Goal: Task Accomplishment & Management: Manage account settings

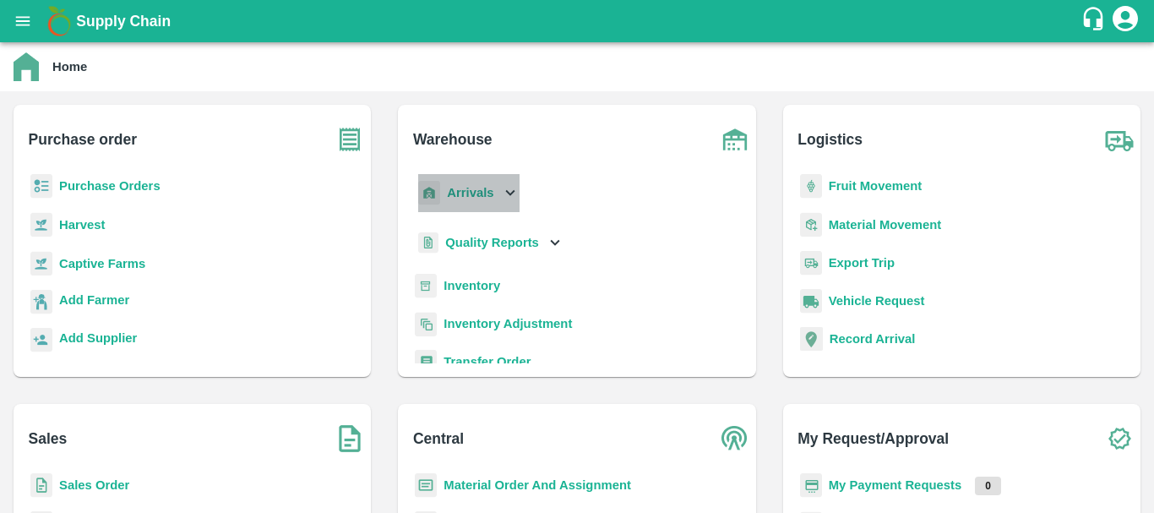
click at [472, 179] on div "Arrivals" at bounding box center [467, 193] width 105 height 38
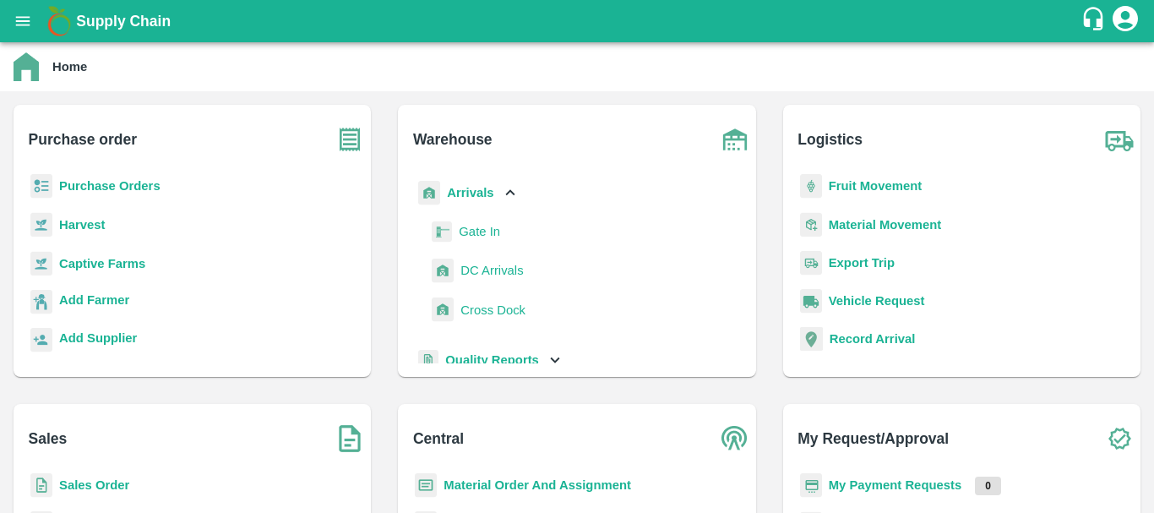
click at [494, 274] on span "DC Arrivals" at bounding box center [491, 270] width 62 height 19
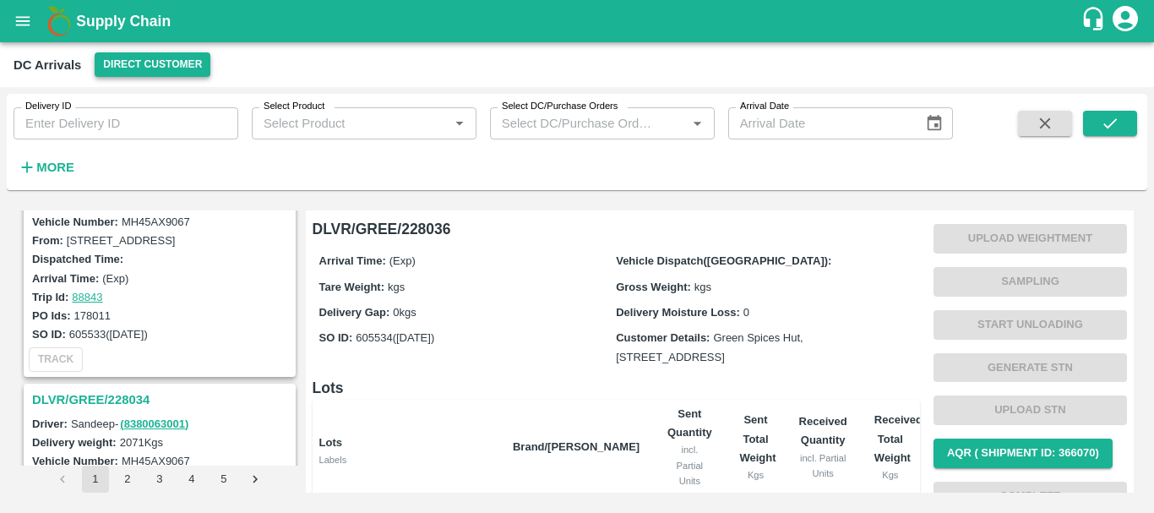
scroll to position [191, 0]
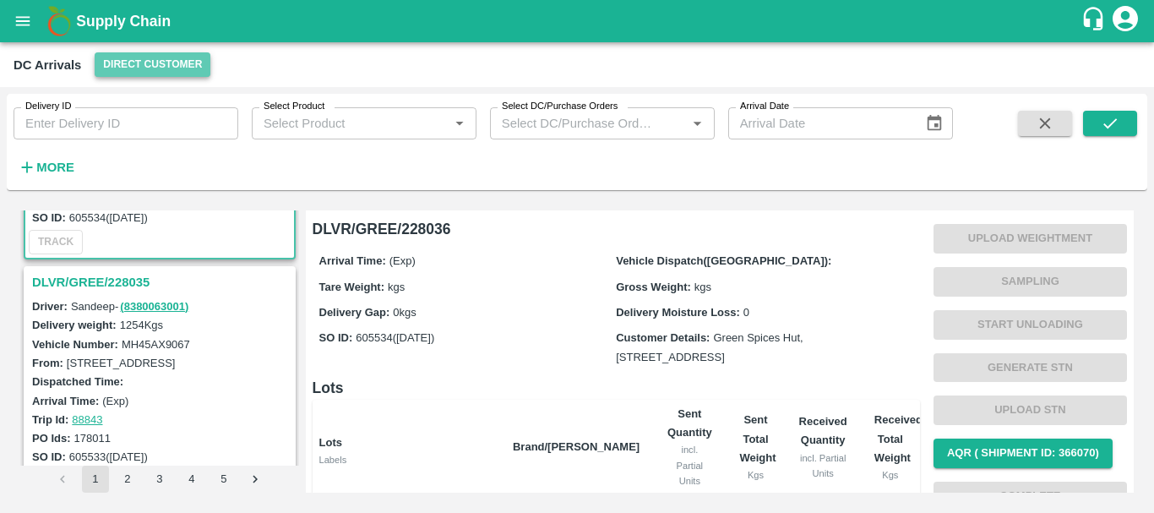
click at [177, 63] on button "Direct Customer" at bounding box center [153, 64] width 116 height 24
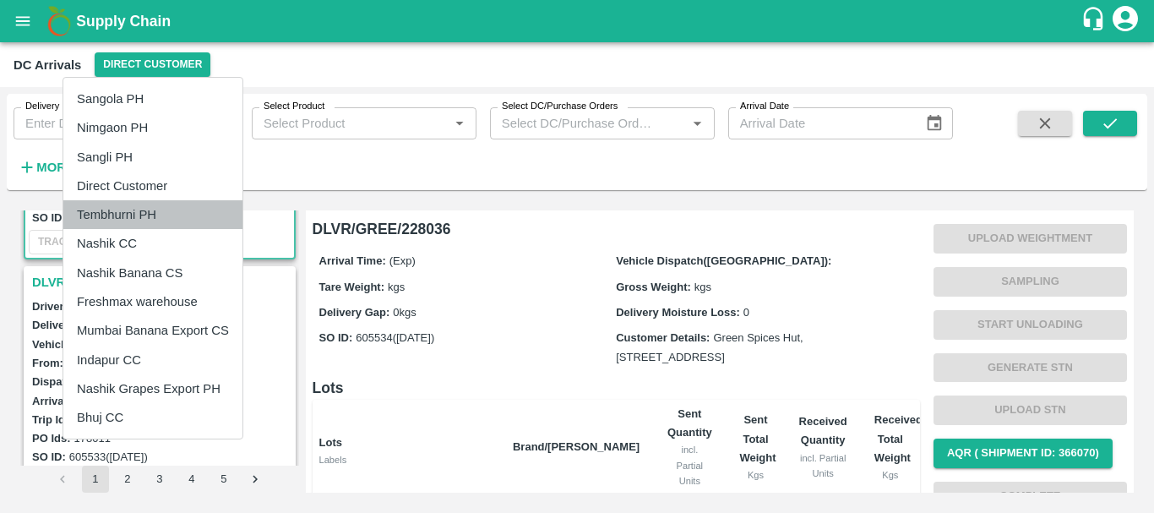
click at [177, 220] on li "Tembhurni PH" at bounding box center [152, 214] width 179 height 29
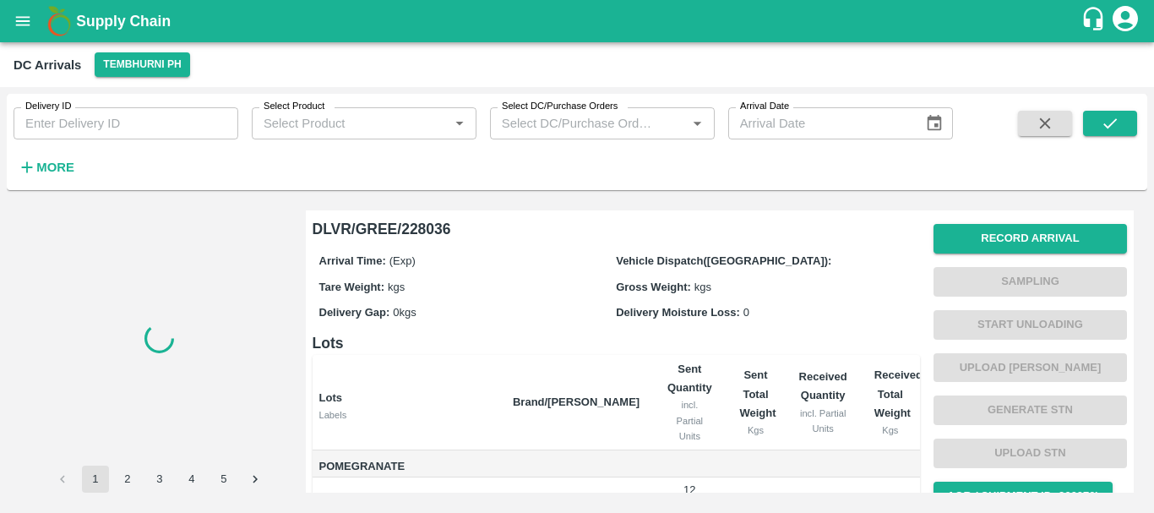
scroll to position [0, 0]
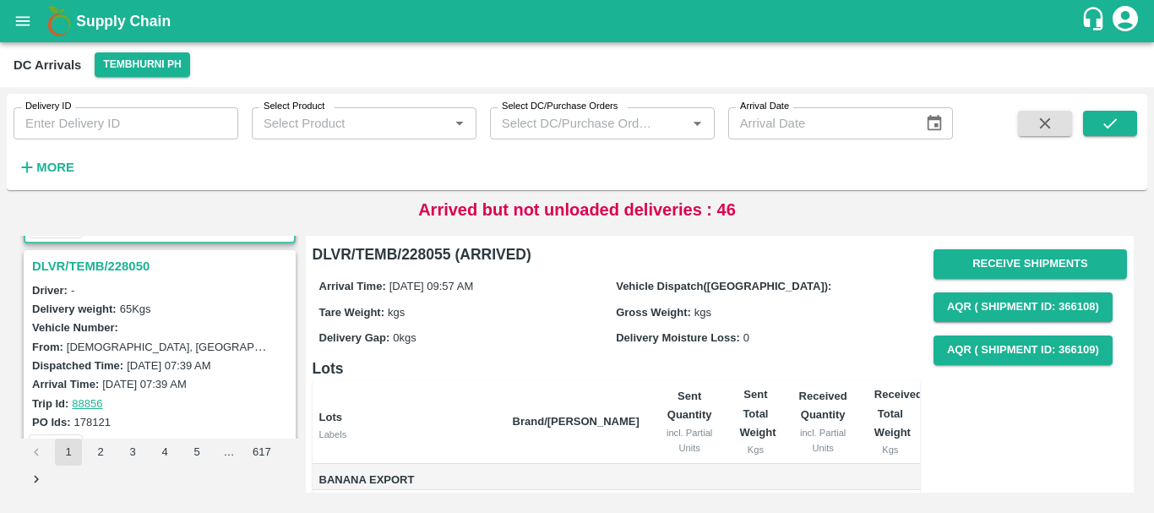
scroll to position [215, 0]
click at [117, 263] on h3 "DLVR/TEMB/228050" at bounding box center [162, 265] width 260 height 22
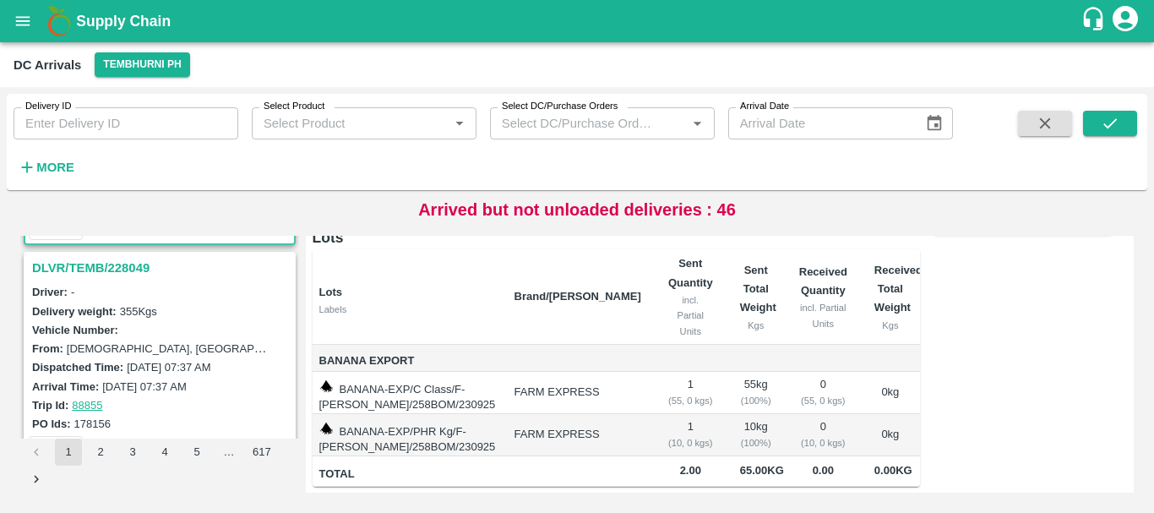
scroll to position [437, 0]
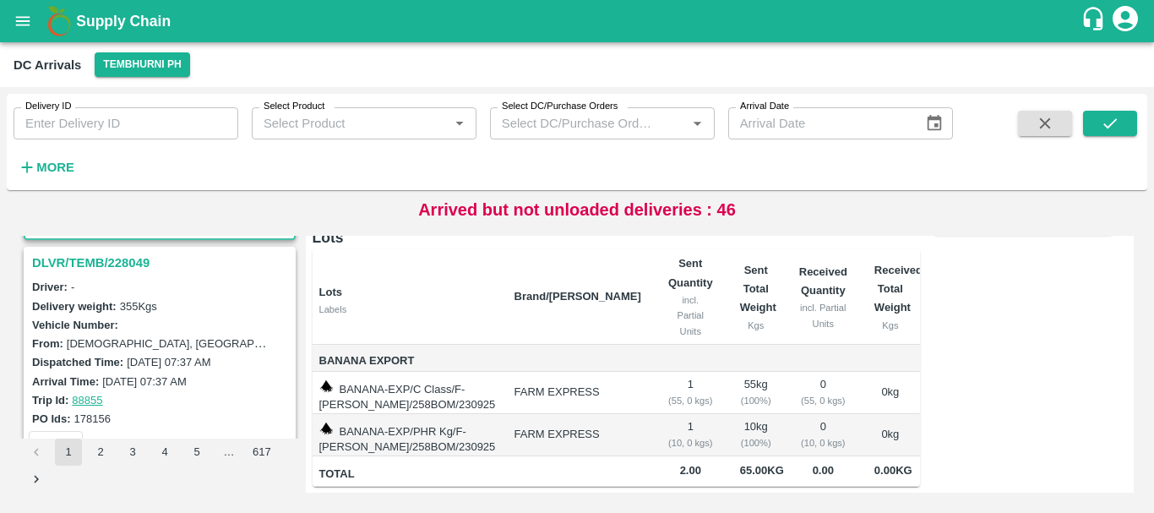
click at [113, 262] on h3 "DLVR/TEMB/228049" at bounding box center [162, 263] width 260 height 22
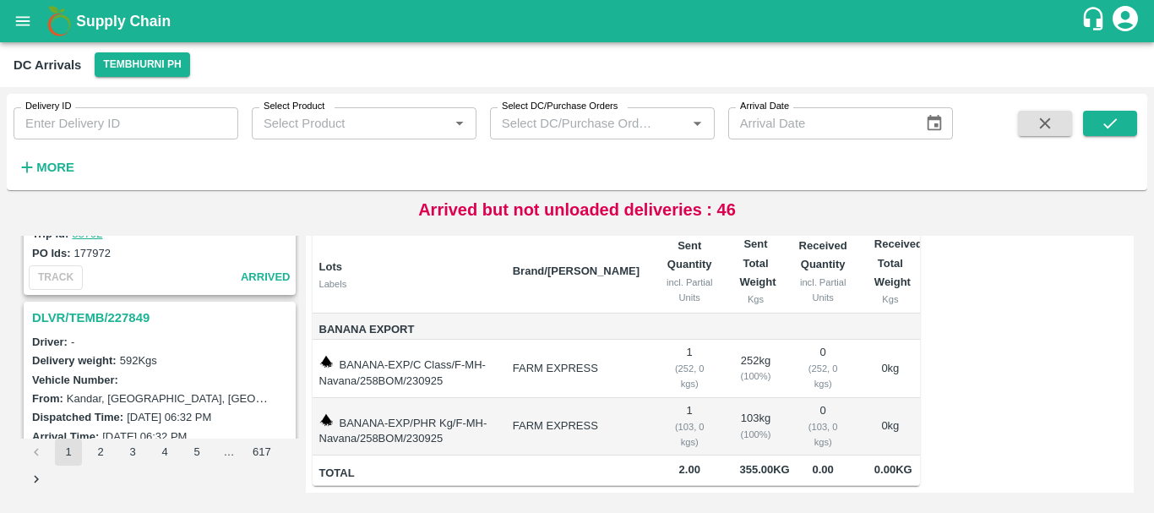
scroll to position [5017, 0]
click at [127, 323] on h3 "DLVR/TEMB/227849" at bounding box center [162, 318] width 260 height 22
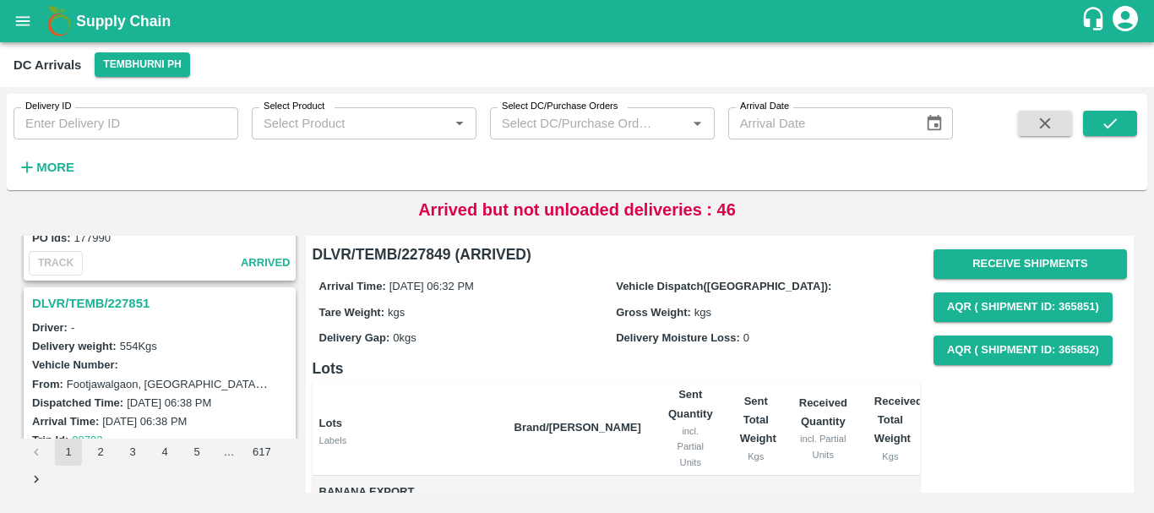
scroll to position [4807, 0]
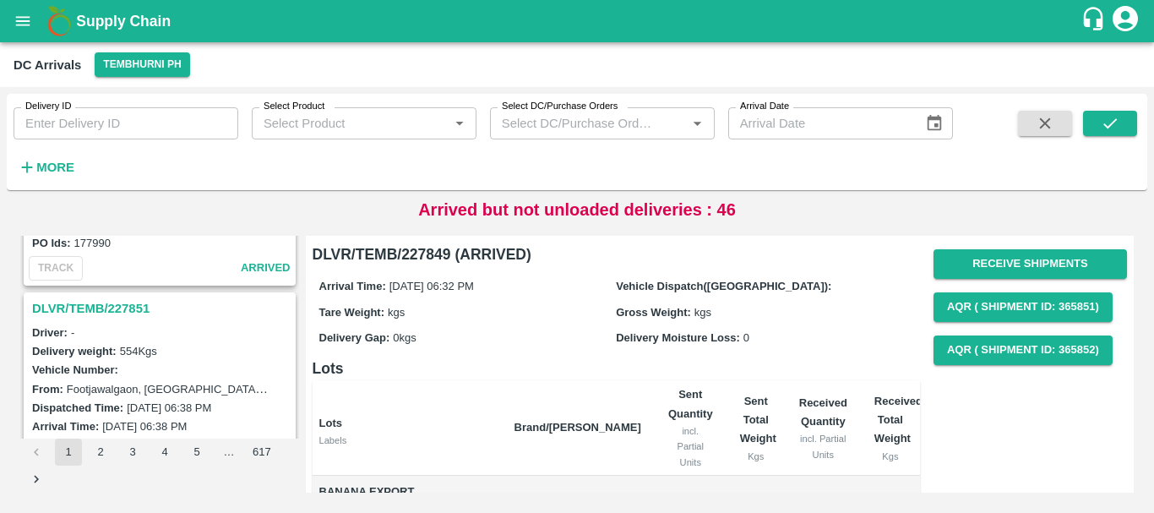
click at [118, 297] on h3 "DLVR/TEMB/227851" at bounding box center [162, 308] width 260 height 22
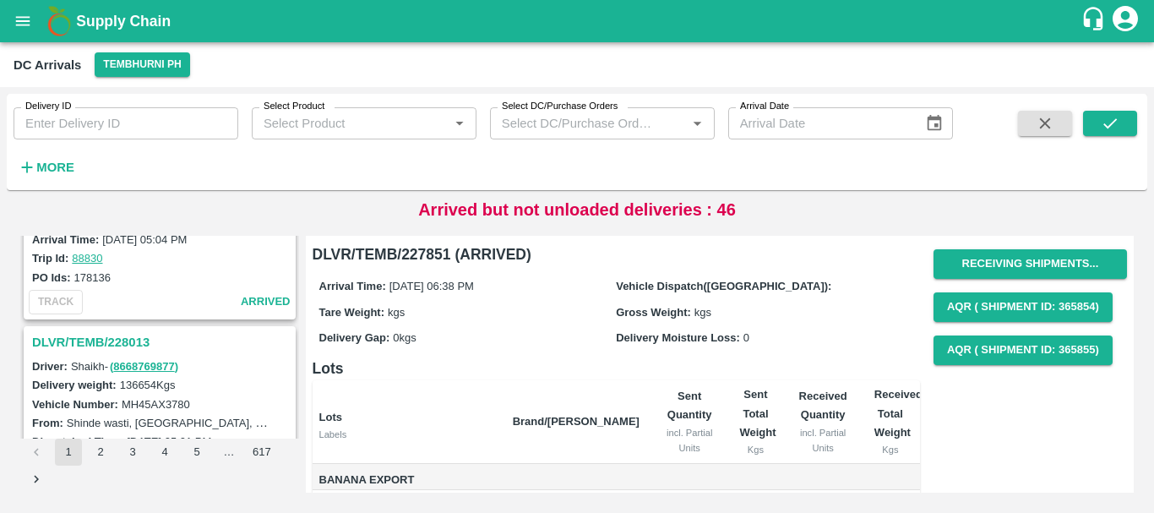
scroll to position [2565, 0]
click at [124, 341] on h3 "DLVR/TEMB/228013" at bounding box center [162, 343] width 260 height 22
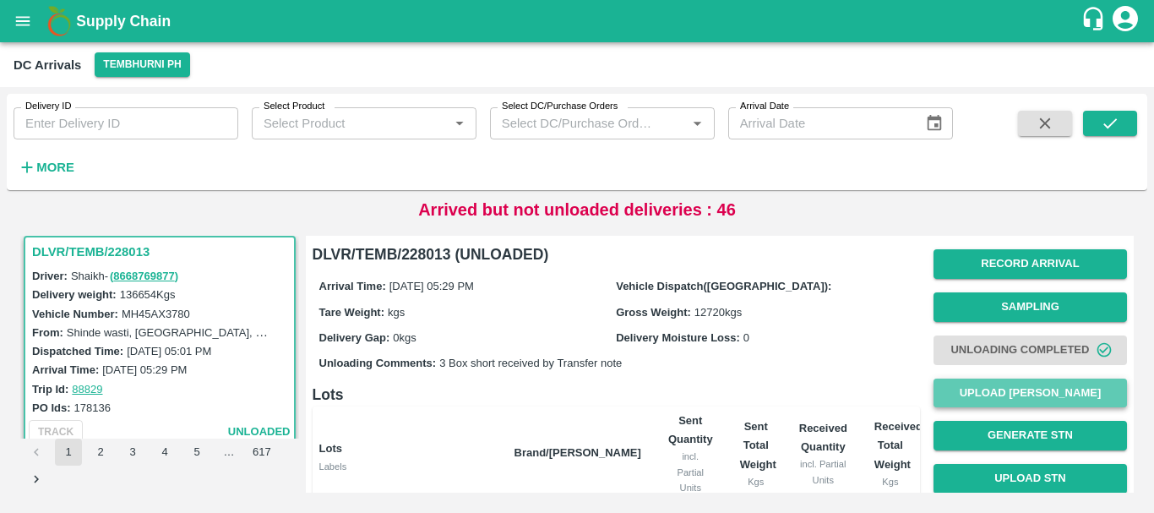
click at [986, 394] on button "Upload Tare Weight" at bounding box center [1029, 393] width 193 height 30
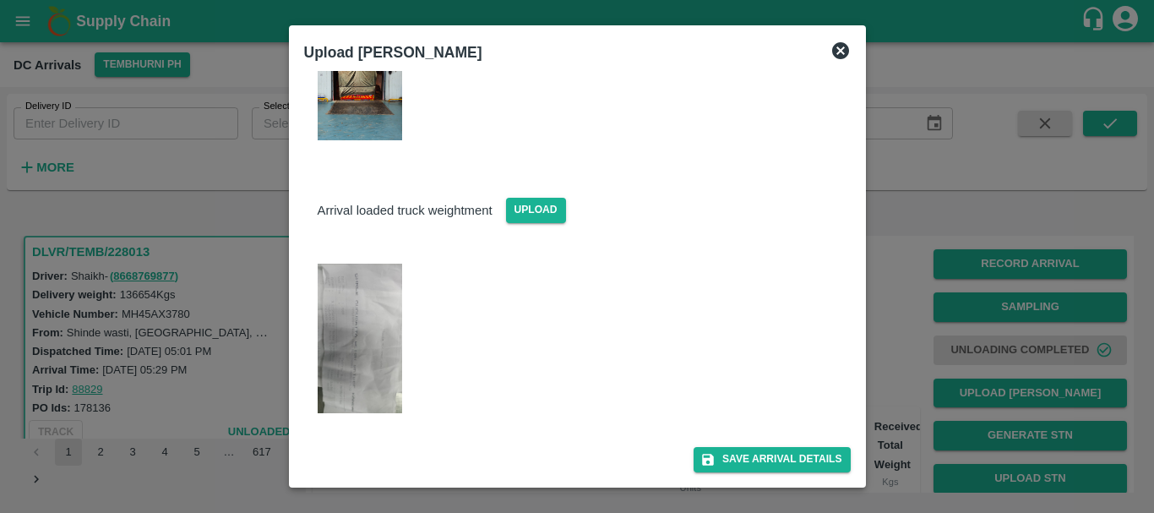
click at [363, 352] on img at bounding box center [360, 338] width 84 height 150
click at [894, 206] on div at bounding box center [577, 256] width 1154 height 513
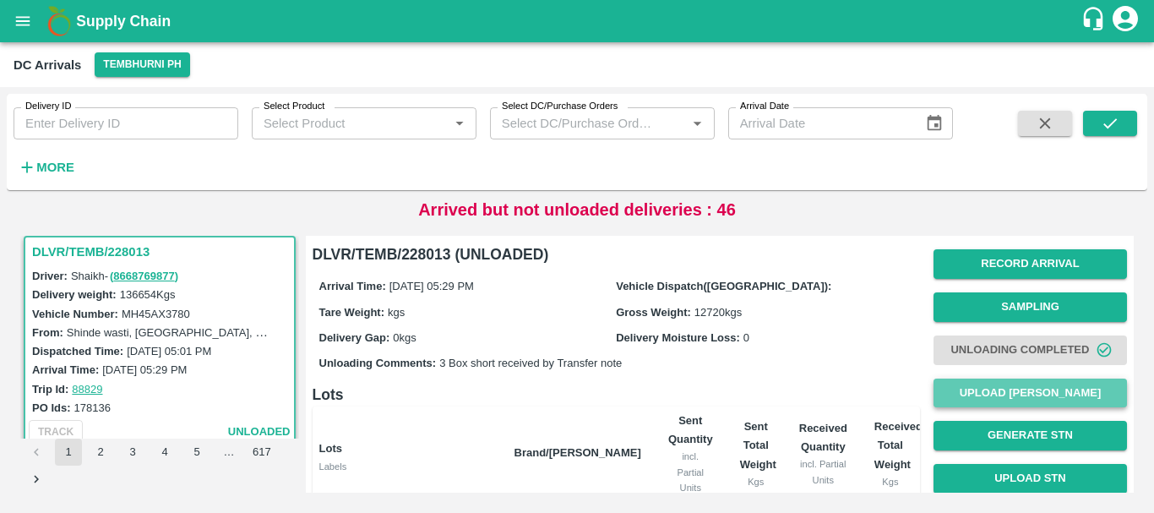
click at [975, 390] on button "Upload Tare Weight" at bounding box center [1029, 393] width 193 height 30
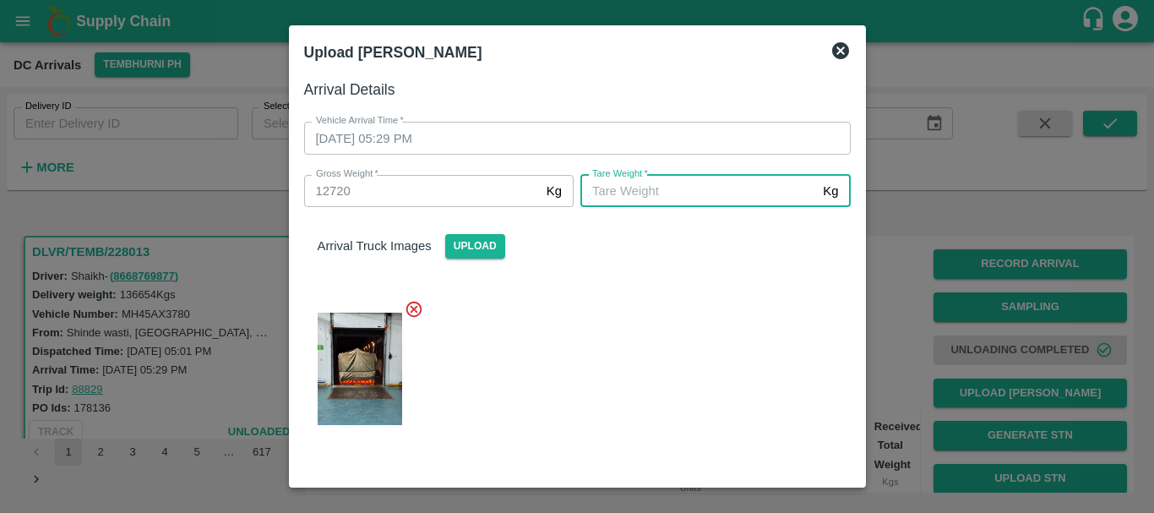
click at [624, 182] on input "Tare Weight   *" at bounding box center [698, 191] width 236 height 32
type input "5660"
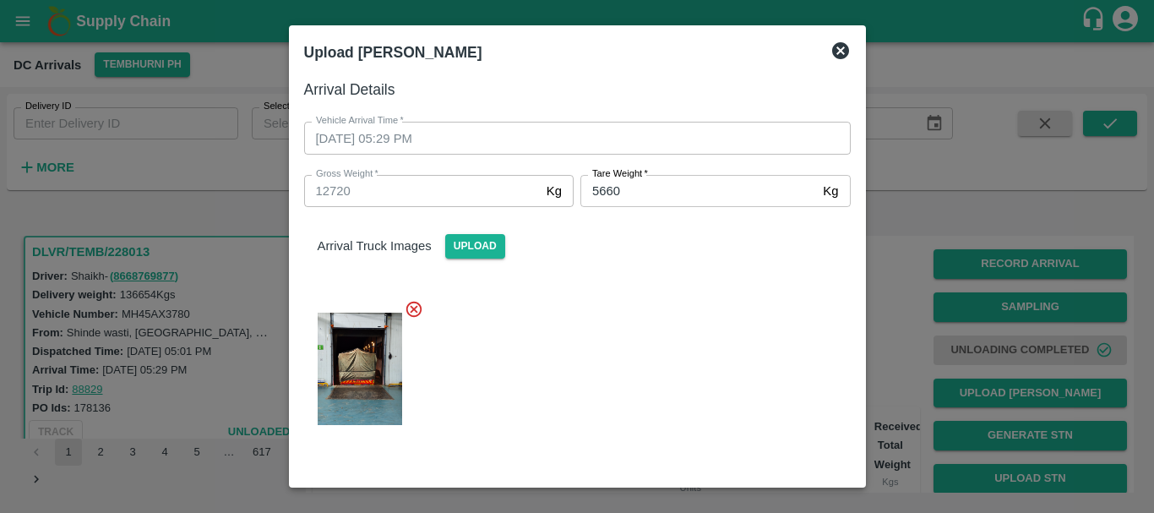
click at [622, 301] on div at bounding box center [571, 363] width 560 height 156
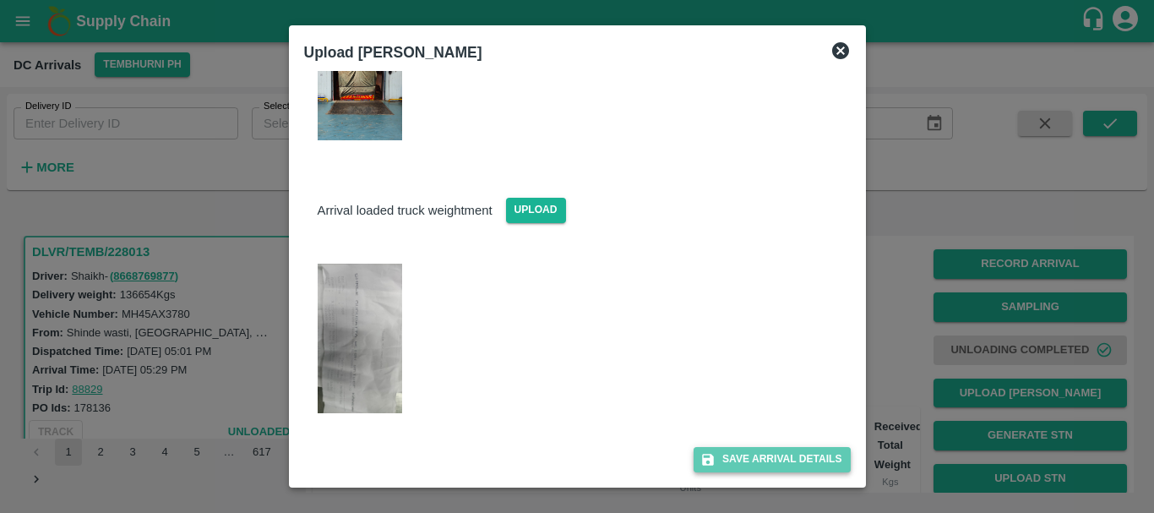
click at [725, 455] on button "Save Arrival Details" at bounding box center [771, 459] width 156 height 24
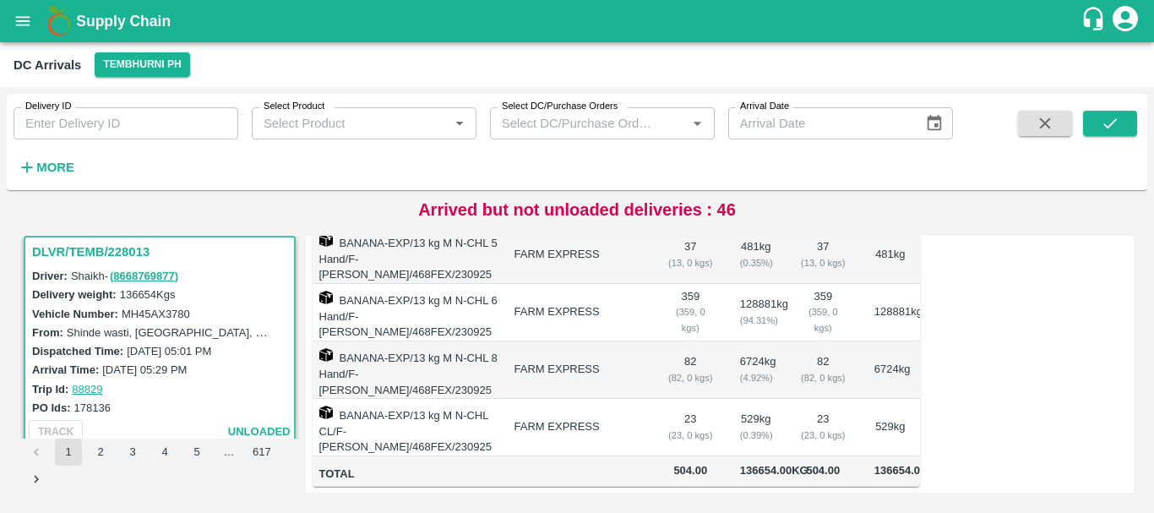
scroll to position [238, 0]
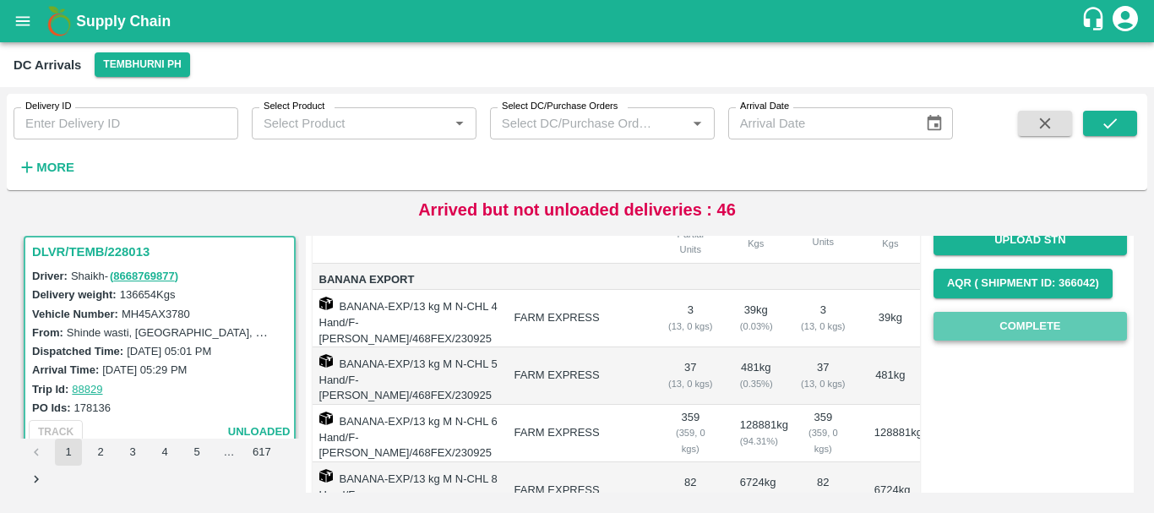
click at [1004, 323] on button "Complete" at bounding box center [1029, 327] width 193 height 30
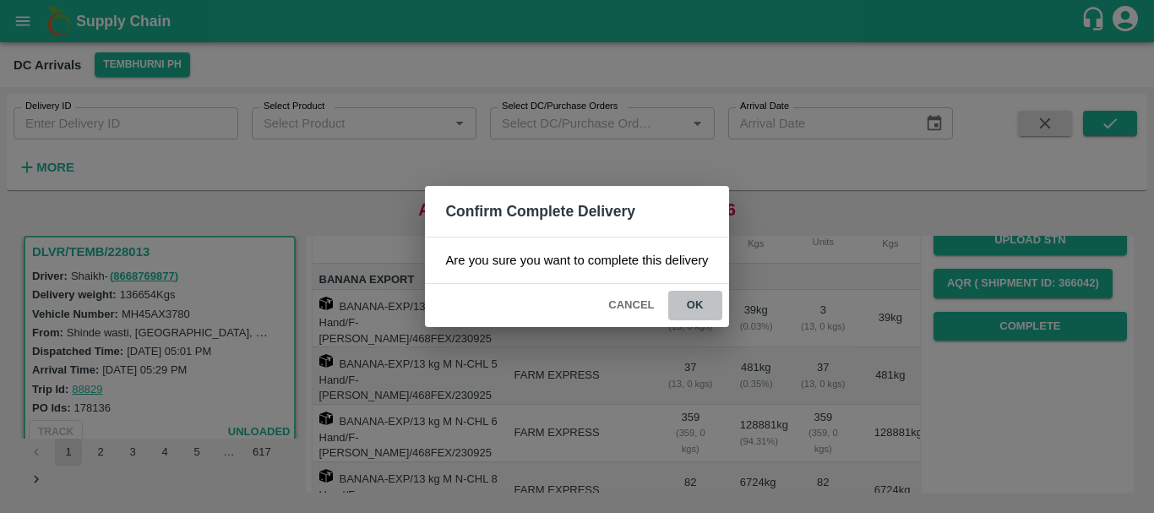
click at [697, 301] on button "ok" at bounding box center [695, 306] width 54 height 30
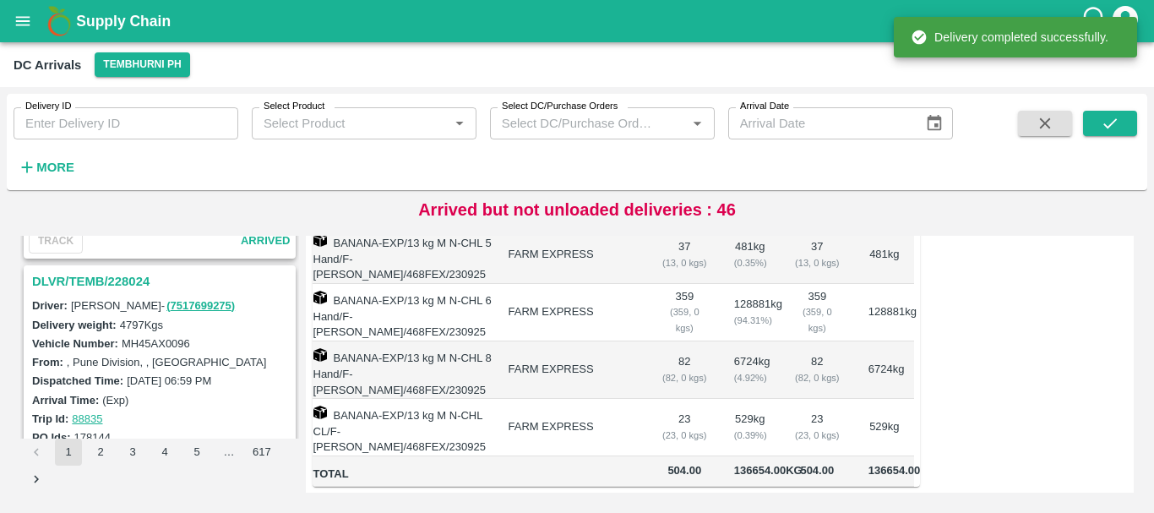
scroll to position [2184, 0]
click at [120, 276] on h3 "DLVR/TEMB/228024" at bounding box center [162, 282] width 260 height 22
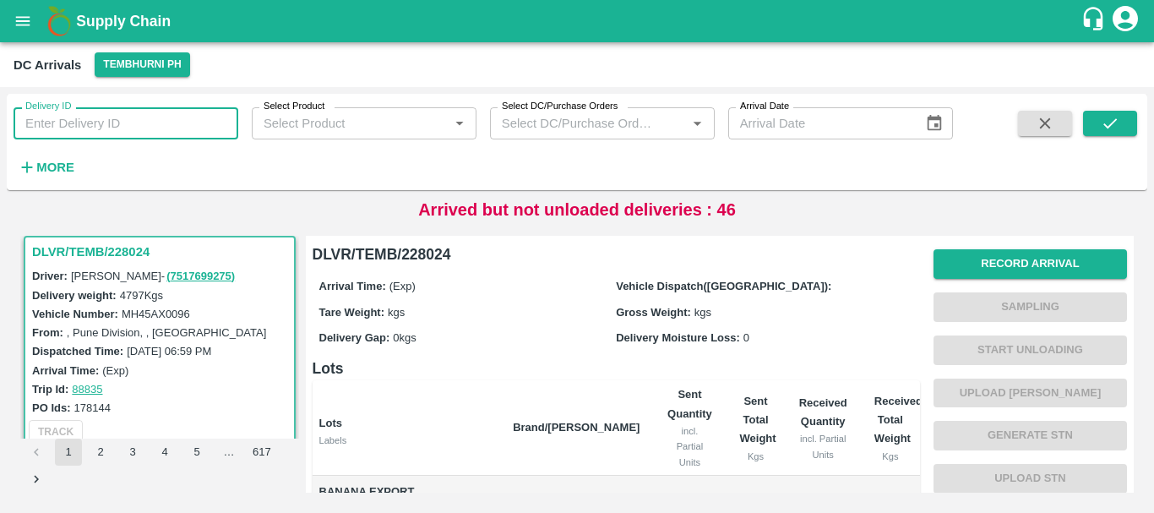
click at [187, 127] on input "Delivery ID" at bounding box center [126, 123] width 225 height 32
type input "5"
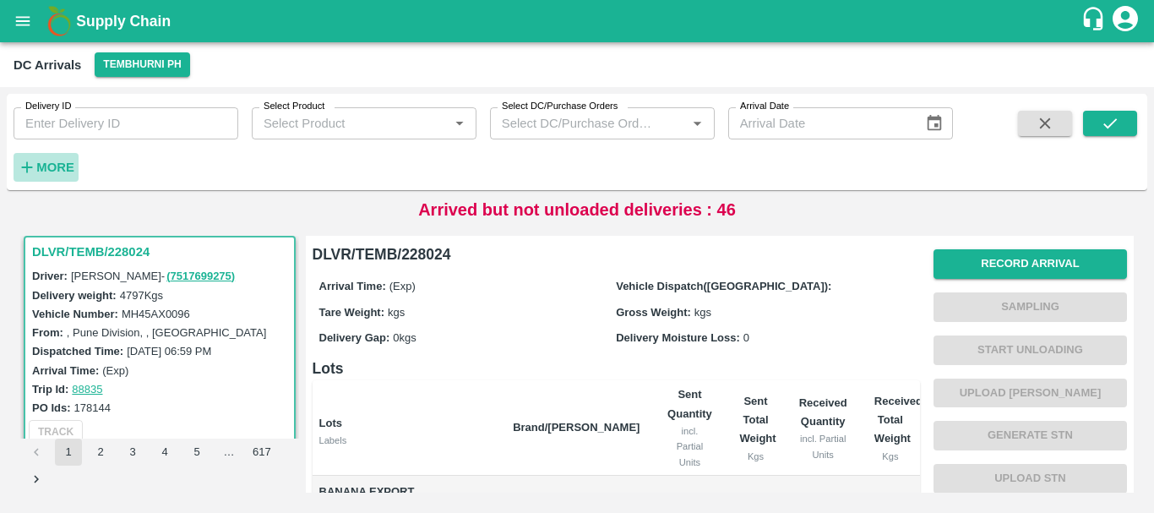
click at [66, 171] on strong "More" at bounding box center [55, 167] width 38 height 14
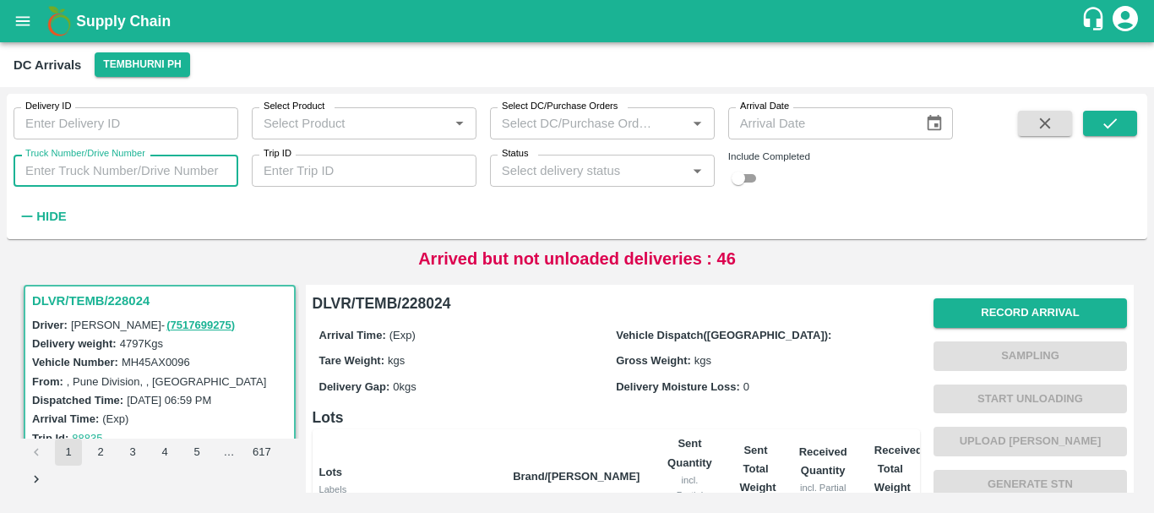
click at [175, 171] on input "Truck Number/Drive Number" at bounding box center [126, 171] width 225 height 32
type input "5101"
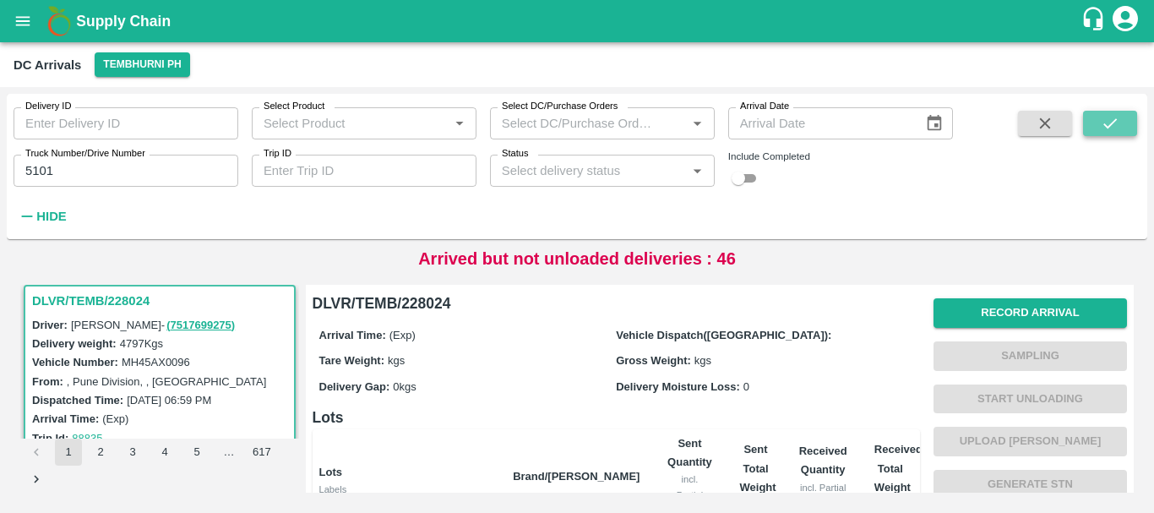
click at [1103, 127] on icon "submit" at bounding box center [1109, 123] width 19 height 19
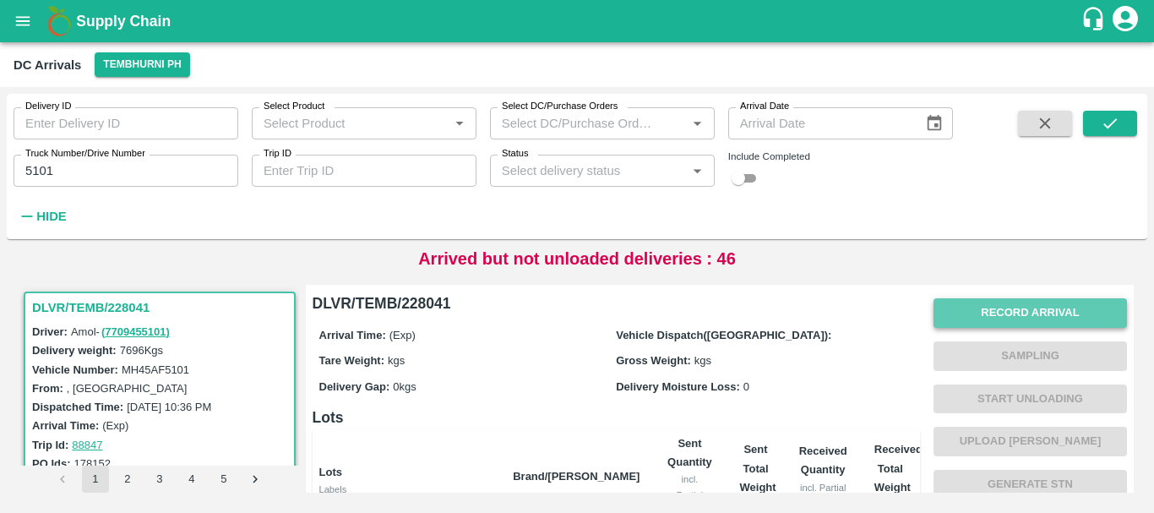
click at [964, 312] on button "Record Arrival" at bounding box center [1029, 313] width 193 height 30
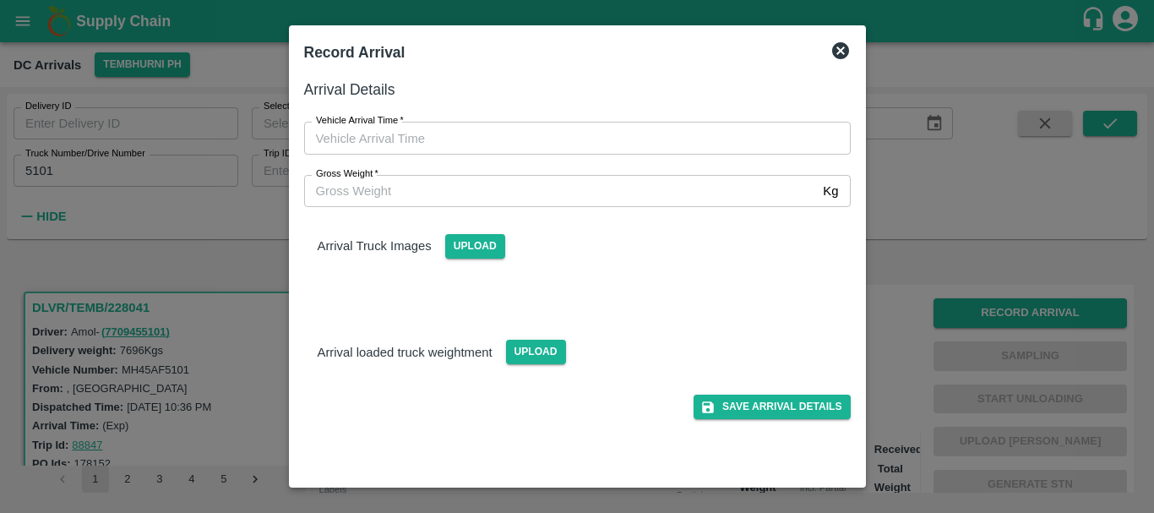
click at [879, 319] on div at bounding box center [577, 256] width 1154 height 513
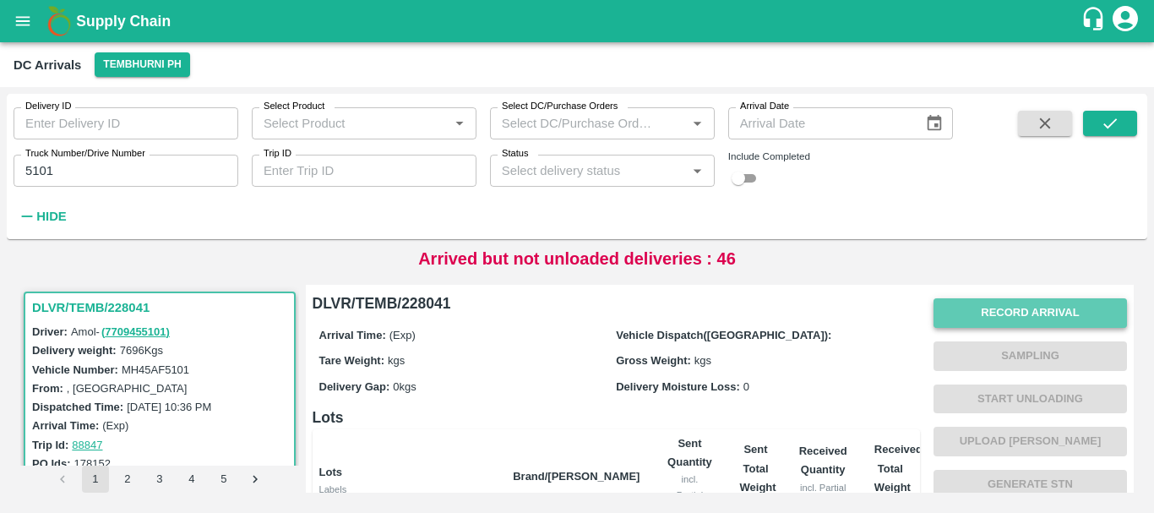
click at [980, 304] on button "Record Arrival" at bounding box center [1029, 313] width 193 height 30
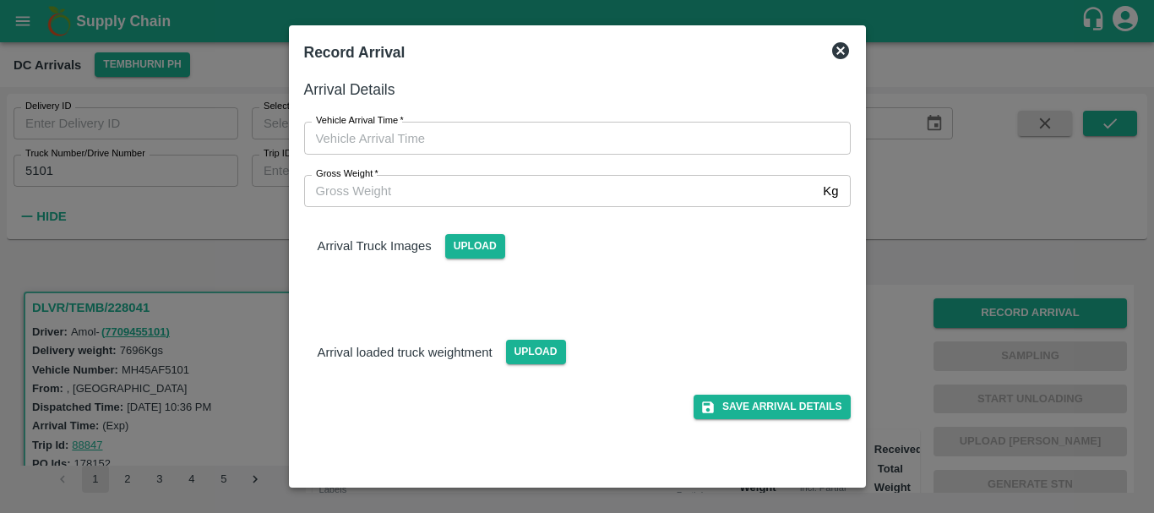
type input "DD/MM/YYYY hh:mm aa"
click at [683, 138] on input "DD/MM/YYYY hh:mm aa" at bounding box center [571, 138] width 535 height 32
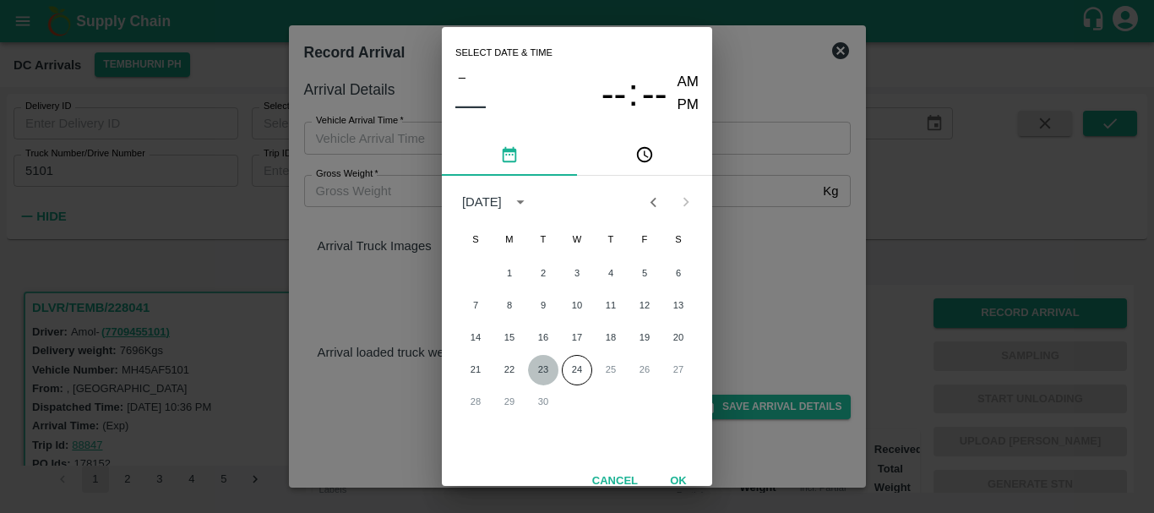
click at [542, 374] on button "23" at bounding box center [543, 370] width 30 height 30
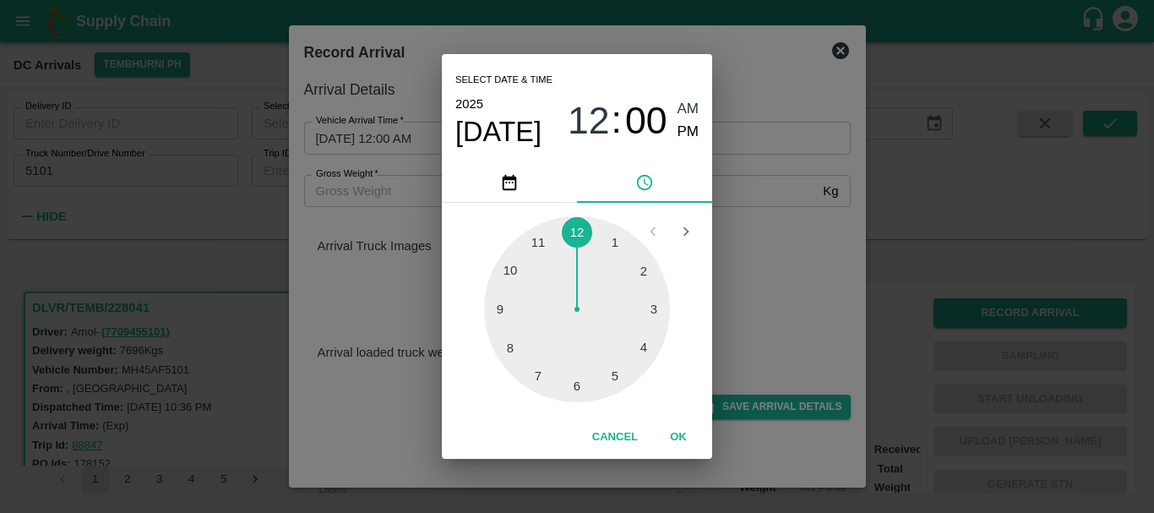
click at [573, 374] on div at bounding box center [577, 309] width 186 height 186
click at [511, 345] on div at bounding box center [577, 309] width 186 height 186
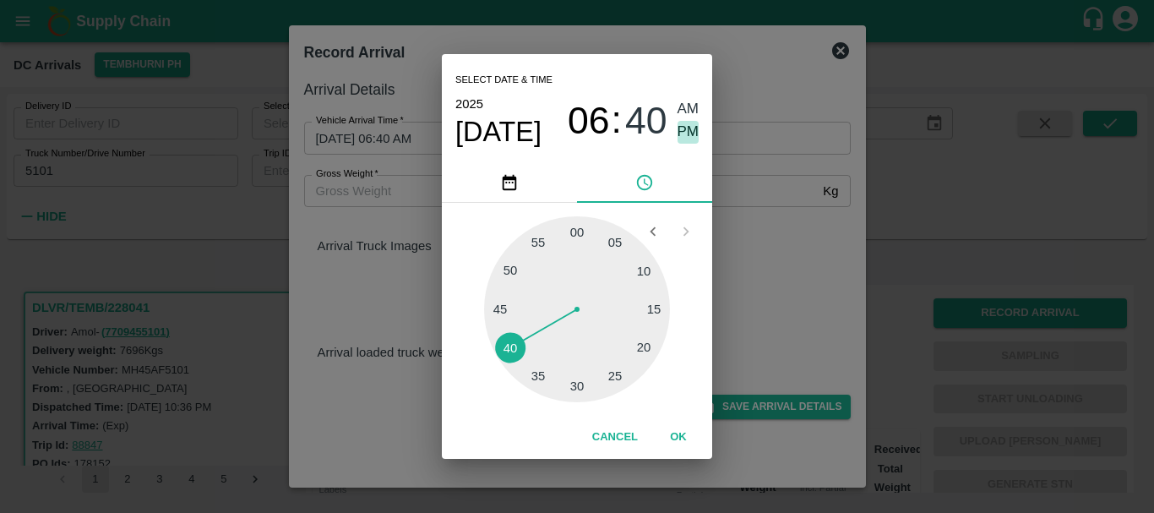
click at [683, 135] on span "PM" at bounding box center [688, 132] width 22 height 23
type input "23/09/2025 06:40 PM"
click at [799, 293] on div "Select date & time 2025 Sep 23 06 : 40 AM PM 05 10 15 20 25 30 35 40 45 50 55 0…" at bounding box center [577, 256] width 1154 height 513
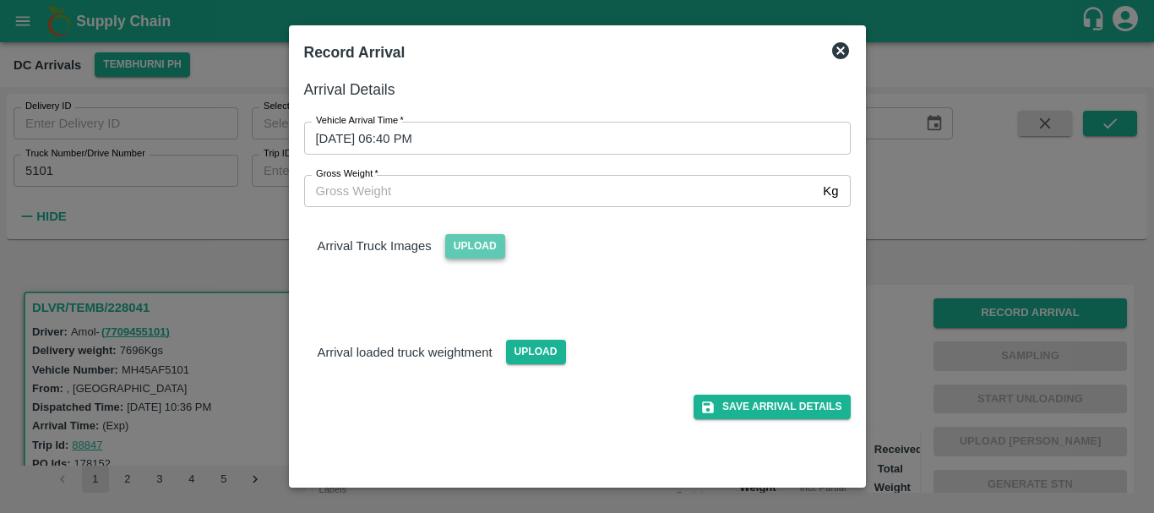
click at [495, 258] on span "Upload" at bounding box center [475, 246] width 60 height 24
click at [0, 0] on input "Upload" at bounding box center [0, 0] width 0 height 0
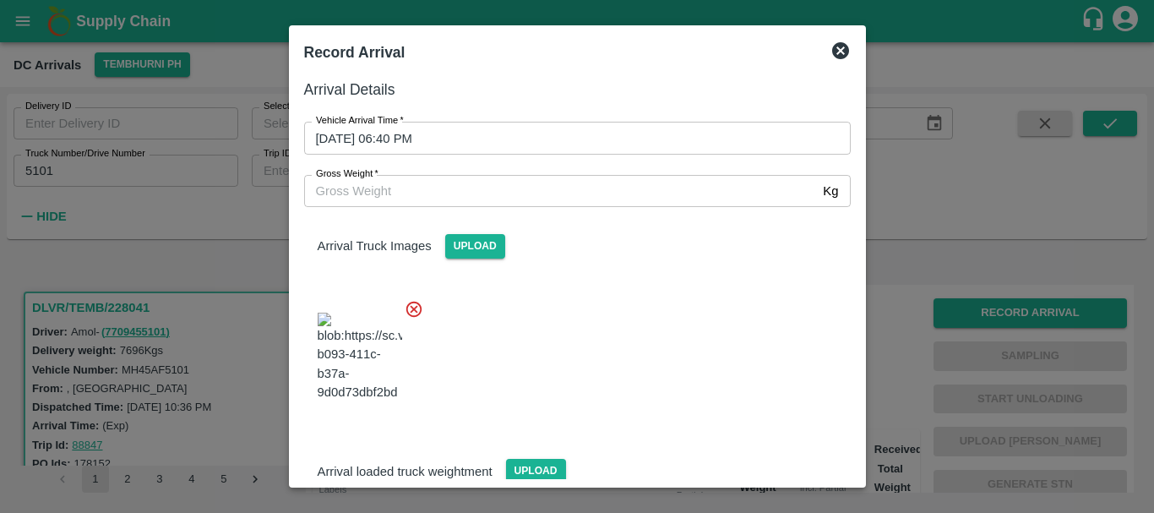
scroll to position [41, 0]
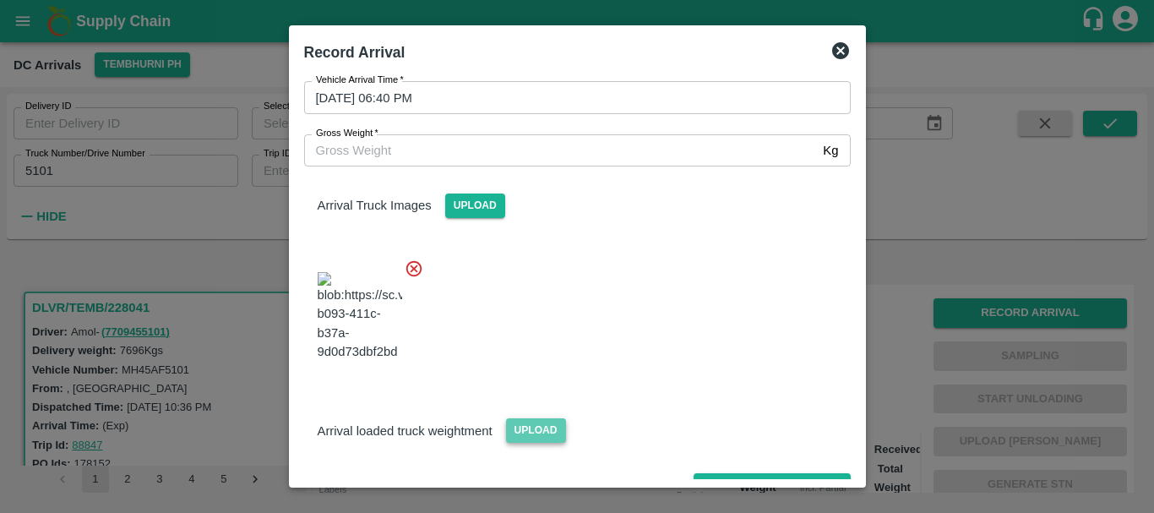
click at [549, 418] on span "Upload" at bounding box center [536, 430] width 60 height 24
click at [0, 0] on input "Upload" at bounding box center [0, 0] width 0 height 0
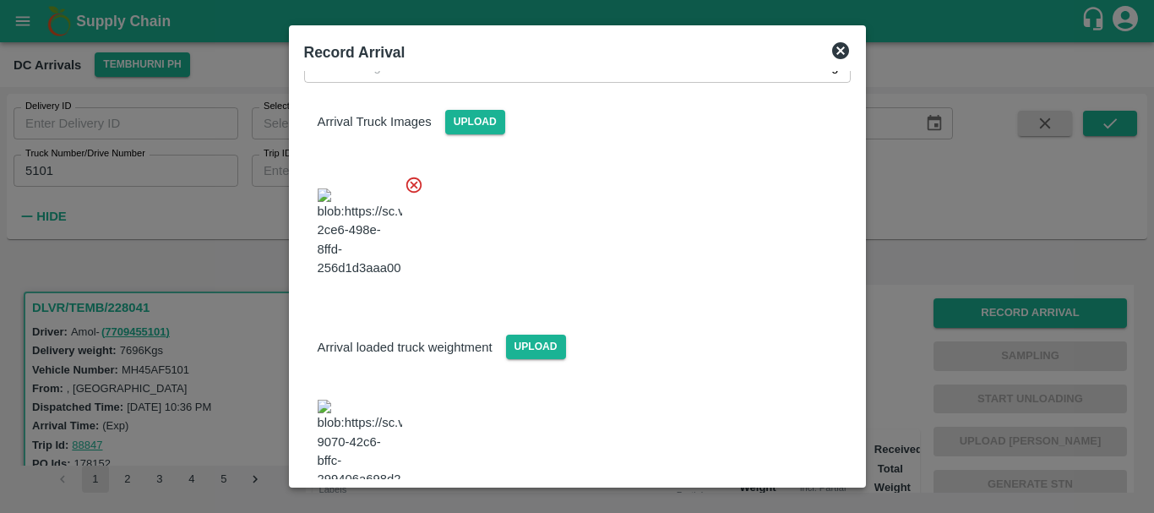
click at [381, 399] on img at bounding box center [360, 443] width 84 height 89
click at [345, 75] on input "Gross Weight   *" at bounding box center [560, 67] width 513 height 32
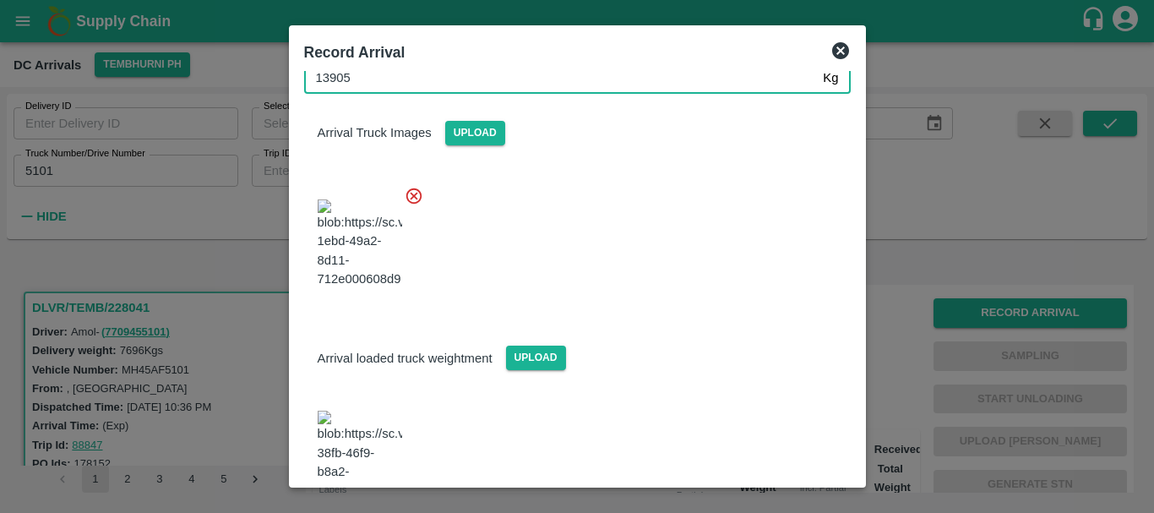
type input "13905"
click at [586, 256] on div at bounding box center [571, 238] width 560 height 133
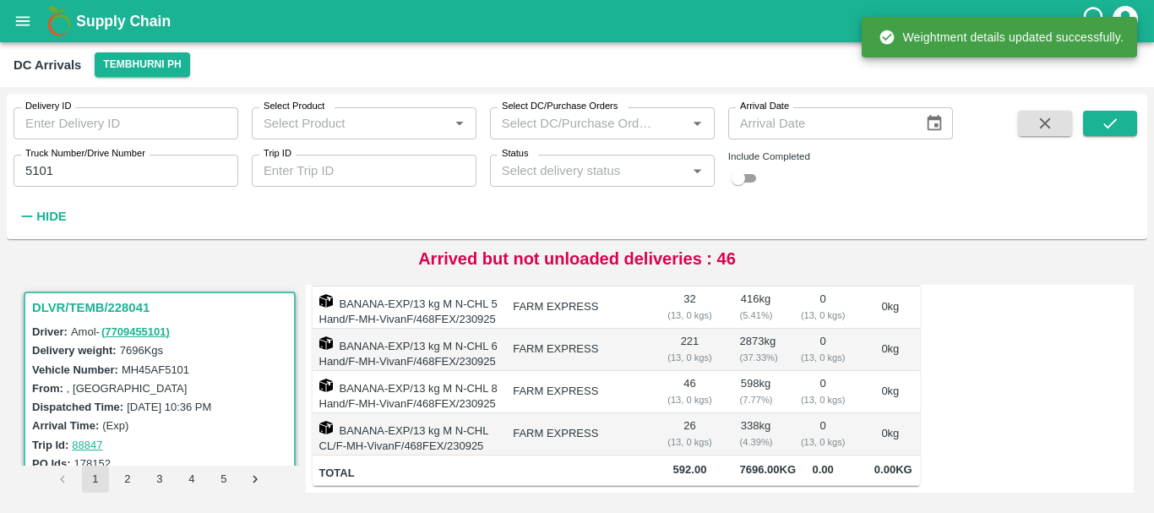
scroll to position [0, 0]
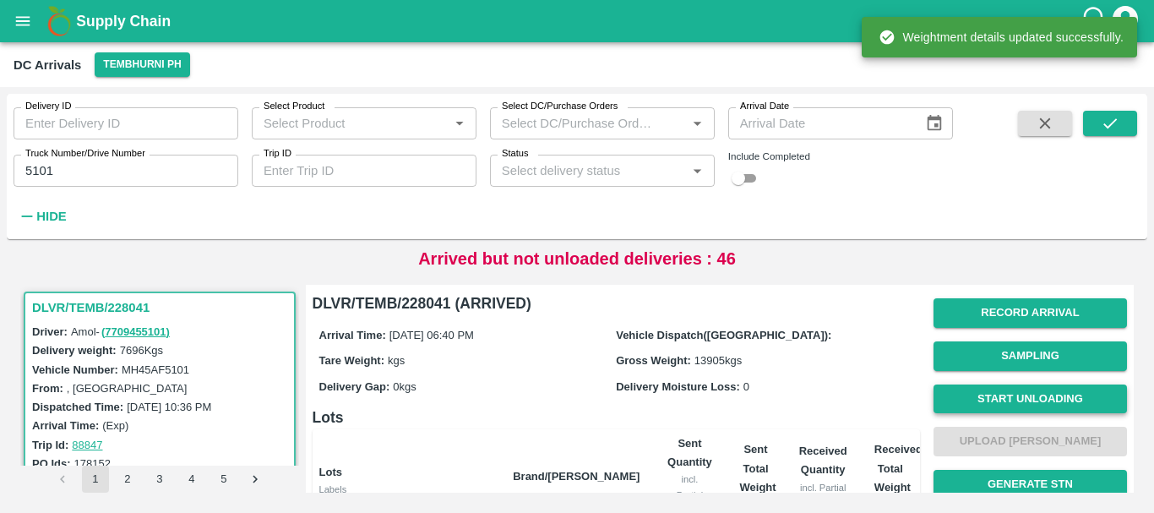
click at [980, 393] on button "Start Unloading" at bounding box center [1029, 399] width 193 height 30
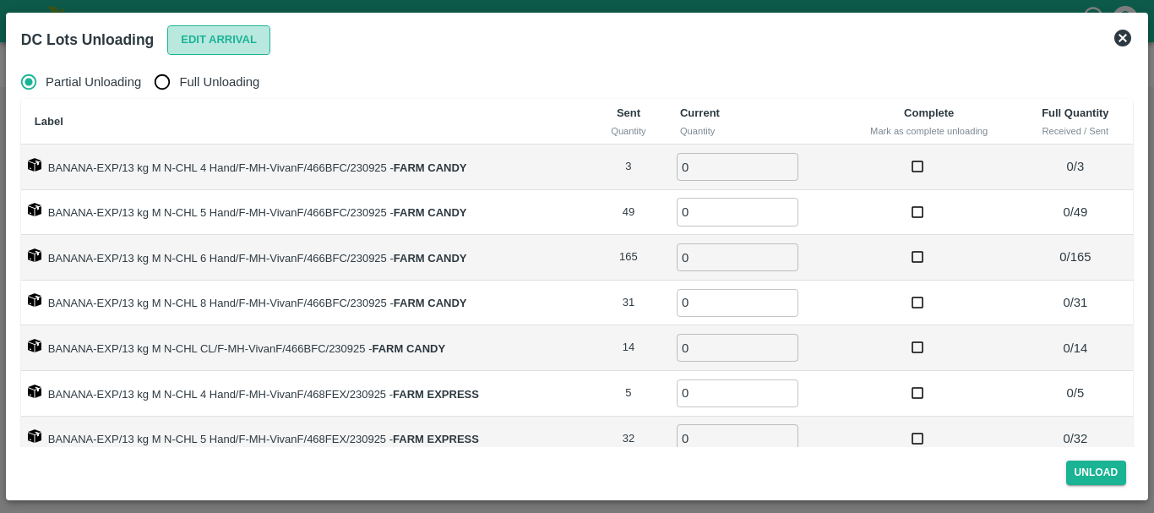
click at [205, 43] on button "Edit Arrival" at bounding box center [218, 40] width 103 height 30
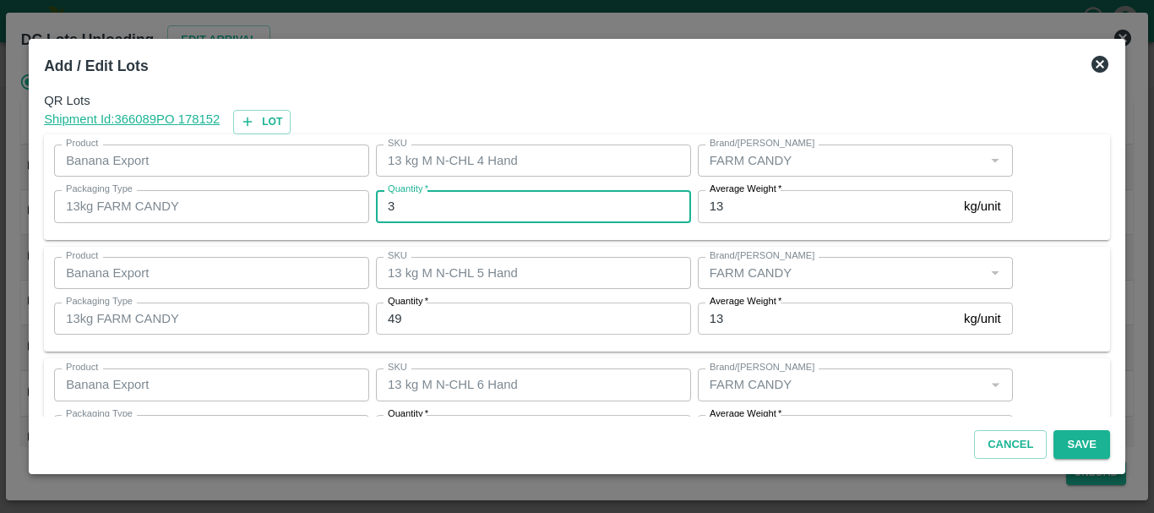
click at [482, 199] on input "3" at bounding box center [533, 206] width 315 height 32
type input "3"
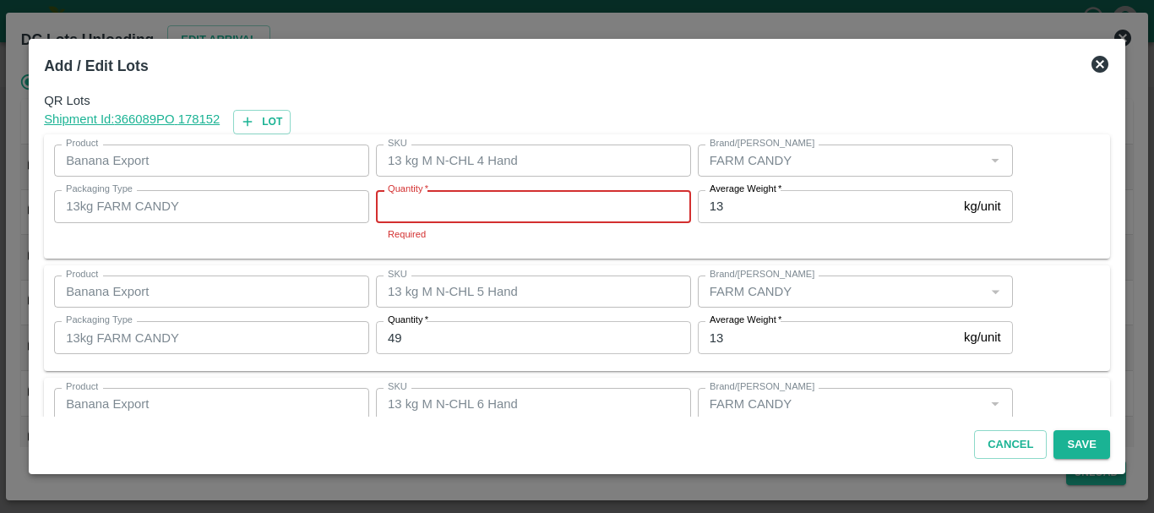
type input "3"
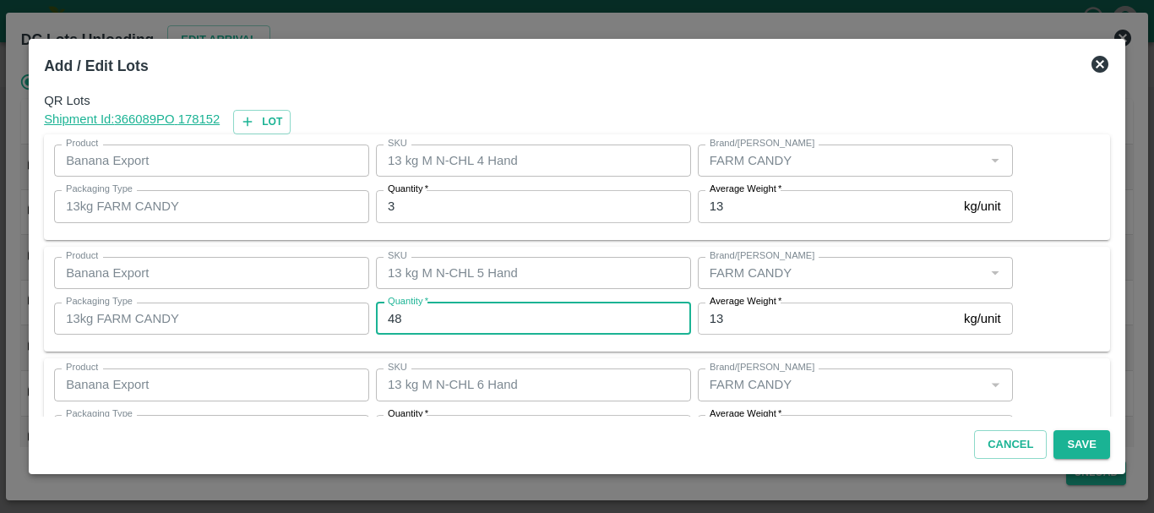
type input "48"
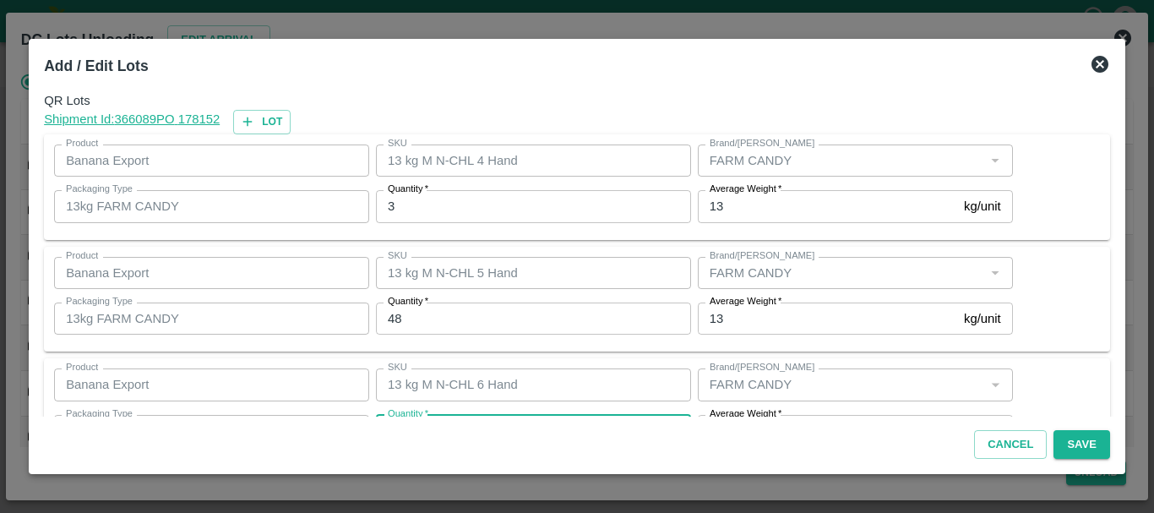
scroll to position [30, 0]
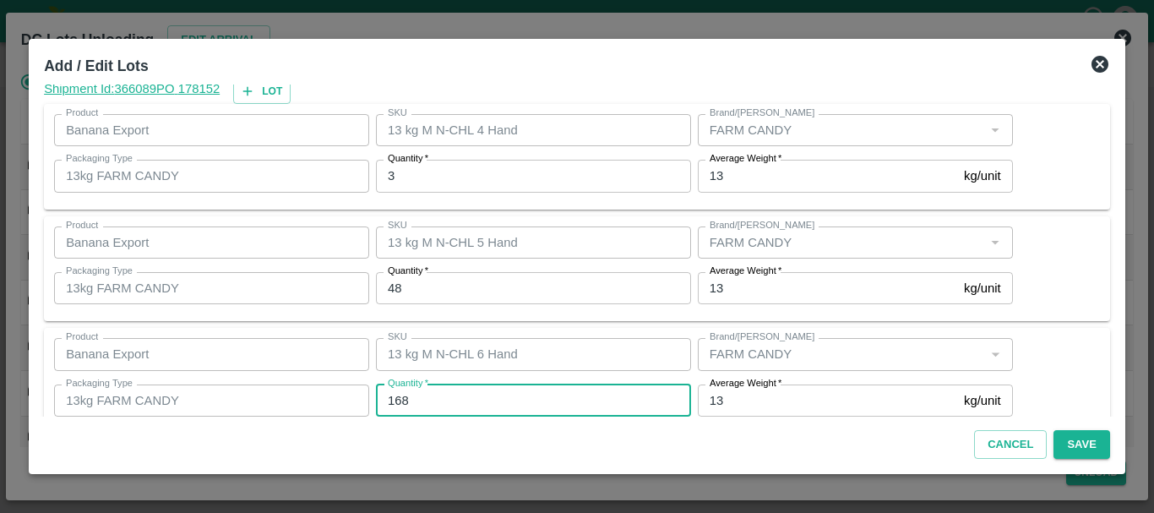
type input "168"
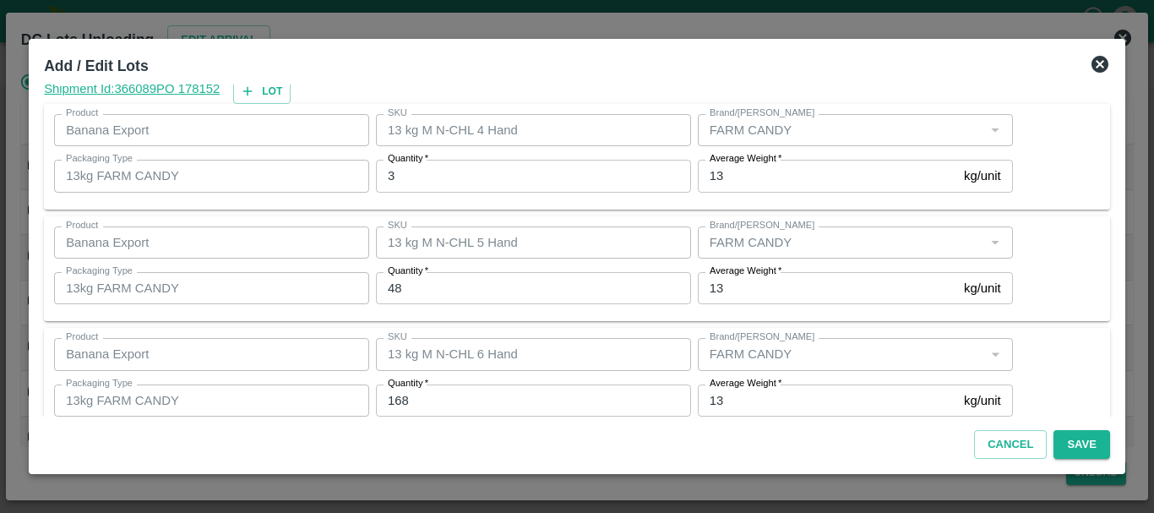
scroll to position [292, 0]
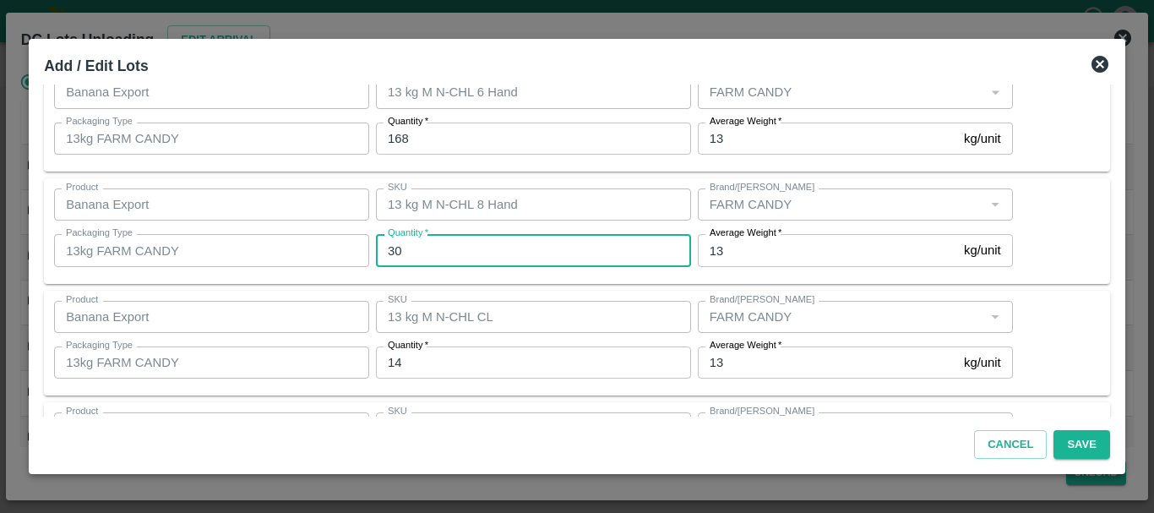
type input "30"
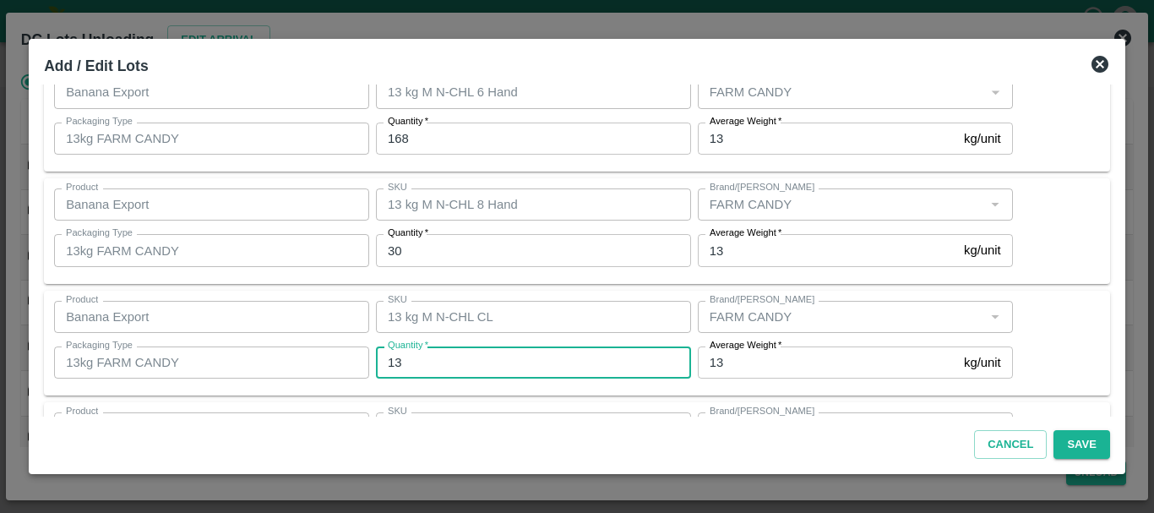
type input "13"
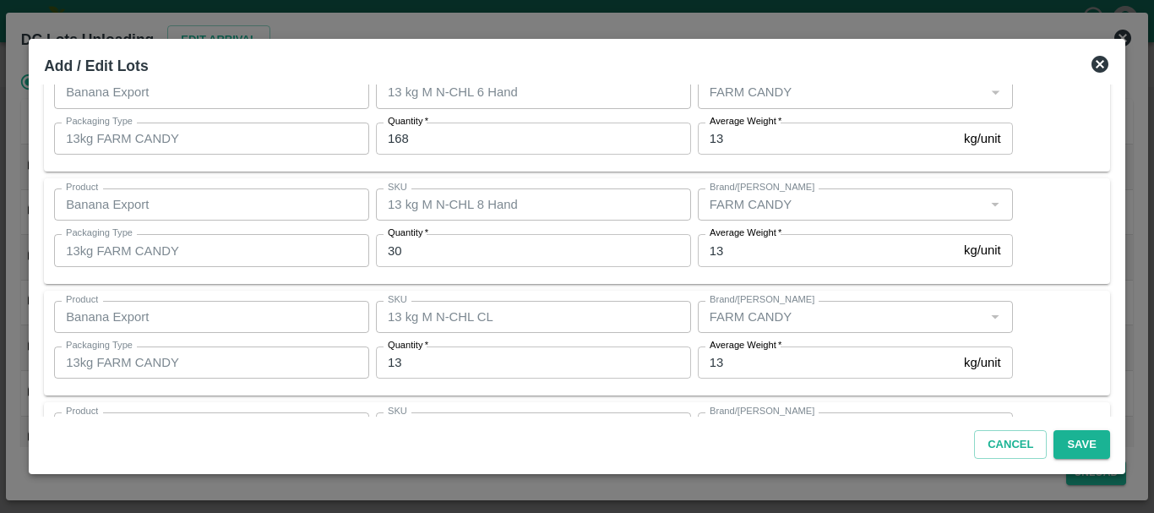
scroll to position [517, 0]
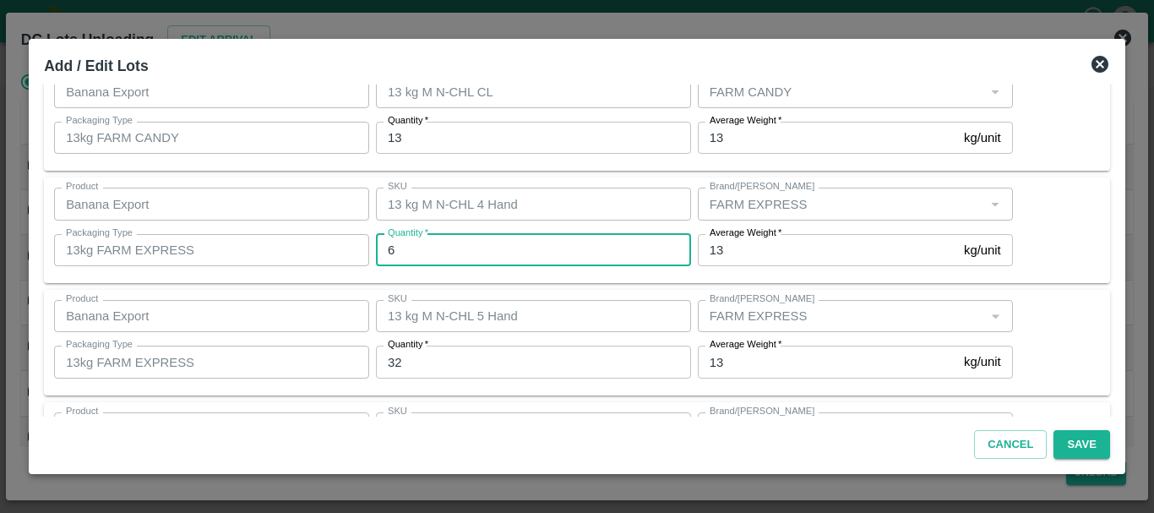
type input "6"
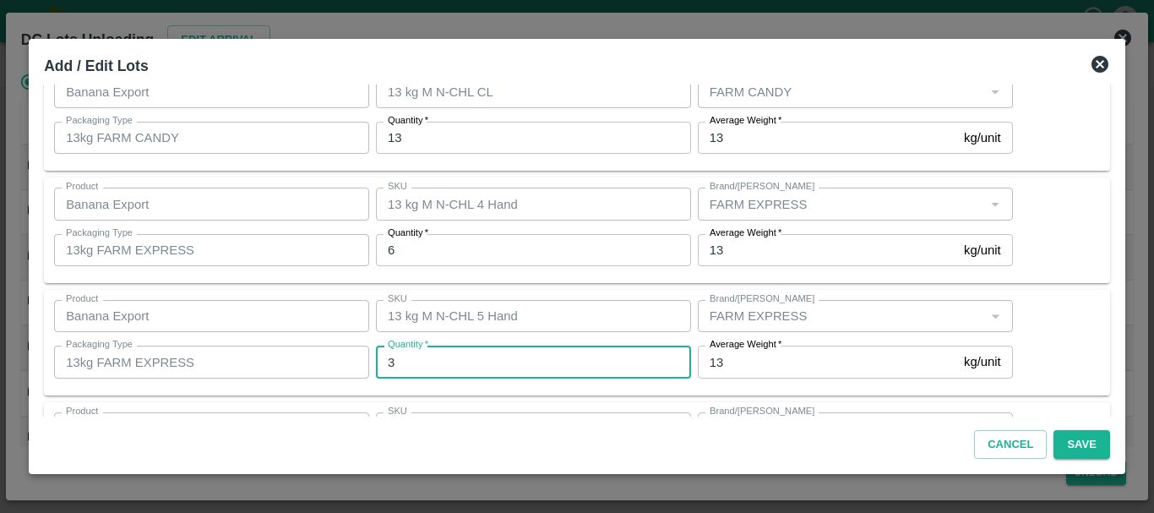
type input "32"
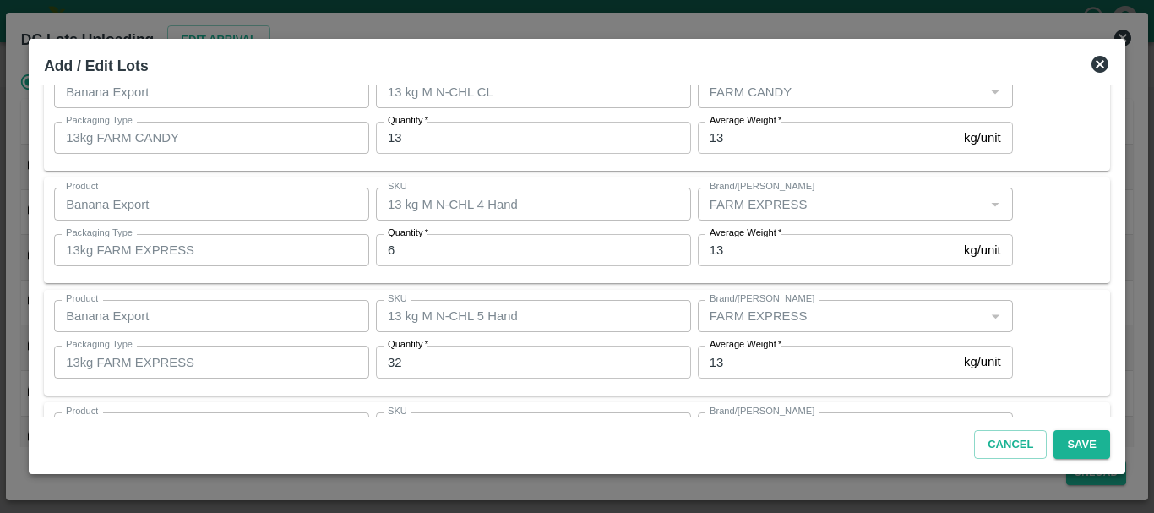
scroll to position [741, 0]
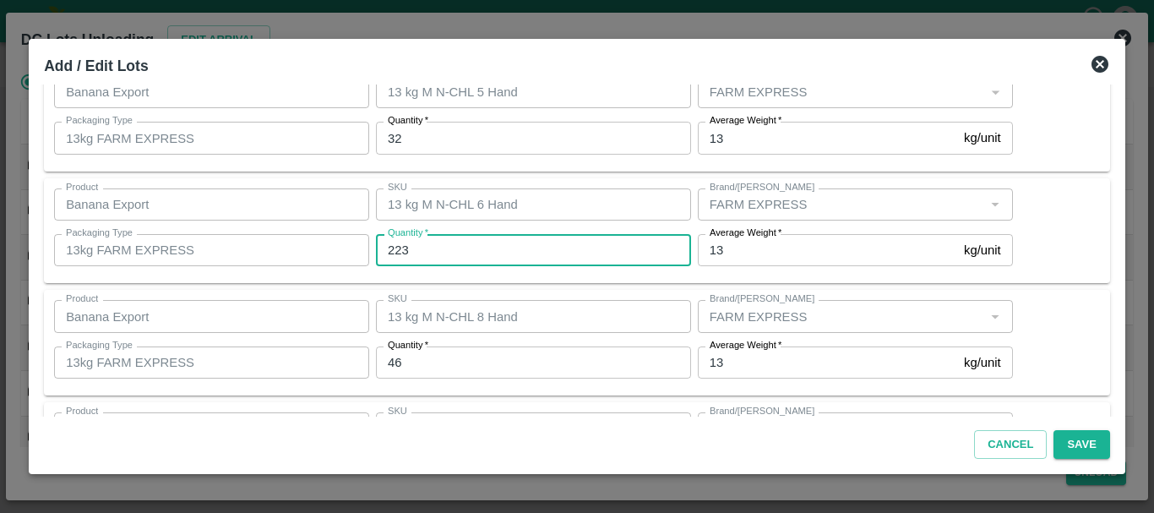
type input "223"
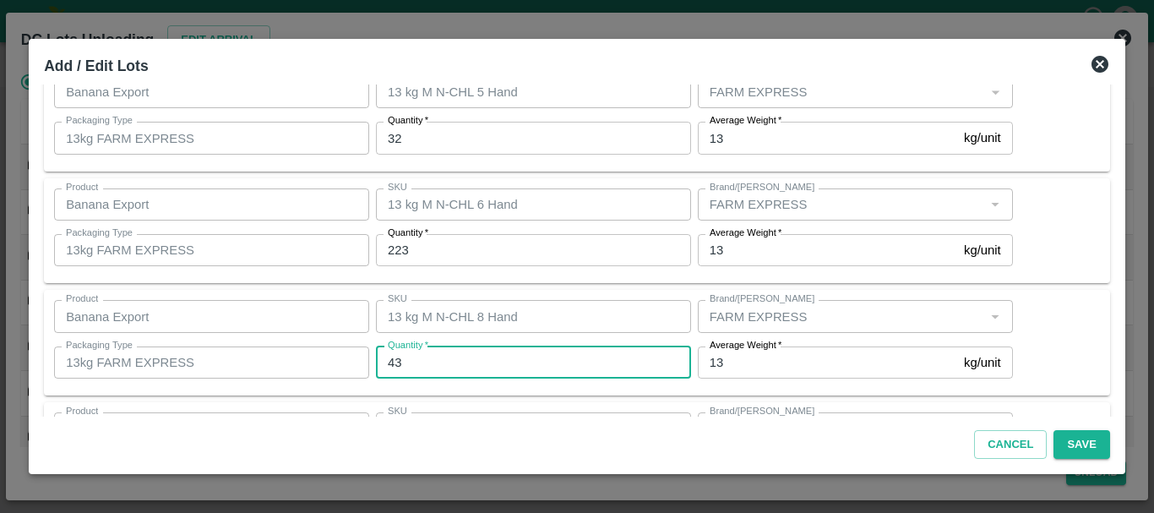
type input "43"
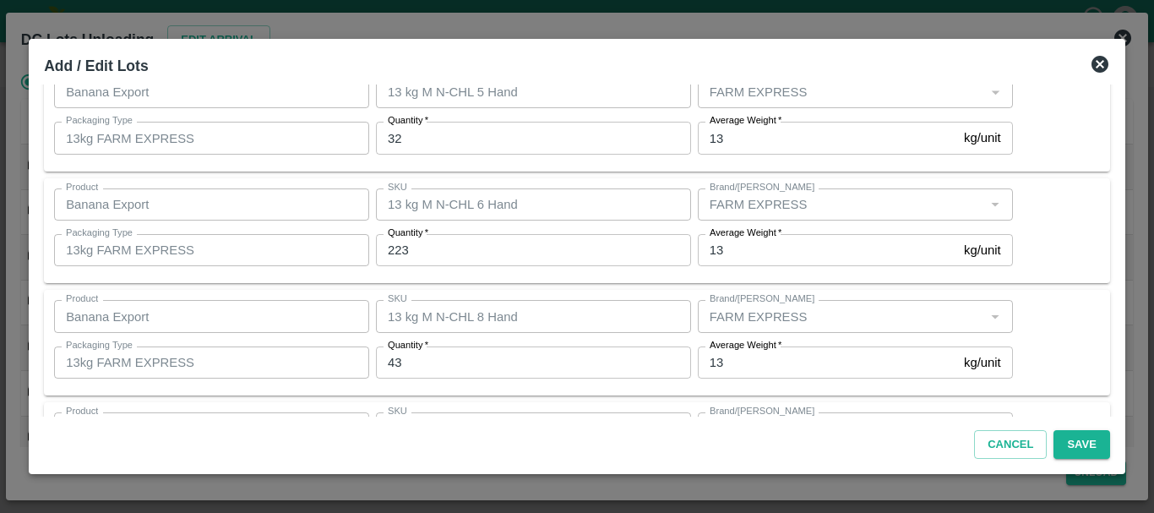
scroll to position [845, 0]
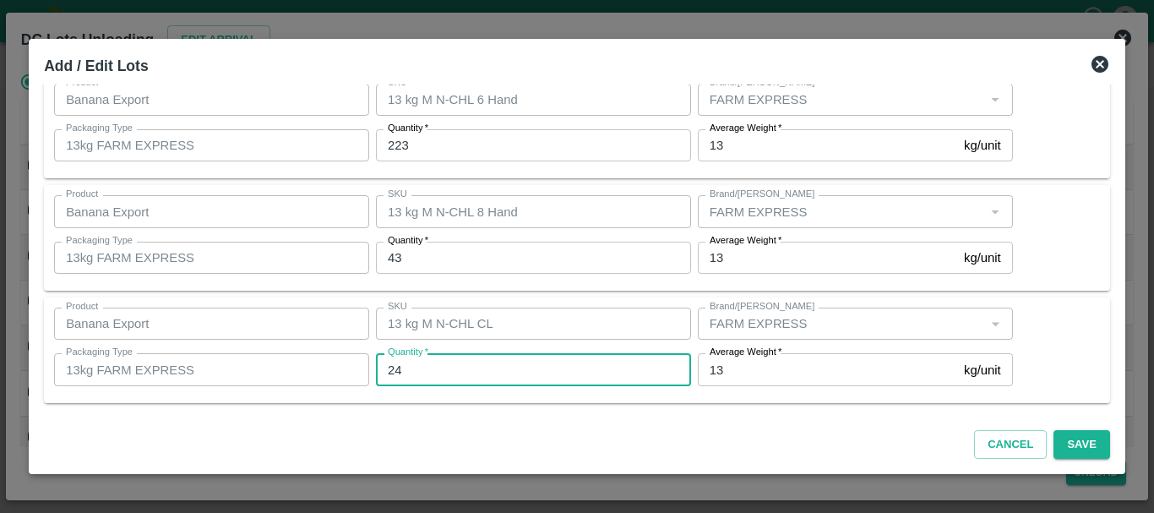
type input "24"
click at [616, 346] on div "Quantity   * 24 Quantity" at bounding box center [530, 369] width 322 height 46
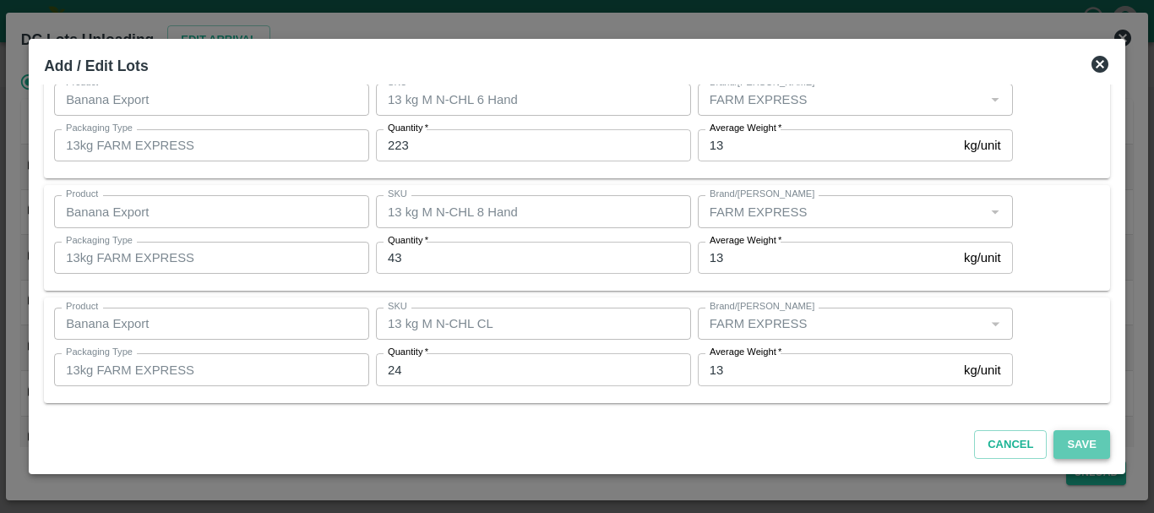
click at [1098, 437] on button "Save" at bounding box center [1081, 445] width 56 height 30
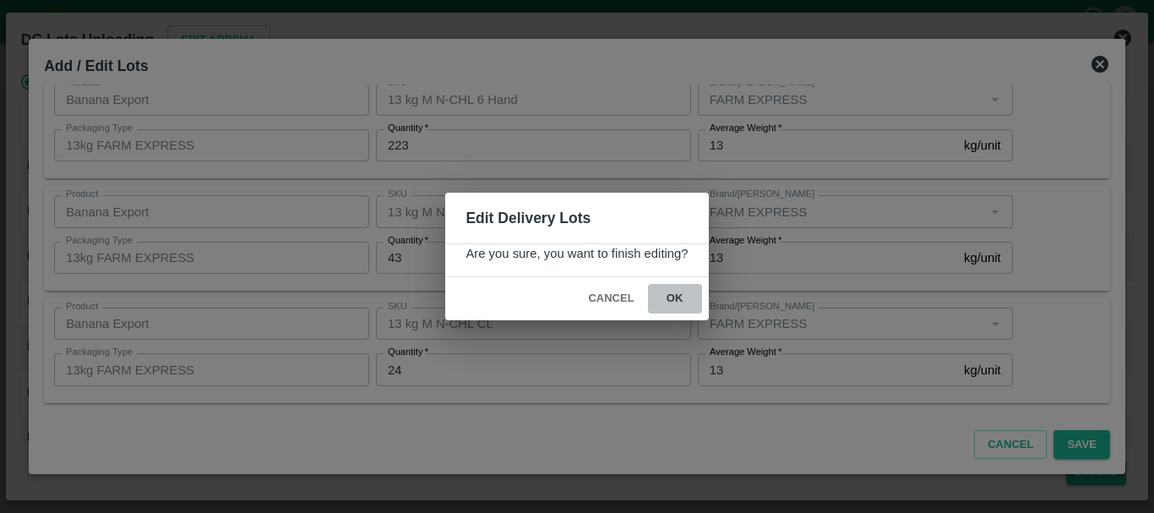
click at [682, 302] on button "ok" at bounding box center [675, 299] width 54 height 30
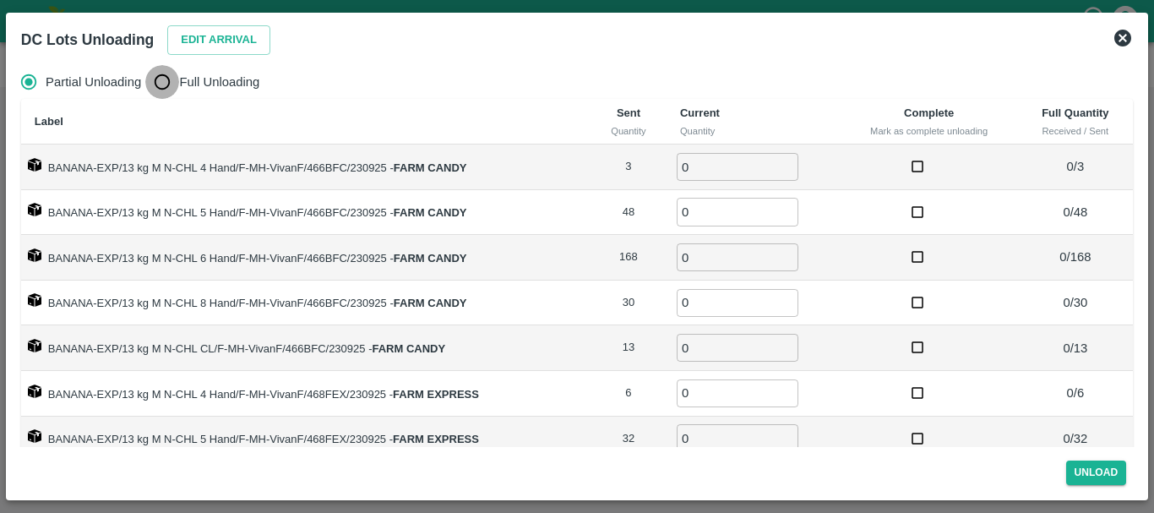
click at [162, 85] on input "Full Unloading" at bounding box center [162, 82] width 34 height 34
radio input "true"
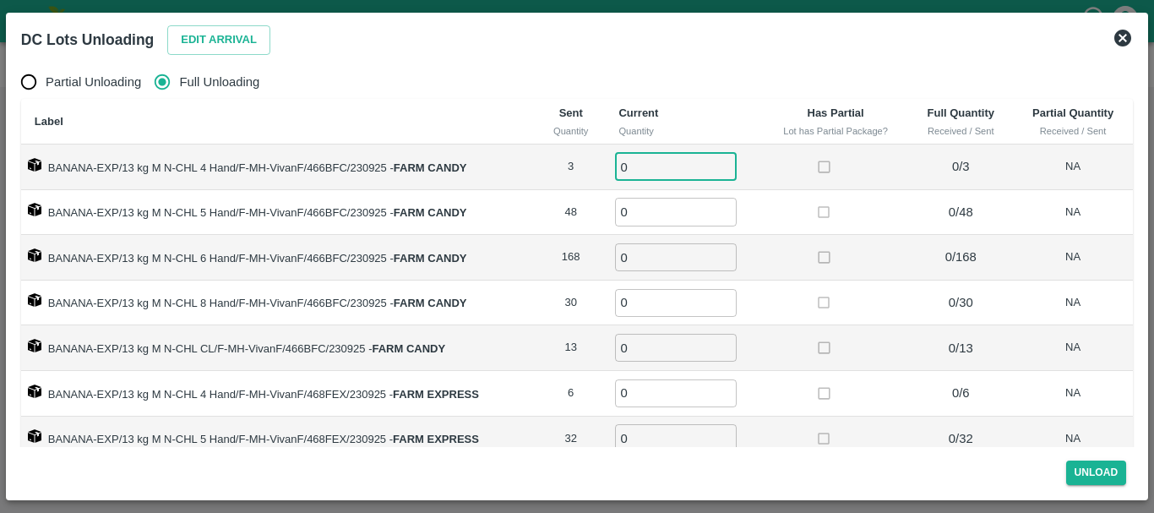
click at [660, 171] on input "0" at bounding box center [676, 167] width 122 height 28
type input "03"
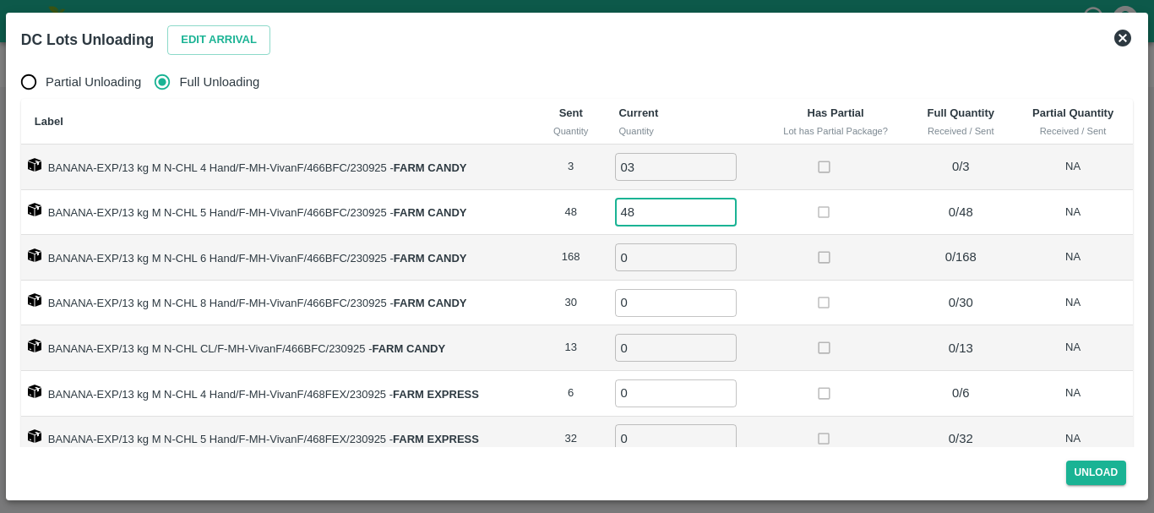
type input "48"
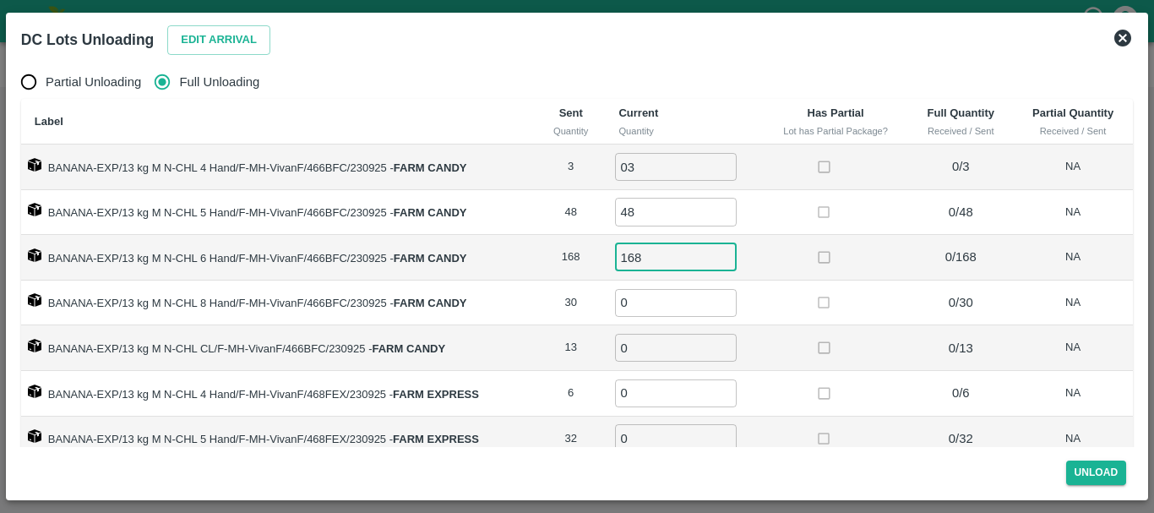
type input "168"
type input "30"
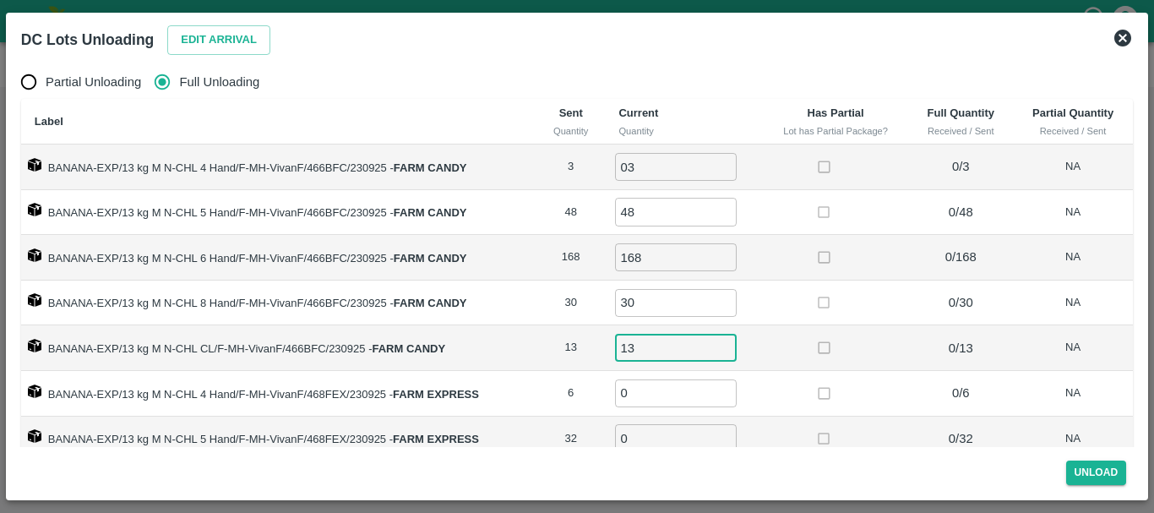
type input "13"
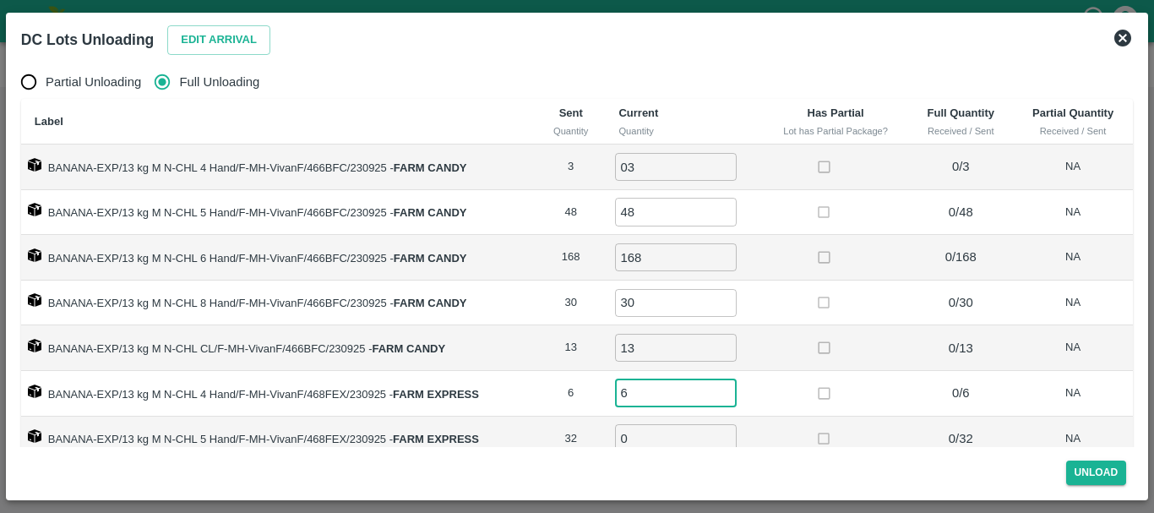
type input "6"
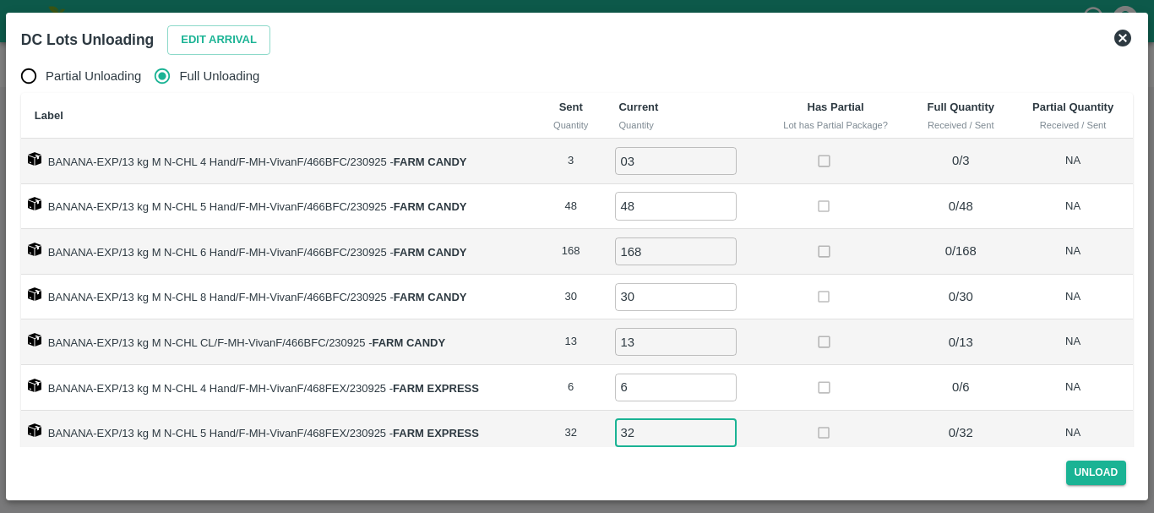
type input "32"
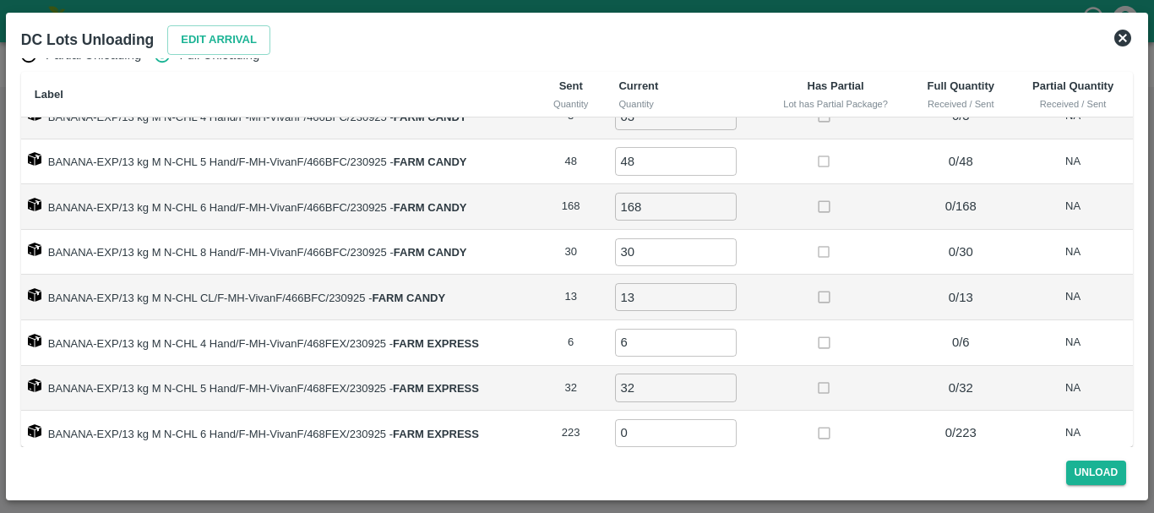
scroll to position [122, 0]
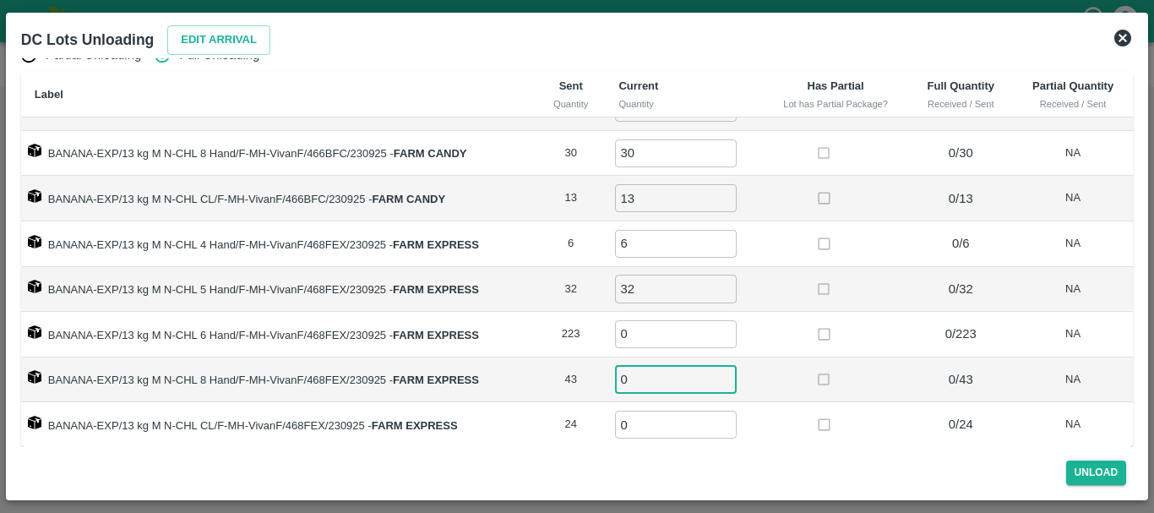
click at [649, 339] on input "0" at bounding box center [676, 334] width 122 height 28
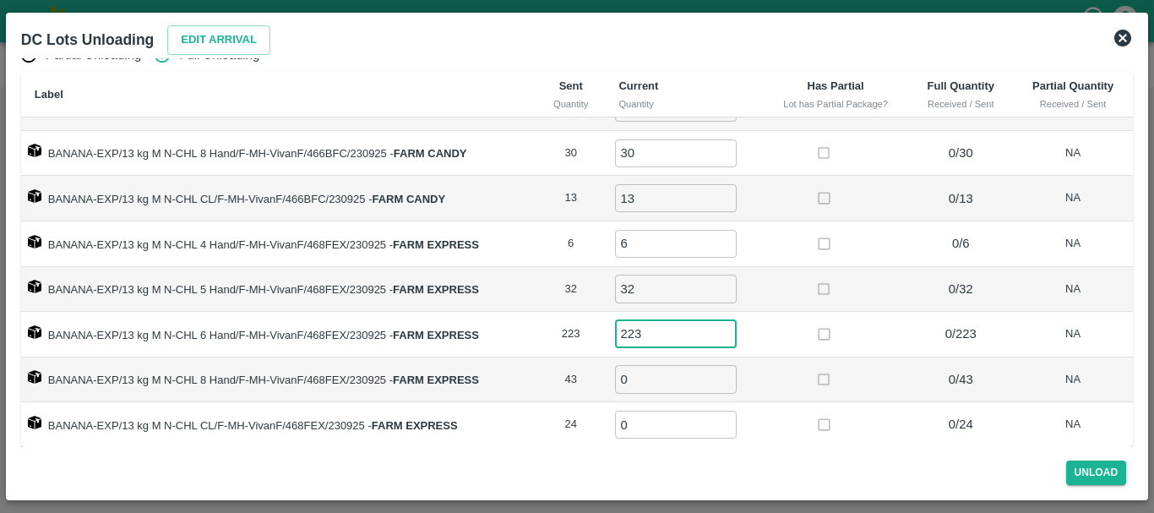
type input "223"
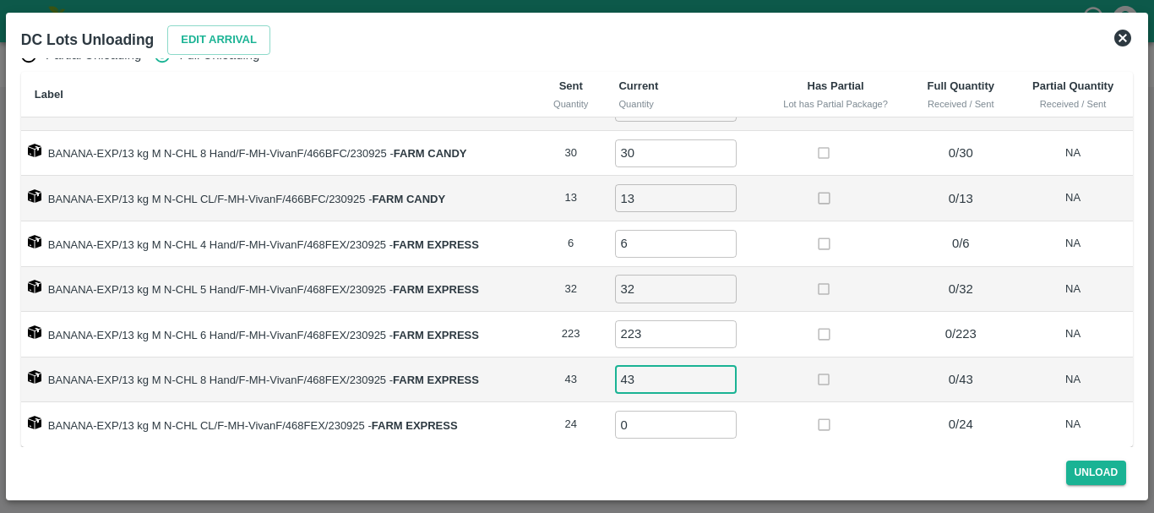
type input "43"
type input "24"
click at [788, 357] on td at bounding box center [836, 380] width 146 height 46
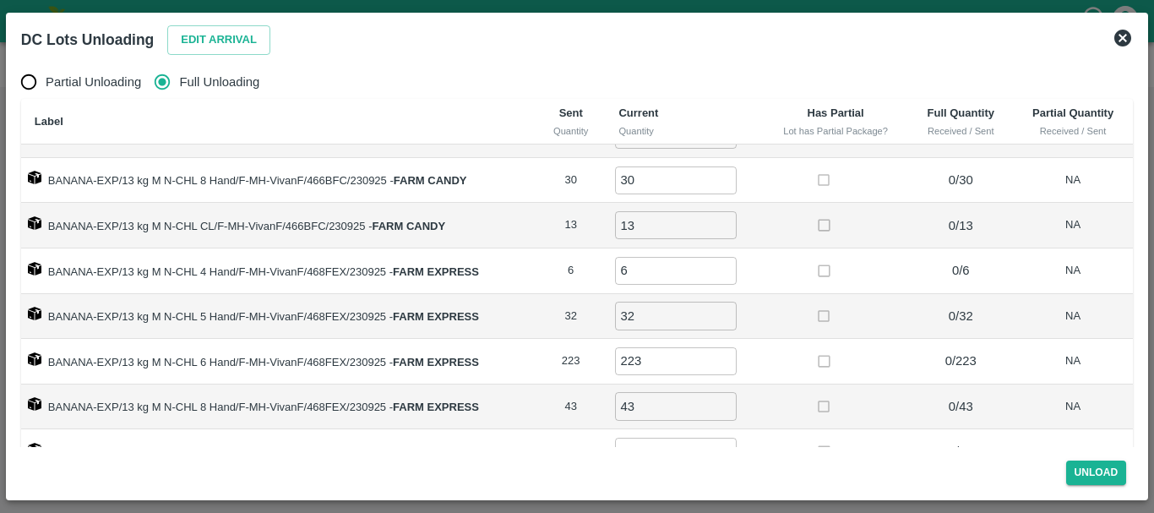
scroll to position [27, 0]
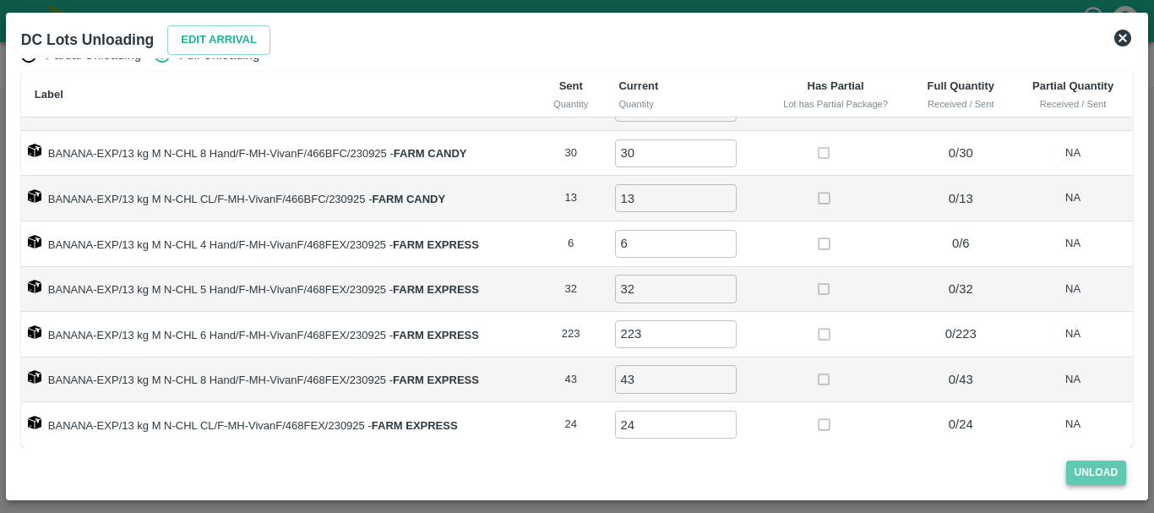
click at [1096, 470] on button "Unload" at bounding box center [1096, 472] width 61 height 24
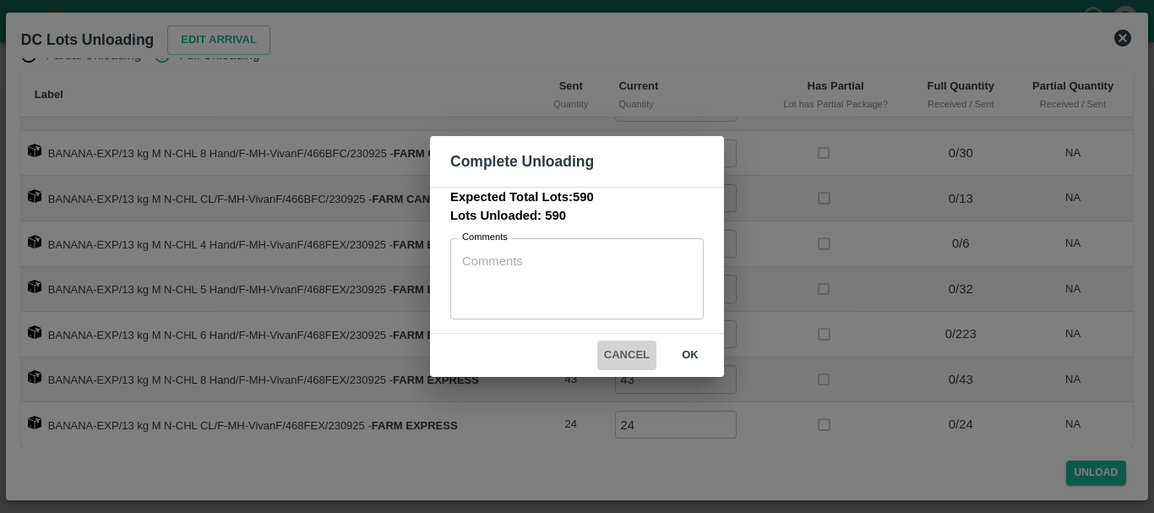
click at [629, 355] on button "Cancel" at bounding box center [626, 355] width 59 height 30
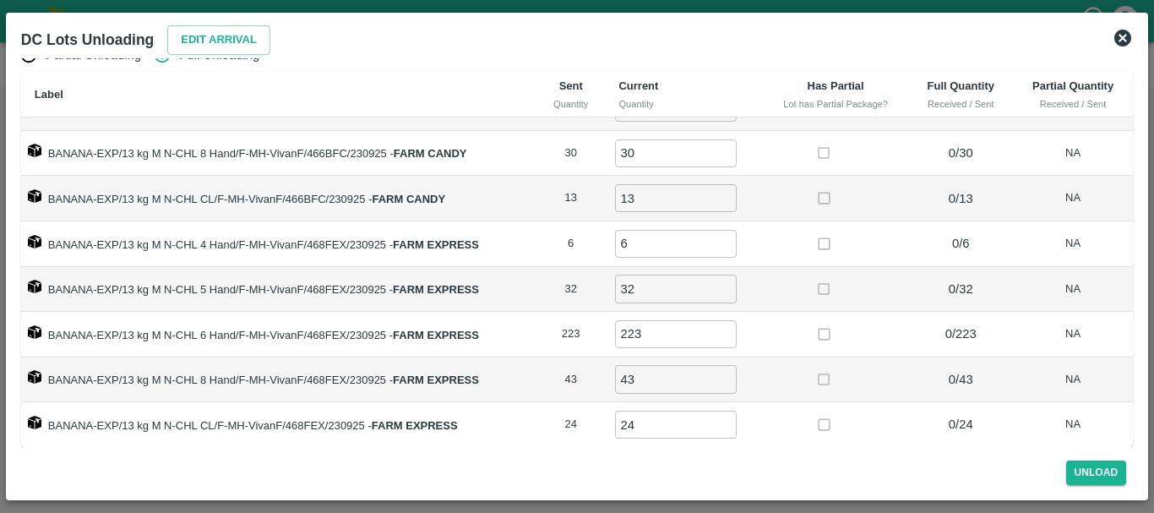
scroll to position [0, 0]
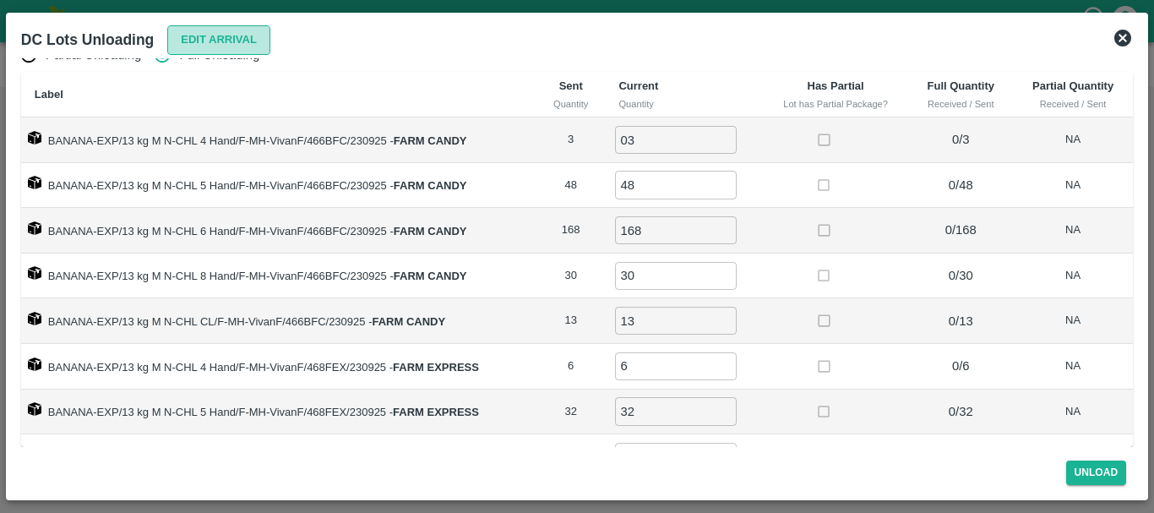
click at [227, 32] on button "Edit Arrival" at bounding box center [218, 40] width 103 height 30
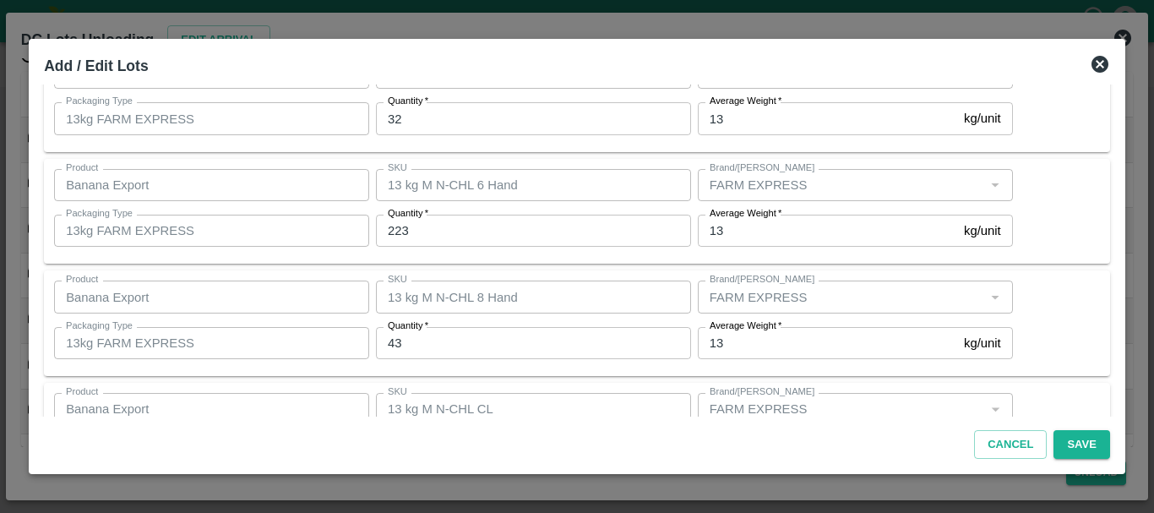
scroll to position [845, 0]
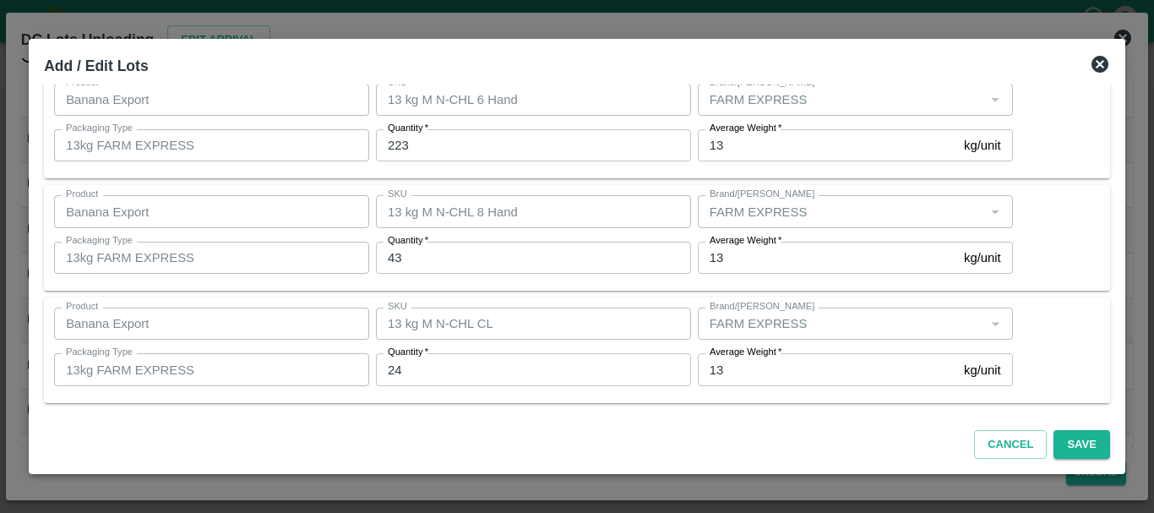
click at [440, 383] on input "24" at bounding box center [533, 369] width 315 height 32
type input "26"
click at [689, 432] on div "Cancel Save" at bounding box center [576, 441] width 1079 height 50
click at [1092, 441] on button "Save" at bounding box center [1081, 445] width 56 height 30
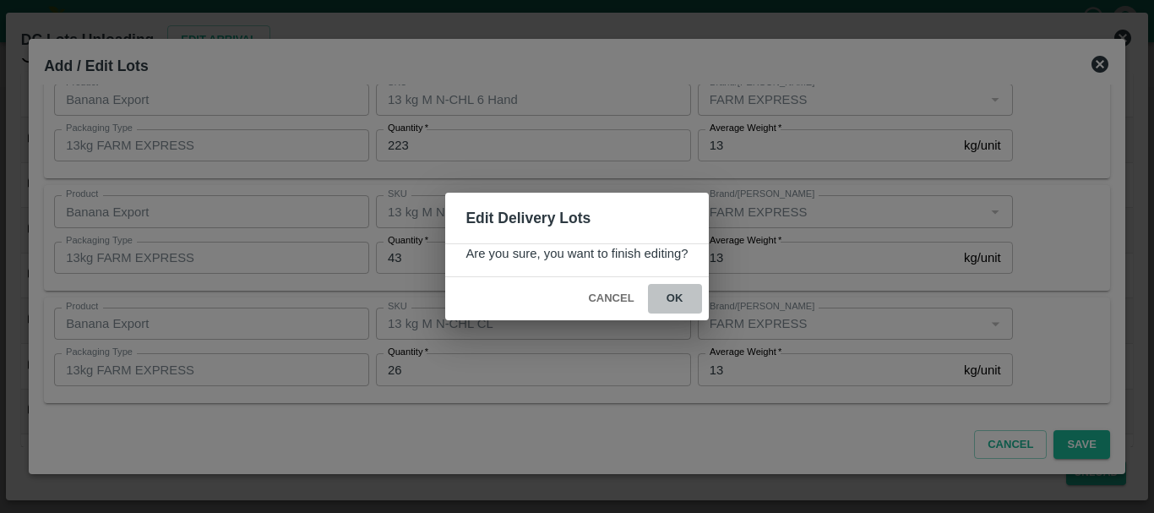
click at [671, 285] on button "ok" at bounding box center [675, 299] width 54 height 30
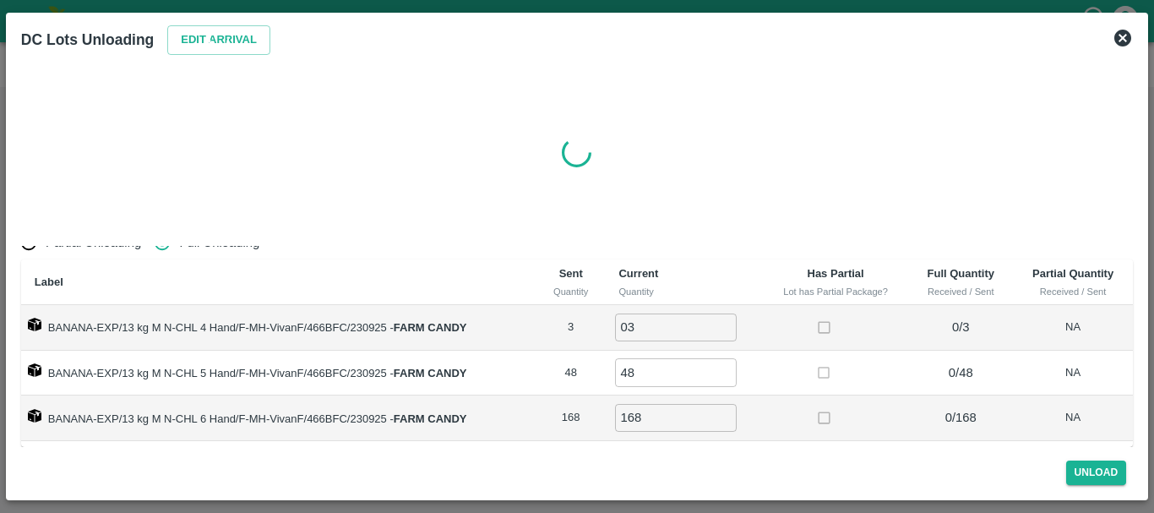
radio input "true"
type input "0"
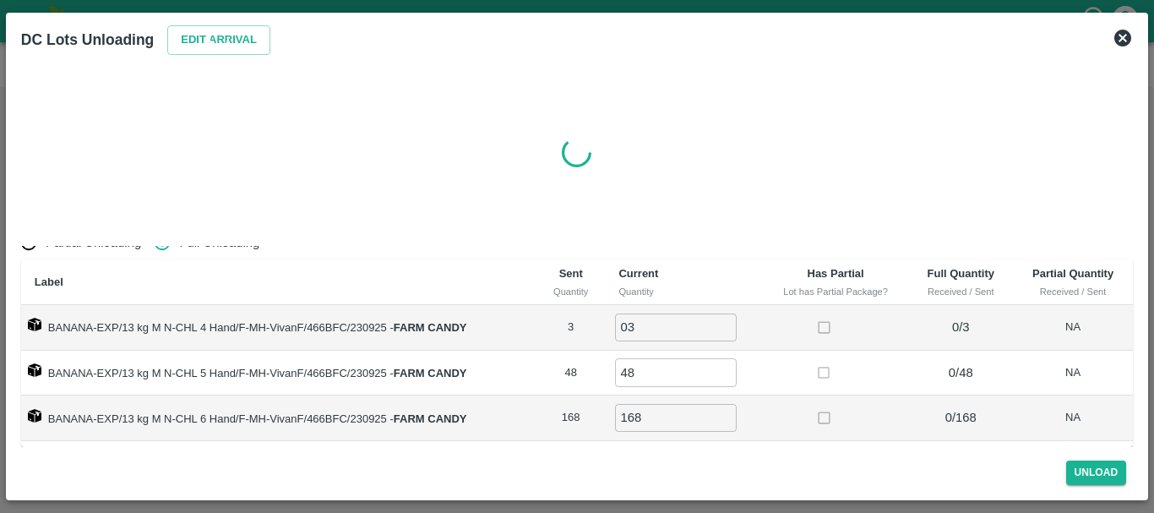
type input "0"
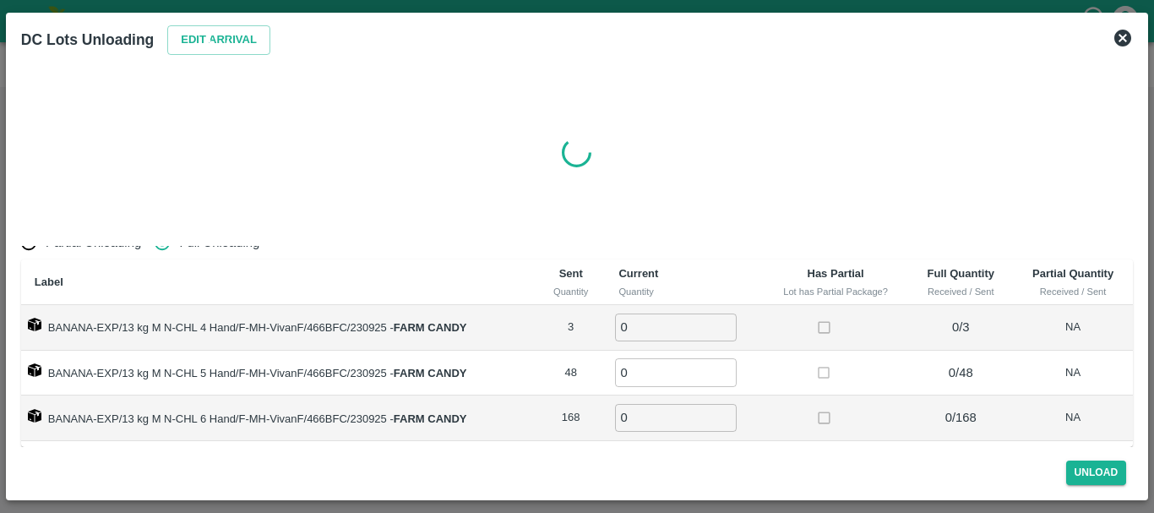
type input "0"
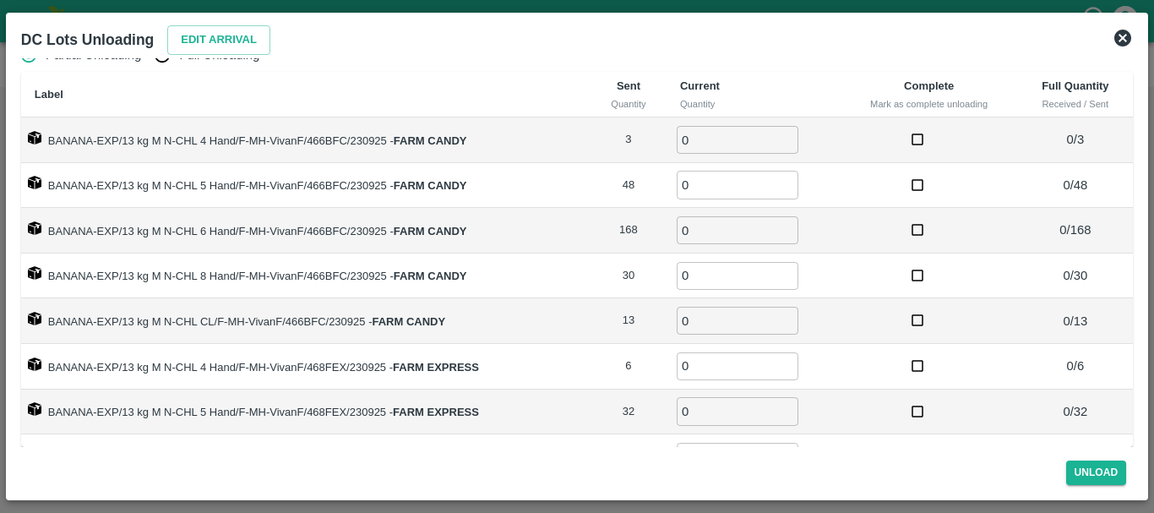
scroll to position [0, 0]
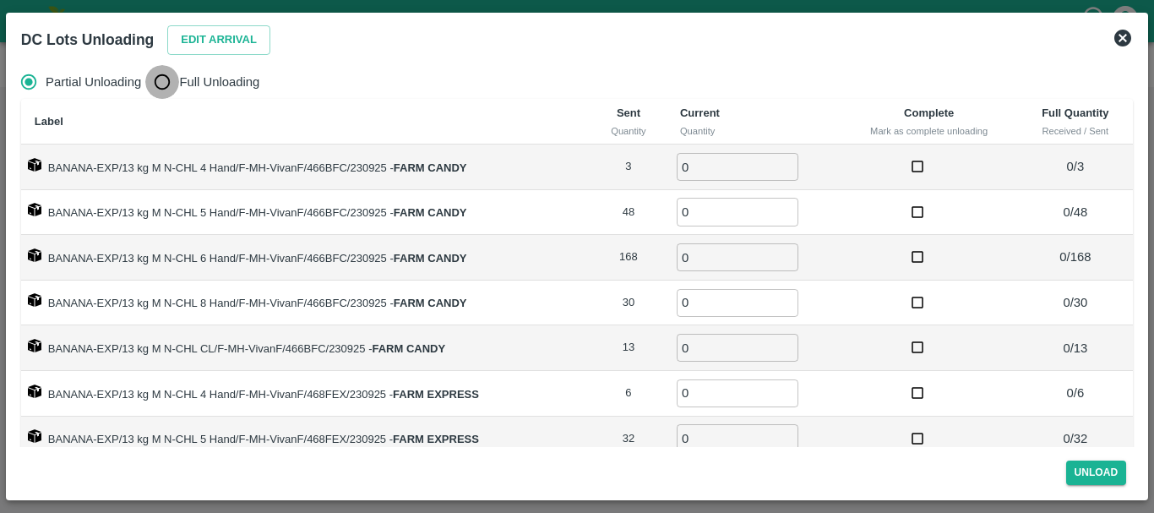
click at [165, 93] on input "Full Unloading" at bounding box center [162, 82] width 34 height 34
radio input "true"
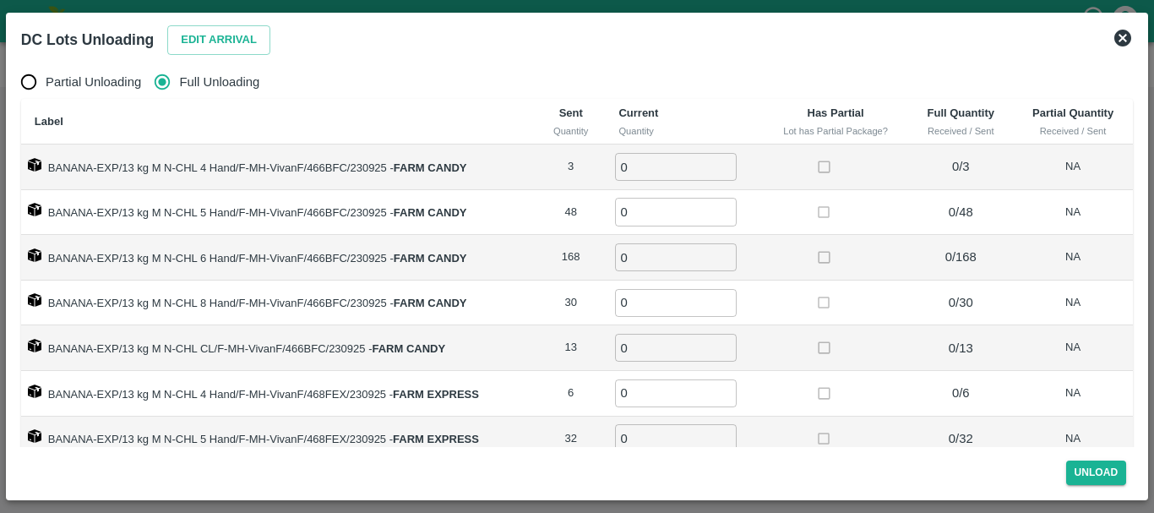
click at [644, 183] on td "0 ​" at bounding box center [683, 167] width 157 height 46
click at [638, 169] on input "0" at bounding box center [676, 167] width 122 height 28
type input "03"
type input "48"
type input "168"
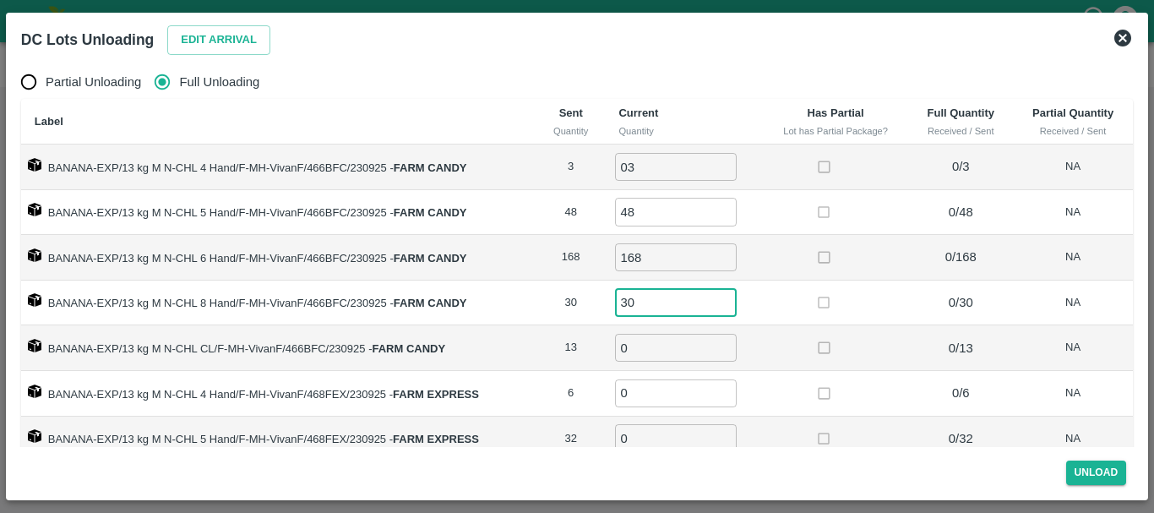
type input "30"
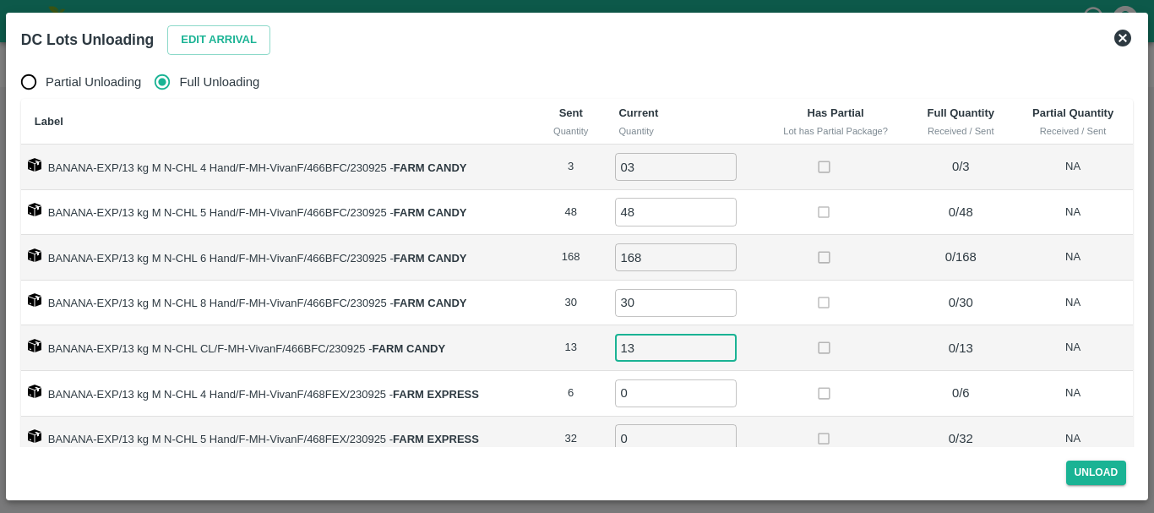
type input "13"
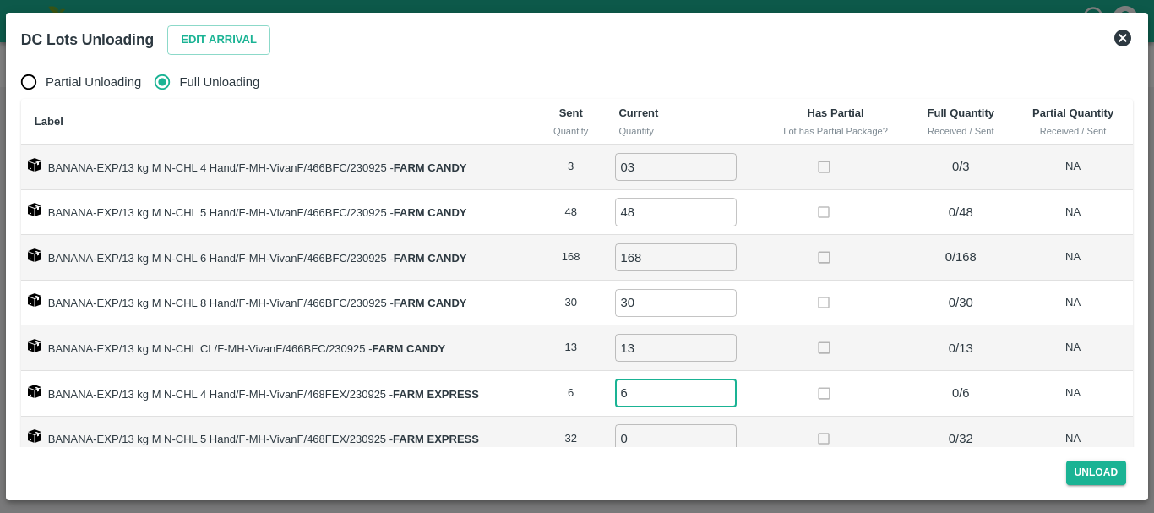
type input "6"
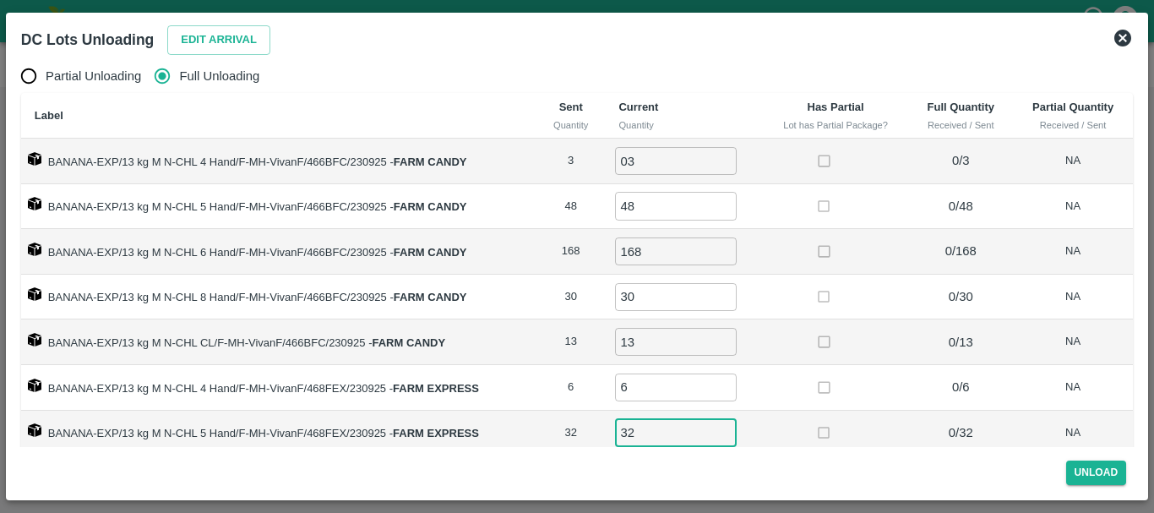
type input "32"
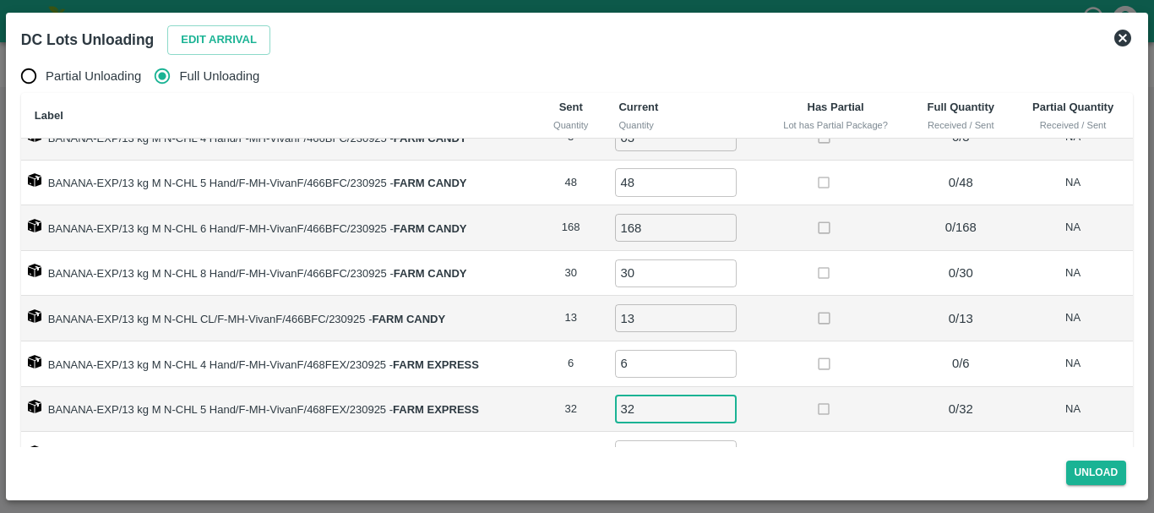
scroll to position [27, 0]
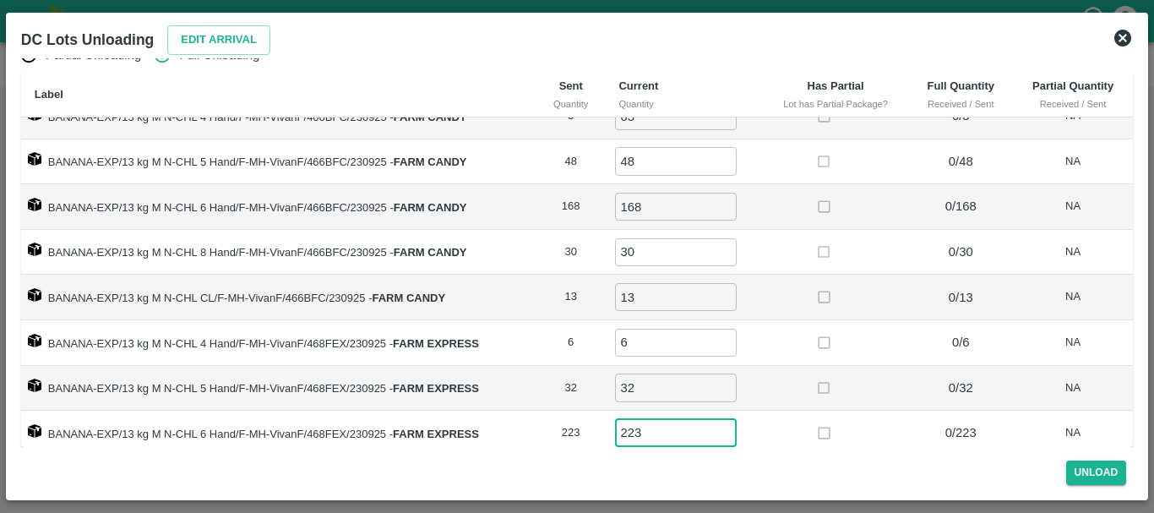
type input "223"
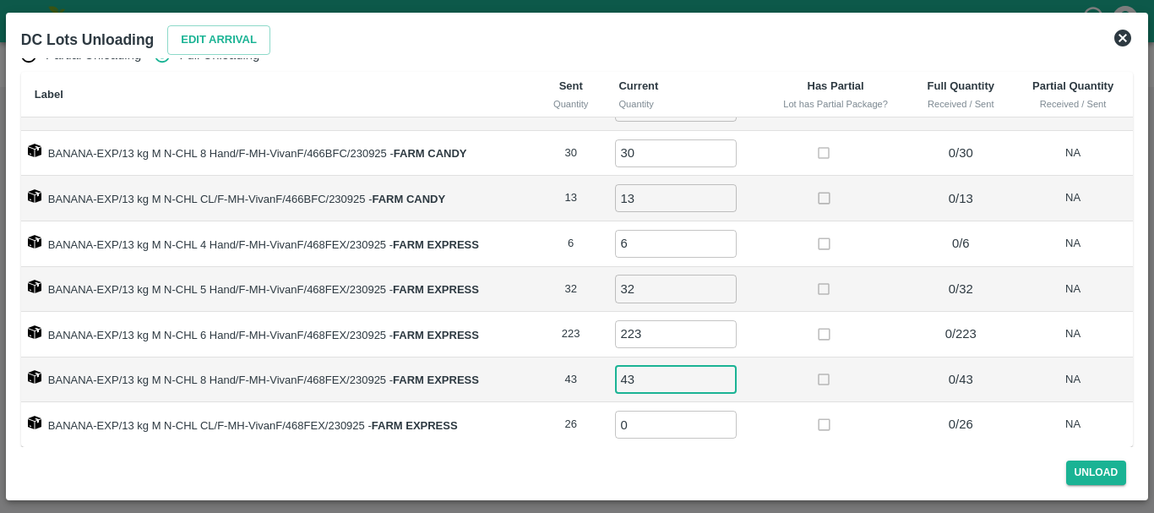
type input "43"
type input "26"
click at [752, 296] on td "32 ​" at bounding box center [683, 290] width 157 height 46
click at [1084, 479] on button "Unload" at bounding box center [1096, 472] width 61 height 24
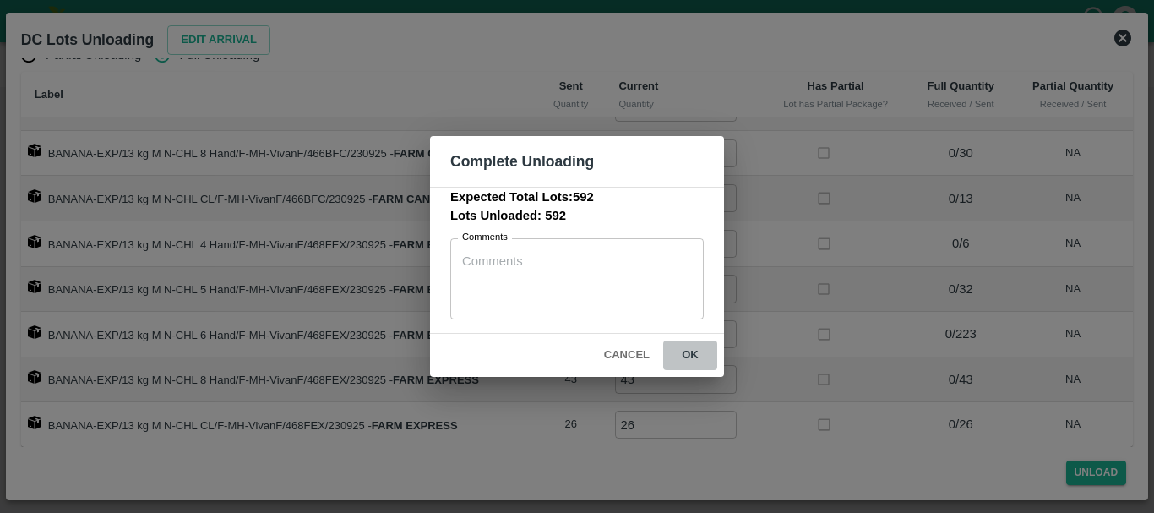
click at [682, 351] on button "ok" at bounding box center [690, 355] width 54 height 30
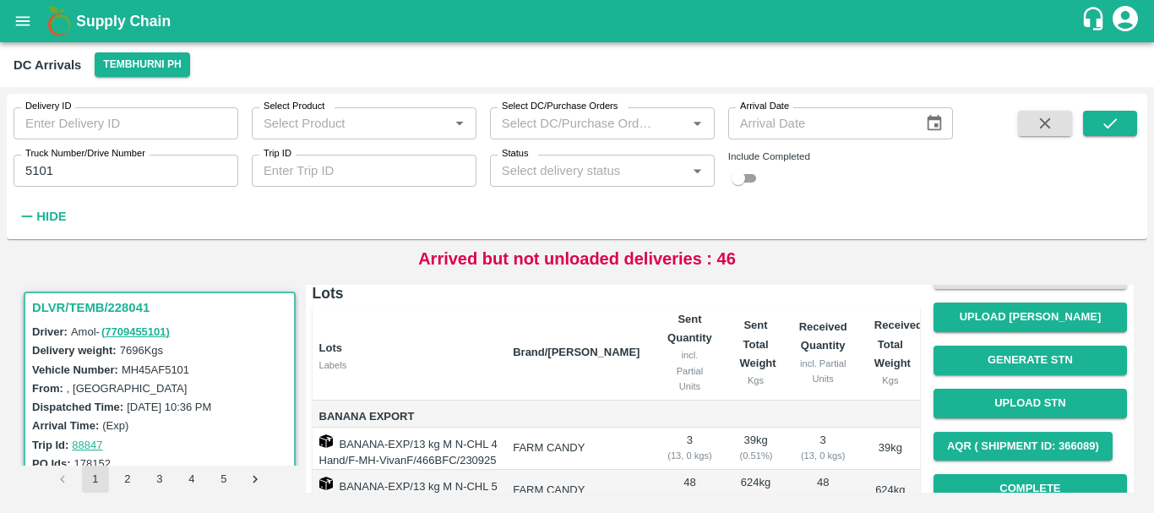
scroll to position [0, 0]
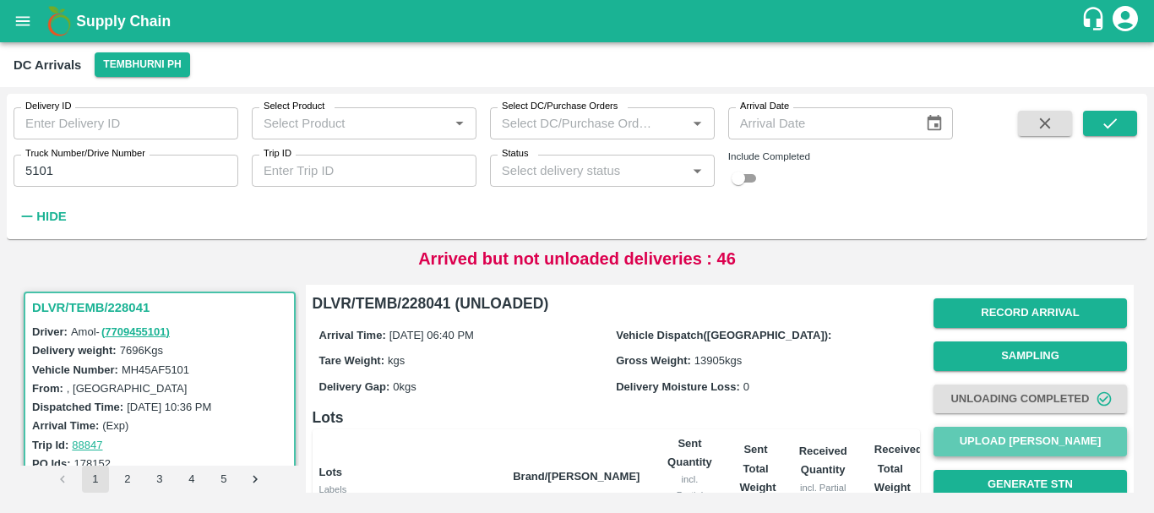
click at [1008, 436] on button "Upload Tare Weight" at bounding box center [1029, 441] width 193 height 30
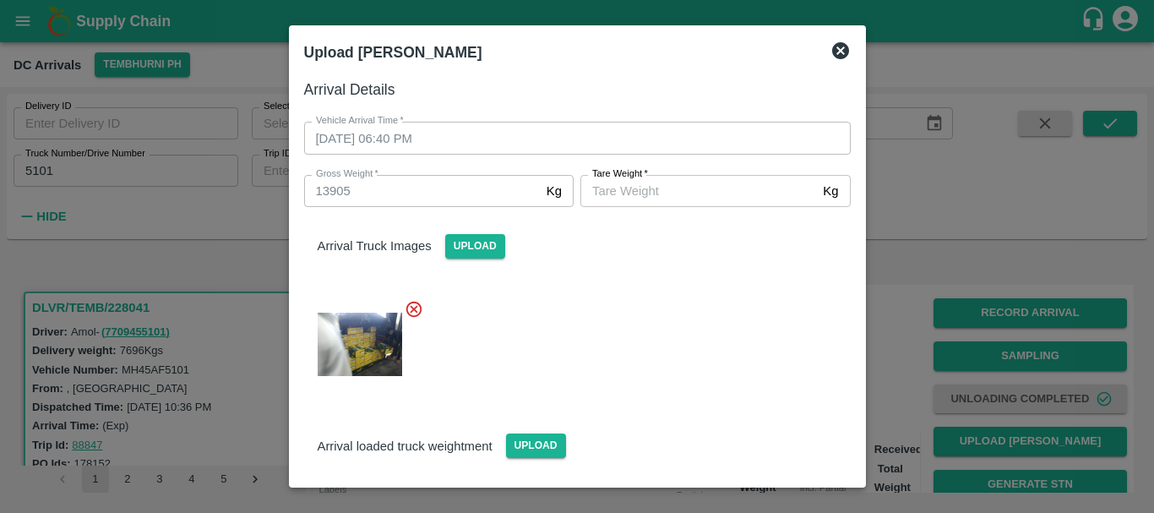
click at [649, 188] on input "Tare Weight   *" at bounding box center [698, 191] width 236 height 32
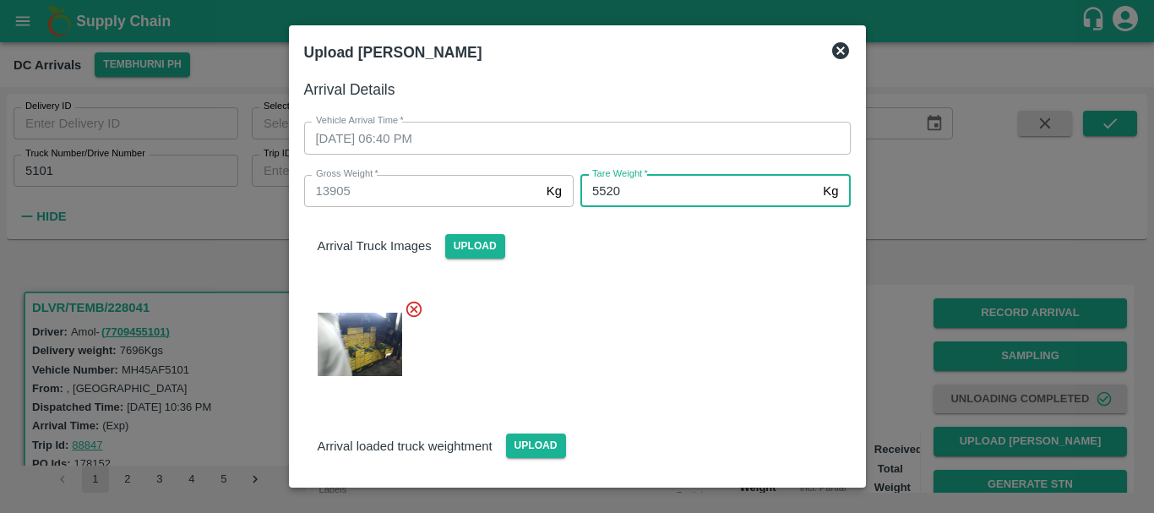
type input "5520"
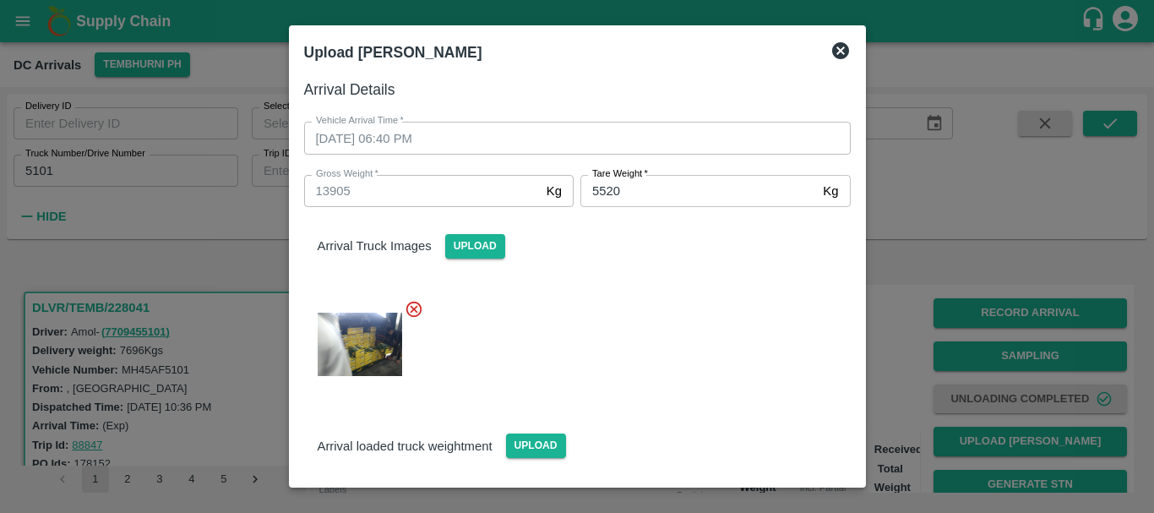
click at [710, 307] on div at bounding box center [571, 338] width 560 height 107
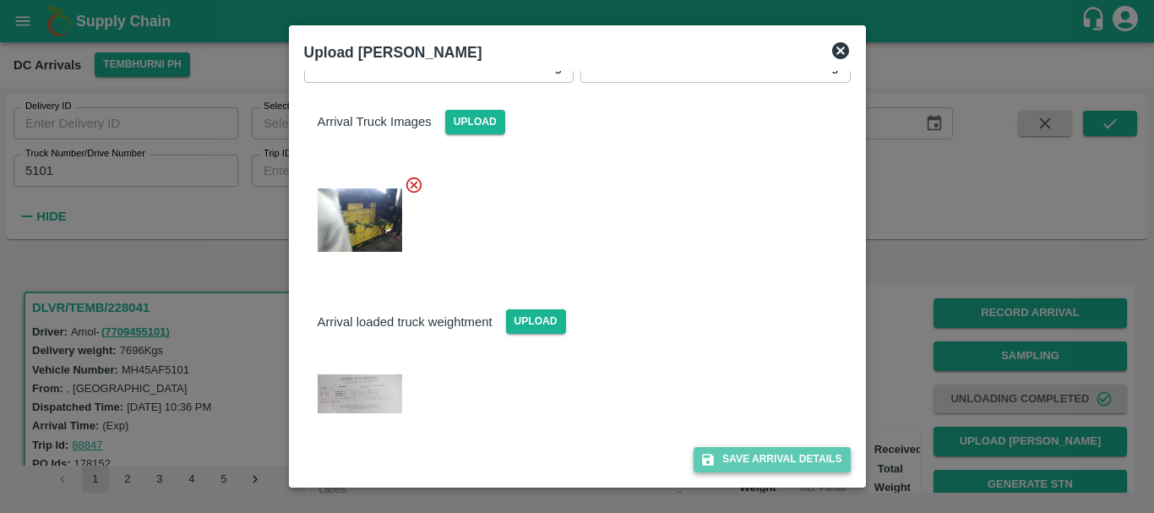
click at [746, 459] on button "Save Arrival Details" at bounding box center [771, 459] width 156 height 24
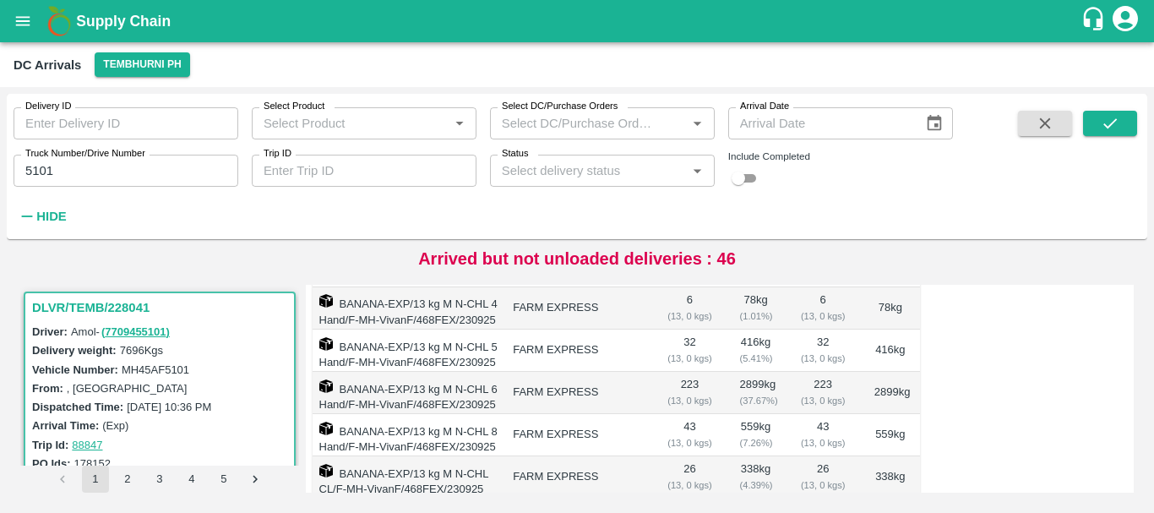
scroll to position [658, 0]
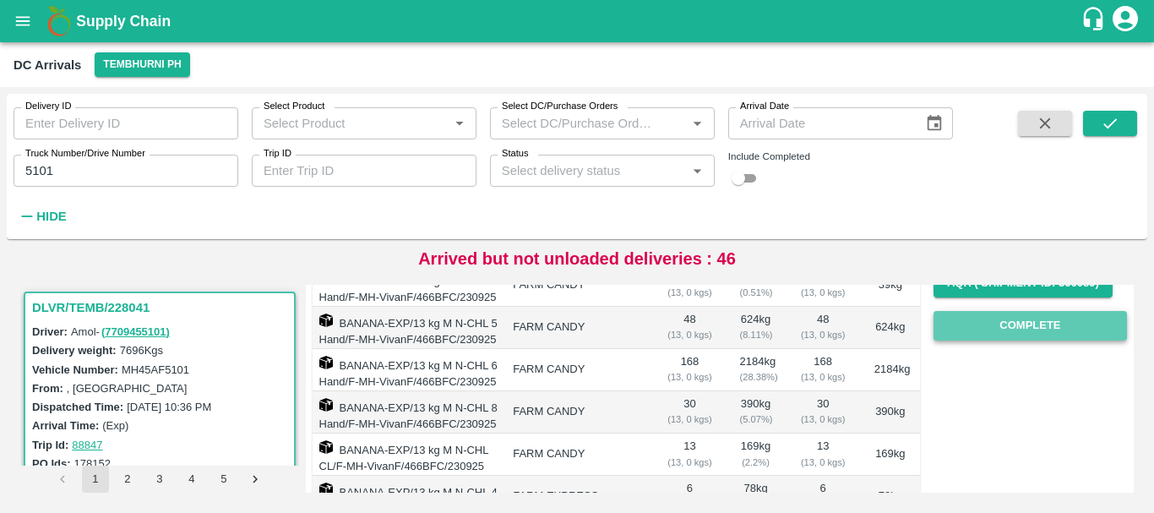
click at [996, 332] on button "Complete" at bounding box center [1029, 326] width 193 height 30
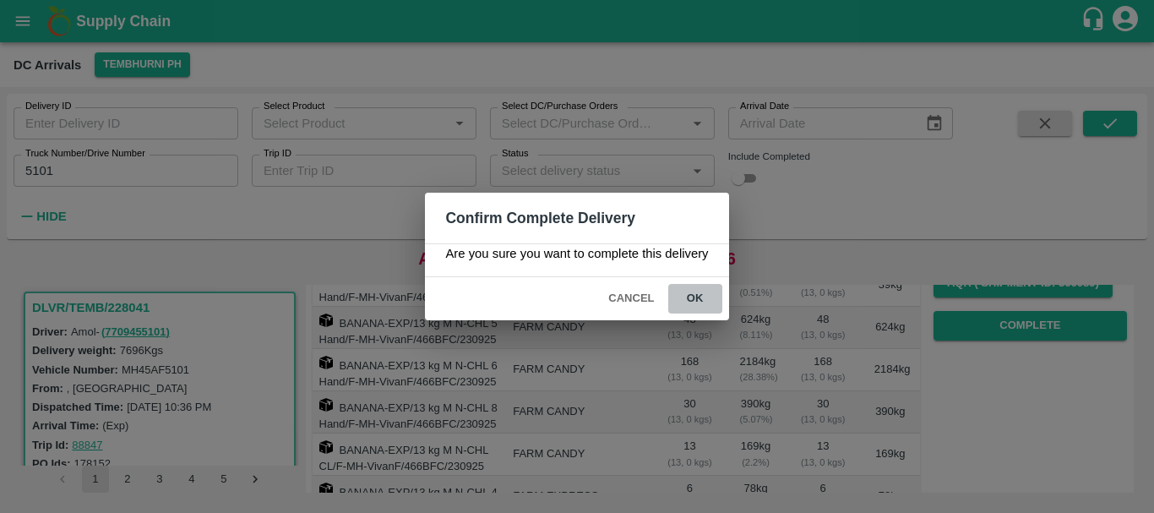
click at [686, 302] on button "ok" at bounding box center [695, 299] width 54 height 30
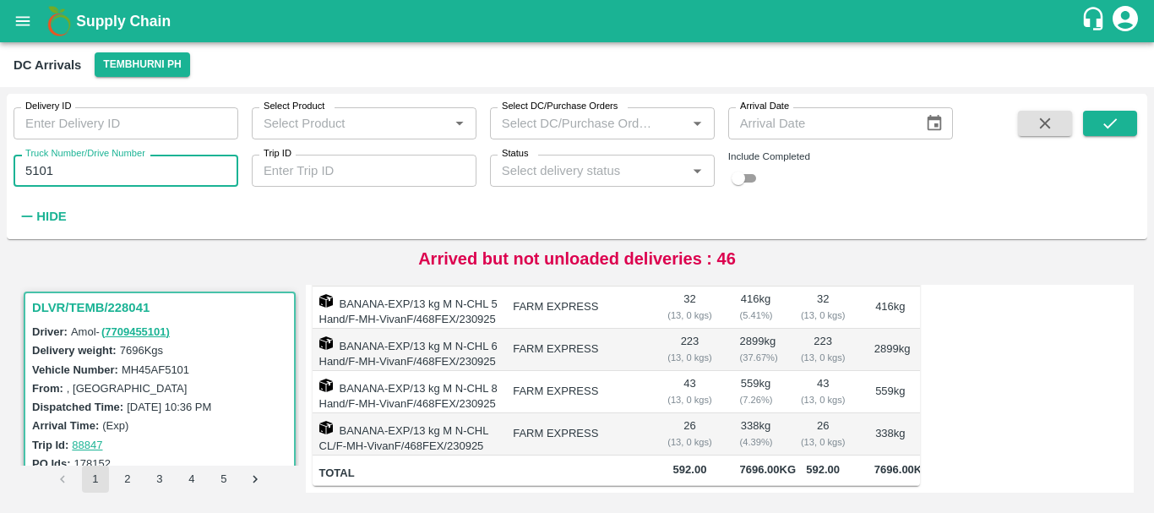
click at [67, 162] on input "5101" at bounding box center [126, 171] width 225 height 32
type input "5"
type input "0096"
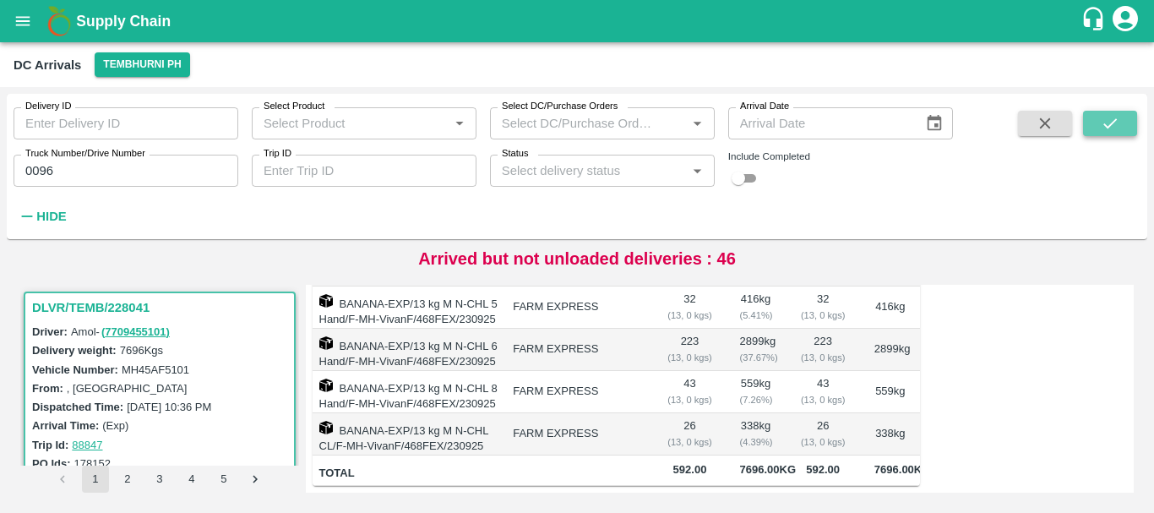
click at [1098, 125] on button "submit" at bounding box center [1110, 123] width 54 height 25
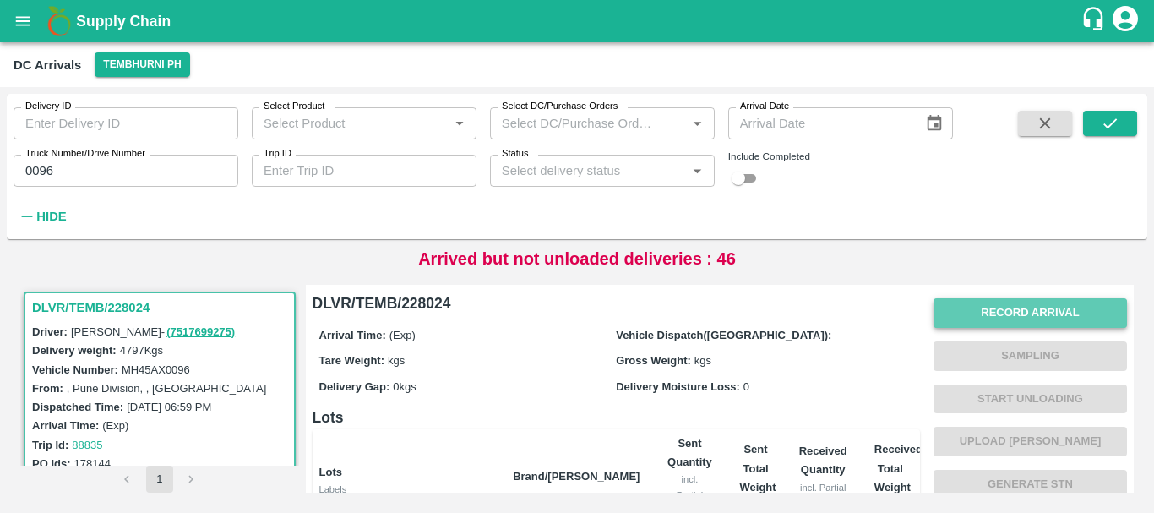
click at [955, 318] on button "Record Arrival" at bounding box center [1029, 313] width 193 height 30
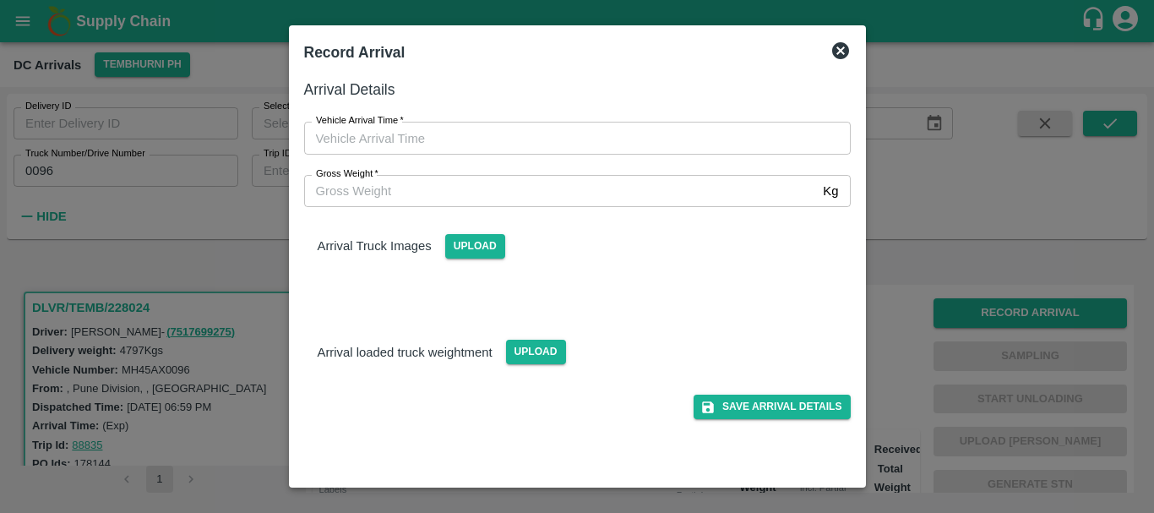
type input "DD/MM/YYYY hh:mm aa"
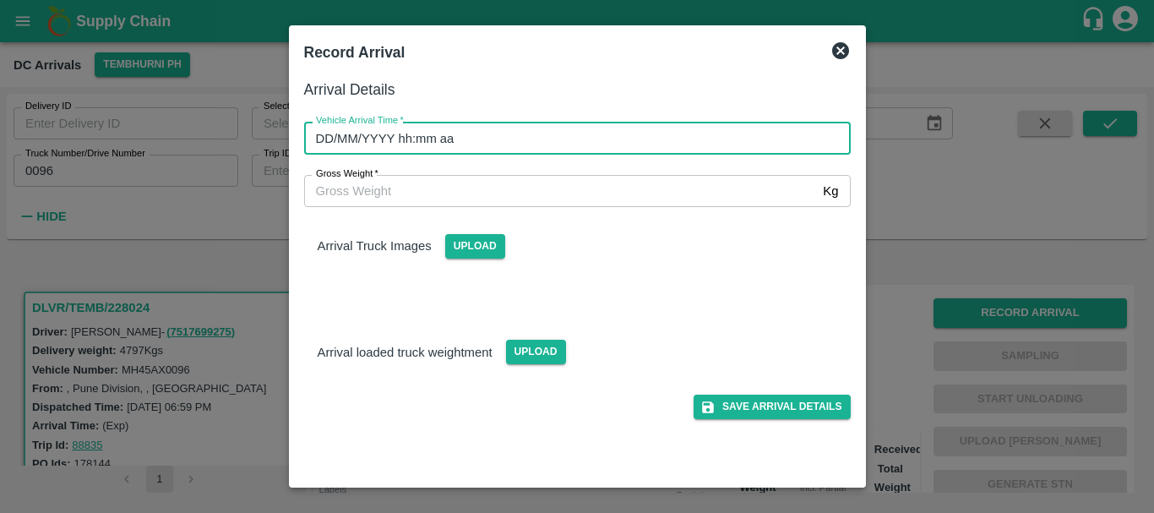
click at [648, 147] on input "DD/MM/YYYY hh:mm aa" at bounding box center [571, 138] width 535 height 32
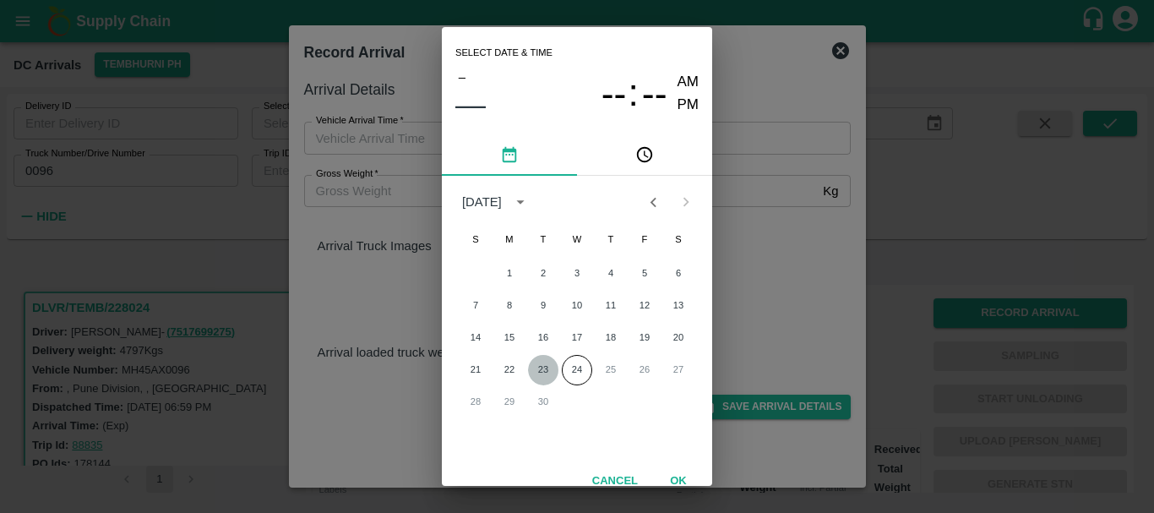
click at [546, 366] on button "23" at bounding box center [543, 370] width 30 height 30
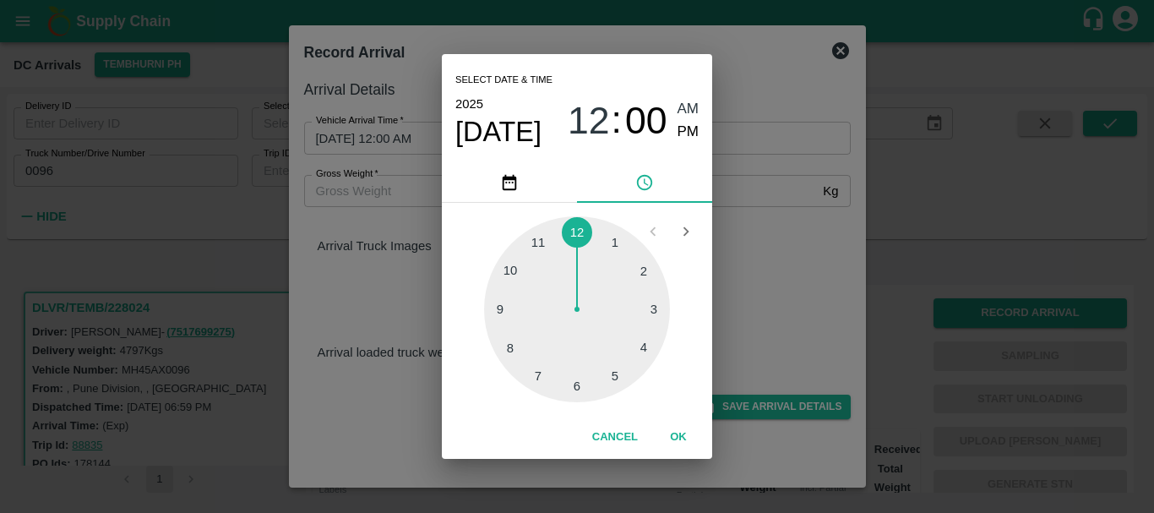
click at [568, 389] on div at bounding box center [577, 309] width 186 height 186
click at [509, 280] on div at bounding box center [577, 309] width 186 height 186
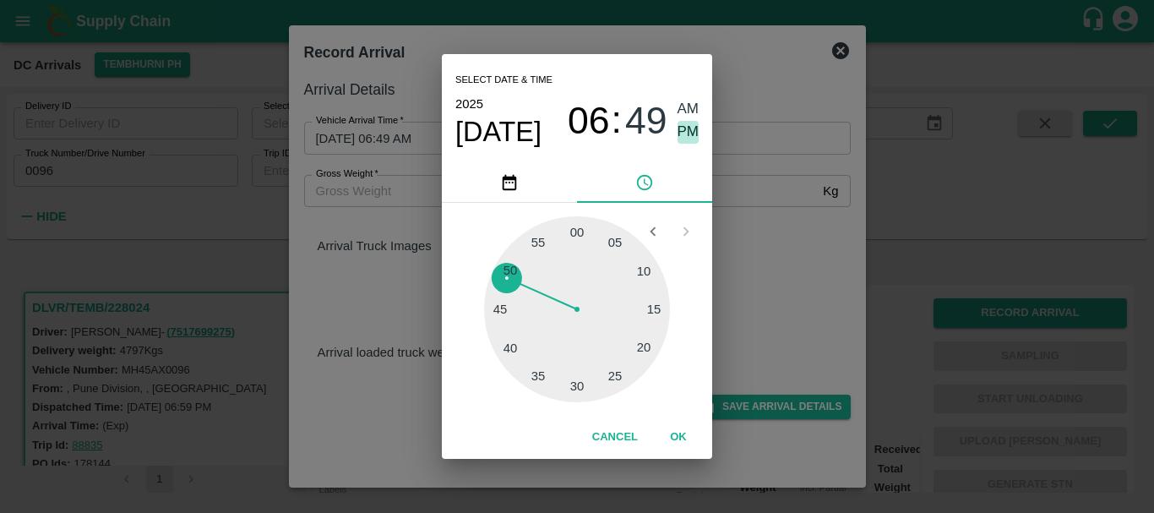
click at [690, 133] on span "PM" at bounding box center [688, 132] width 22 height 23
type input "23/09/2025 06:49 PM"
click at [820, 285] on div "Select date & time 2025 Sep 23 06 : 49 AM PM 05 10 15 20 25 30 35 40 45 50 55 0…" at bounding box center [577, 256] width 1154 height 513
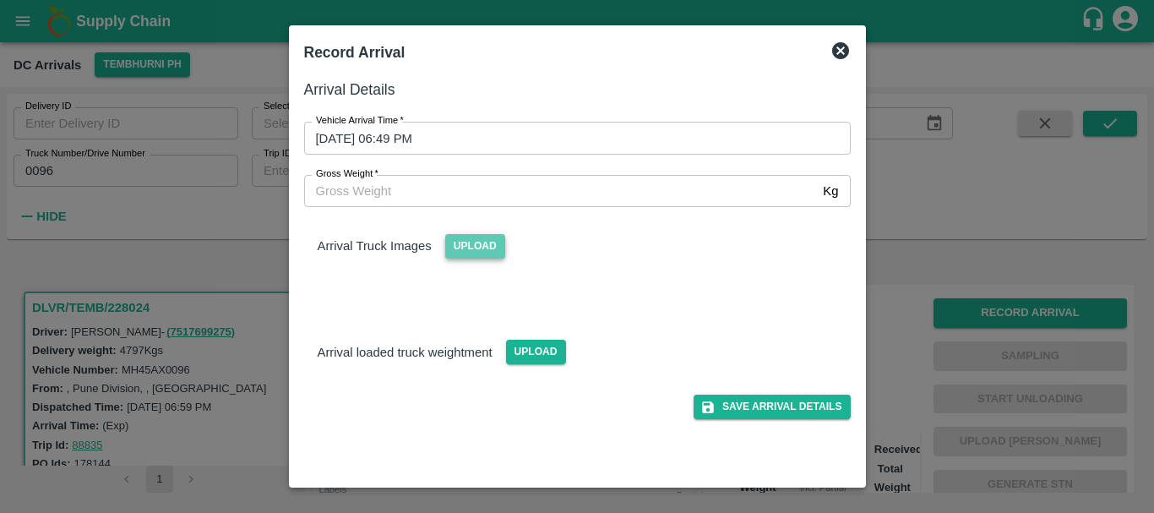
click at [481, 239] on span "Upload" at bounding box center [475, 246] width 60 height 24
click at [0, 0] on input "Upload" at bounding box center [0, 0] width 0 height 0
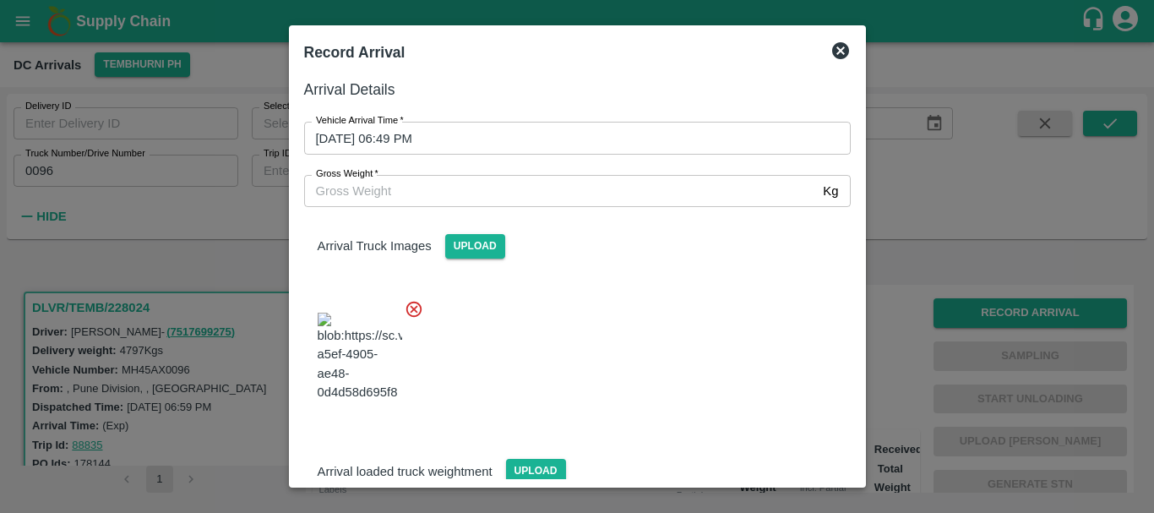
scroll to position [128, 0]
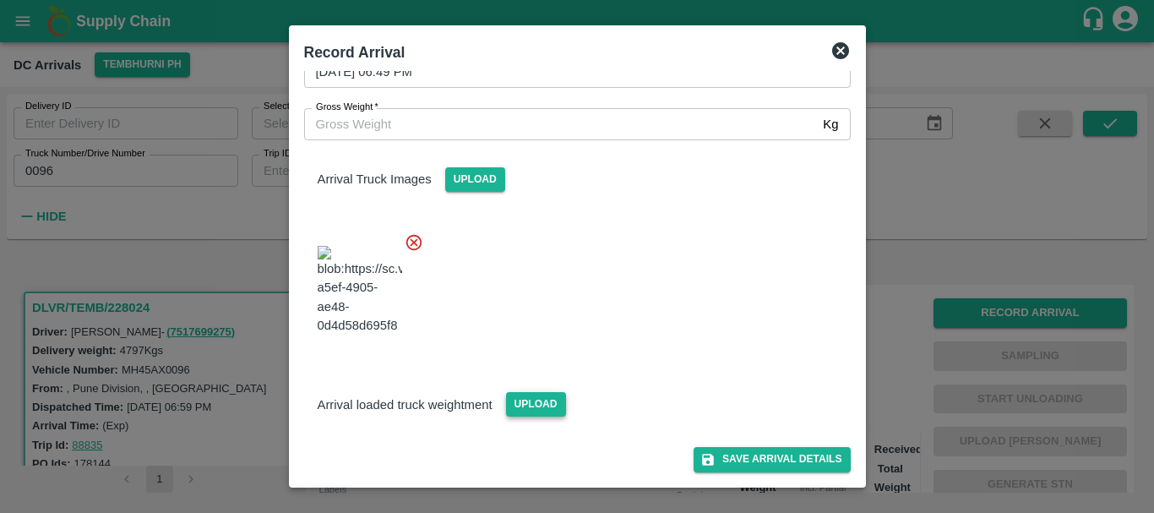
click at [535, 401] on span "Upload" at bounding box center [536, 404] width 60 height 24
click at [0, 0] on input "Upload" at bounding box center [0, 0] width 0 height 0
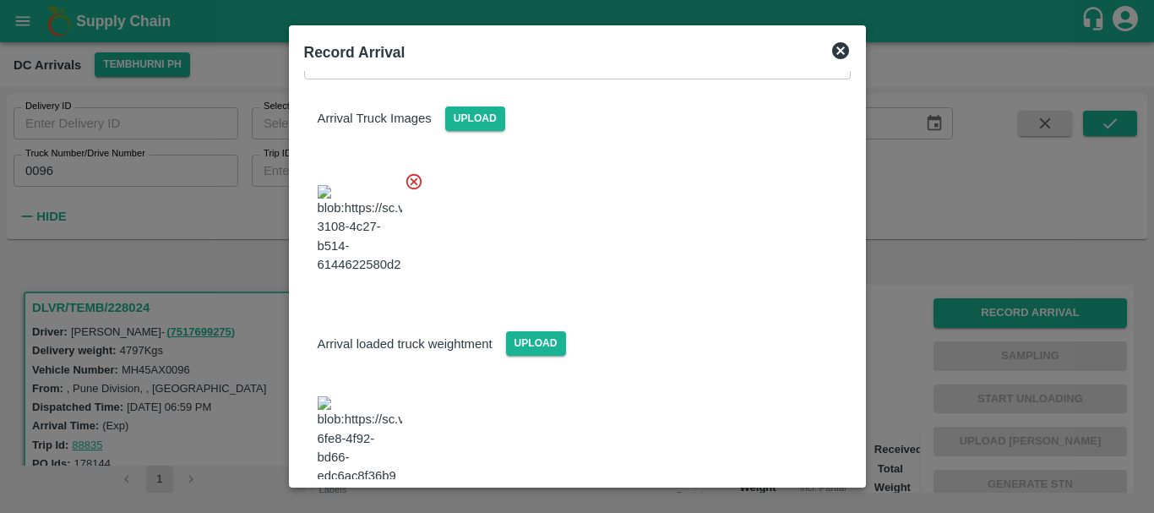
scroll to position [211, 0]
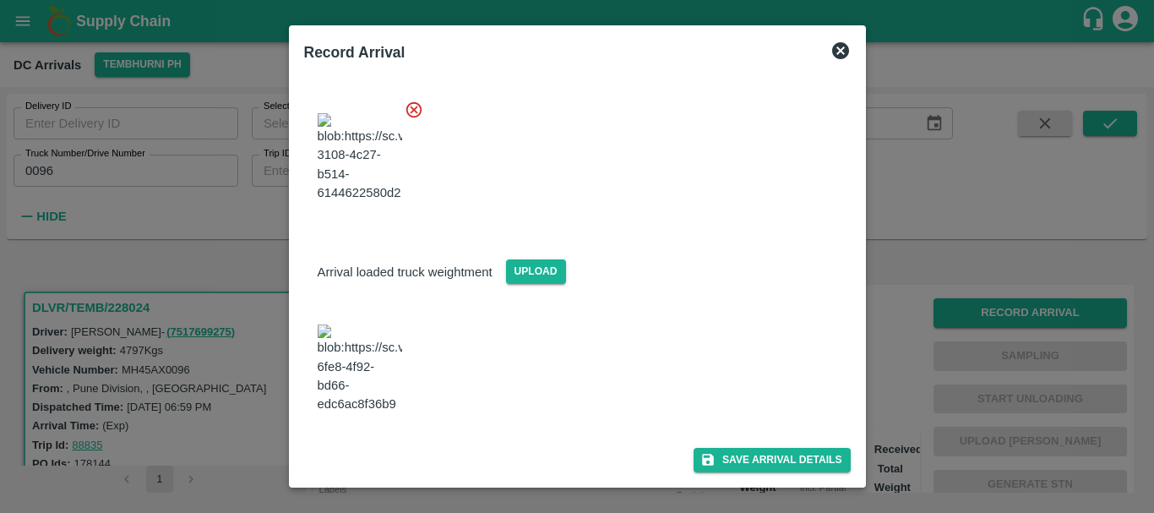
click at [359, 402] on img at bounding box center [360, 368] width 84 height 89
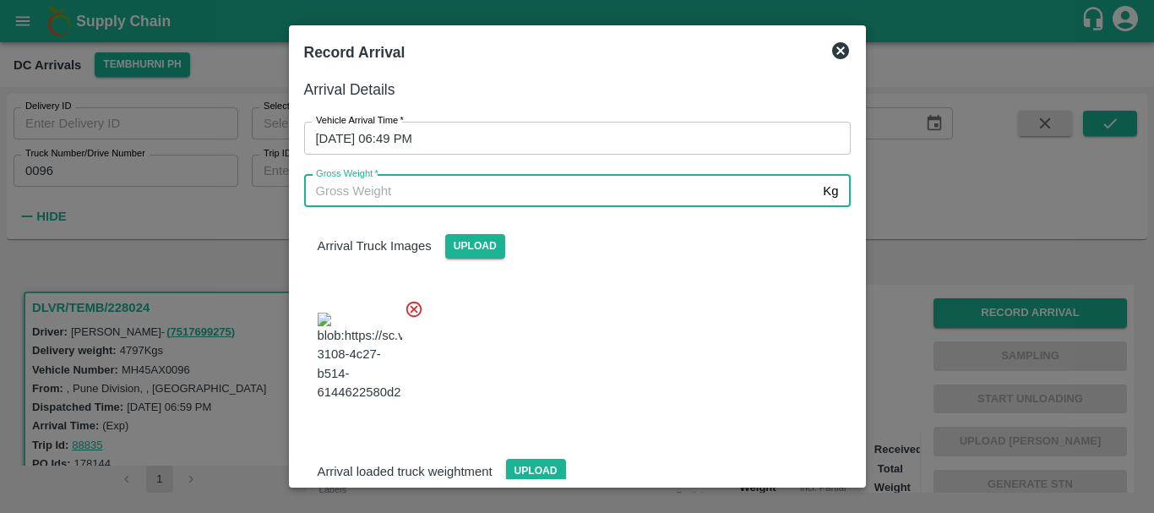
click at [442, 184] on input "Gross Weight   *" at bounding box center [560, 191] width 513 height 32
type input "11190"
click at [584, 313] on div at bounding box center [571, 351] width 560 height 133
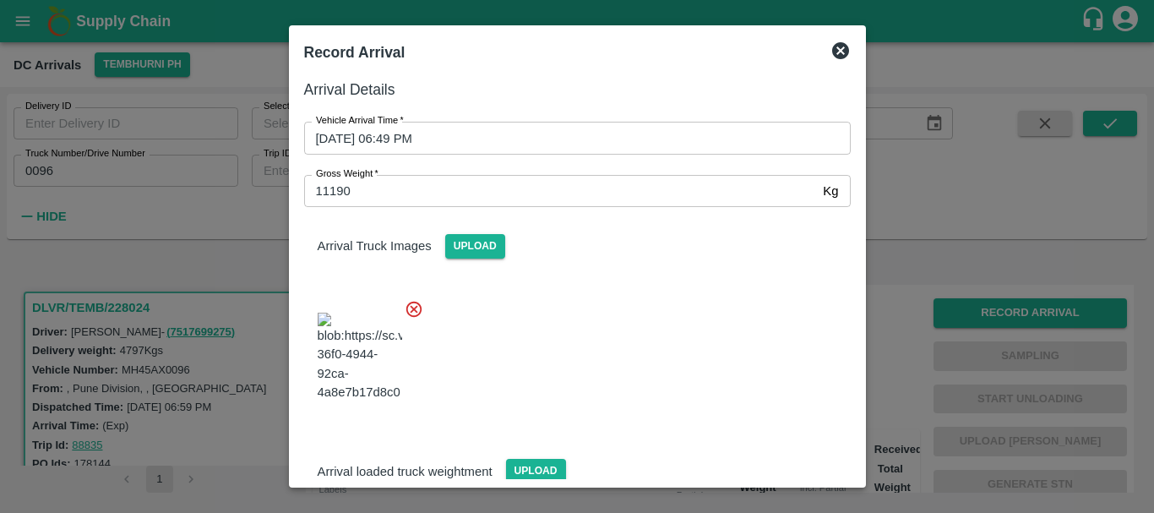
scroll to position [211, 0]
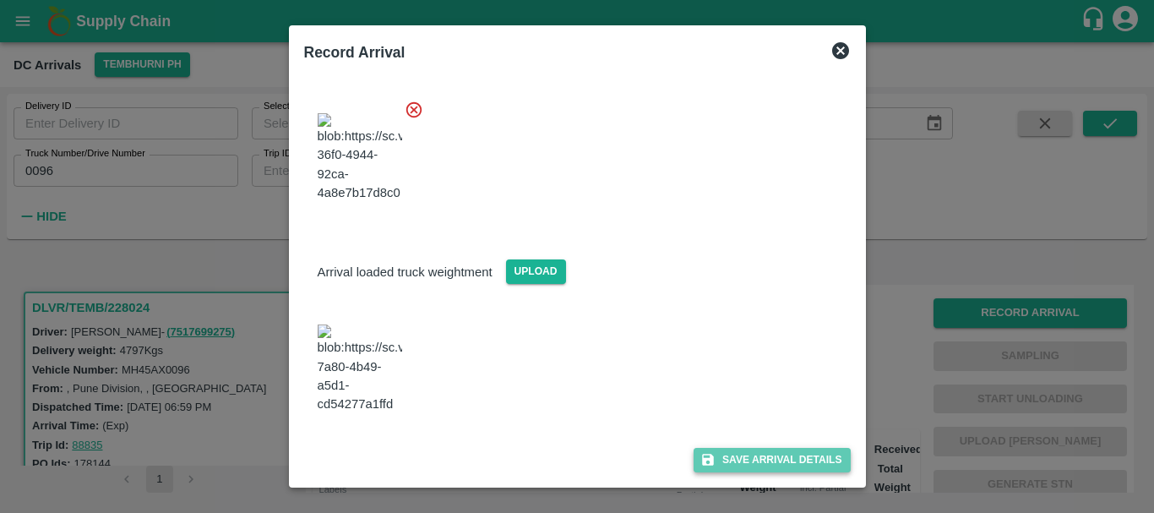
click at [724, 456] on button "Save Arrival Details" at bounding box center [771, 460] width 156 height 24
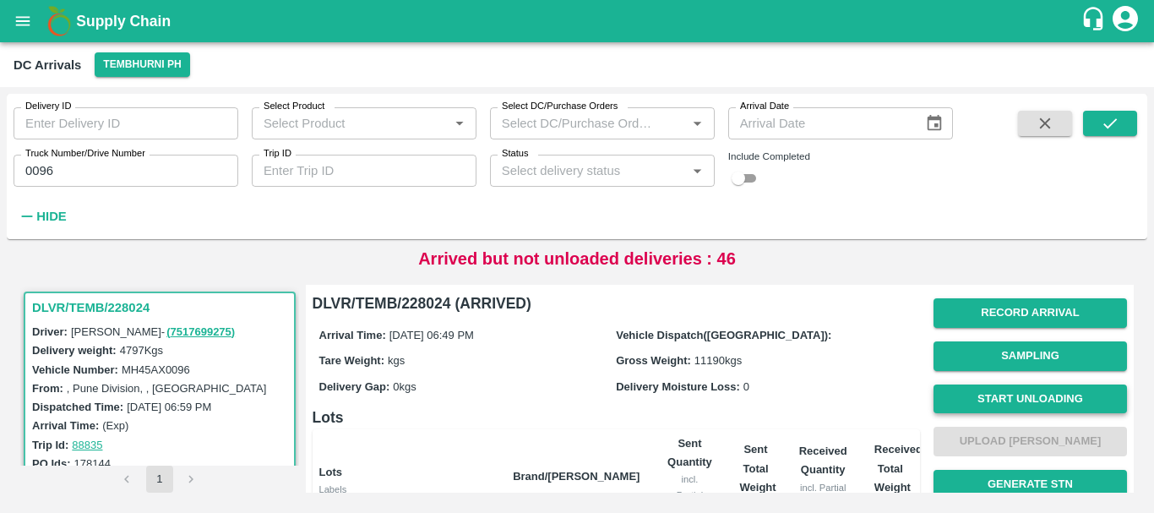
click at [1016, 397] on button "Start Unloading" at bounding box center [1029, 399] width 193 height 30
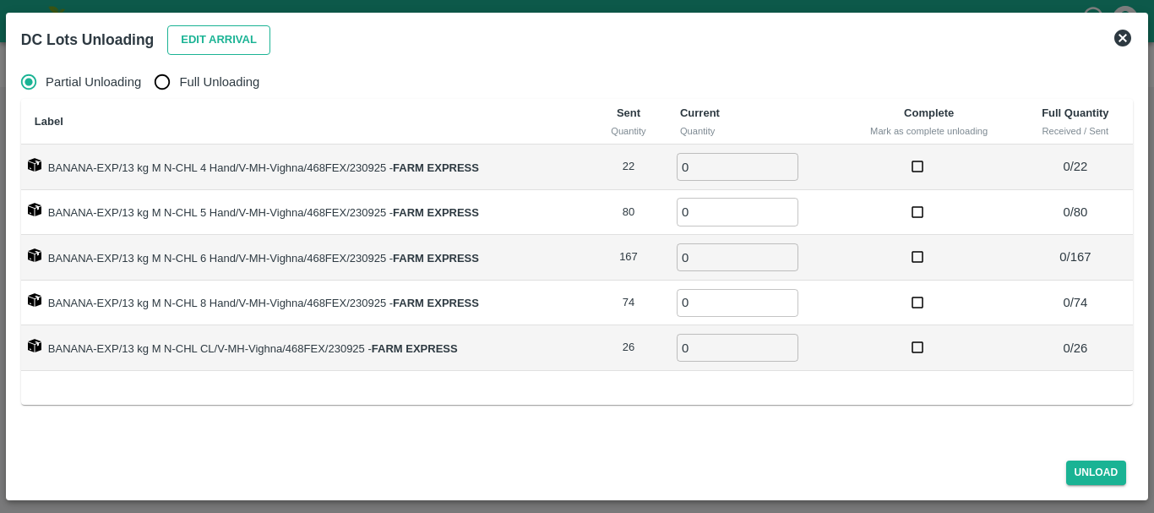
click at [201, 38] on button "Edit Arrival" at bounding box center [218, 40] width 103 height 30
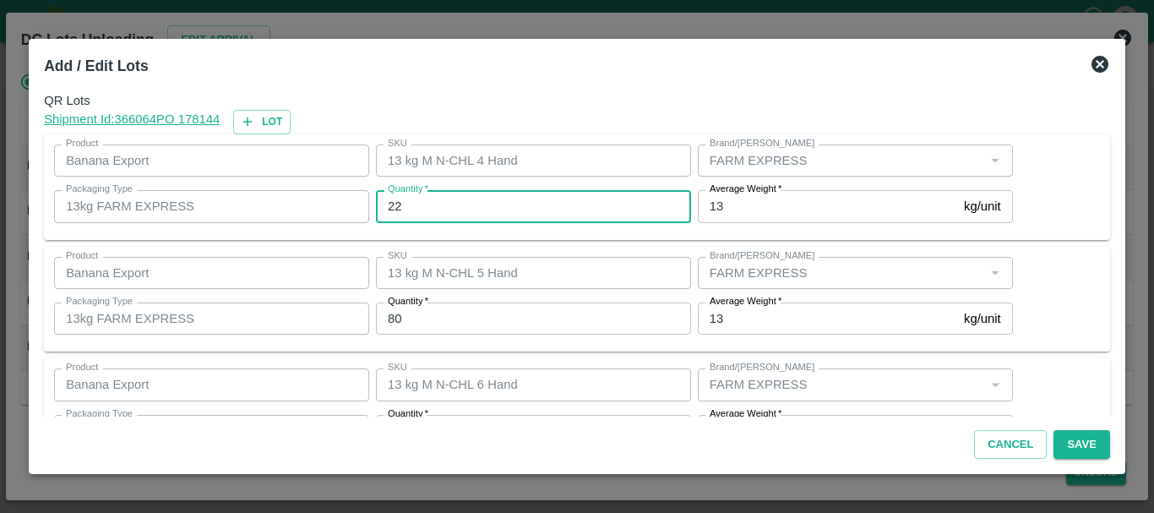
click at [439, 197] on input "22" at bounding box center [533, 206] width 315 height 32
type input "2"
type input "15"
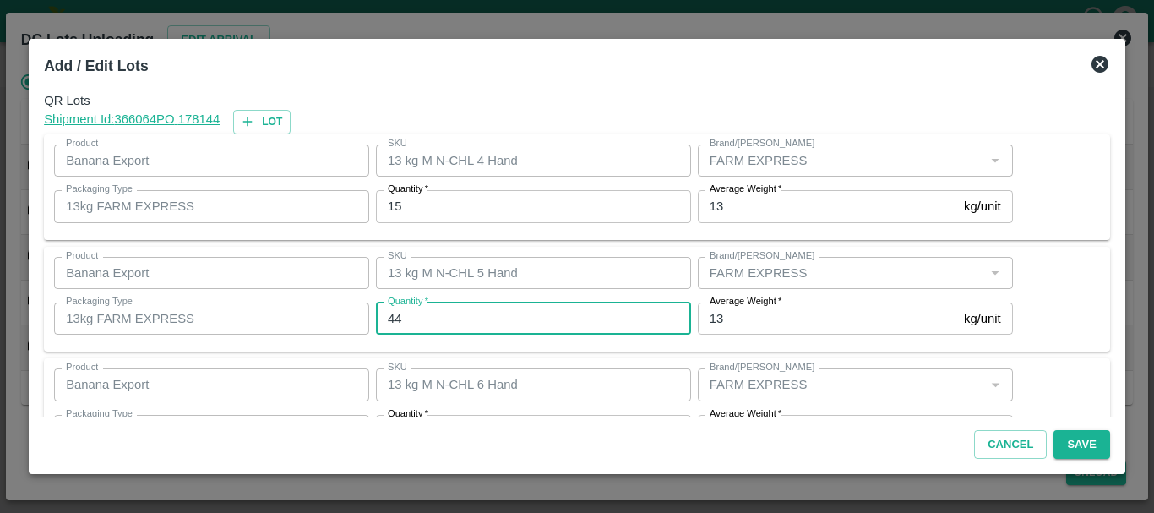
type input "44"
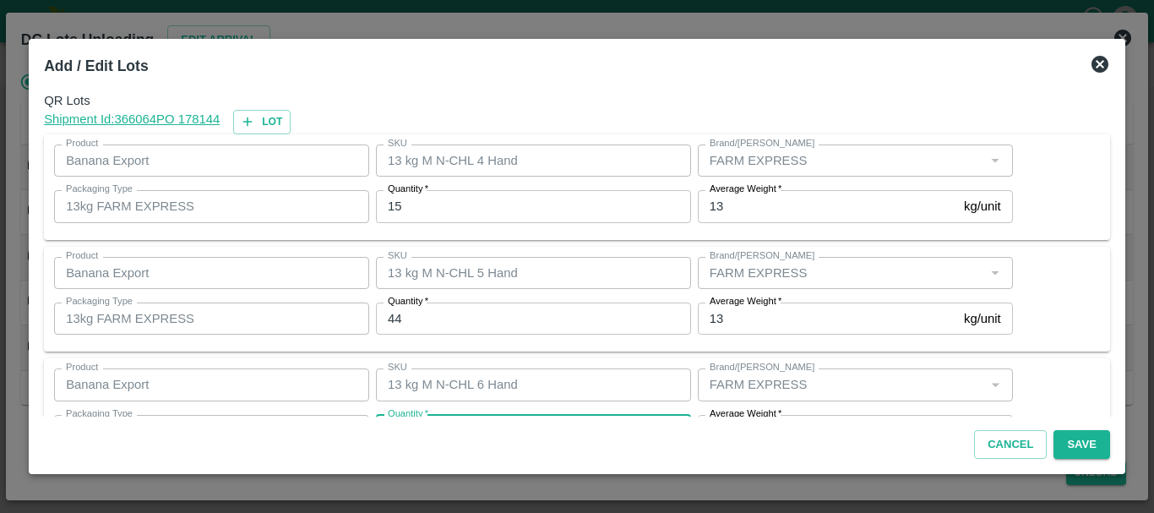
scroll to position [30, 0]
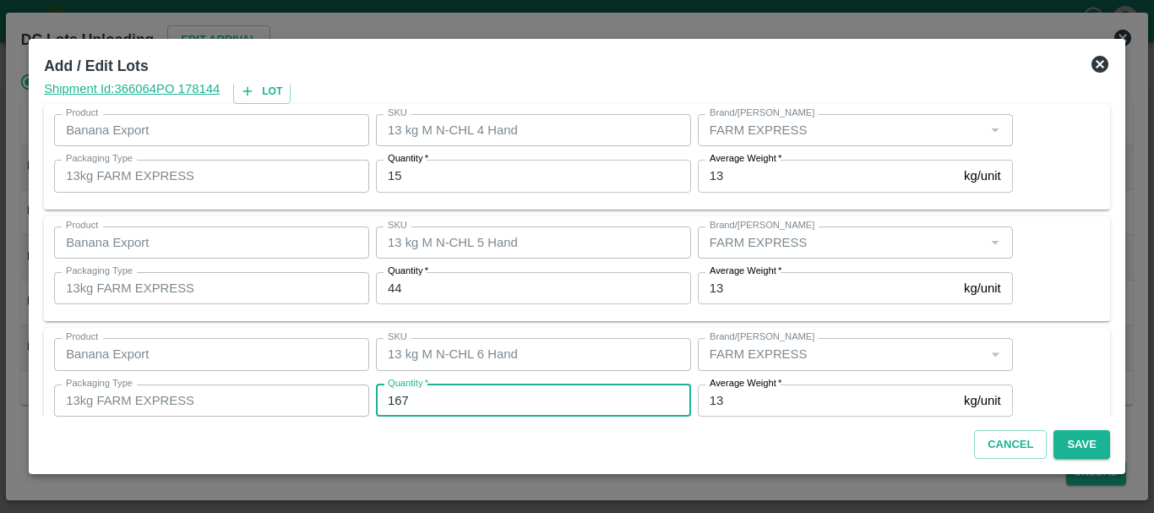
click at [424, 392] on input "167" at bounding box center [533, 400] width 315 height 32
type input "1"
type input "233"
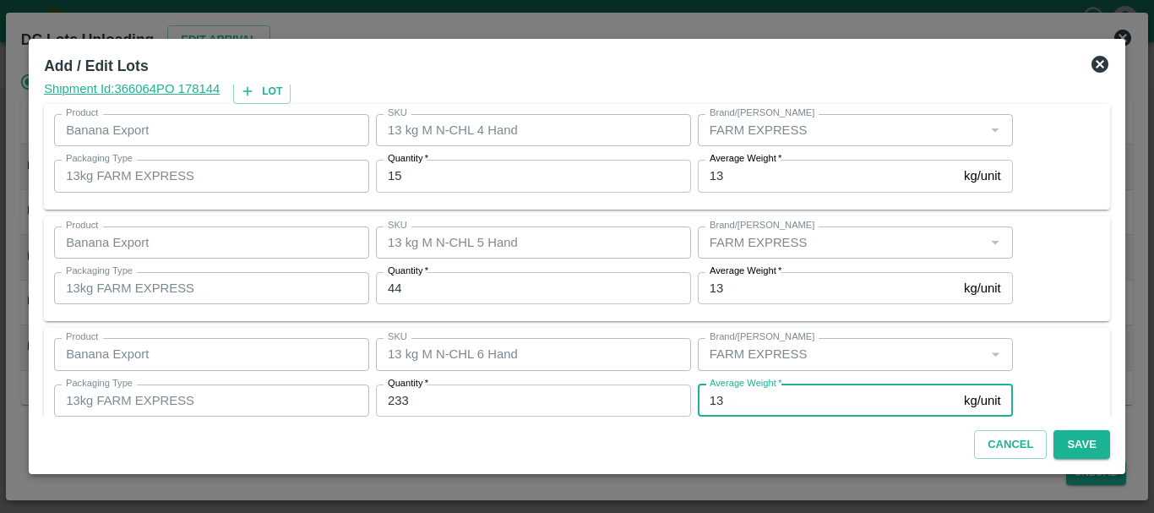
scroll to position [285, 0]
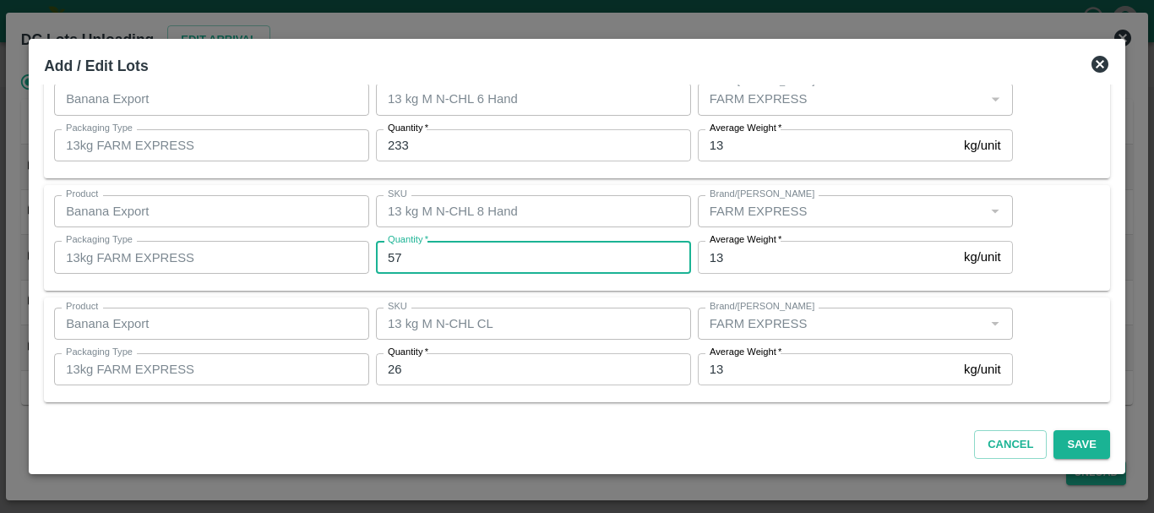
type input "57"
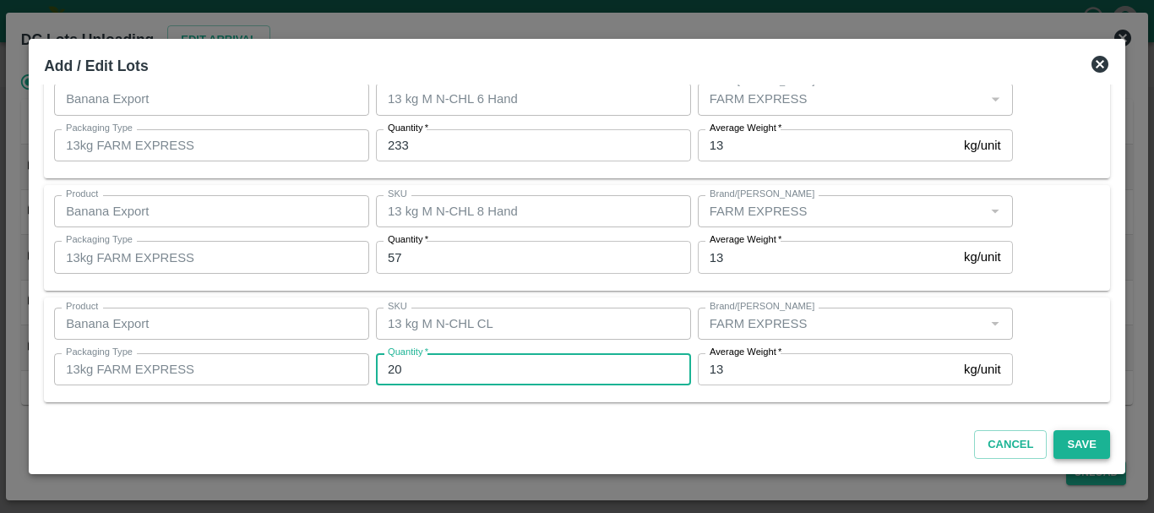
type input "20"
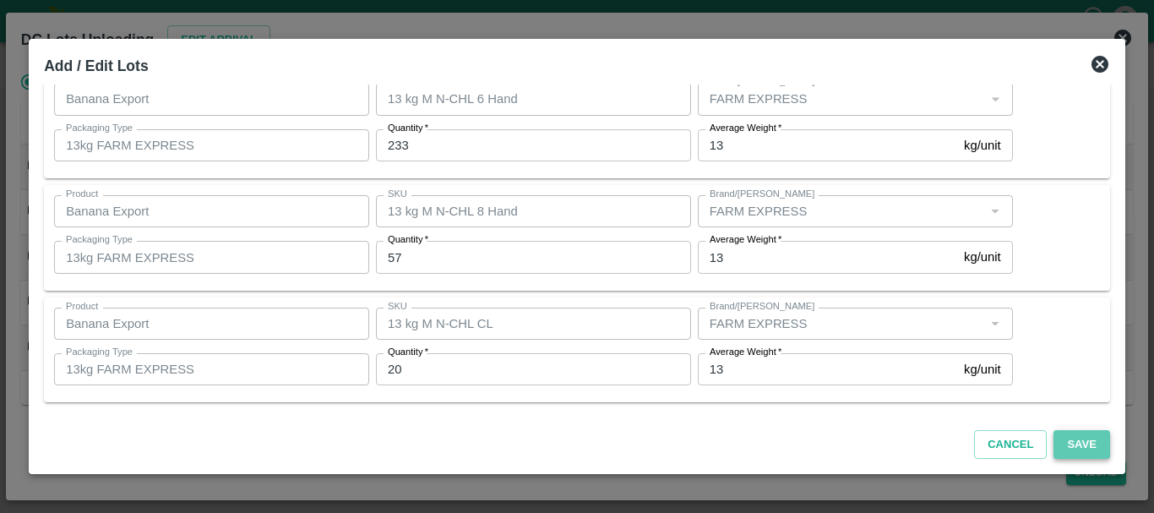
click at [1079, 451] on button "Save" at bounding box center [1081, 445] width 56 height 30
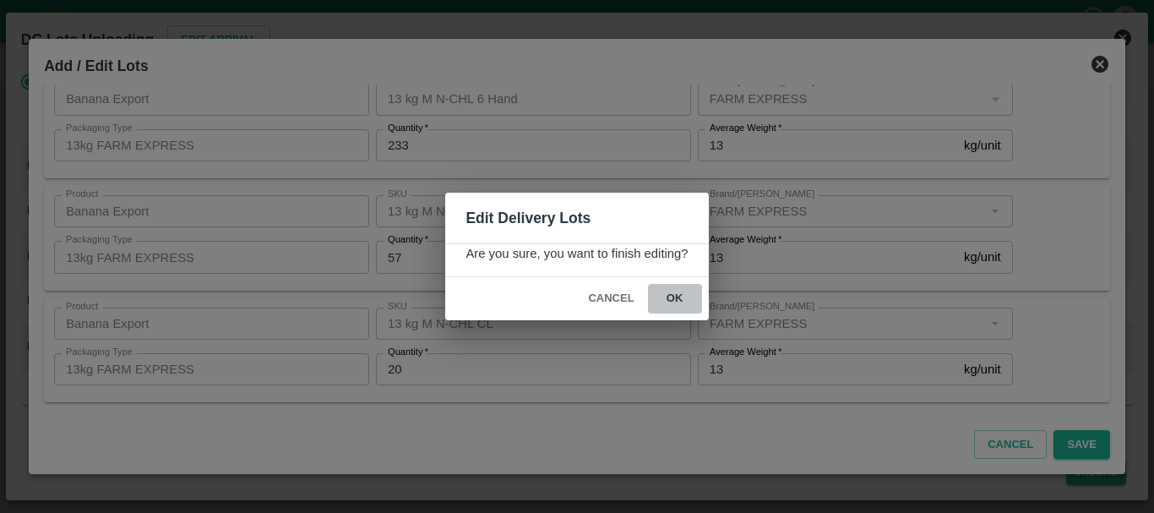
click at [670, 299] on button "ok" at bounding box center [675, 299] width 54 height 30
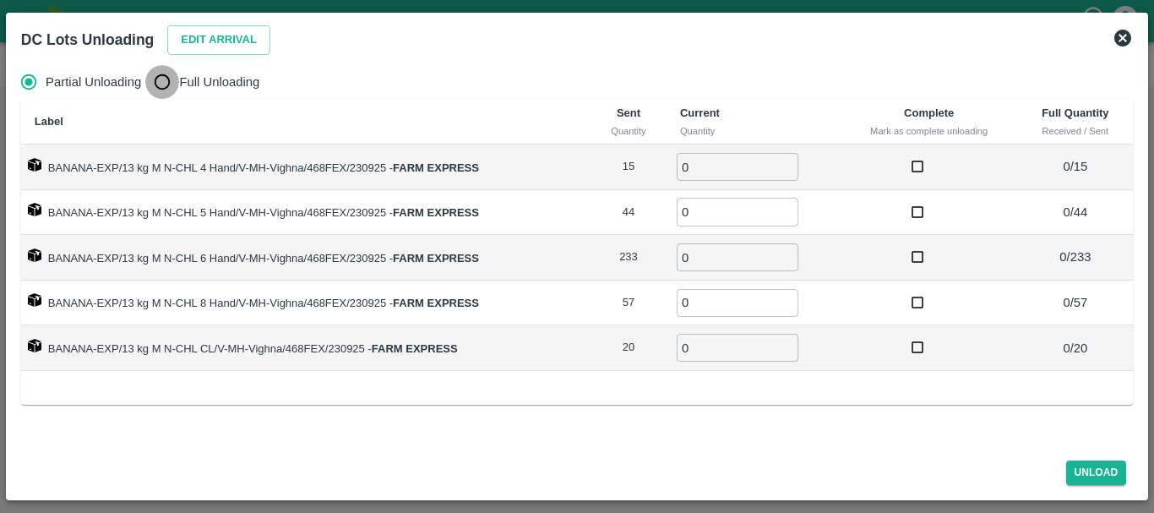
click at [166, 85] on input "Full Unloading" at bounding box center [162, 82] width 34 height 34
radio input "true"
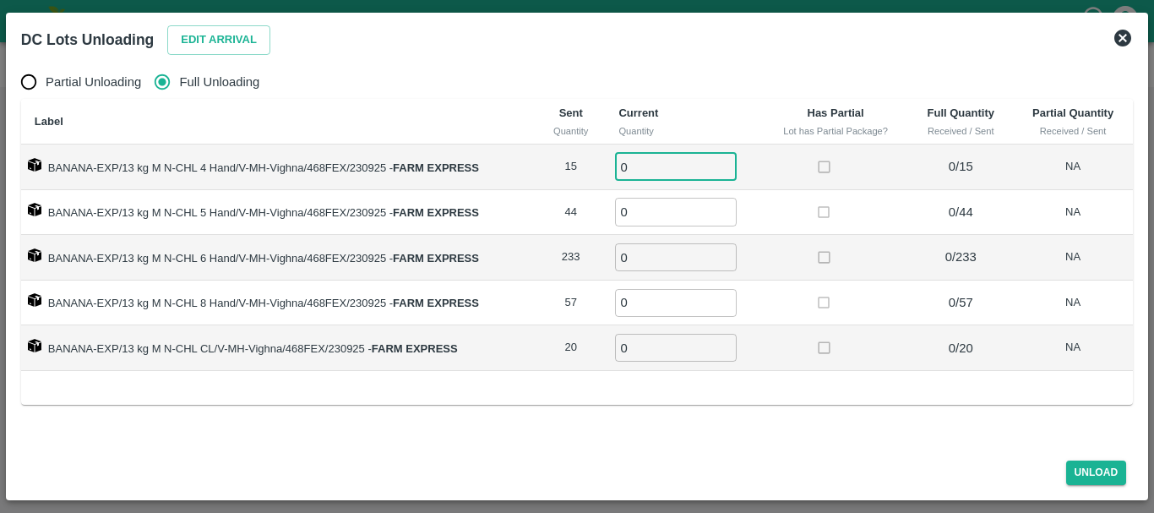
click at [640, 157] on input "0" at bounding box center [676, 167] width 122 height 28
type input "015"
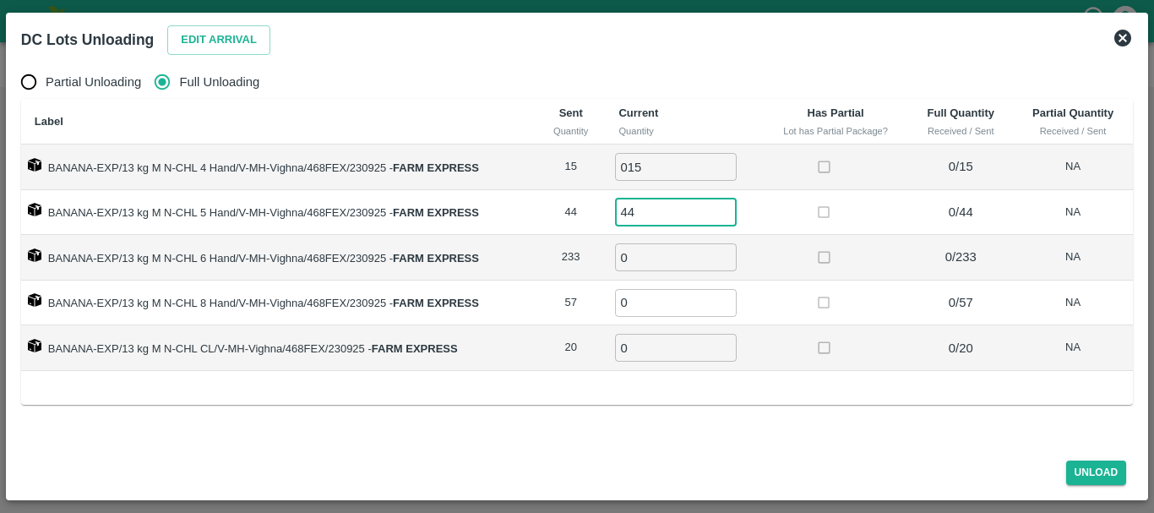
type input "44"
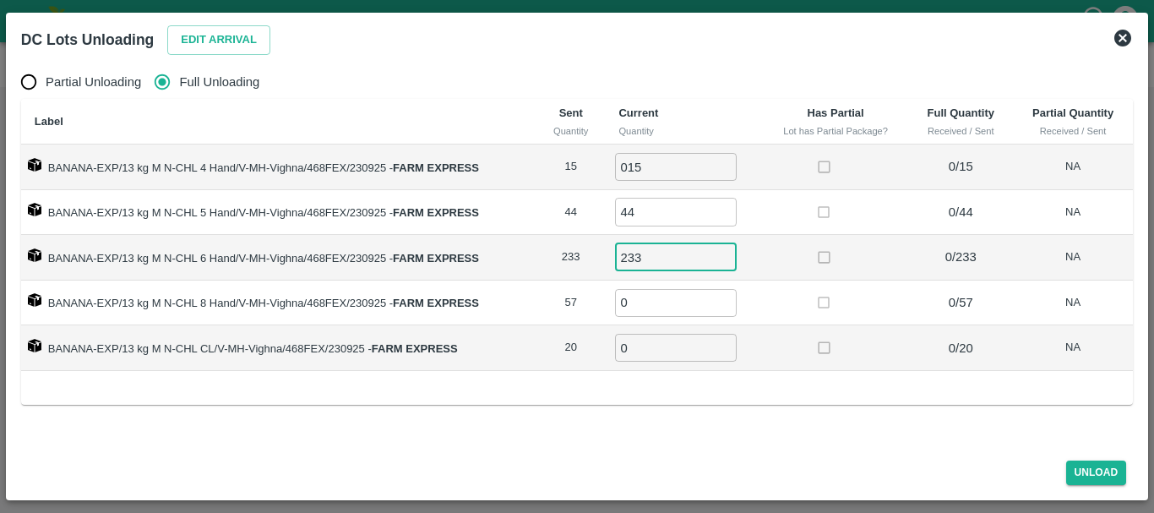
type input "233"
type input "57"
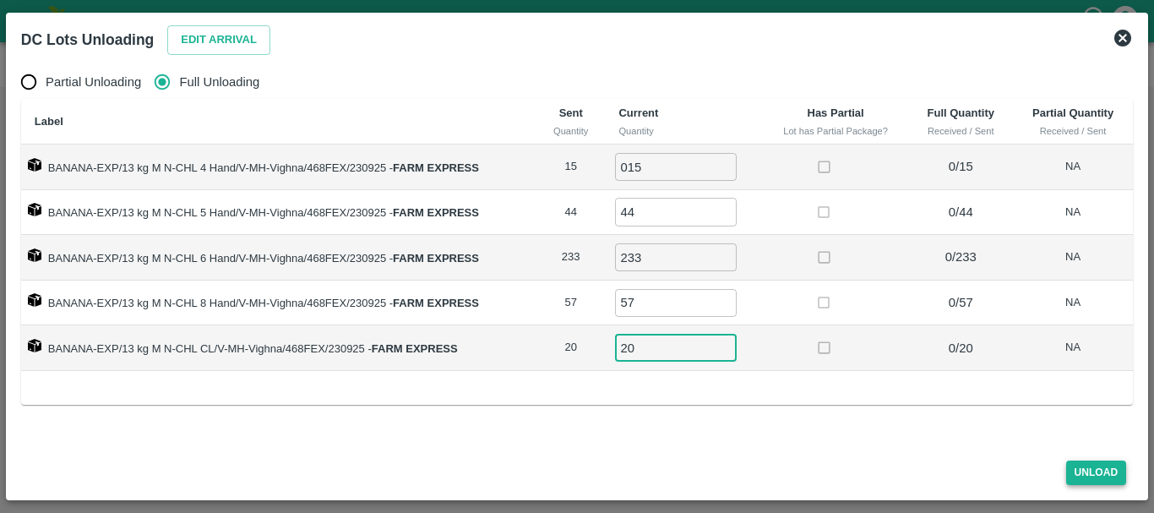
type input "20"
click at [1076, 465] on button "Unload" at bounding box center [1096, 472] width 61 height 24
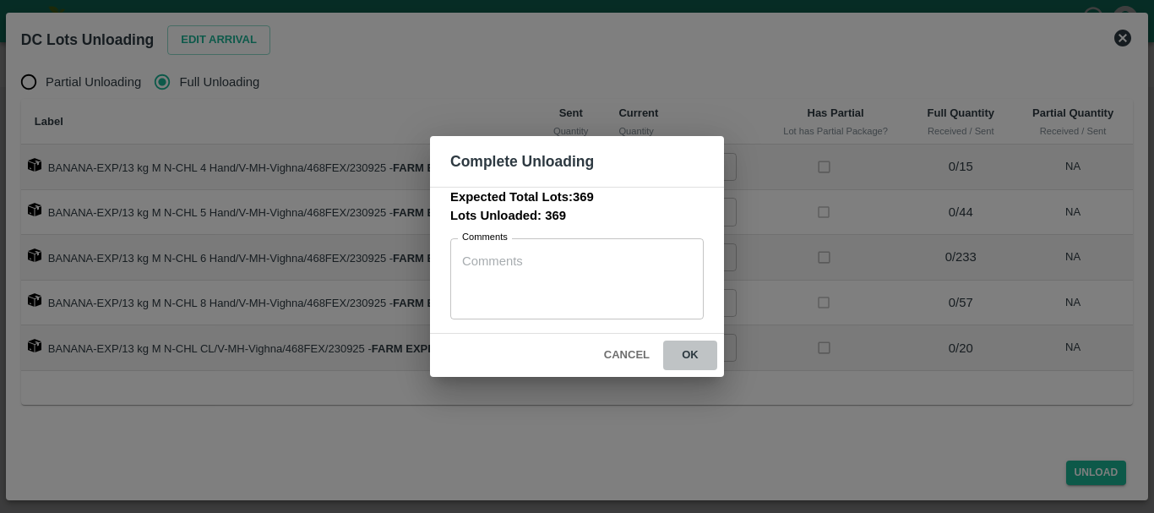
click at [681, 358] on button "ok" at bounding box center [690, 355] width 54 height 30
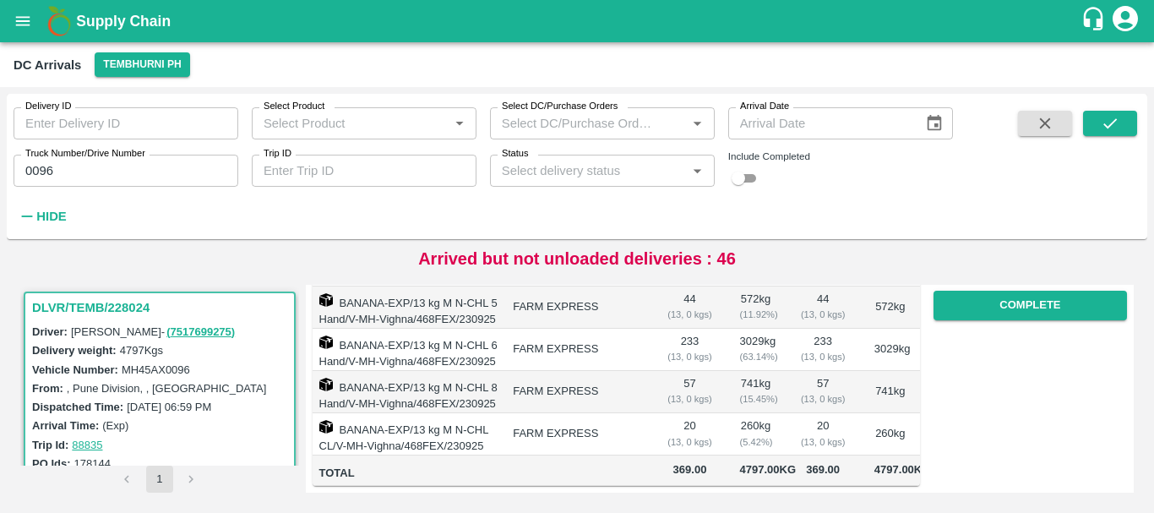
scroll to position [0, 0]
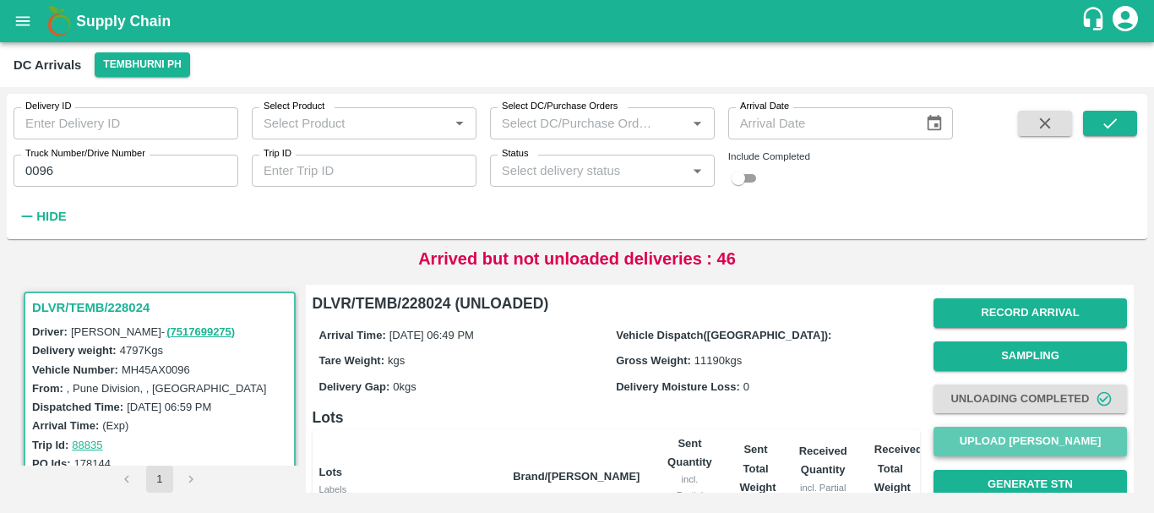
click at [1016, 432] on button "Upload Tare Weight" at bounding box center [1029, 441] width 193 height 30
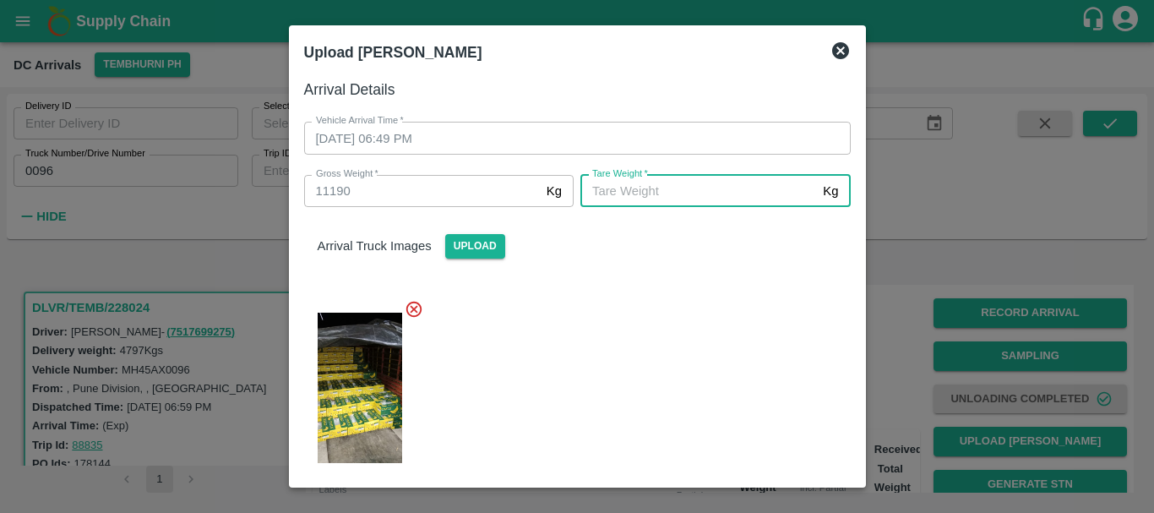
click at [614, 198] on input "Tare Weight   *" at bounding box center [698, 191] width 236 height 32
type input "5950"
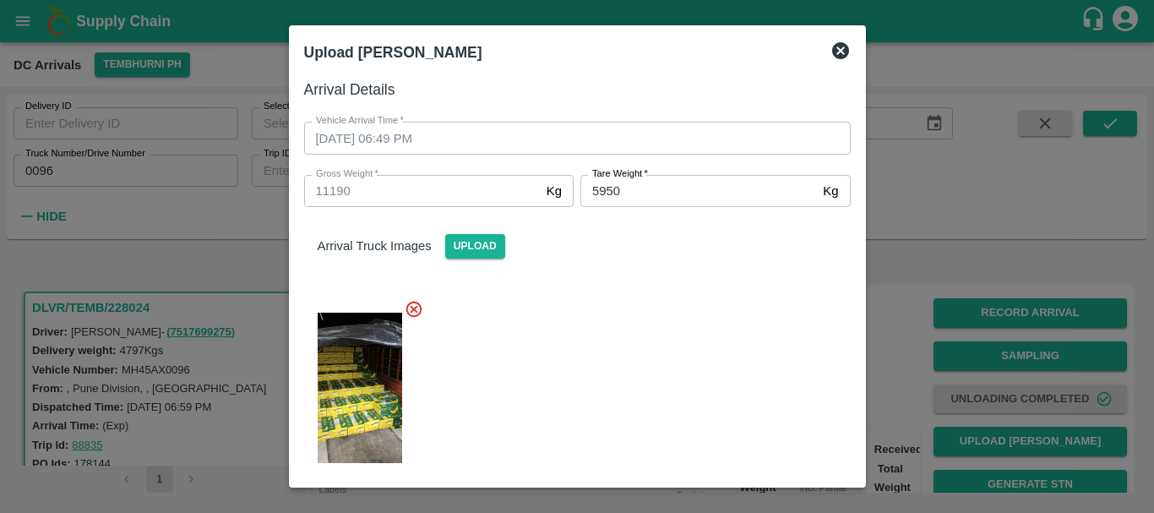
click at [644, 278] on div "Arrival Truck Images Upload" at bounding box center [571, 343] width 560 height 300
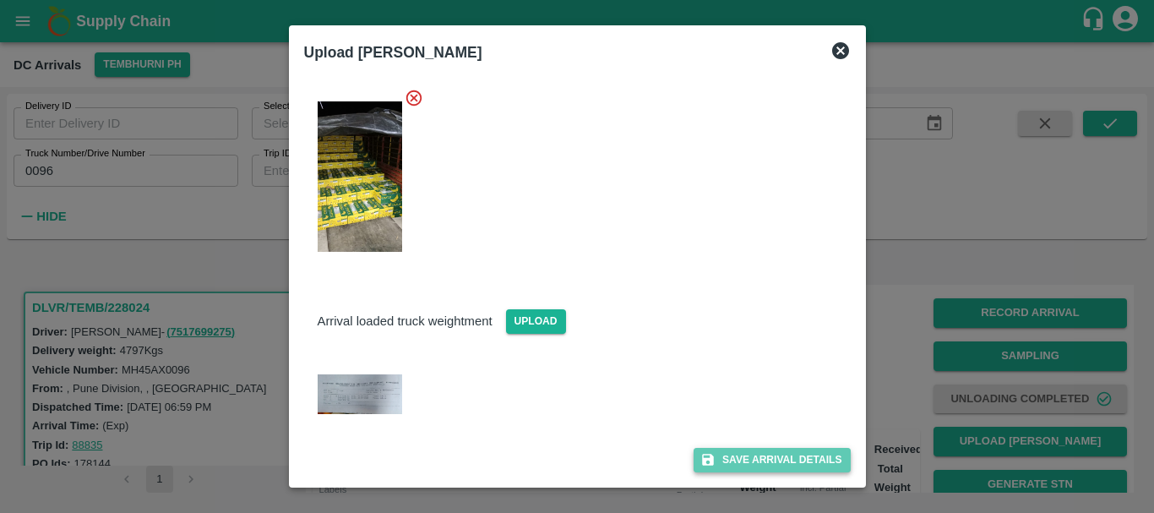
click at [734, 454] on button "Save Arrival Details" at bounding box center [771, 460] width 156 height 24
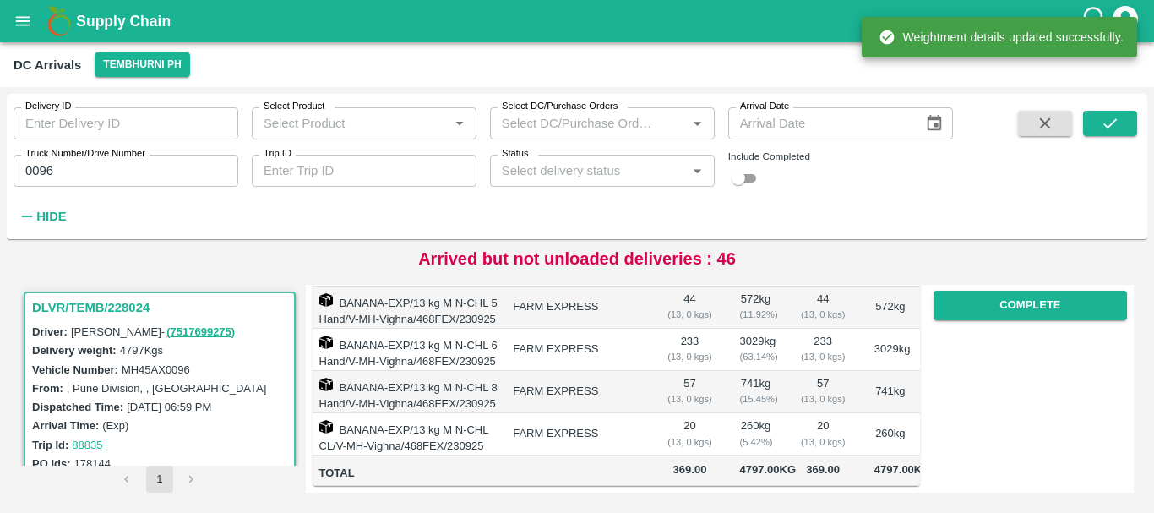
scroll to position [0, 0]
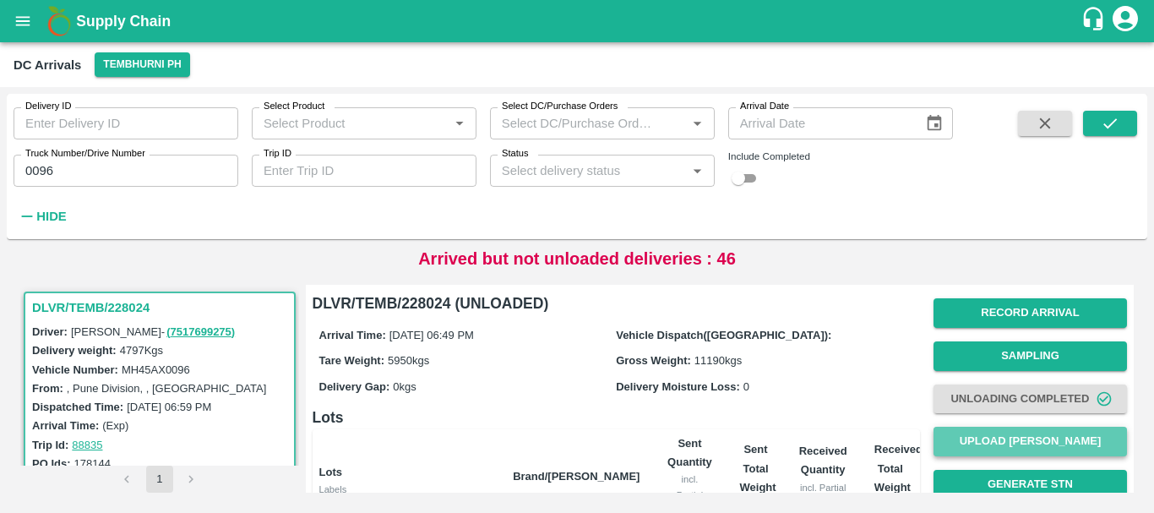
click at [945, 440] on button "Upload Tare Weight" at bounding box center [1029, 441] width 193 height 30
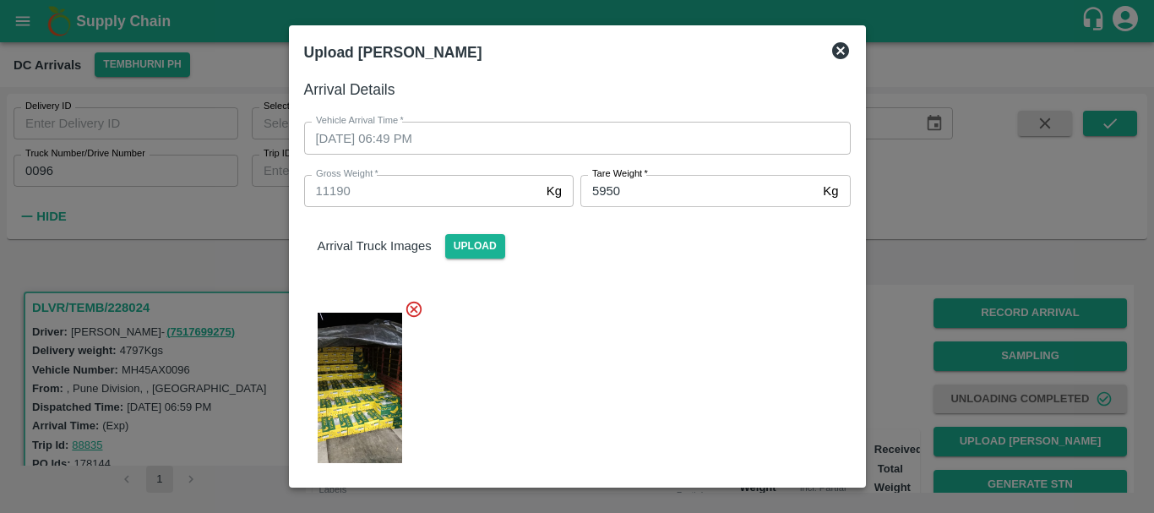
click at [881, 400] on div at bounding box center [577, 256] width 1154 height 513
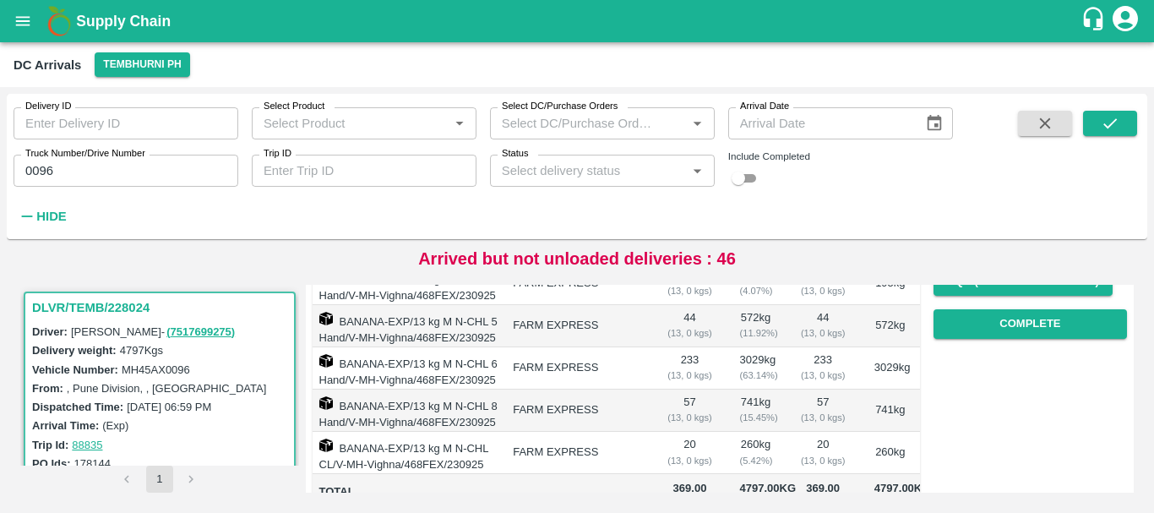
scroll to position [280, 0]
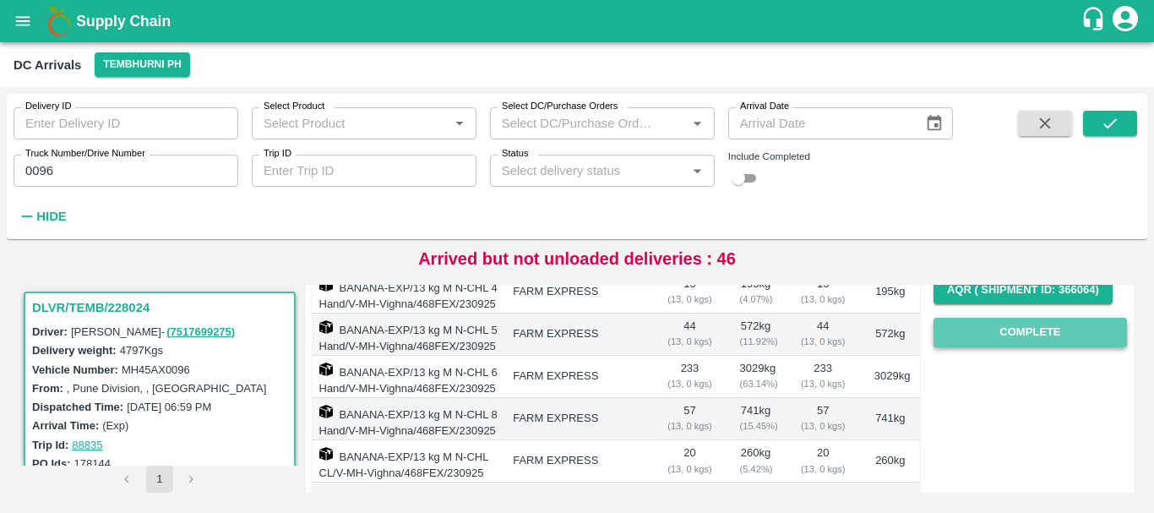
click at [1007, 328] on button "Complete" at bounding box center [1029, 333] width 193 height 30
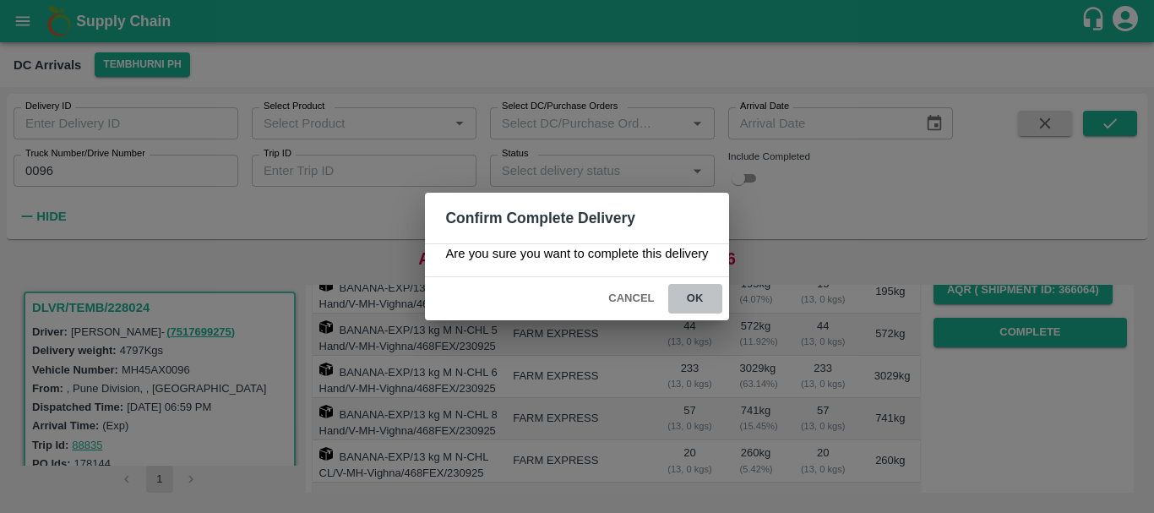
click at [704, 300] on button "ok" at bounding box center [695, 299] width 54 height 30
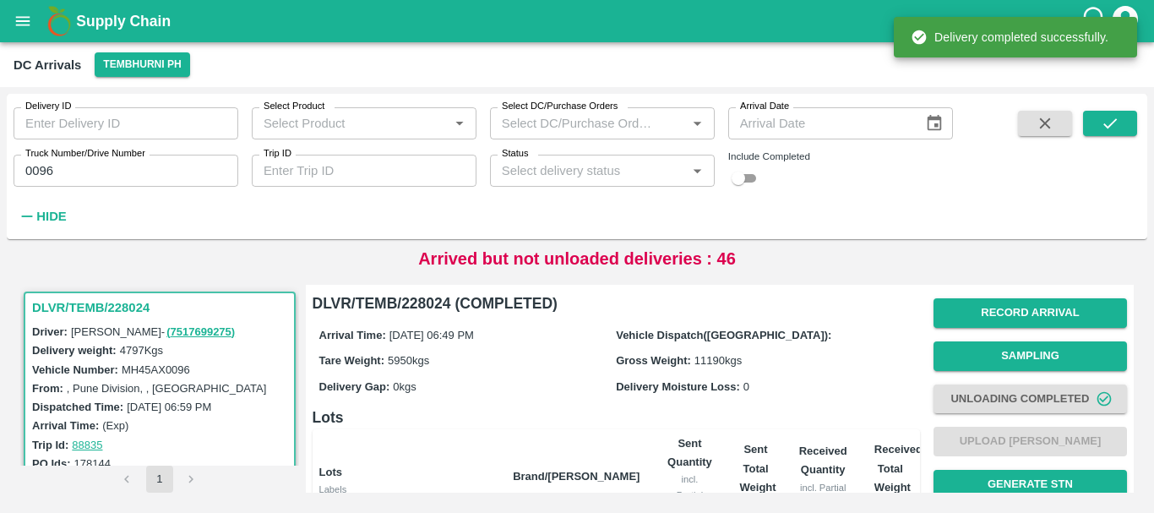
scroll to position [399, 0]
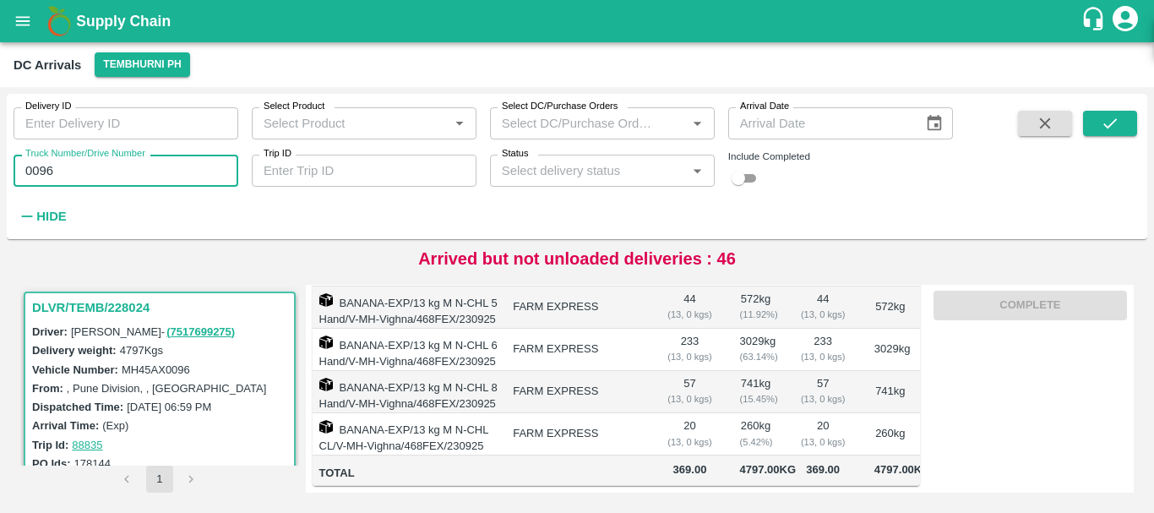
click at [144, 161] on input "0096" at bounding box center [126, 171] width 225 height 32
type input "0"
type input "3780"
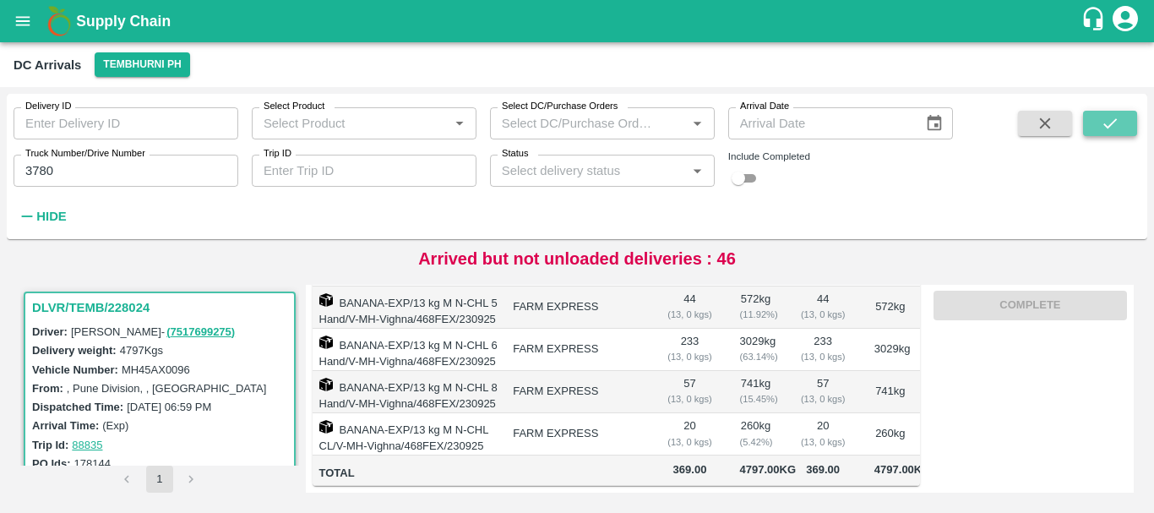
click at [1108, 132] on icon "submit" at bounding box center [1109, 123] width 19 height 19
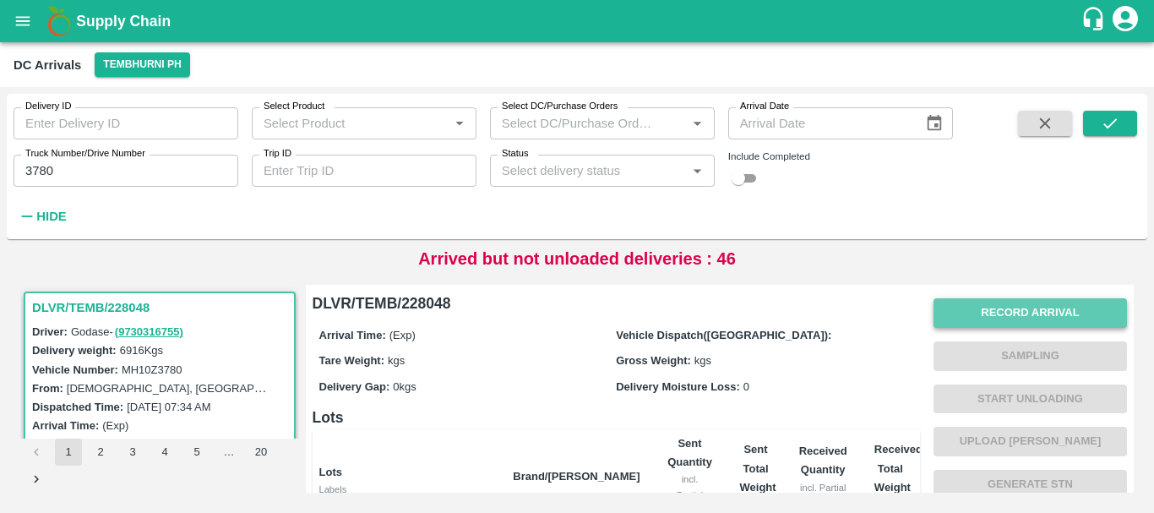
click at [968, 314] on button "Record Arrival" at bounding box center [1029, 313] width 193 height 30
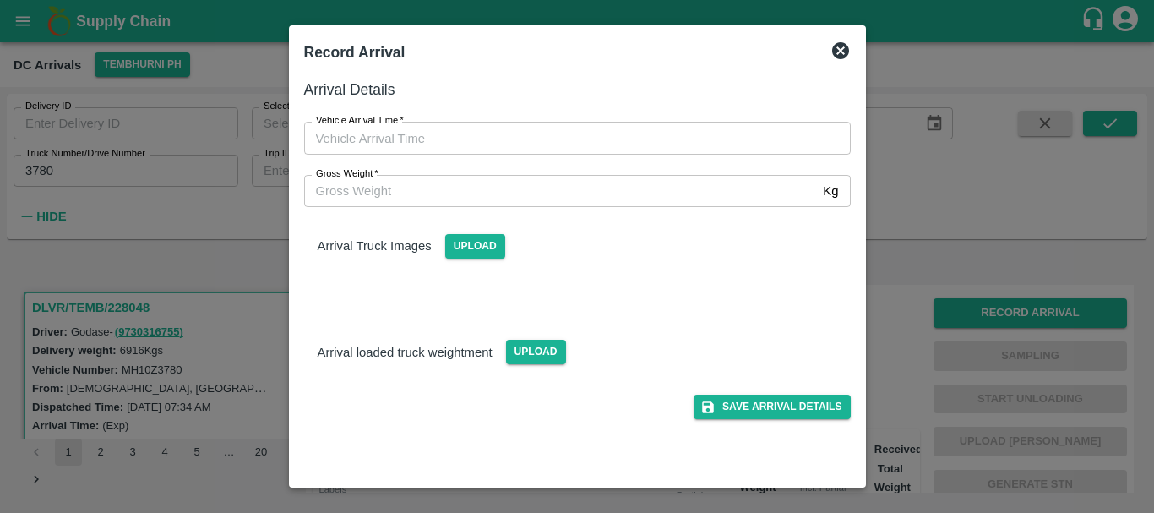
type input "DD/MM/YYYY hh:mm aa"
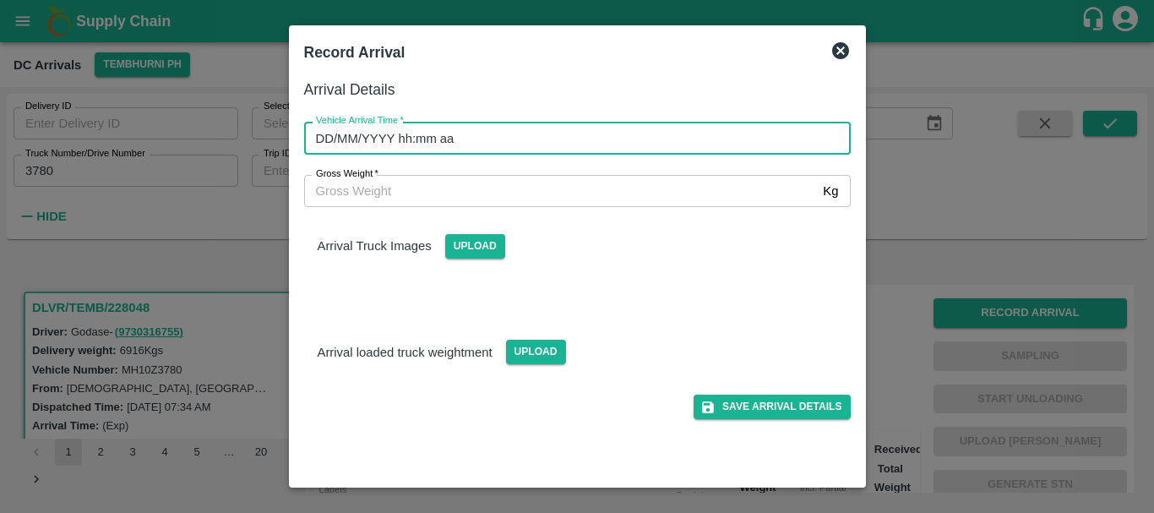
click at [667, 140] on input "DD/MM/YYYY hh:mm aa" at bounding box center [571, 138] width 535 height 32
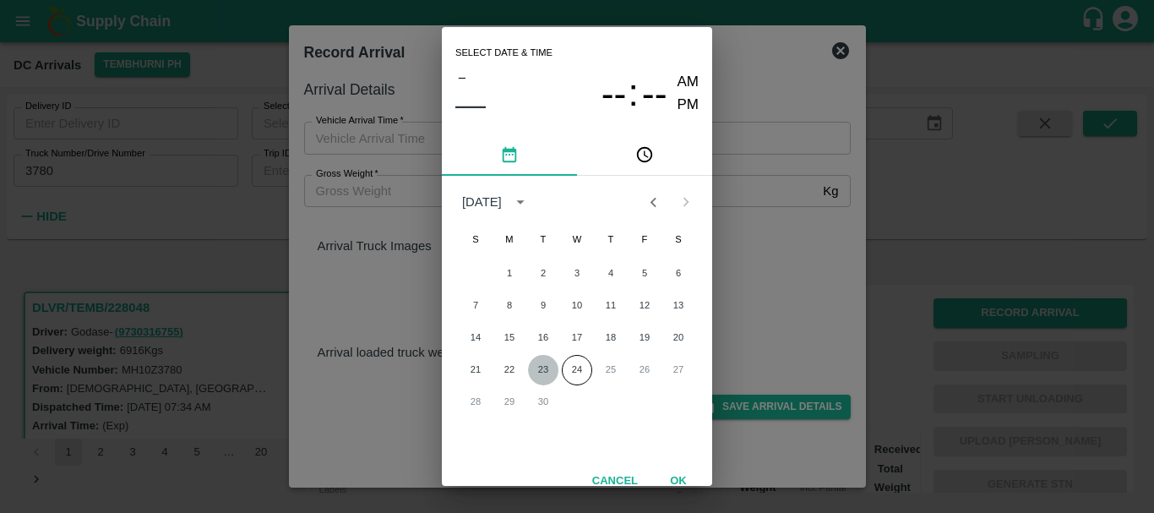
click at [541, 366] on button "23" at bounding box center [543, 370] width 30 height 30
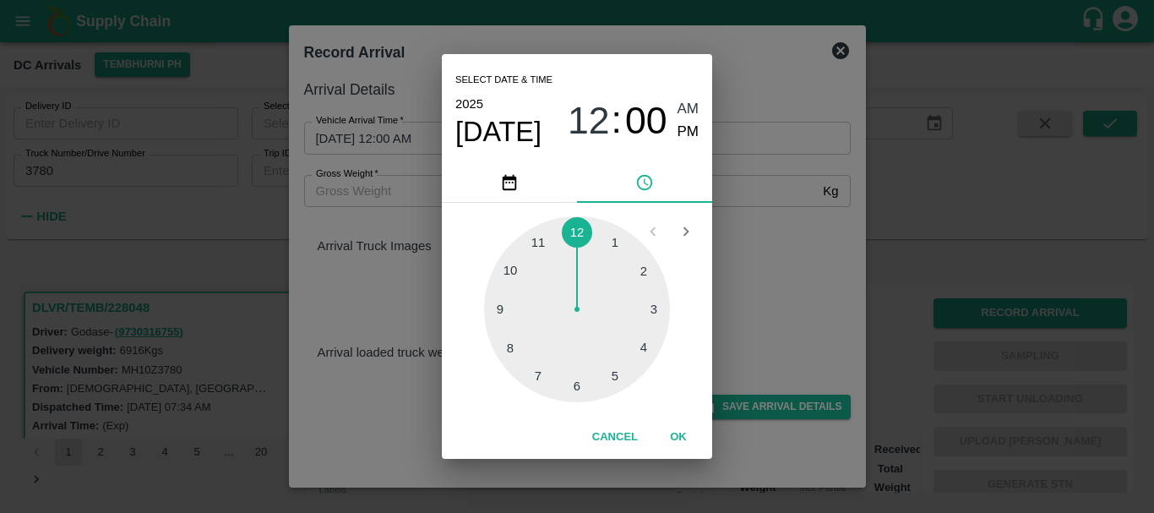
click at [508, 302] on div at bounding box center [577, 309] width 186 height 186
click at [649, 311] on div at bounding box center [577, 309] width 186 height 186
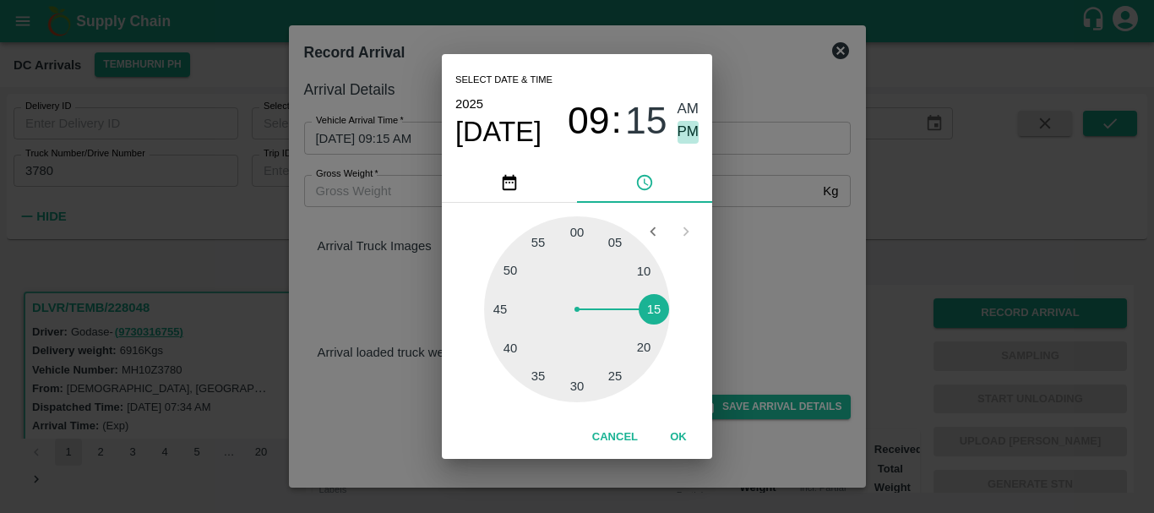
click at [689, 130] on span "PM" at bounding box center [688, 132] width 22 height 23
type input "23/09/2025 09:15 PM"
click at [730, 224] on div "Select date & time 2025 Sep 23 09 : 15 AM PM 05 10 15 20 25 30 35 40 45 50 55 0…" at bounding box center [577, 256] width 1154 height 513
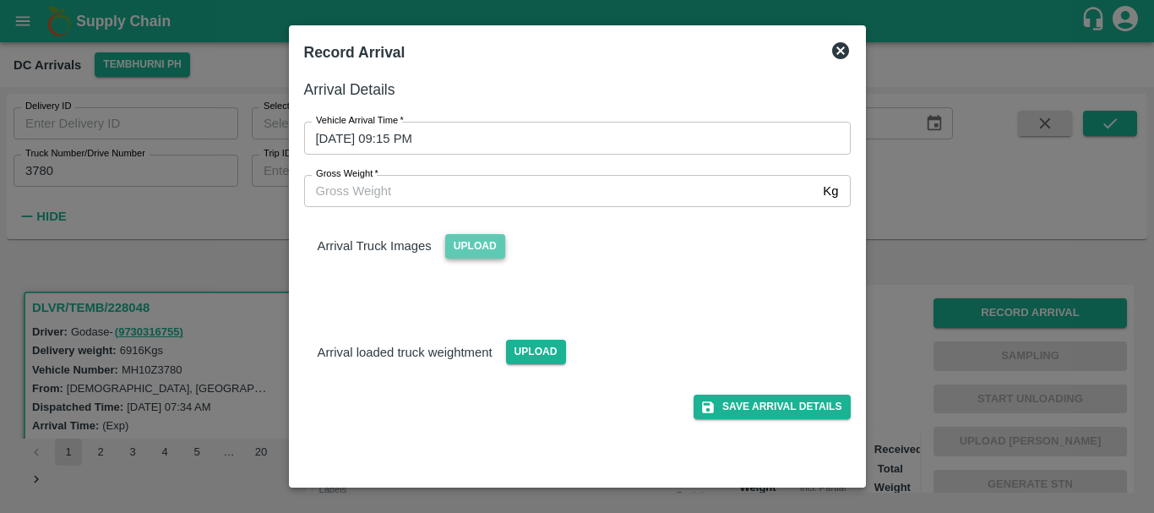
click at [480, 245] on span "Upload" at bounding box center [475, 246] width 60 height 24
click at [0, 0] on input "Upload" at bounding box center [0, 0] width 0 height 0
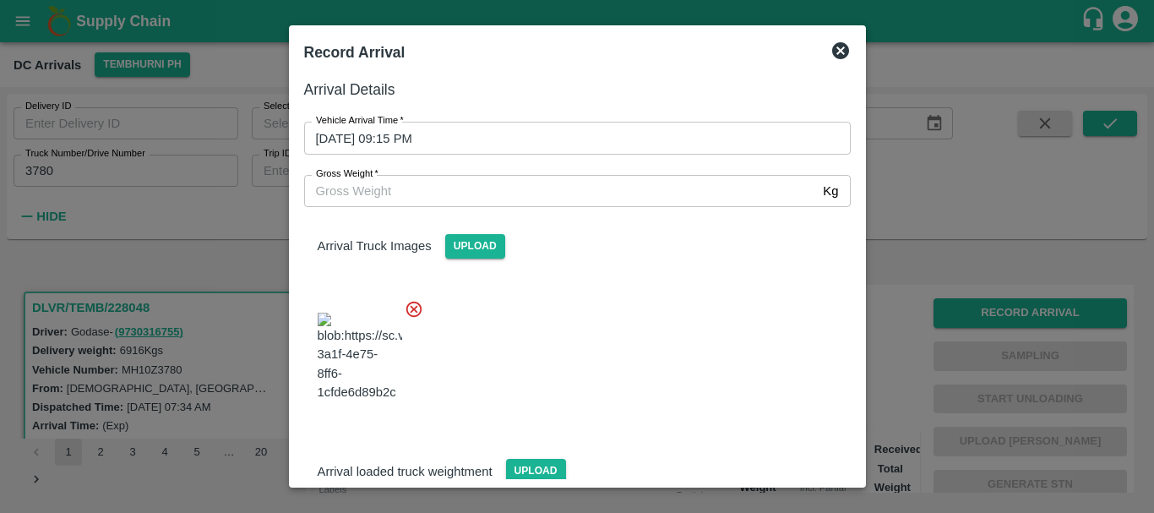
scroll to position [90, 0]
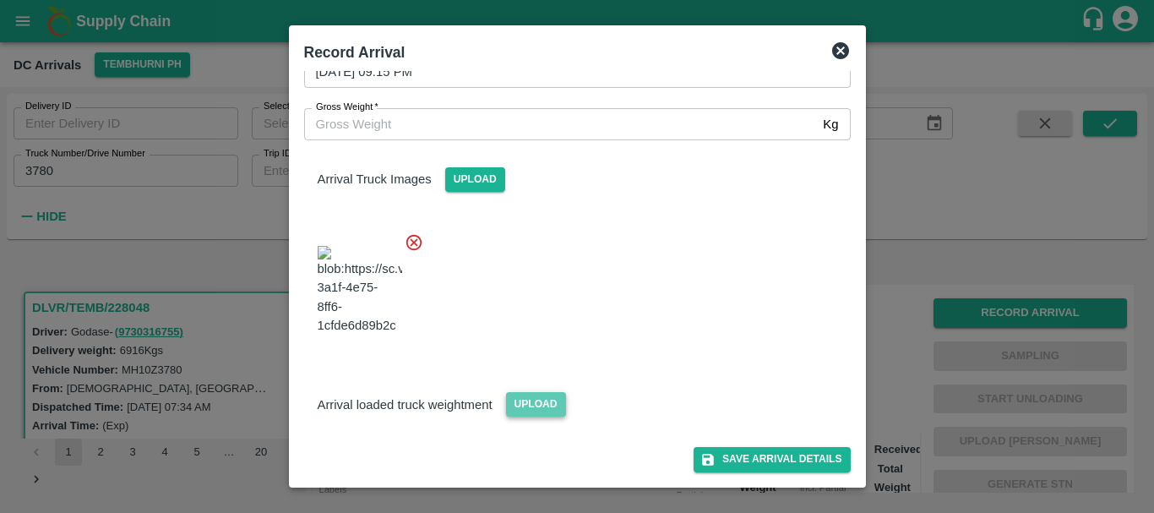
click at [535, 410] on span "Upload" at bounding box center [536, 404] width 60 height 24
click at [0, 0] on input "Upload" at bounding box center [0, 0] width 0 height 0
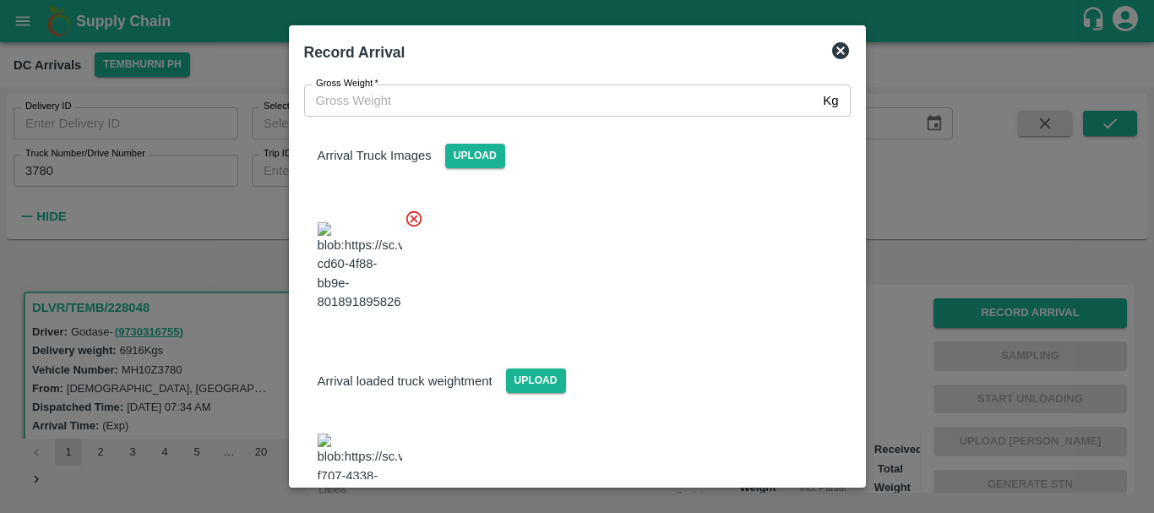
scroll to position [174, 0]
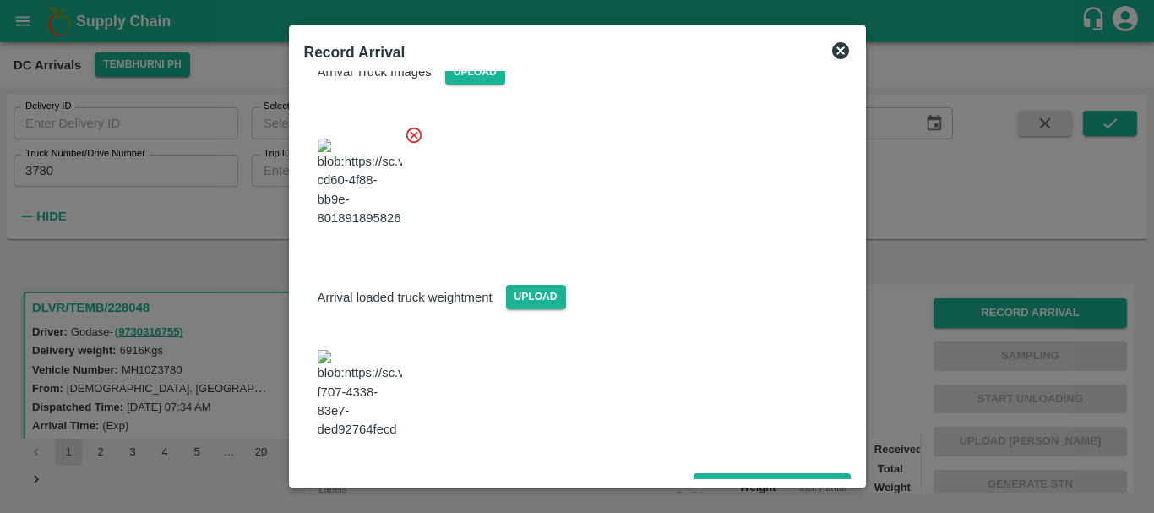
click at [351, 392] on img at bounding box center [360, 394] width 84 height 89
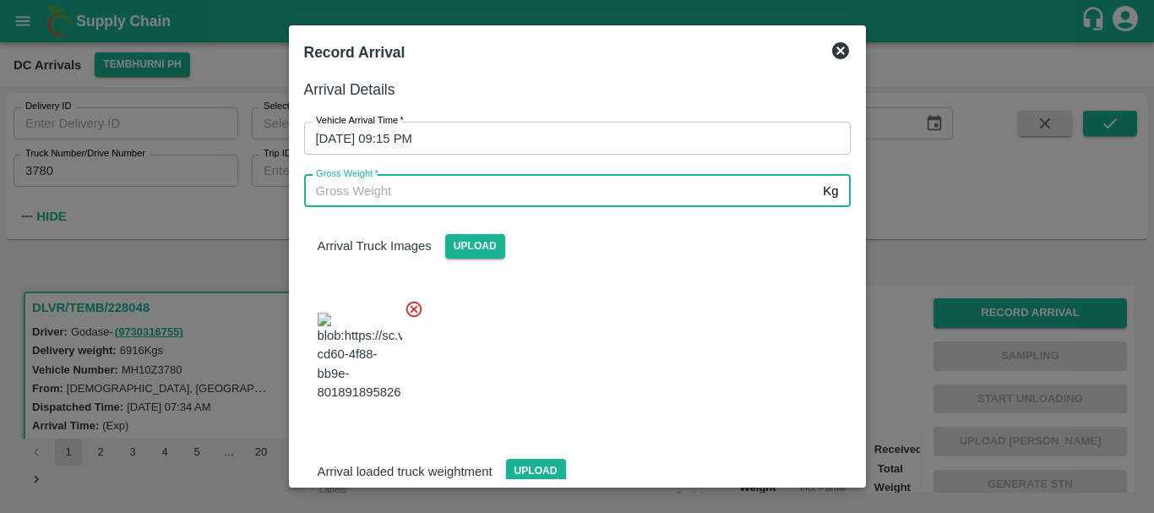
click at [426, 187] on input "Gross Weight   *" at bounding box center [560, 191] width 513 height 32
type input "12950"
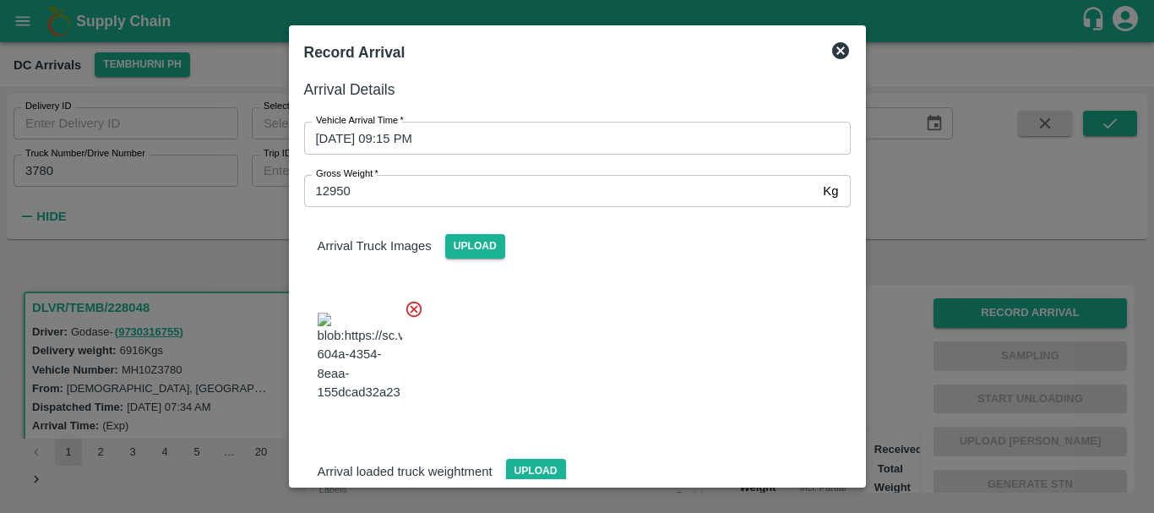
click at [619, 301] on div at bounding box center [571, 351] width 560 height 133
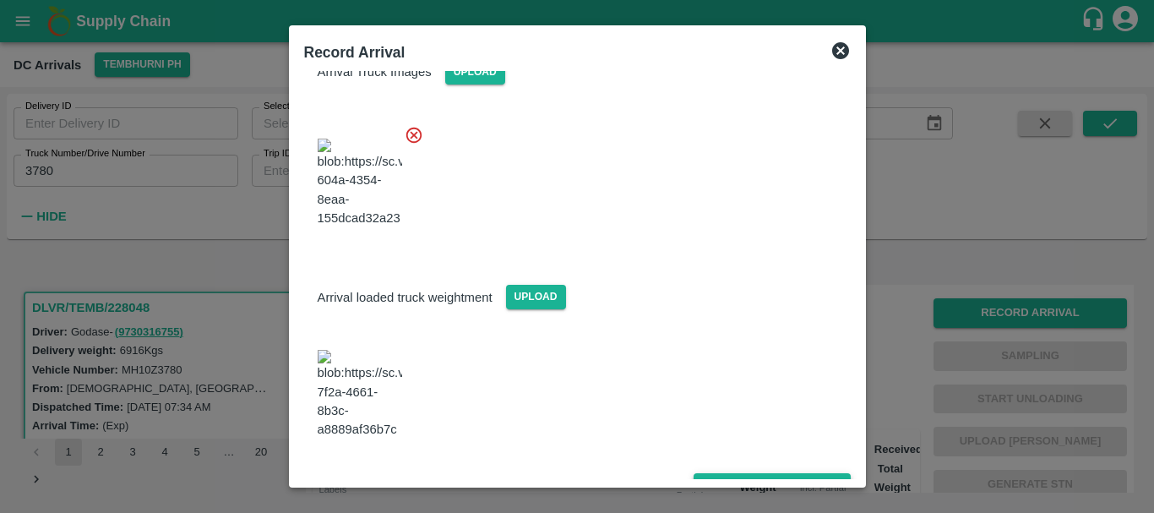
click at [703, 479] on icon "submit" at bounding box center [708, 485] width 12 height 12
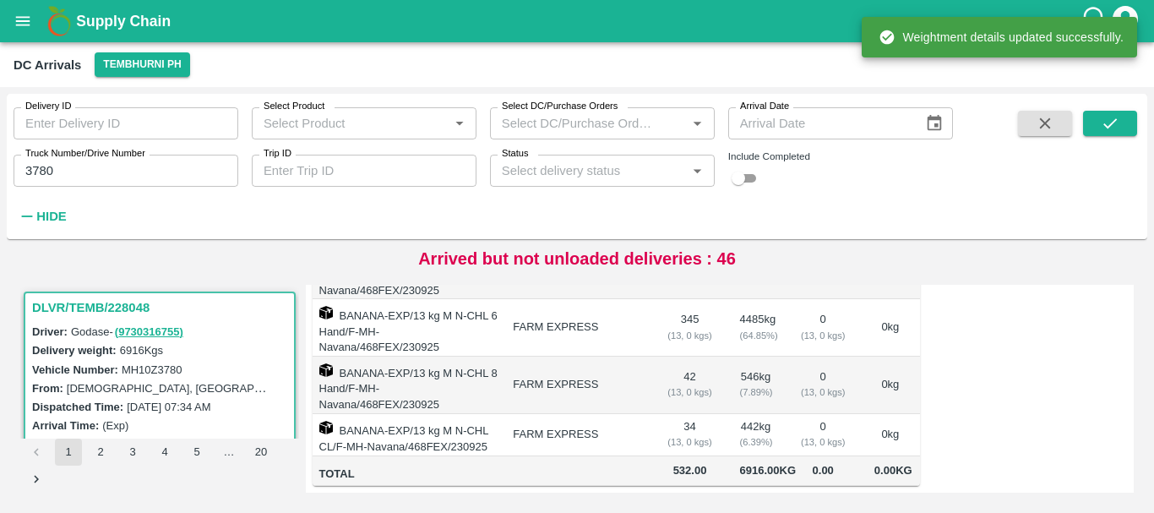
scroll to position [0, 0]
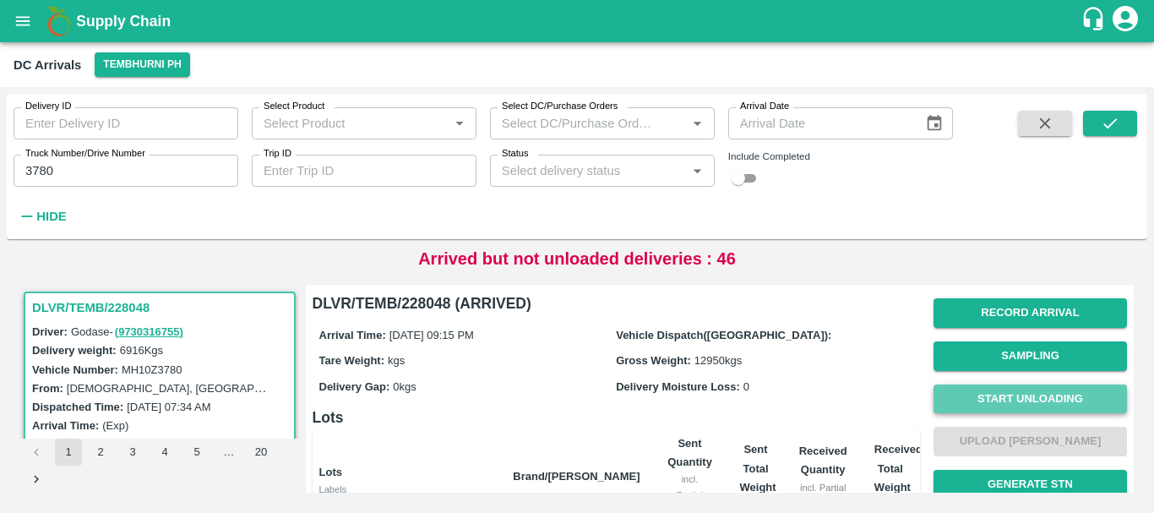
click at [1046, 394] on button "Start Unloading" at bounding box center [1029, 399] width 193 height 30
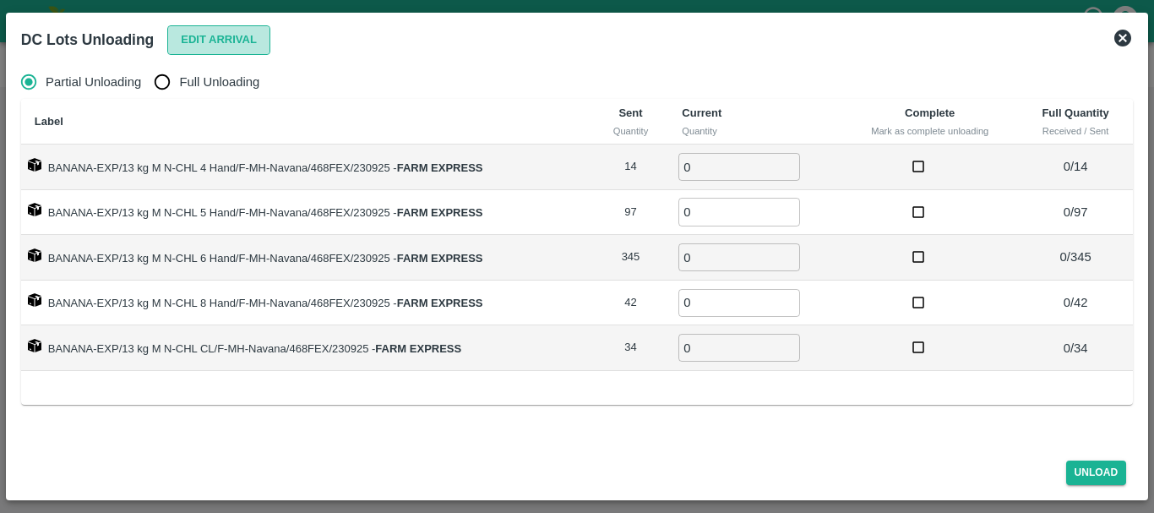
click at [209, 35] on button "Edit Arrival" at bounding box center [218, 40] width 103 height 30
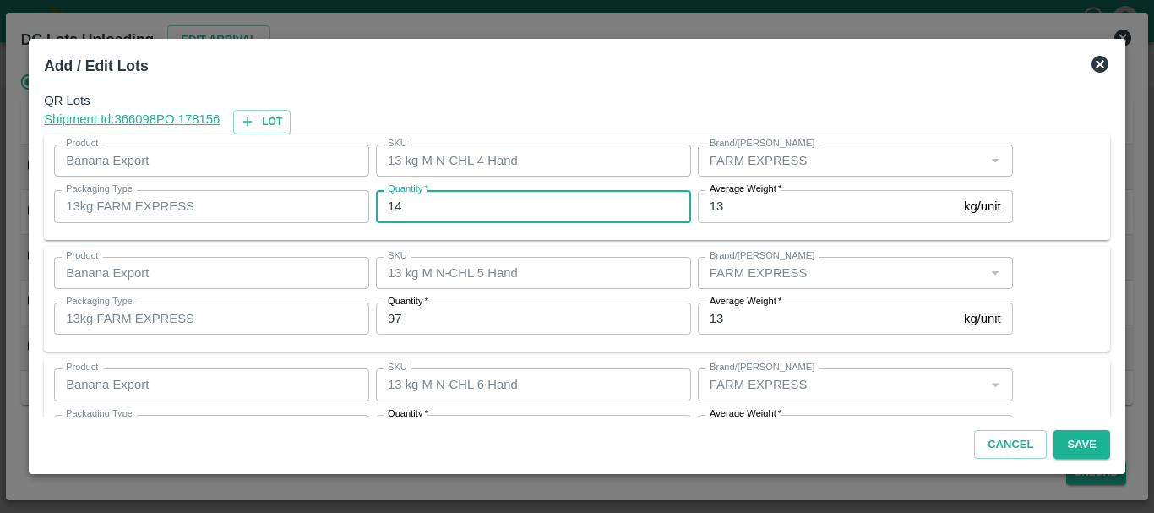
click at [441, 198] on input "14" at bounding box center [533, 206] width 315 height 32
type input "1"
type input "9"
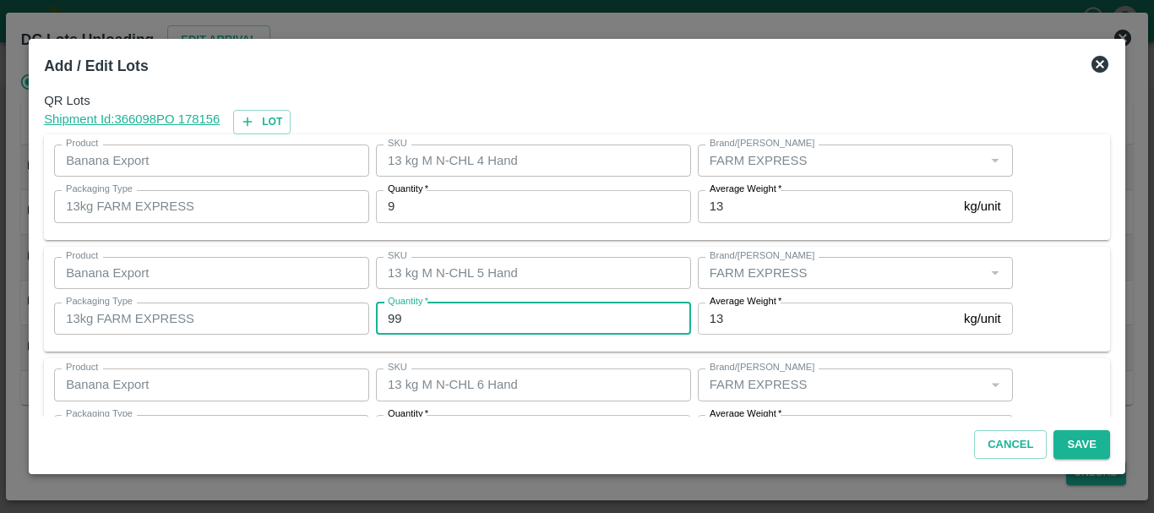
type input "99"
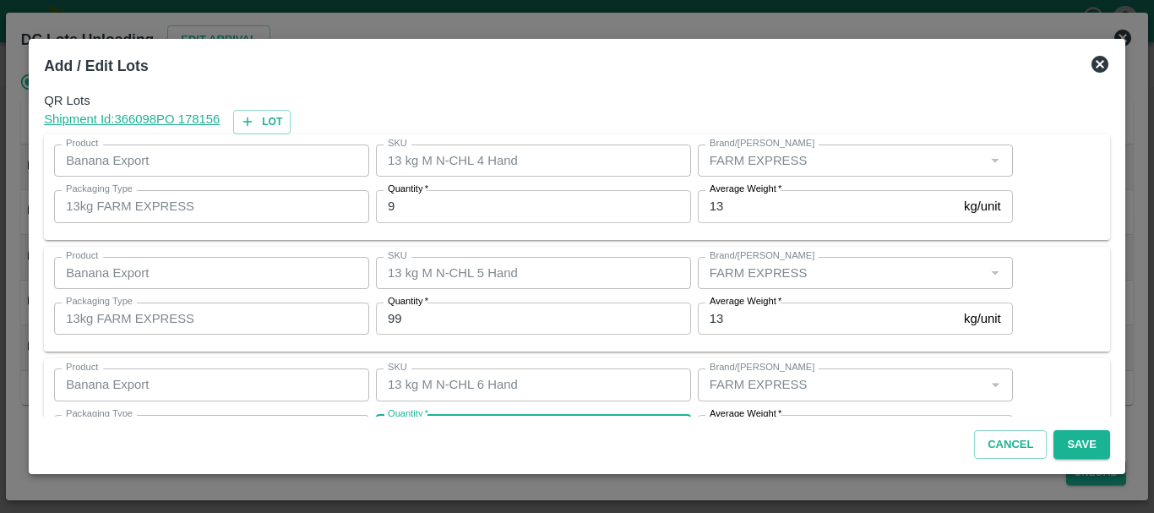
scroll to position [30, 0]
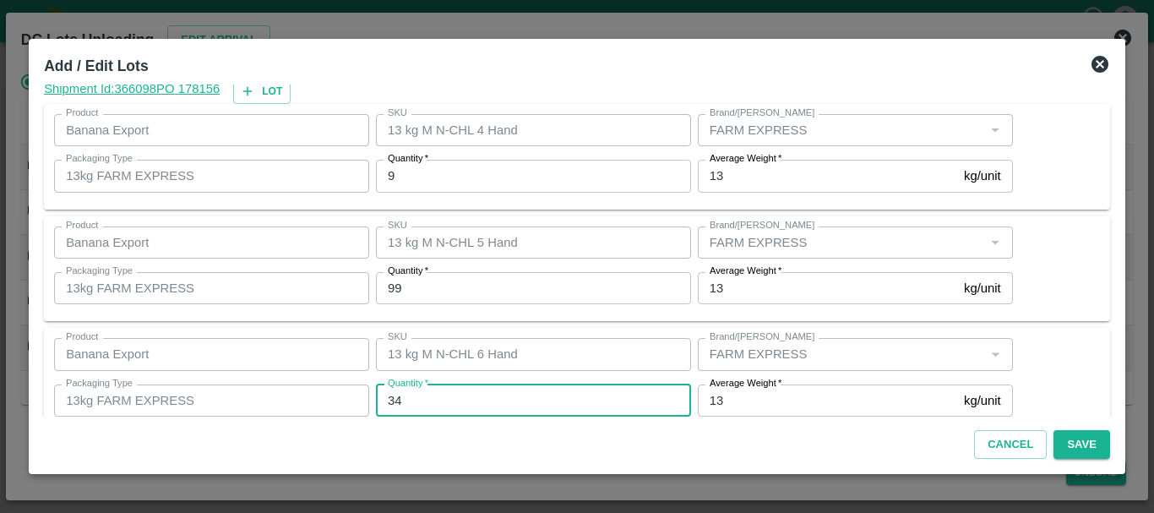
type input "345"
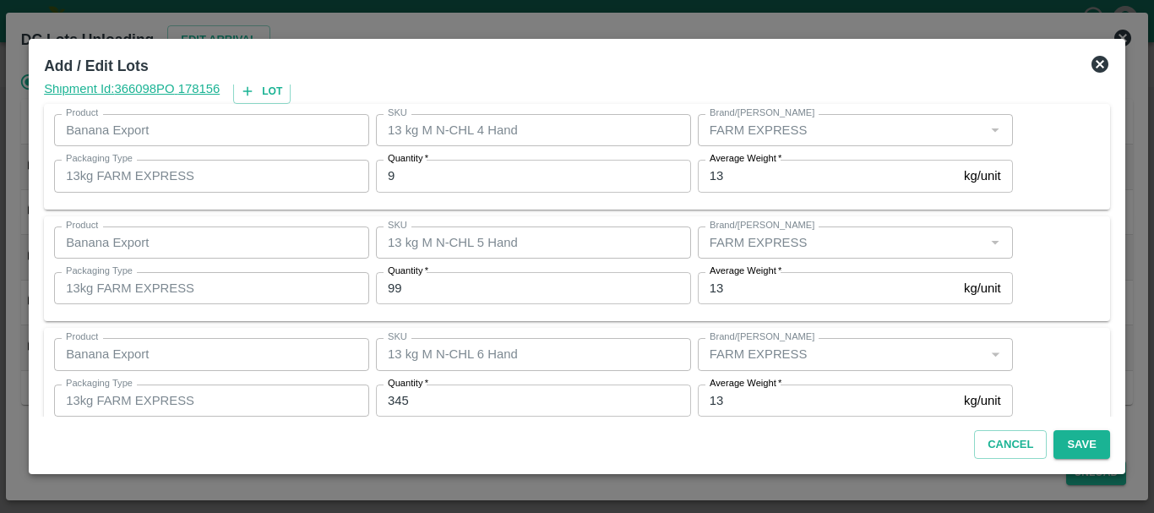
scroll to position [285, 0]
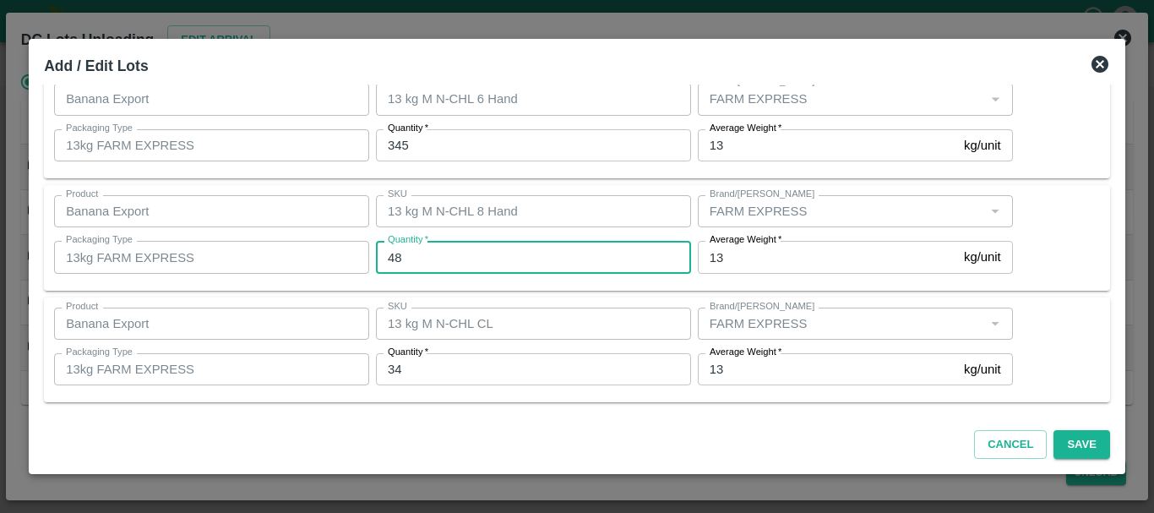
type input "48"
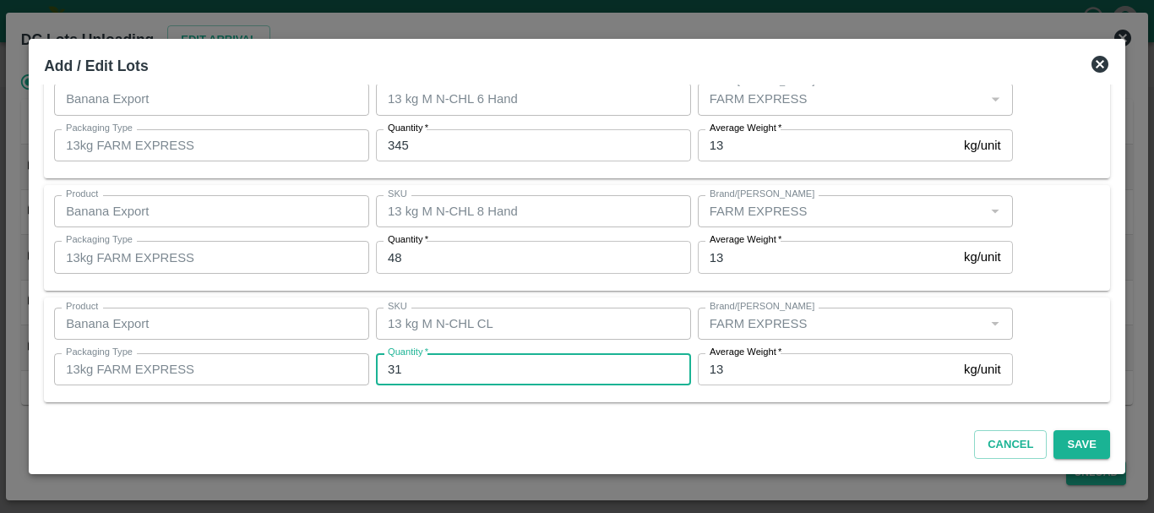
type input "31"
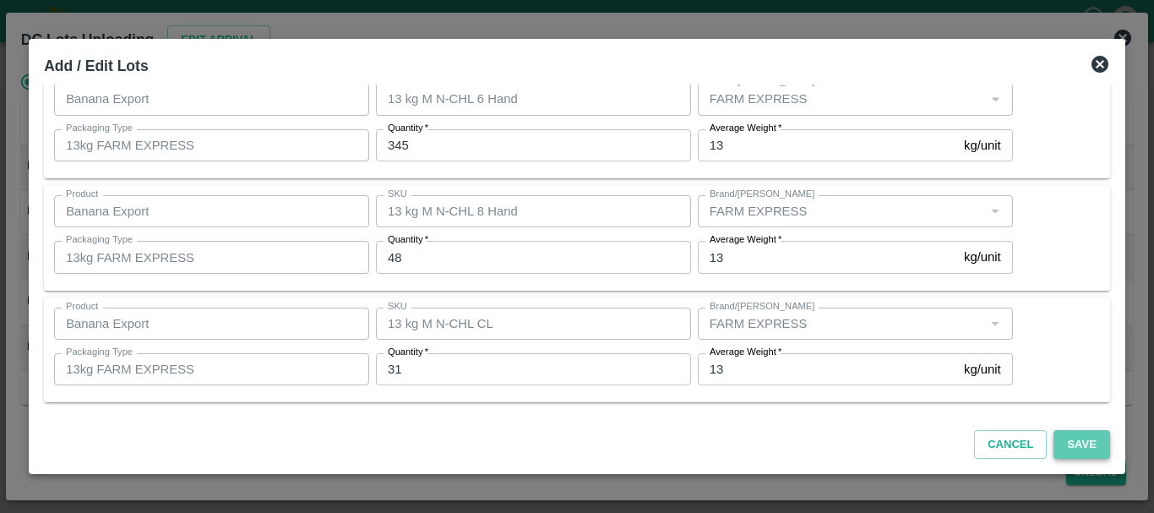
click at [1094, 440] on button "Save" at bounding box center [1081, 445] width 56 height 30
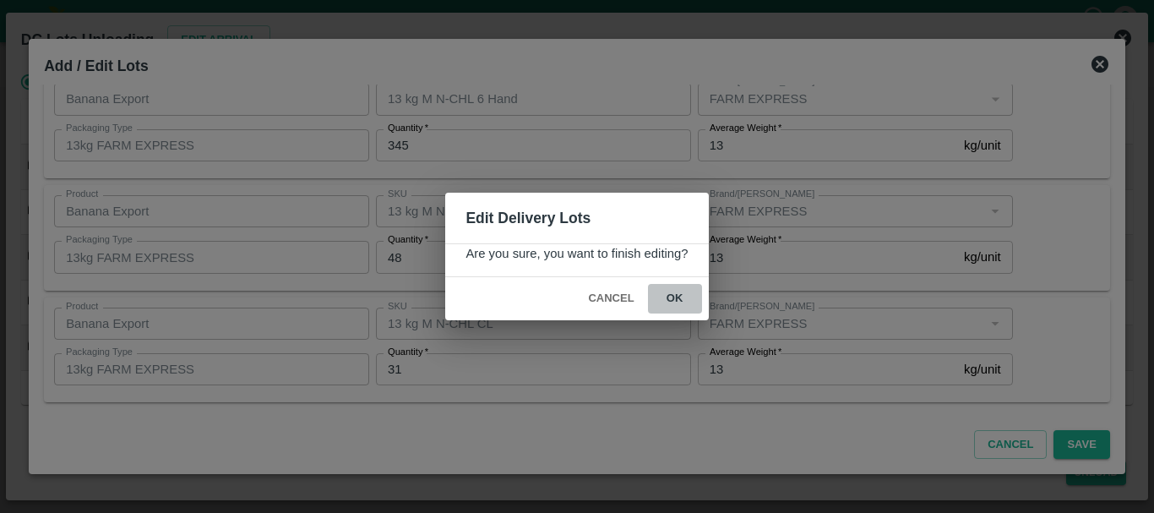
click at [691, 299] on button "ok" at bounding box center [675, 299] width 54 height 30
click at [671, 292] on icon at bounding box center [675, 299] width 20 height 20
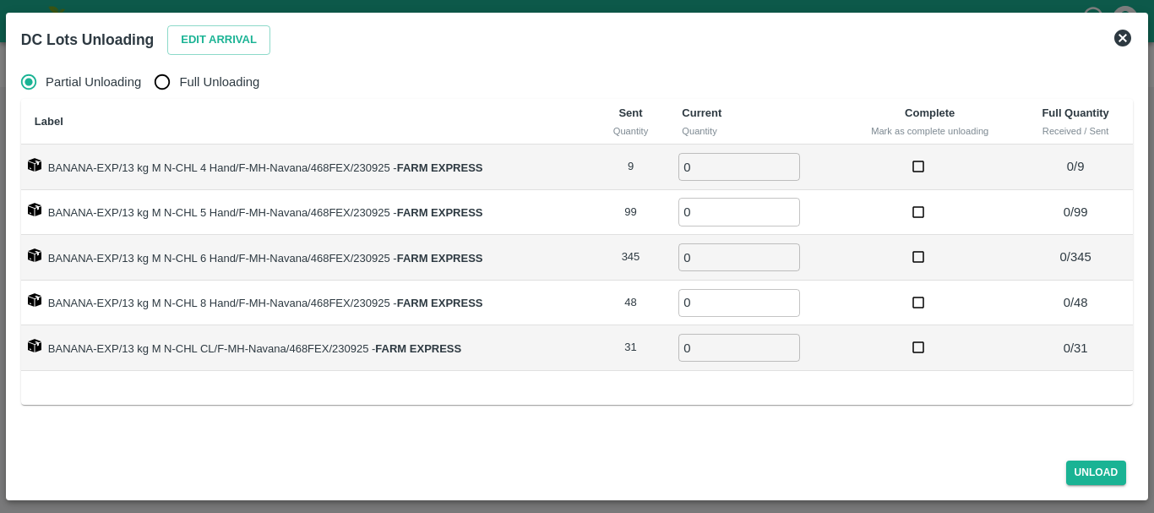
click at [181, 87] on span "Full Unloading" at bounding box center [219, 82] width 80 height 19
click at [179, 87] on input "Full Unloading" at bounding box center [162, 82] width 34 height 34
radio input "true"
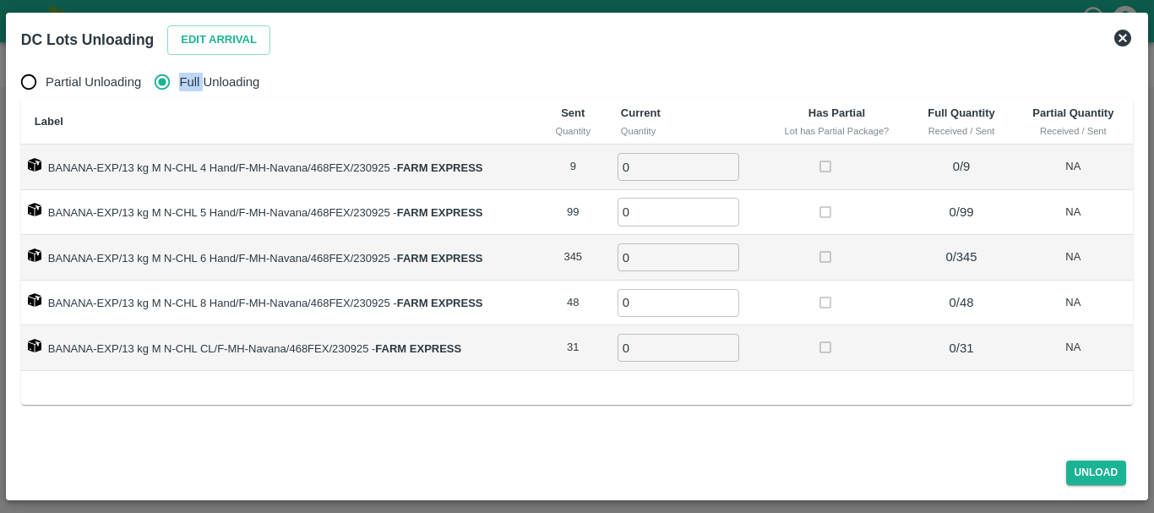
click at [181, 87] on span "Full Unloading" at bounding box center [219, 82] width 80 height 19
click at [179, 87] on input "Full Unloading" at bounding box center [162, 82] width 34 height 34
click at [648, 162] on input "0" at bounding box center [678, 167] width 122 height 28
type input "09"
type input "99"
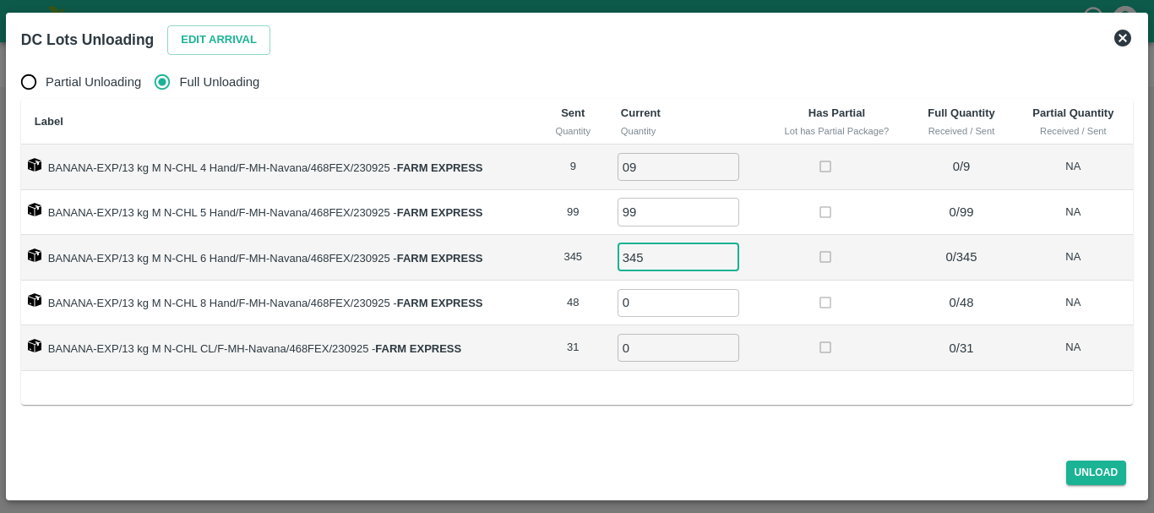
type input "345"
type input "48"
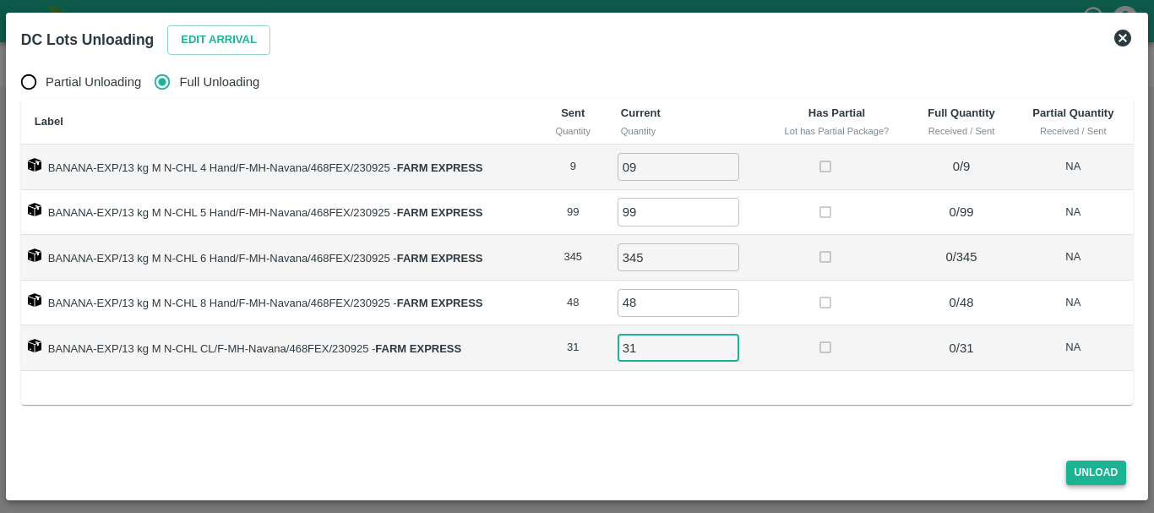
type input "31"
click at [1084, 467] on button "Unload" at bounding box center [1096, 472] width 61 height 24
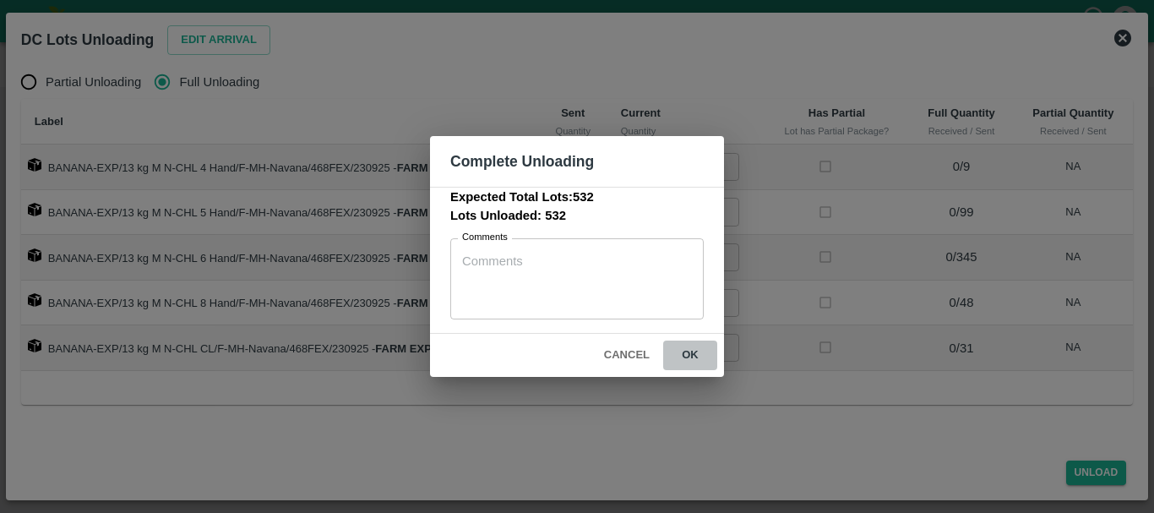
click at [682, 356] on button "ok" at bounding box center [690, 355] width 54 height 30
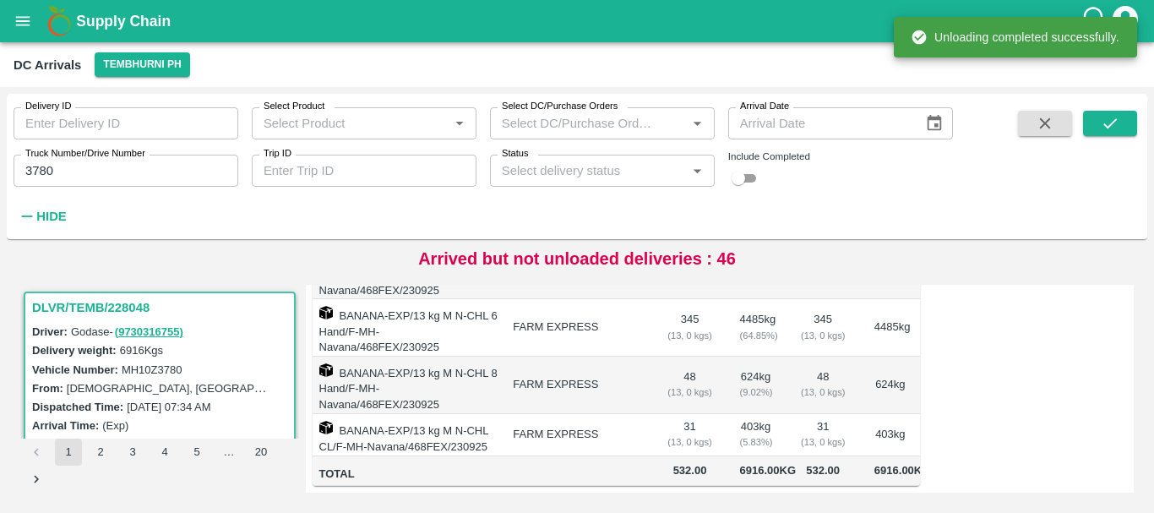
scroll to position [0, 0]
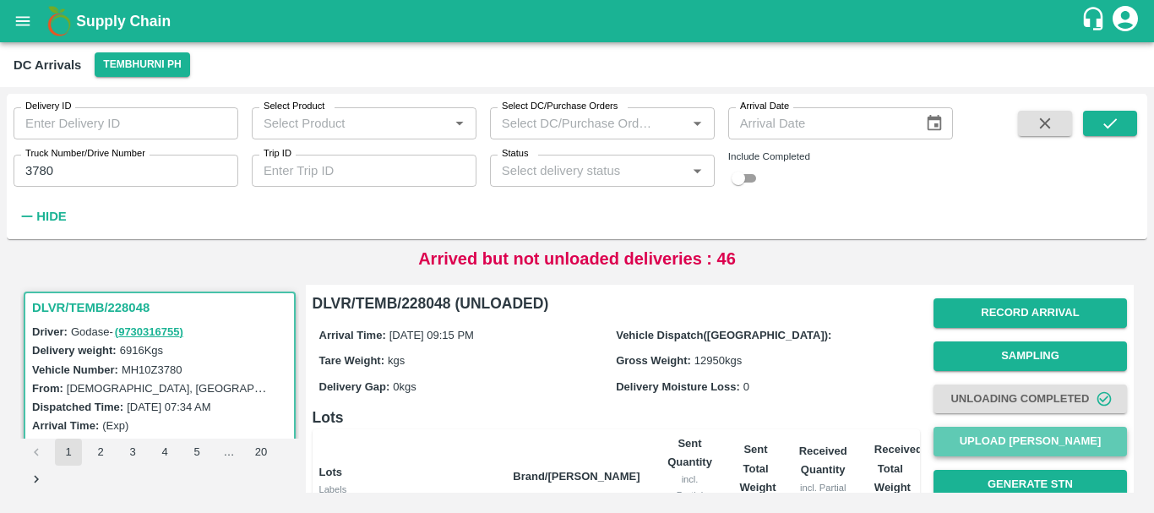
click at [996, 434] on button "Upload Tare Weight" at bounding box center [1029, 441] width 193 height 30
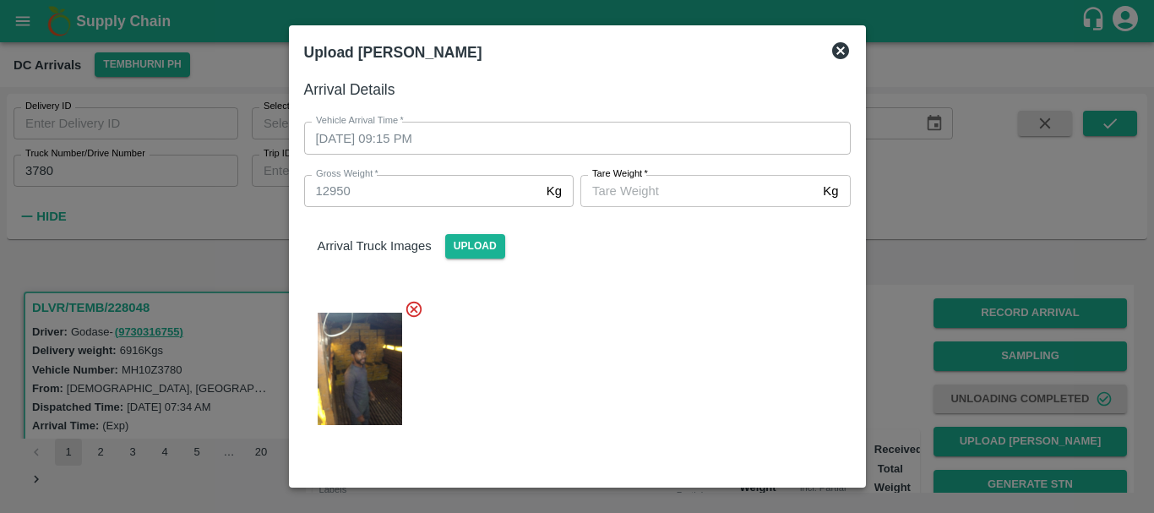
click at [656, 198] on input "Tare Weight   *" at bounding box center [698, 191] width 236 height 32
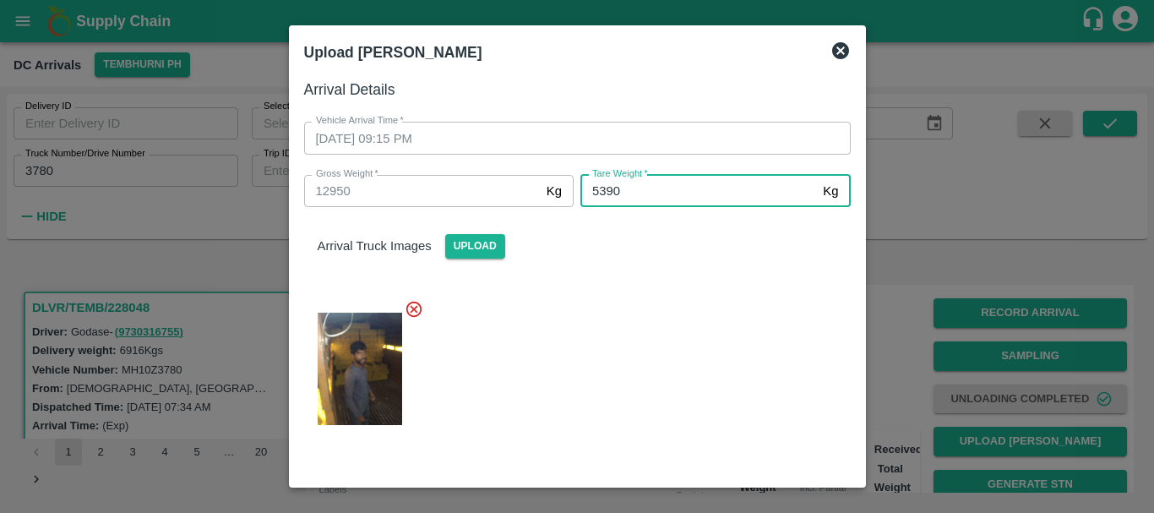
type input "5390"
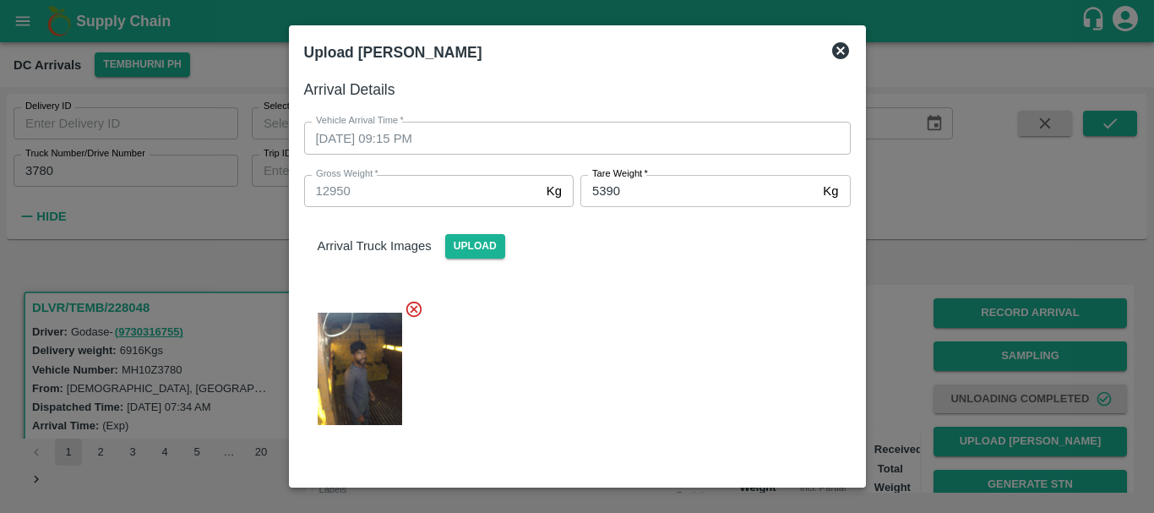
click at [671, 247] on div "Arrival Truck Images Upload" at bounding box center [577, 233] width 573 height 52
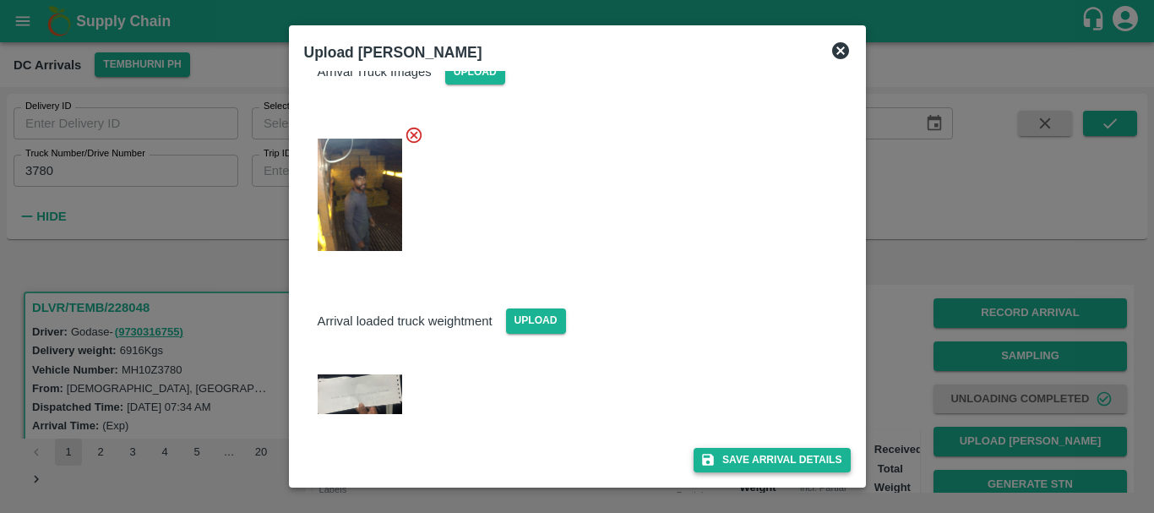
click at [753, 452] on button "Save Arrival Details" at bounding box center [771, 460] width 156 height 24
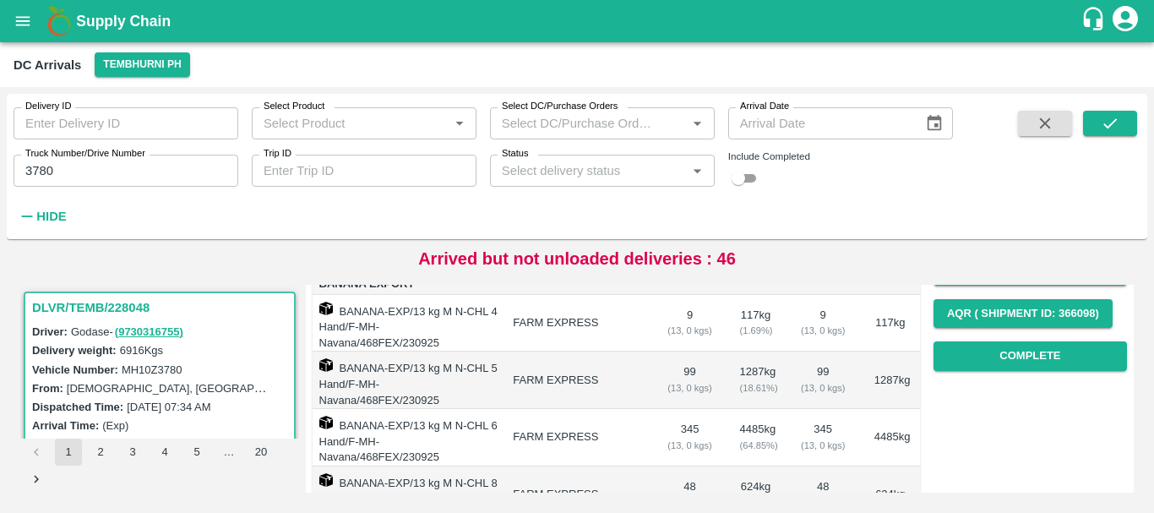
scroll to position [253, 0]
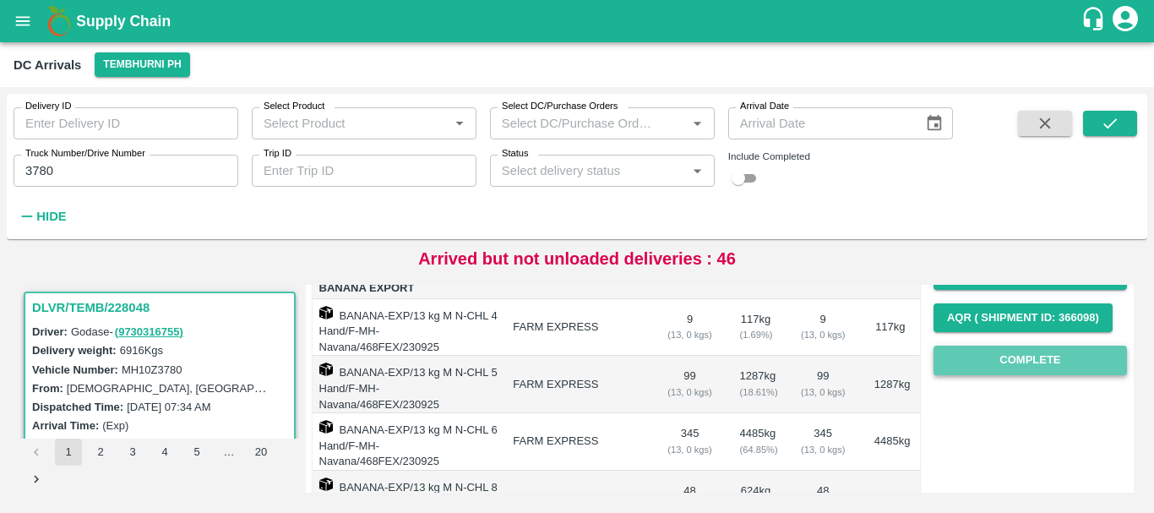
click at [1022, 363] on button "Complete" at bounding box center [1029, 360] width 193 height 30
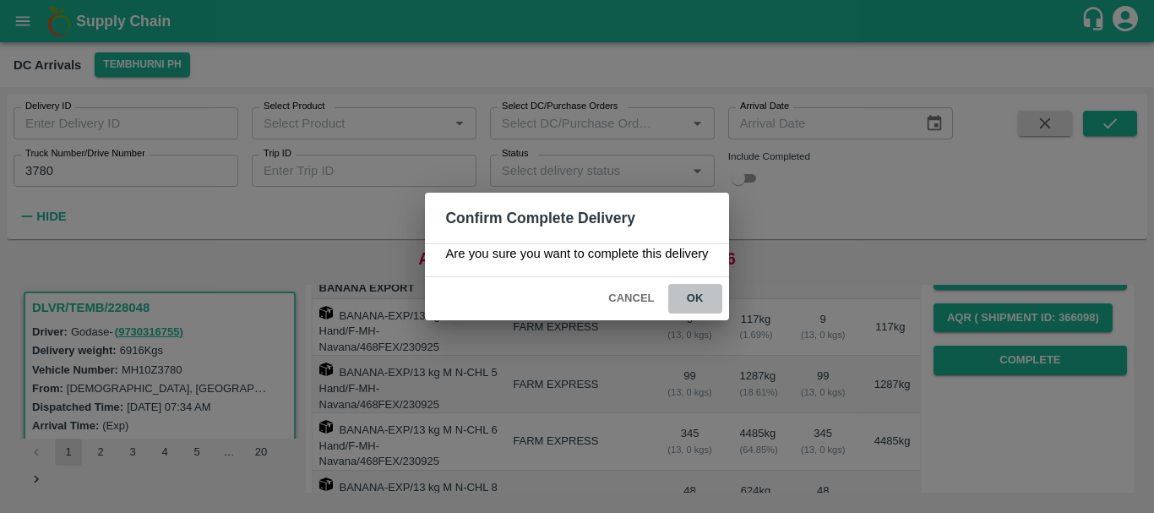
click at [705, 298] on button "ok" at bounding box center [695, 299] width 54 height 30
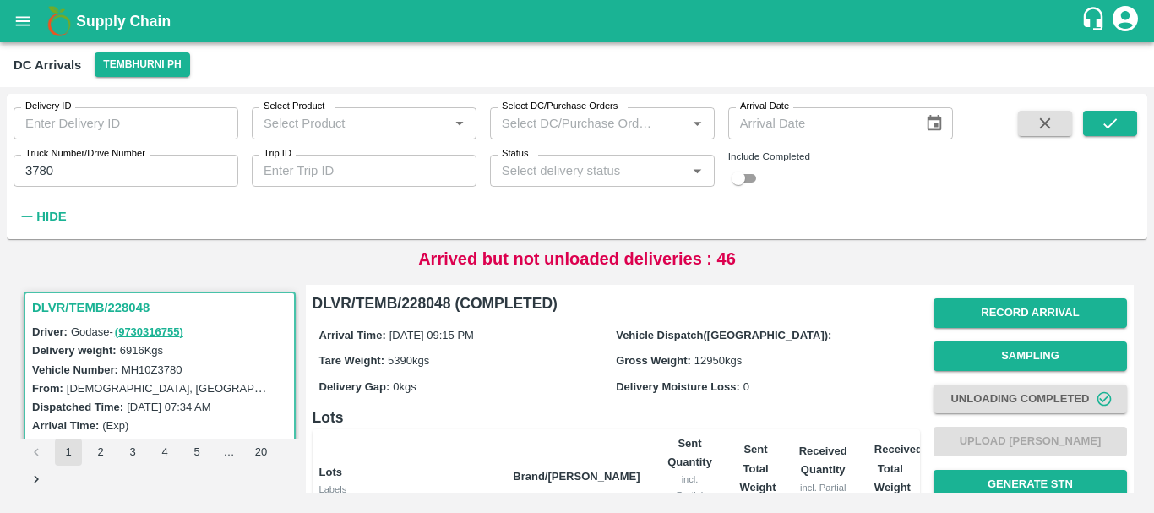
scroll to position [399, 0]
click at [126, 177] on input "3780" at bounding box center [126, 171] width 225 height 32
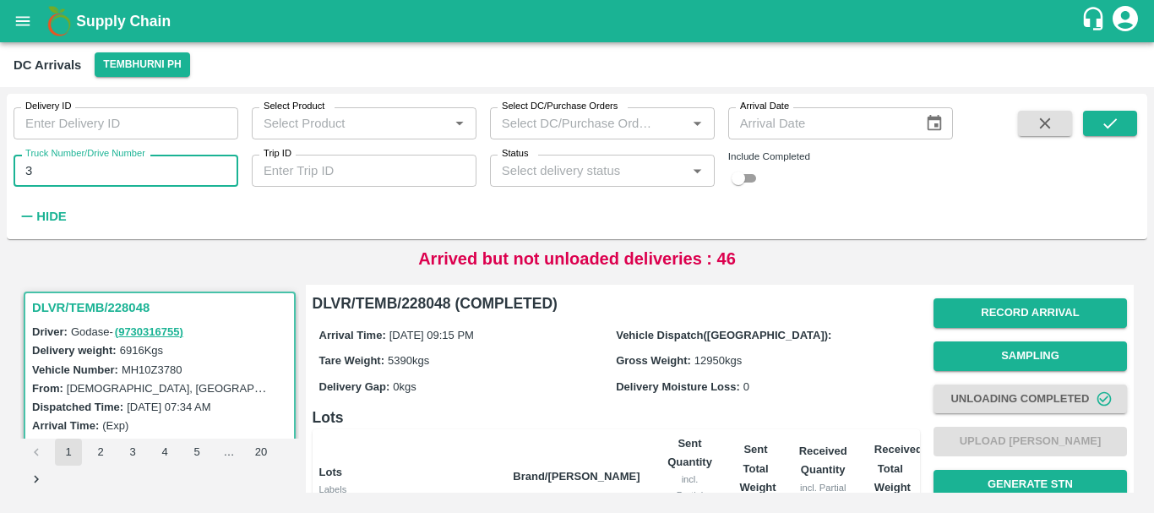
type input "3"
type input "7757"
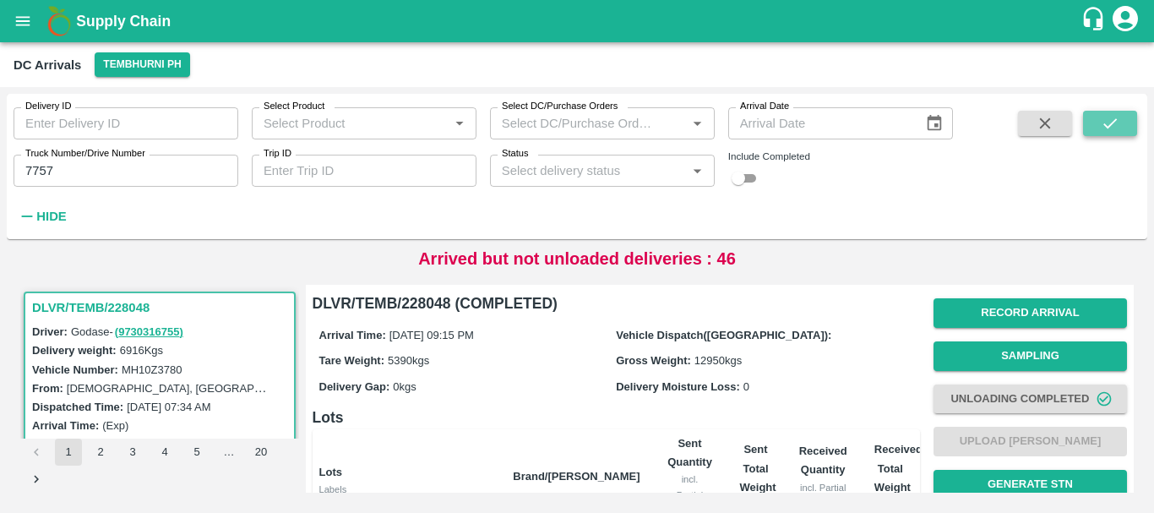
click at [1098, 130] on button "submit" at bounding box center [1110, 123] width 54 height 25
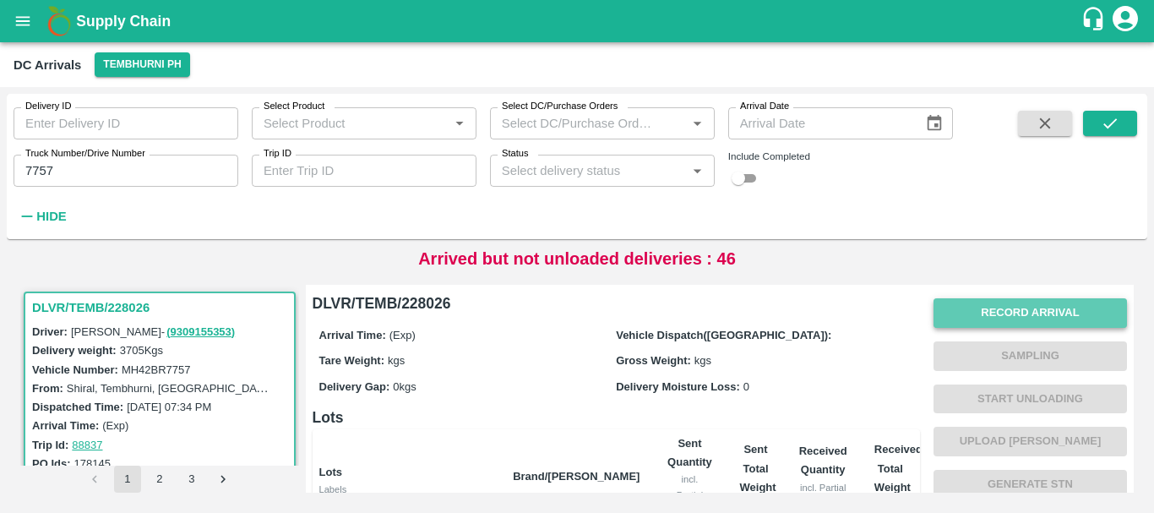
click at [981, 320] on button "Record Arrival" at bounding box center [1029, 313] width 193 height 30
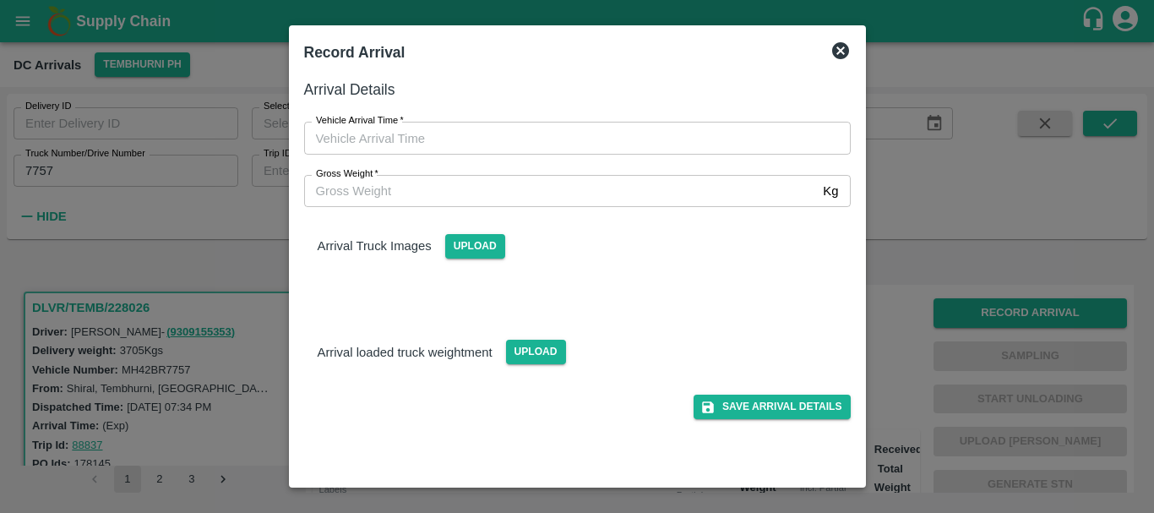
click at [899, 323] on div at bounding box center [577, 256] width 1154 height 513
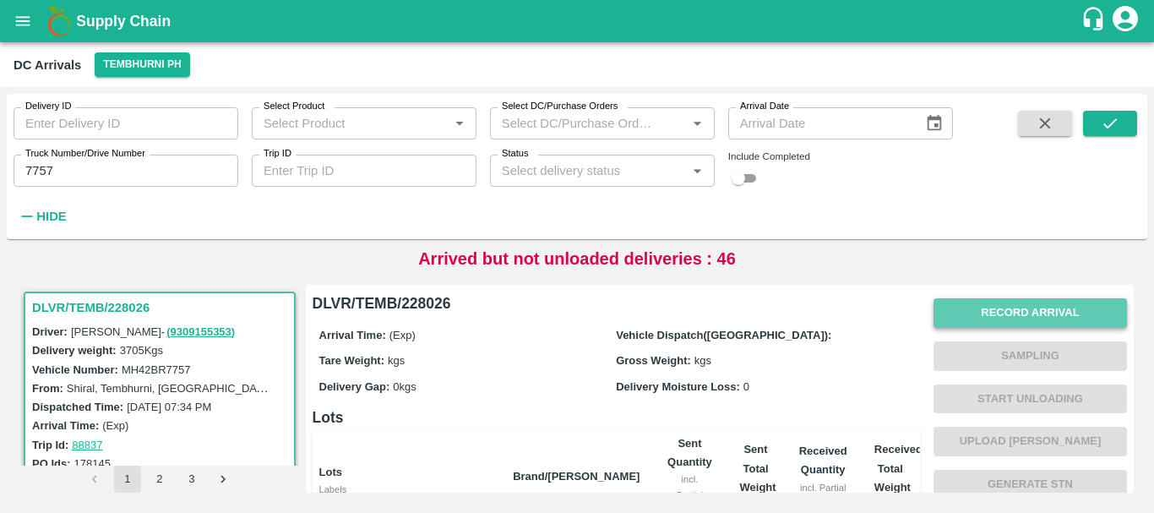
click at [975, 323] on button "Record Arrival" at bounding box center [1029, 313] width 193 height 30
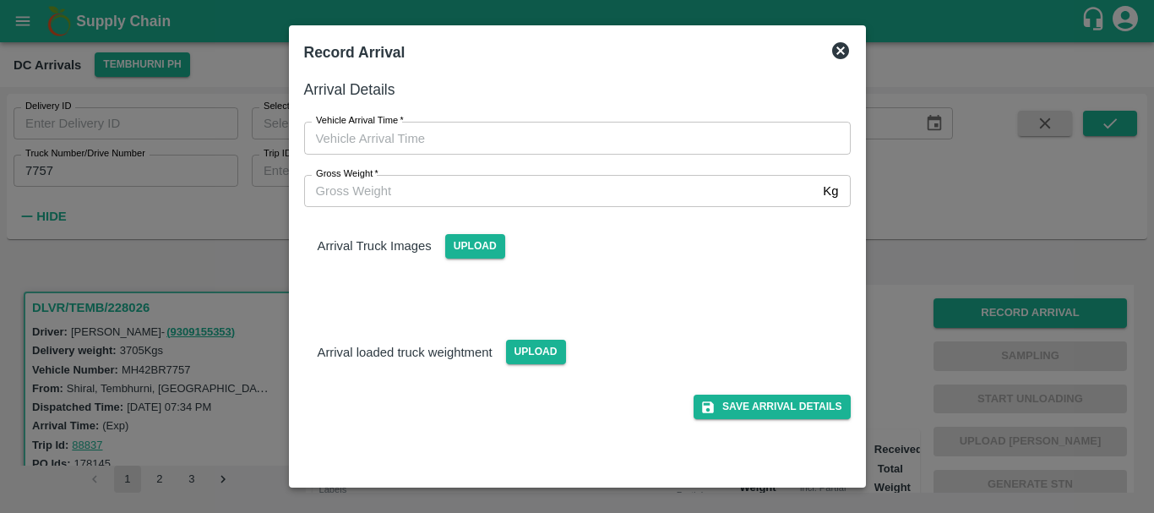
type input "DD/MM/YYYY hh:mm aa"
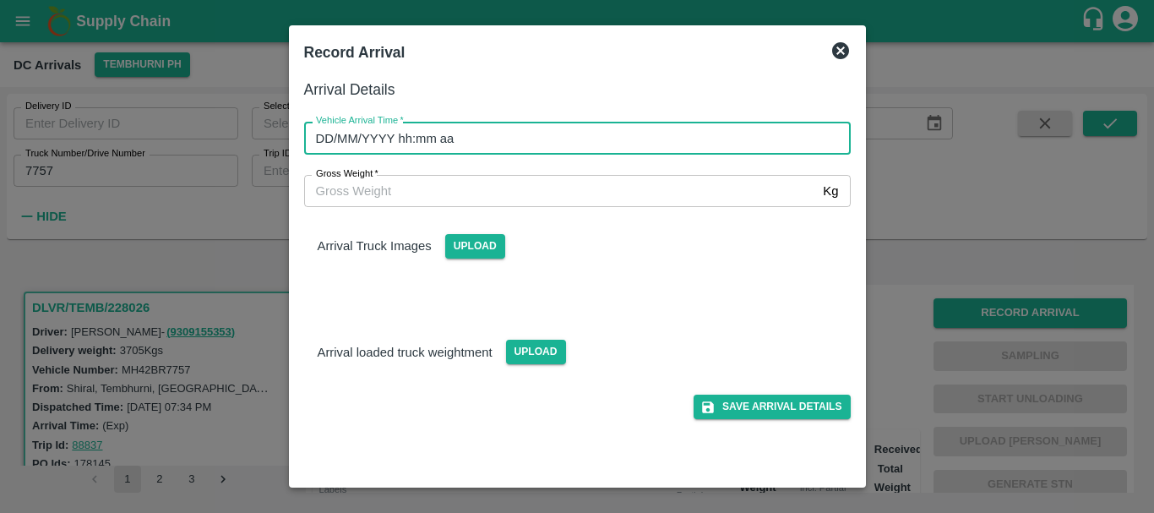
click at [661, 130] on input "DD/MM/YYYY hh:mm aa" at bounding box center [571, 138] width 535 height 32
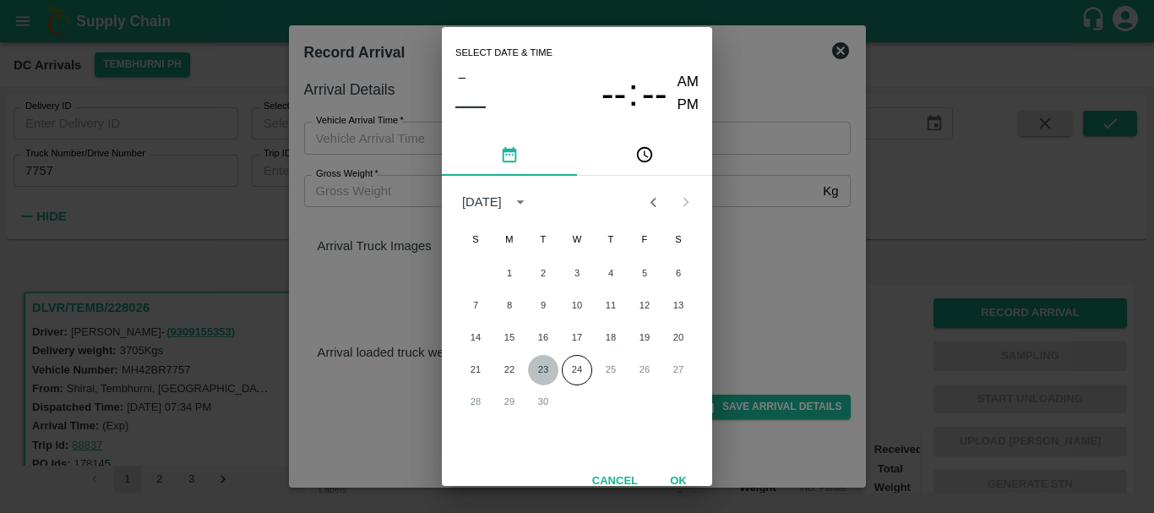
click at [540, 364] on button "23" at bounding box center [543, 370] width 30 height 30
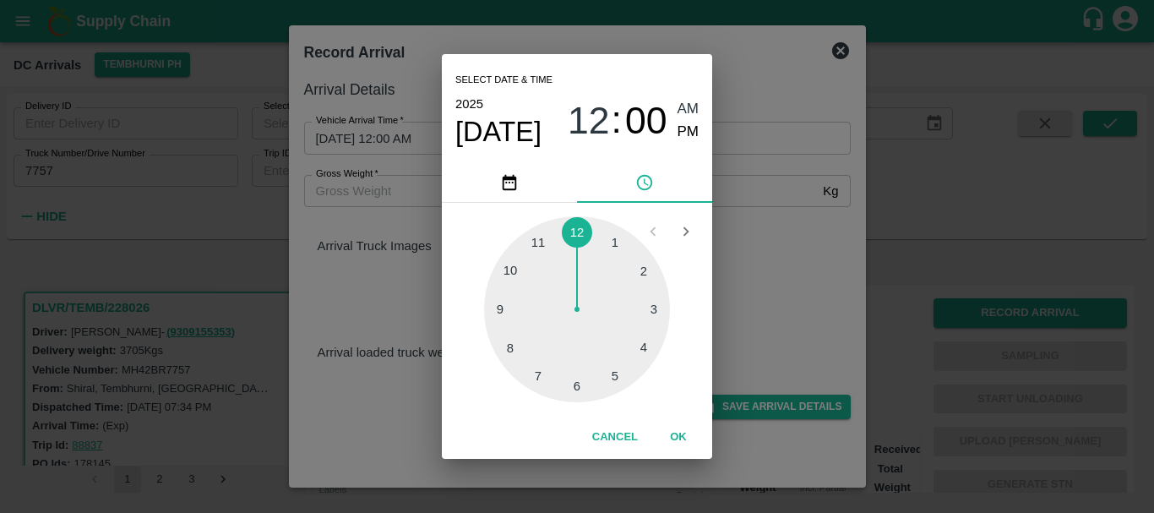
click at [508, 308] on div at bounding box center [577, 309] width 186 height 186
click at [556, 232] on div at bounding box center [577, 309] width 186 height 186
type input "23/09/2025 09:57 AM"
drag, startPoint x: 689, startPoint y: 130, endPoint x: 767, endPoint y: 227, distance: 124.4
click at [767, 227] on div "Select date & time 2025 Sep 23 09 : 57 AM PM 05 10 15 20 25 30 35 40 45 50 55 0…" at bounding box center [577, 256] width 1154 height 513
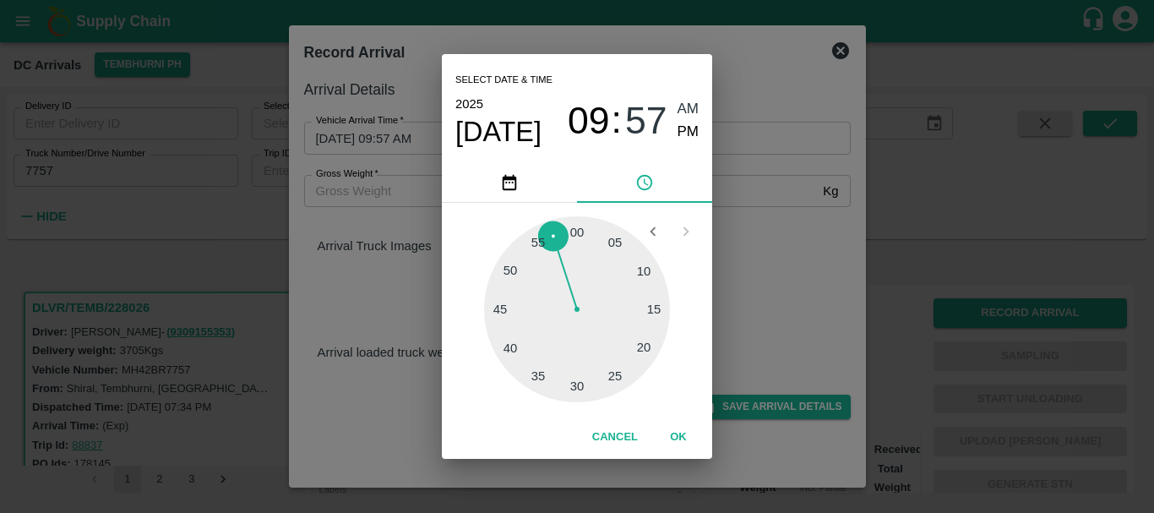
click at [767, 227] on div "Select date & time 2025 Sep 23 09 : 57 AM PM 05 10 15 20 25 30 35 40 45 50 55 0…" at bounding box center [577, 256] width 1154 height 513
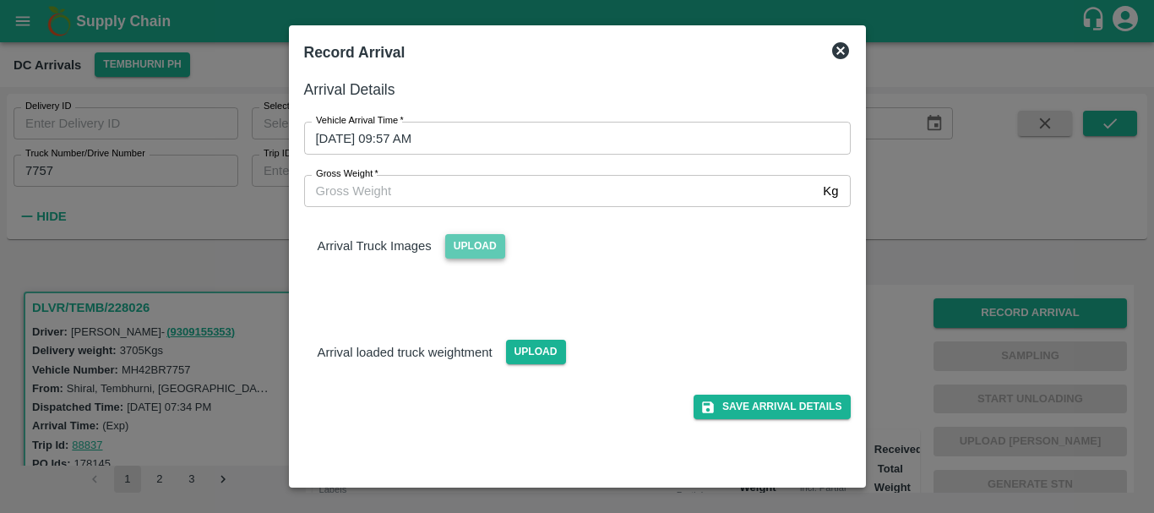
click at [476, 252] on span "Upload" at bounding box center [475, 246] width 60 height 24
click at [0, 0] on input "Upload" at bounding box center [0, 0] width 0 height 0
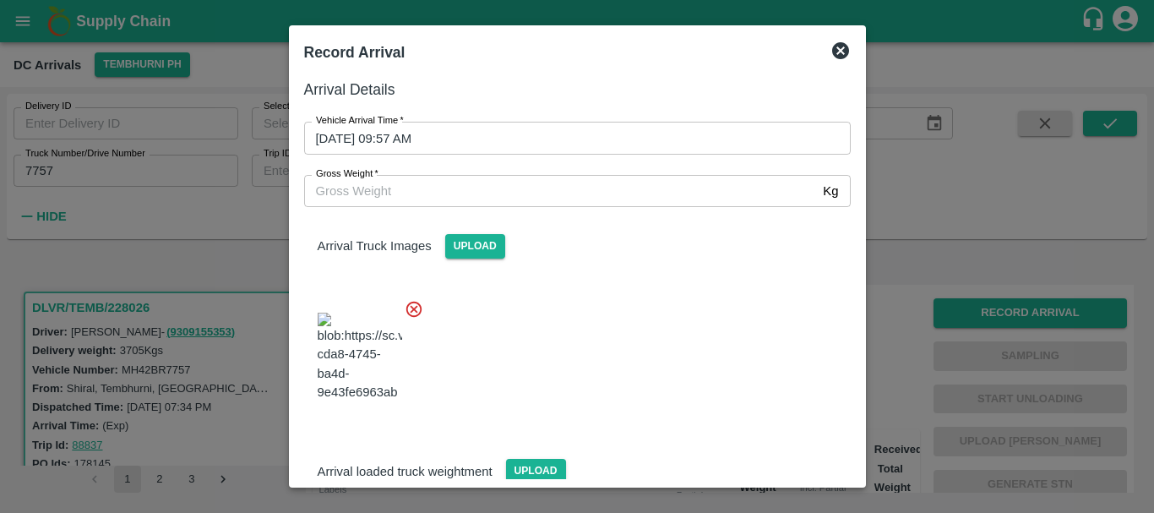
scroll to position [128, 0]
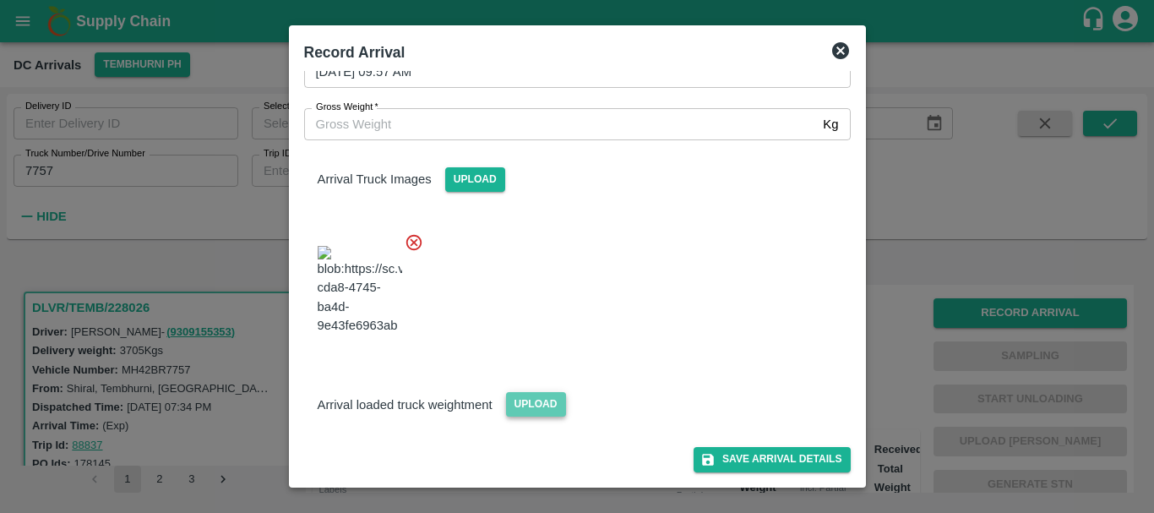
click at [520, 411] on span "Upload" at bounding box center [536, 404] width 60 height 24
click at [0, 0] on input "Upload" at bounding box center [0, 0] width 0 height 0
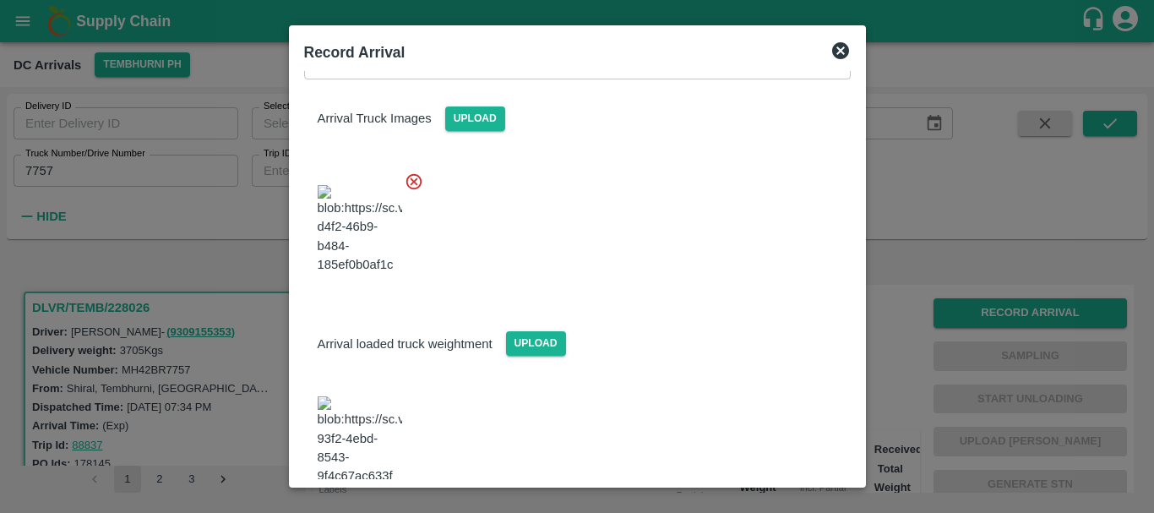
scroll to position [208, 0]
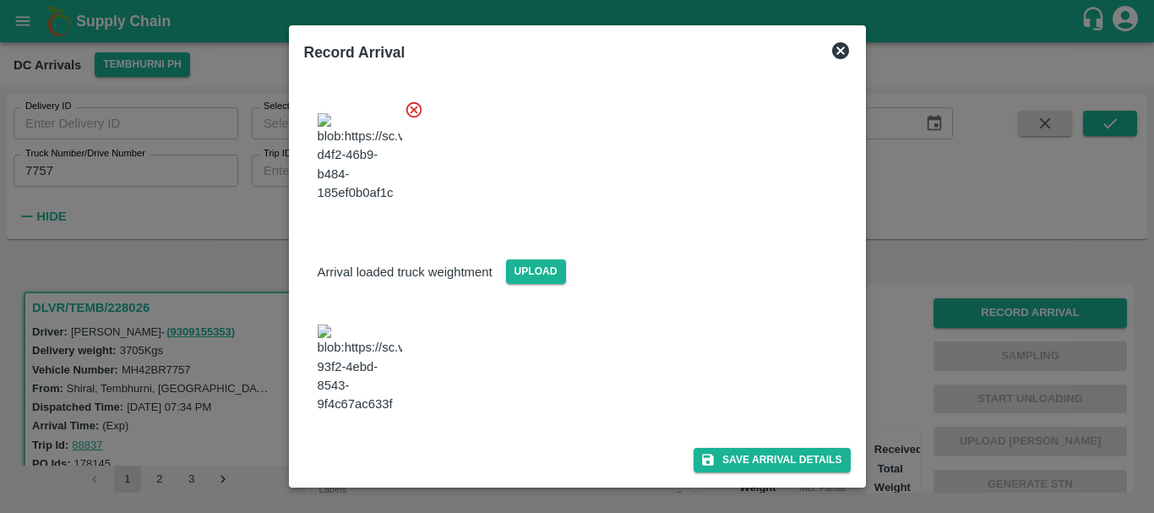
click at [368, 409] on img at bounding box center [360, 368] width 84 height 89
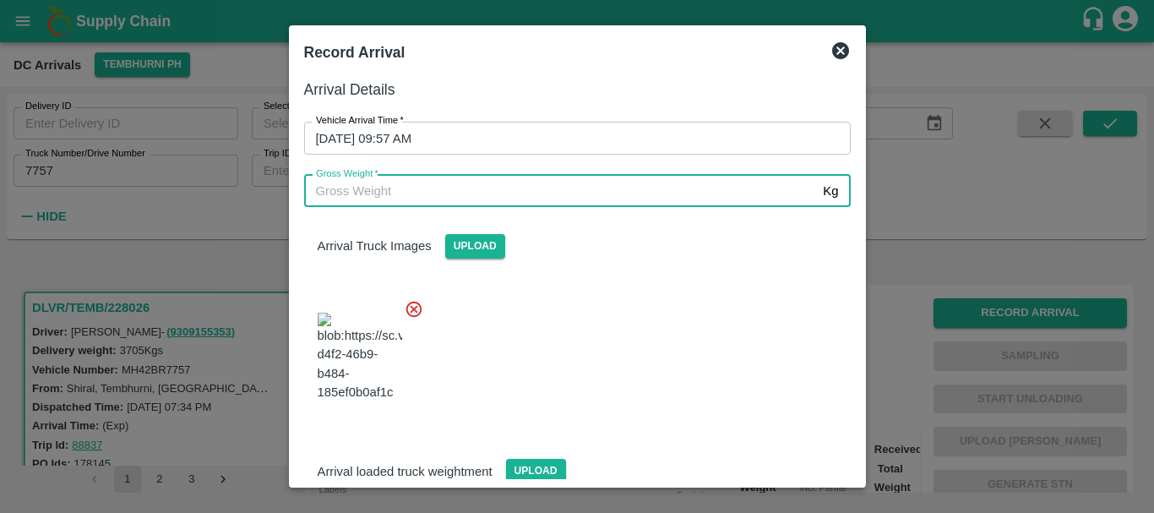
click at [461, 194] on input "Gross Weight   *" at bounding box center [560, 191] width 513 height 32
type input "10020"
click at [606, 325] on div at bounding box center [571, 351] width 560 height 133
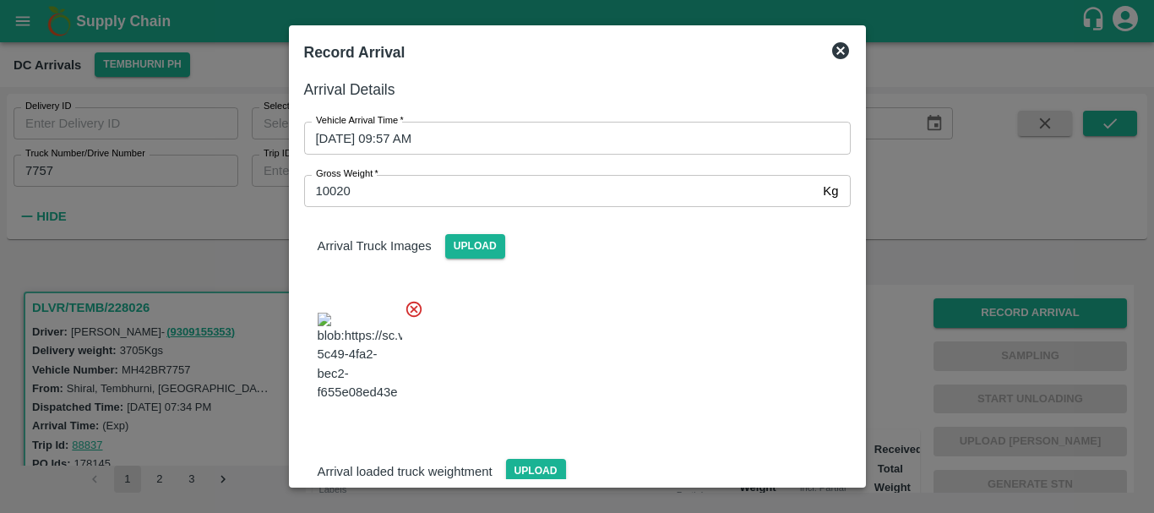
scroll to position [208, 0]
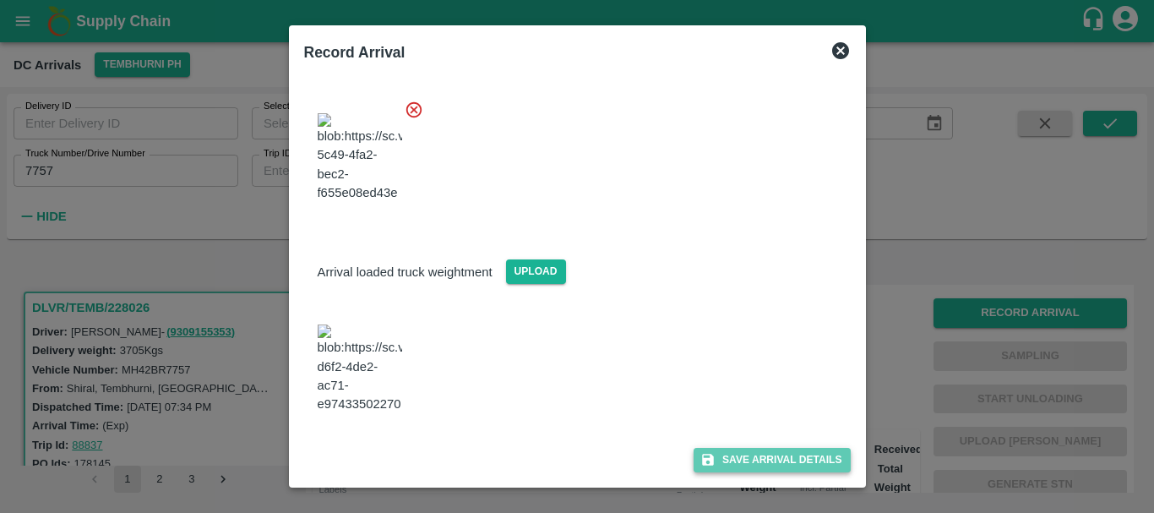
click at [744, 455] on button "Save Arrival Details" at bounding box center [771, 460] width 156 height 24
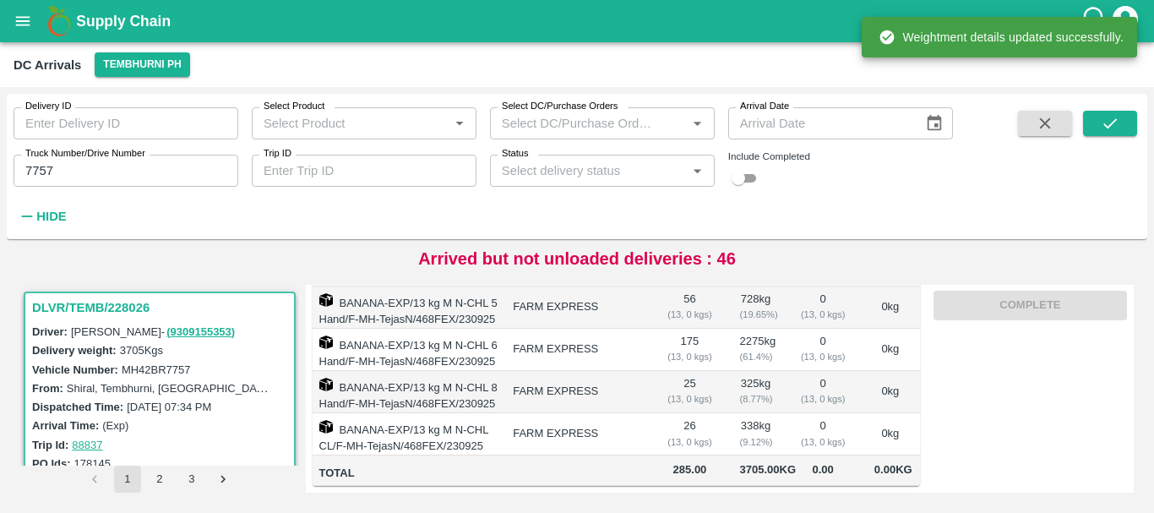
scroll to position [0, 0]
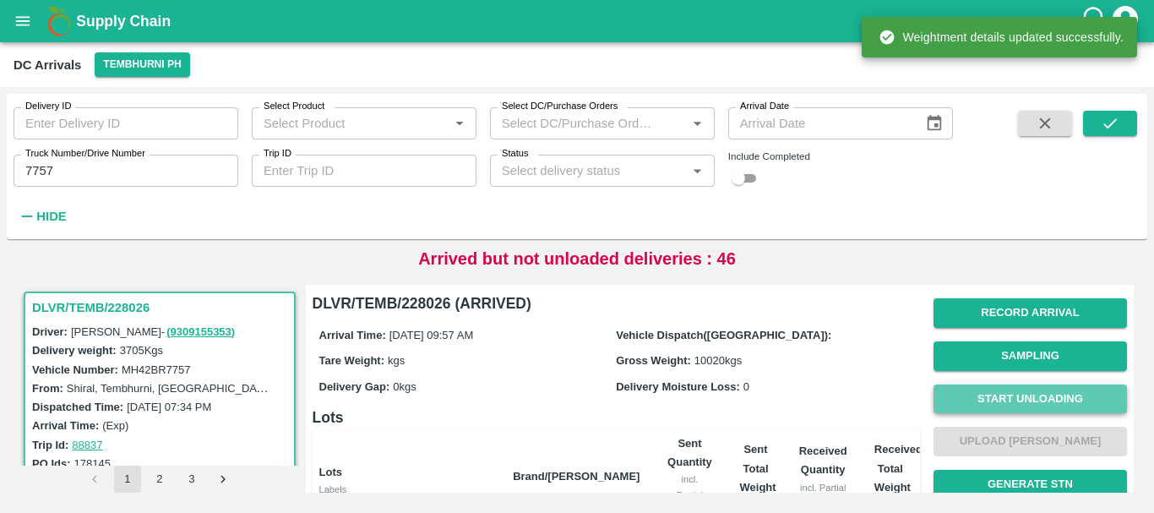
click at [964, 388] on button "Start Unloading" at bounding box center [1029, 399] width 193 height 30
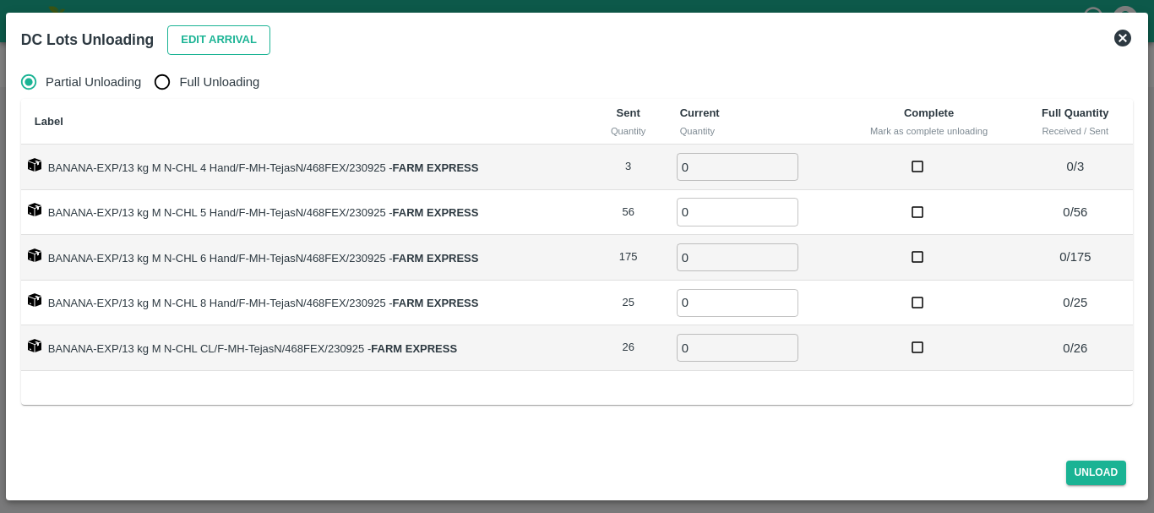
click at [201, 50] on button "Edit Arrival" at bounding box center [218, 40] width 103 height 30
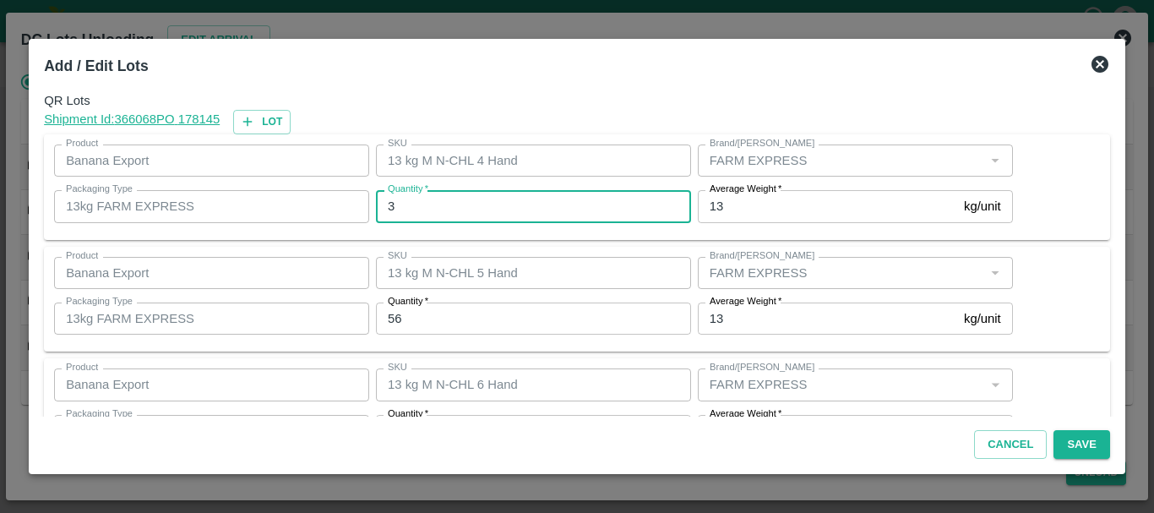
click at [500, 215] on input "3" at bounding box center [533, 206] width 315 height 32
type input "3"
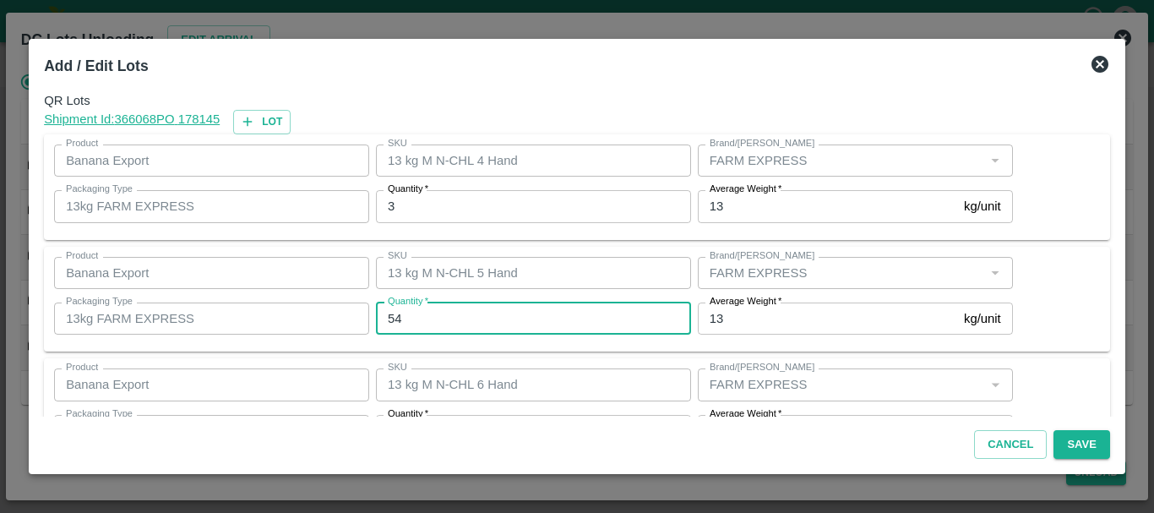
type input "54"
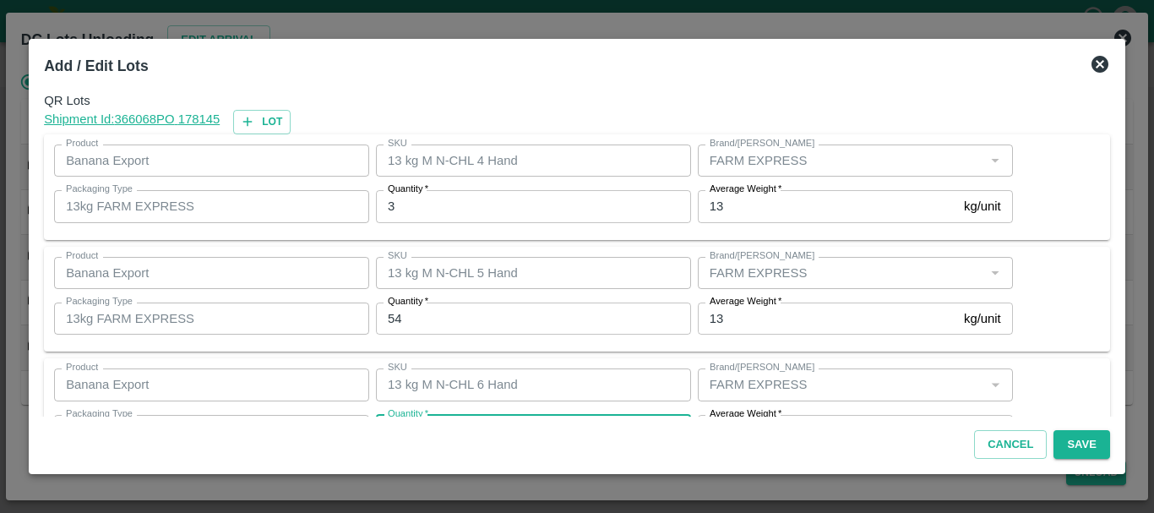
scroll to position [30, 0]
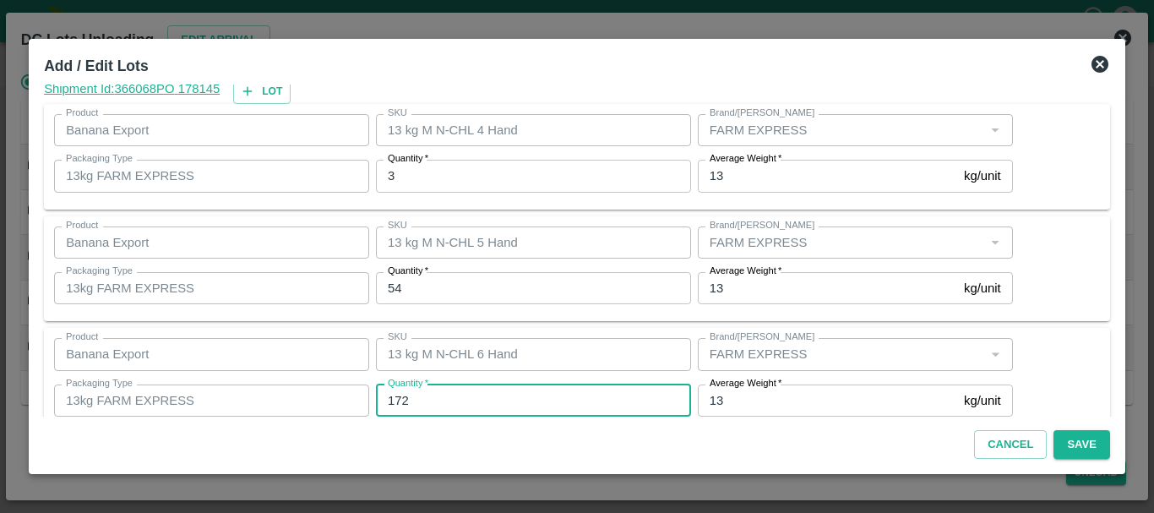
type input "172"
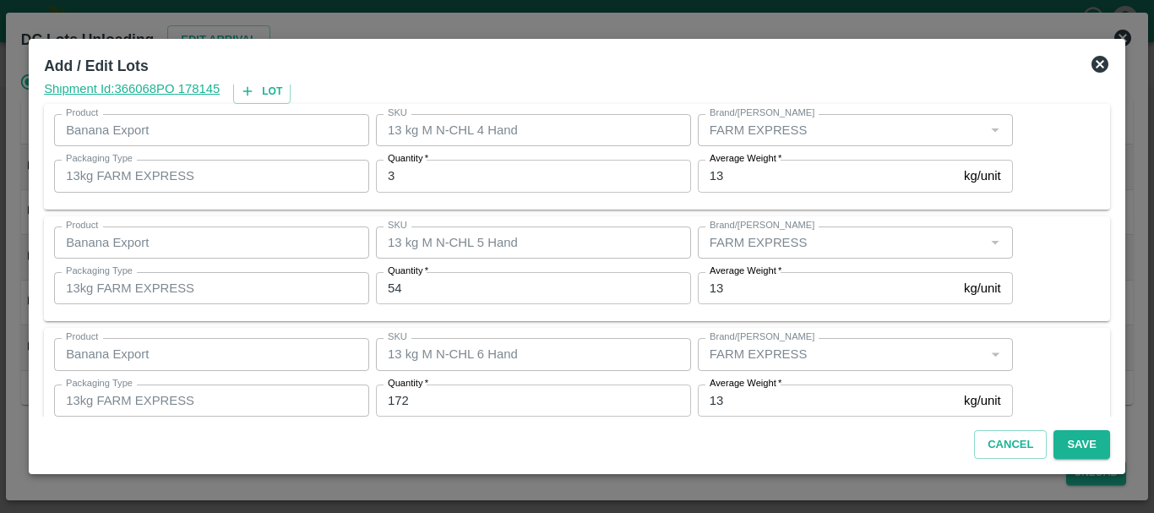
scroll to position [285, 0]
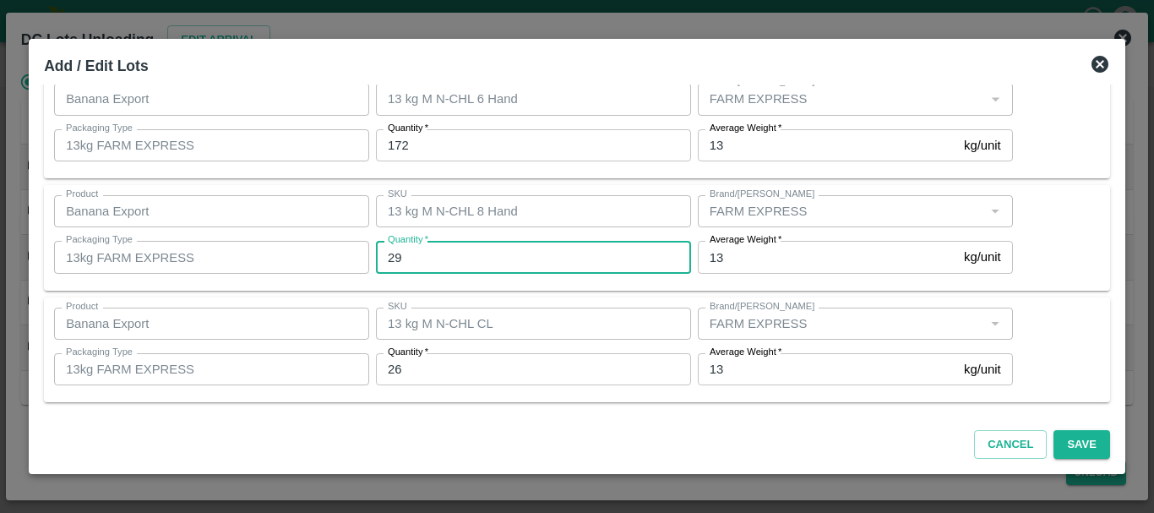
type input "29"
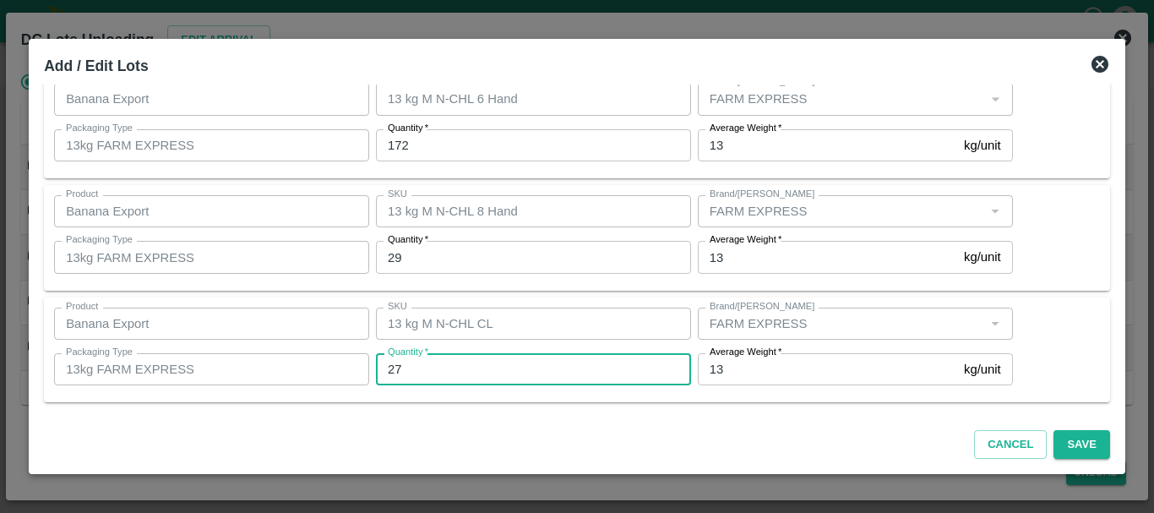
type input "27"
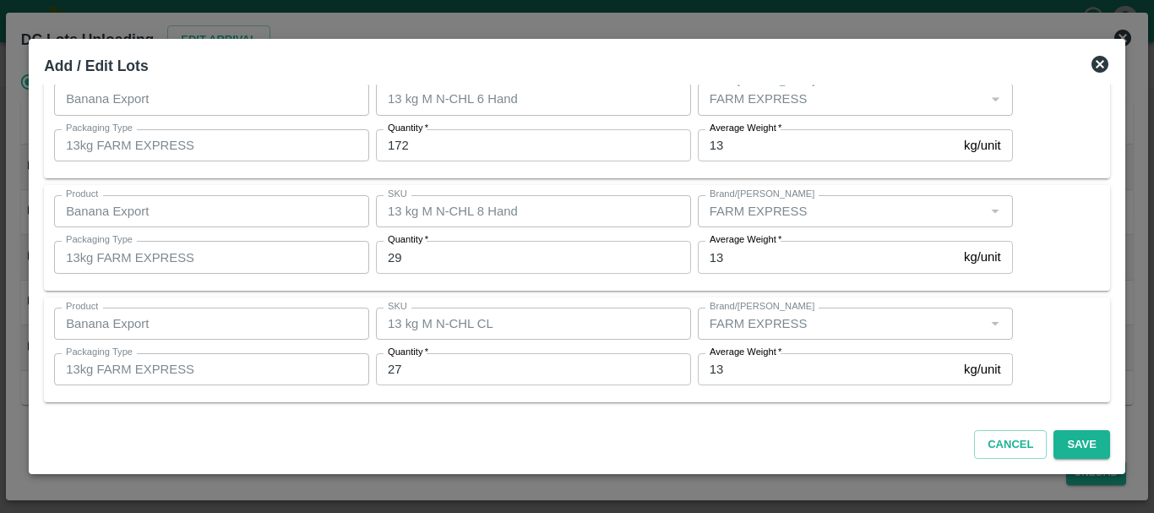
scroll to position [285, 0]
click at [1061, 442] on button "Save" at bounding box center [1081, 445] width 56 height 30
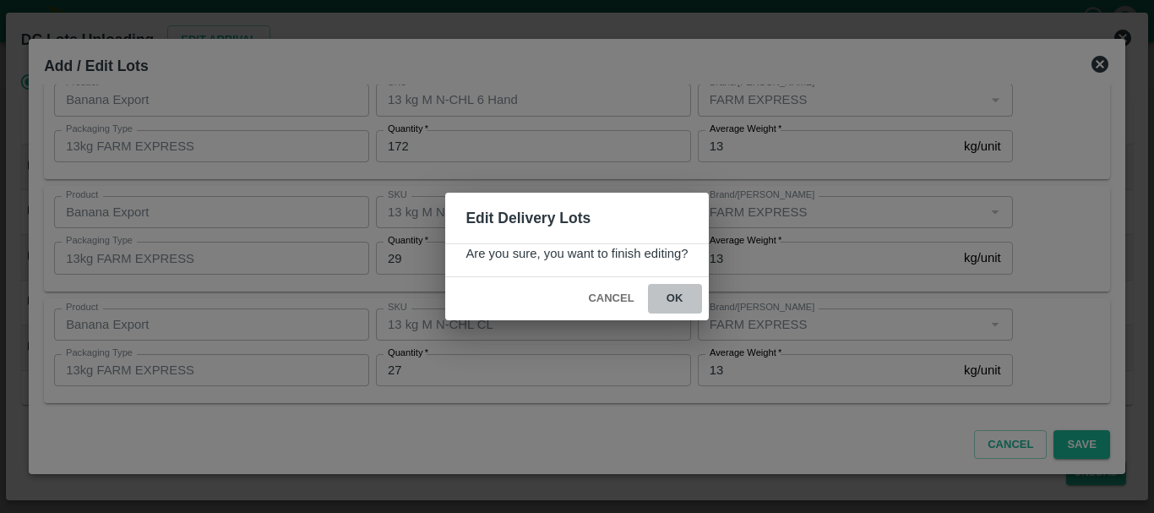
click at [680, 302] on button "ok" at bounding box center [675, 299] width 54 height 30
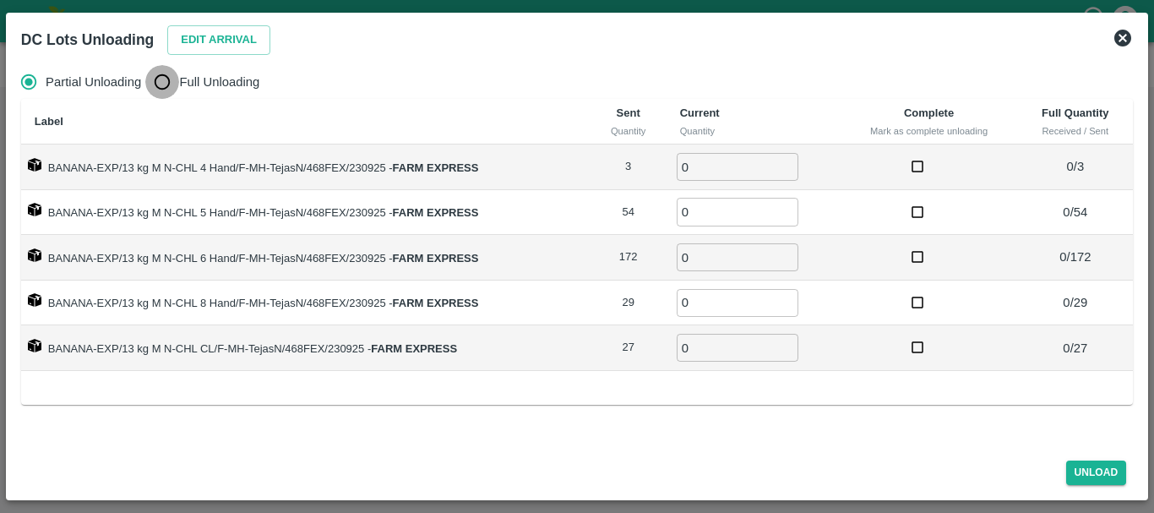
click at [158, 79] on input "Full Unloading" at bounding box center [162, 82] width 34 height 34
radio input "true"
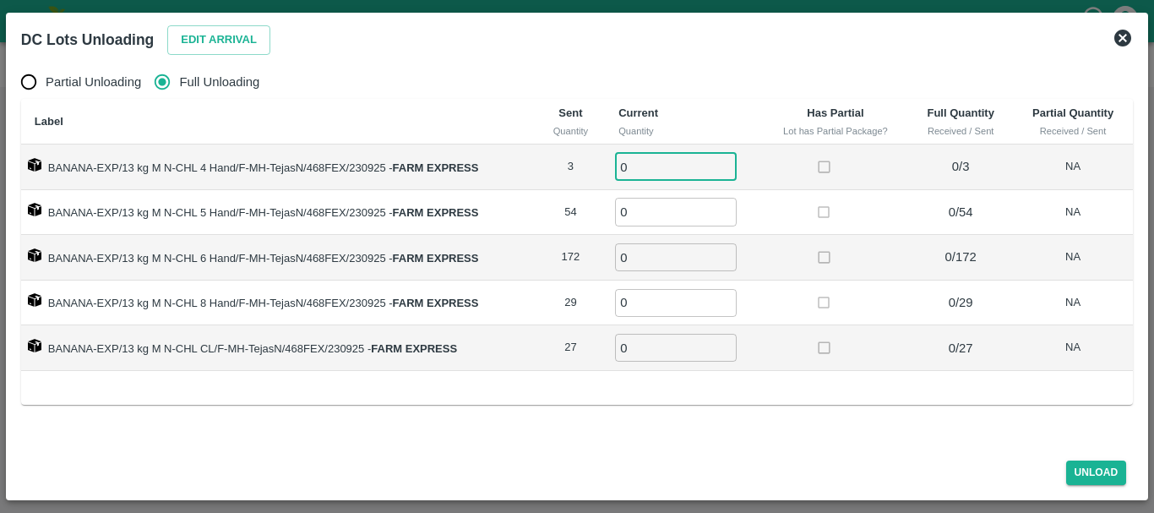
click at [694, 155] on input "0" at bounding box center [676, 167] width 122 height 28
type input "03"
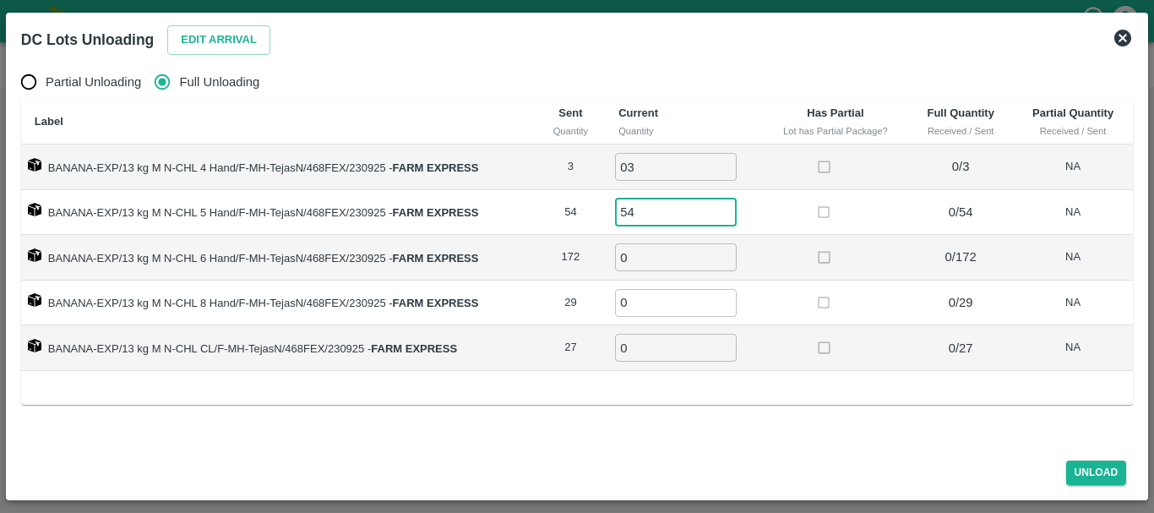
type input "54"
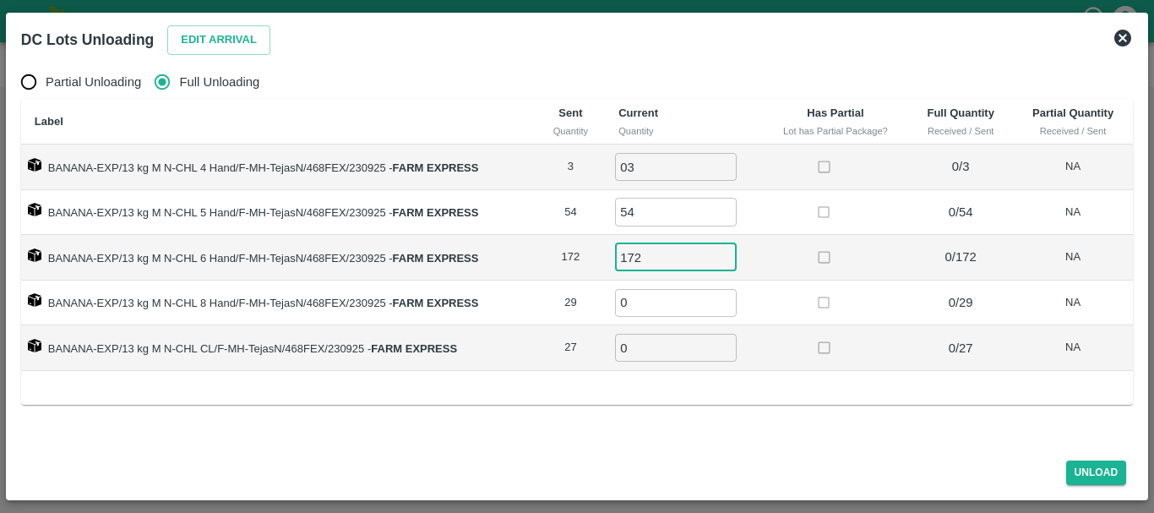
type input "172"
type input "29"
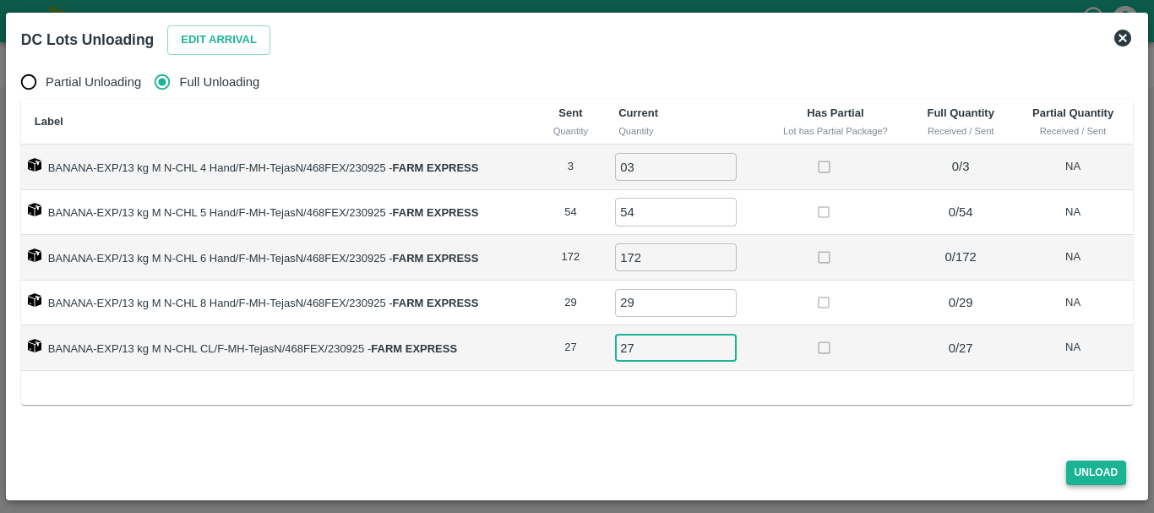
type input "27"
click at [1075, 470] on button "Unload" at bounding box center [1096, 472] width 61 height 24
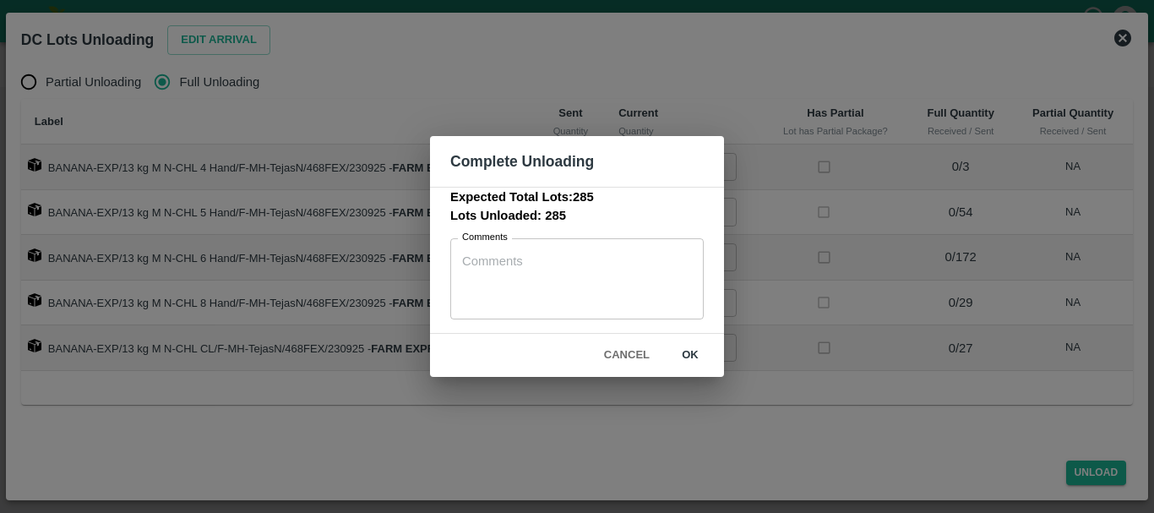
click at [689, 353] on button "ok" at bounding box center [690, 355] width 54 height 30
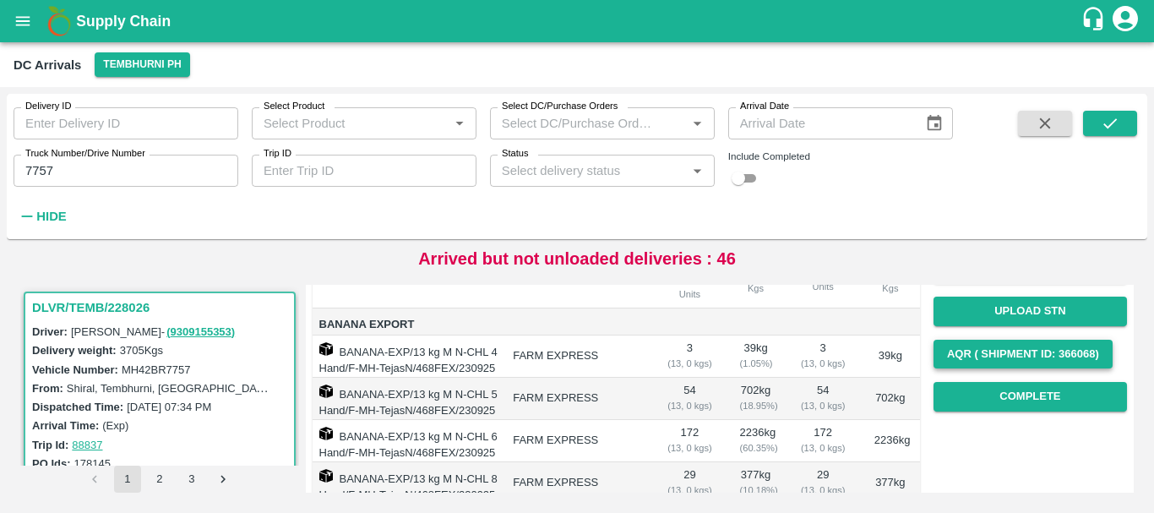
scroll to position [136, 0]
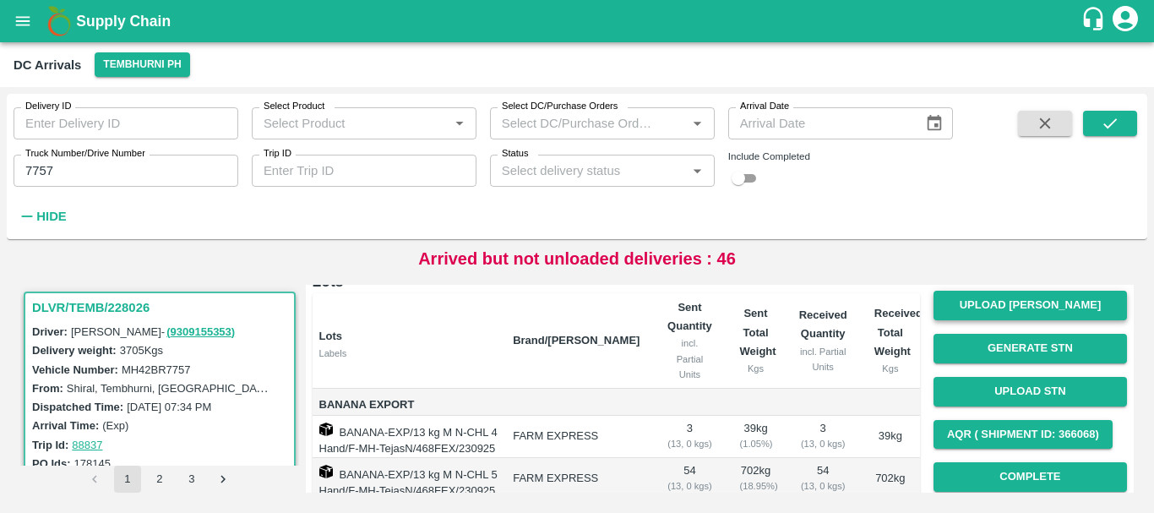
click at [982, 303] on button "Upload Tare Weight" at bounding box center [1029, 306] width 193 height 30
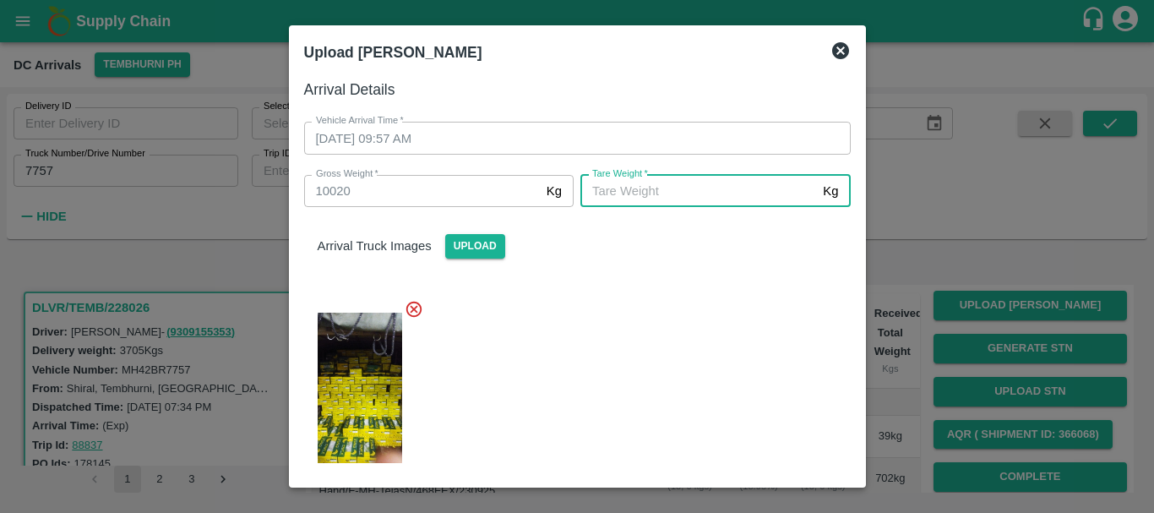
click at [628, 187] on input "Tare Weight   *" at bounding box center [698, 191] width 236 height 32
type input "5980"
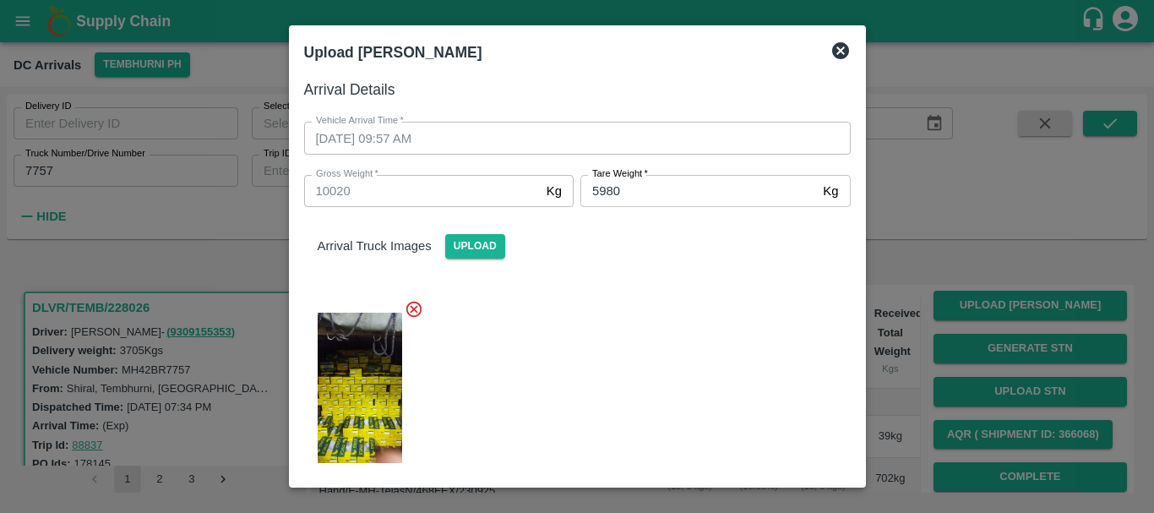
click at [640, 320] on div at bounding box center [571, 382] width 560 height 194
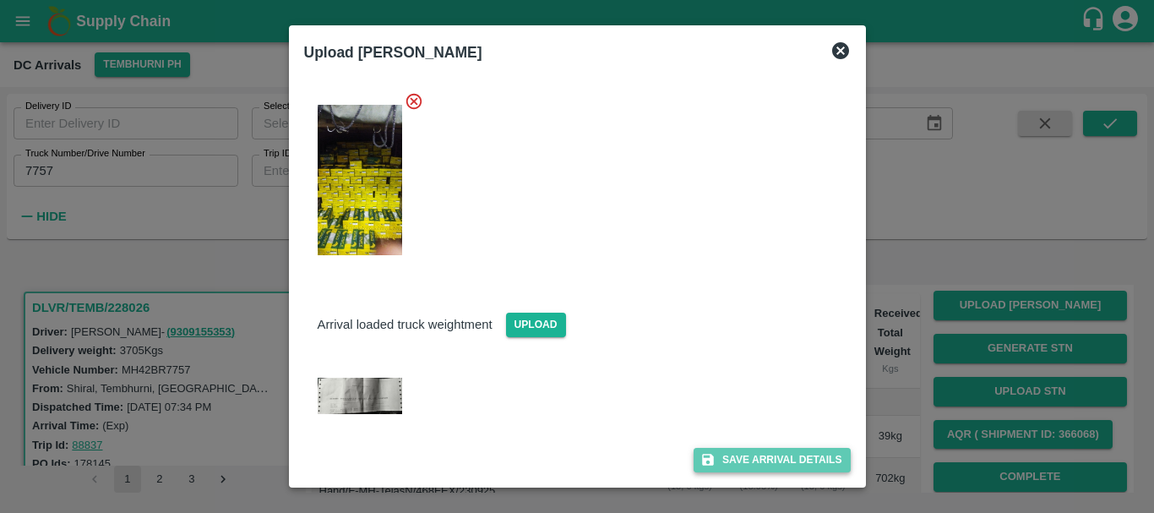
click at [751, 457] on button "Save Arrival Details" at bounding box center [771, 460] width 156 height 24
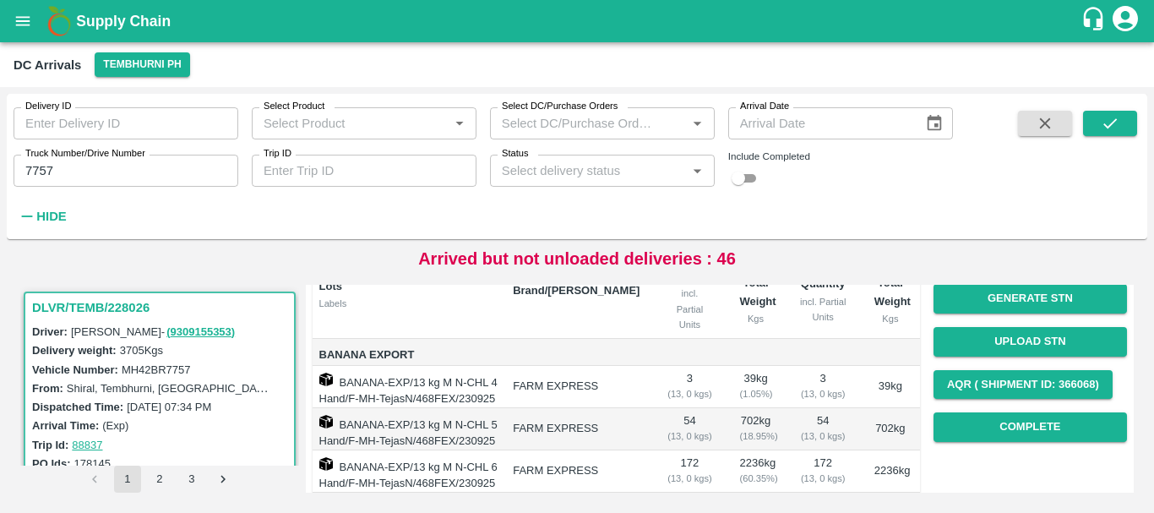
scroll to position [185, 0]
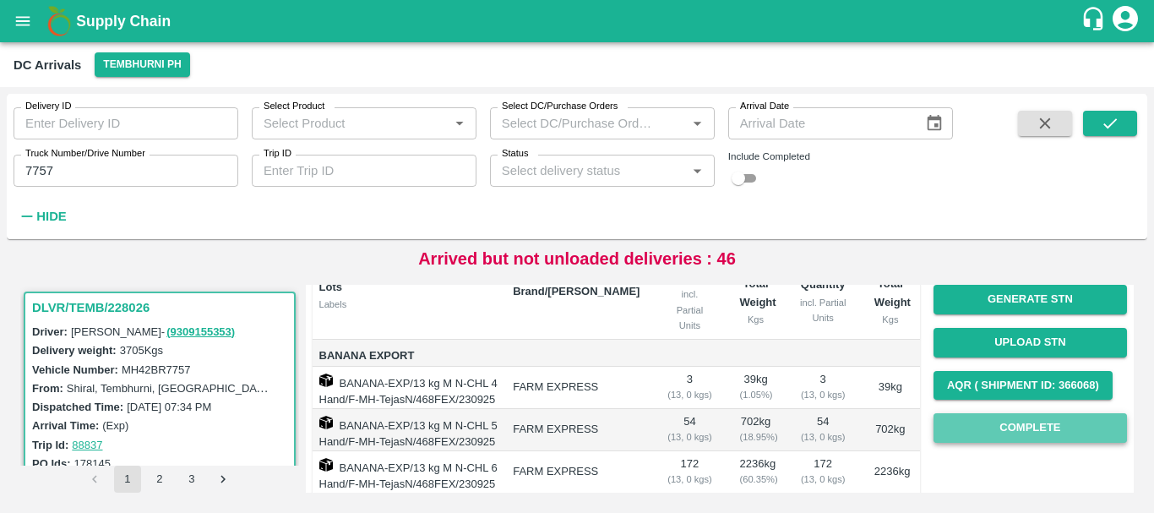
click at [993, 425] on button "Complete" at bounding box center [1029, 428] width 193 height 30
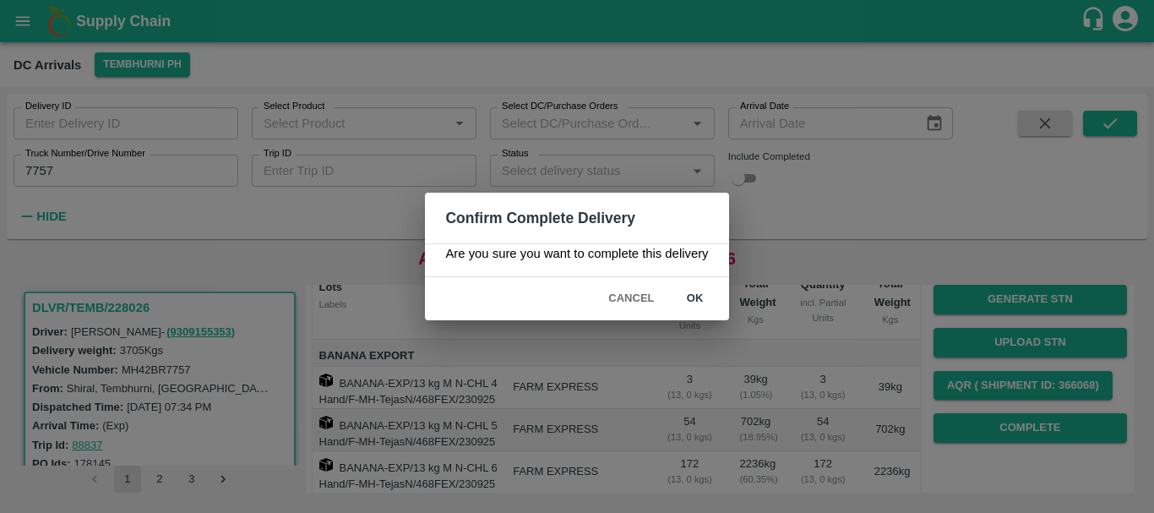
click at [696, 302] on button "ok" at bounding box center [695, 299] width 54 height 30
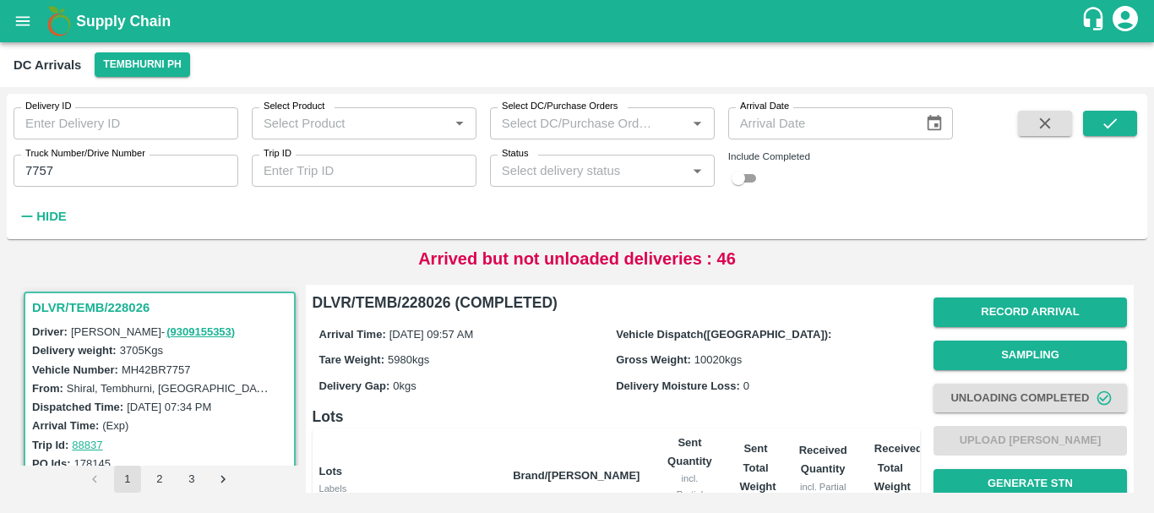
scroll to position [0, 0]
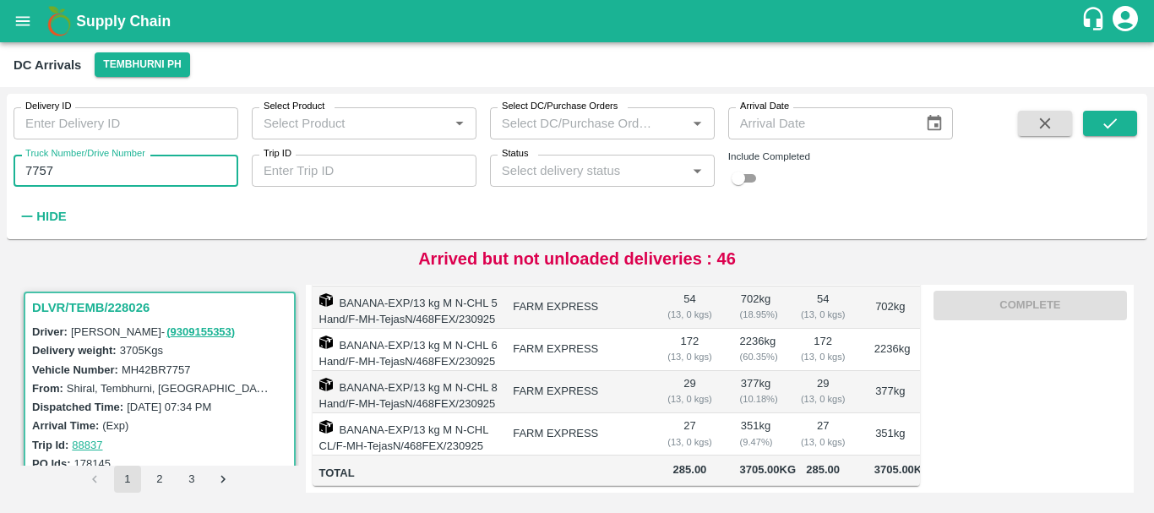
click at [124, 172] on input "7757" at bounding box center [126, 171] width 225 height 32
type input "7"
type input "1104"
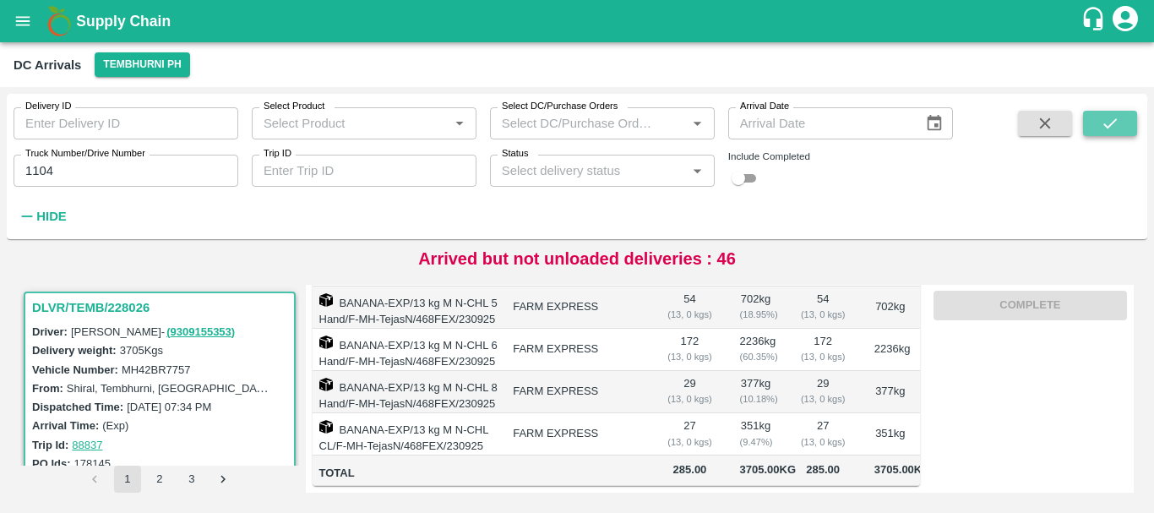
click at [1104, 125] on icon "submit" at bounding box center [1110, 123] width 14 height 10
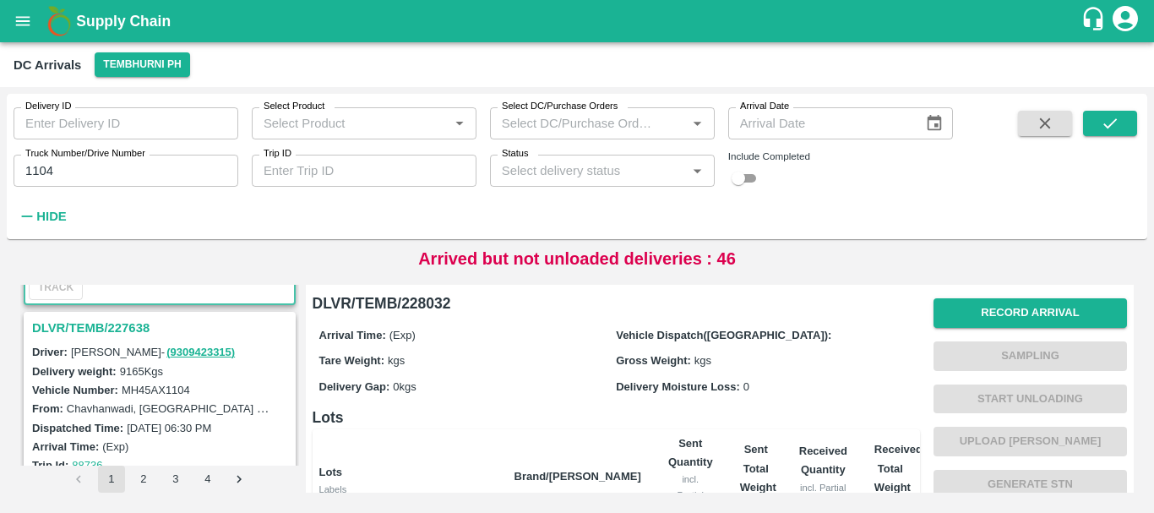
scroll to position [199, 0]
click at [126, 324] on h3 "DLVR/TEMB/227638" at bounding box center [162, 329] width 260 height 22
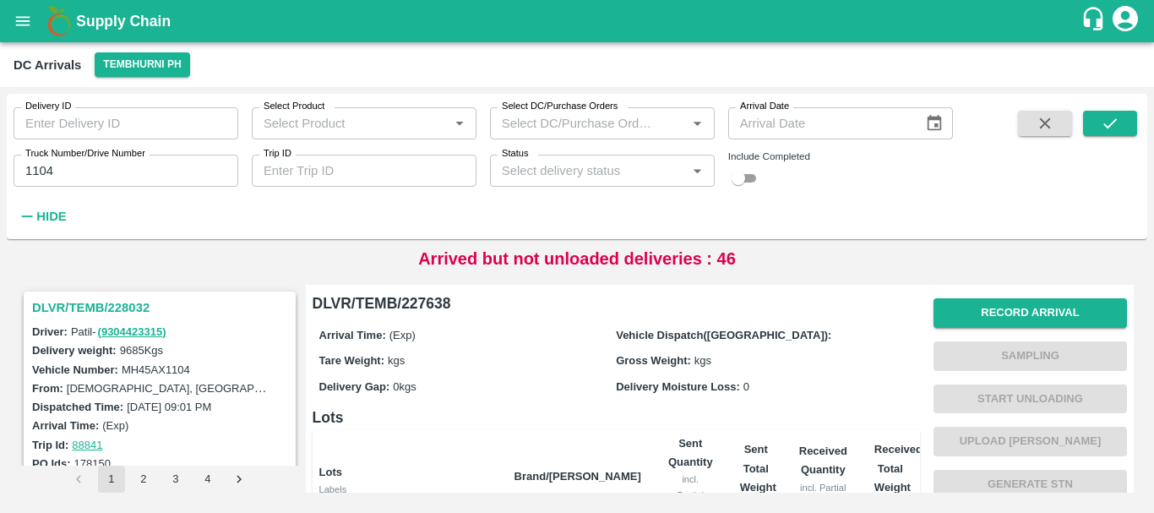
click at [118, 301] on h3 "DLVR/TEMB/228032" at bounding box center [162, 307] width 260 height 22
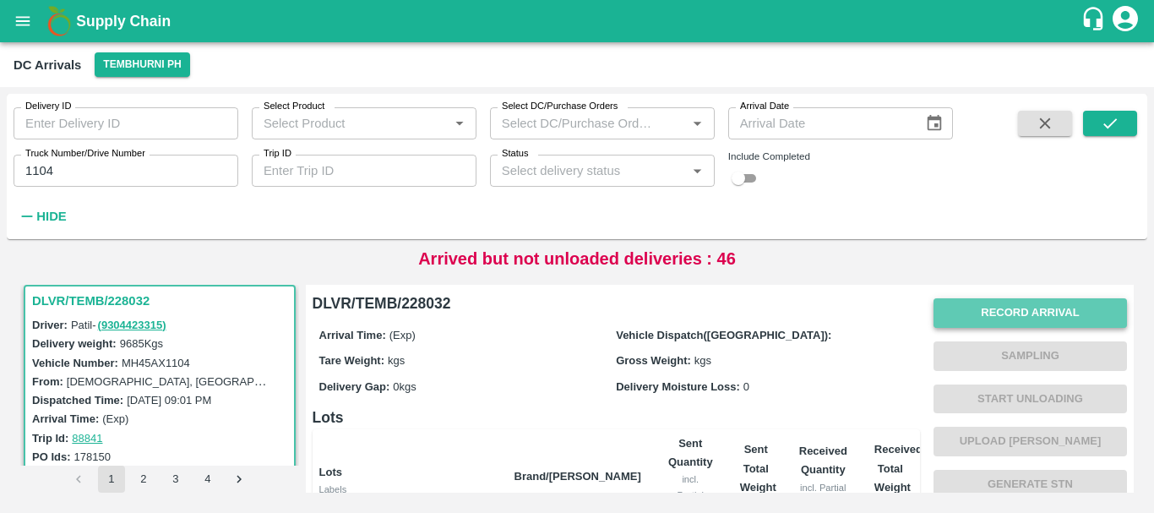
click at [949, 307] on button "Record Arrival" at bounding box center [1029, 313] width 193 height 30
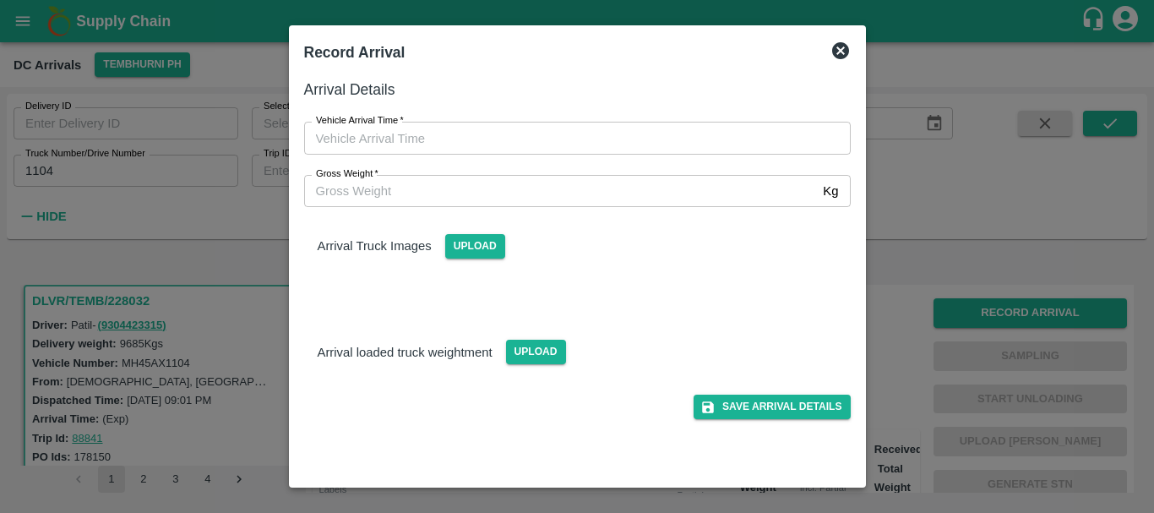
type input "DD/MM/YYYY hh:mm aa"
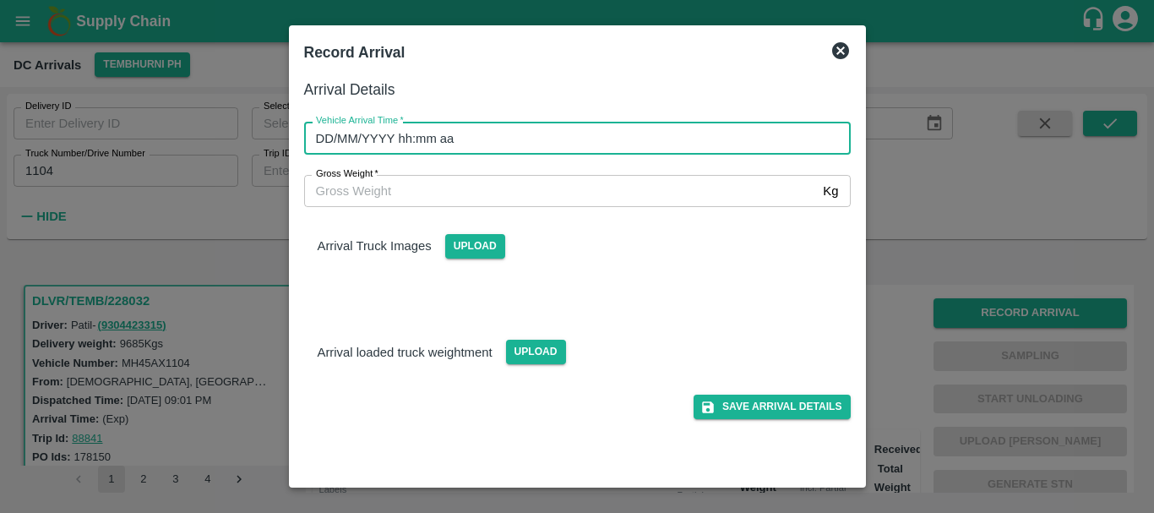
click at [684, 143] on input "DD/MM/YYYY hh:mm aa" at bounding box center [571, 138] width 535 height 32
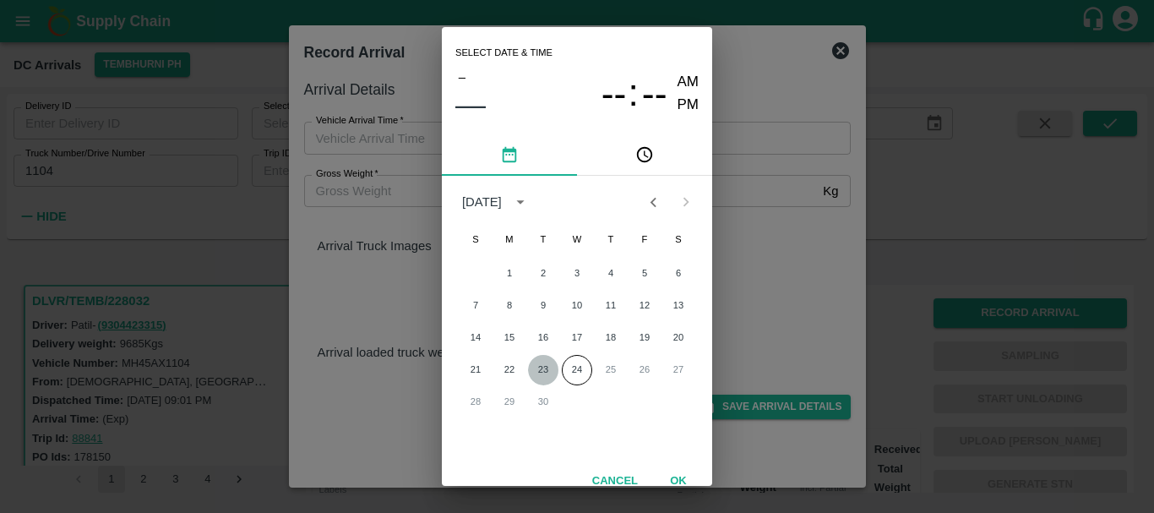
click at [540, 367] on button "23" at bounding box center [543, 370] width 30 height 30
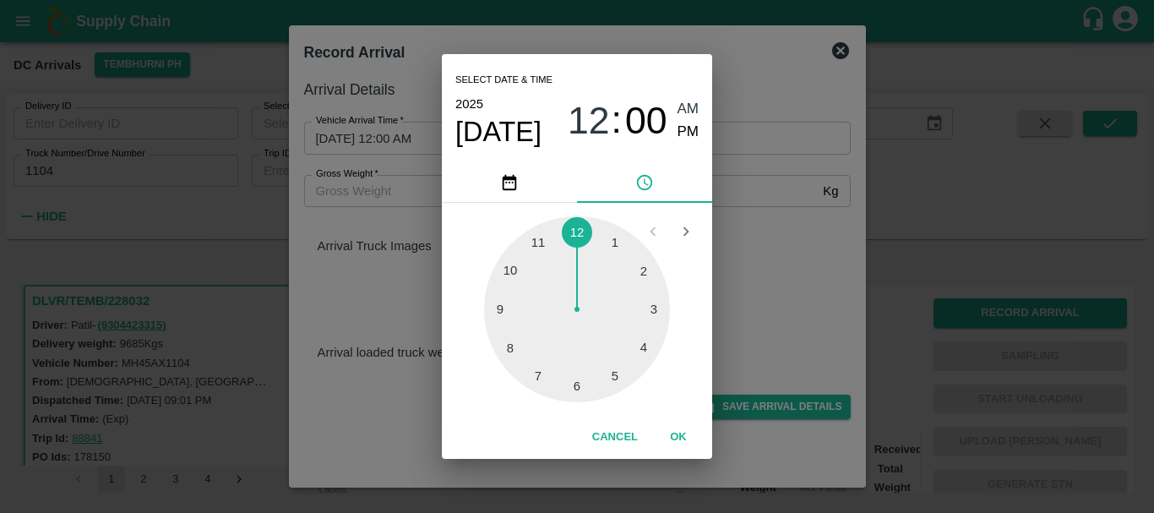
click at [609, 377] on div at bounding box center [577, 309] width 186 height 186
click at [652, 312] on div at bounding box center [577, 309] width 186 height 186
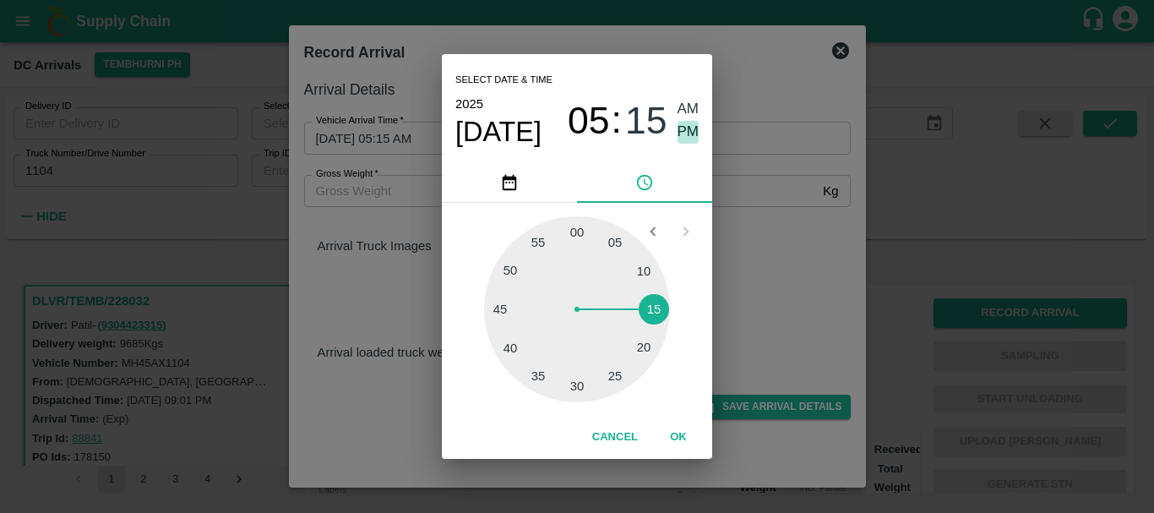
click at [682, 128] on span "PM" at bounding box center [688, 132] width 22 height 23
type input "23/09/2025 05:15 PM"
click at [769, 217] on div "Select date & time 2025 Sep 23 05 : 15 AM PM 05 10 15 20 25 30 35 40 45 50 55 0…" at bounding box center [577, 256] width 1154 height 513
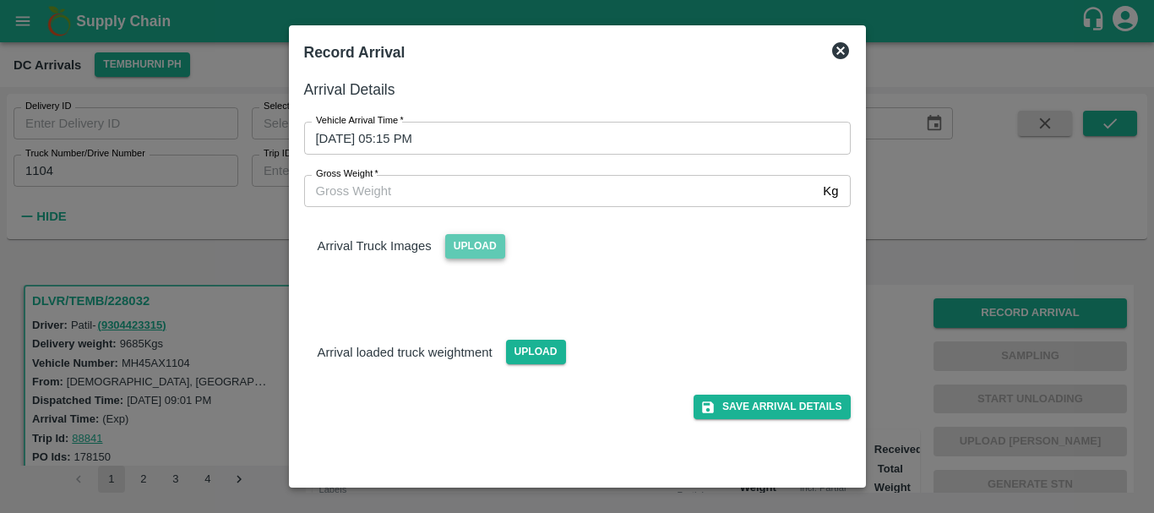
click at [488, 247] on span "Upload" at bounding box center [475, 246] width 60 height 24
click at [0, 0] on input "Upload" at bounding box center [0, 0] width 0 height 0
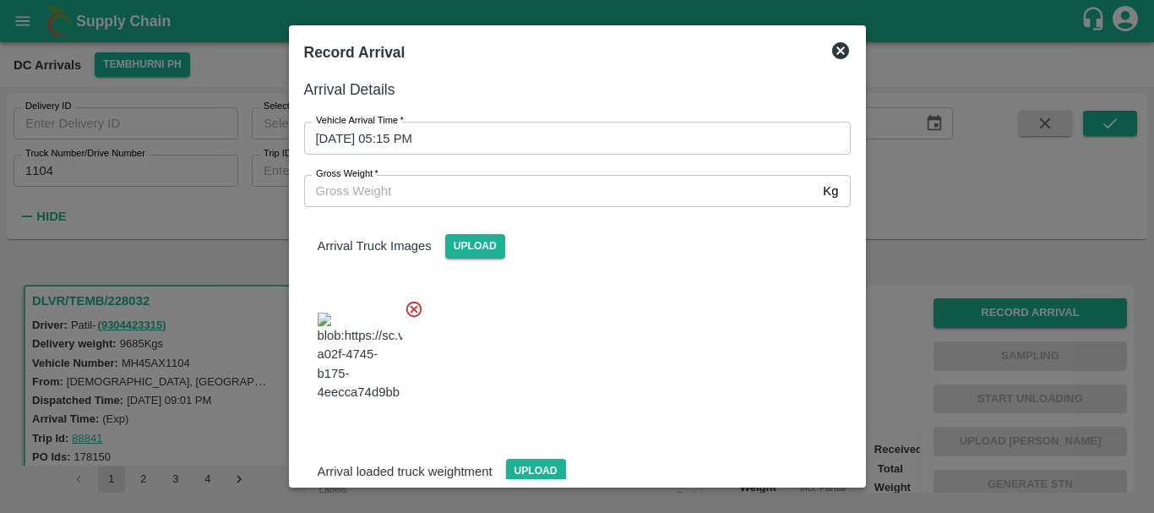
scroll to position [90, 0]
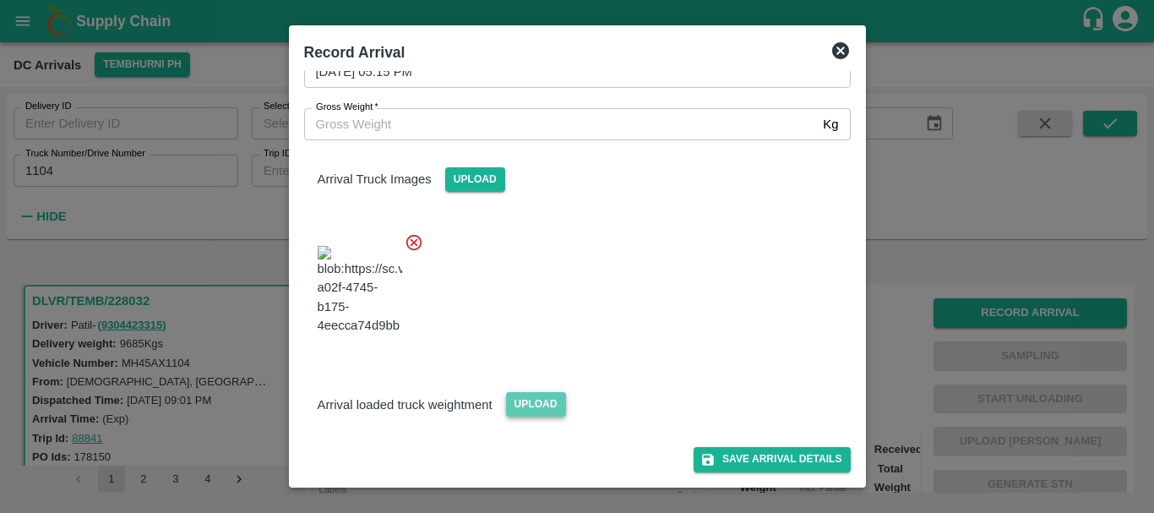
click at [547, 404] on span "Upload" at bounding box center [536, 404] width 60 height 24
click at [0, 0] on input "Upload" at bounding box center [0, 0] width 0 height 0
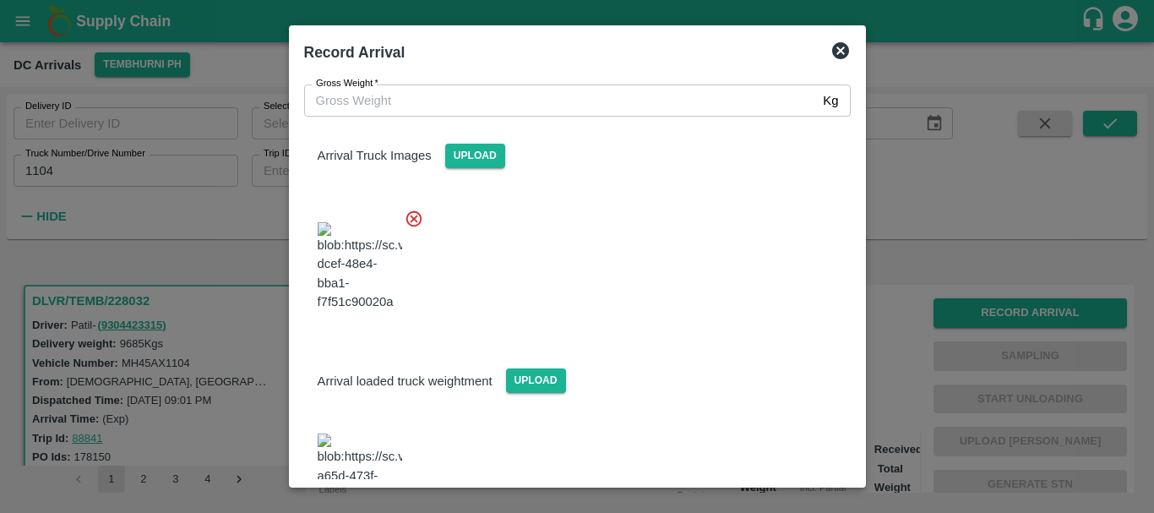
scroll to position [169, 0]
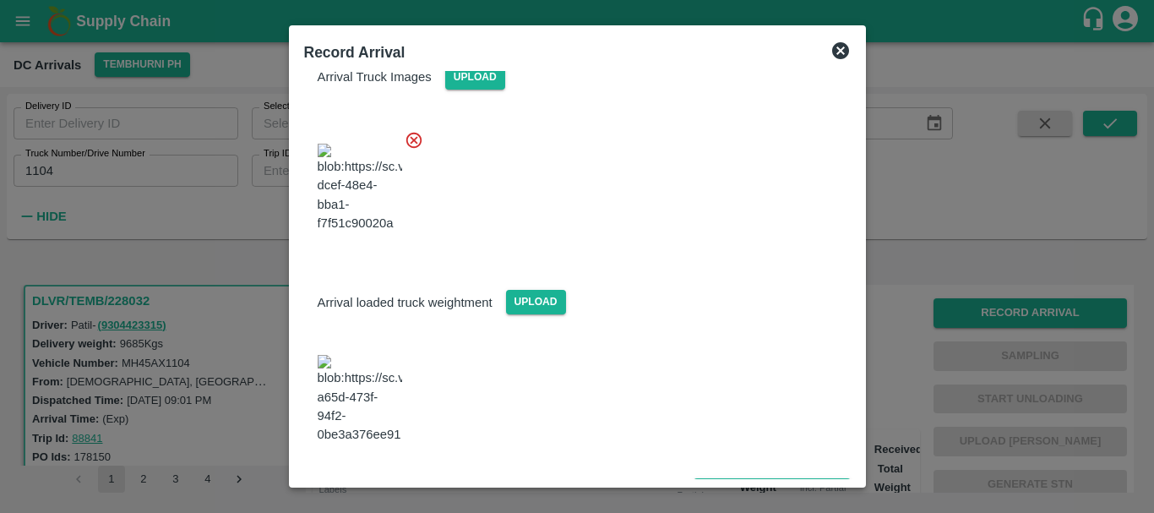
click at [359, 392] on img at bounding box center [360, 399] width 84 height 89
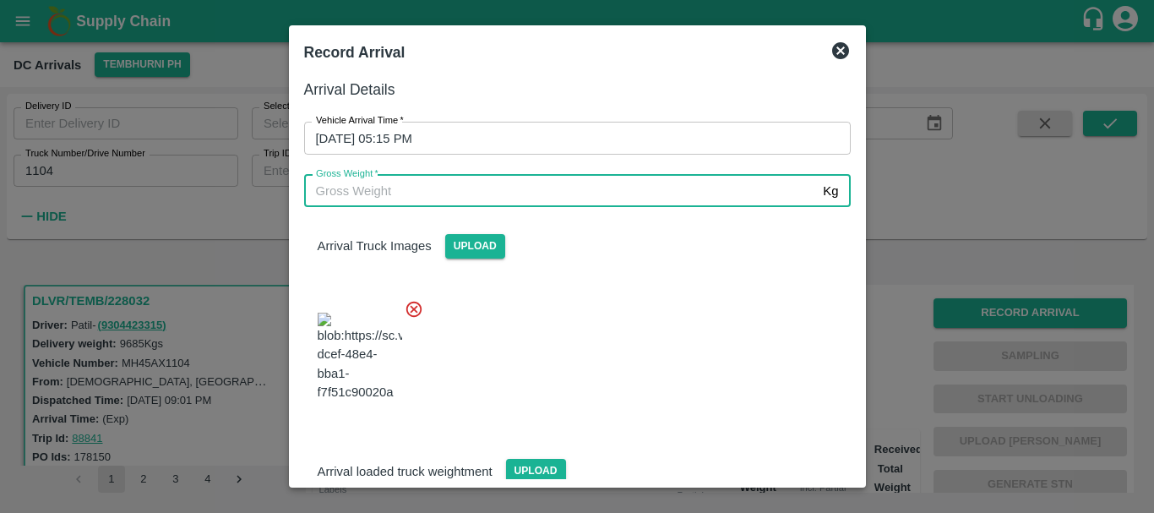
click at [444, 193] on input "Gross Weight   *" at bounding box center [560, 191] width 513 height 32
type input "16390"
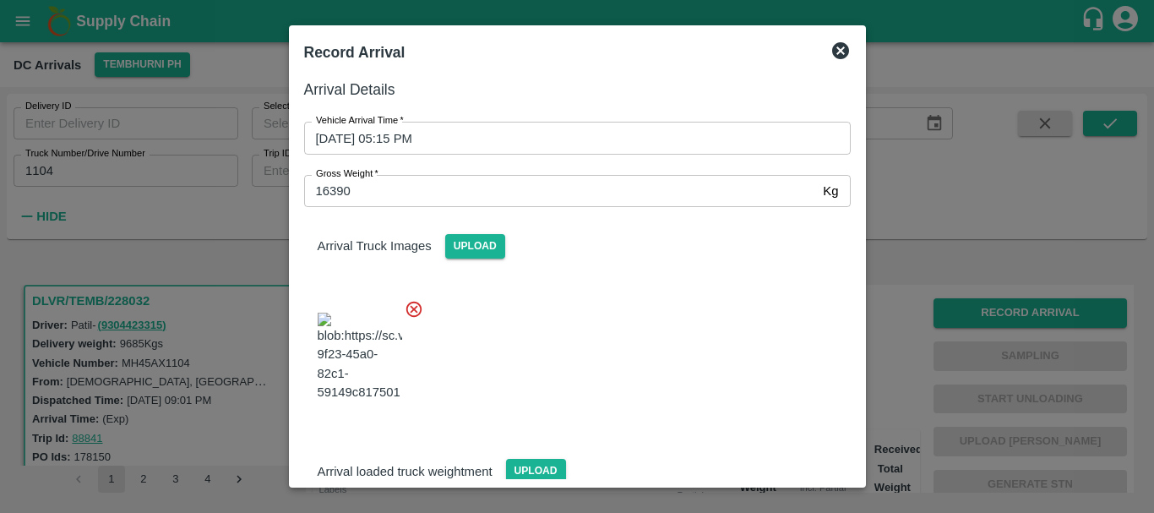
click at [580, 313] on div at bounding box center [571, 351] width 560 height 133
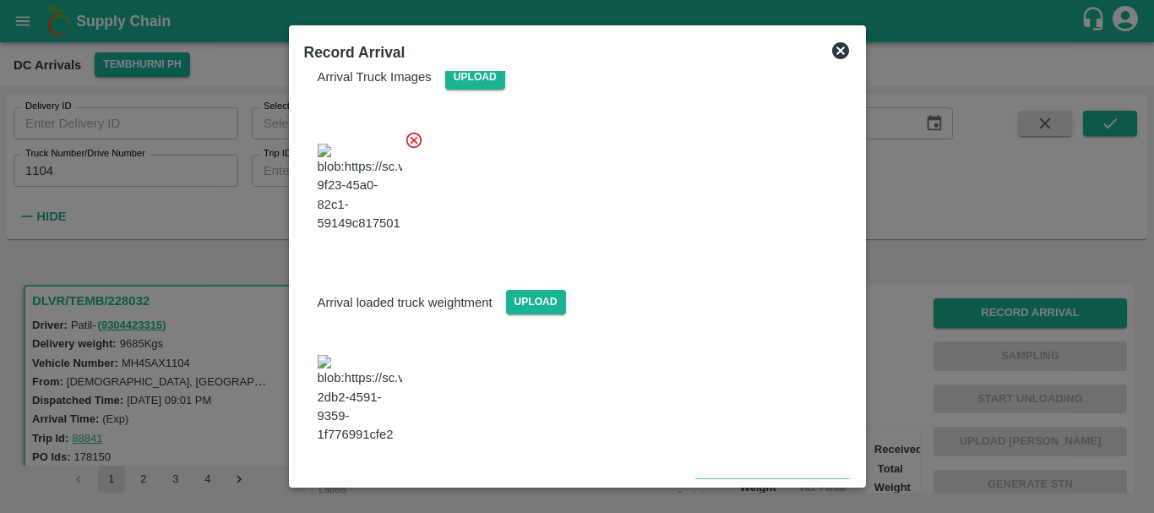
click at [737, 478] on button "Save Arrival Details" at bounding box center [771, 490] width 156 height 24
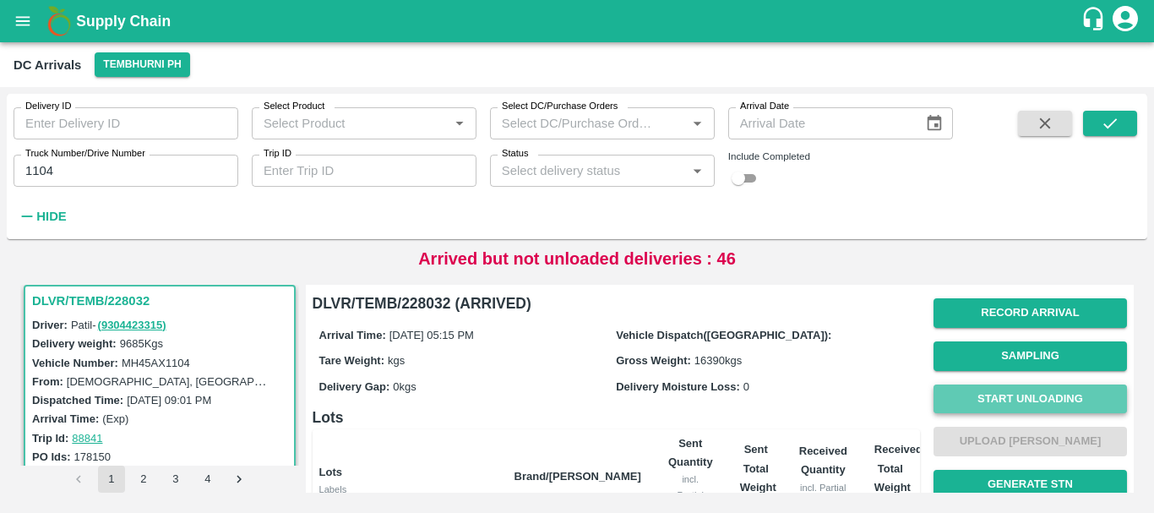
click at [1011, 395] on button "Start Unloading" at bounding box center [1029, 399] width 193 height 30
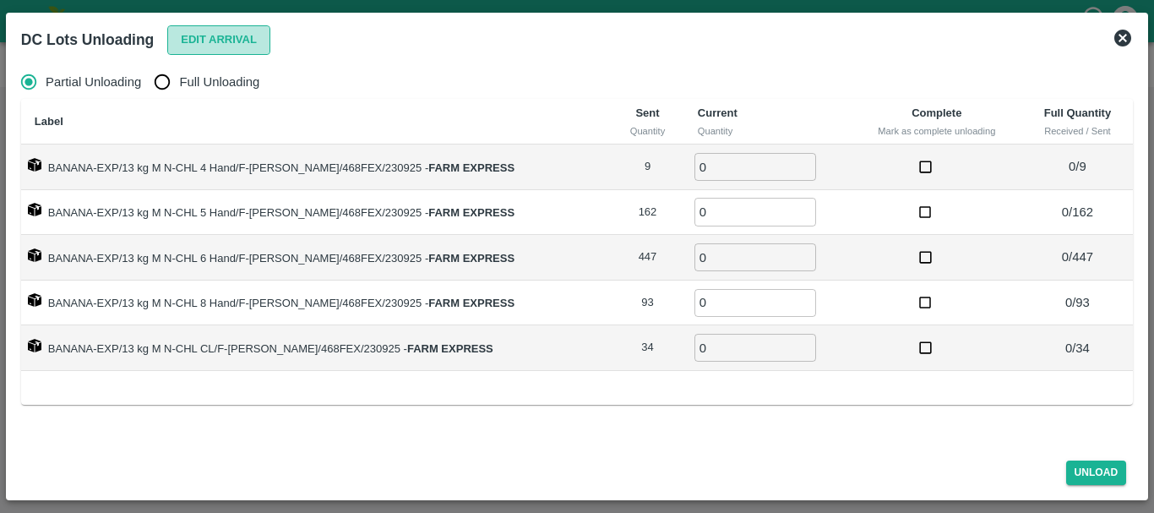
click at [200, 43] on button "Edit Arrival" at bounding box center [218, 40] width 103 height 30
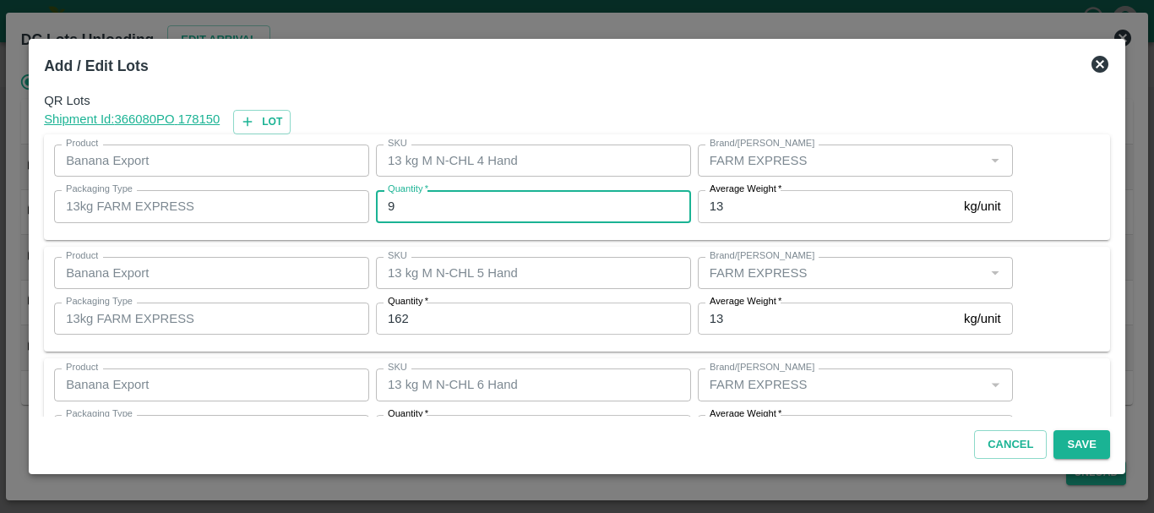
click at [403, 203] on input "9" at bounding box center [533, 206] width 315 height 32
type input "10"
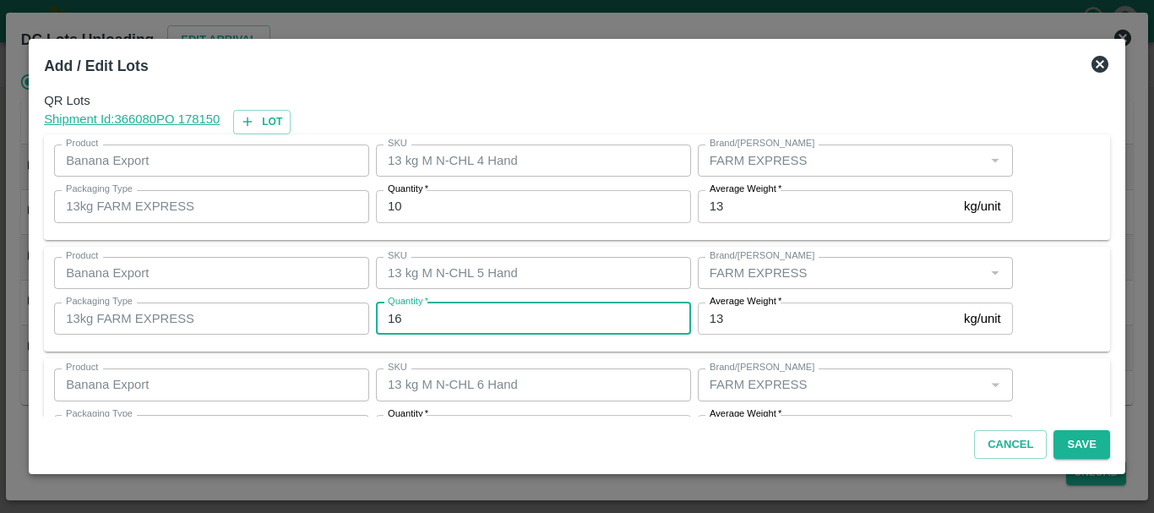
type input "162"
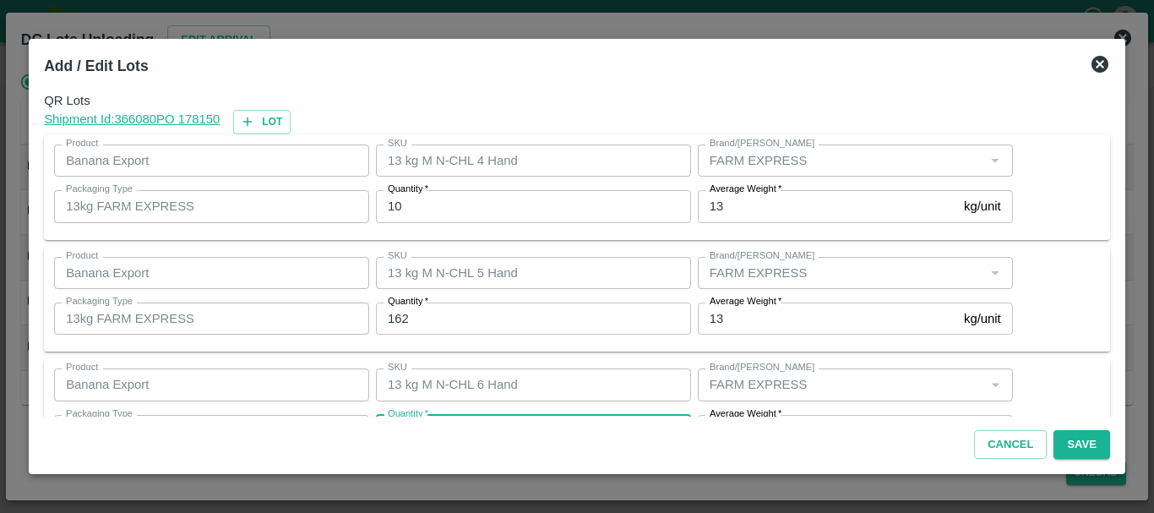
scroll to position [30, 0]
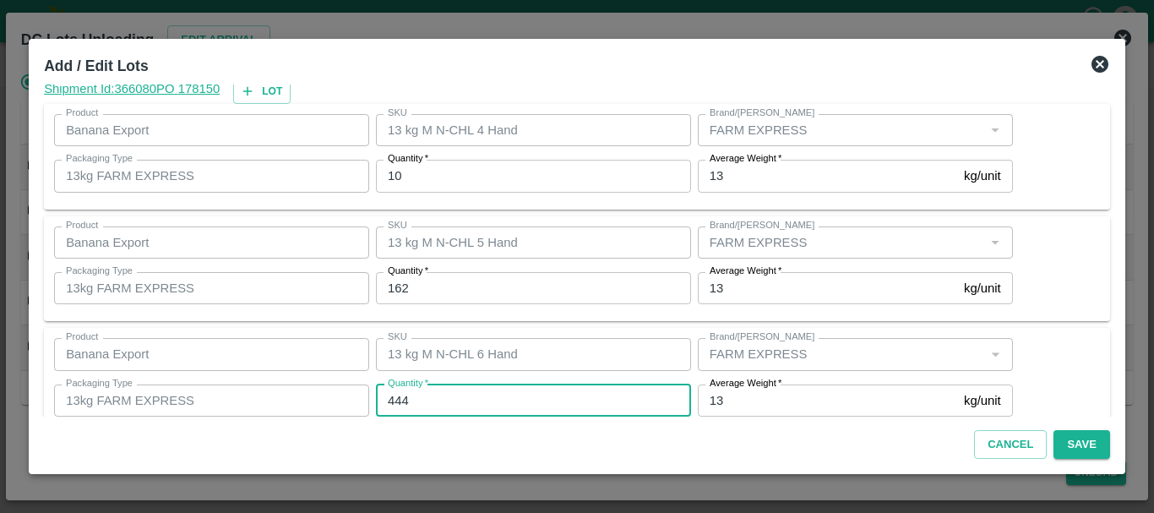
type input "444"
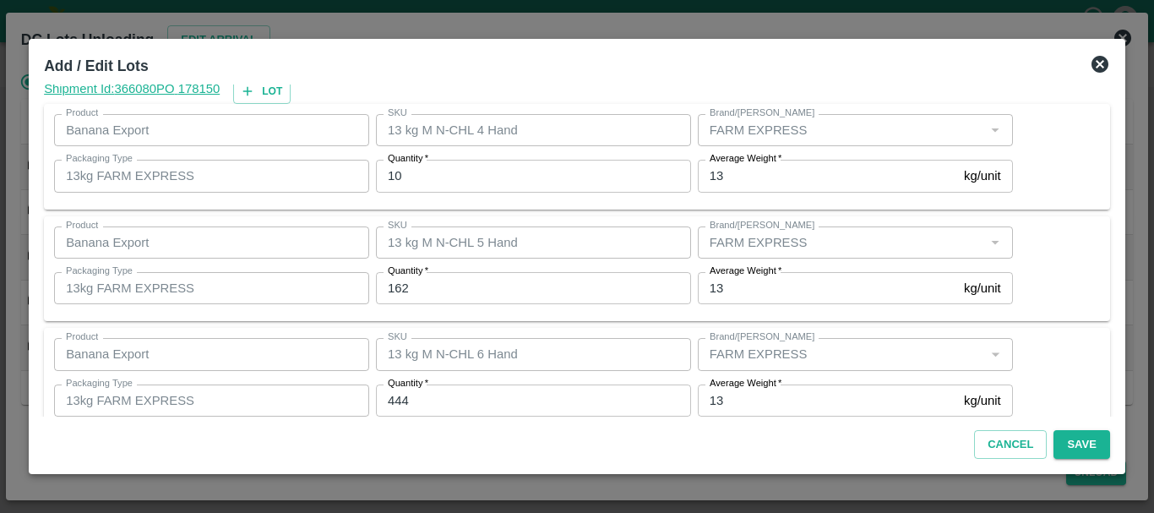
scroll to position [285, 0]
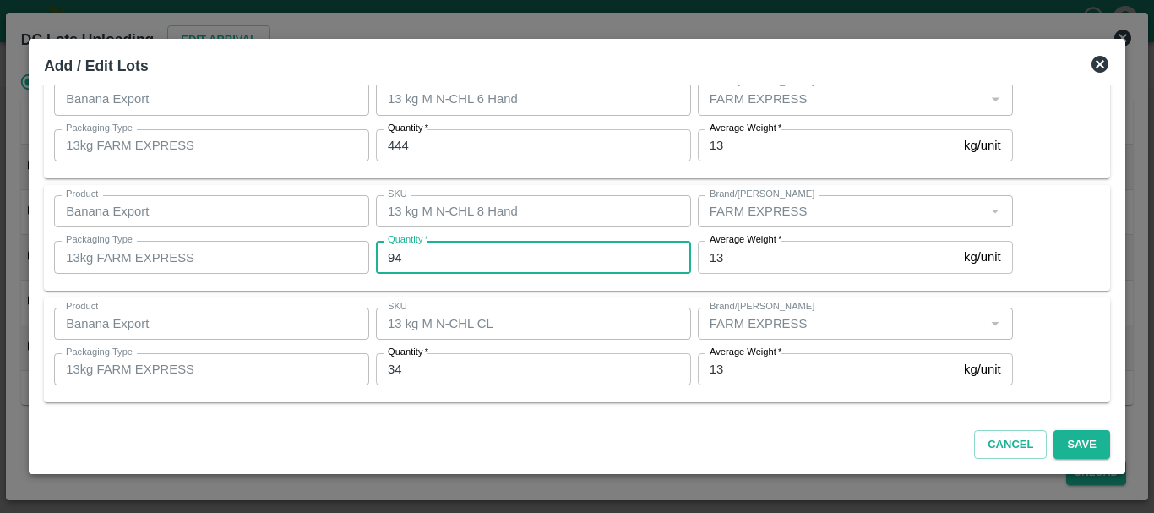
type input "94"
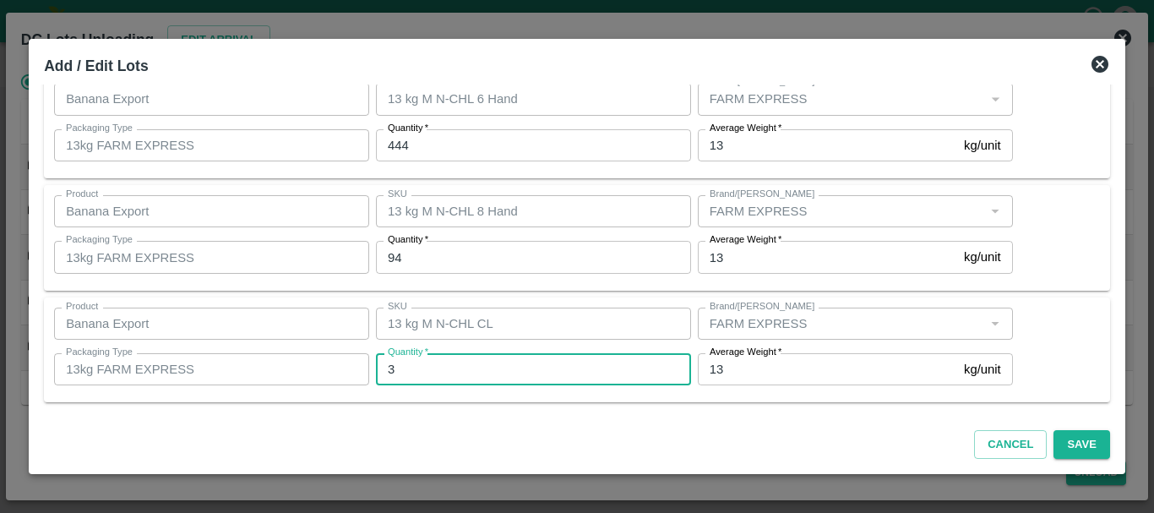
type input "34"
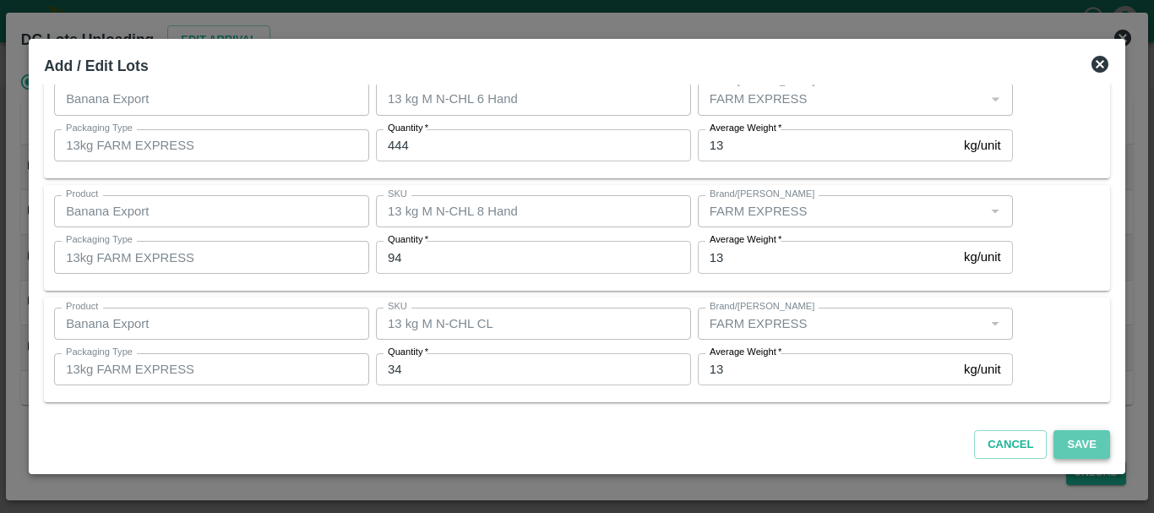
click at [1081, 454] on button "Save" at bounding box center [1081, 445] width 56 height 30
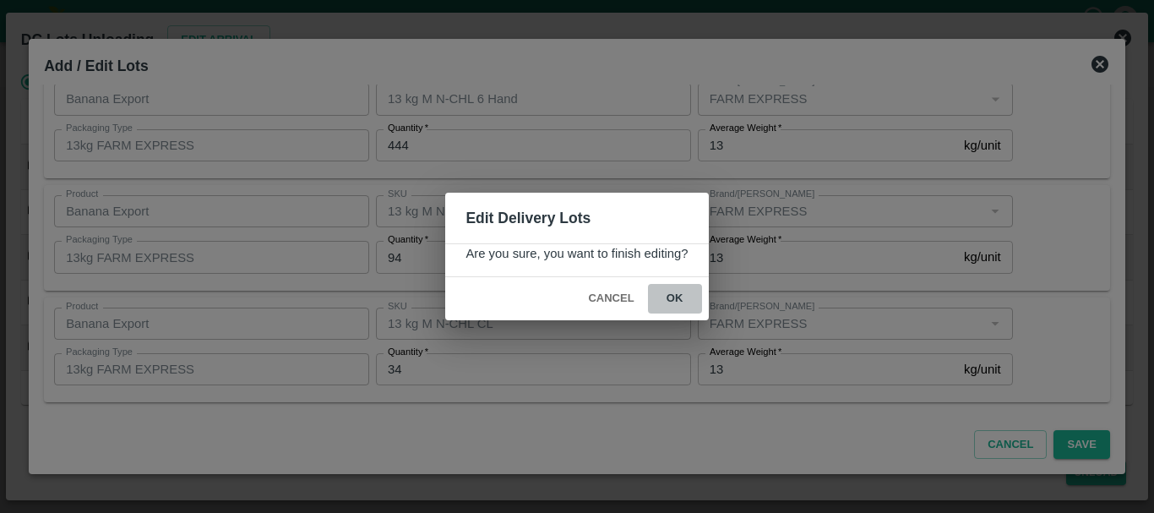
click at [679, 307] on button "ok" at bounding box center [675, 299] width 54 height 30
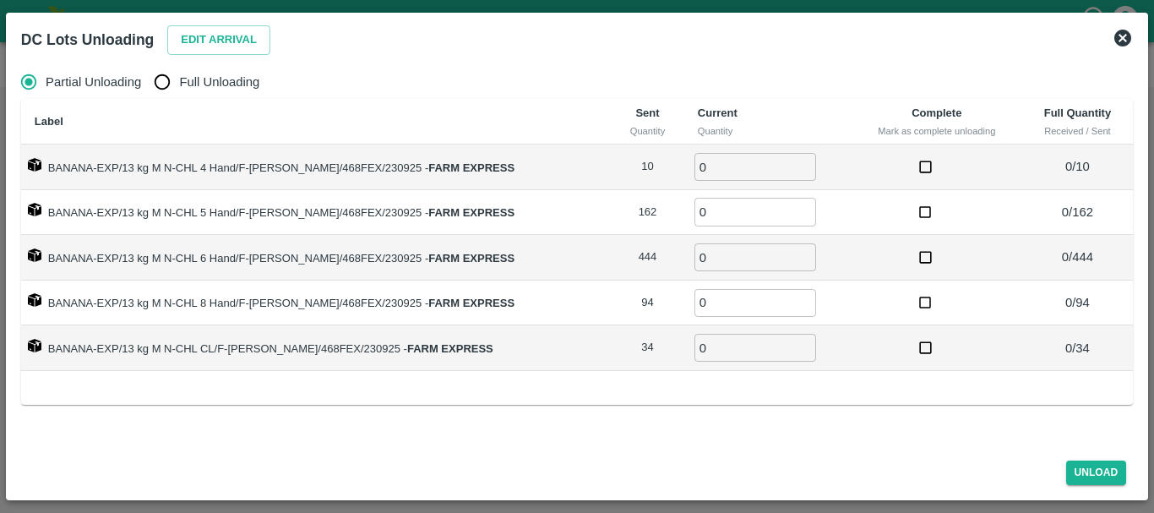
click at [215, 81] on span "Full Unloading" at bounding box center [219, 82] width 80 height 19
click at [179, 81] on input "Full Unloading" at bounding box center [162, 82] width 34 height 34
radio input "true"
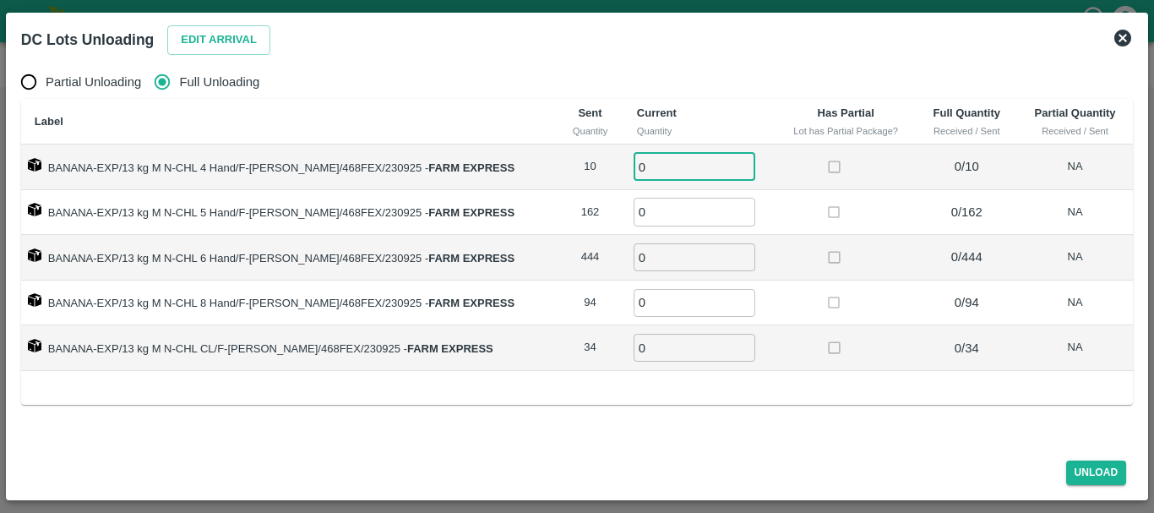
click at [658, 162] on input "0" at bounding box center [694, 167] width 122 height 28
type input "010"
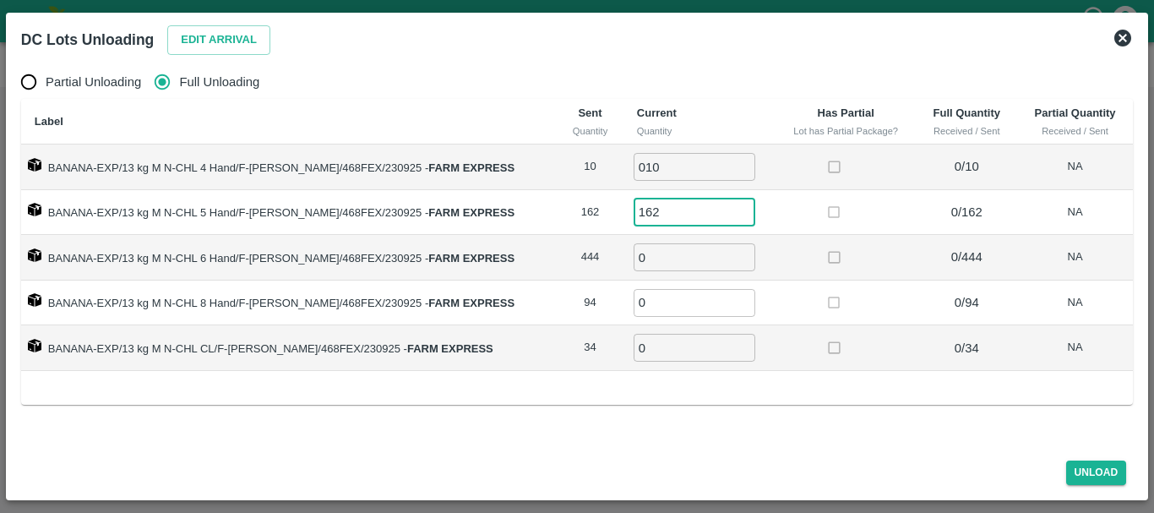
type input "162"
type input "444"
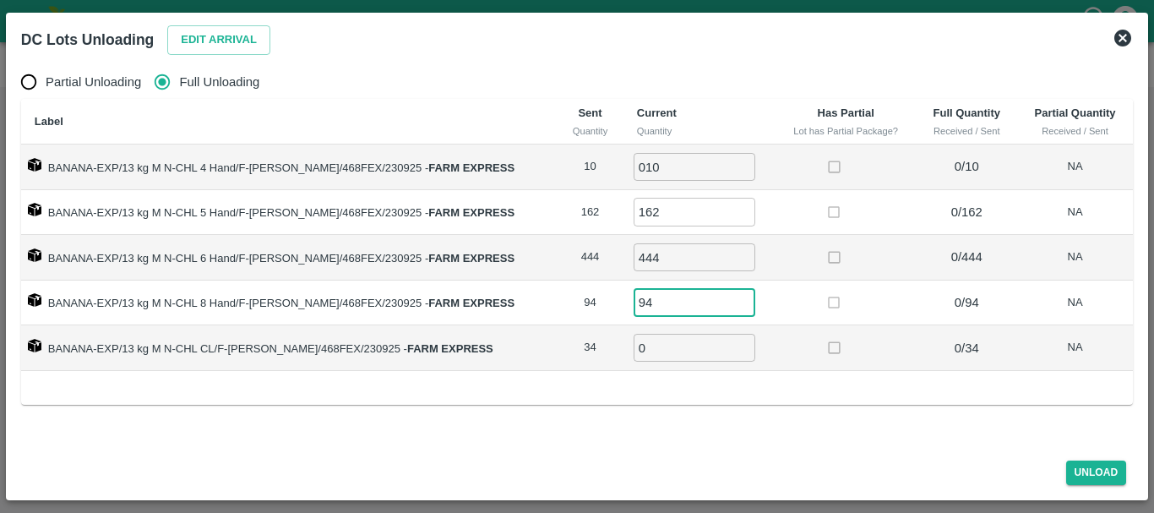
type input "94"
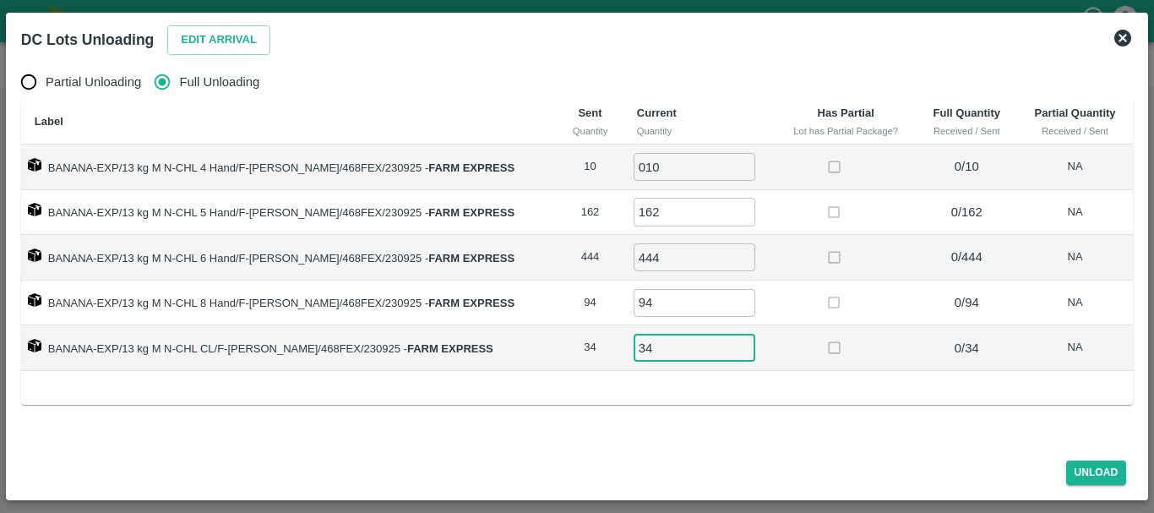
type input "34"
click at [775, 309] on td at bounding box center [845, 303] width 141 height 46
click at [1104, 473] on button "Unload" at bounding box center [1096, 472] width 61 height 24
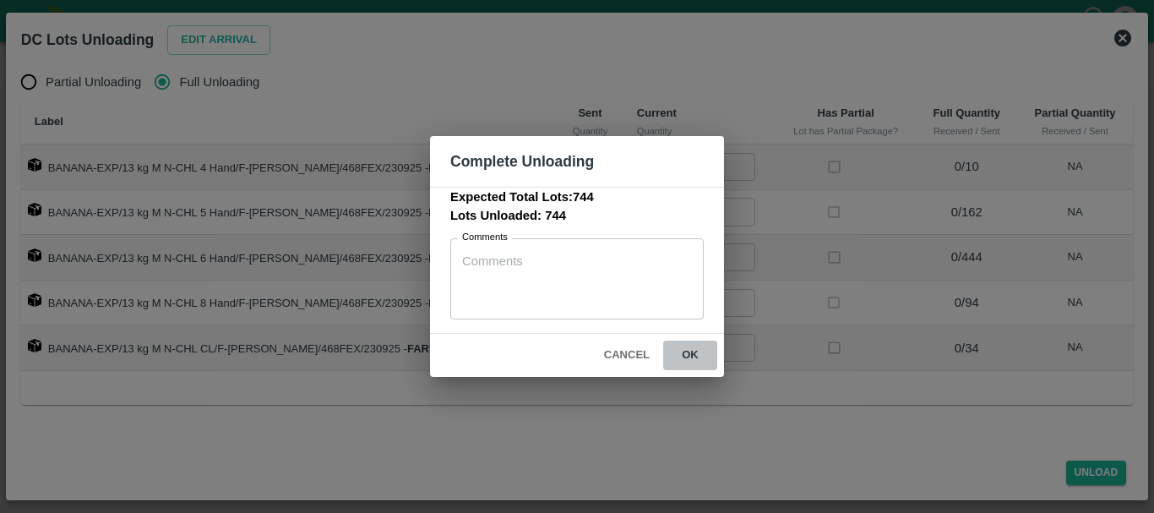
click at [688, 345] on button "ok" at bounding box center [690, 355] width 54 height 30
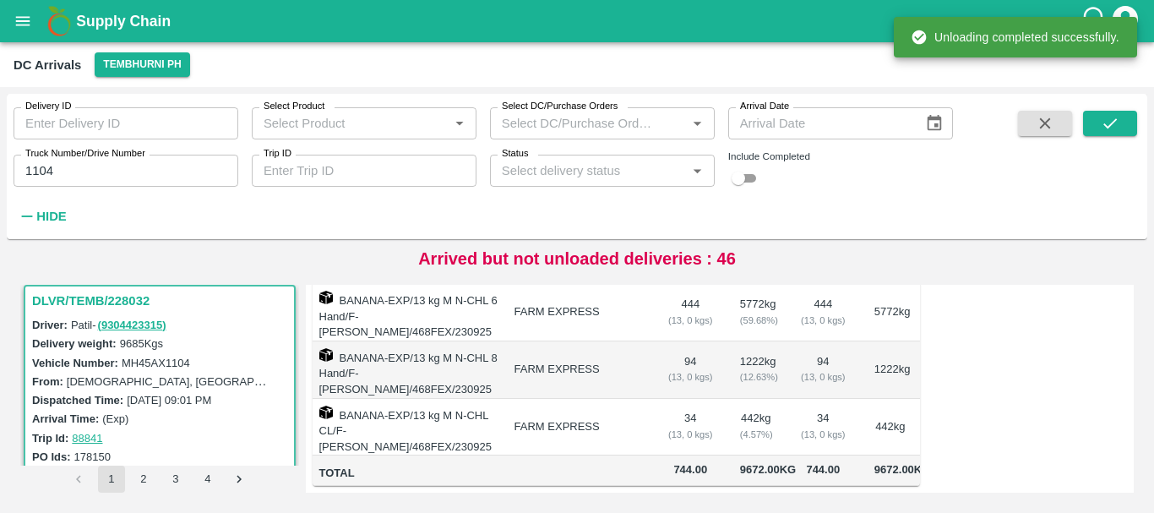
scroll to position [0, 0]
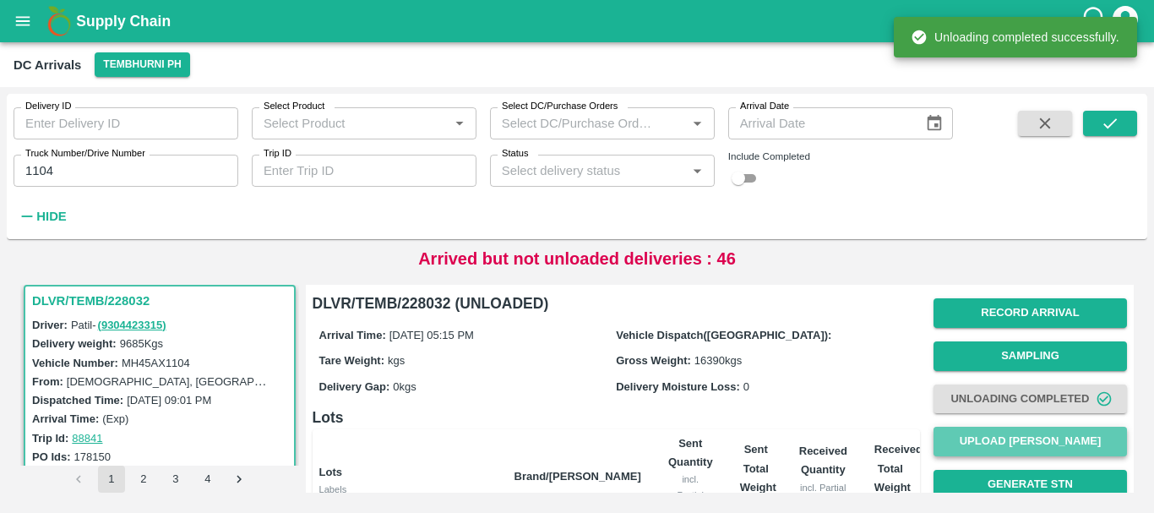
click at [970, 426] on button "Upload Tare Weight" at bounding box center [1029, 441] width 193 height 30
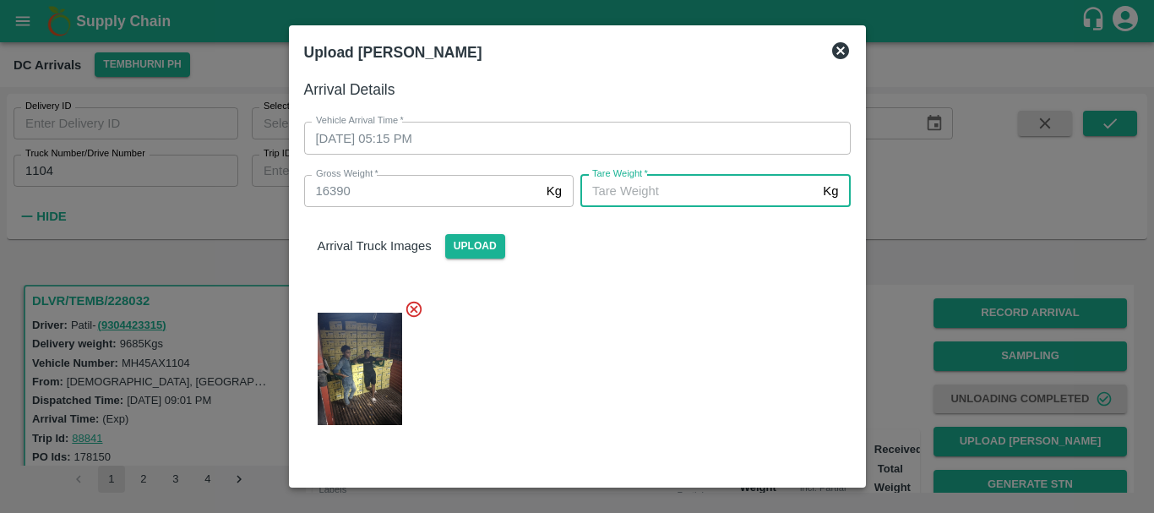
click at [657, 193] on input "Tare Weight   *" at bounding box center [698, 191] width 236 height 32
type input "5930"
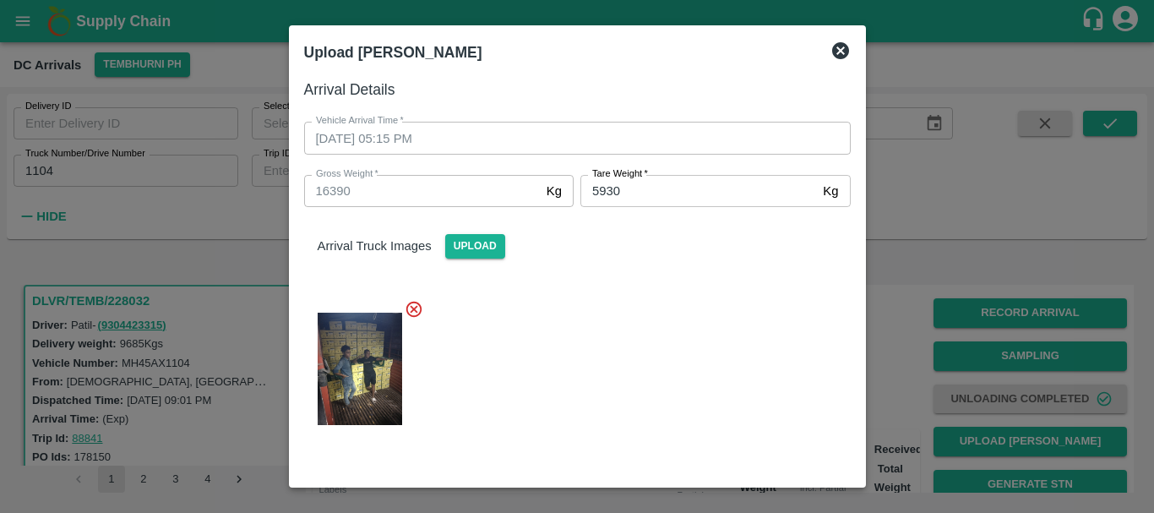
click at [681, 293] on div at bounding box center [571, 363] width 560 height 156
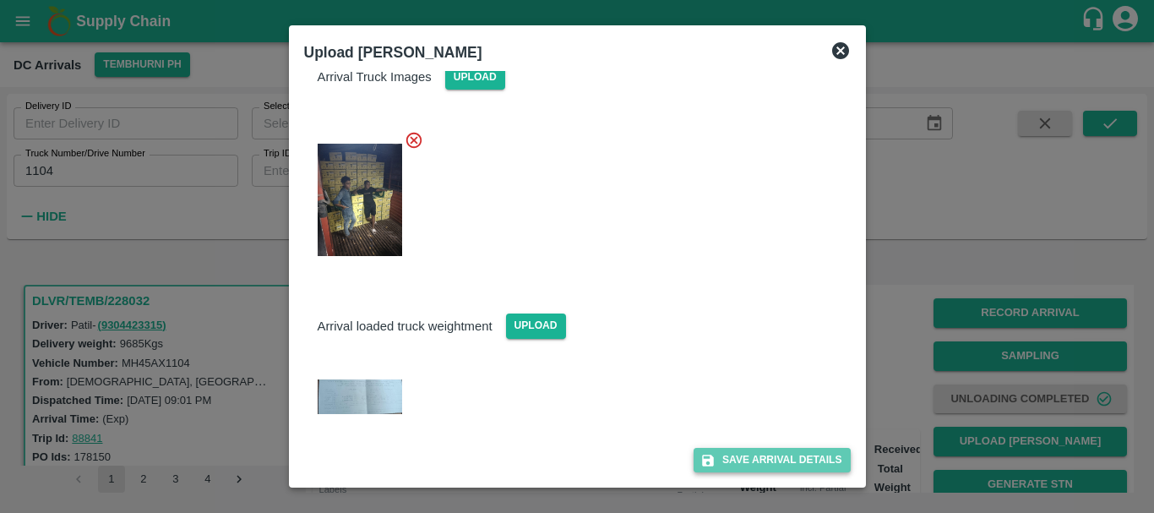
click at [768, 459] on button "Save Arrival Details" at bounding box center [771, 460] width 156 height 24
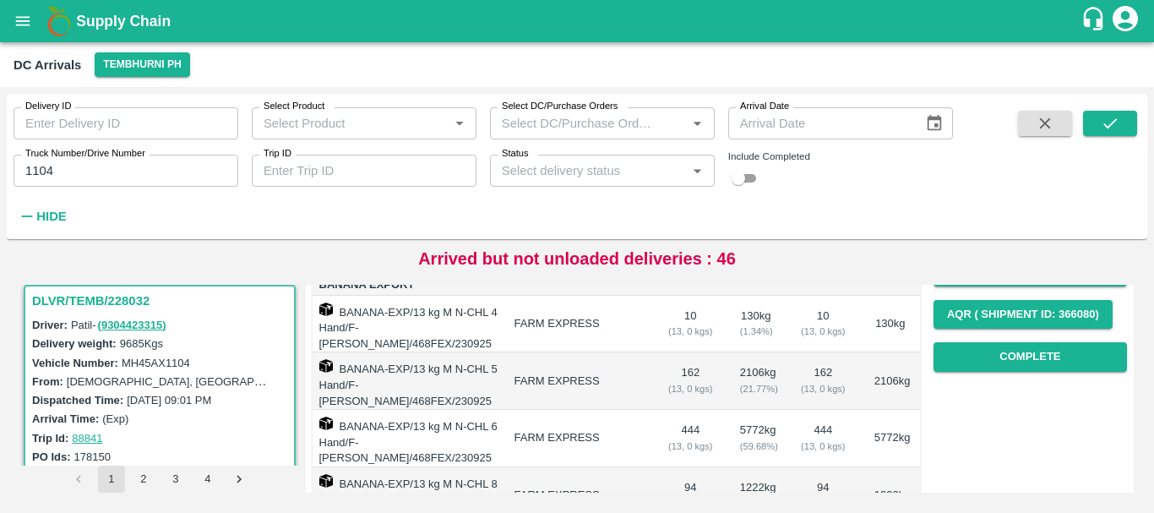
scroll to position [253, 0]
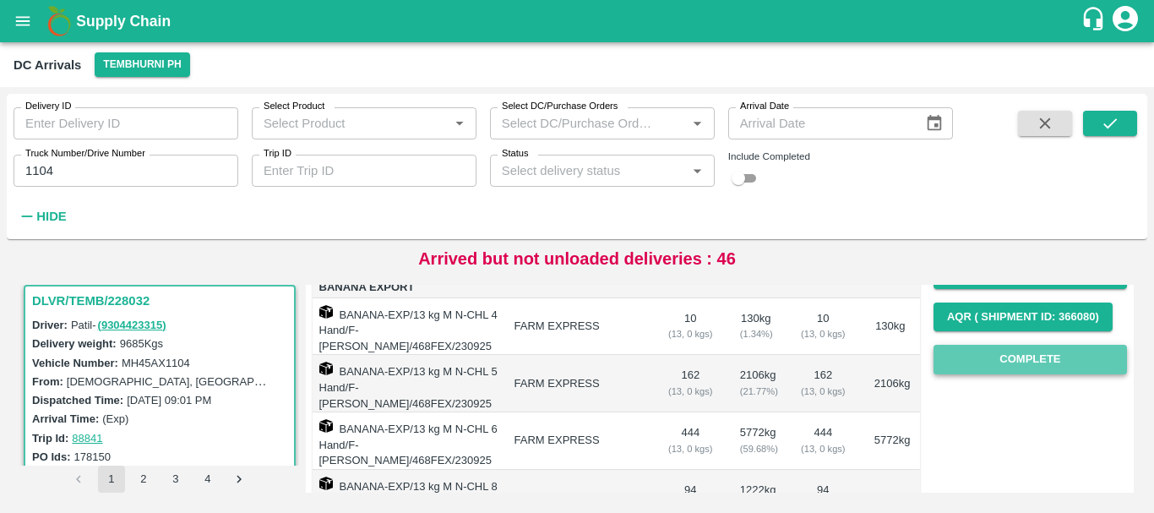
click at [978, 357] on button "Complete" at bounding box center [1029, 360] width 193 height 30
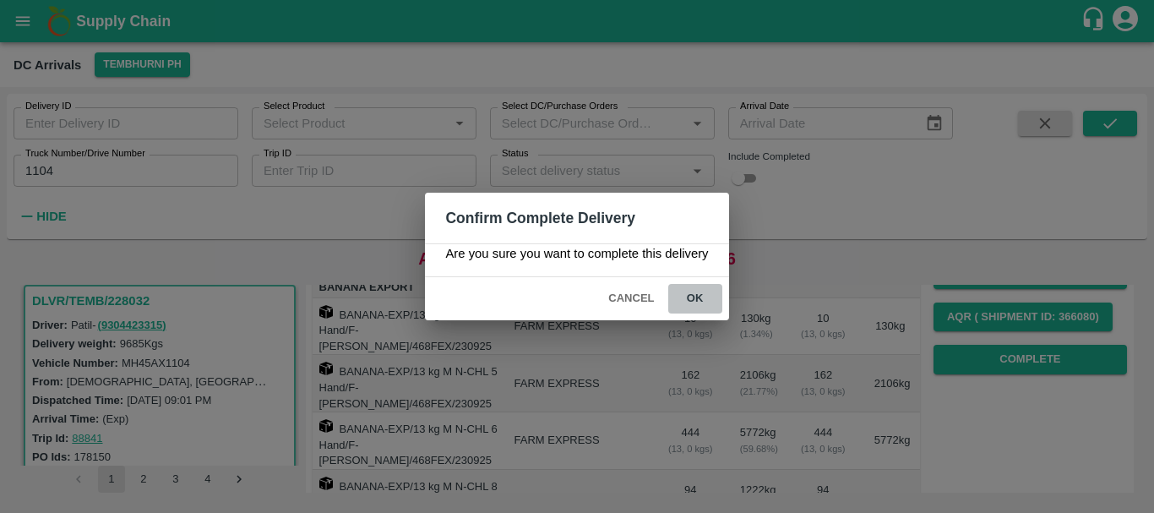
click at [685, 296] on button "ok" at bounding box center [695, 299] width 54 height 30
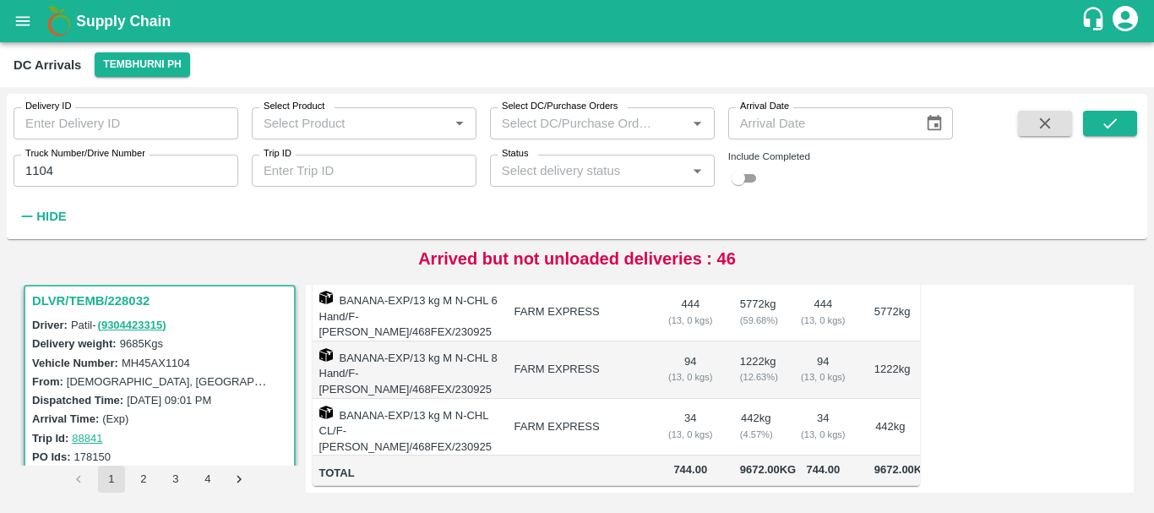
scroll to position [0, 0]
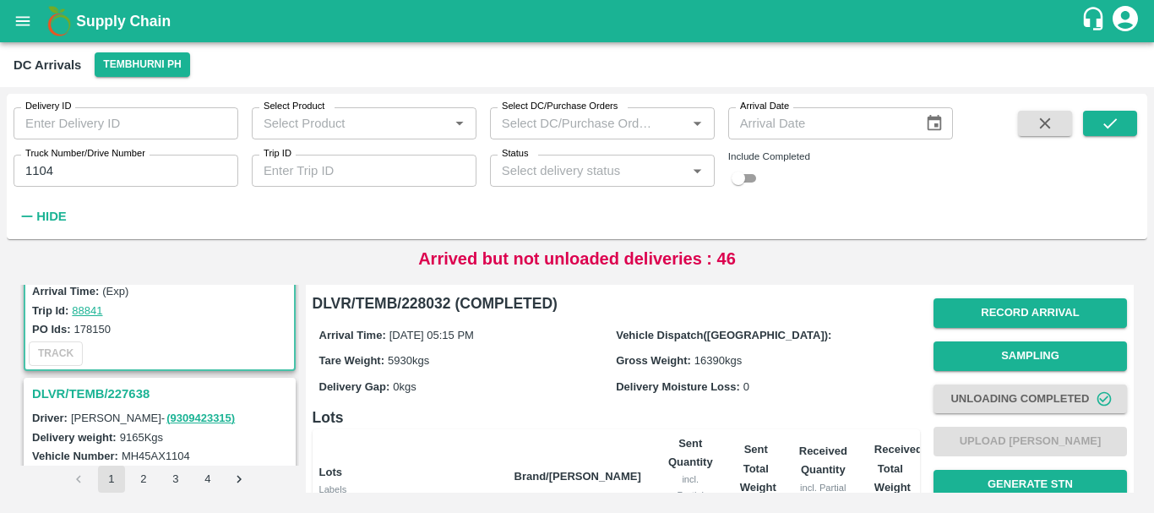
click at [117, 393] on h3 "DLVR/TEMB/227638" at bounding box center [162, 394] width 260 height 22
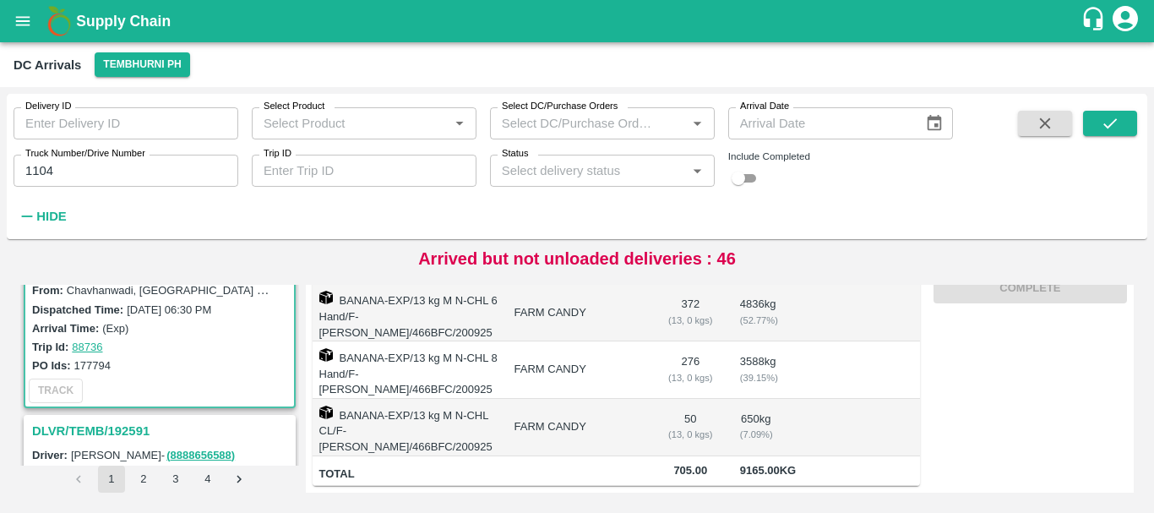
click at [128, 422] on h3 "DLVR/TEMB/192591" at bounding box center [162, 431] width 260 height 22
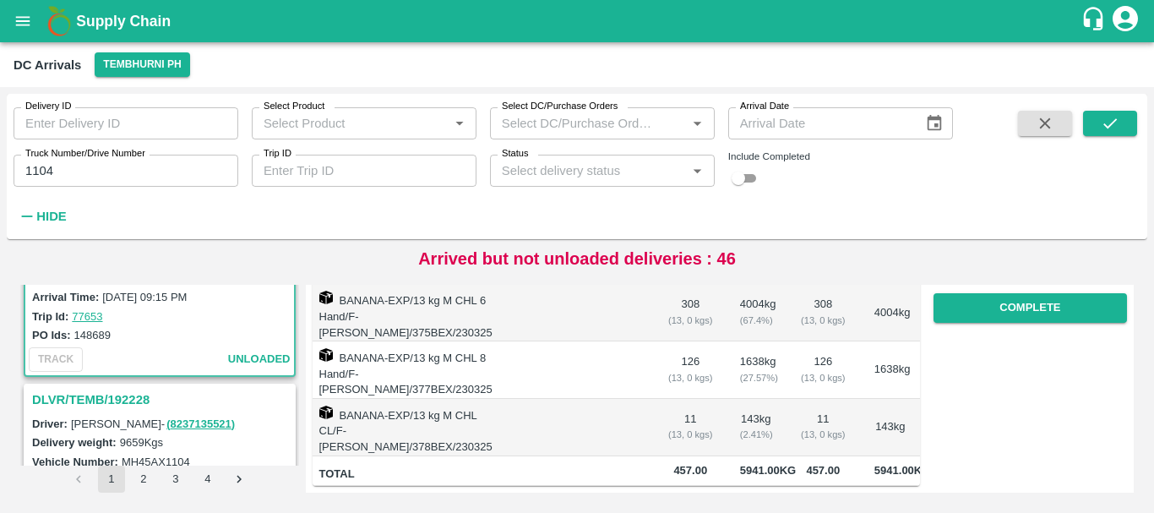
scroll to position [571, 0]
click at [122, 394] on h3 "DLVR/TEMB/192228" at bounding box center [162, 399] width 260 height 22
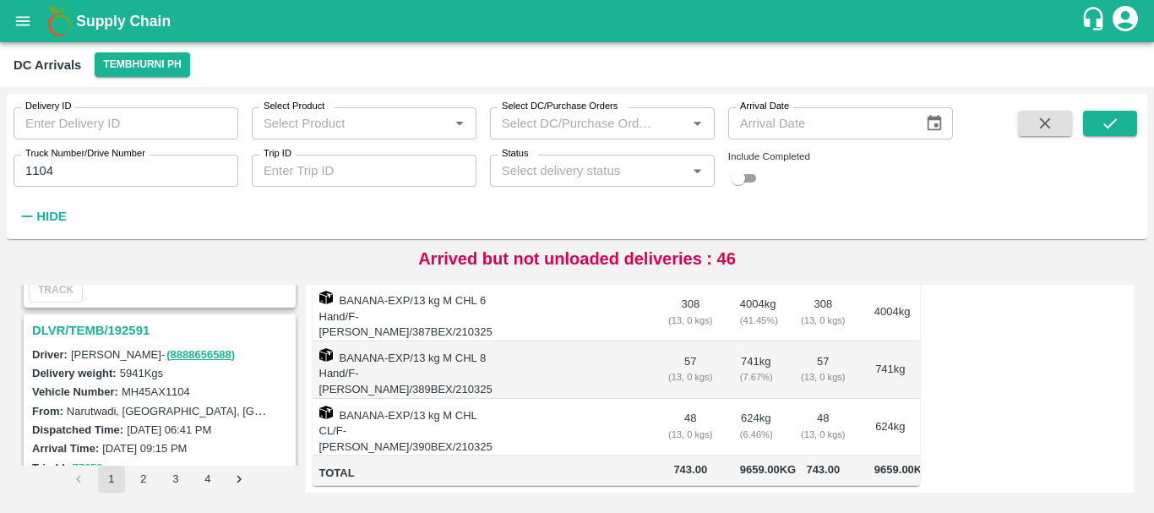
scroll to position [417, 0]
click at [122, 334] on h3 "DLVR/TEMB/192591" at bounding box center [162, 332] width 260 height 22
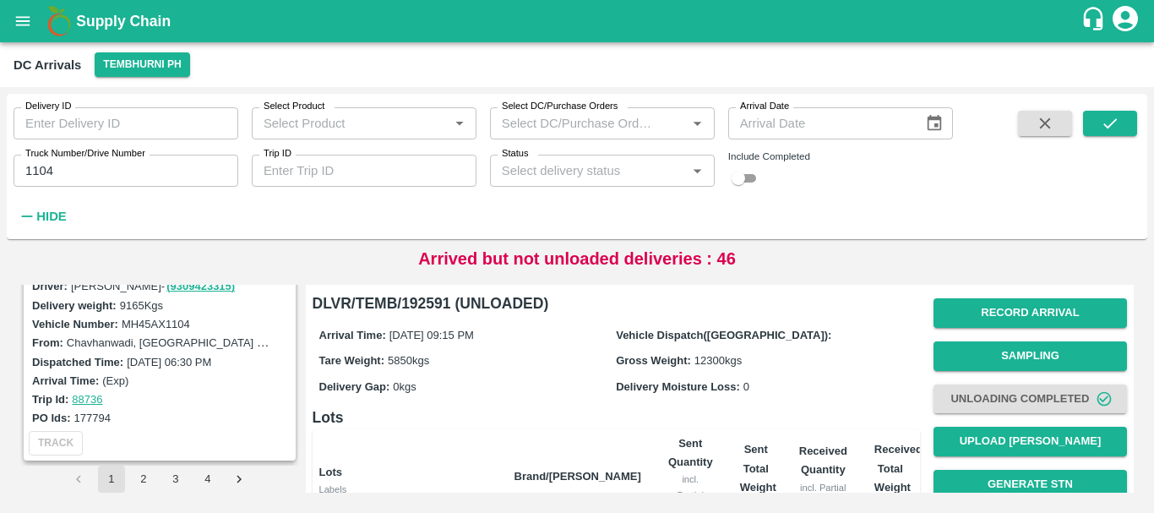
scroll to position [182, 0]
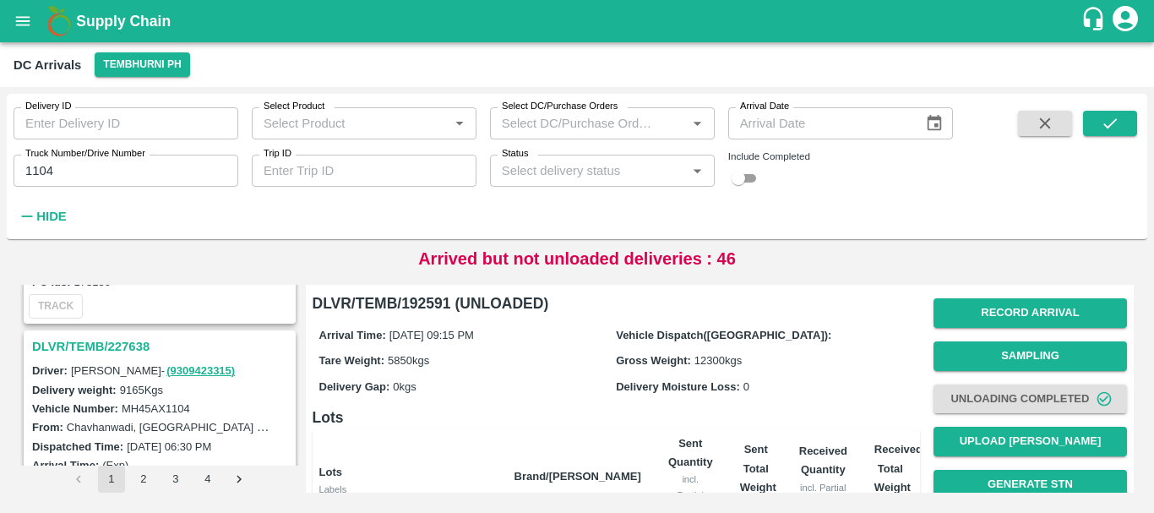
click at [139, 343] on h3 "DLVR/TEMB/227638" at bounding box center [162, 346] width 260 height 22
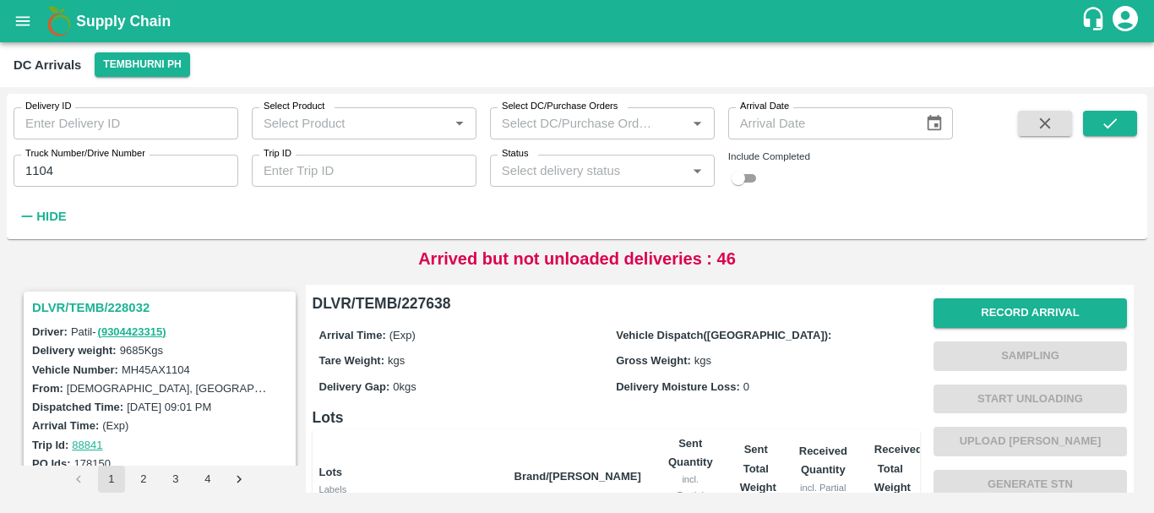
click at [122, 308] on h3 "DLVR/TEMB/228032" at bounding box center [162, 307] width 260 height 22
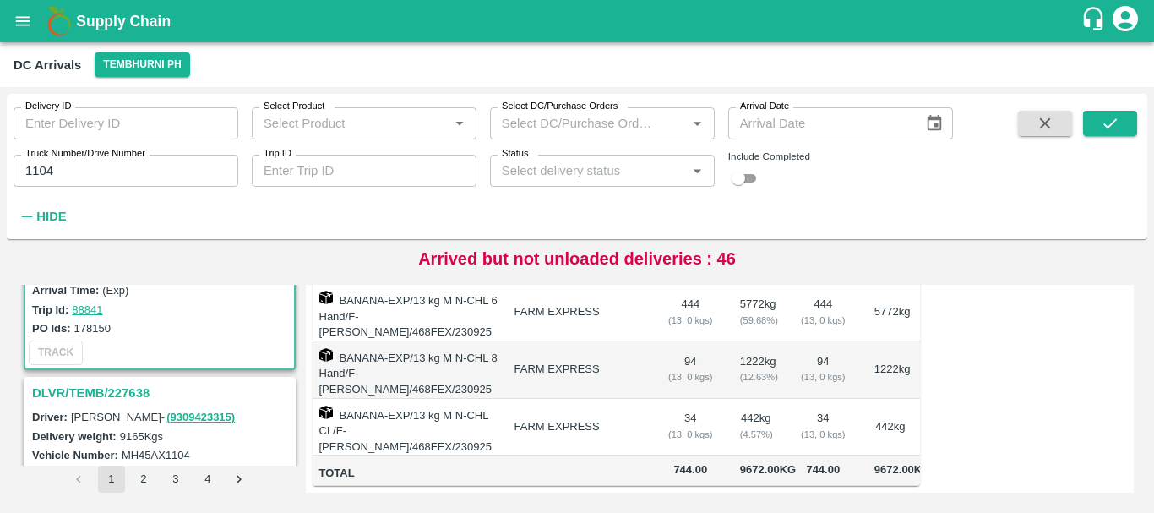
scroll to position [146, 0]
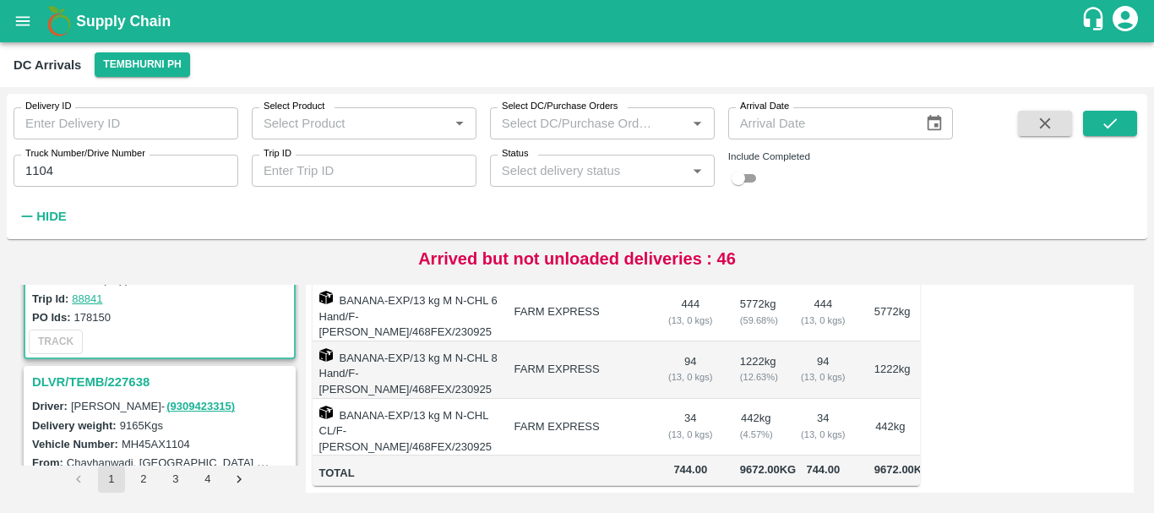
click at [118, 387] on h3 "DLVR/TEMB/227638" at bounding box center [162, 382] width 260 height 22
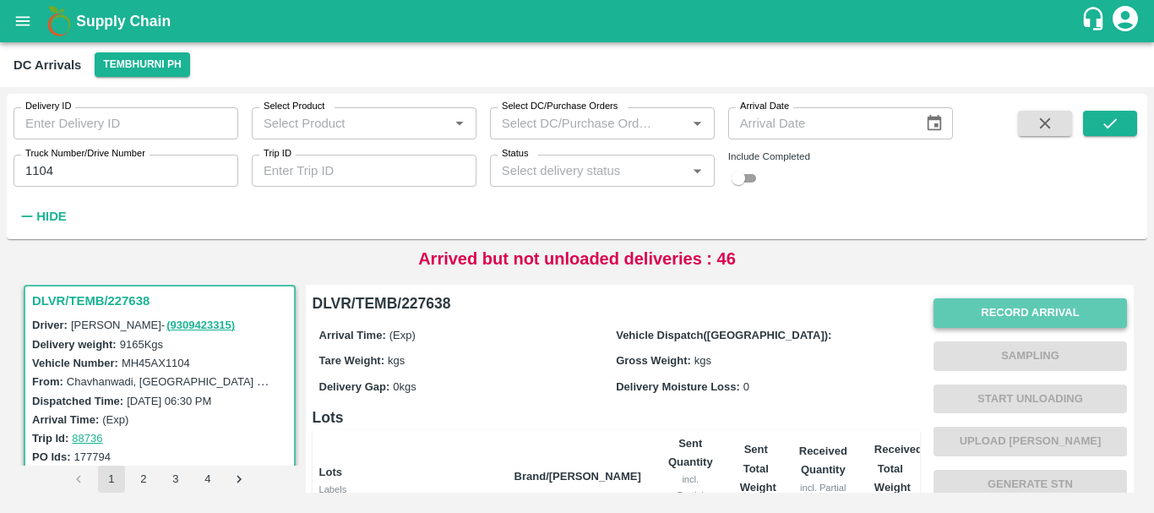
click at [1016, 301] on button "Record Arrival" at bounding box center [1029, 313] width 193 height 30
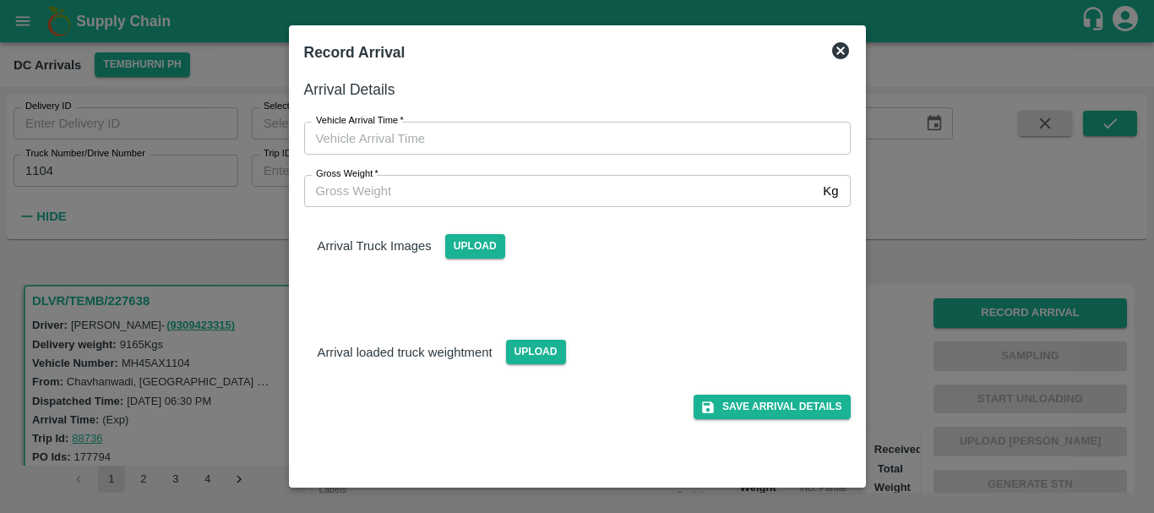
type input "DD/MM/YYYY hh:mm aa"
click at [650, 129] on input "DD/MM/YYYY hh:mm aa" at bounding box center [571, 138] width 535 height 32
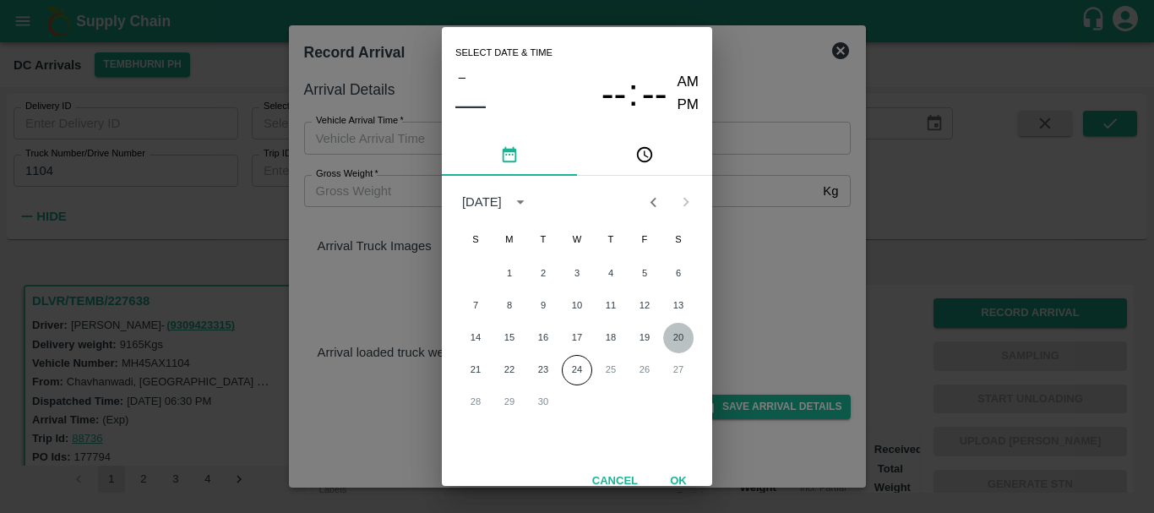
click at [676, 334] on button "20" at bounding box center [678, 338] width 30 height 30
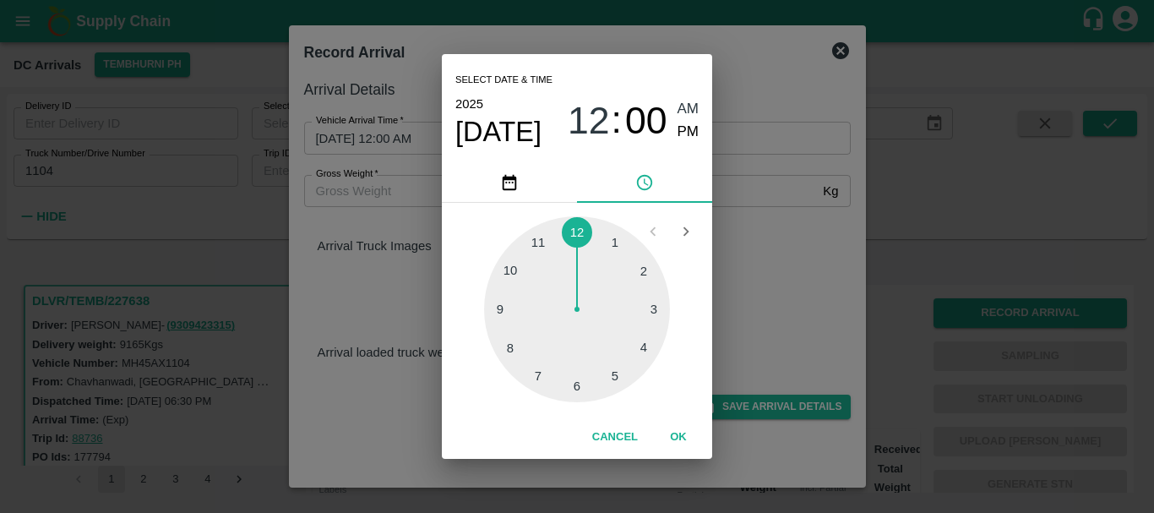
click at [540, 242] on div at bounding box center [577, 309] width 186 height 186
click at [693, 129] on span "PM" at bounding box center [688, 132] width 22 height 23
click at [622, 294] on div at bounding box center [577, 309] width 186 height 186
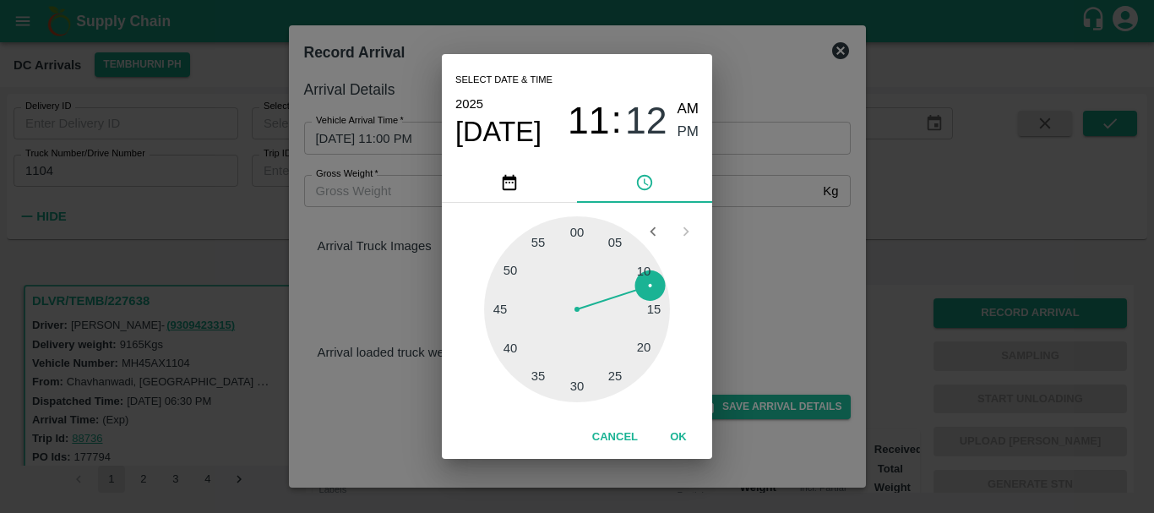
type input "20/09/2025 11:12 PM"
click at [764, 255] on div "Select date & time 2025 Sep 20 11 : 12 AM PM 05 10 15 20 25 30 35 40 45 50 55 0…" at bounding box center [577, 256] width 1154 height 513
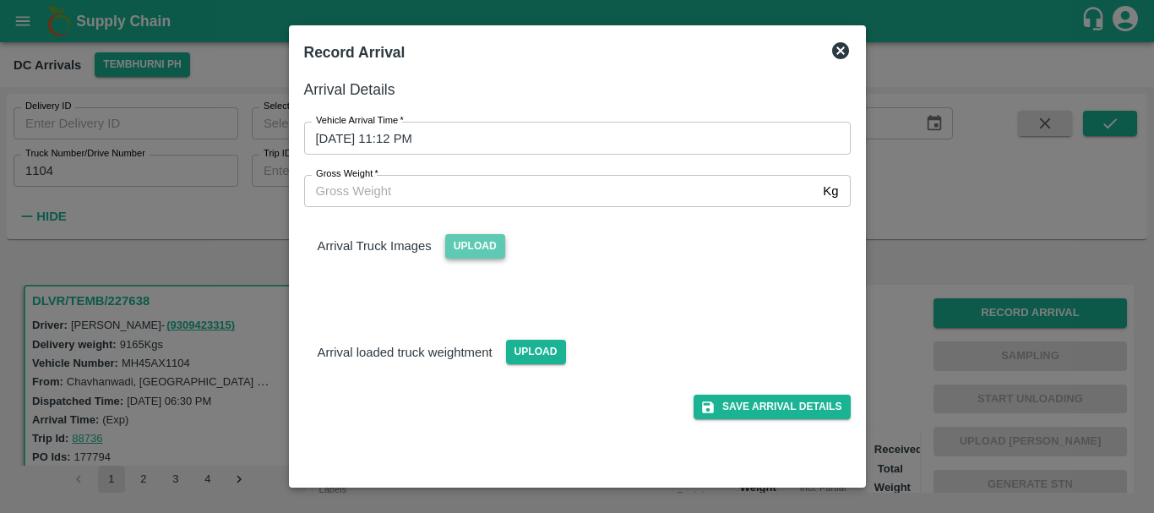
click at [476, 252] on span "Upload" at bounding box center [475, 246] width 60 height 24
click at [0, 0] on input "Upload" at bounding box center [0, 0] width 0 height 0
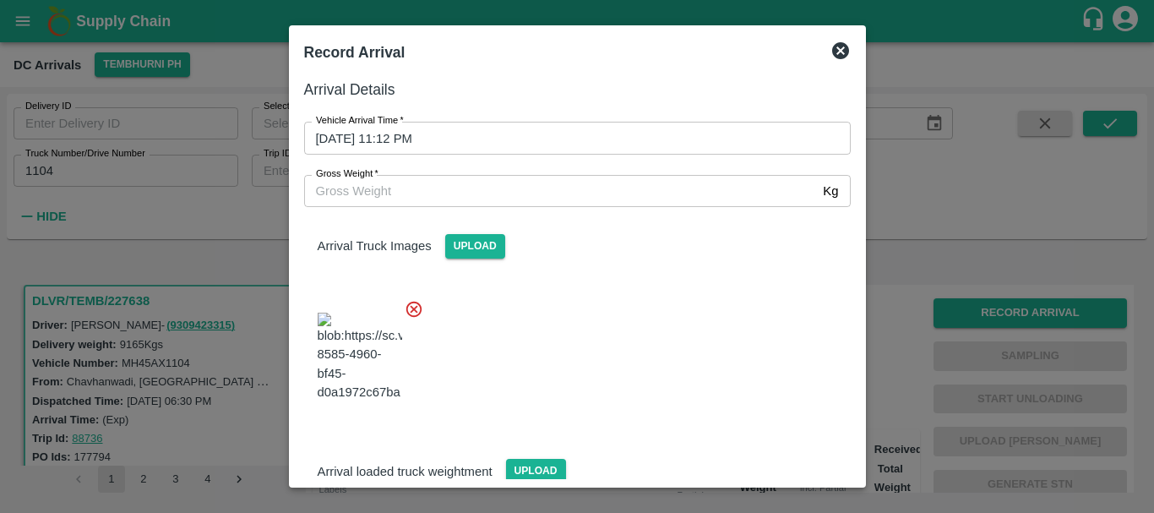
scroll to position [90, 0]
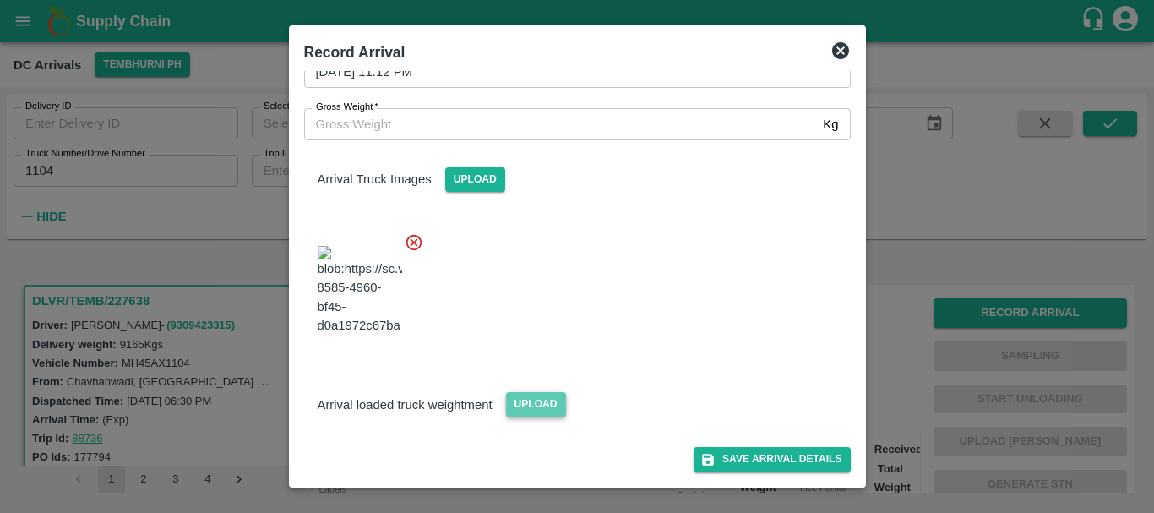
click at [546, 405] on span "Upload" at bounding box center [536, 404] width 60 height 24
click at [0, 0] on input "Upload" at bounding box center [0, 0] width 0 height 0
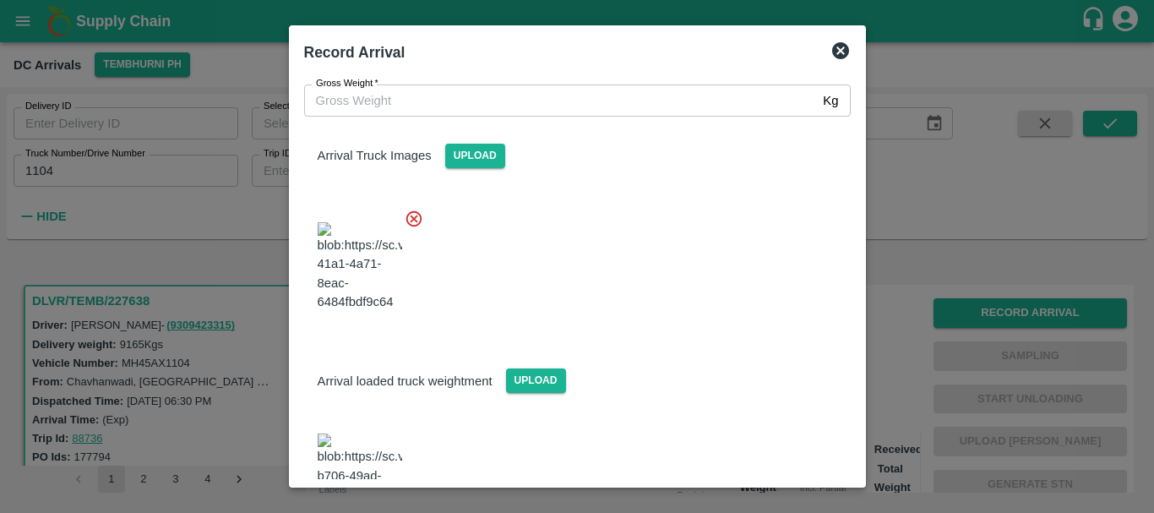
scroll to position [247, 0]
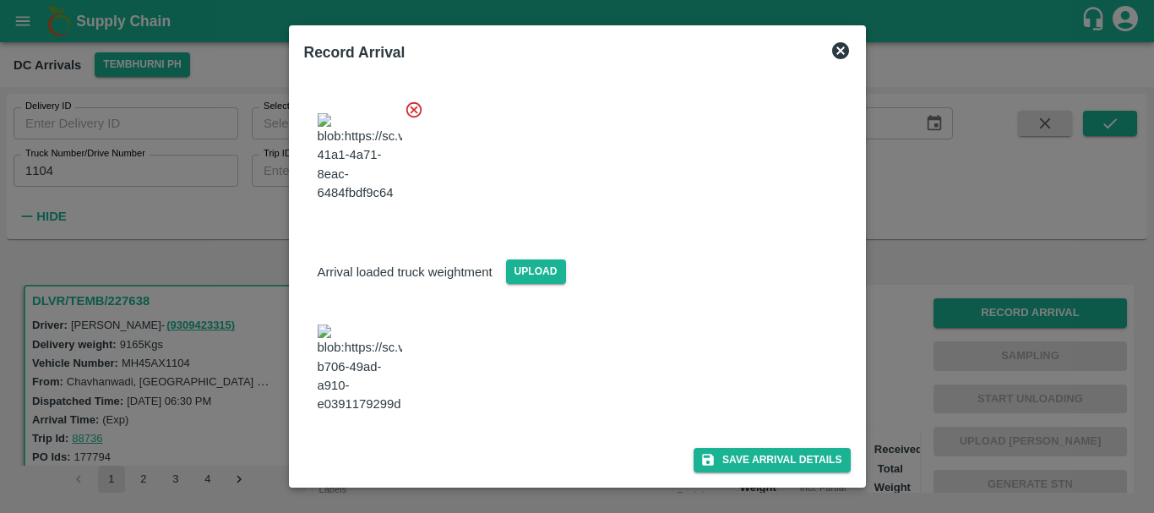
click at [365, 384] on img at bounding box center [360, 368] width 84 height 89
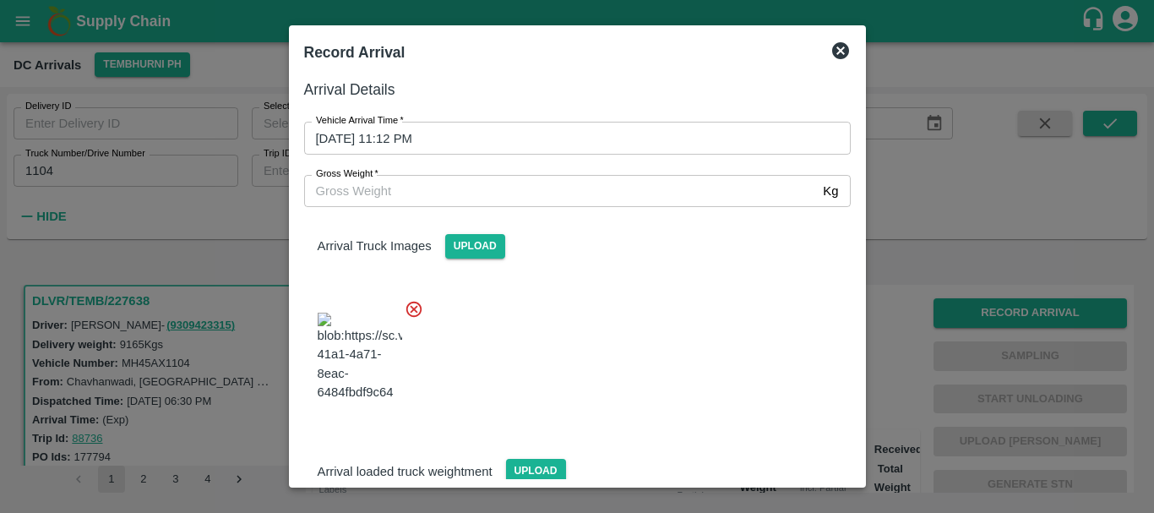
click at [500, 190] on input "Gross Weight   *" at bounding box center [560, 191] width 513 height 32
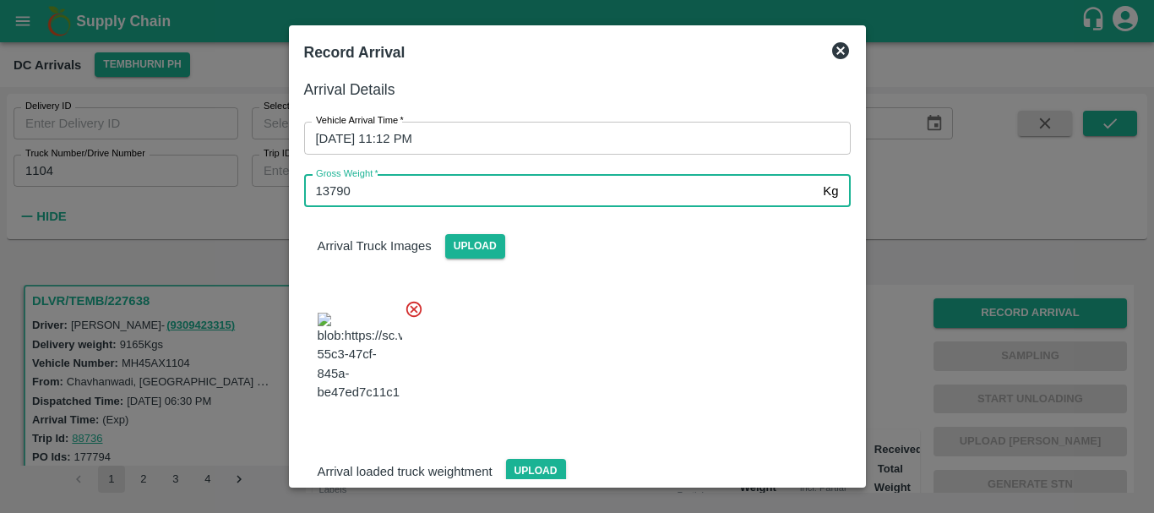
type input "13790"
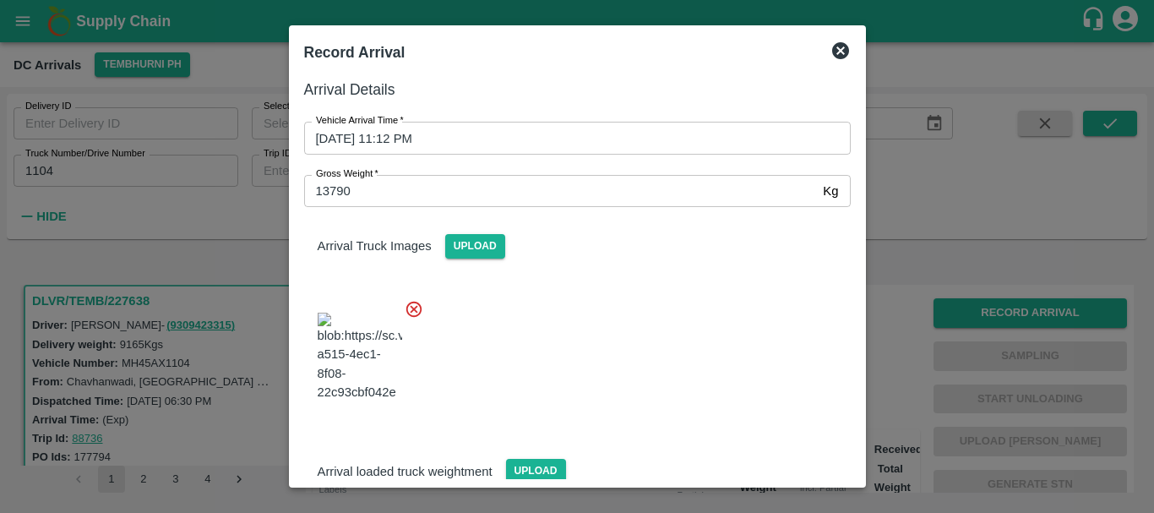
click at [655, 300] on div at bounding box center [571, 351] width 560 height 133
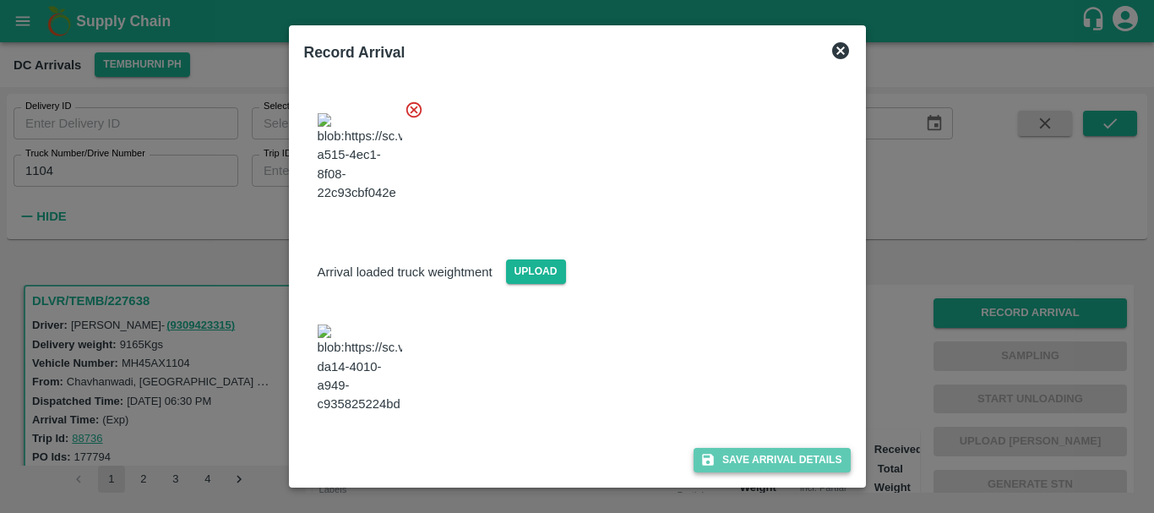
click at [735, 456] on button "Save Arrival Details" at bounding box center [771, 460] width 156 height 24
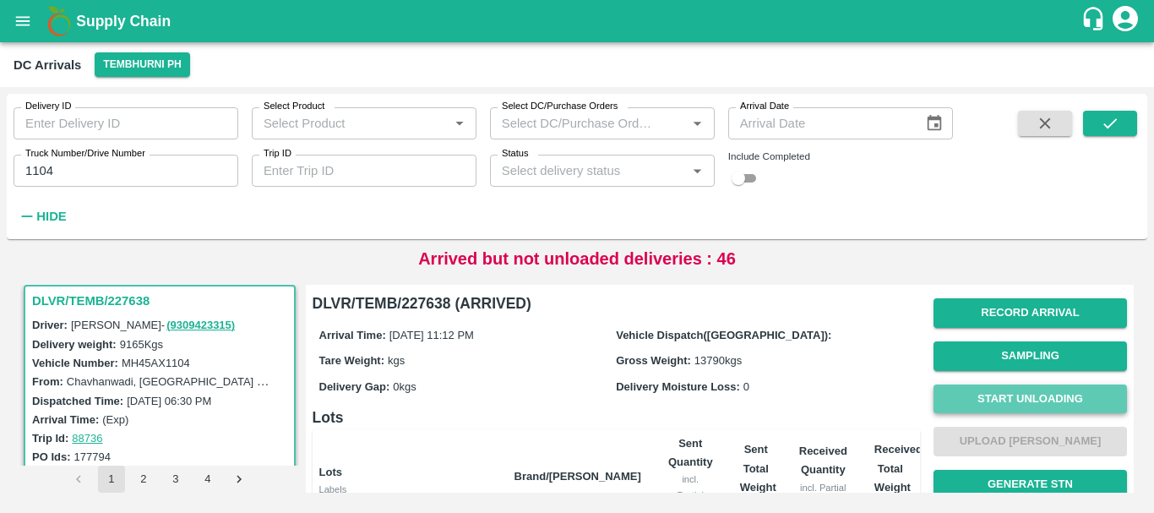
click at [1043, 409] on button "Start Unloading" at bounding box center [1029, 399] width 193 height 30
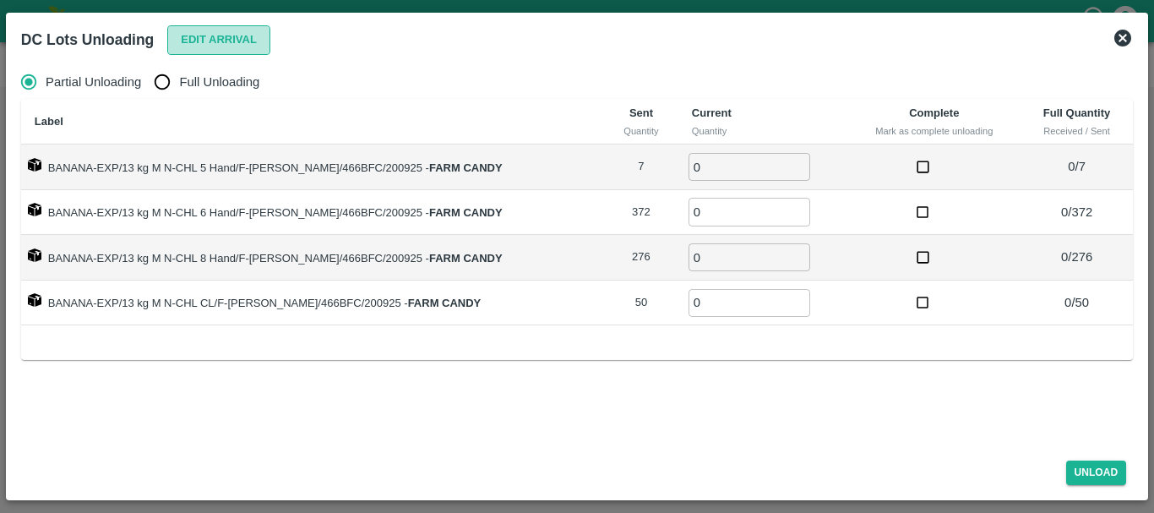
click at [216, 38] on button "Edit Arrival" at bounding box center [218, 40] width 103 height 30
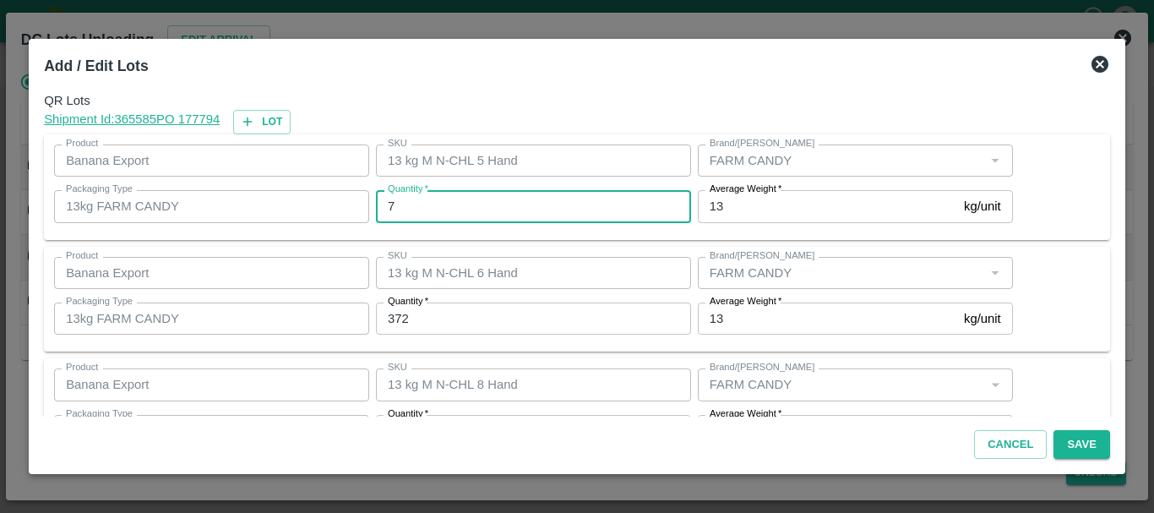
click at [452, 201] on input "7" at bounding box center [533, 206] width 315 height 32
type input "5"
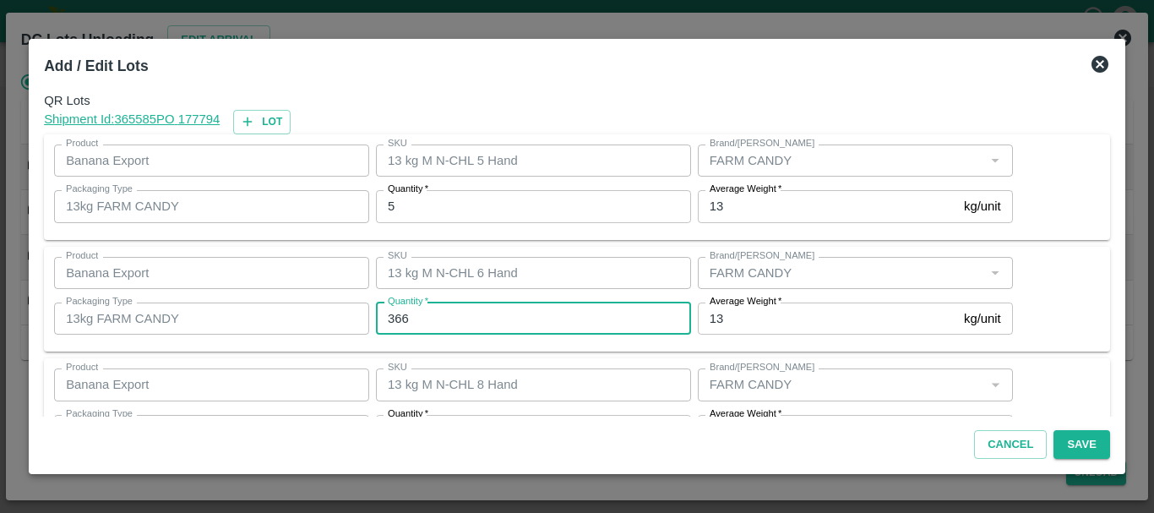
type input "366"
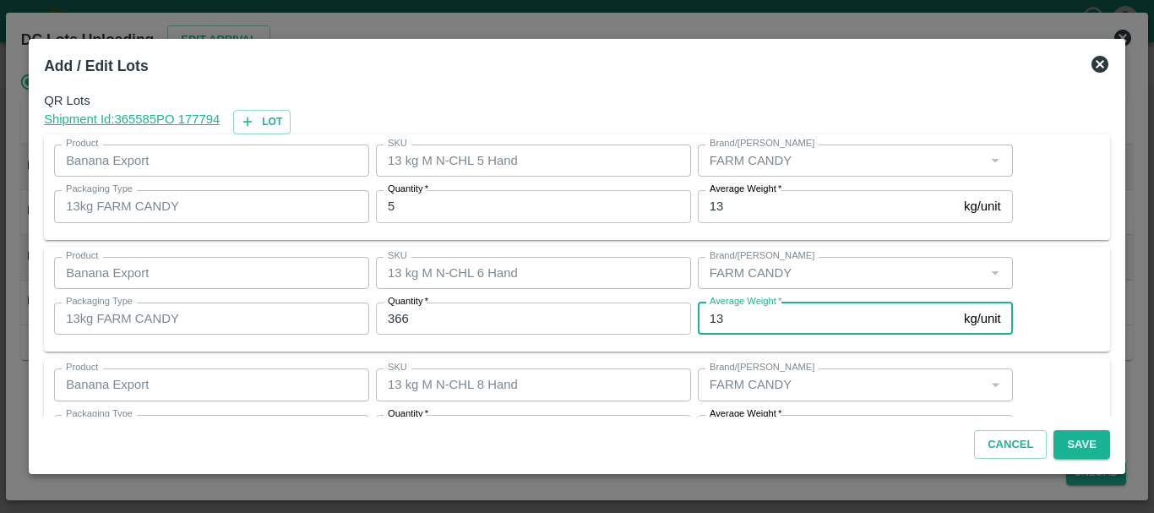
scroll to position [30, 0]
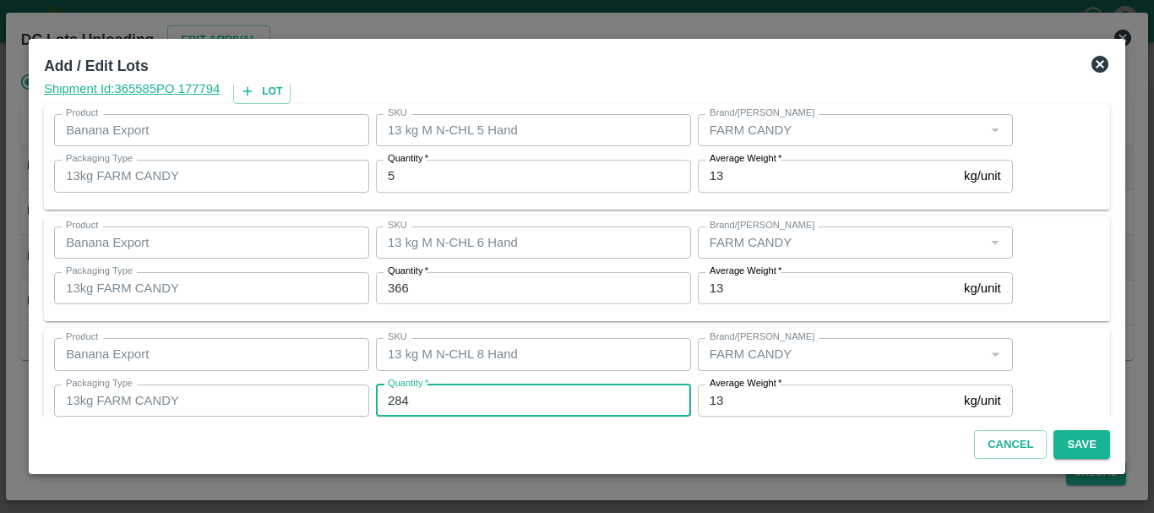
type input "284"
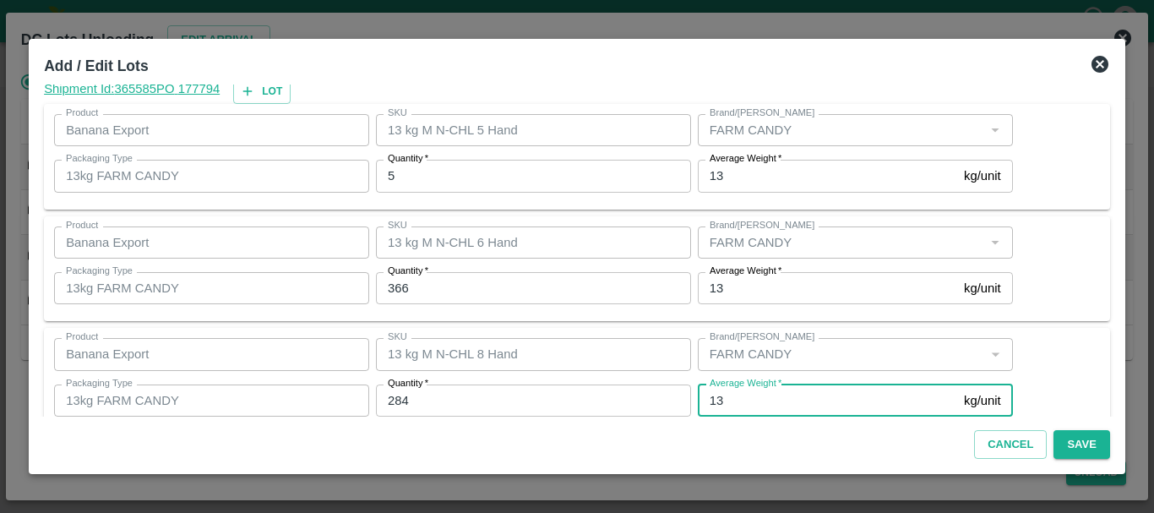
scroll to position [173, 0]
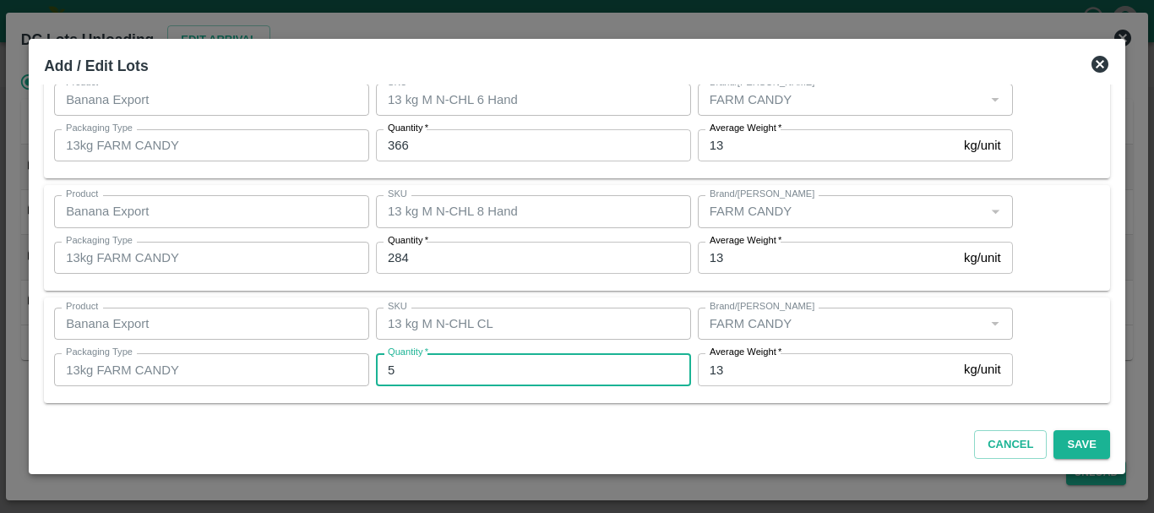
type input "50"
click at [540, 285] on div "Product Banana Export Product SKU 13 kg M N-CHL 8 Hand SKU Brand/Marka Brand/Ma…" at bounding box center [577, 238] width 1066 height 106
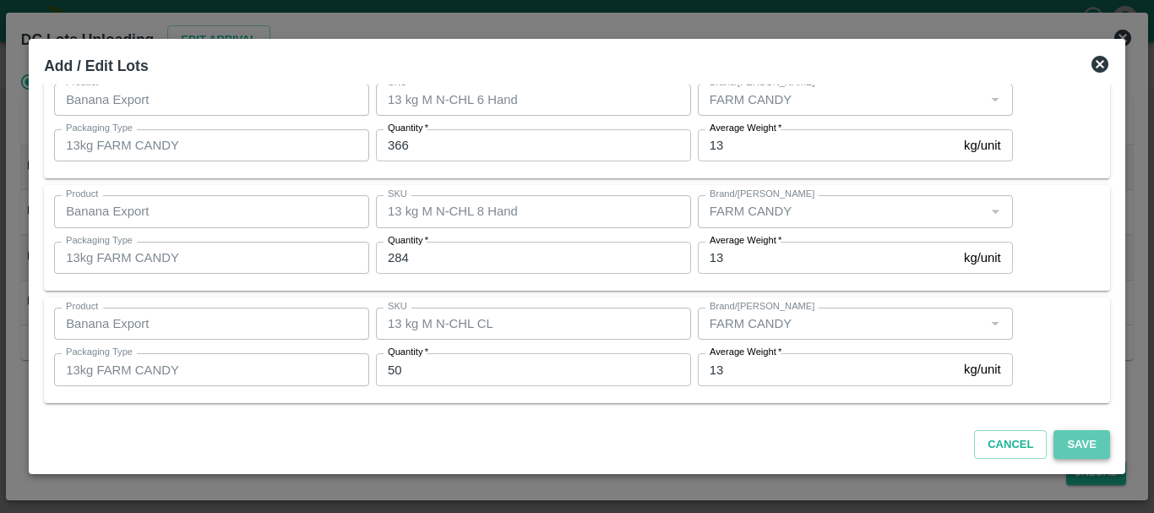
click at [1069, 439] on button "Save" at bounding box center [1081, 445] width 56 height 30
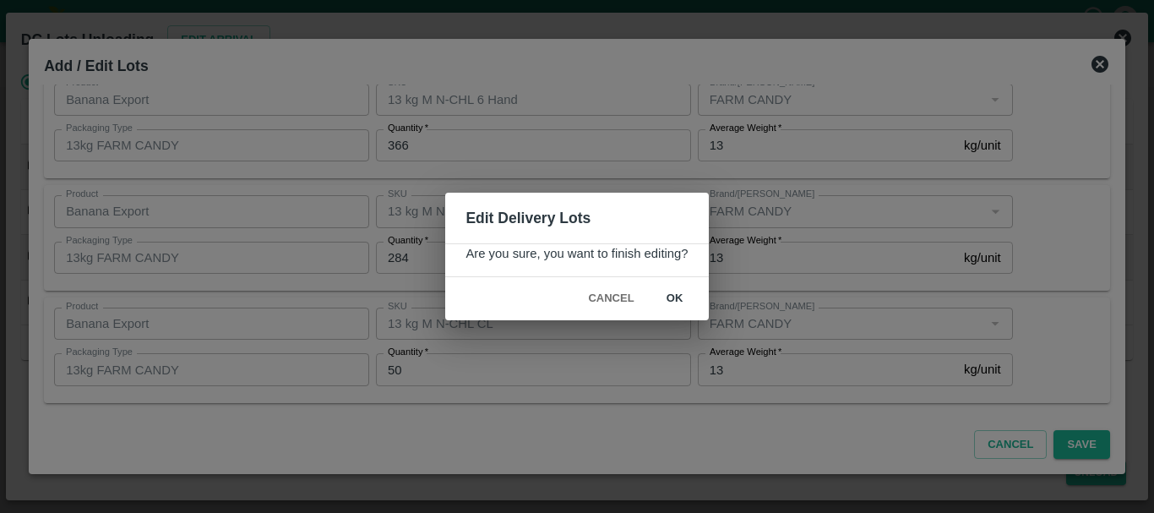
click at [676, 307] on button "ok" at bounding box center [675, 299] width 54 height 30
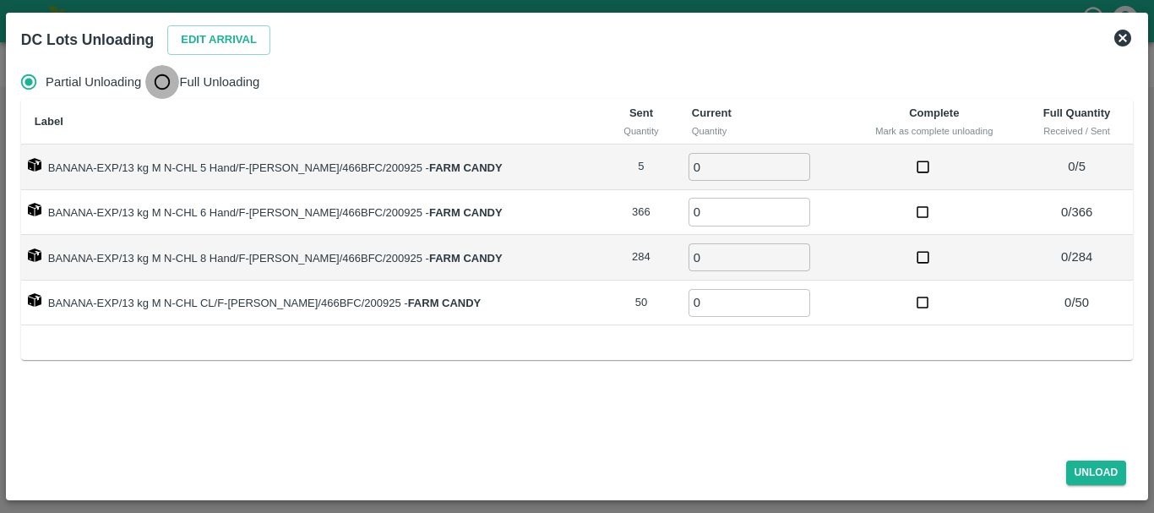
click at [156, 88] on input "Full Unloading" at bounding box center [162, 82] width 34 height 34
radio input "true"
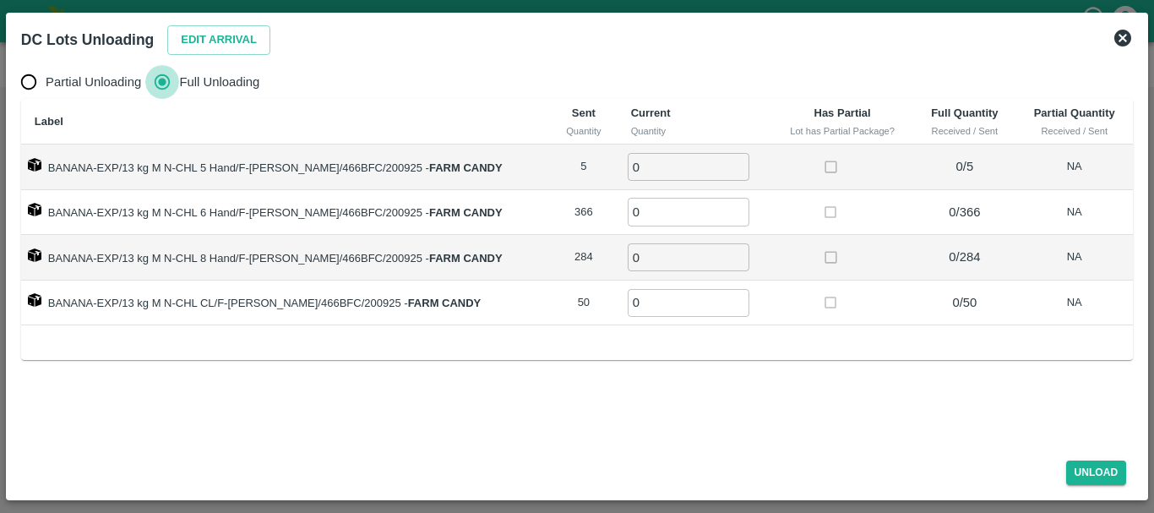
click at [156, 88] on input "Full Unloading" at bounding box center [162, 82] width 34 height 34
click at [658, 170] on input "0" at bounding box center [688, 167] width 122 height 28
type input "05"
type input "366"
type input "284"
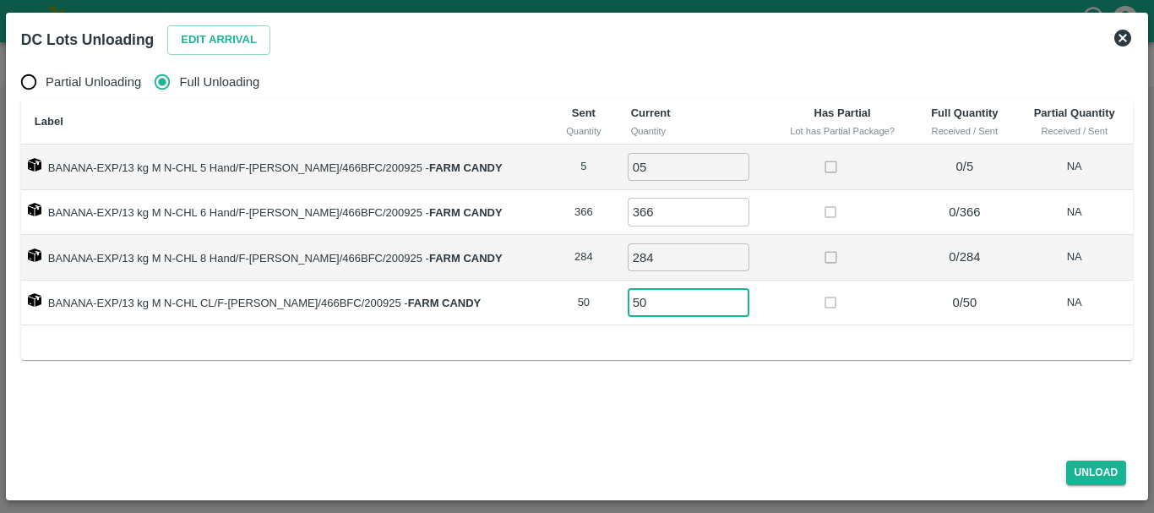
type input "50"
click at [746, 306] on td "50 ​" at bounding box center [694, 303] width 154 height 46
click at [1089, 473] on button "Unload" at bounding box center [1096, 472] width 61 height 24
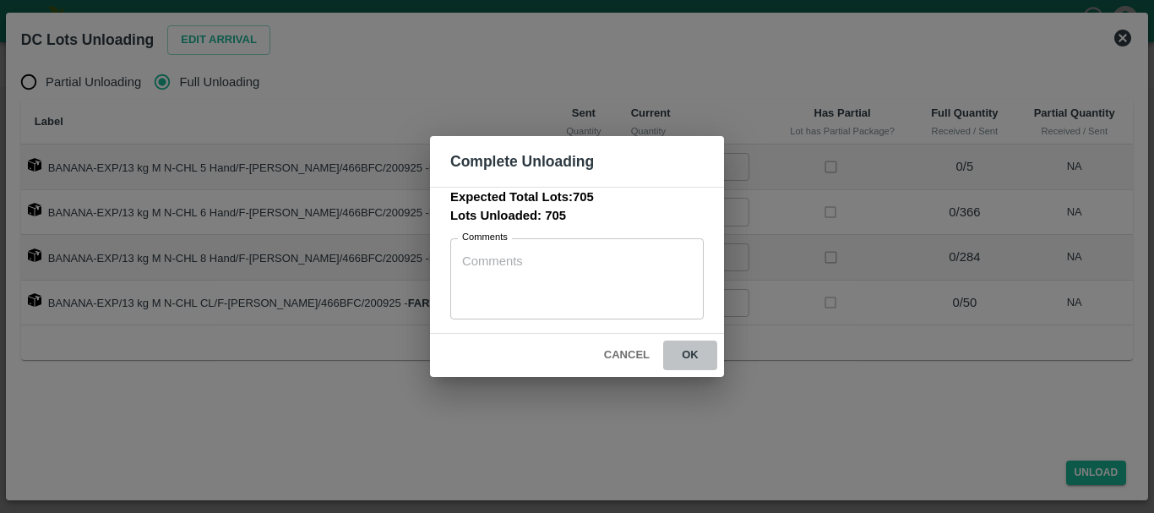
click at [695, 353] on button "ok" at bounding box center [690, 355] width 54 height 30
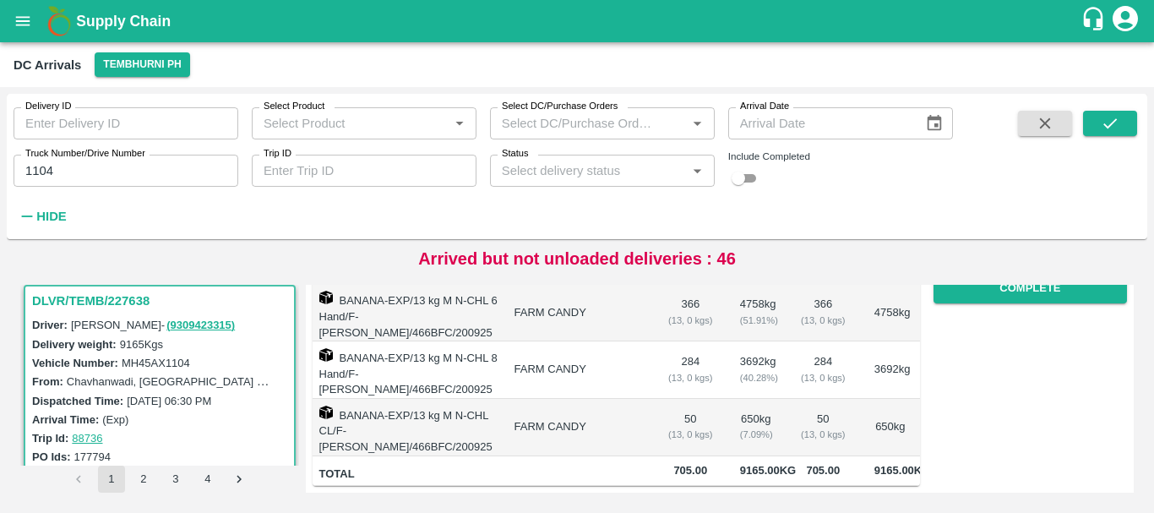
scroll to position [0, 0]
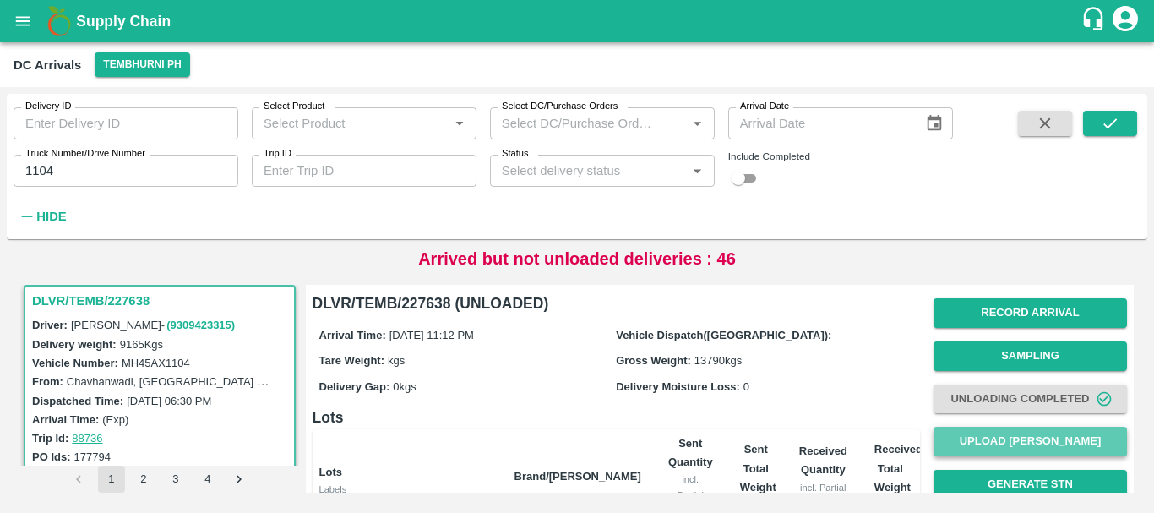
click at [945, 428] on button "Upload Tare Weight" at bounding box center [1029, 441] width 193 height 30
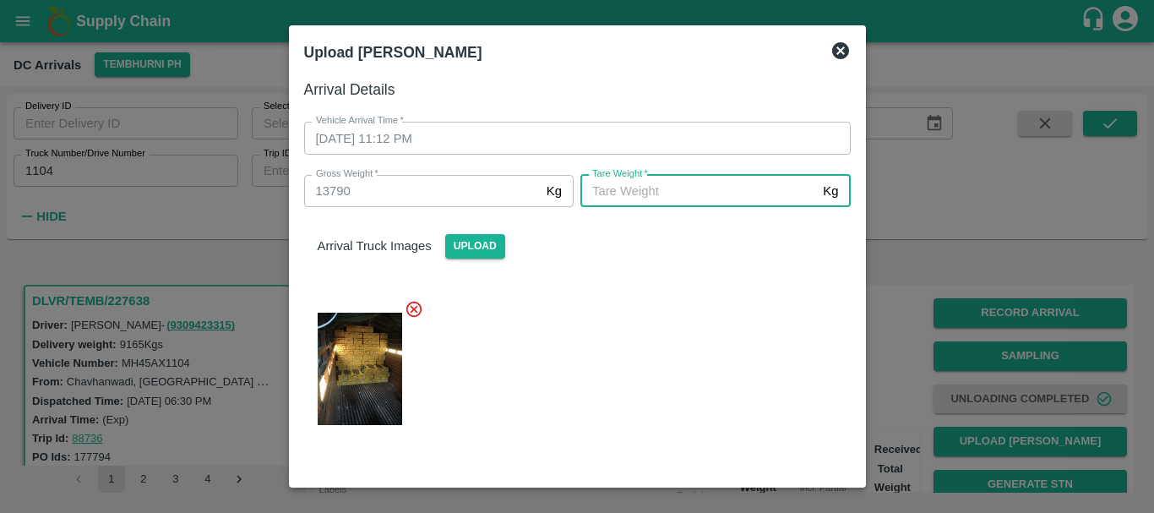
click at [645, 185] on input "Tare Weight   *" at bounding box center [698, 191] width 236 height 32
type input "5930"
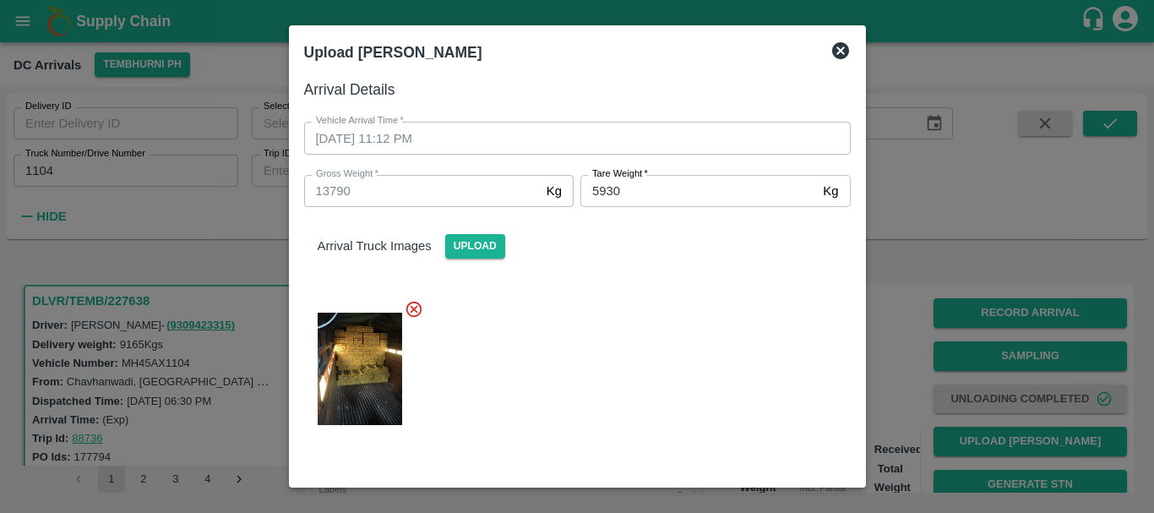
click at [658, 243] on div "Arrival Truck Images Upload" at bounding box center [577, 233] width 573 height 52
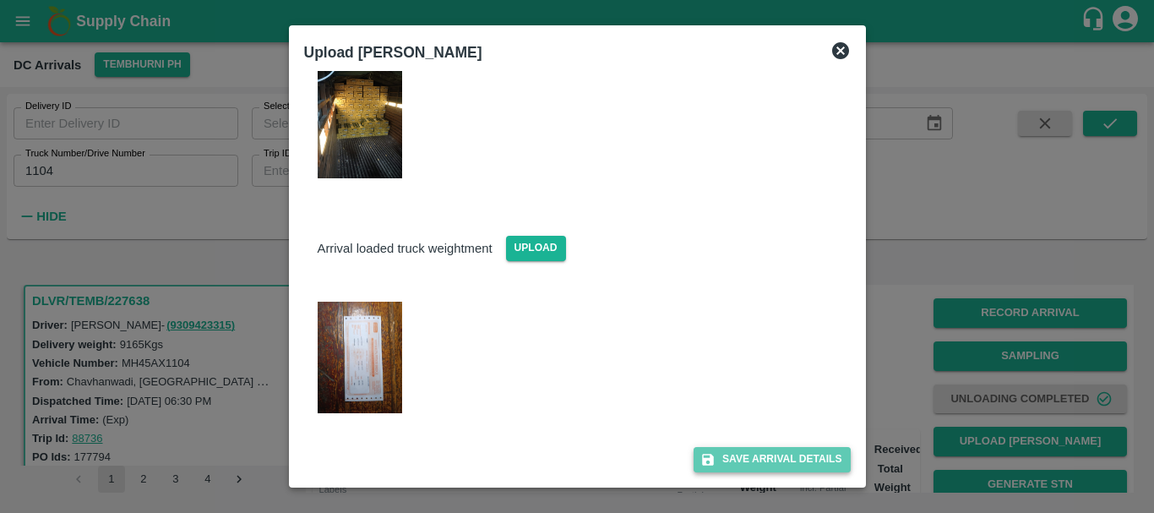
click at [758, 451] on button "Save Arrival Details" at bounding box center [771, 459] width 156 height 24
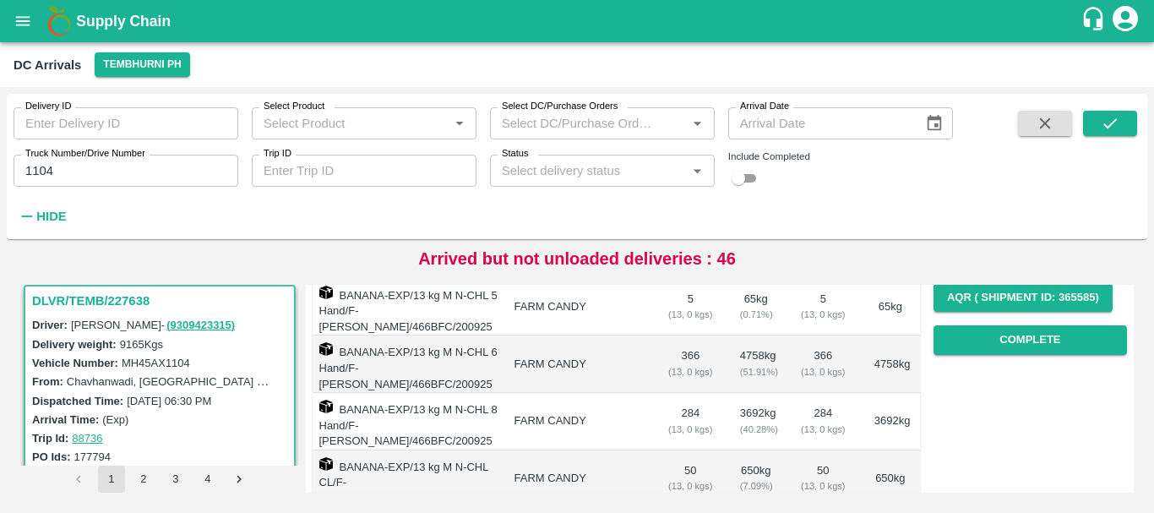
scroll to position [269, 0]
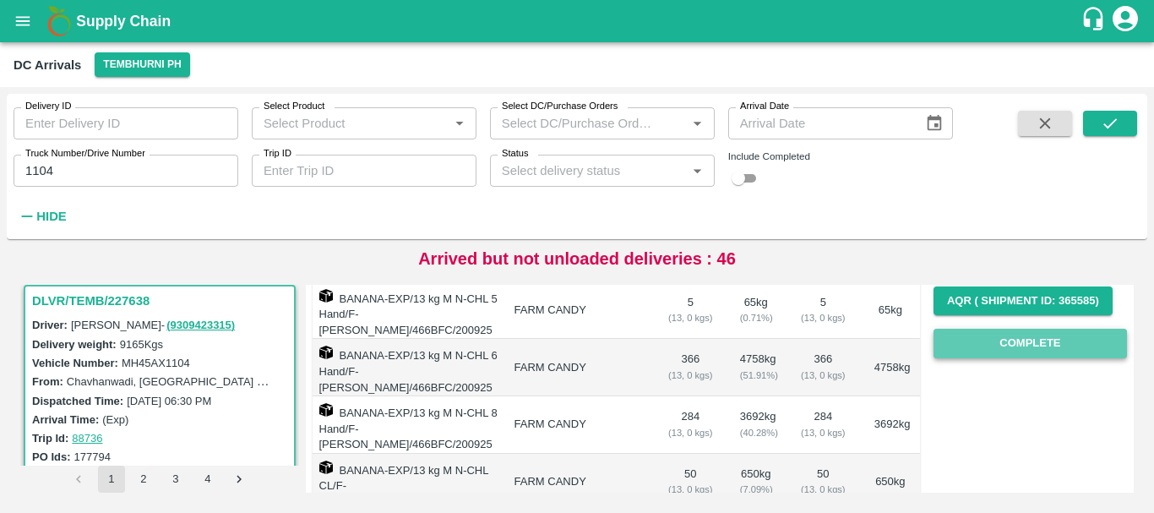
click at [984, 347] on button "Complete" at bounding box center [1029, 344] width 193 height 30
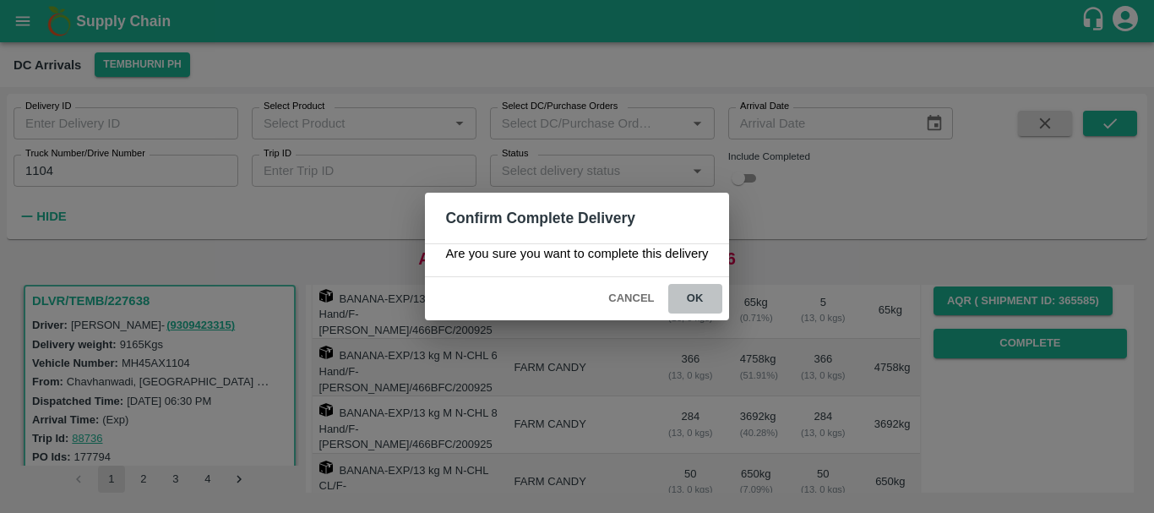
click at [682, 294] on button "ok" at bounding box center [695, 299] width 54 height 30
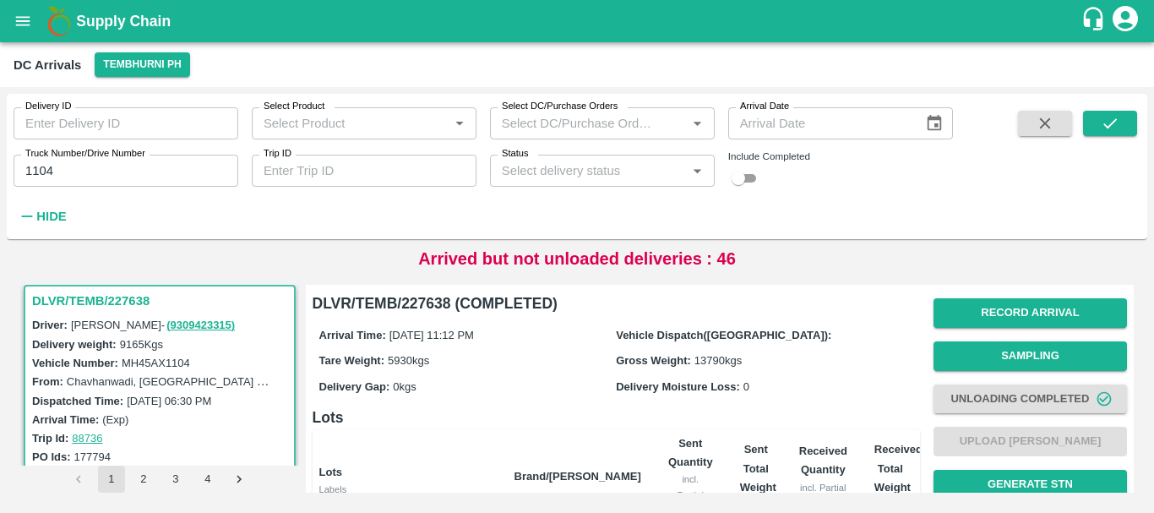
scroll to position [326, 0]
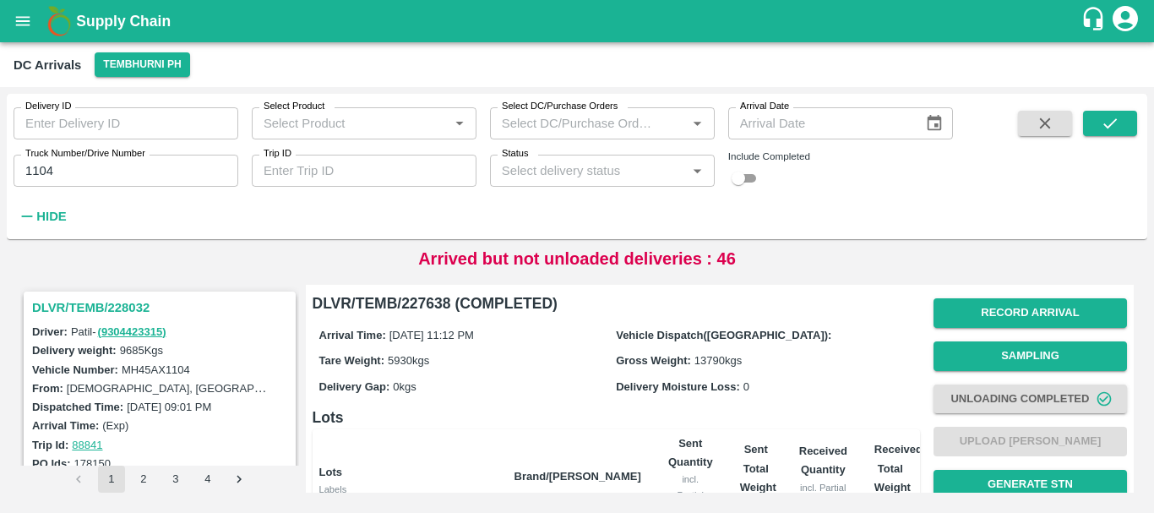
click at [106, 305] on h3 "DLVR/TEMB/228032" at bounding box center [162, 307] width 260 height 22
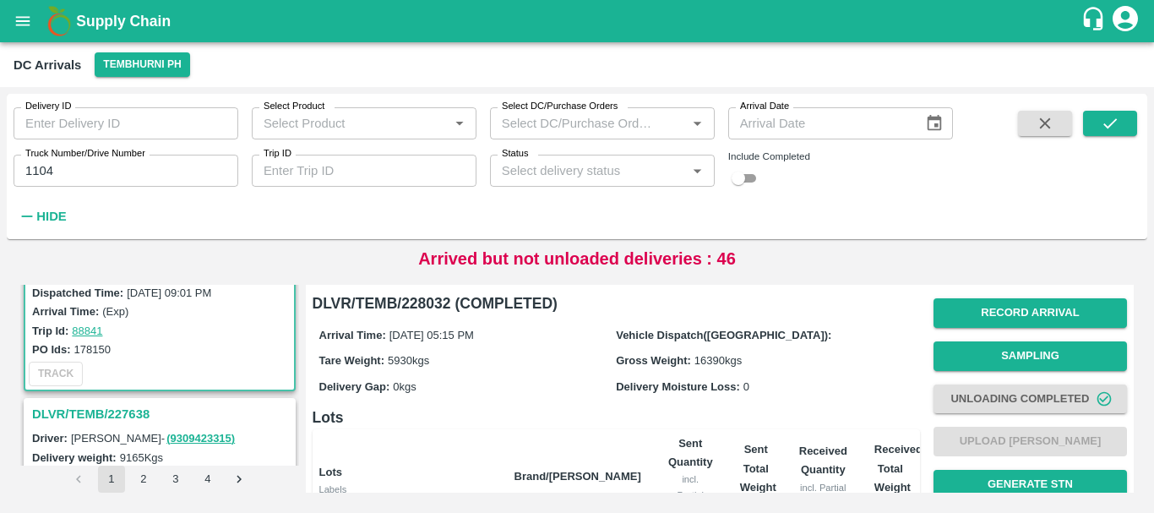
click at [120, 416] on h3 "DLVR/TEMB/227638" at bounding box center [162, 414] width 260 height 22
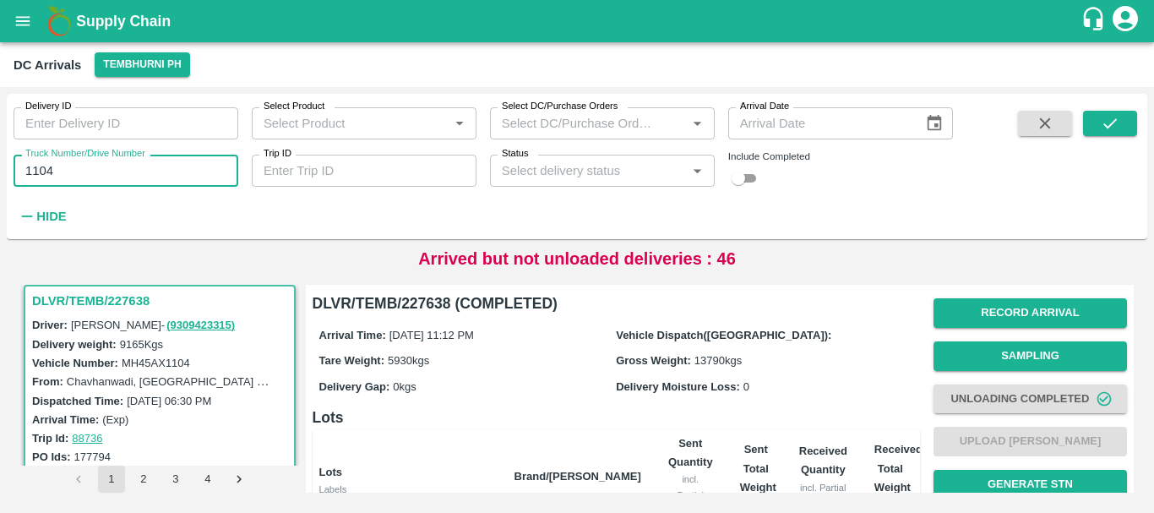
click at [84, 168] on input "1104" at bounding box center [126, 171] width 225 height 32
type input "1"
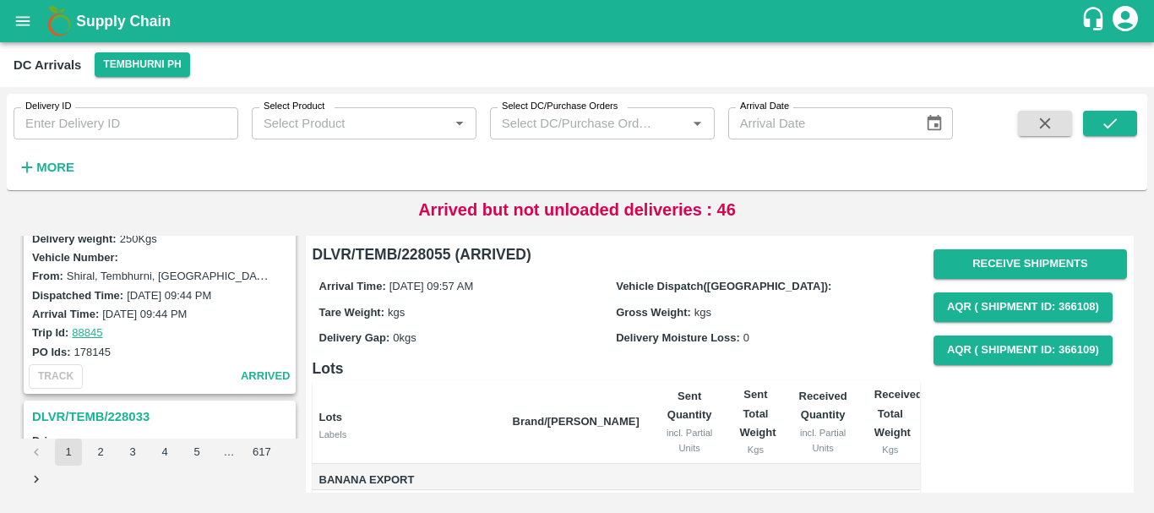
scroll to position [638, 0]
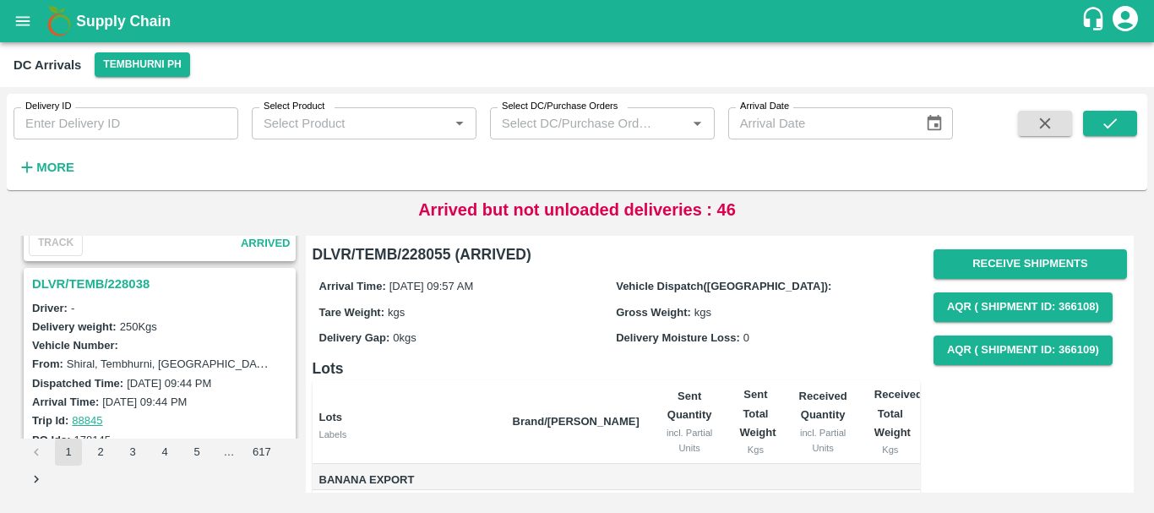
click at [122, 284] on h3 "DLVR/TEMB/228038" at bounding box center [162, 284] width 260 height 22
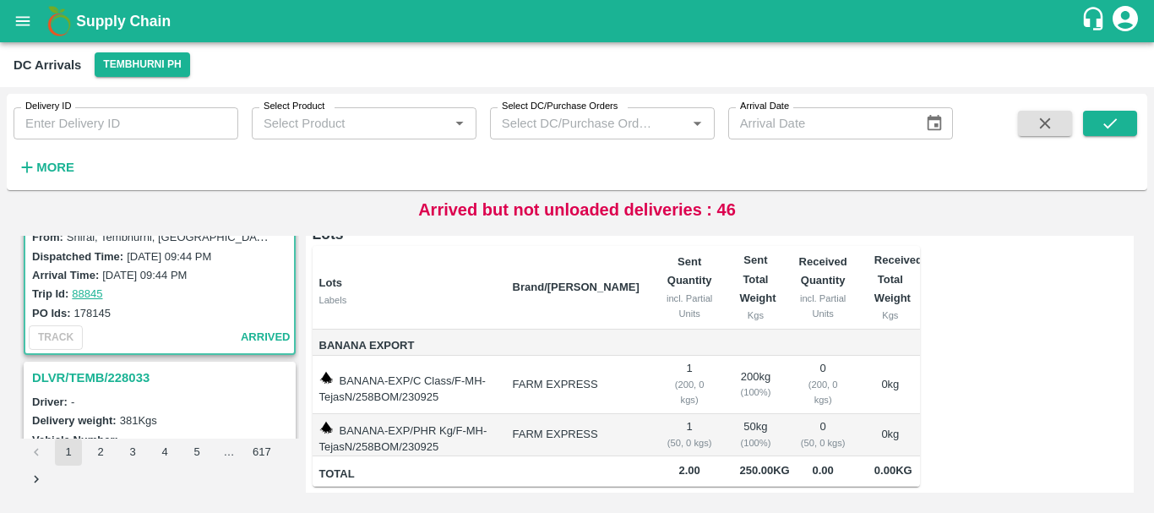
scroll to position [843, 0]
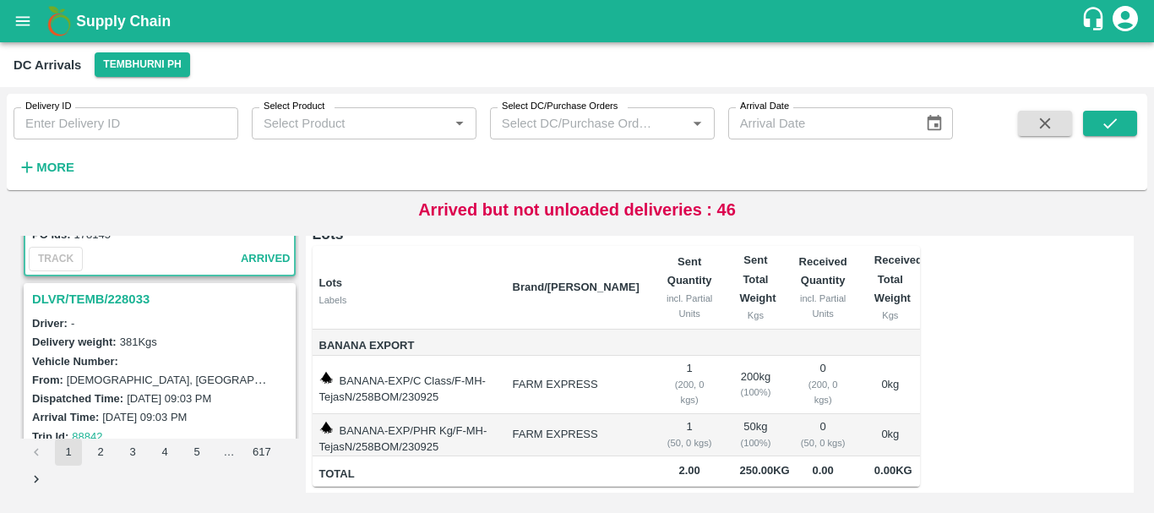
click at [124, 308] on h3 "DLVR/TEMB/228033" at bounding box center [162, 299] width 260 height 22
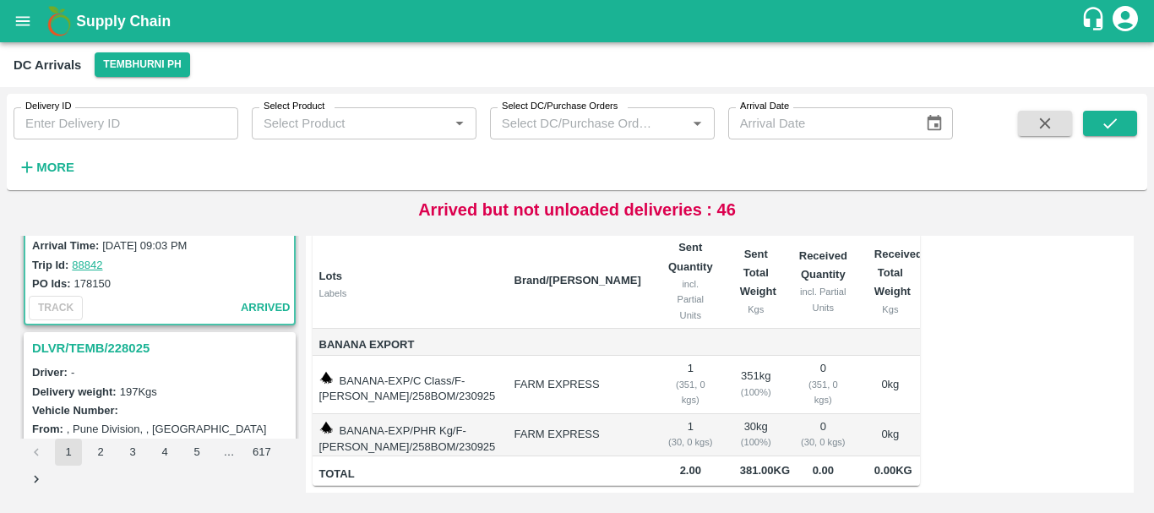
scroll to position [1021, 0]
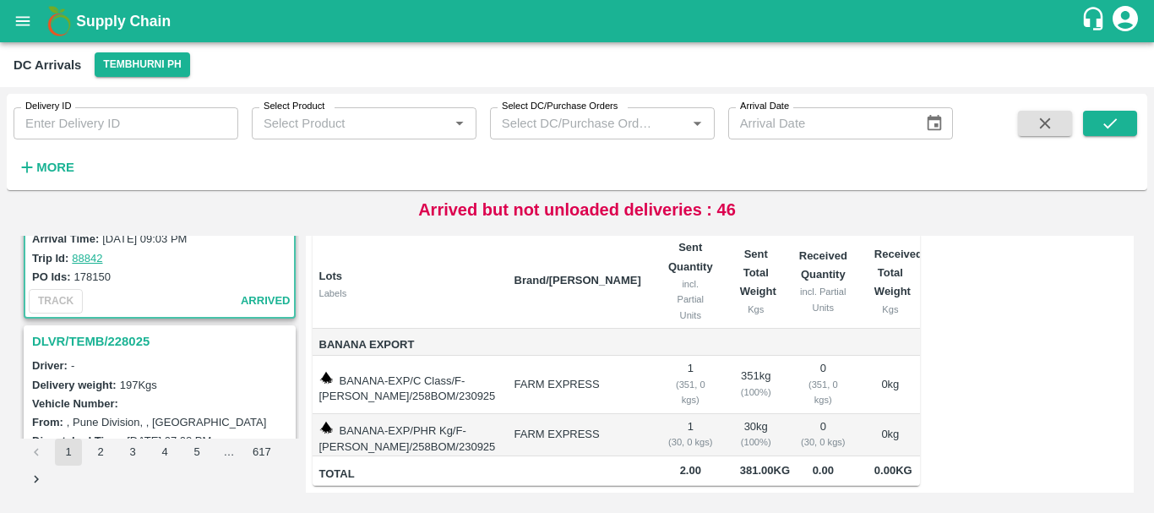
click at [106, 335] on h3 "DLVR/TEMB/228025" at bounding box center [162, 341] width 260 height 22
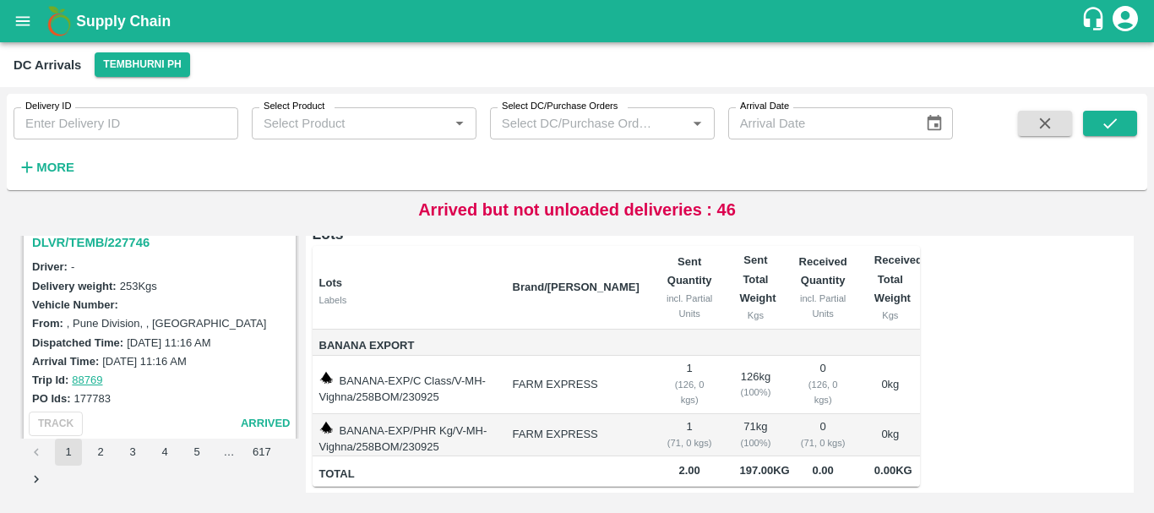
scroll to position [5322, 0]
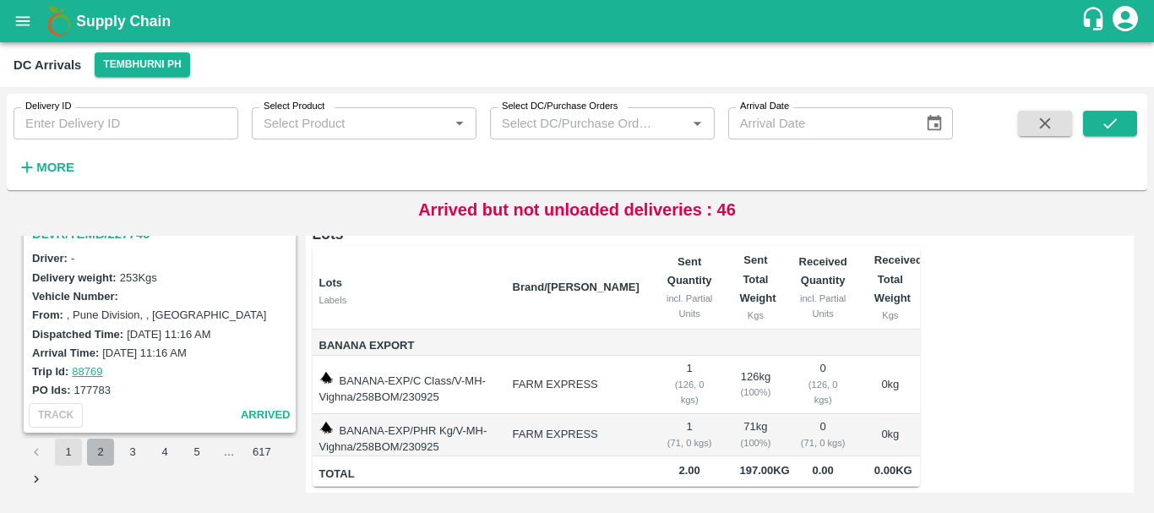
click at [92, 439] on button "2" at bounding box center [100, 451] width 27 height 27
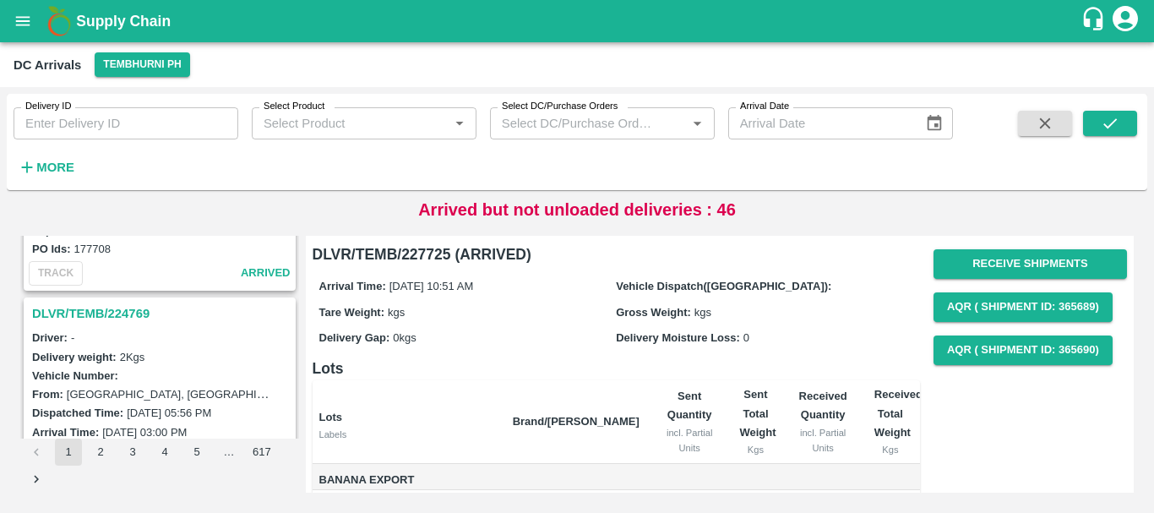
scroll to position [4580, 0]
click at [124, 309] on h3 "DLVR/TEMB/224769" at bounding box center [162, 314] width 260 height 22
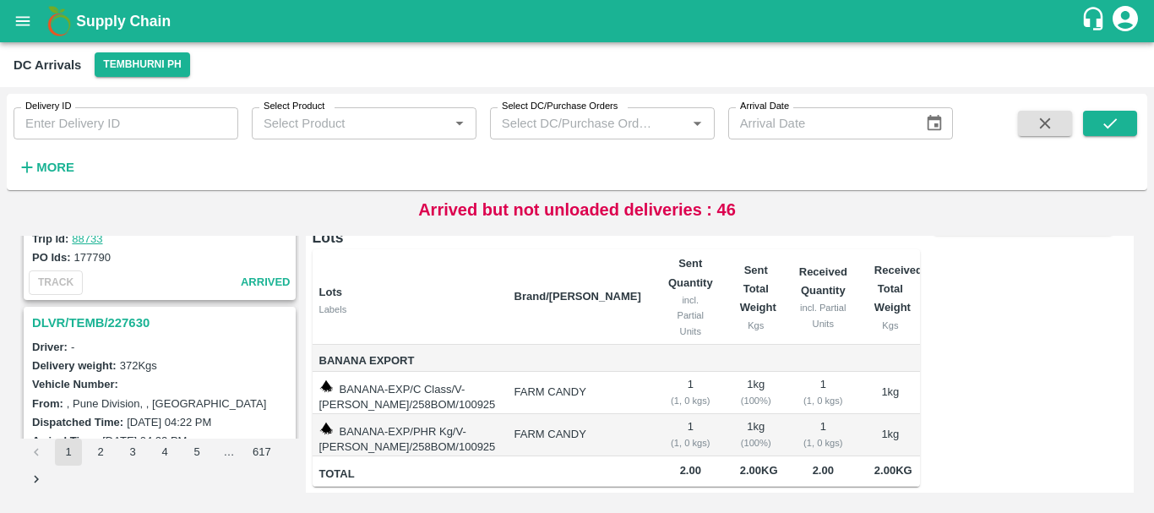
scroll to position [2999, 0]
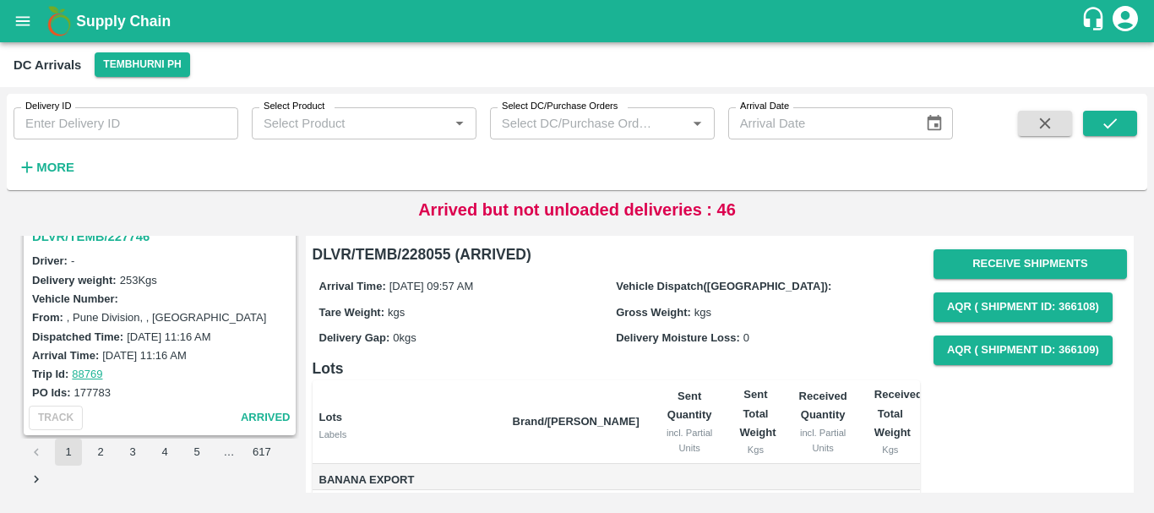
scroll to position [5322, 0]
click at [102, 448] on button "2" at bounding box center [100, 451] width 27 height 27
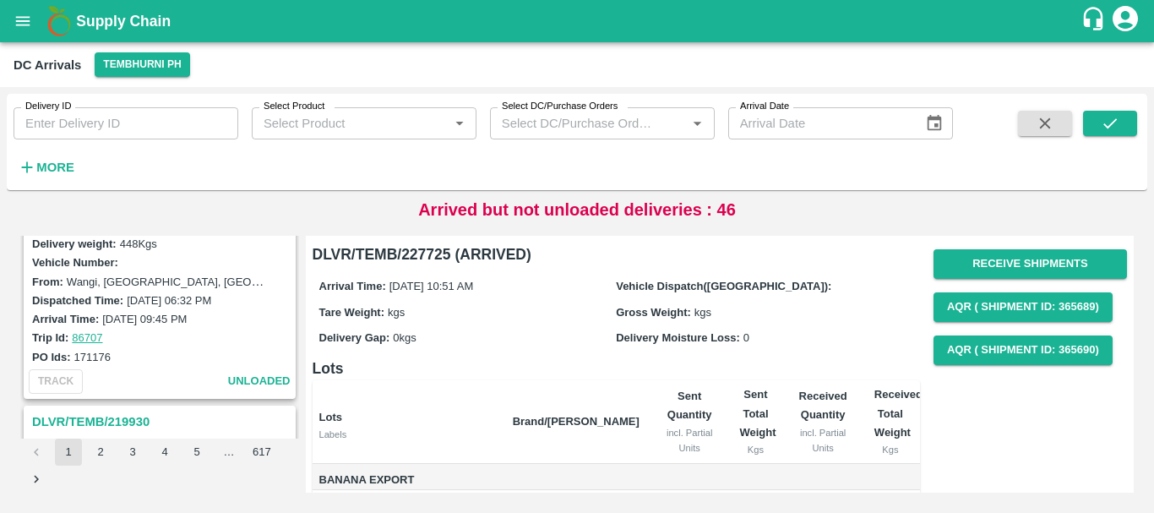
scroll to position [5322, 0]
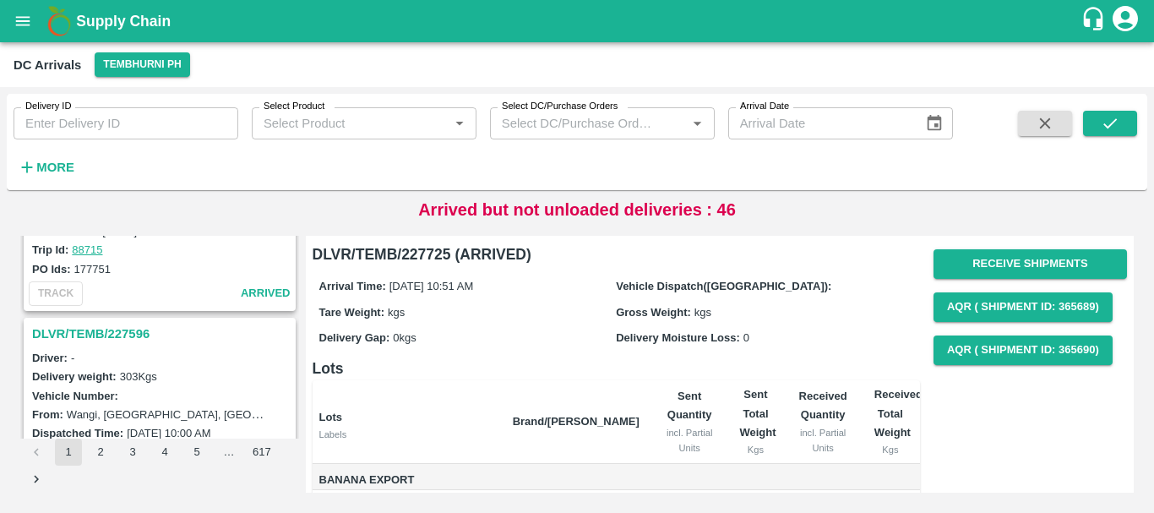
click at [138, 335] on h3 "DLVR/TEMB/227596" at bounding box center [162, 334] width 260 height 22
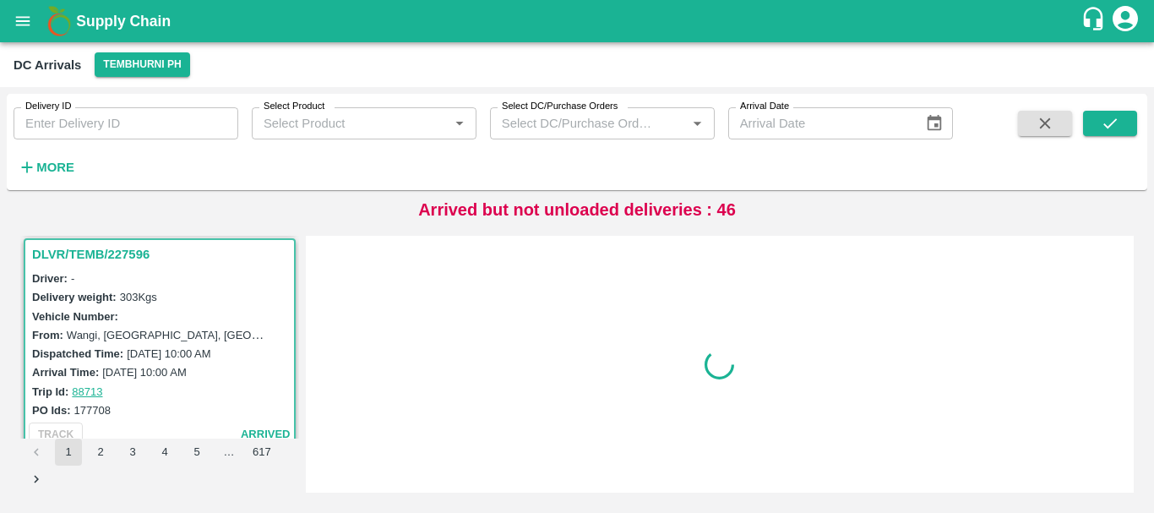
scroll to position [4422, 0]
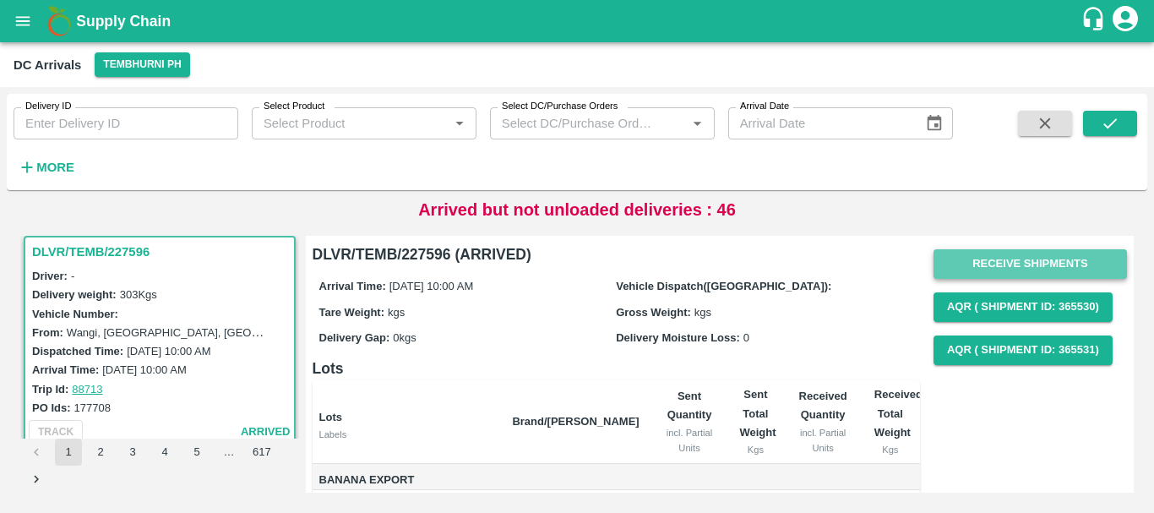
click at [987, 266] on button "Receive Shipments" at bounding box center [1029, 264] width 193 height 30
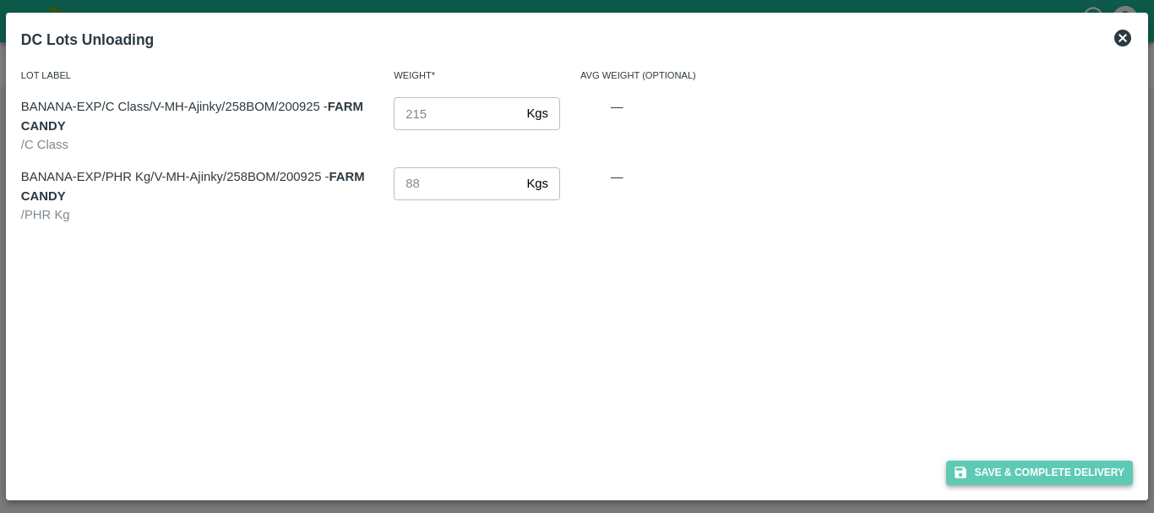
click at [975, 470] on button "Save & Complete Delivery" at bounding box center [1039, 472] width 187 height 24
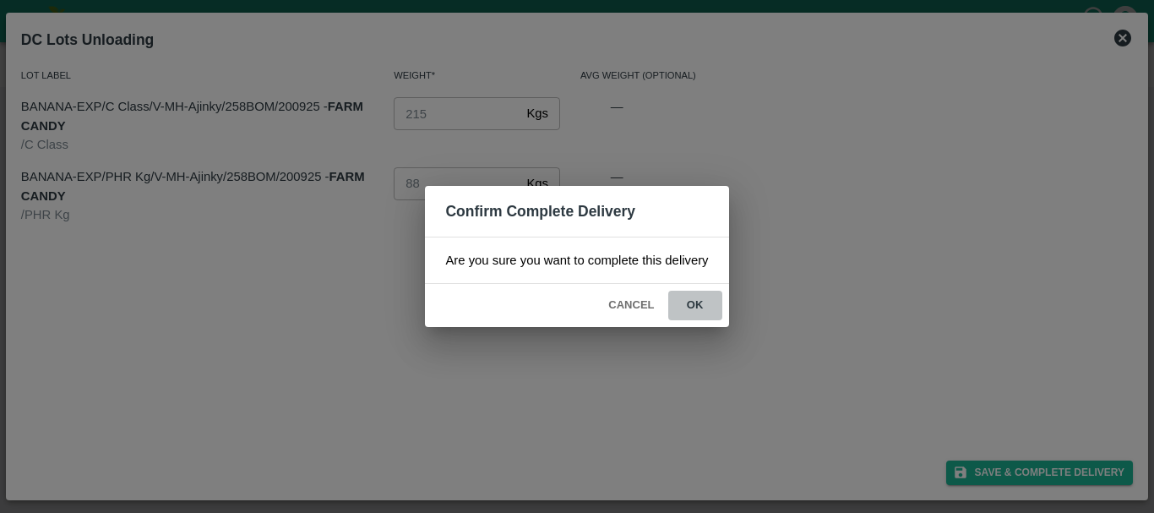
click at [694, 307] on button "ok" at bounding box center [695, 306] width 54 height 30
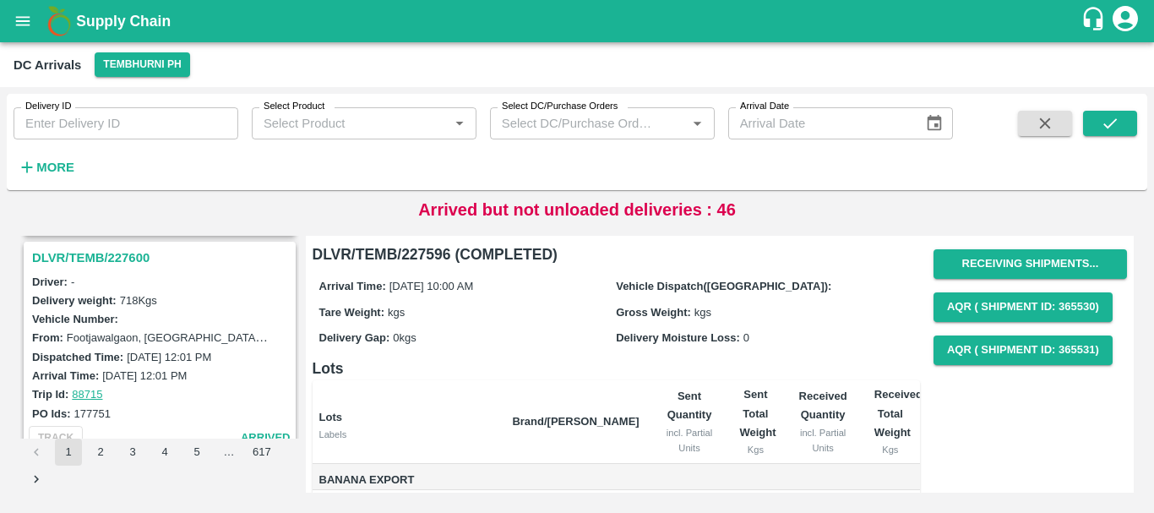
scroll to position [4120, 0]
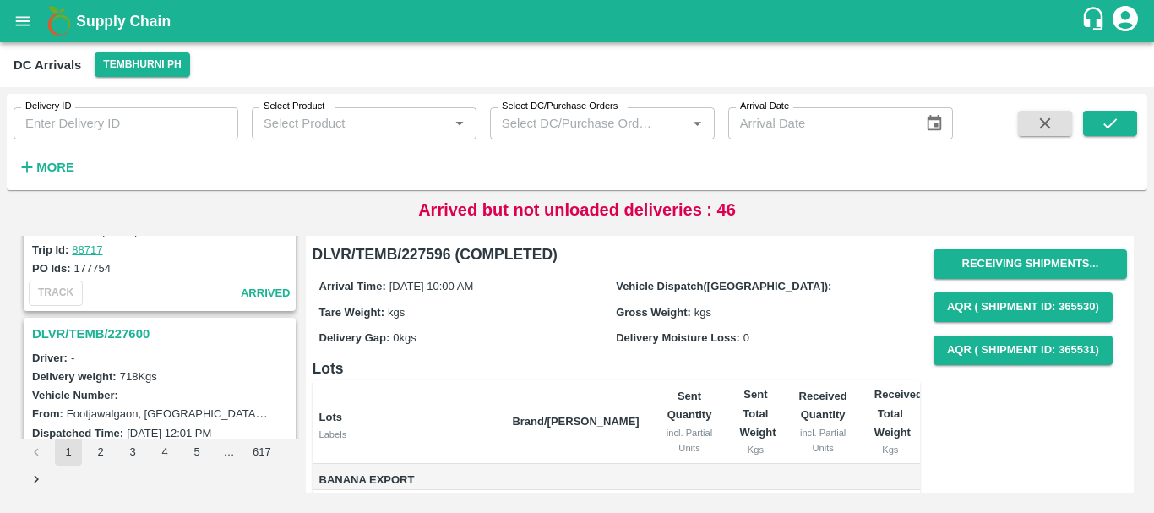
click at [131, 324] on h3 "DLVR/TEMB/227600" at bounding box center [162, 334] width 260 height 22
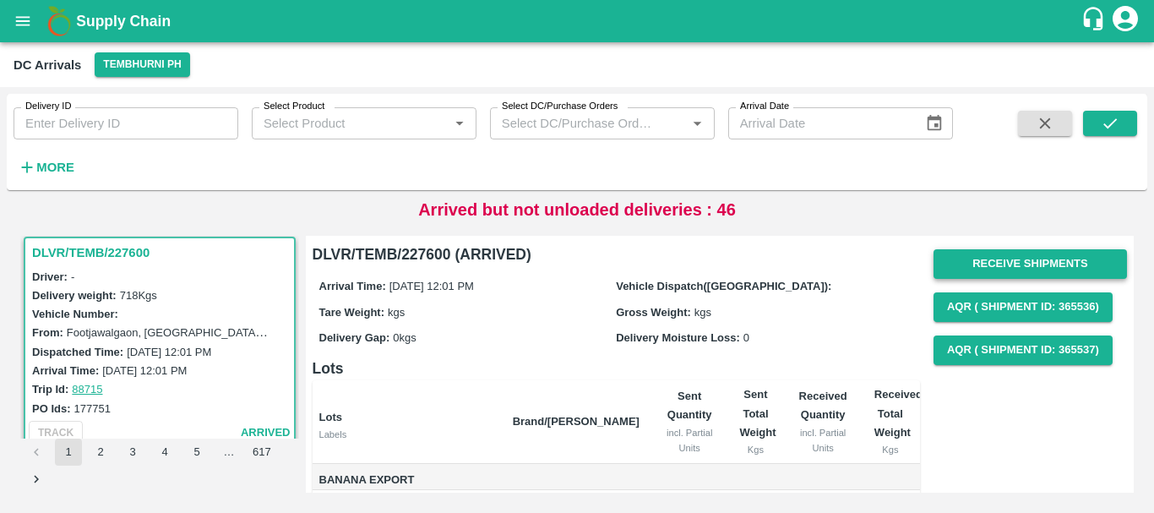
drag, startPoint x: 978, startPoint y: 243, endPoint x: 979, endPoint y: 256, distance: 12.7
click at [979, 256] on div "Receive Shipments AQR ( Shipment Id: 365536) AQR ( Shipment Id: 365537)" at bounding box center [1029, 306] width 193 height 128
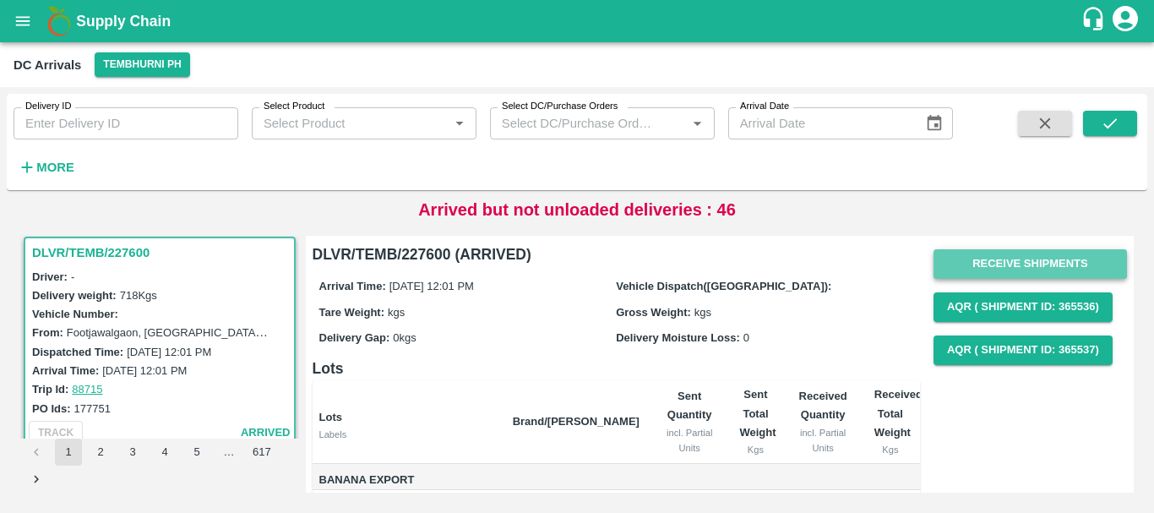
click at [979, 256] on button "Receive Shipments" at bounding box center [1029, 264] width 193 height 30
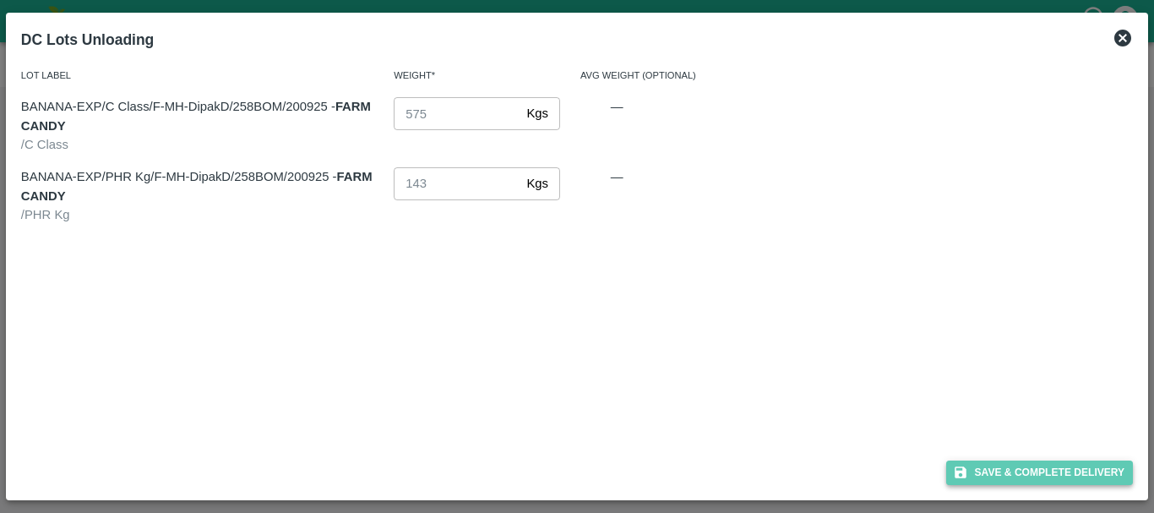
click at [982, 470] on button "Save & Complete Delivery" at bounding box center [1039, 472] width 187 height 24
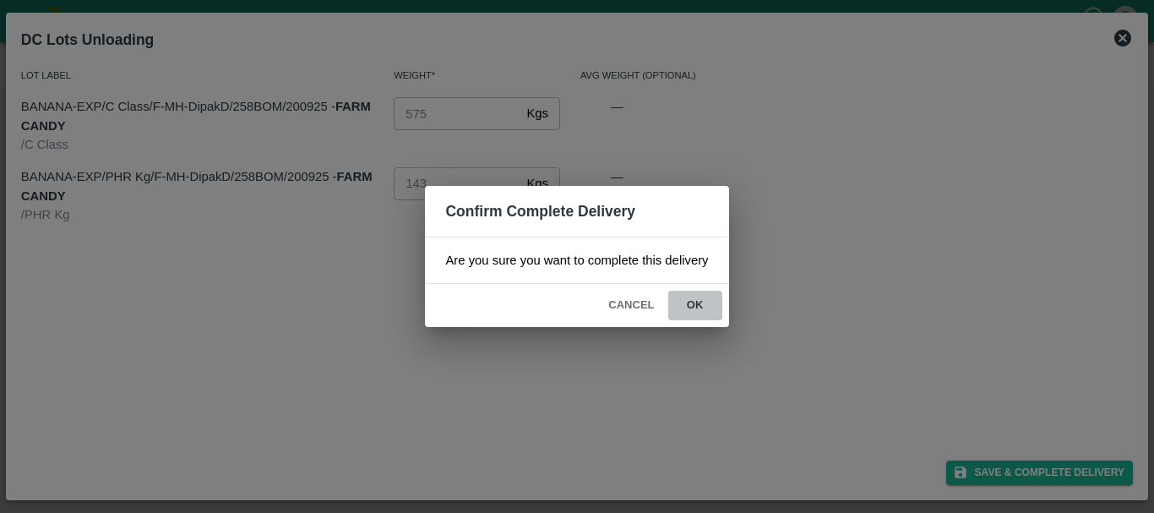
click at [706, 305] on button "ok" at bounding box center [695, 306] width 54 height 30
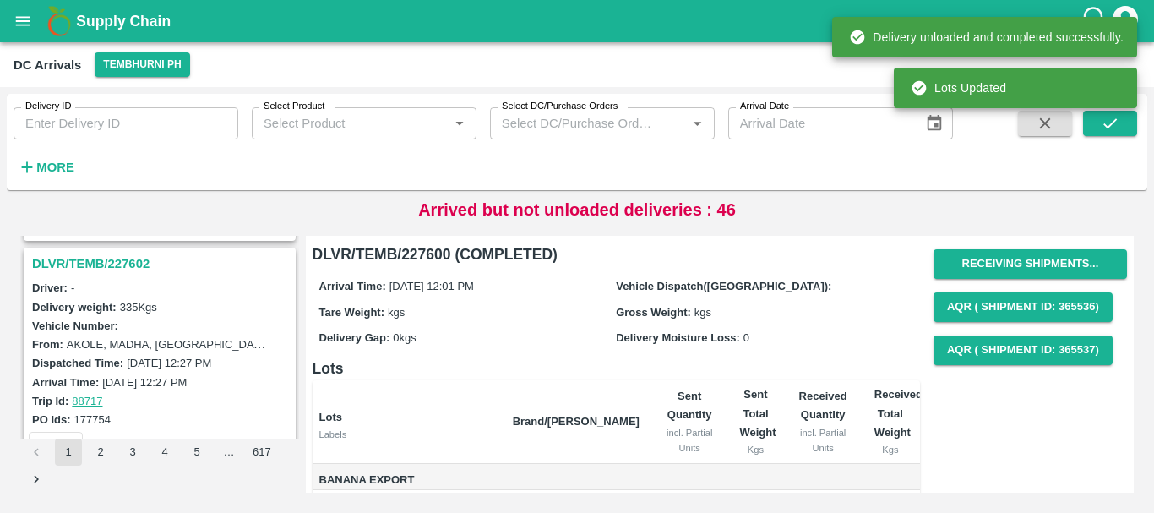
scroll to position [3968, 0]
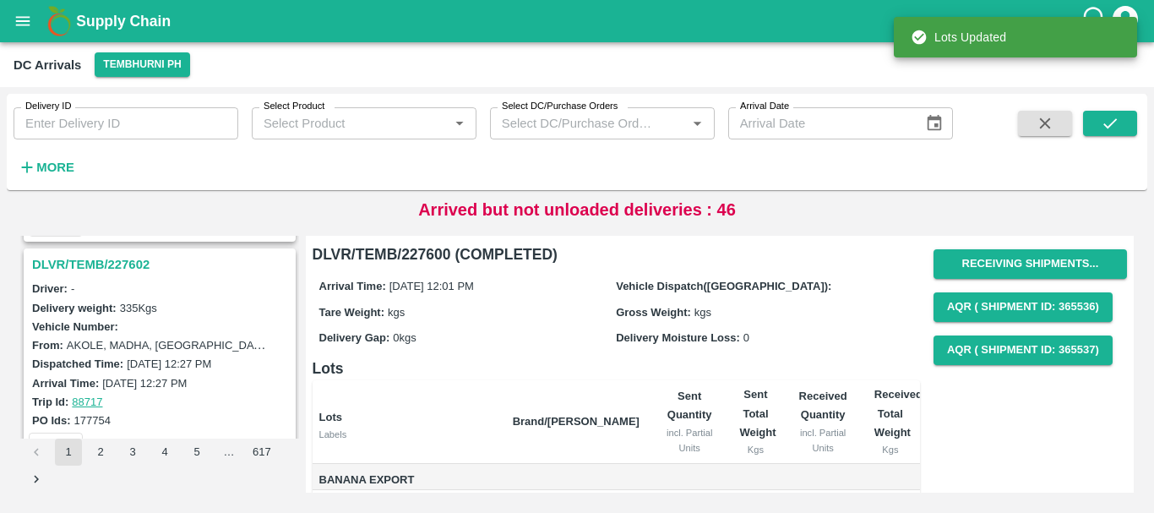
click at [120, 265] on h3 "DLVR/TEMB/227602" at bounding box center [162, 264] width 260 height 22
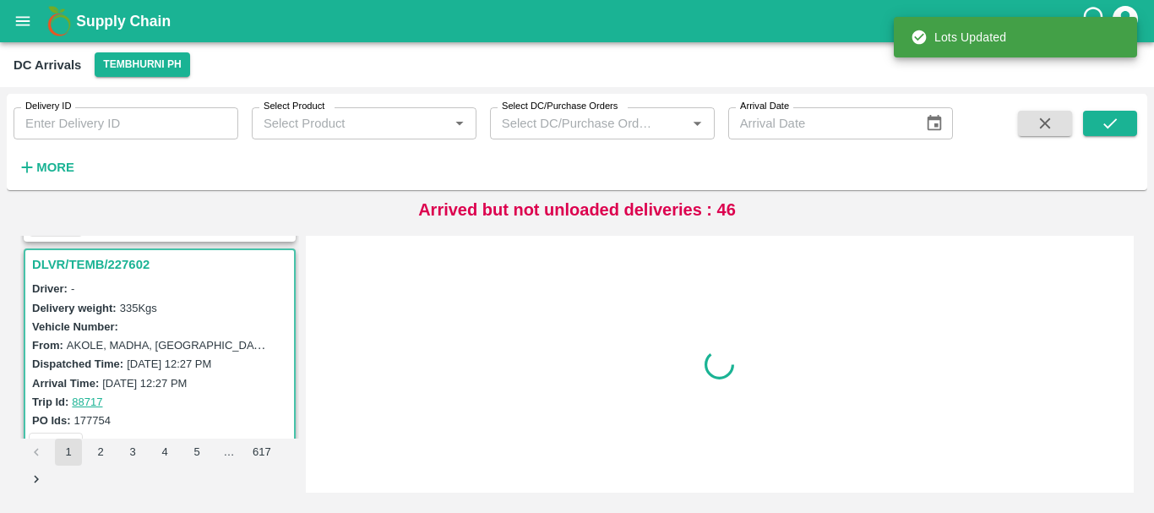
scroll to position [3980, 0]
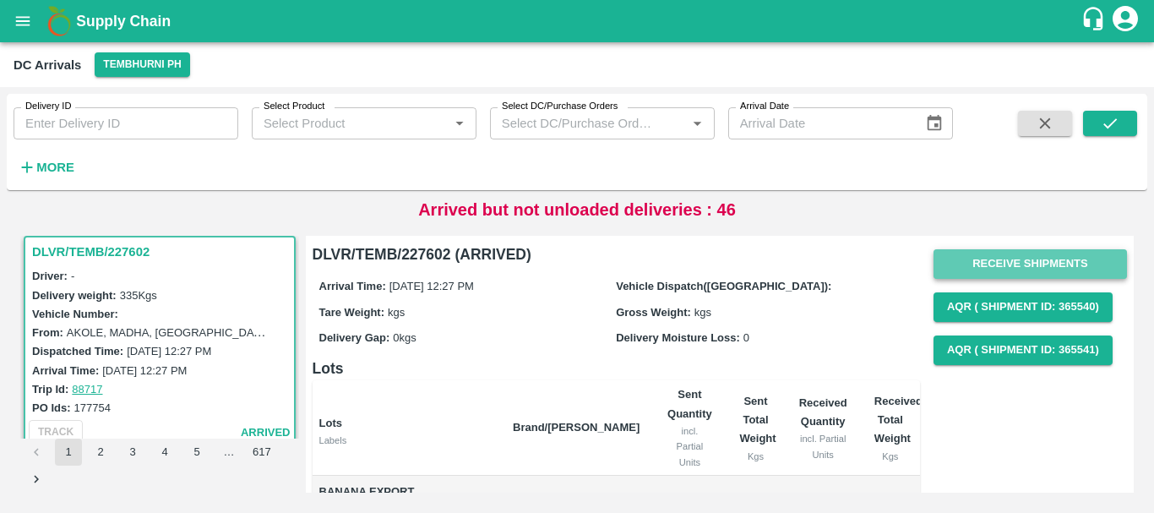
click at [1049, 261] on button "Receive Shipments" at bounding box center [1029, 264] width 193 height 30
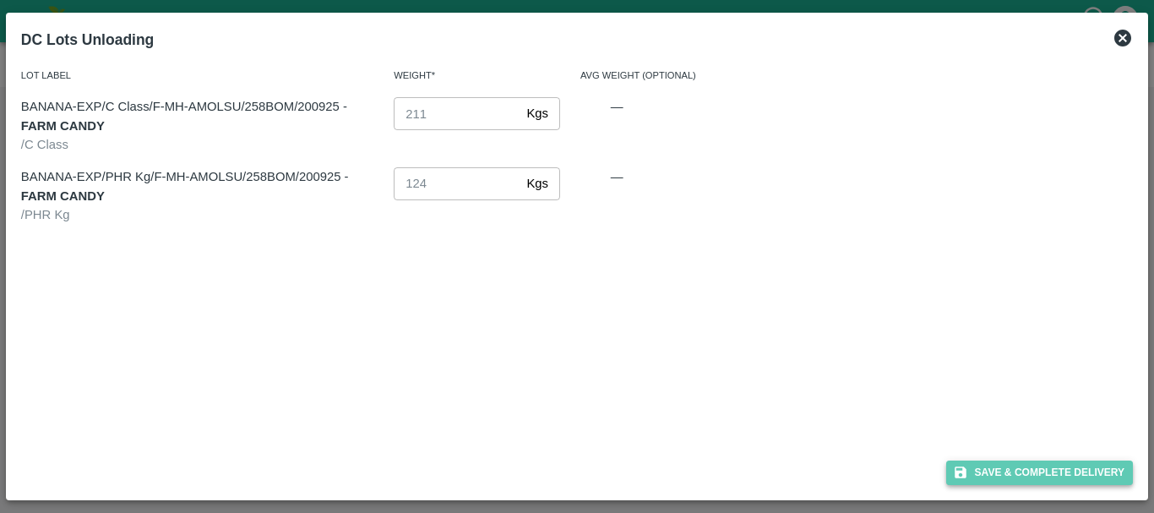
click at [974, 466] on button "Save & Complete Delivery" at bounding box center [1039, 472] width 187 height 24
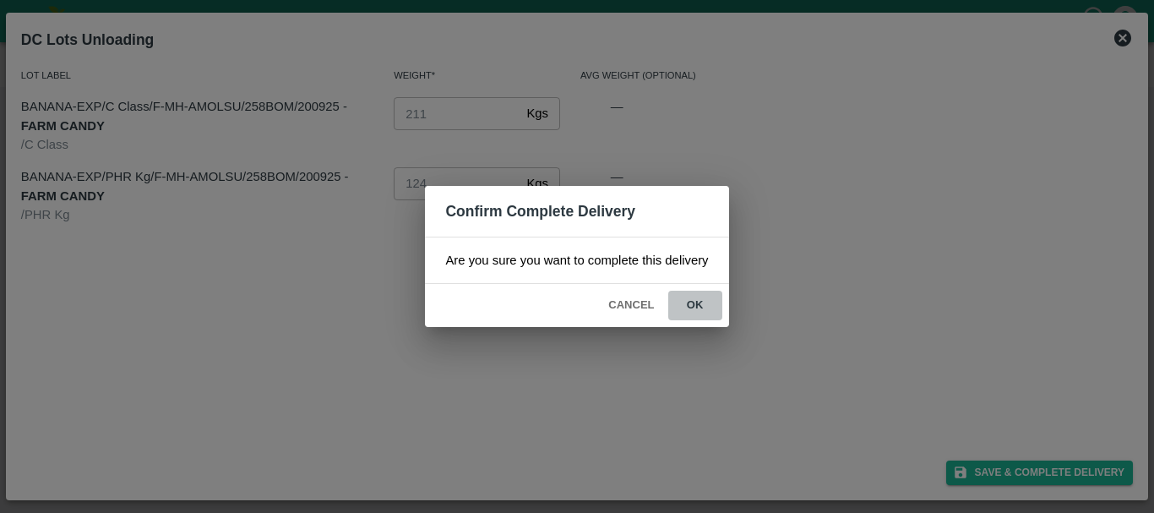
click at [701, 307] on button "ok" at bounding box center [695, 306] width 54 height 30
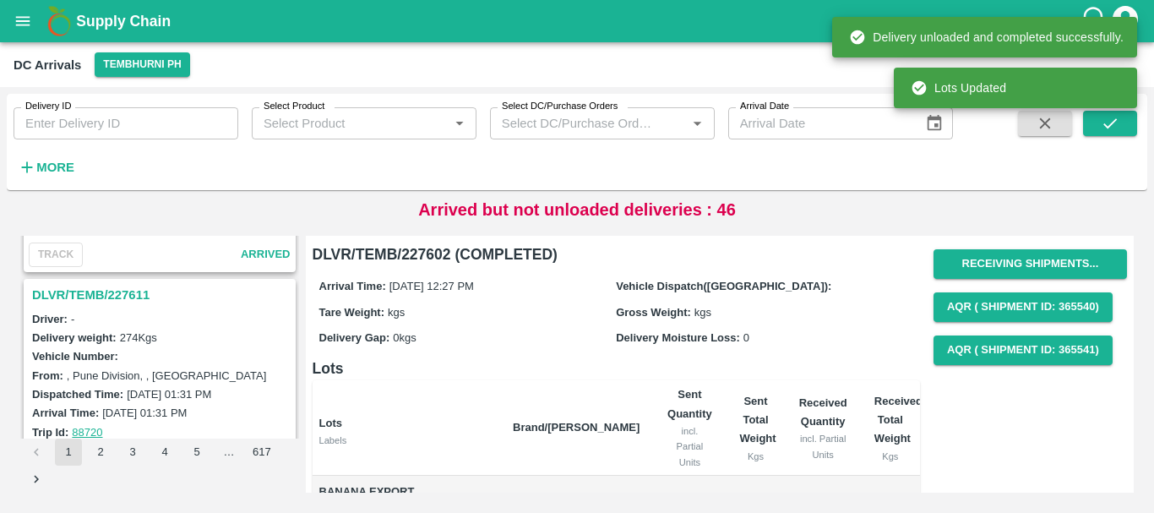
scroll to position [3716, 0]
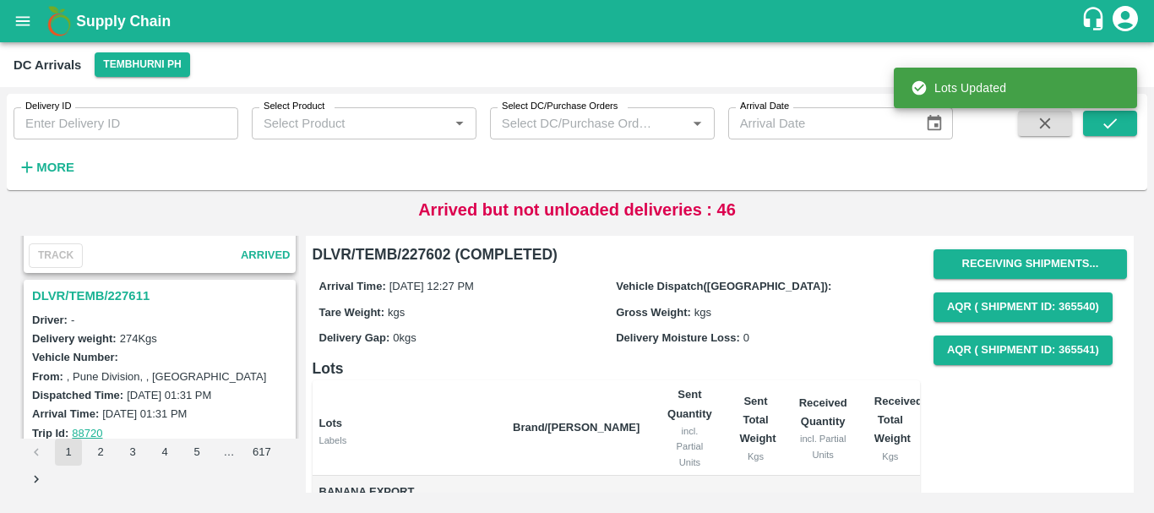
click at [135, 292] on h3 "DLVR/TEMB/227611" at bounding box center [162, 296] width 260 height 22
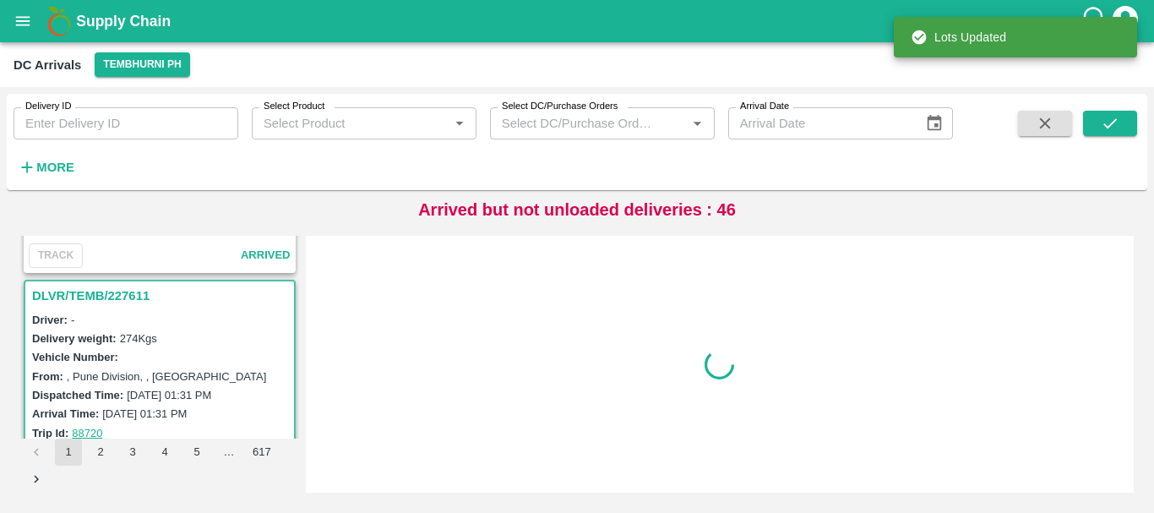
scroll to position [3759, 0]
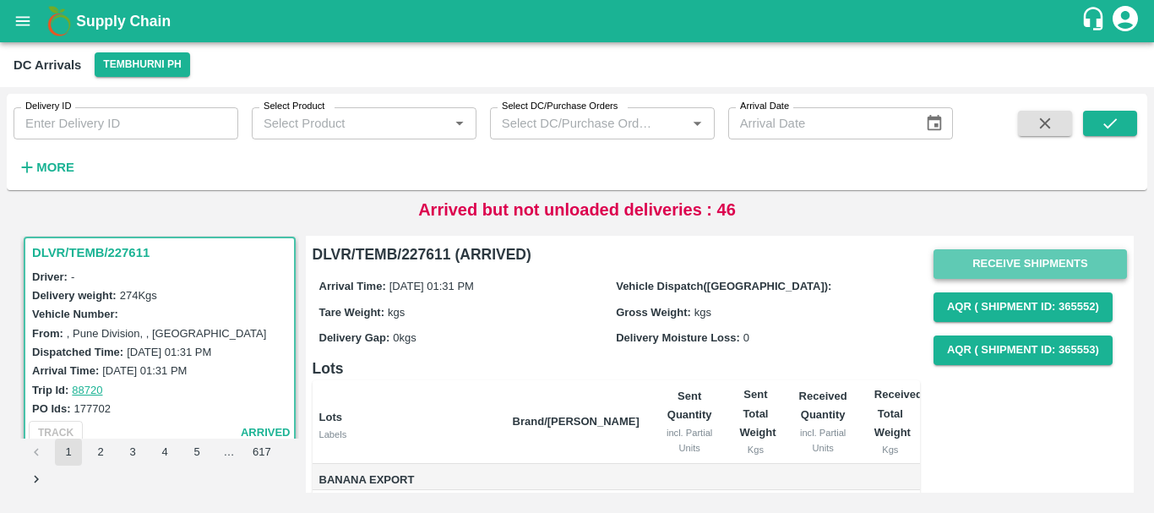
click at [991, 265] on button "Receive Shipments" at bounding box center [1029, 264] width 193 height 30
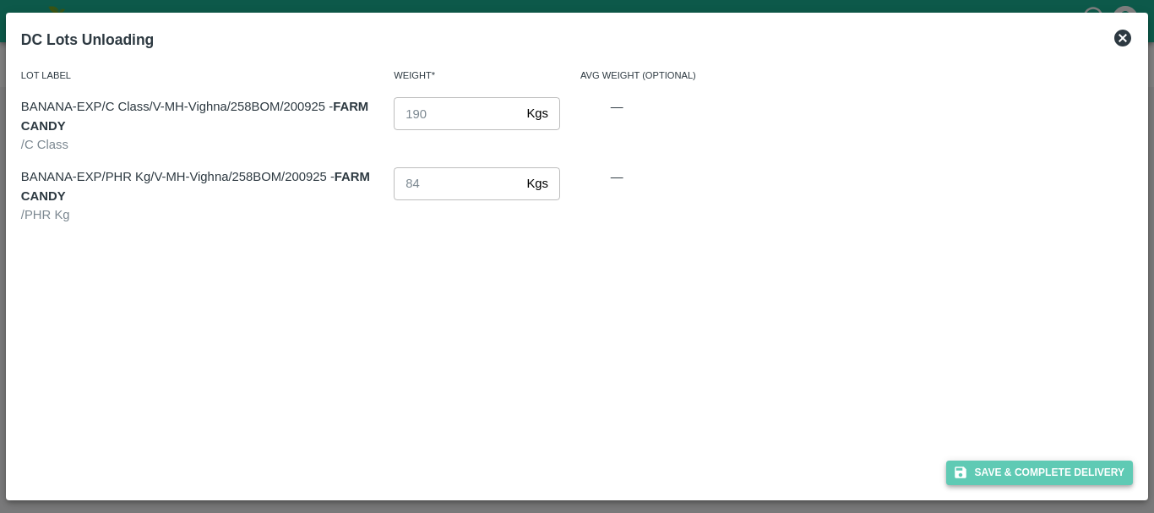
click at [988, 464] on button "Save & Complete Delivery" at bounding box center [1039, 472] width 187 height 24
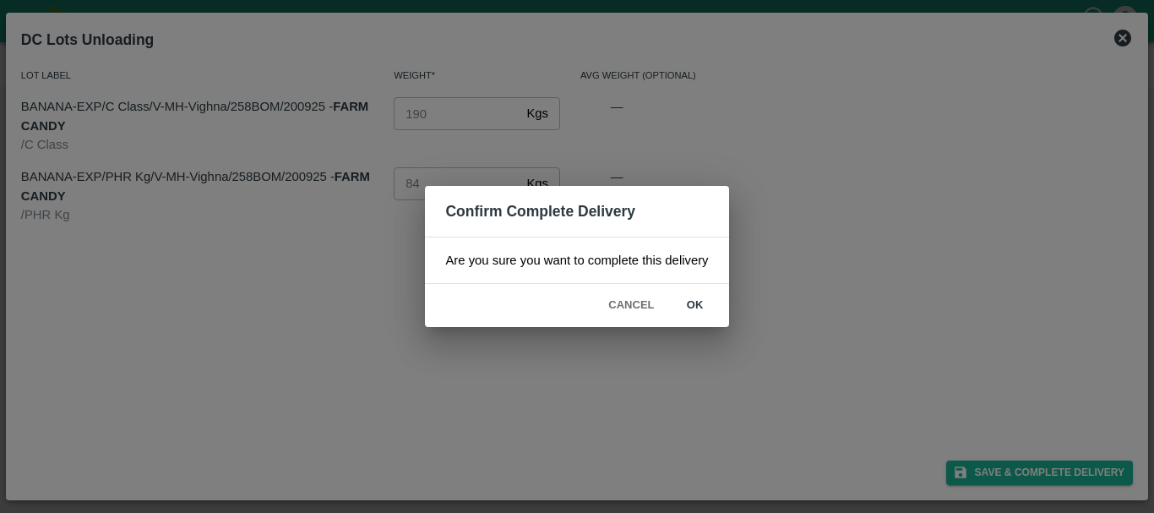
click at [692, 311] on button "ok" at bounding box center [695, 306] width 54 height 30
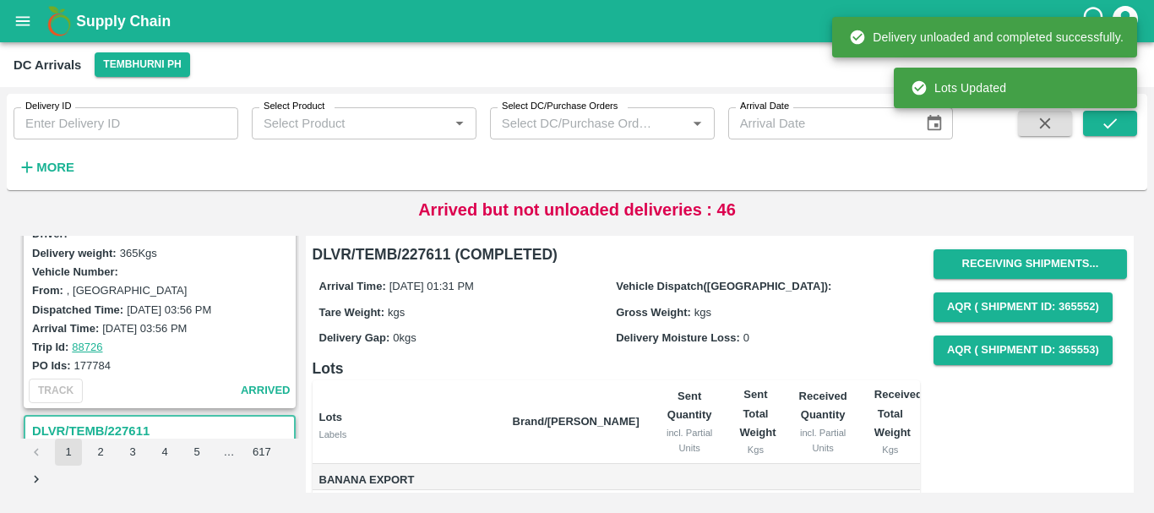
scroll to position [3516, 0]
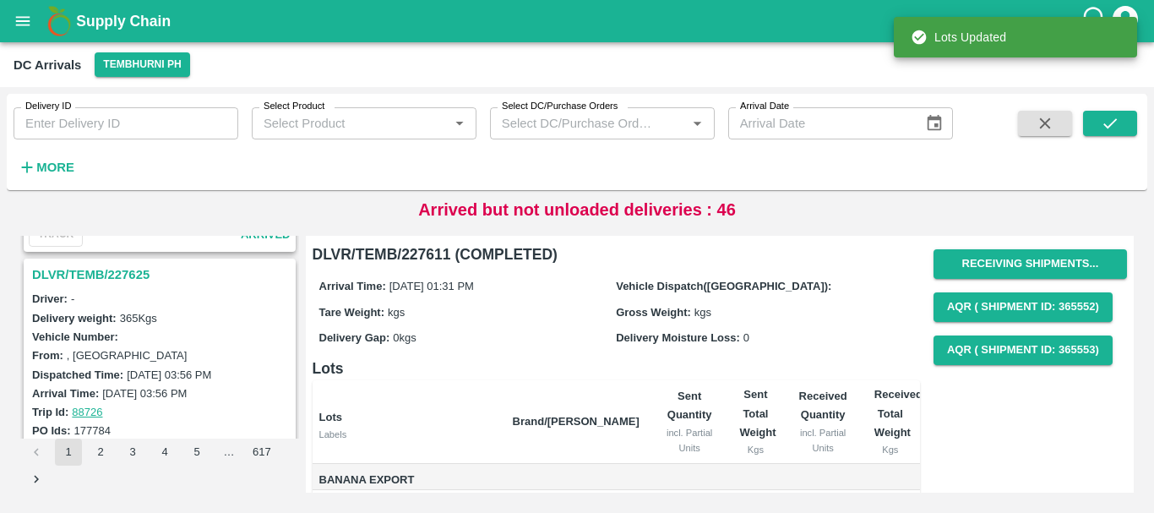
click at [120, 273] on h3 "DLVR/TEMB/227625" at bounding box center [162, 274] width 260 height 22
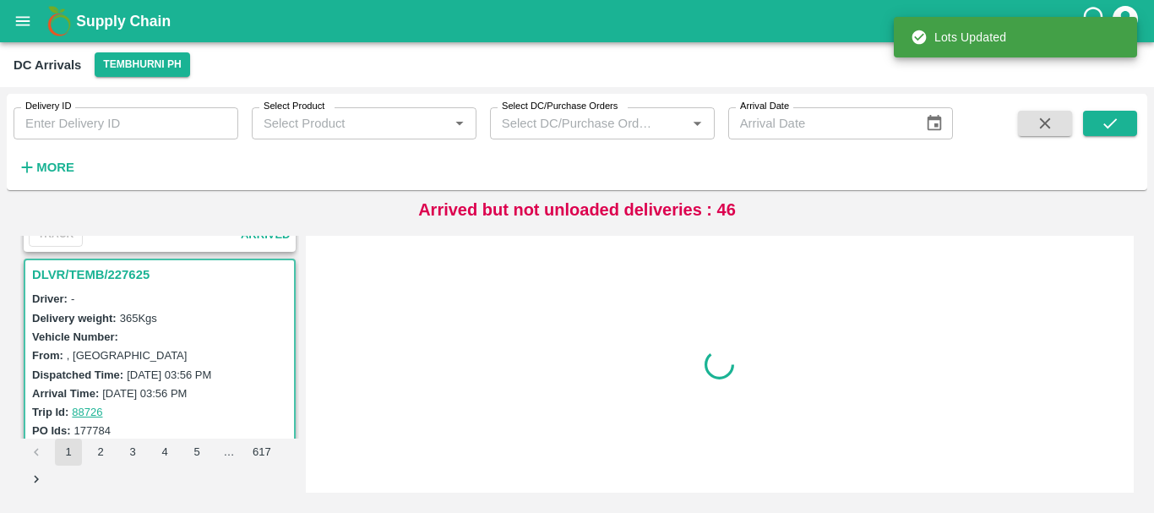
scroll to position [3539, 0]
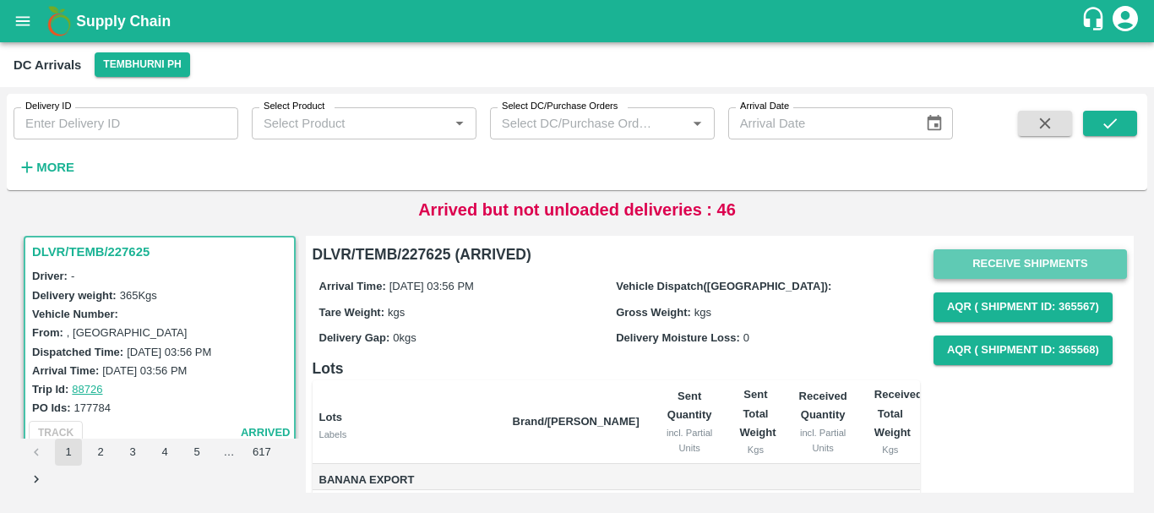
click at [978, 261] on button "Receive Shipments" at bounding box center [1029, 264] width 193 height 30
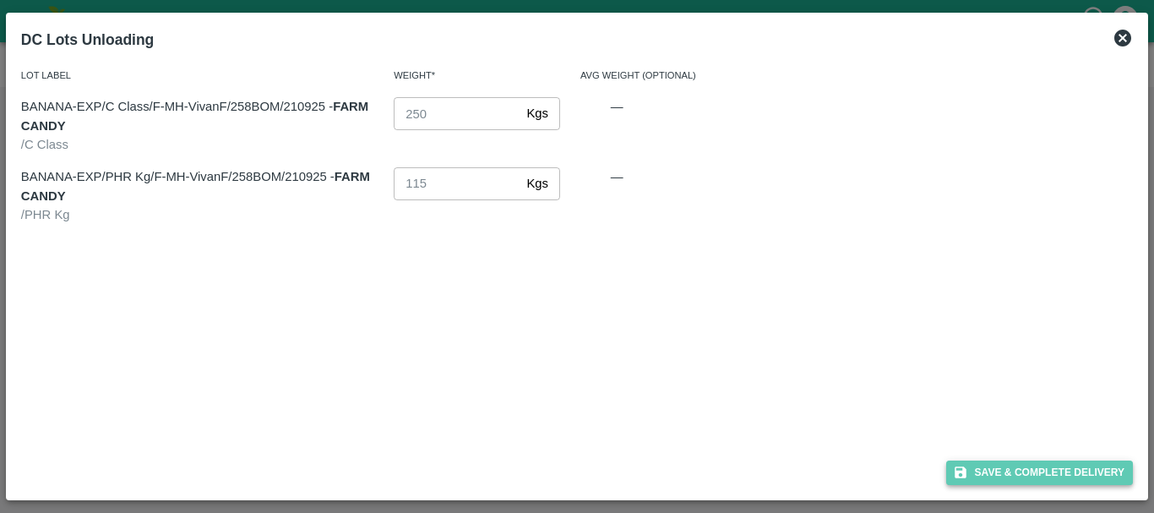
click at [986, 468] on button "Save & Complete Delivery" at bounding box center [1039, 472] width 187 height 24
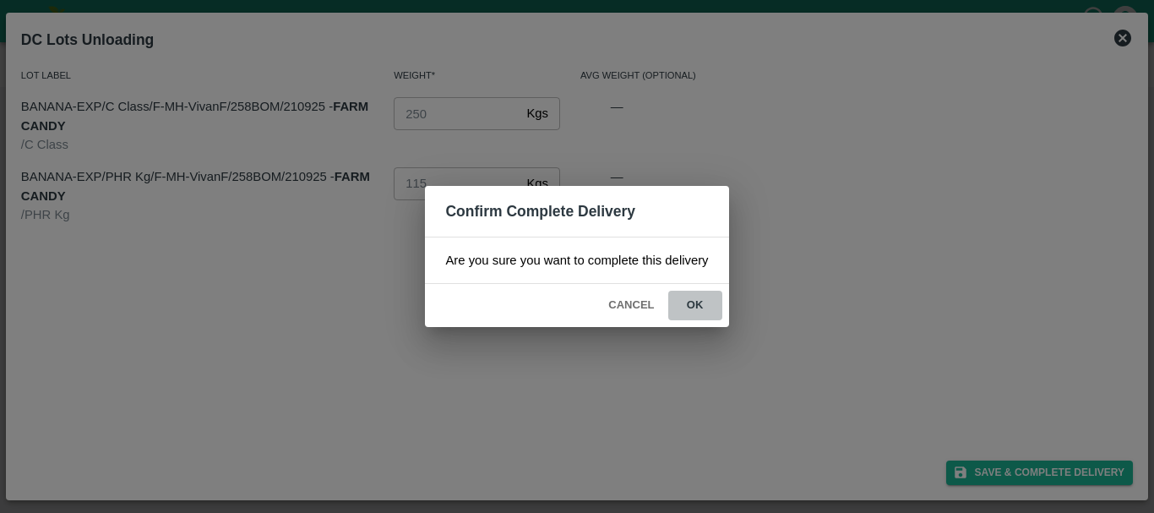
click at [703, 305] on button "ok" at bounding box center [695, 306] width 54 height 30
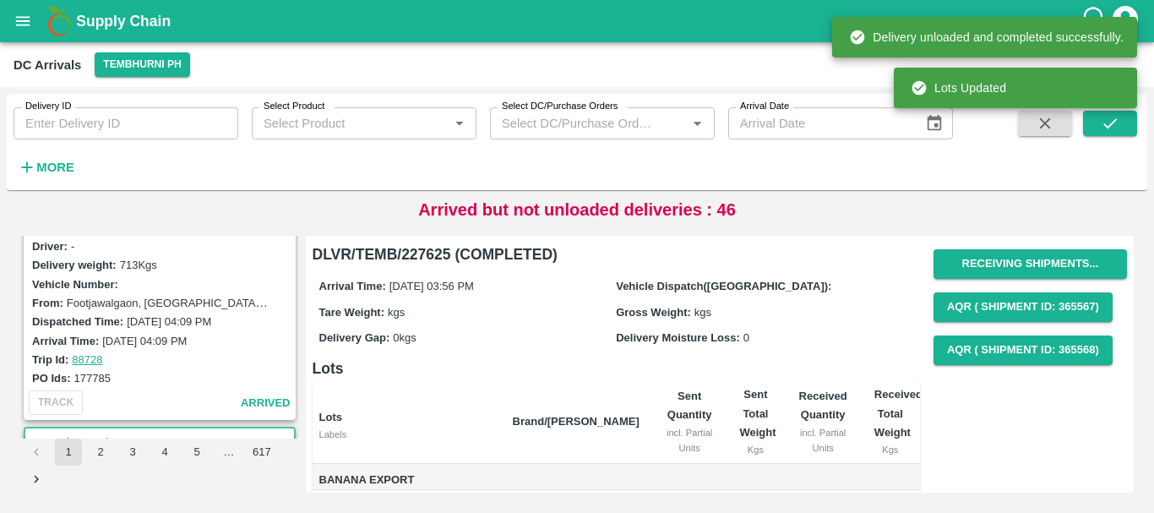
scroll to position [3284, 0]
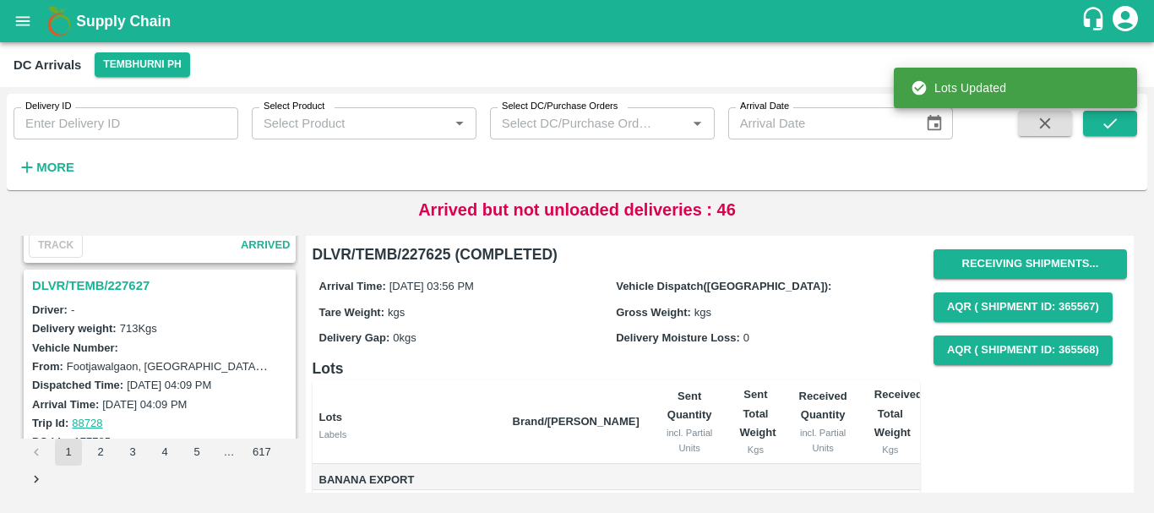
click at [130, 283] on h3 "DLVR/TEMB/227627" at bounding box center [162, 285] width 260 height 22
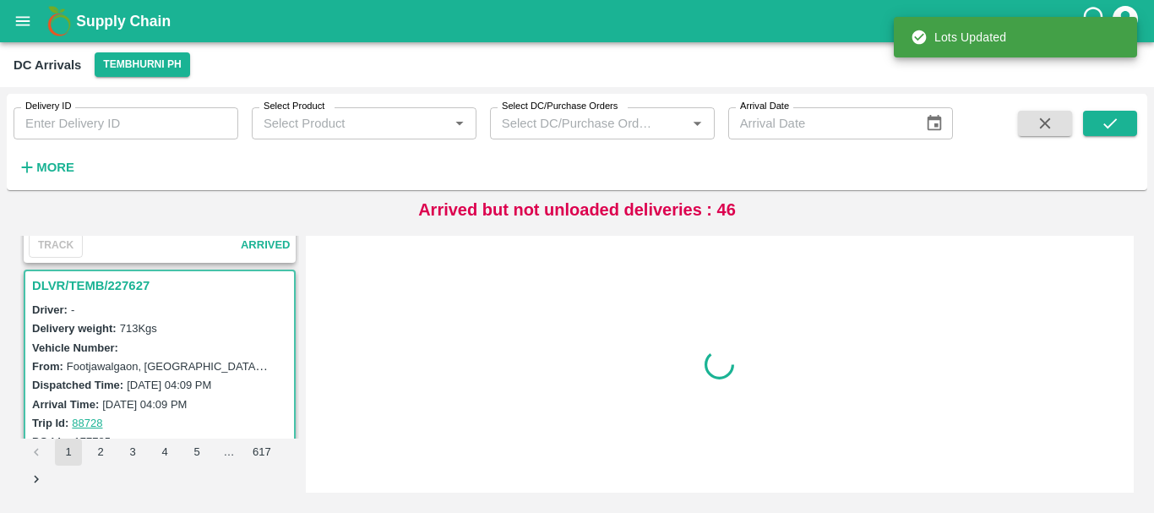
scroll to position [3318, 0]
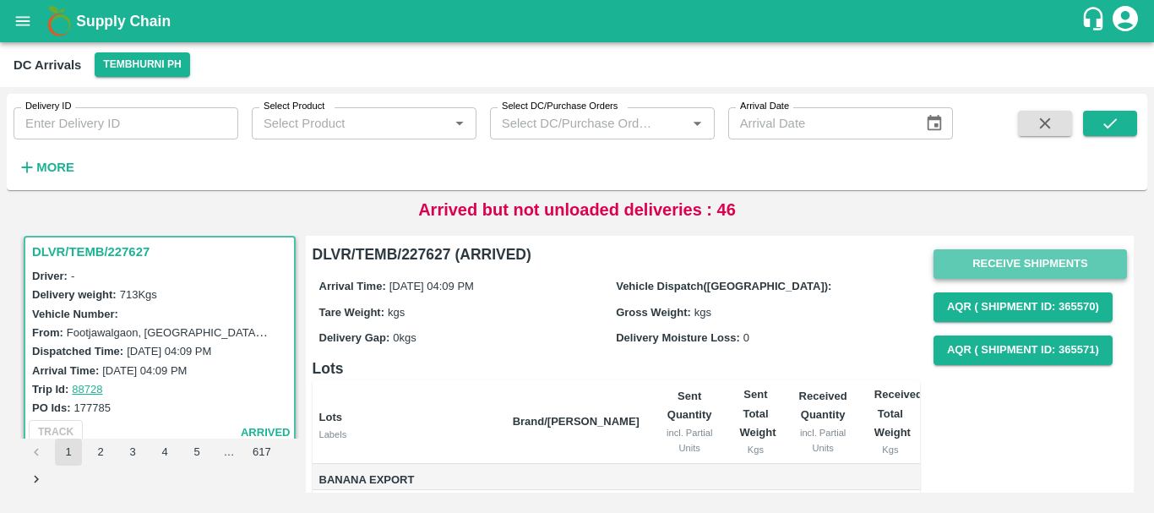
click at [1008, 262] on button "Receive Shipments" at bounding box center [1029, 264] width 193 height 30
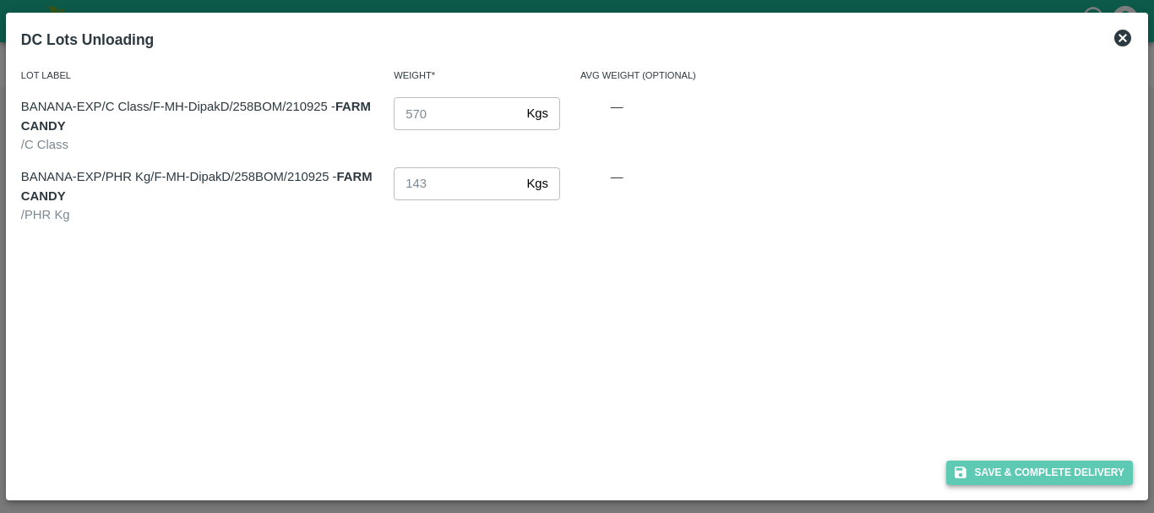
click at [963, 475] on icon "button" at bounding box center [960, 473] width 12 height 12
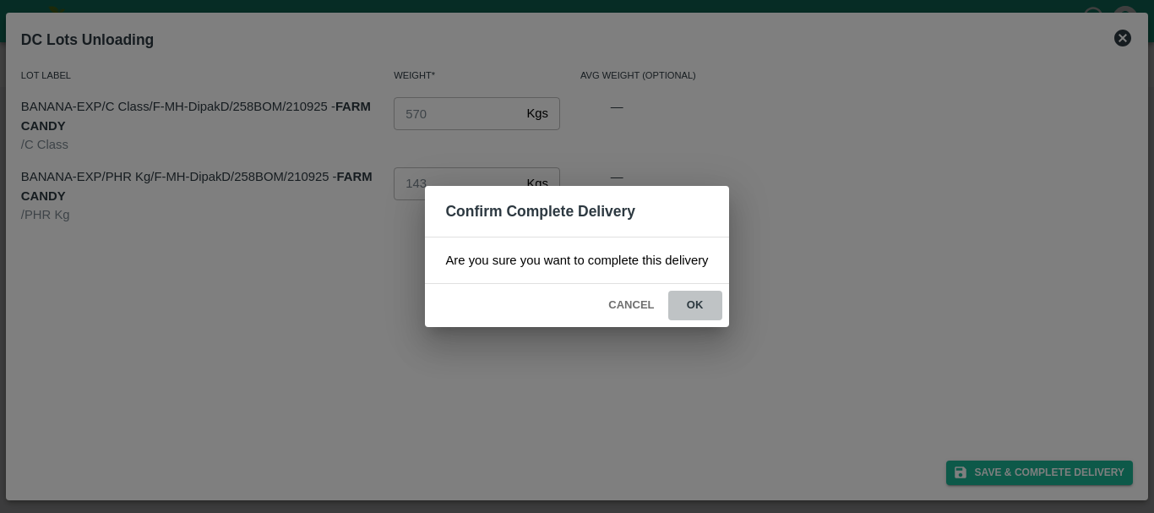
click at [707, 299] on button "ok" at bounding box center [695, 306] width 54 height 30
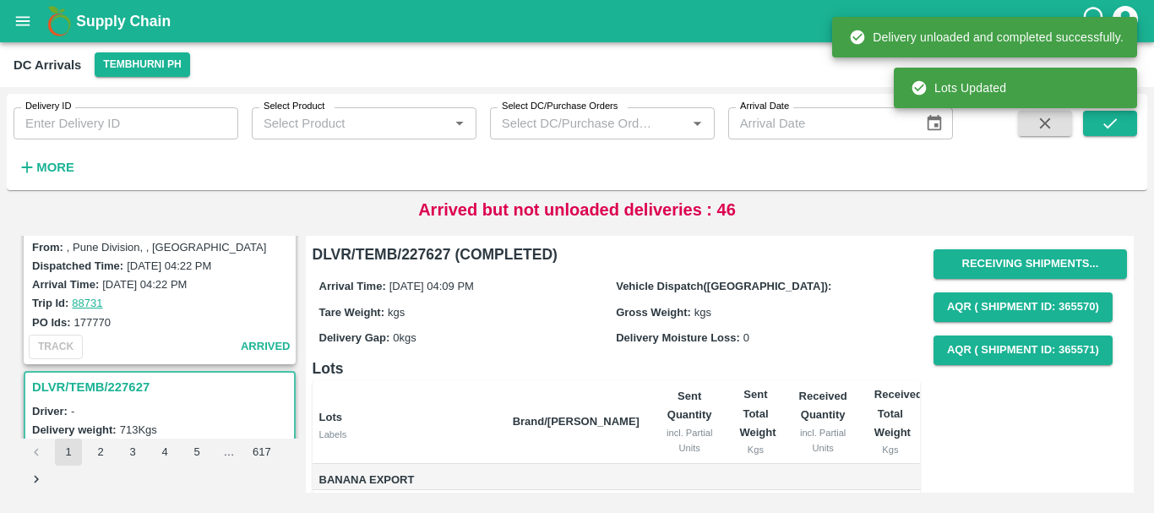
scroll to position [3088, 0]
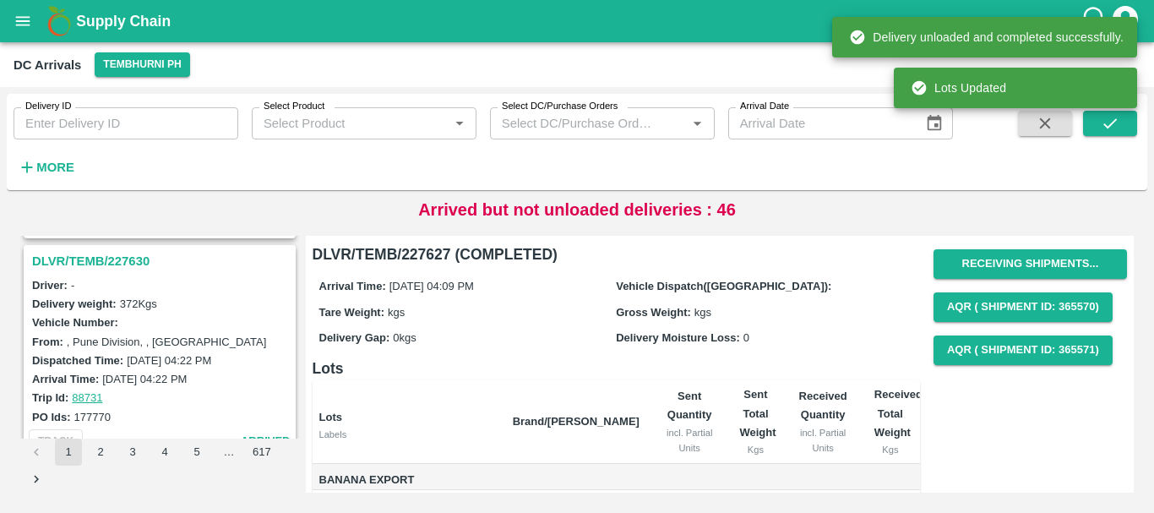
click at [129, 262] on h3 "DLVR/TEMB/227630" at bounding box center [162, 261] width 260 height 22
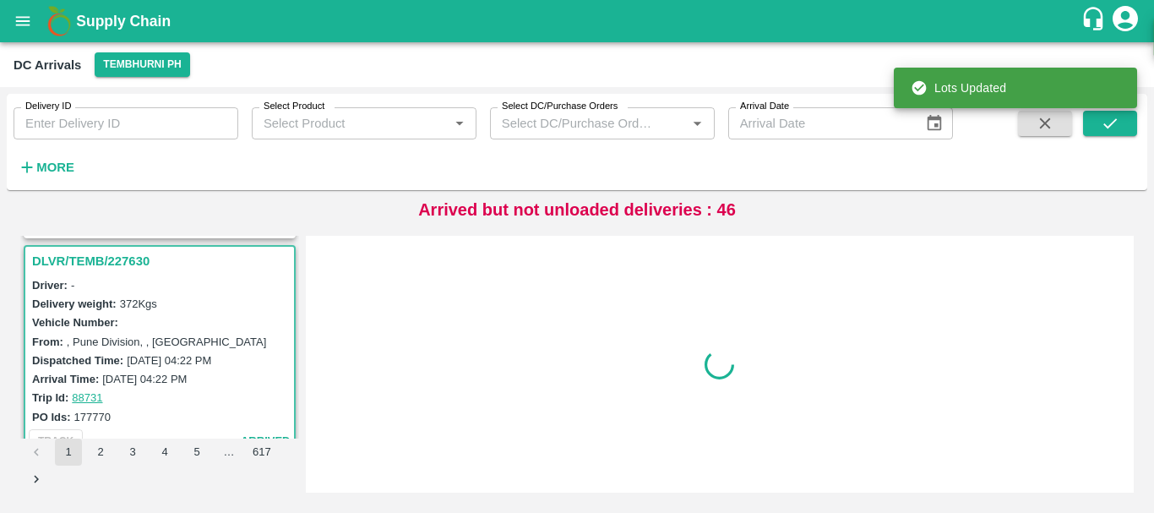
scroll to position [3097, 0]
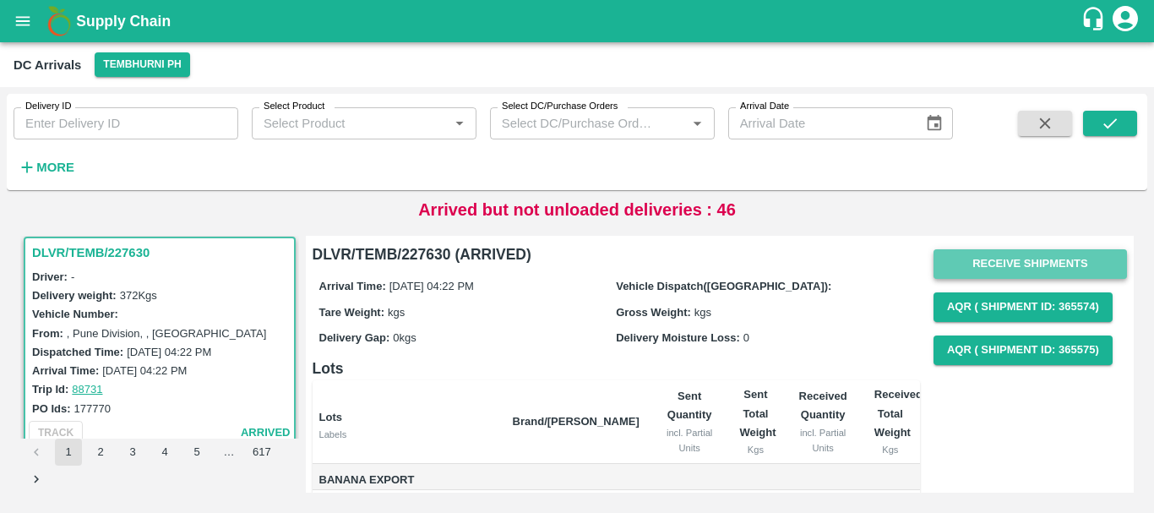
click at [957, 267] on button "Receive Shipments" at bounding box center [1029, 264] width 193 height 30
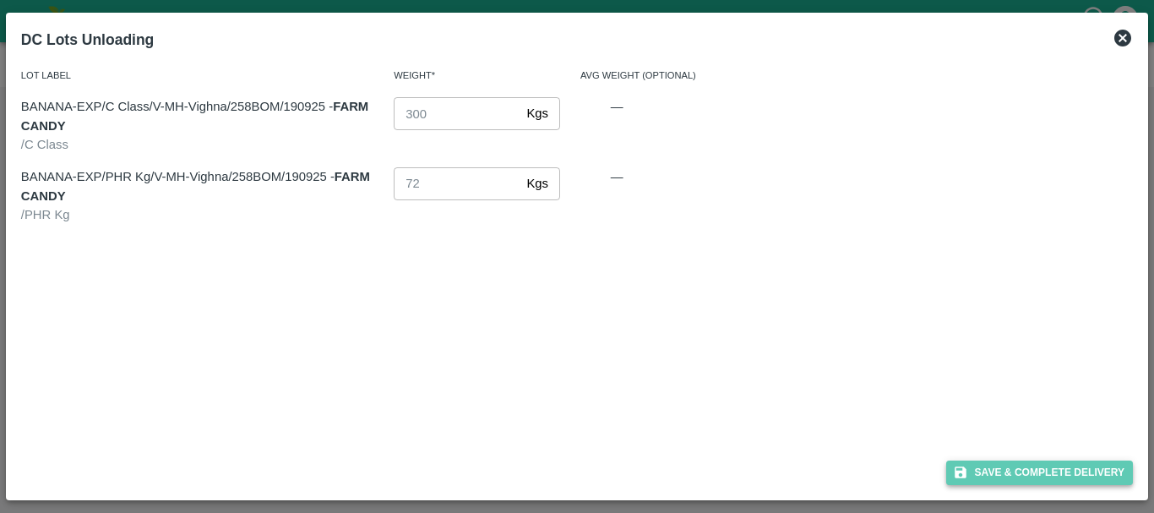
click at [960, 468] on icon "button" at bounding box center [960, 473] width 12 height 12
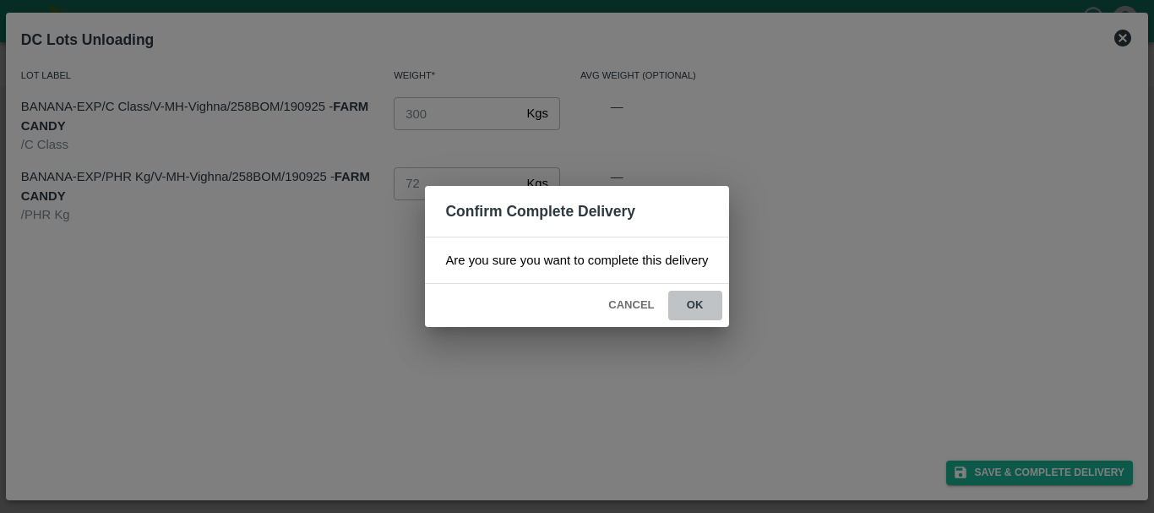
click at [687, 309] on button "ok" at bounding box center [695, 306] width 54 height 30
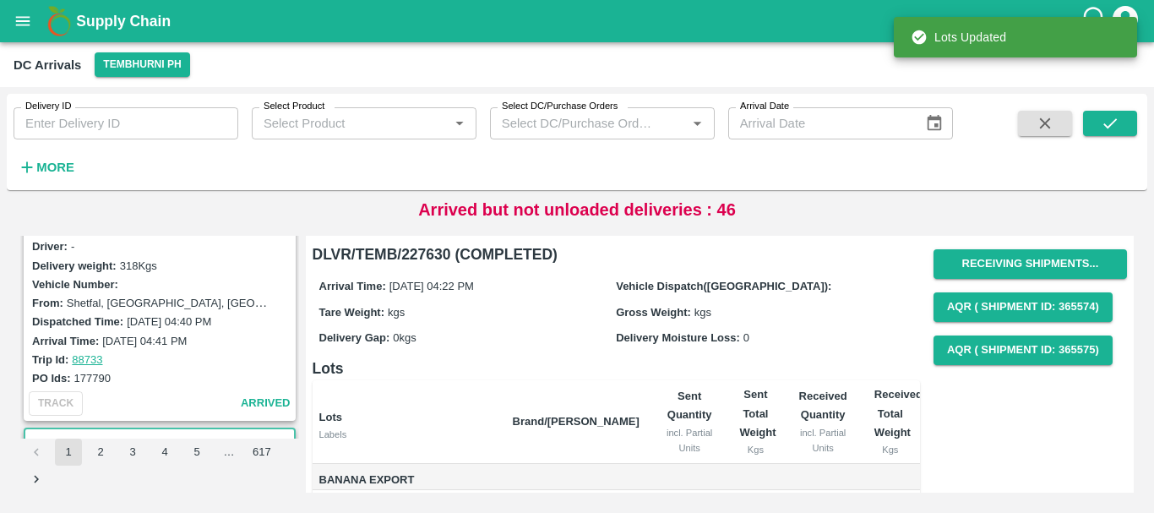
scroll to position [2818, 0]
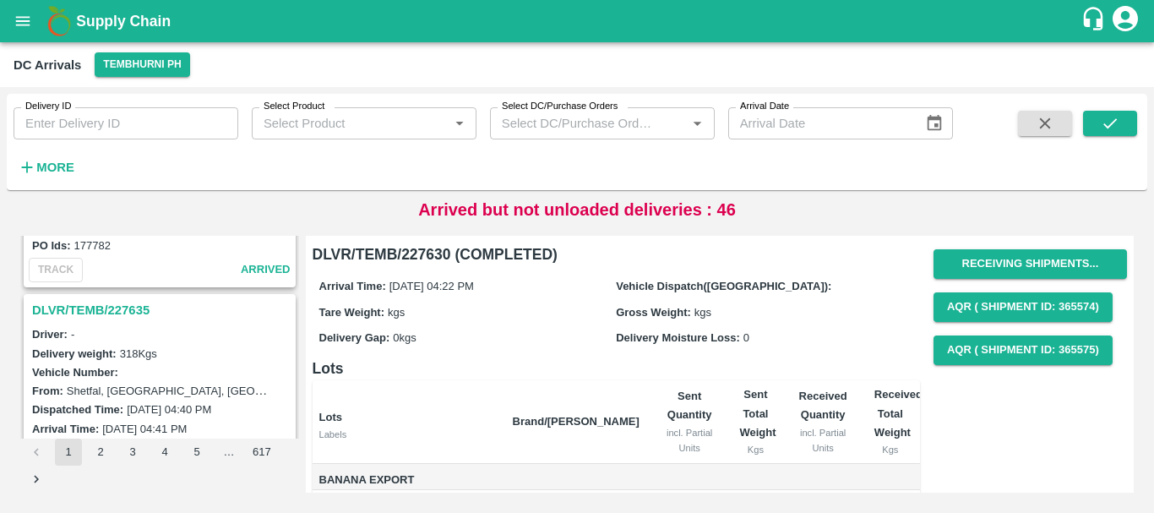
click at [116, 312] on h3 "DLVR/TEMB/227635" at bounding box center [162, 310] width 260 height 22
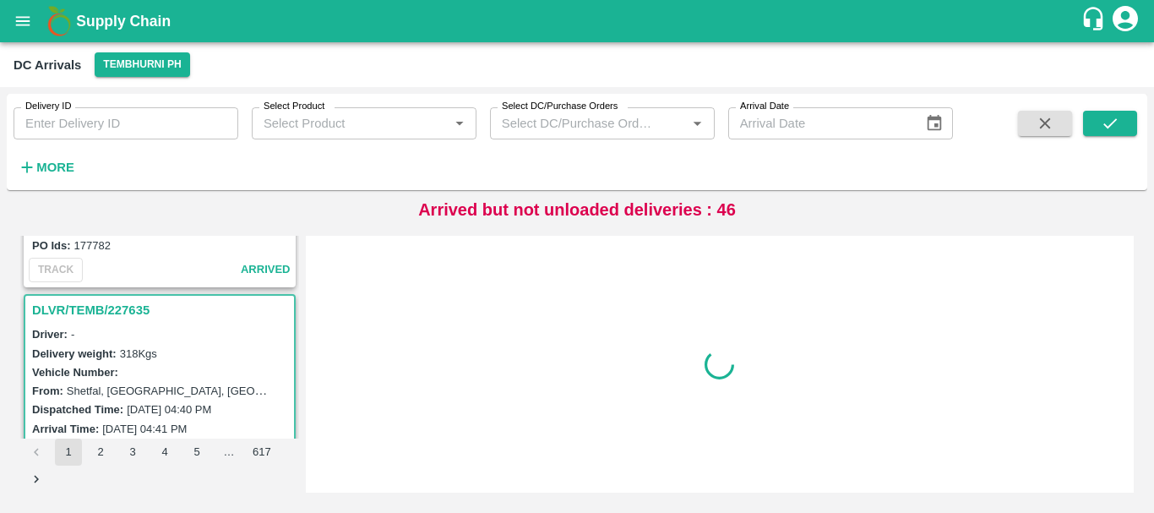
scroll to position [2876, 0]
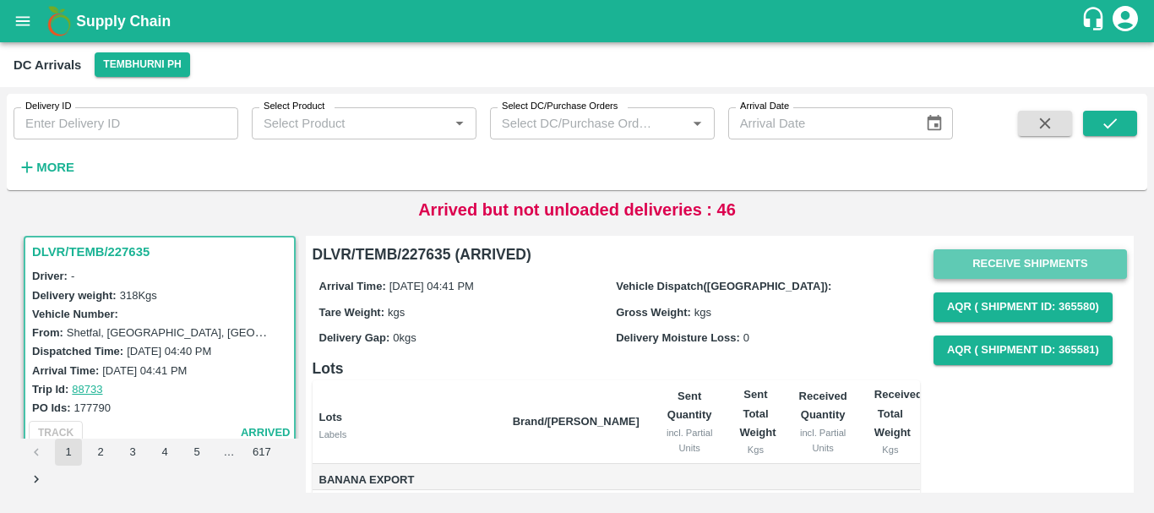
click at [997, 258] on button "Receive Shipments" at bounding box center [1029, 264] width 193 height 30
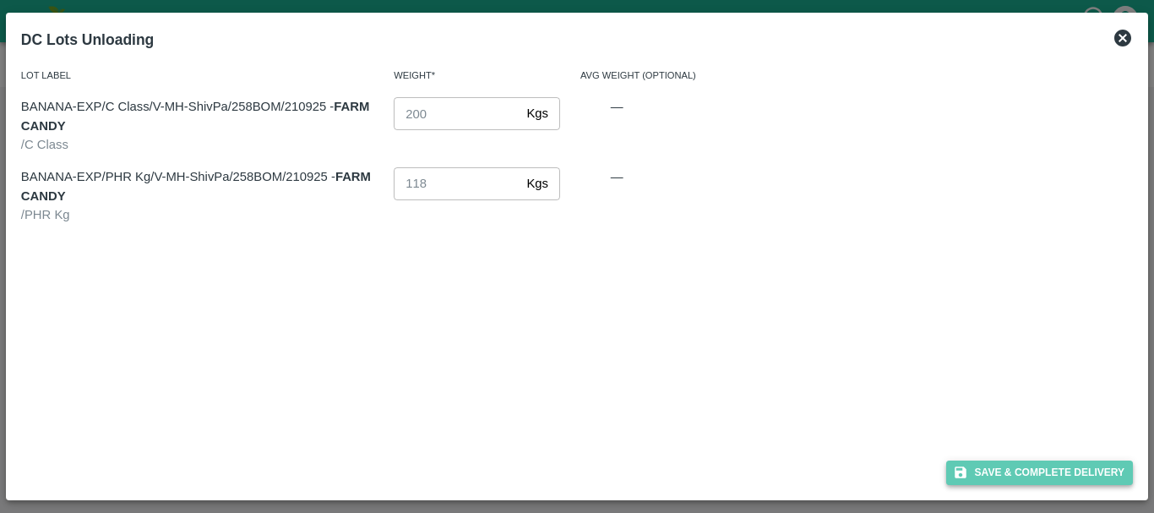
click at [999, 476] on button "Save & Complete Delivery" at bounding box center [1039, 472] width 187 height 24
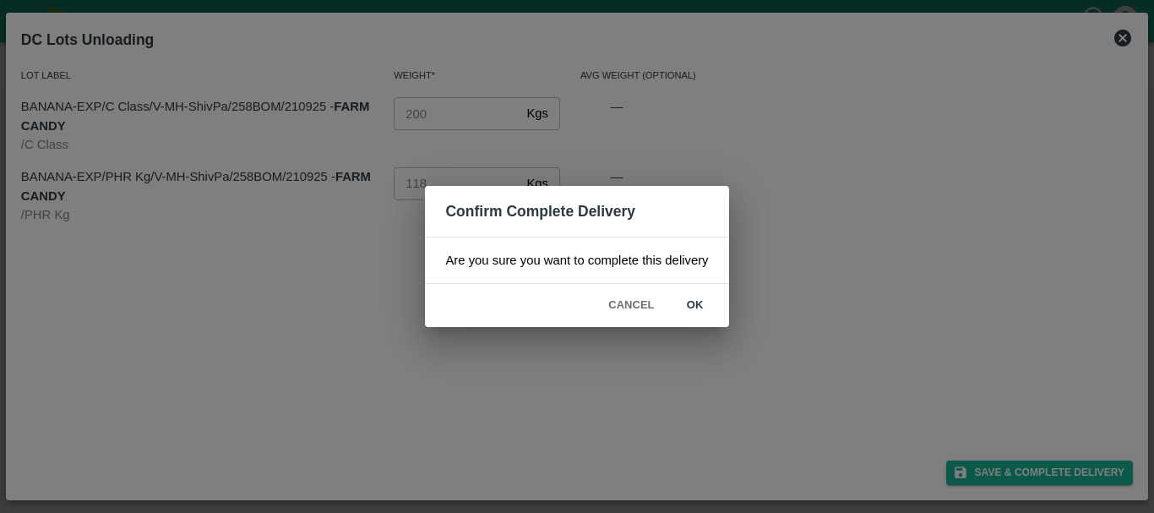
click at [693, 300] on button "ok" at bounding box center [695, 306] width 54 height 30
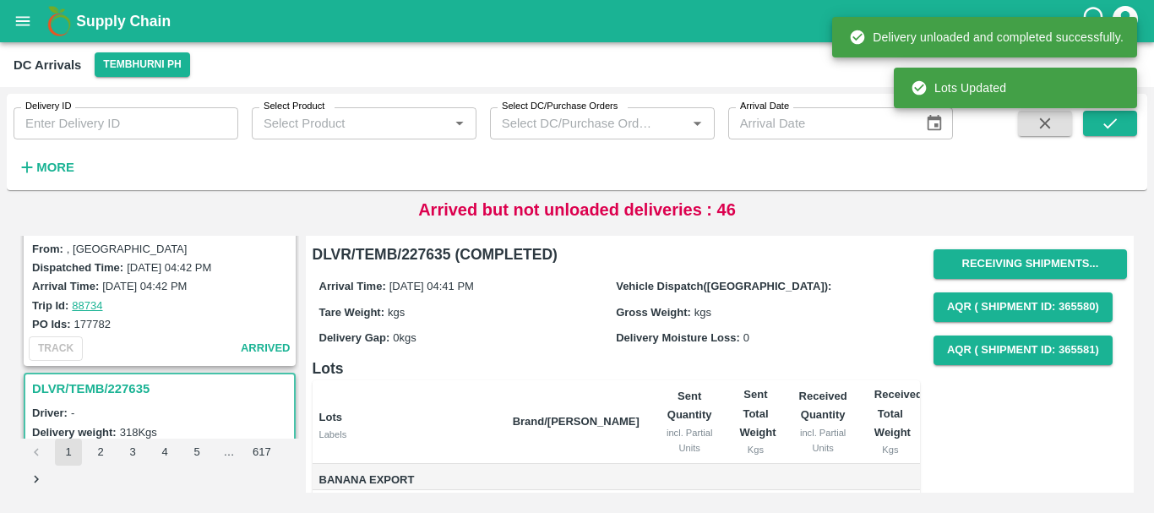
scroll to position [2632, 0]
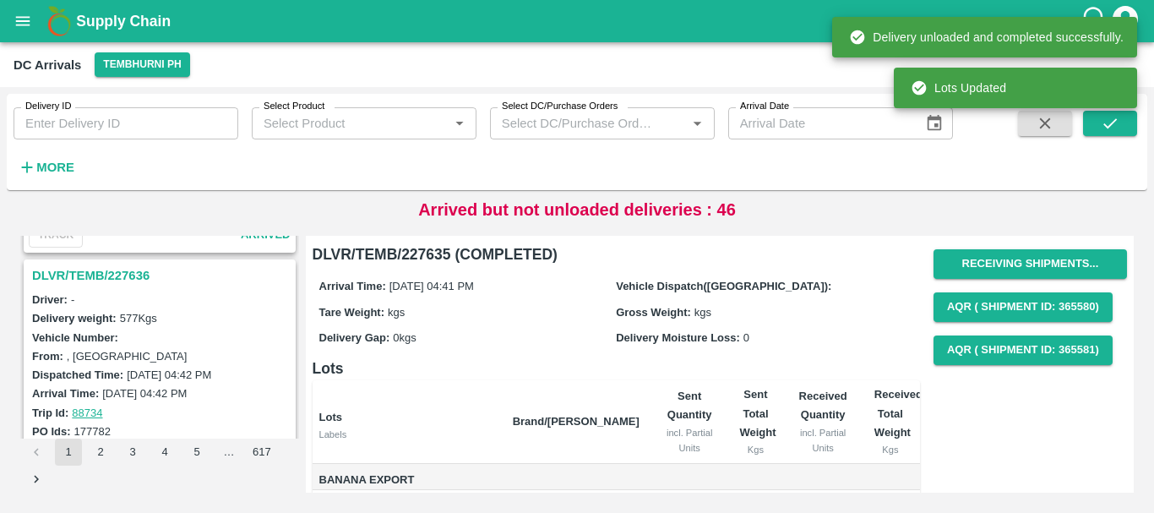
click at [139, 270] on h3 "DLVR/TEMB/227636" at bounding box center [162, 275] width 260 height 22
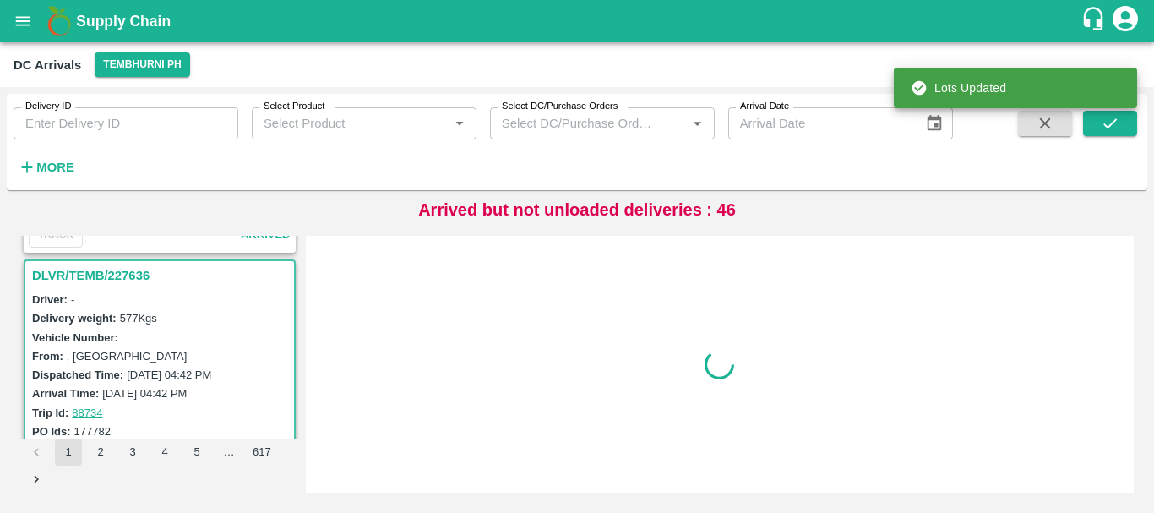
scroll to position [2656, 0]
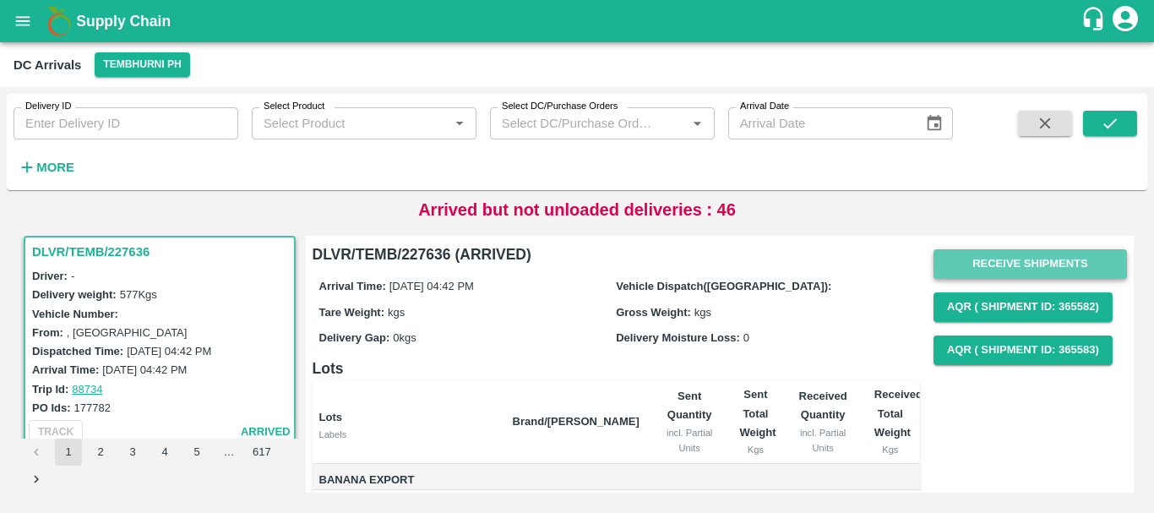
click at [979, 250] on button "Receive Shipments" at bounding box center [1029, 264] width 193 height 30
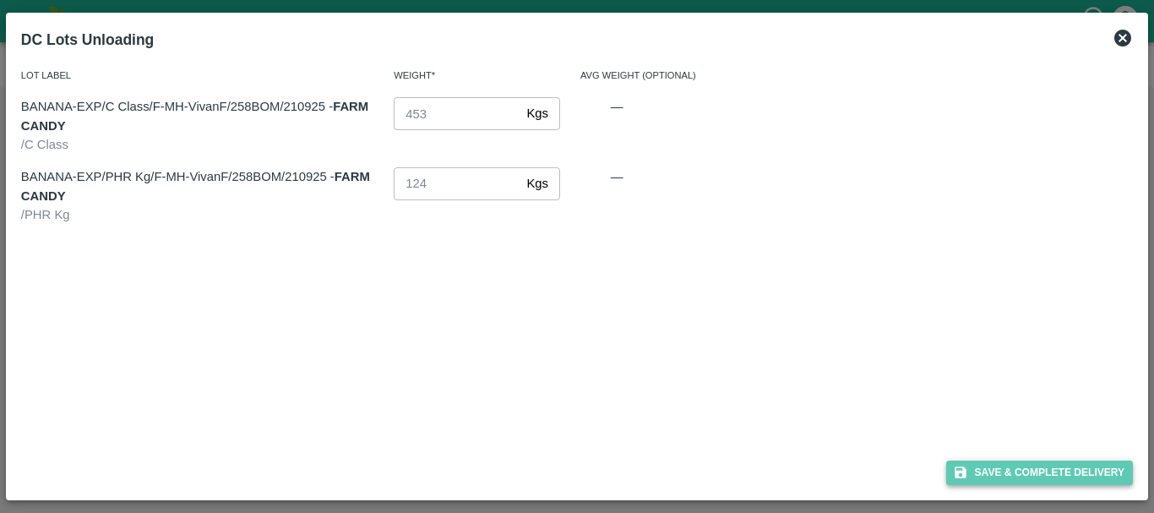
click at [992, 463] on button "Save & Complete Delivery" at bounding box center [1039, 472] width 187 height 24
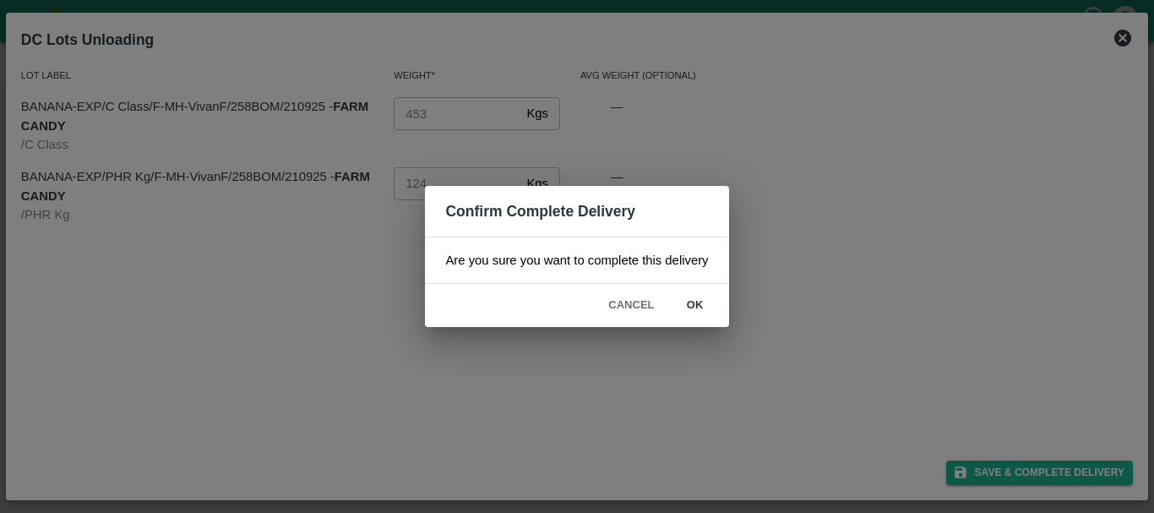
click at [688, 303] on button "ok" at bounding box center [695, 306] width 54 height 30
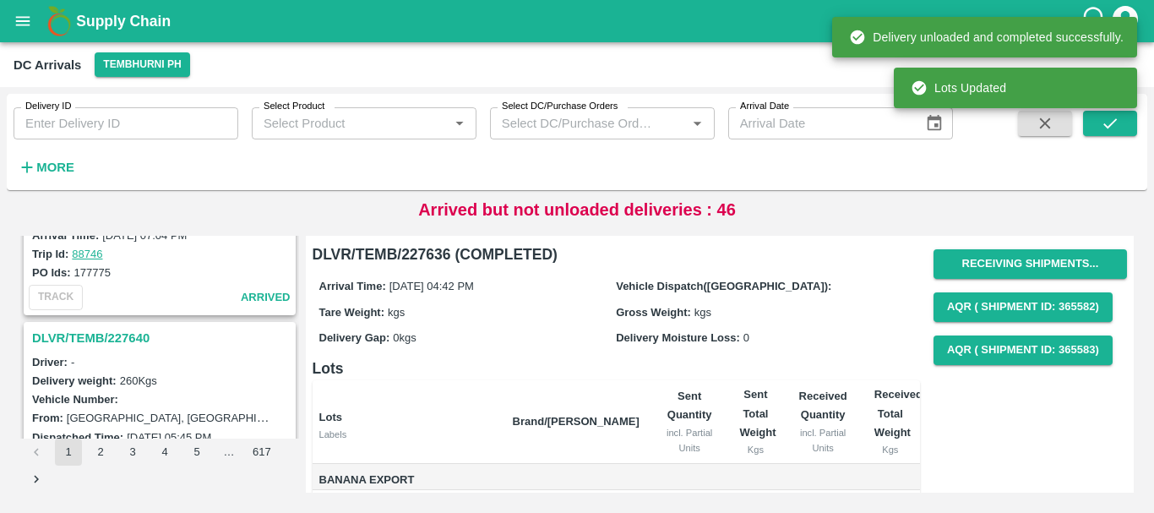
click at [97, 342] on h3 "DLVR/TEMB/227640" at bounding box center [162, 338] width 260 height 22
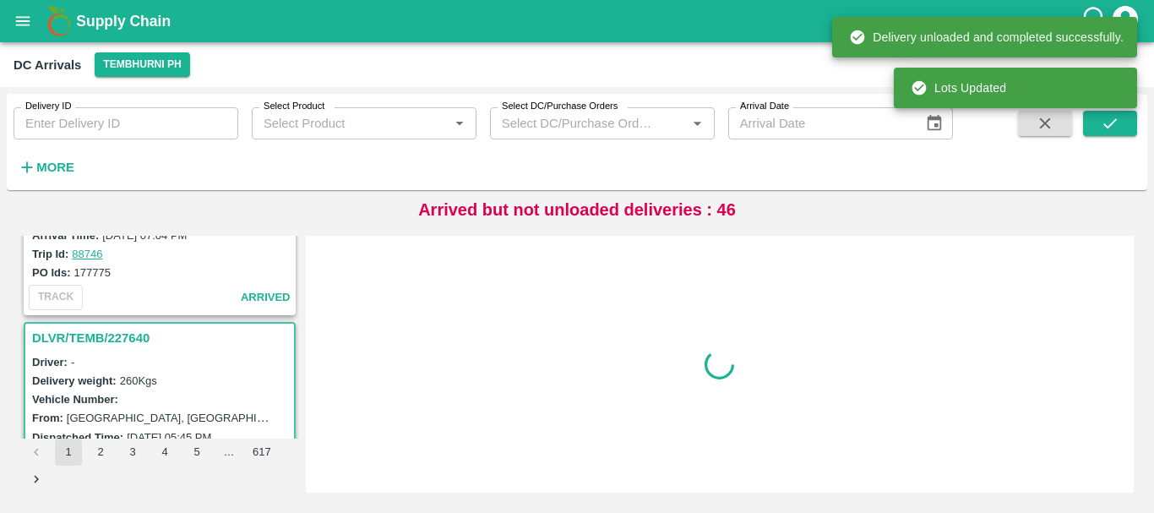
scroll to position [2435, 0]
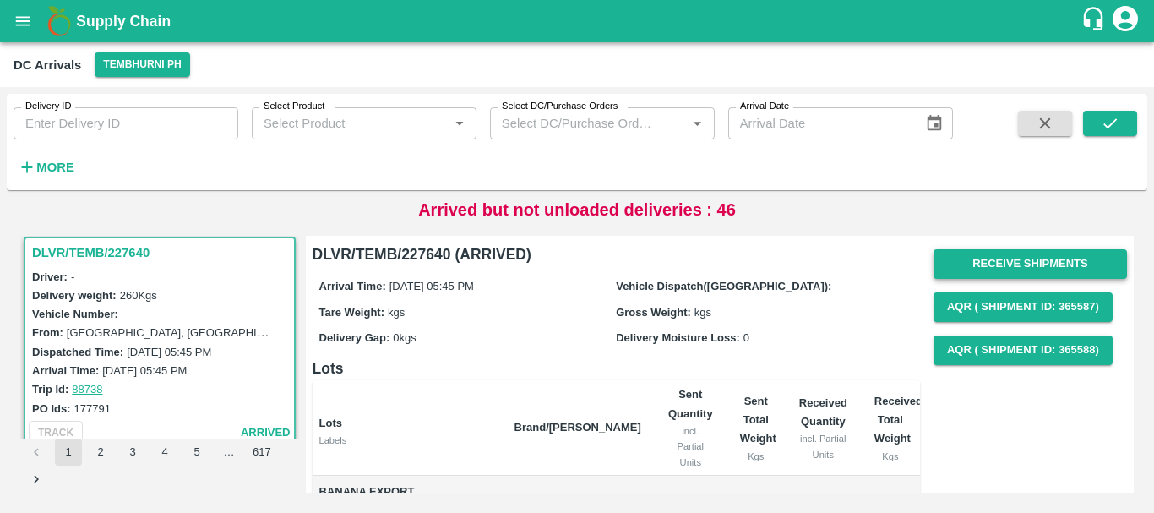
click at [970, 269] on button "Receive Shipments" at bounding box center [1029, 264] width 193 height 30
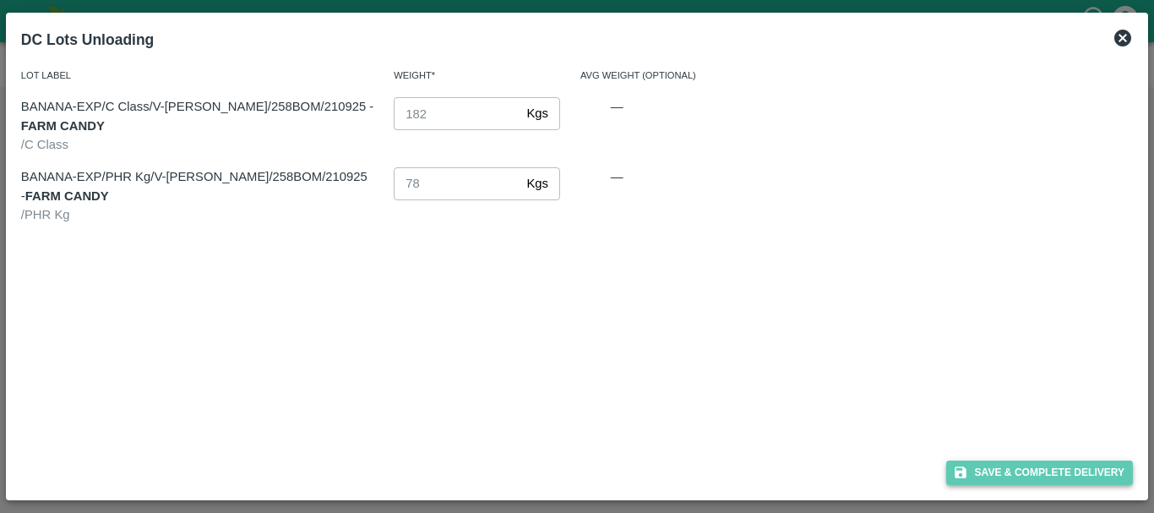
click at [998, 464] on button "Save & Complete Delivery" at bounding box center [1039, 472] width 187 height 24
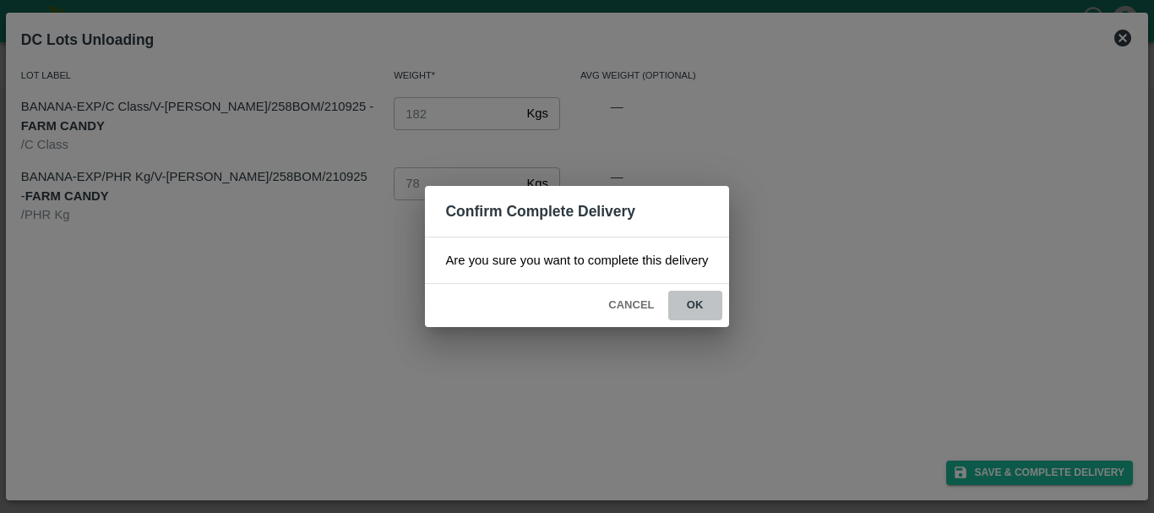
click at [698, 301] on button "ok" at bounding box center [695, 306] width 54 height 30
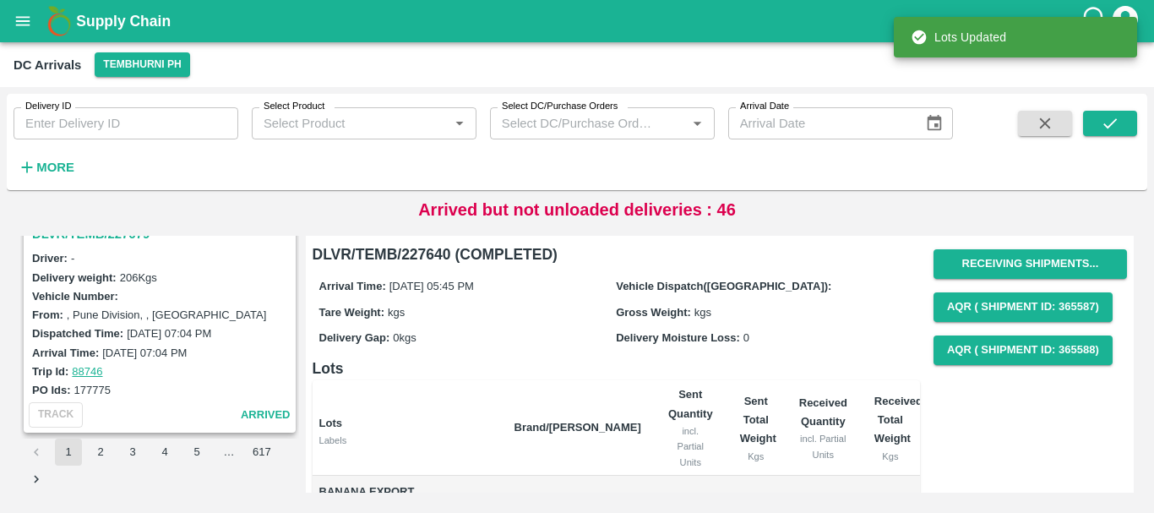
scroll to position [2170, 0]
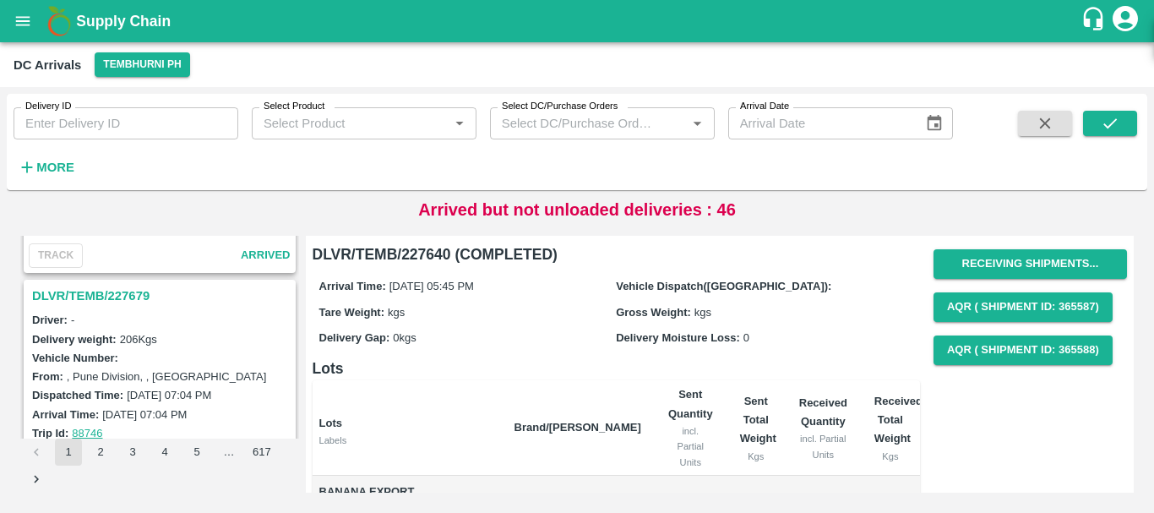
click at [128, 297] on h3 "DLVR/TEMB/227679" at bounding box center [162, 296] width 260 height 22
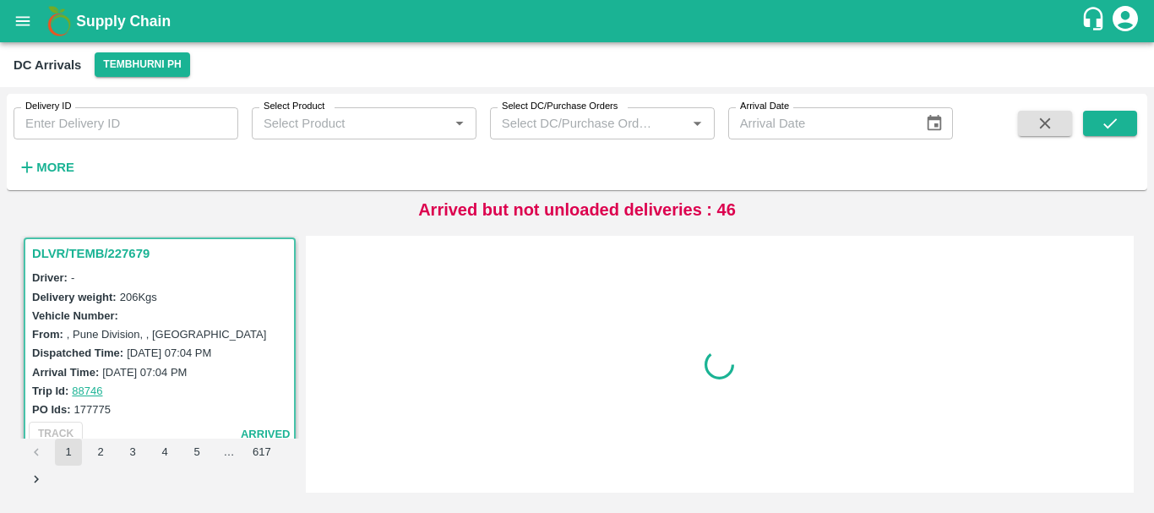
scroll to position [2214, 0]
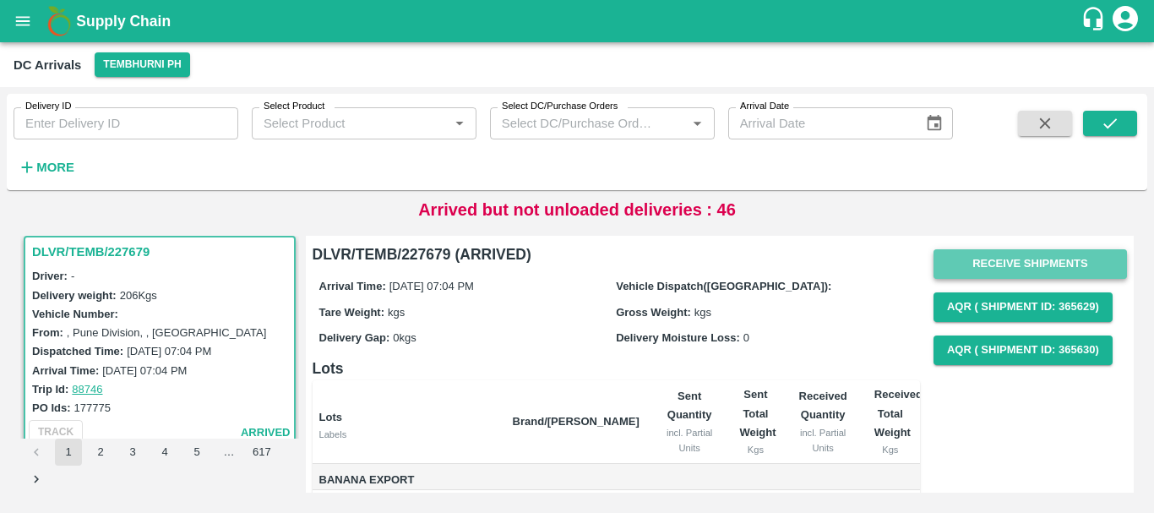
click at [969, 264] on button "Receive Shipments" at bounding box center [1029, 264] width 193 height 30
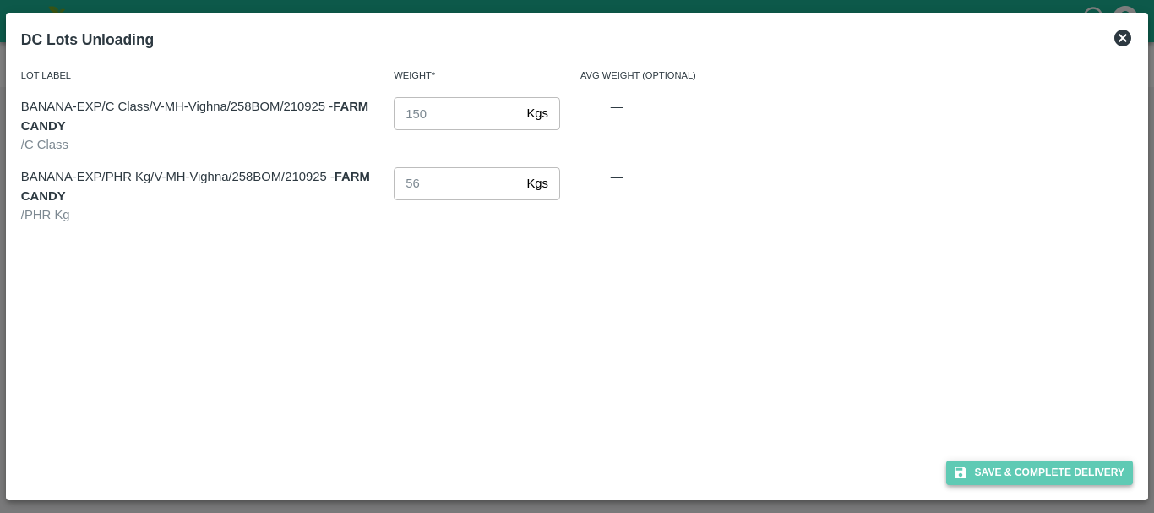
click at [1007, 463] on button "Save & Complete Delivery" at bounding box center [1039, 472] width 187 height 24
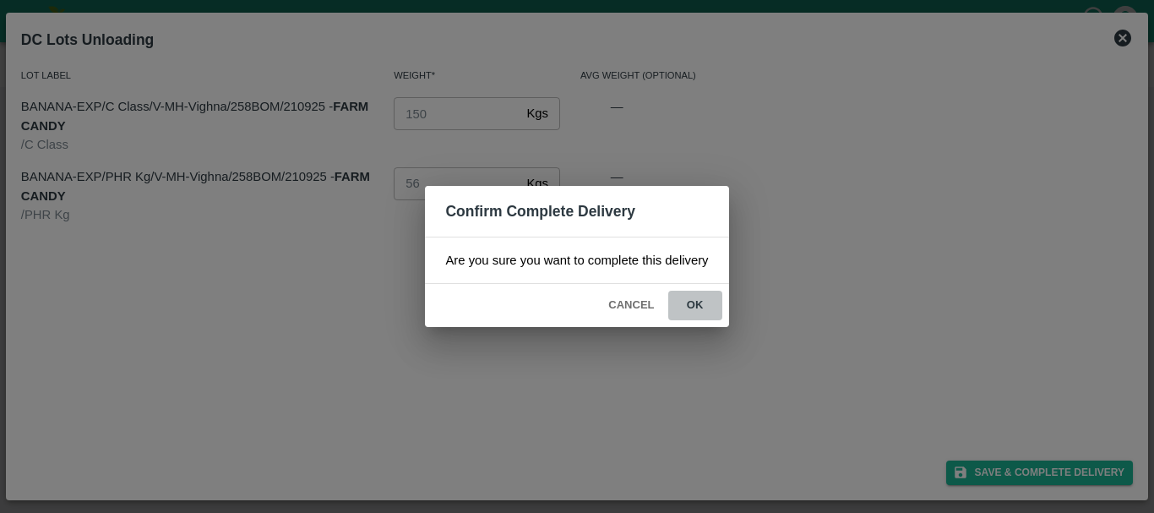
click at [703, 296] on button "ok" at bounding box center [695, 306] width 54 height 30
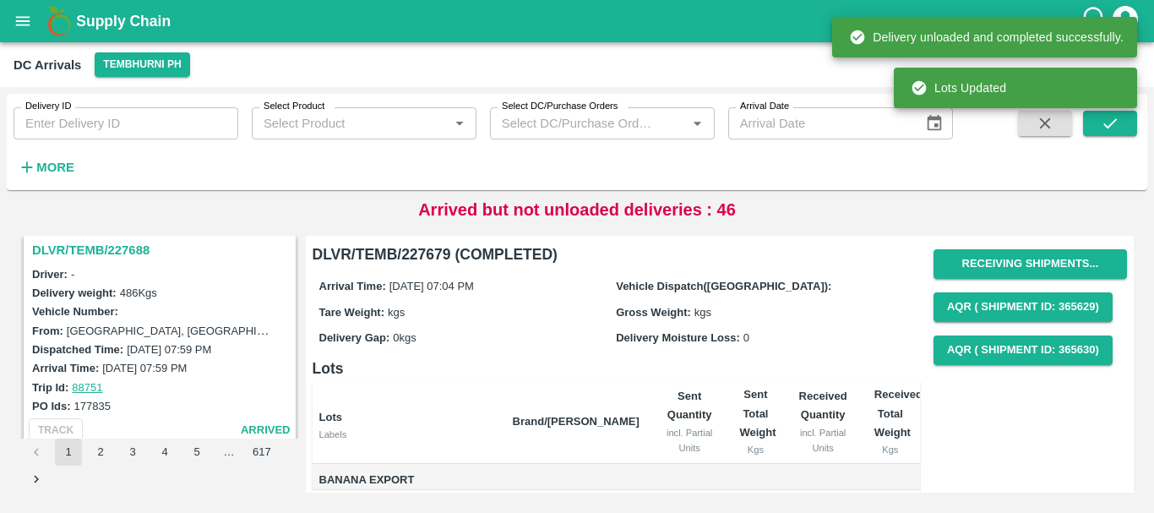
scroll to position [1992, 0]
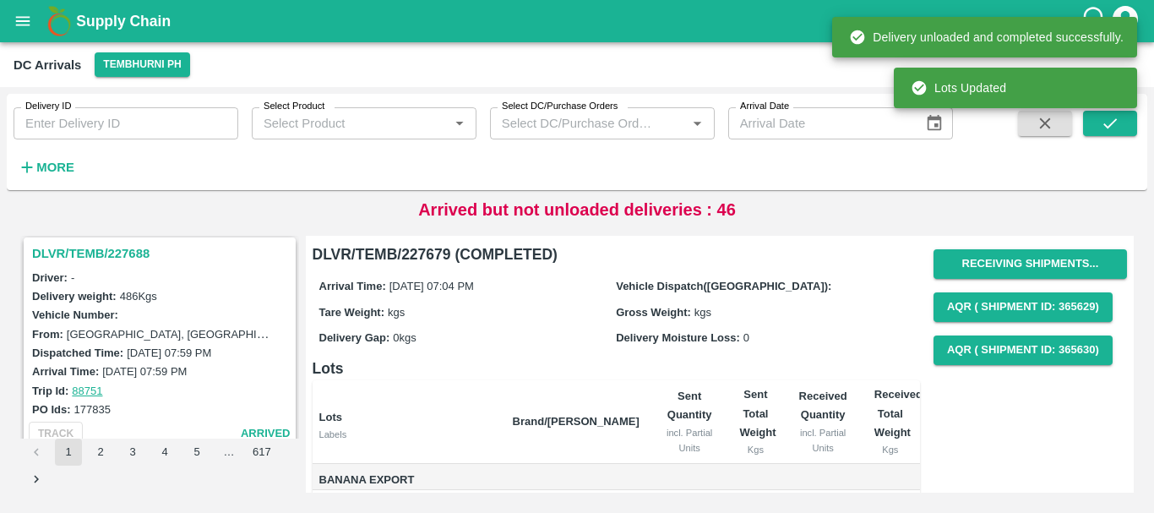
click at [120, 247] on h3 "DLVR/TEMB/227688" at bounding box center [162, 253] width 260 height 22
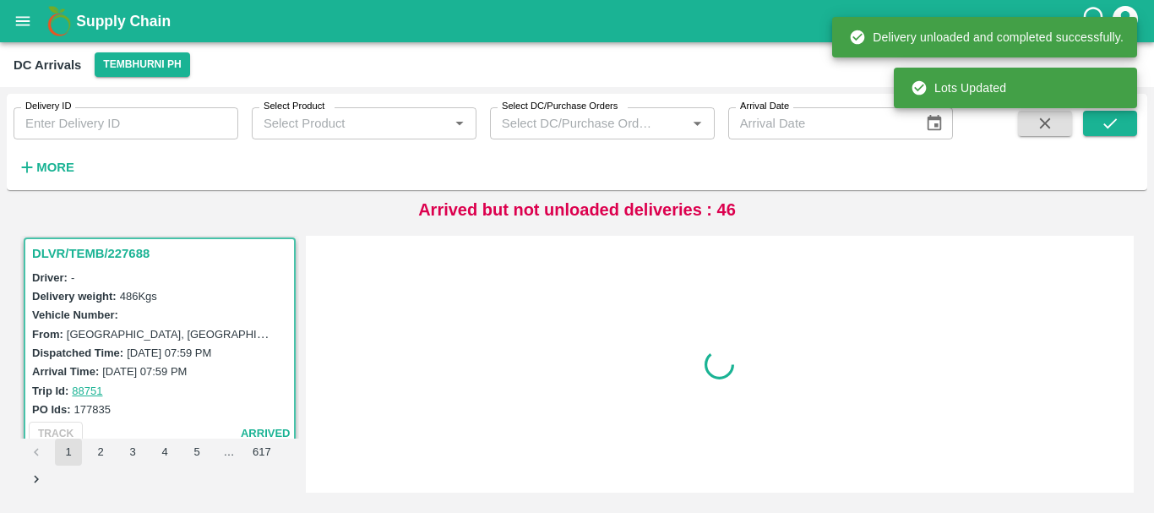
scroll to position [1993, 0]
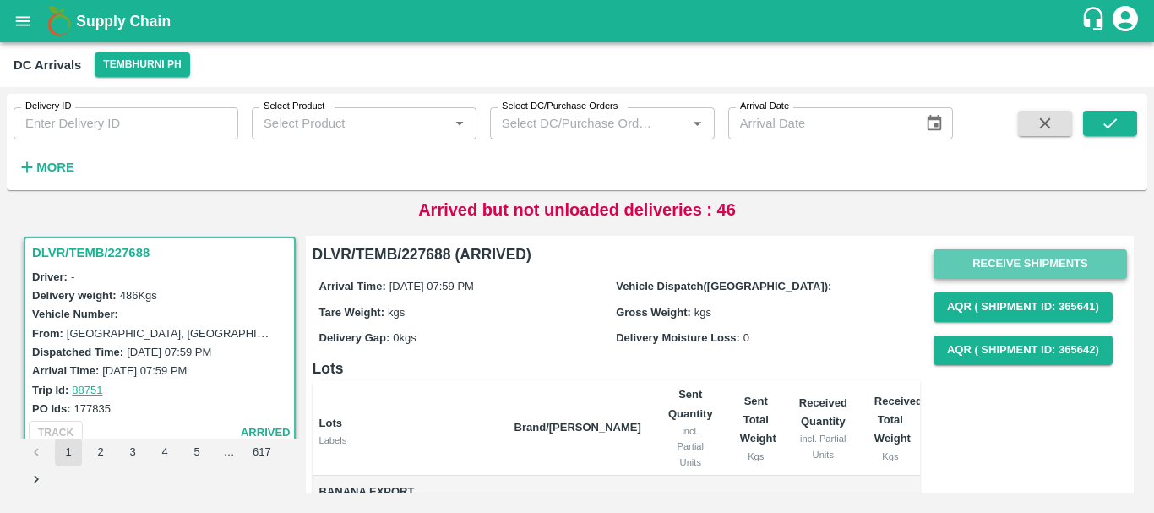
click at [970, 258] on button "Receive Shipments" at bounding box center [1029, 264] width 193 height 30
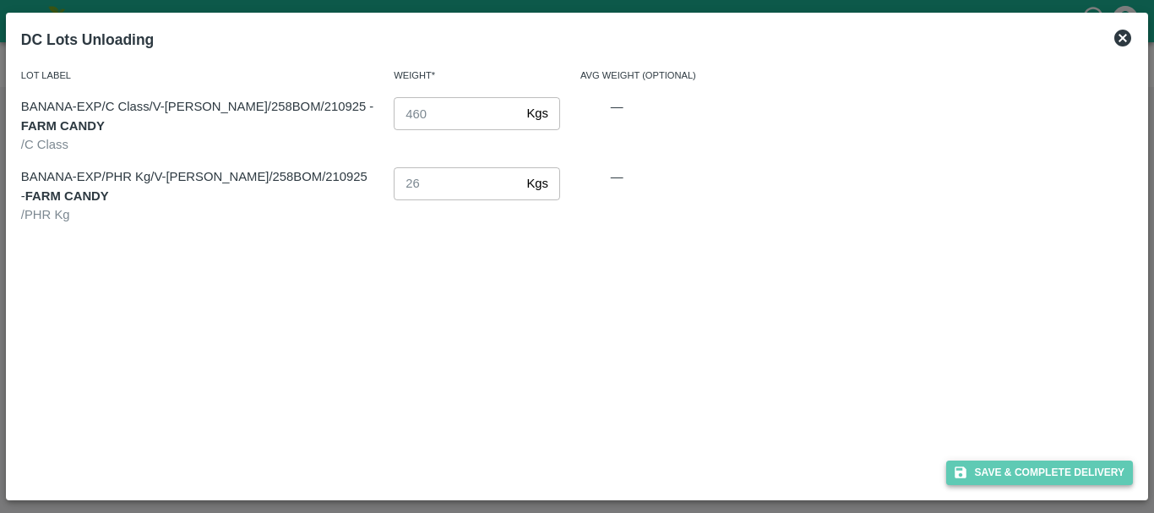
click at [970, 468] on button "Save & Complete Delivery" at bounding box center [1039, 472] width 187 height 24
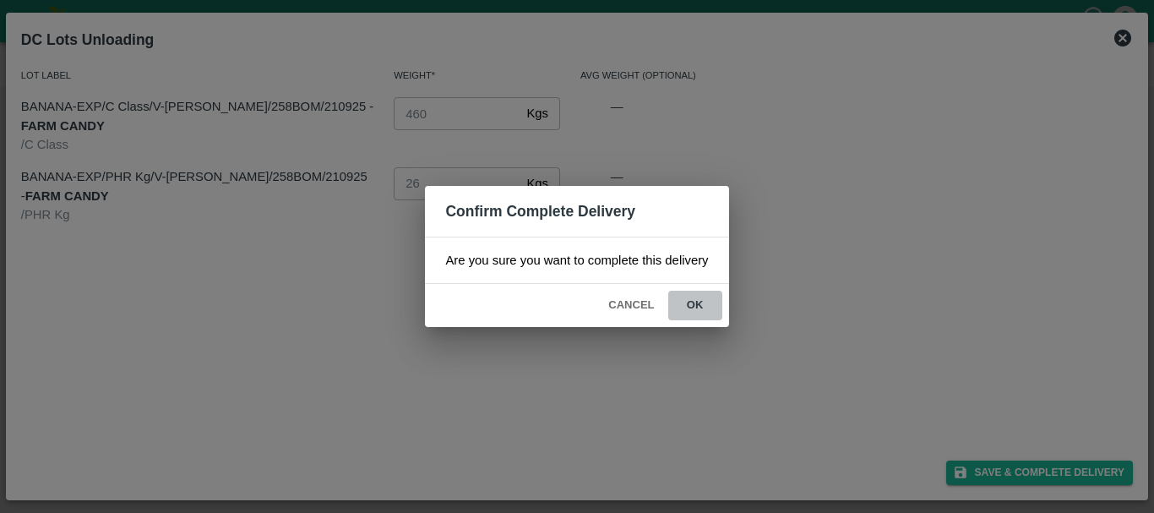
click at [700, 301] on button "ok" at bounding box center [695, 306] width 54 height 30
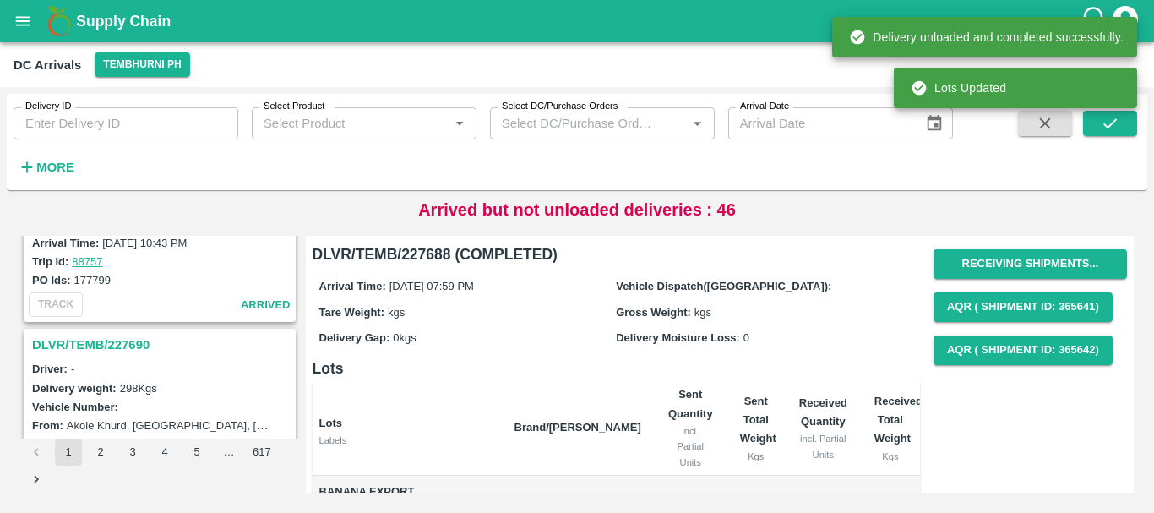
scroll to position [1679, 0]
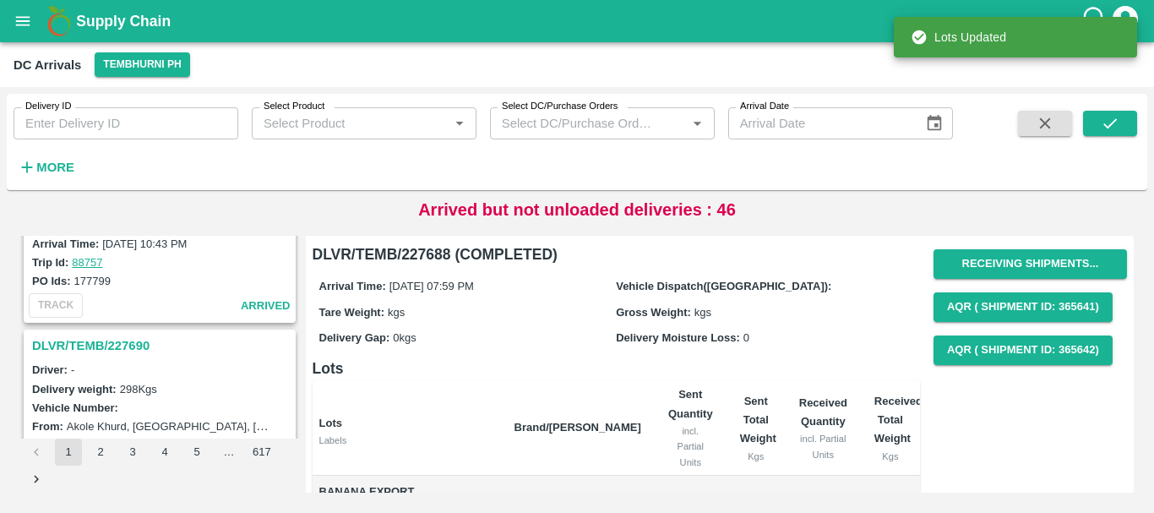
click at [121, 339] on h3 "DLVR/TEMB/227690" at bounding box center [162, 345] width 260 height 22
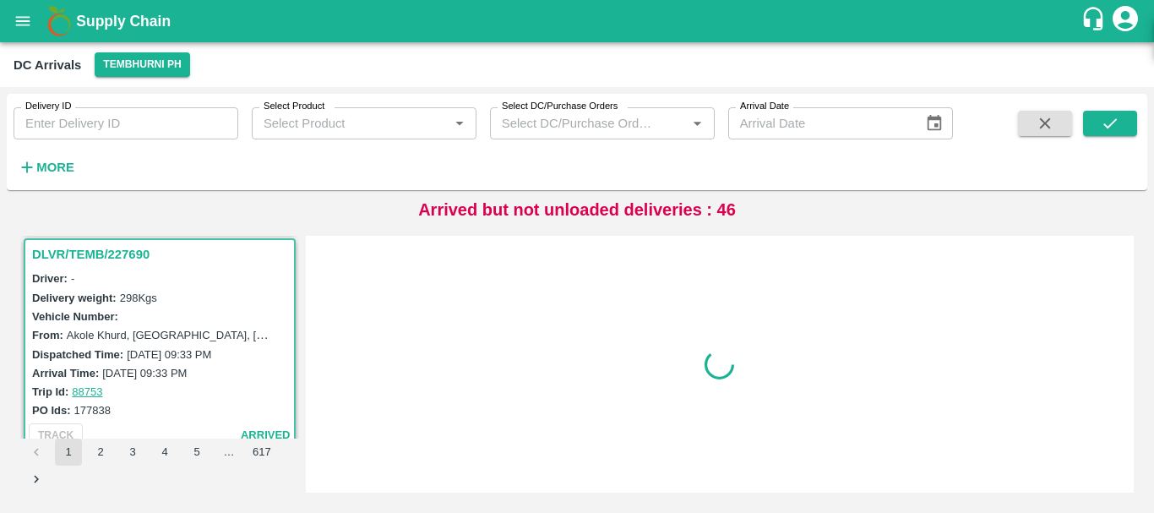
scroll to position [1773, 0]
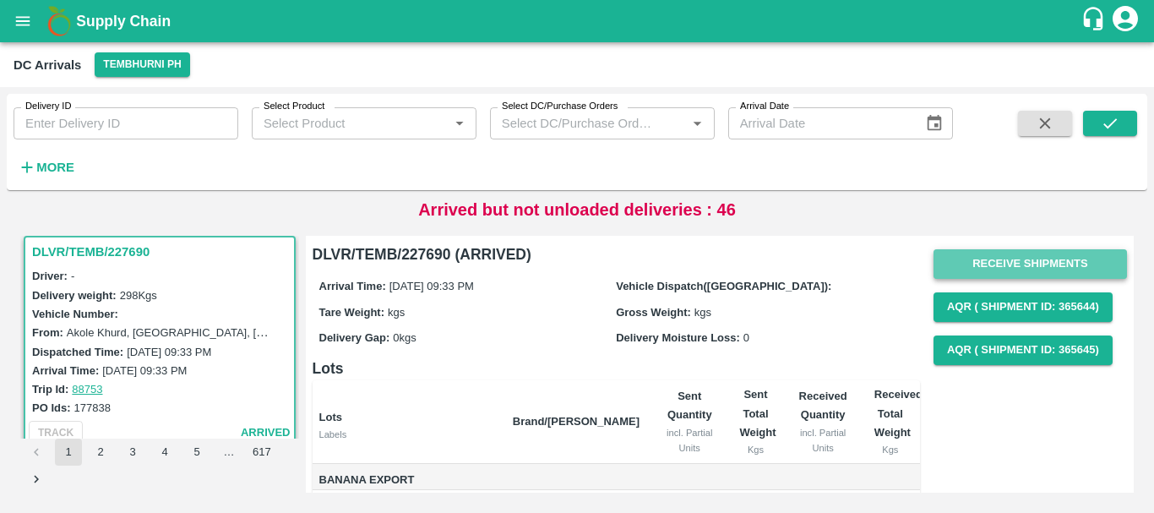
click at [976, 273] on button "Receive Shipments" at bounding box center [1029, 264] width 193 height 30
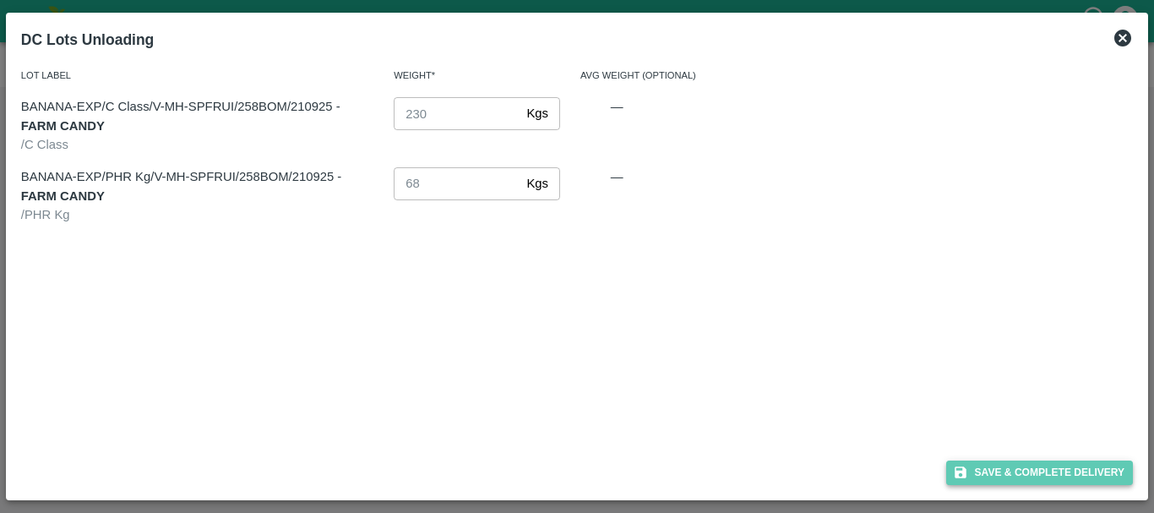
click at [986, 465] on button "Save & Complete Delivery" at bounding box center [1039, 472] width 187 height 24
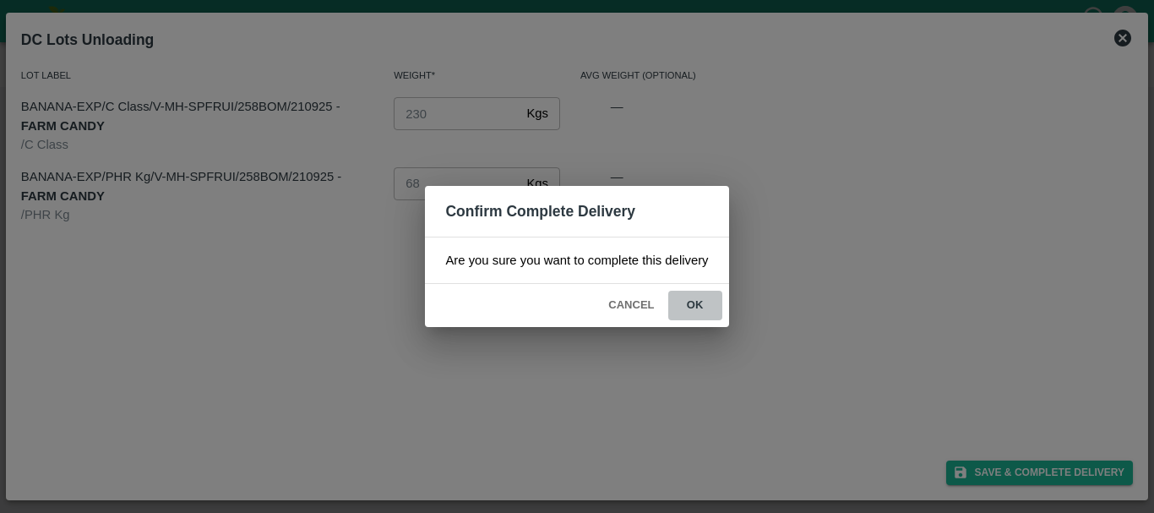
click at [700, 301] on button "ok" at bounding box center [695, 306] width 54 height 30
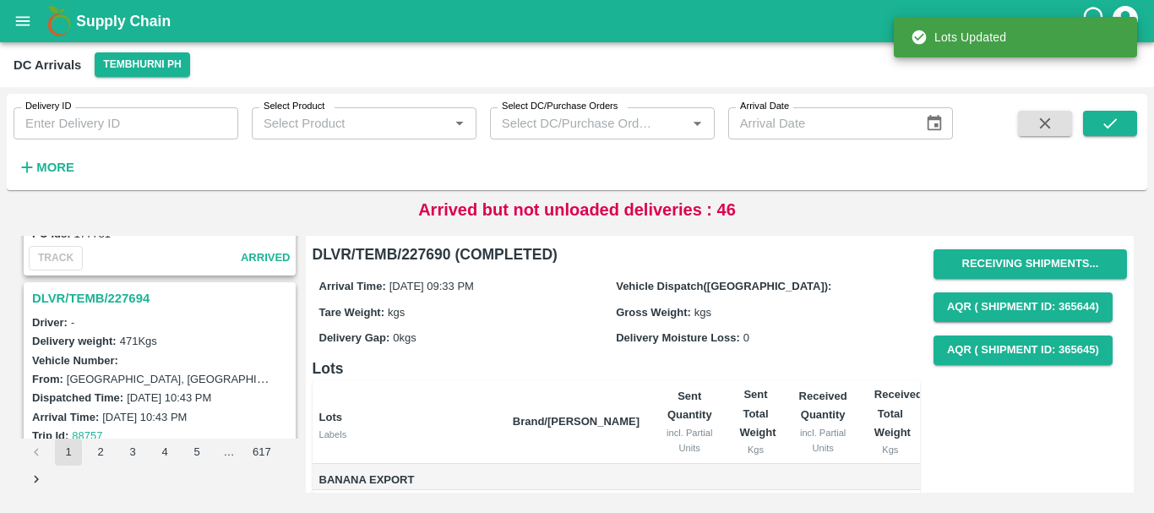
scroll to position [1505, 0]
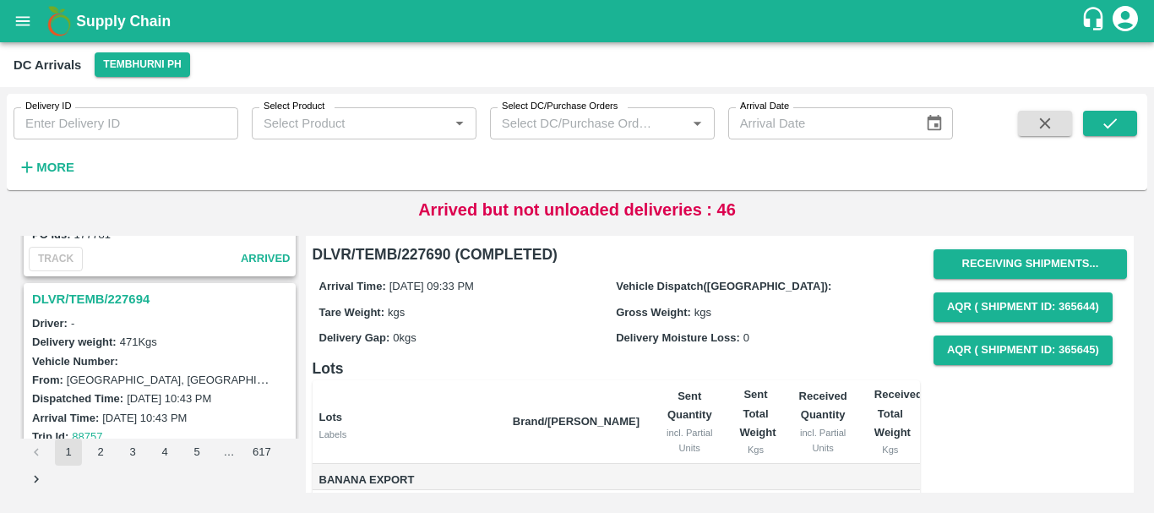
click at [135, 308] on h3 "DLVR/TEMB/227694" at bounding box center [162, 299] width 260 height 22
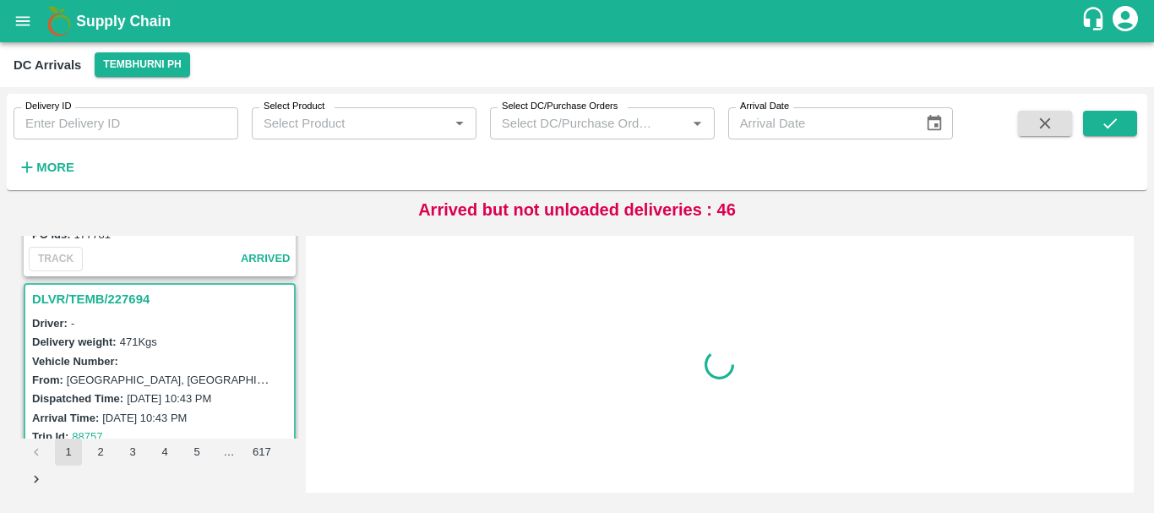
scroll to position [1552, 0]
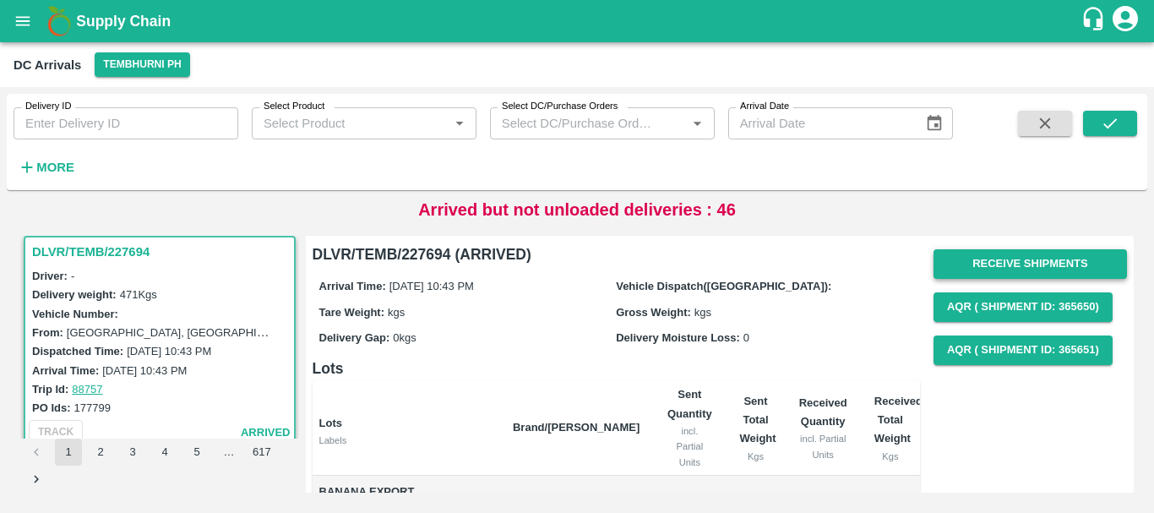
click at [998, 261] on button "Receive Shipments" at bounding box center [1029, 264] width 193 height 30
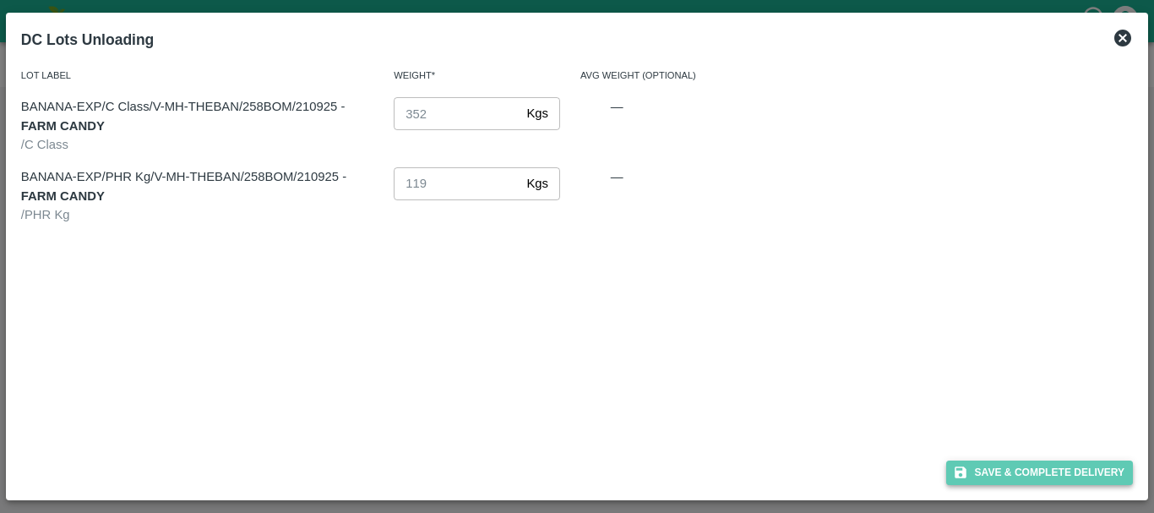
click at [991, 466] on button "Save & Complete Delivery" at bounding box center [1039, 472] width 187 height 24
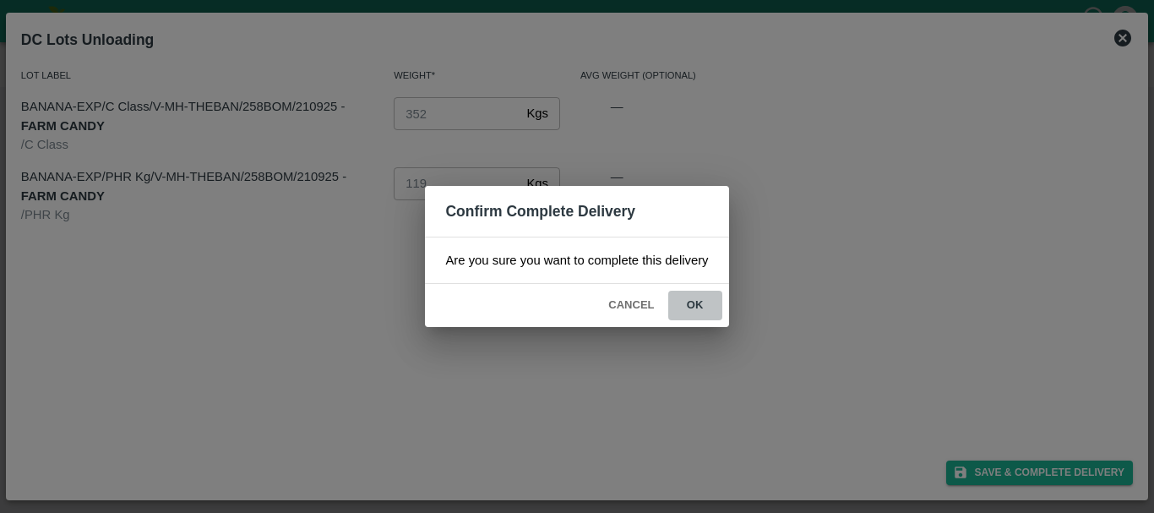
click at [695, 309] on button "ok" at bounding box center [695, 306] width 54 height 30
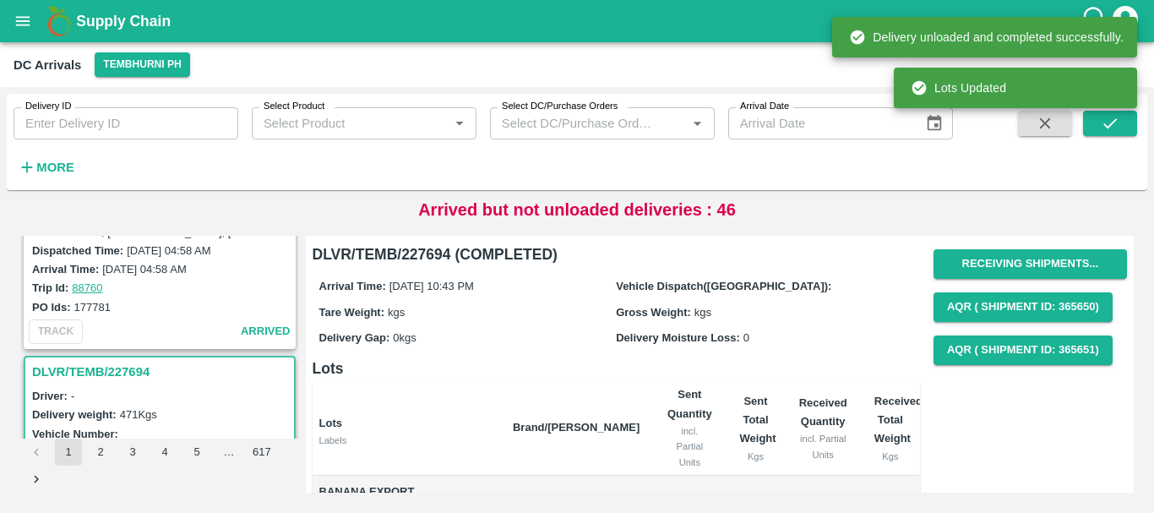
scroll to position [1299, 0]
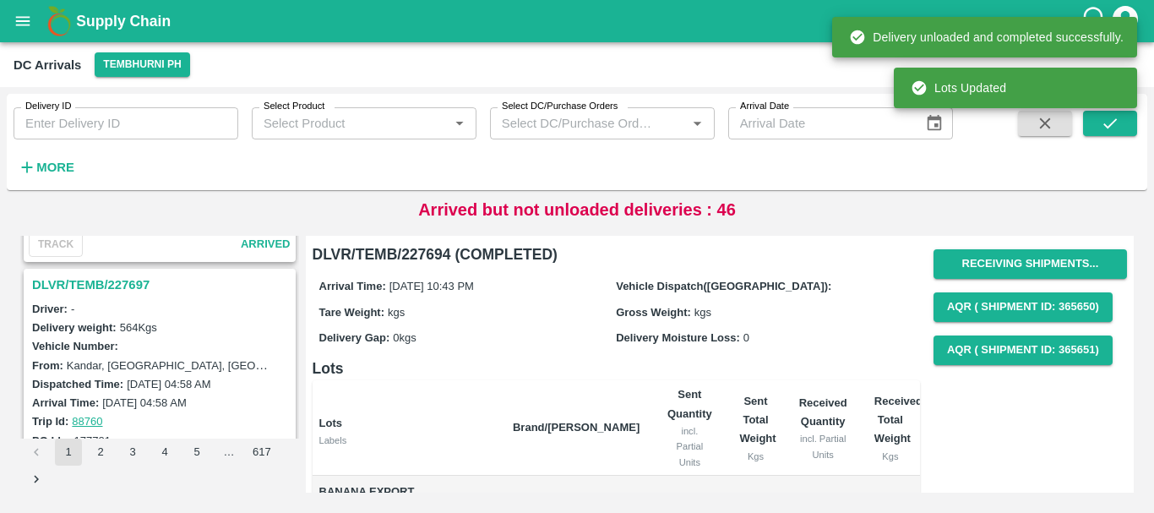
click at [119, 280] on h3 "DLVR/TEMB/227697" at bounding box center [162, 285] width 260 height 22
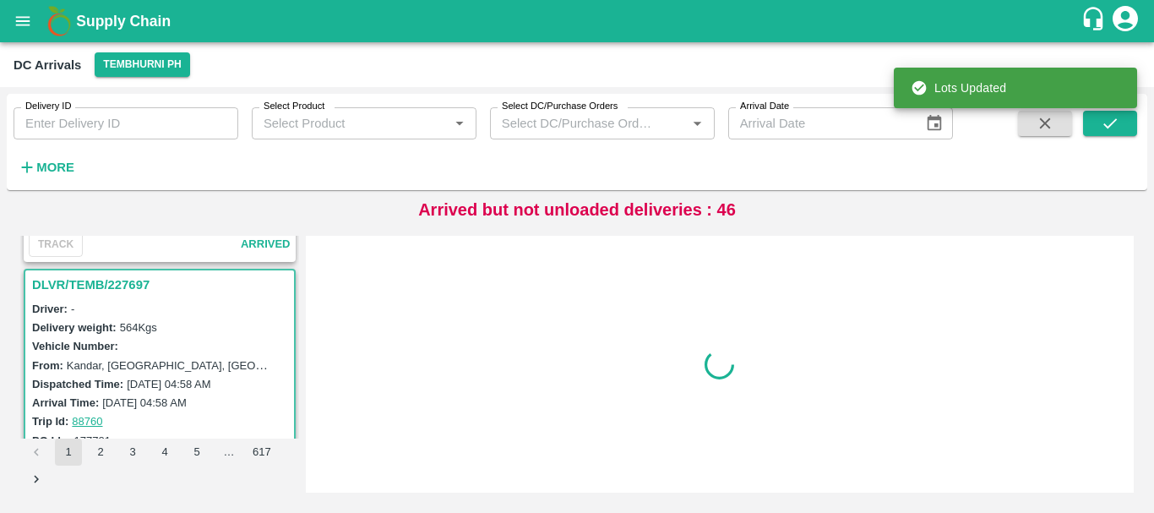
scroll to position [1331, 0]
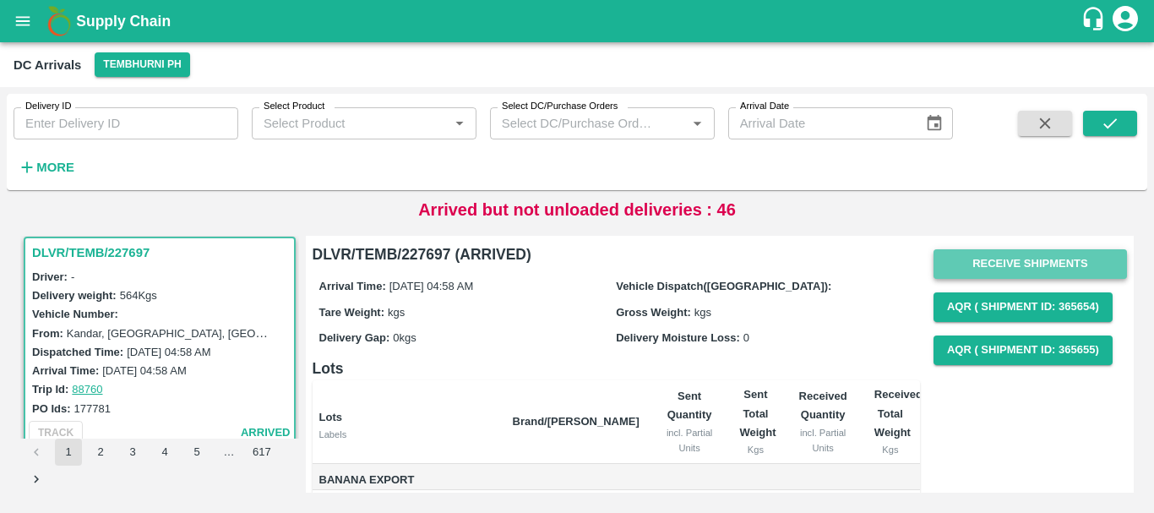
click at [996, 258] on button "Receive Shipments" at bounding box center [1029, 264] width 193 height 30
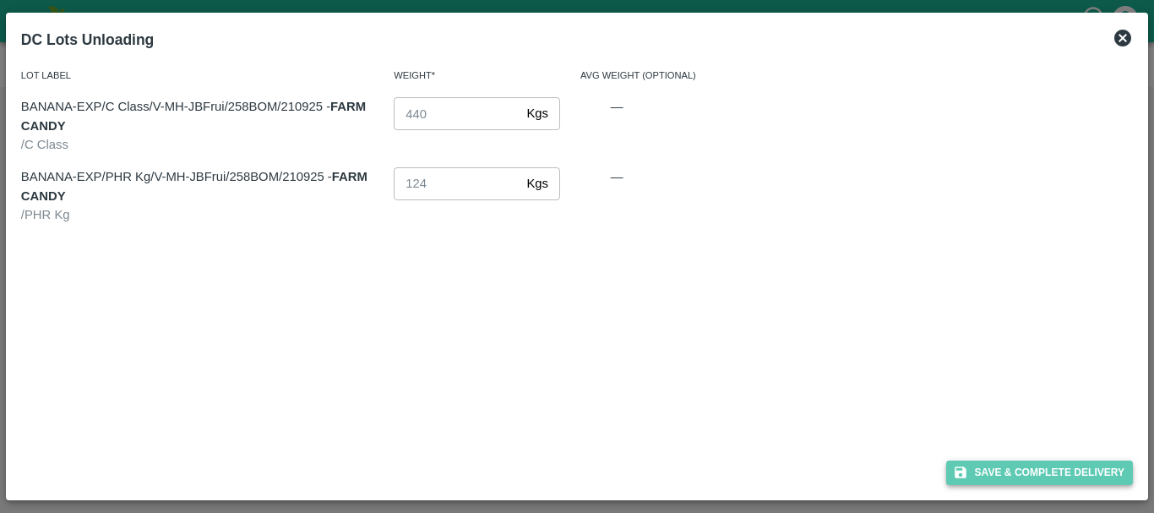
click at [961, 471] on icon "button" at bounding box center [960, 473] width 12 height 12
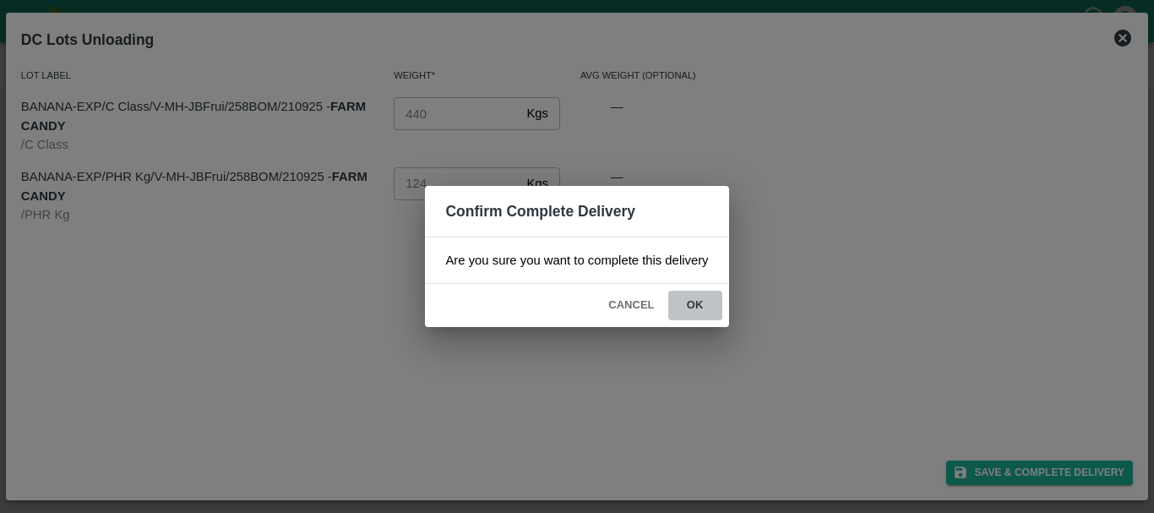
click at [692, 304] on button "ok" at bounding box center [695, 306] width 54 height 30
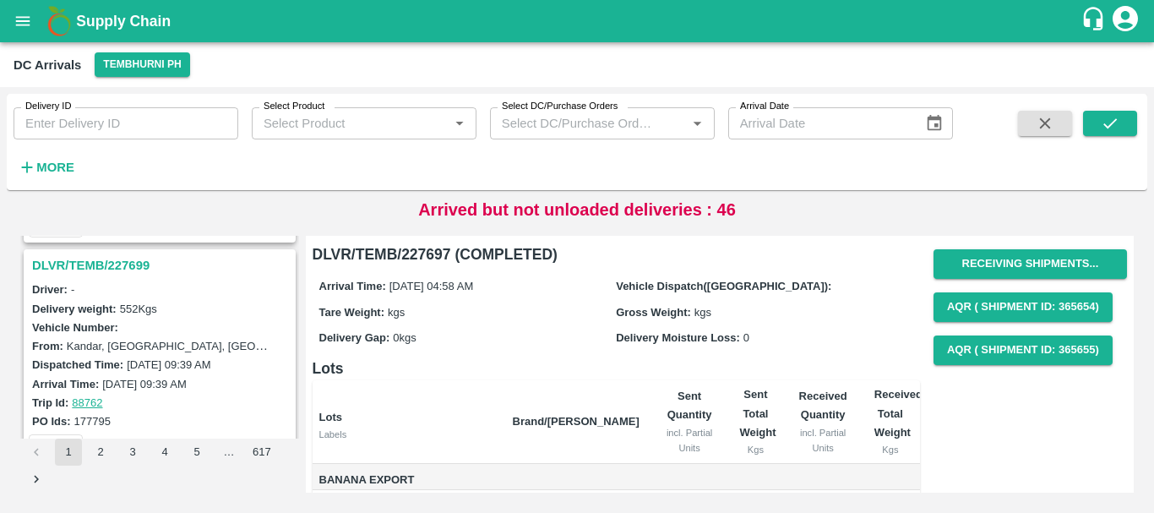
scroll to position [1094, 0]
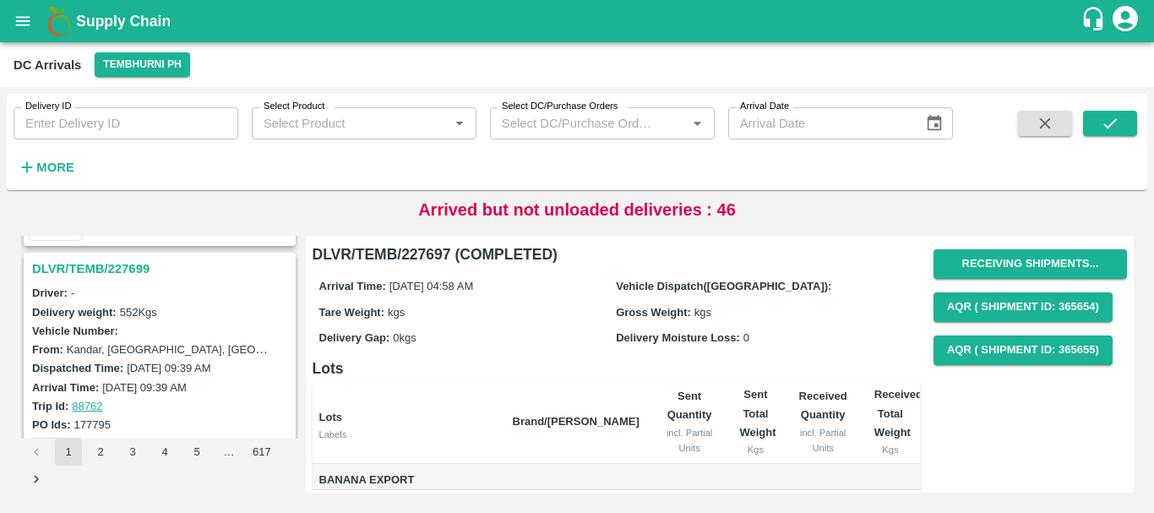
click at [115, 269] on h3 "DLVR/TEMB/227699" at bounding box center [162, 269] width 260 height 22
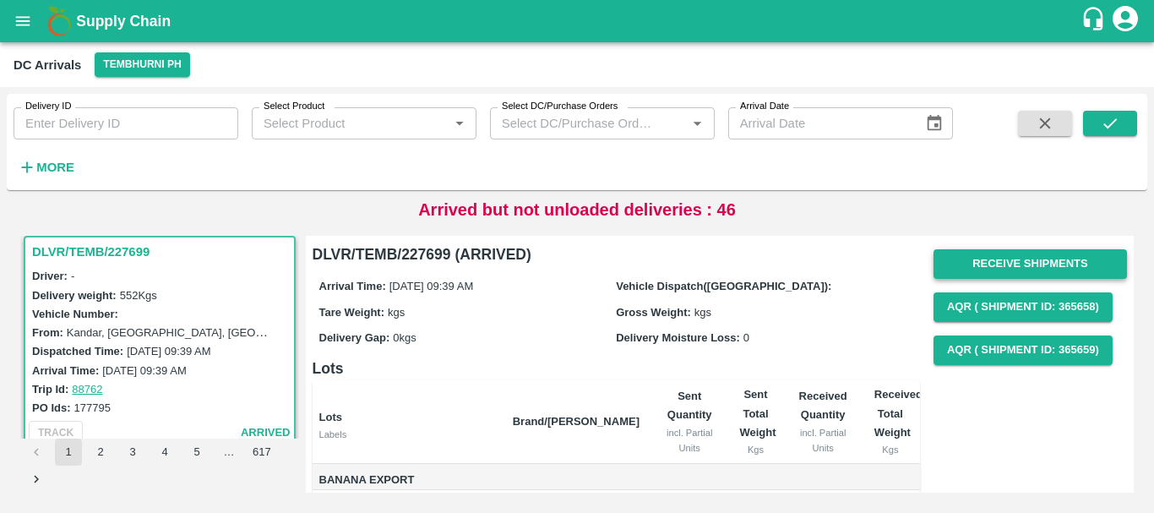
click at [983, 258] on button "Receive Shipments" at bounding box center [1029, 264] width 193 height 30
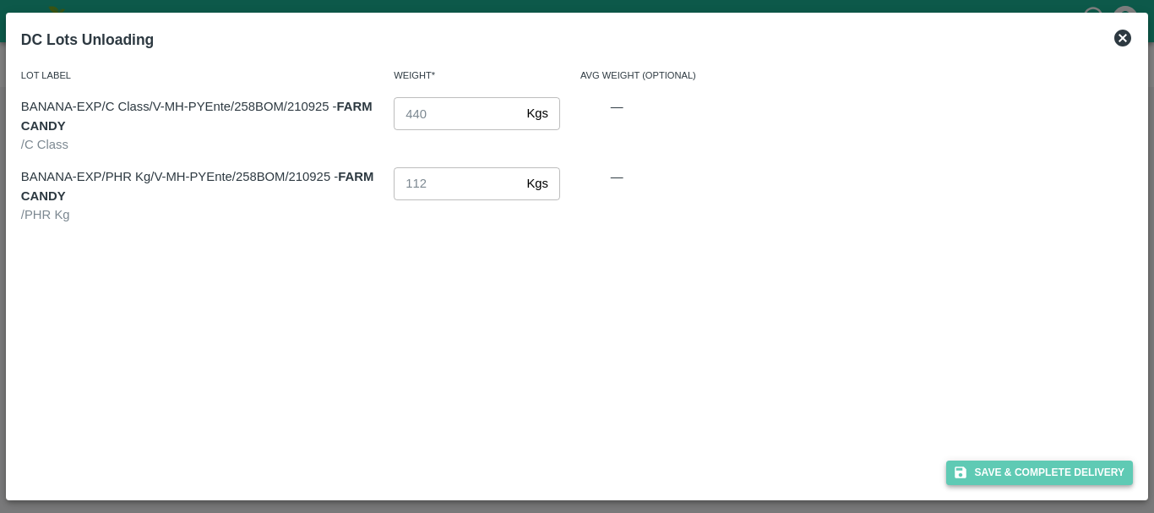
click at [983, 464] on button "Save & Complete Delivery" at bounding box center [1039, 472] width 187 height 24
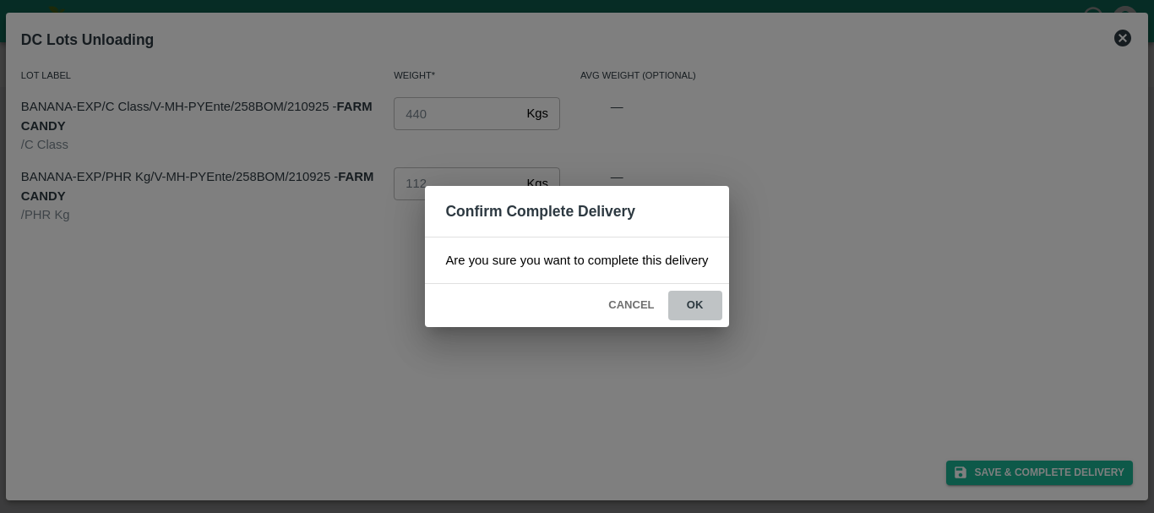
click at [698, 298] on button "ok" at bounding box center [695, 306] width 54 height 30
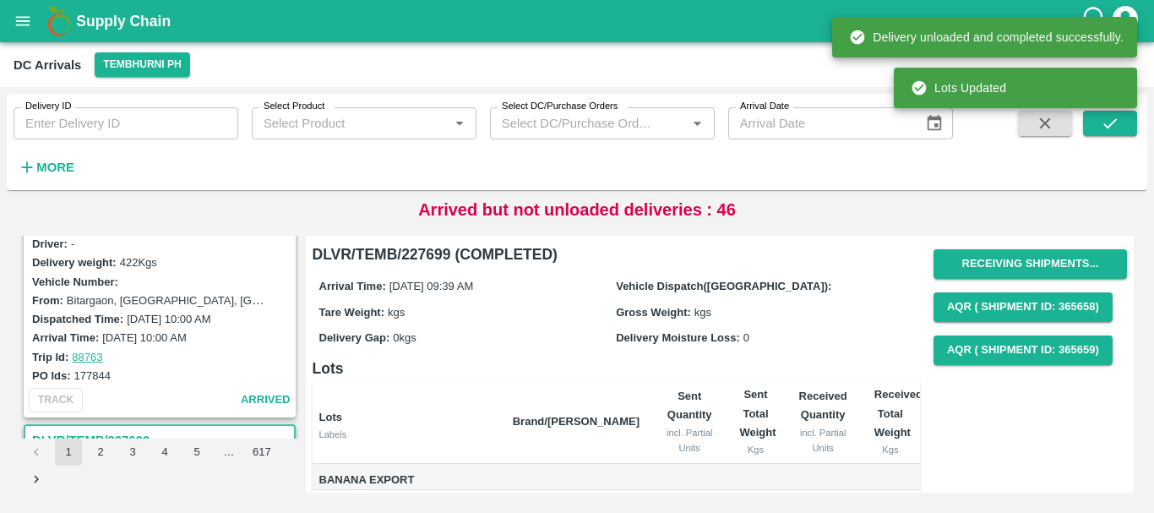
scroll to position [842, 0]
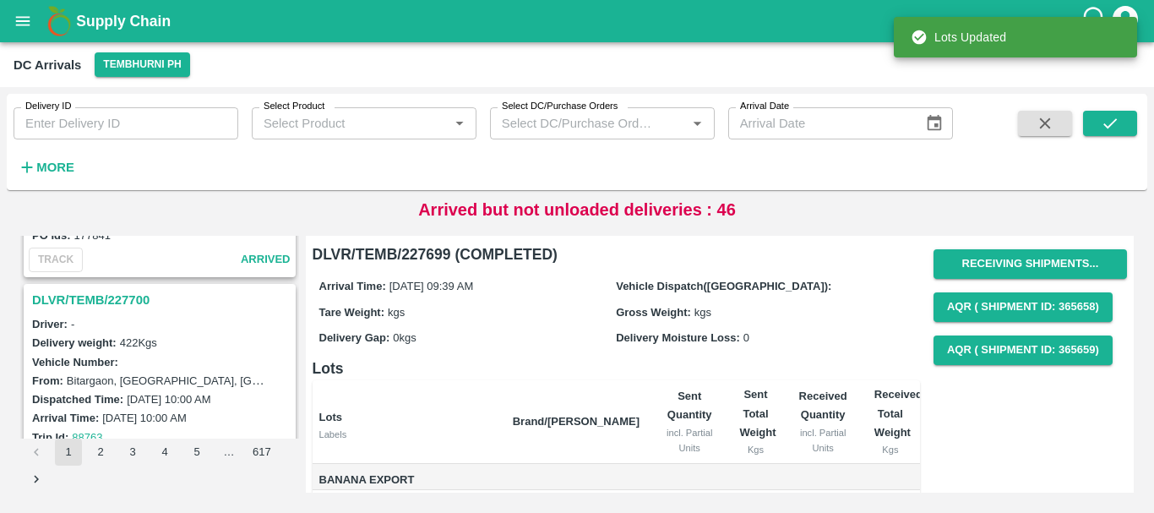
click at [133, 299] on h3 "DLVR/TEMB/227700" at bounding box center [162, 300] width 260 height 22
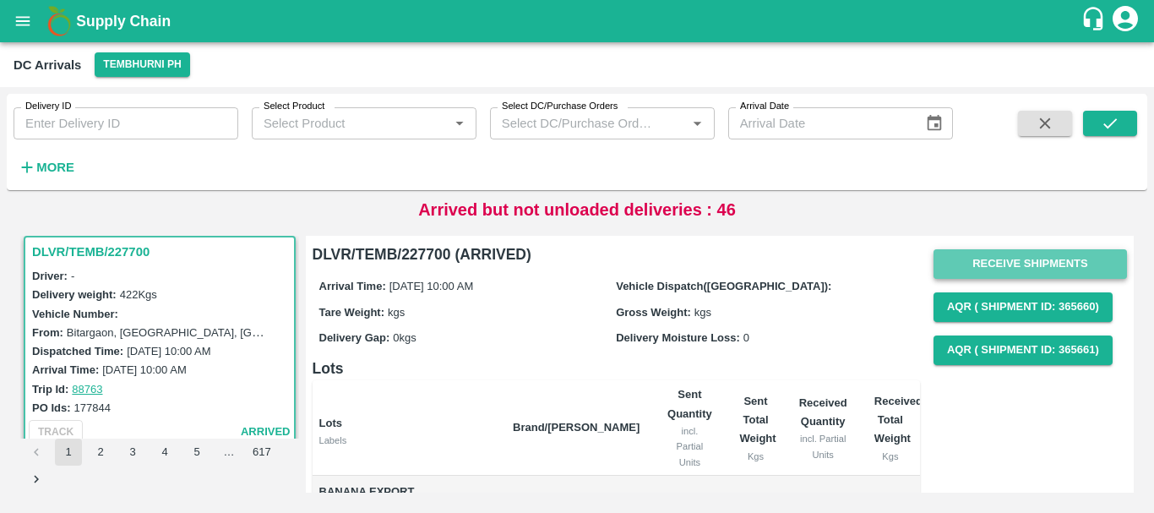
click at [968, 263] on button "Receive Shipments" at bounding box center [1029, 264] width 193 height 30
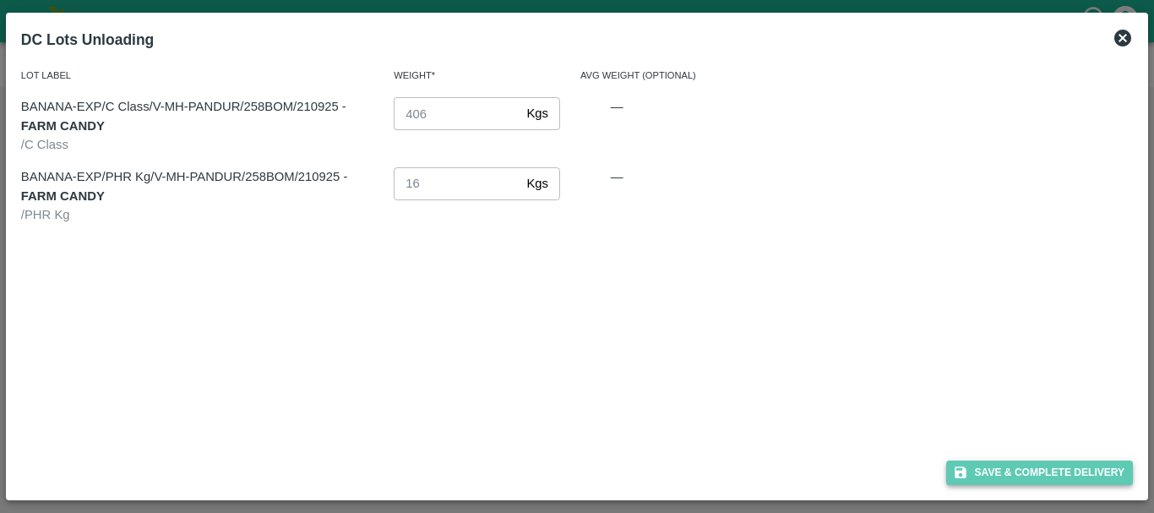
click at [988, 461] on button "Save & Complete Delivery" at bounding box center [1039, 472] width 187 height 24
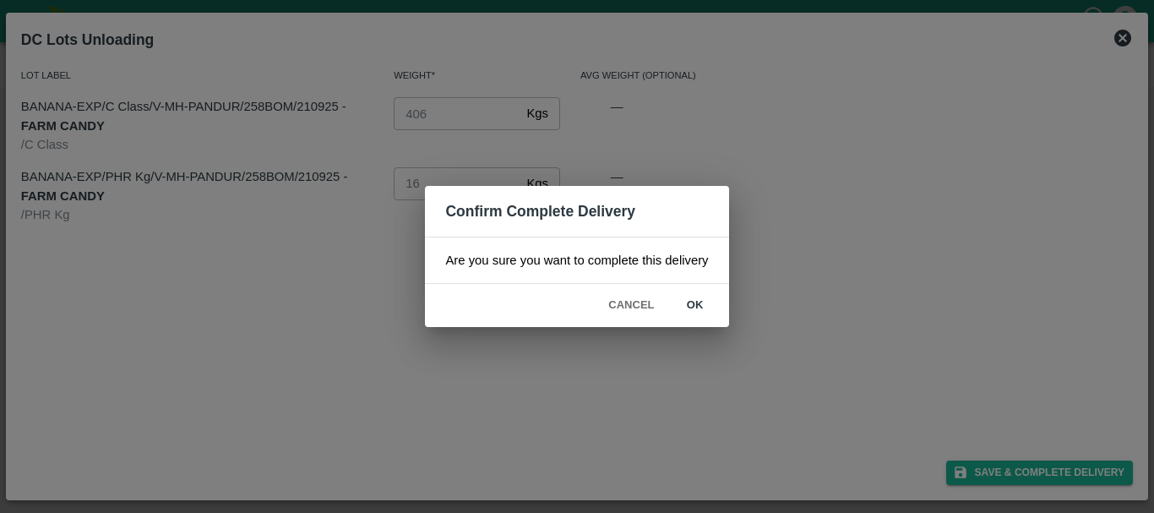
click at [709, 311] on button "ok" at bounding box center [695, 306] width 54 height 30
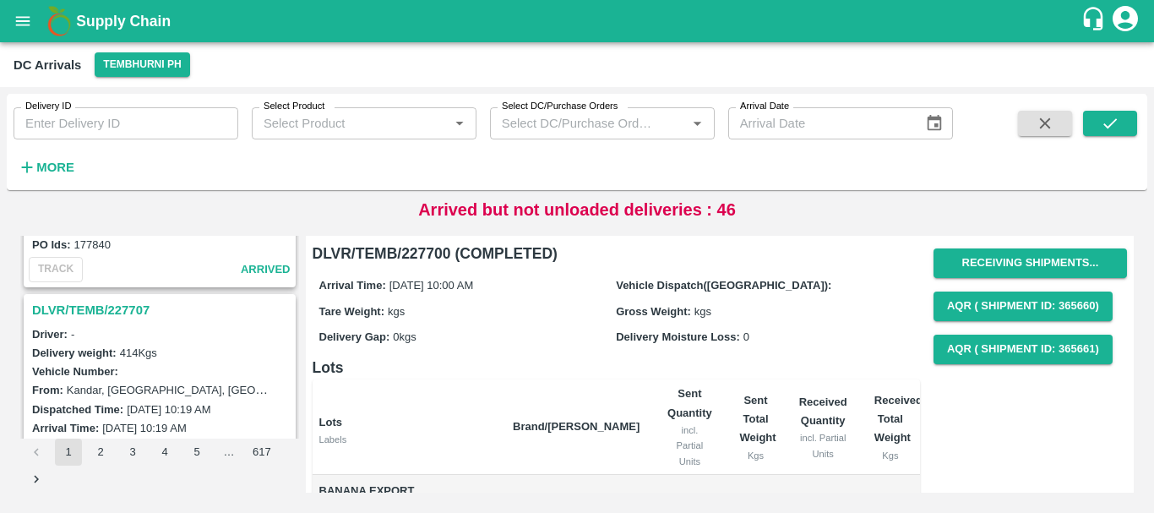
scroll to position [611, 0]
click at [117, 304] on h3 "DLVR/TEMB/227707" at bounding box center [162, 311] width 260 height 22
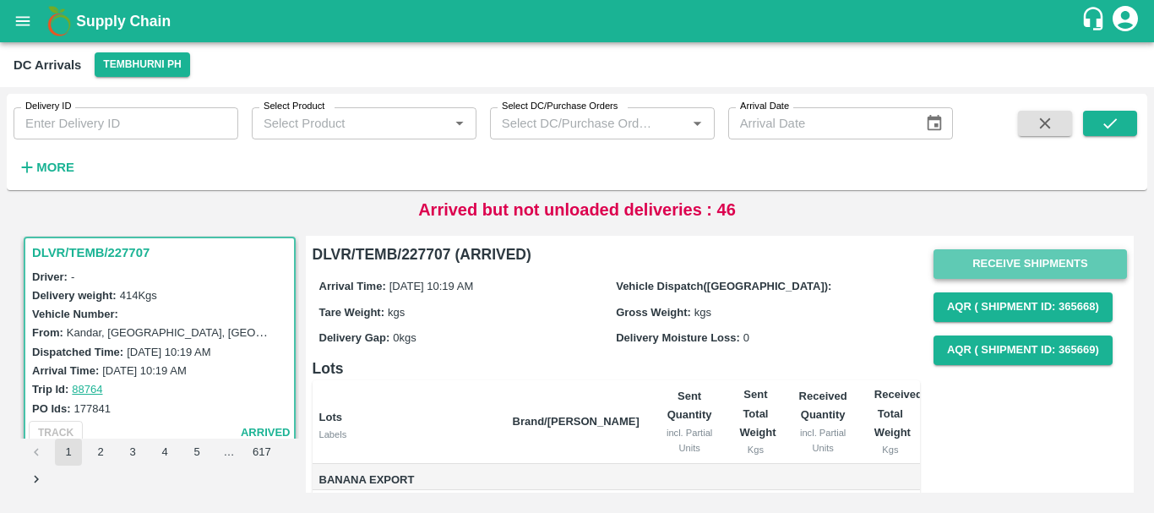
click at [966, 260] on button "Receive Shipments" at bounding box center [1029, 264] width 193 height 30
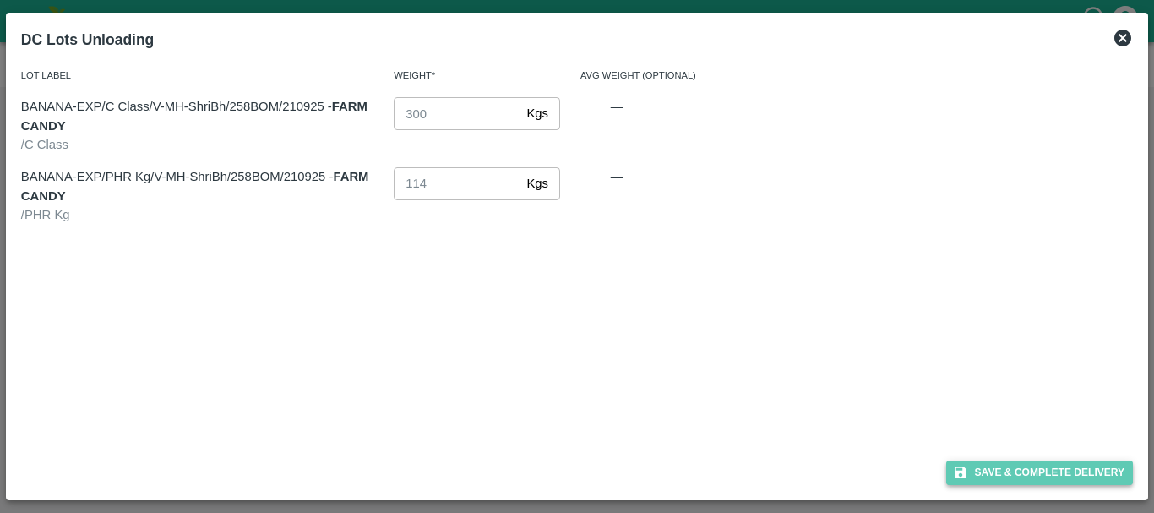
click at [972, 464] on button "Save & Complete Delivery" at bounding box center [1039, 472] width 187 height 24
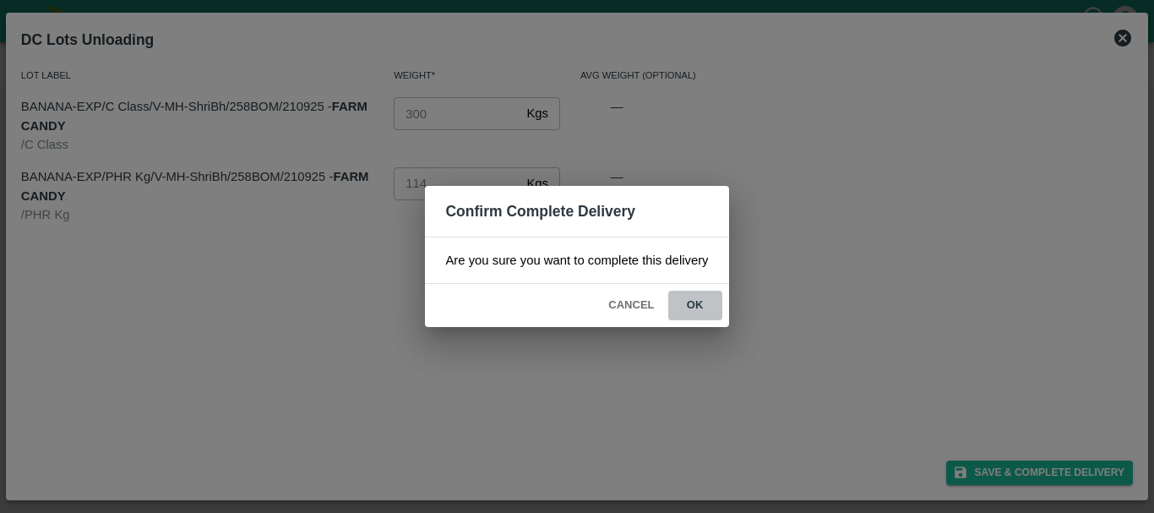
click at [688, 303] on button "ok" at bounding box center [695, 306] width 54 height 30
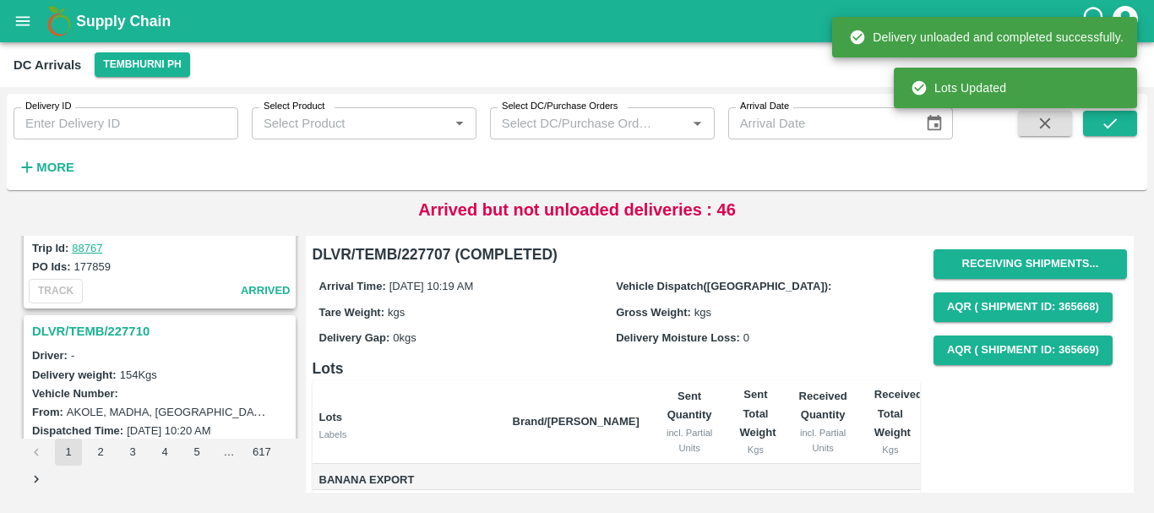
scroll to position [368, 0]
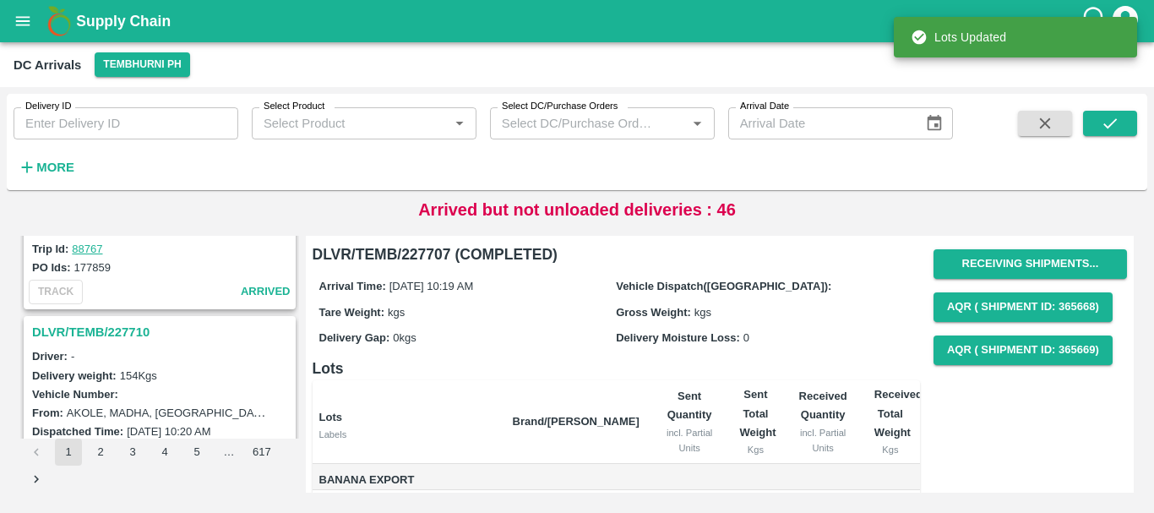
click at [101, 328] on h3 "DLVR/TEMB/227710" at bounding box center [162, 332] width 260 height 22
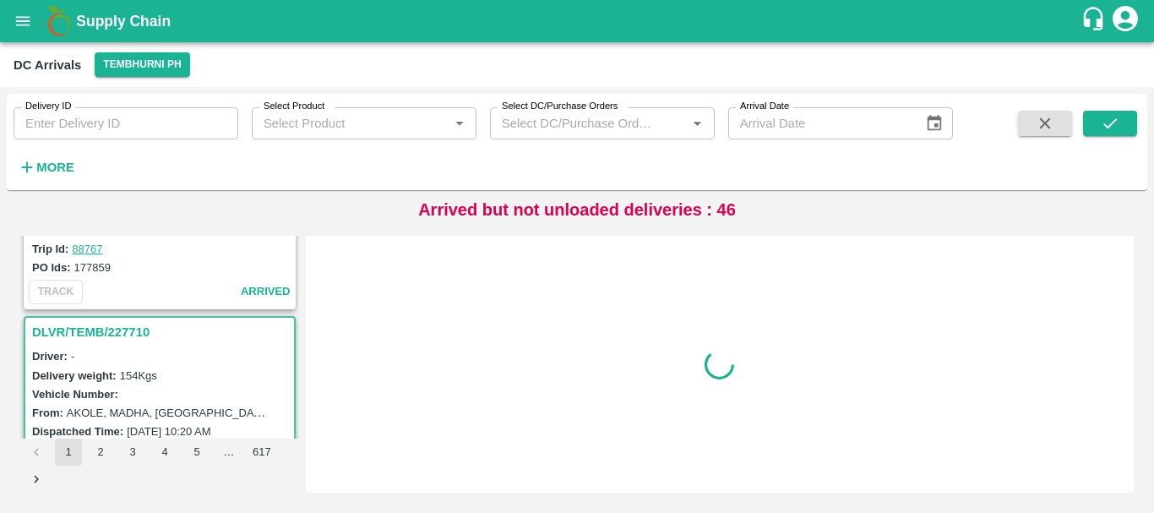
scroll to position [448, 0]
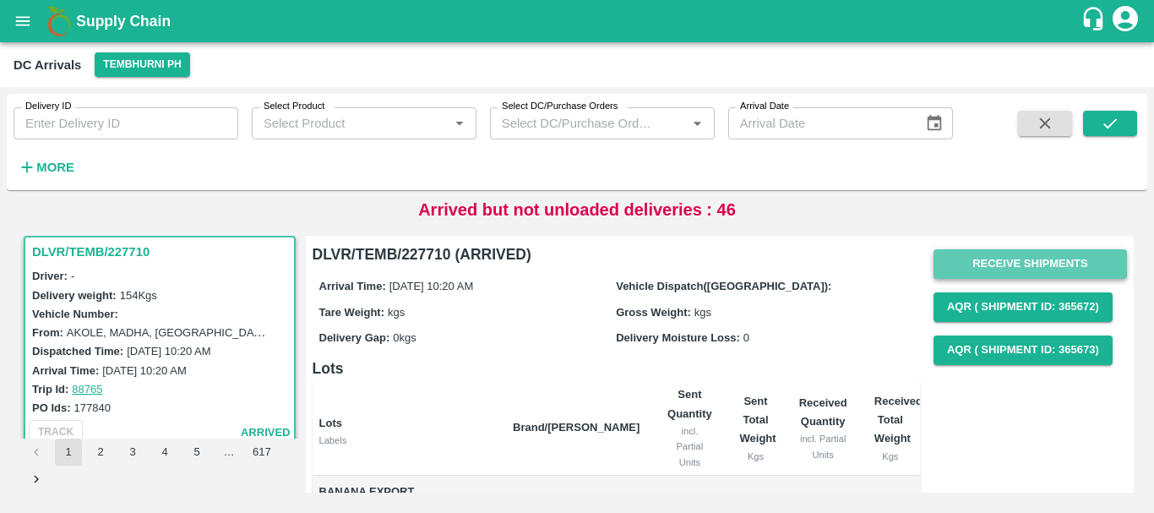
click at [970, 258] on button "Receive Shipments" at bounding box center [1029, 264] width 193 height 30
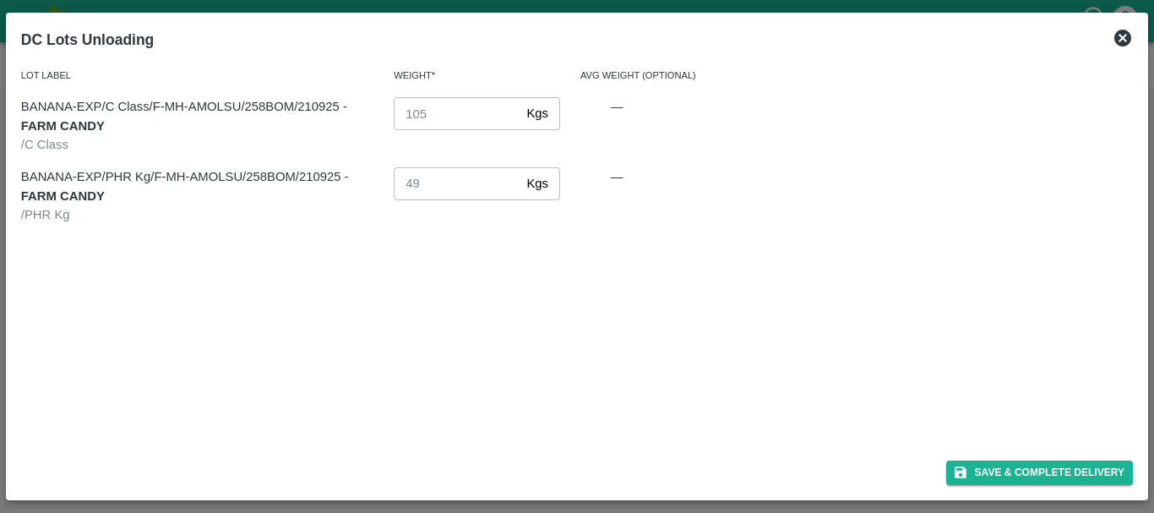
click at [982, 459] on div "Save & Complete Delivery" at bounding box center [576, 469] width 1125 height 45
click at [971, 467] on button "Save & Complete Delivery" at bounding box center [1039, 472] width 187 height 24
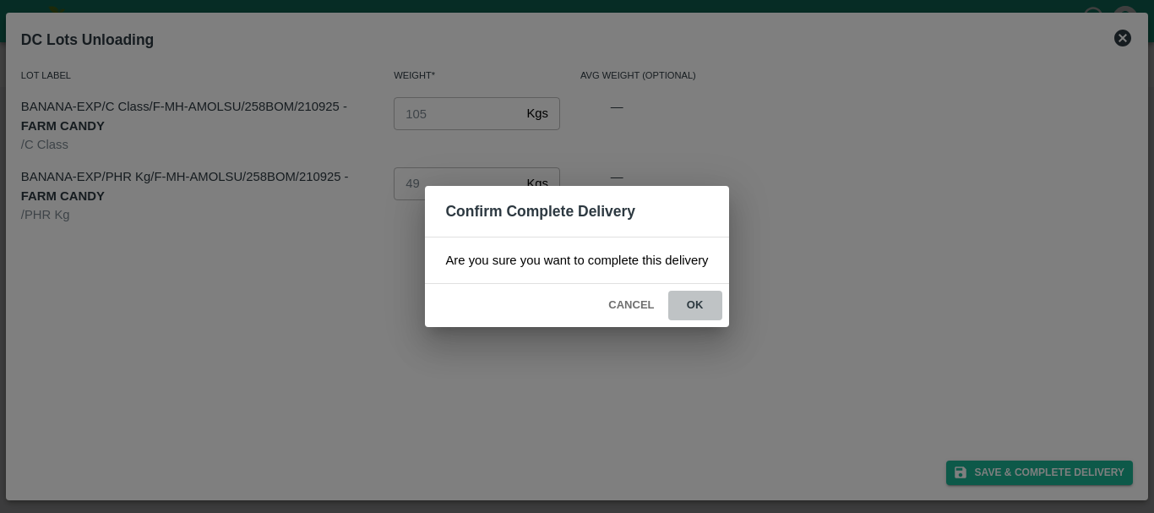
click at [714, 303] on button "ok" at bounding box center [695, 306] width 54 height 30
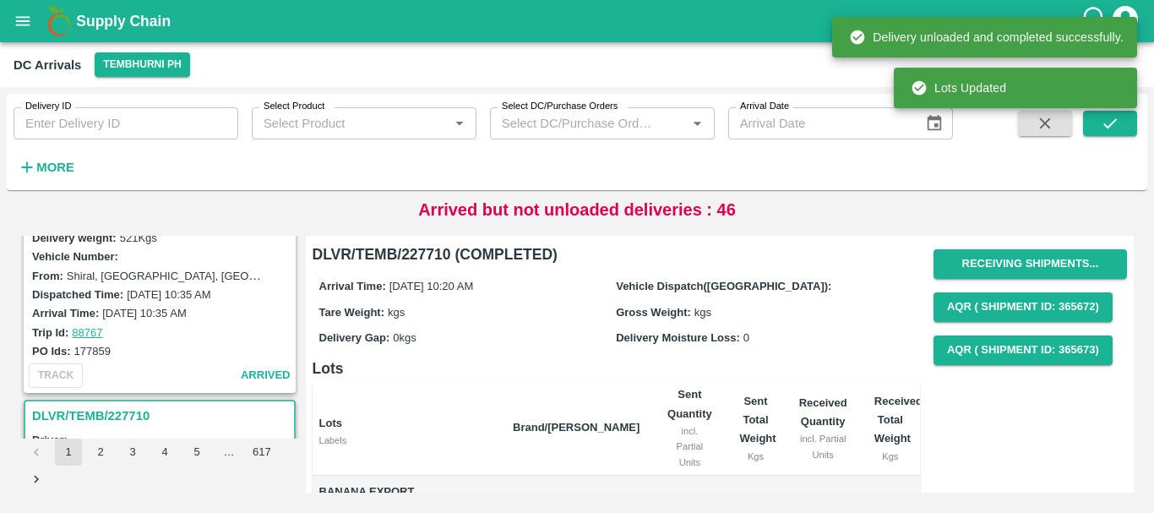
scroll to position [204, 0]
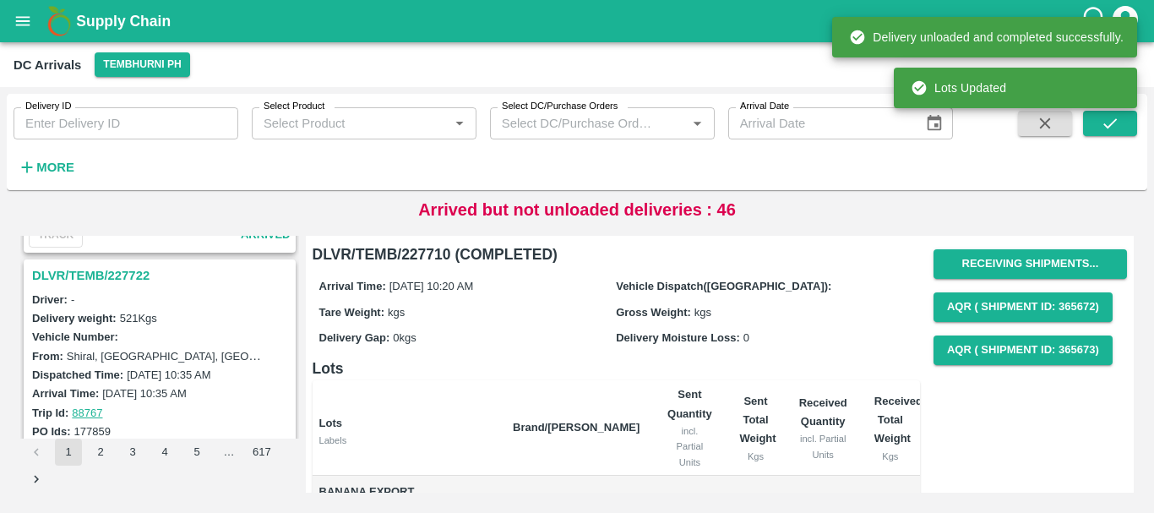
click at [121, 272] on h3 "DLVR/TEMB/227722" at bounding box center [162, 275] width 260 height 22
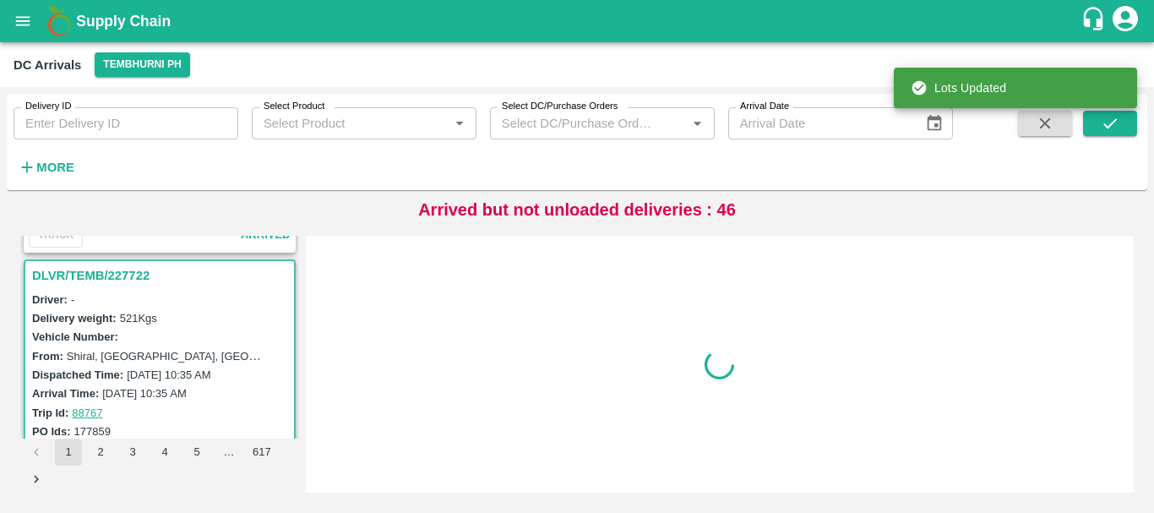
scroll to position [227, 0]
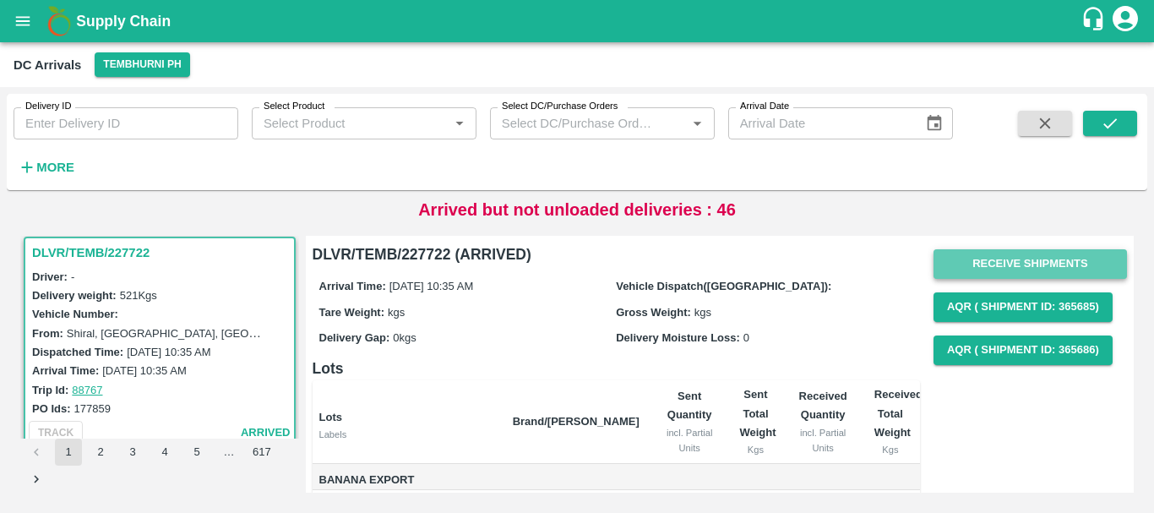
click at [968, 253] on button "Receive Shipments" at bounding box center [1029, 264] width 193 height 30
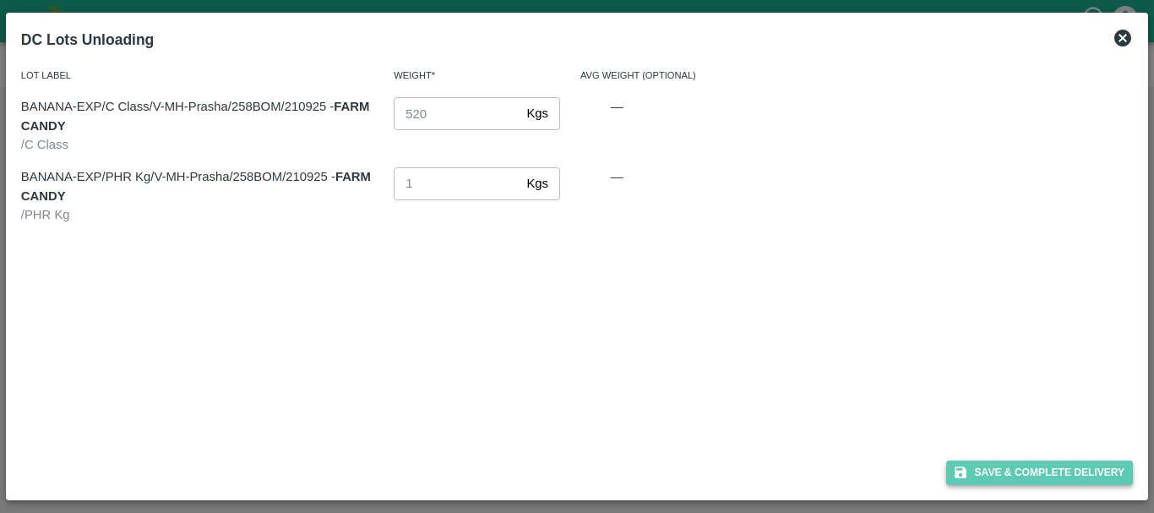
click at [997, 471] on button "Save & Complete Delivery" at bounding box center [1039, 472] width 187 height 24
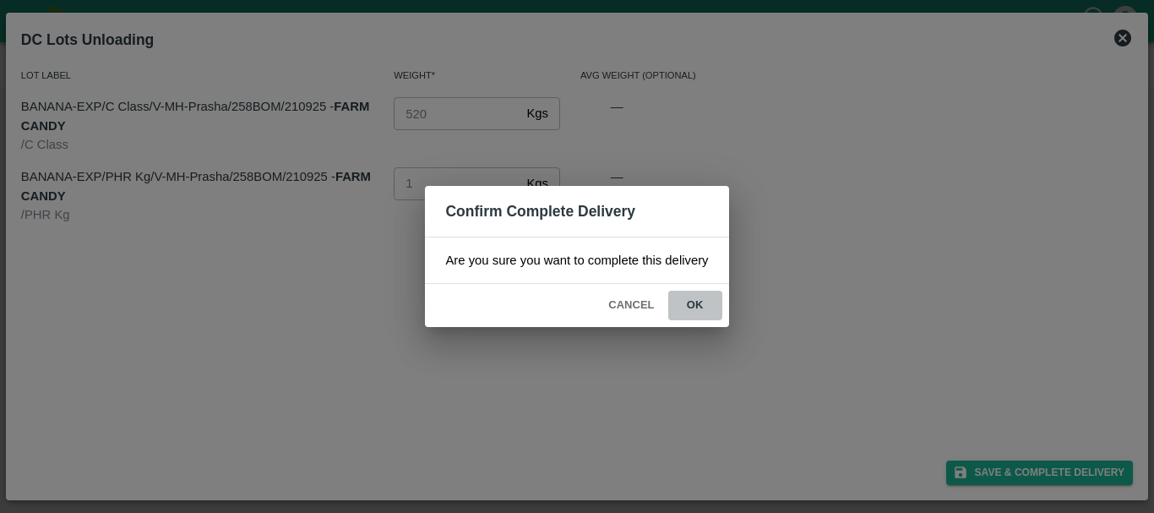
click at [718, 315] on button "ok" at bounding box center [695, 306] width 54 height 30
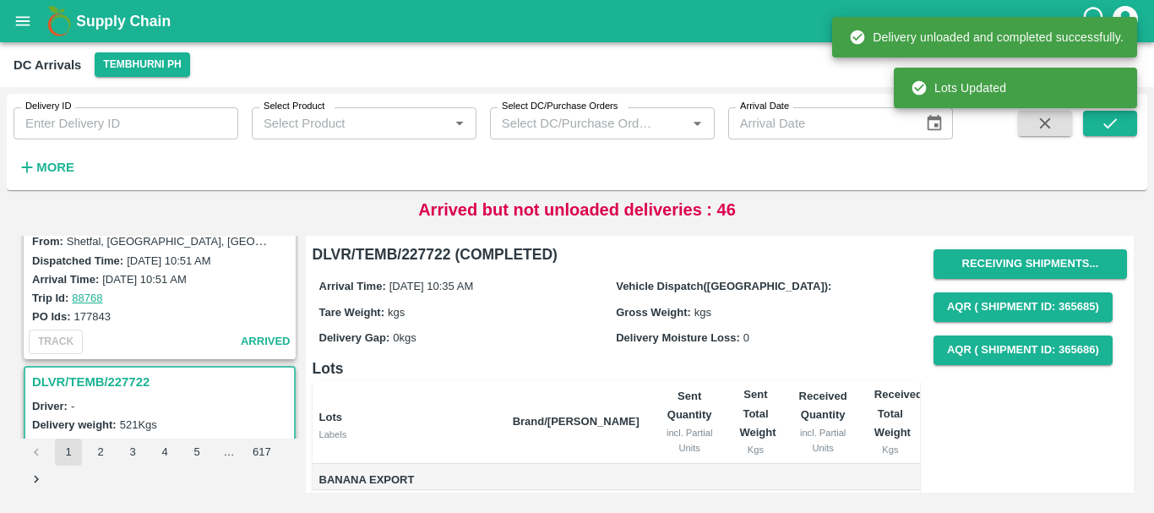
scroll to position [0, 0]
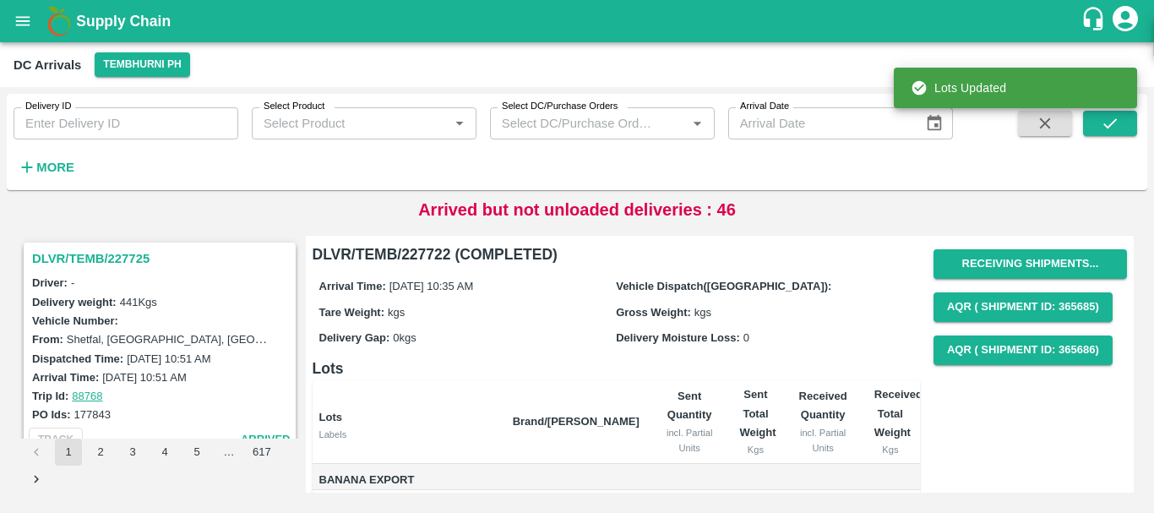
click at [125, 258] on h3 "DLVR/TEMB/227725" at bounding box center [162, 258] width 260 height 22
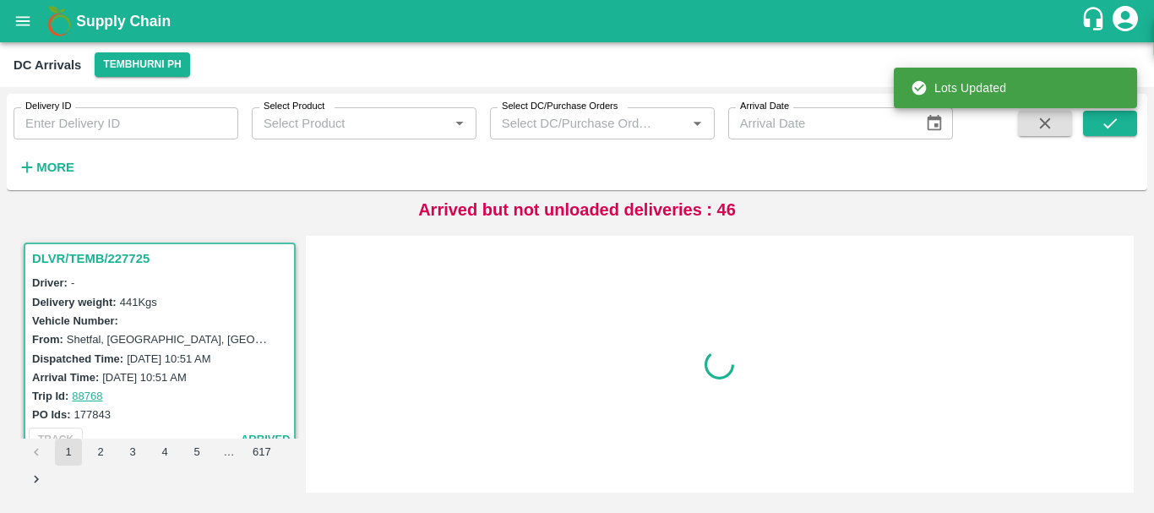
scroll to position [7, 0]
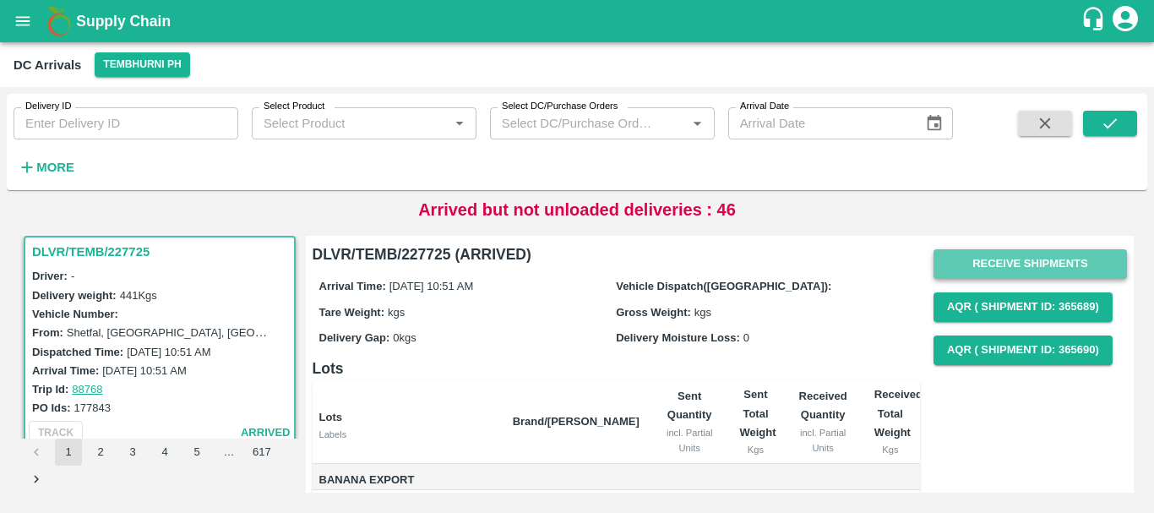
click at [958, 263] on button "Receive Shipments" at bounding box center [1029, 264] width 193 height 30
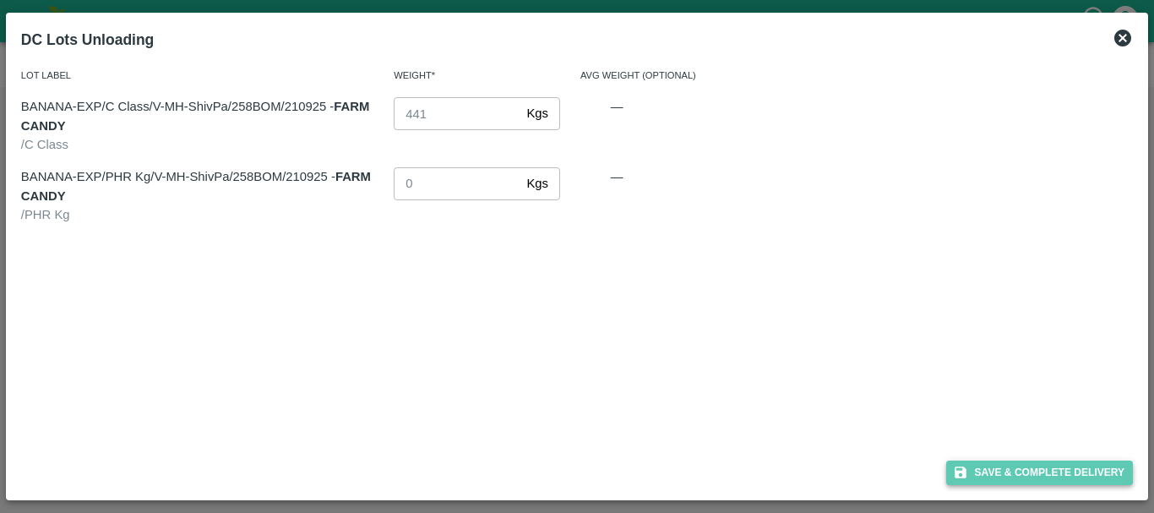
click at [994, 473] on button "Save & Complete Delivery" at bounding box center [1039, 472] width 187 height 24
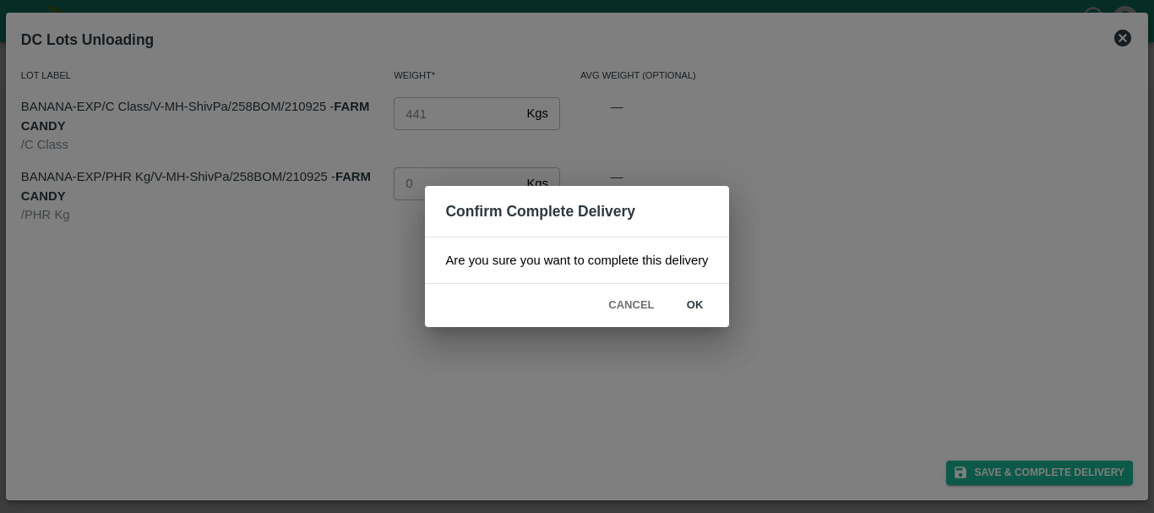
click at [707, 303] on button "ok" at bounding box center [695, 306] width 54 height 30
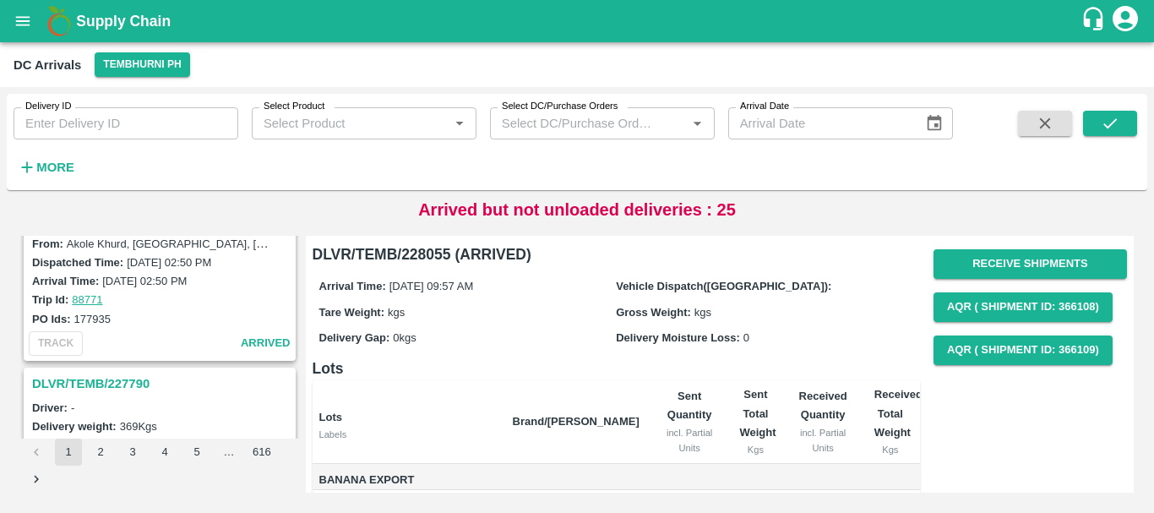
scroll to position [5322, 0]
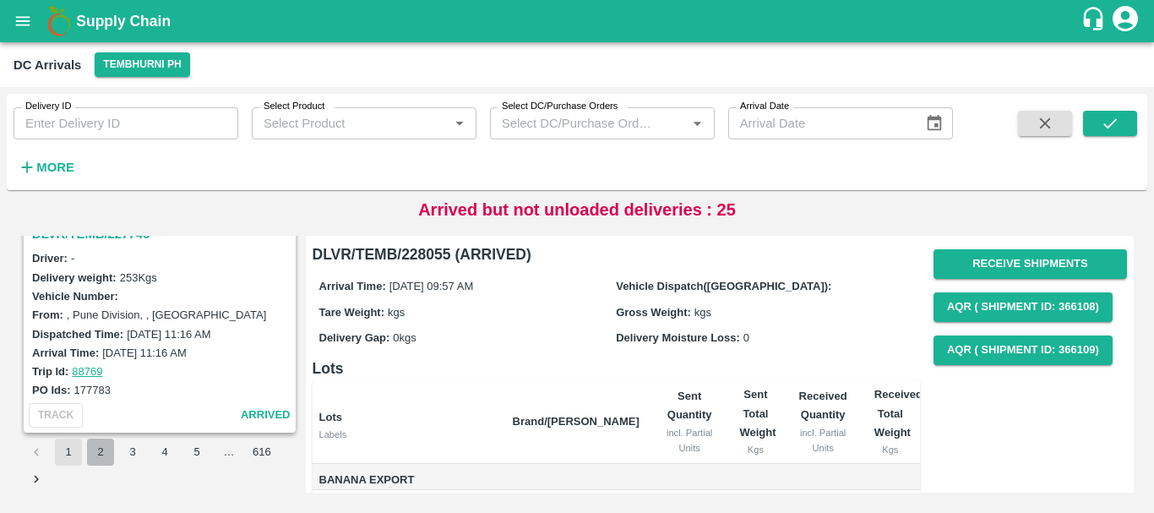
click at [106, 453] on button "2" at bounding box center [100, 451] width 27 height 27
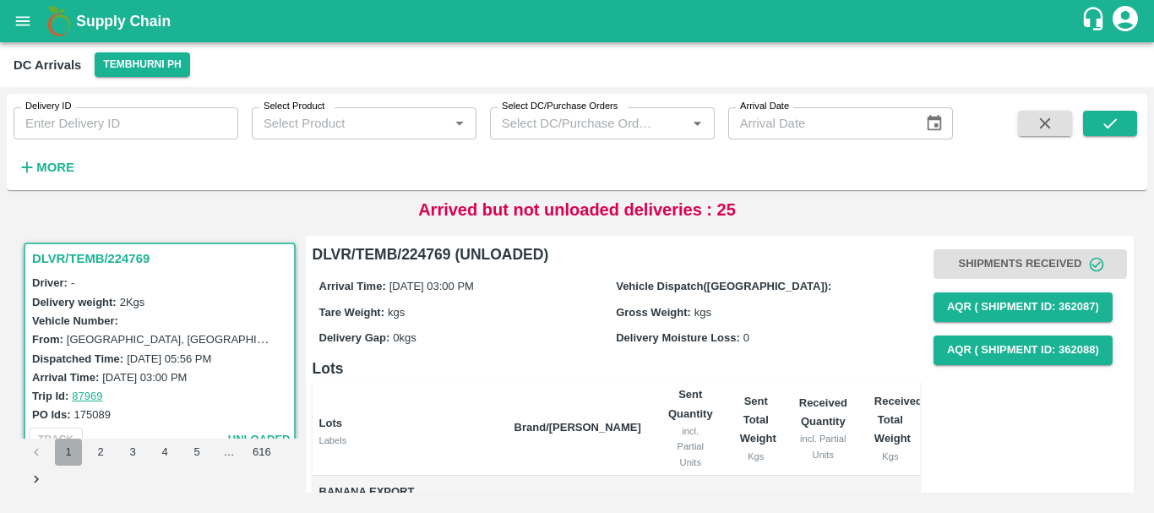
click at [69, 454] on button "1" at bounding box center [68, 451] width 27 height 27
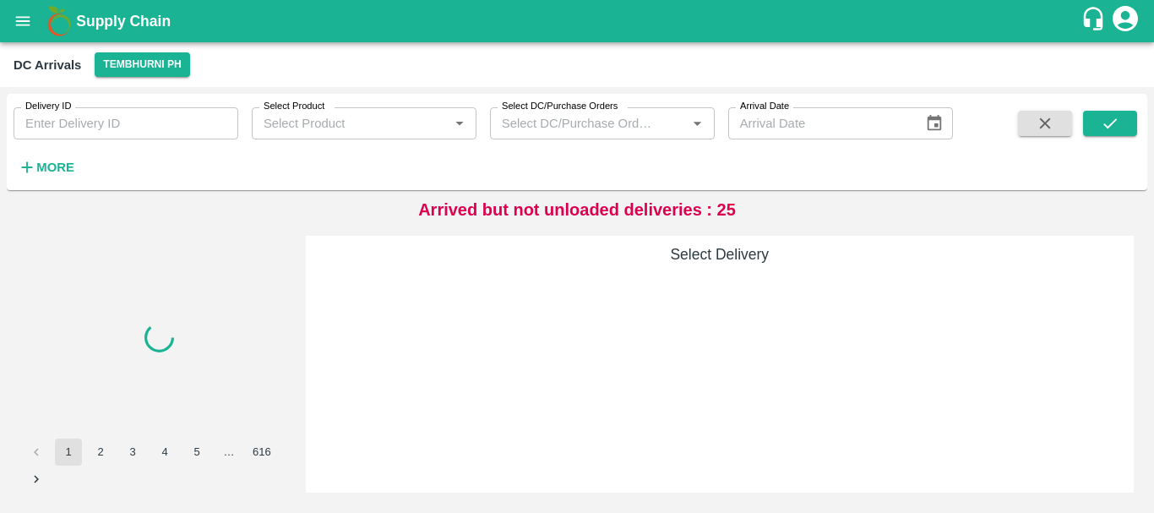
click at [135, 360] on div at bounding box center [160, 337] width 272 height 203
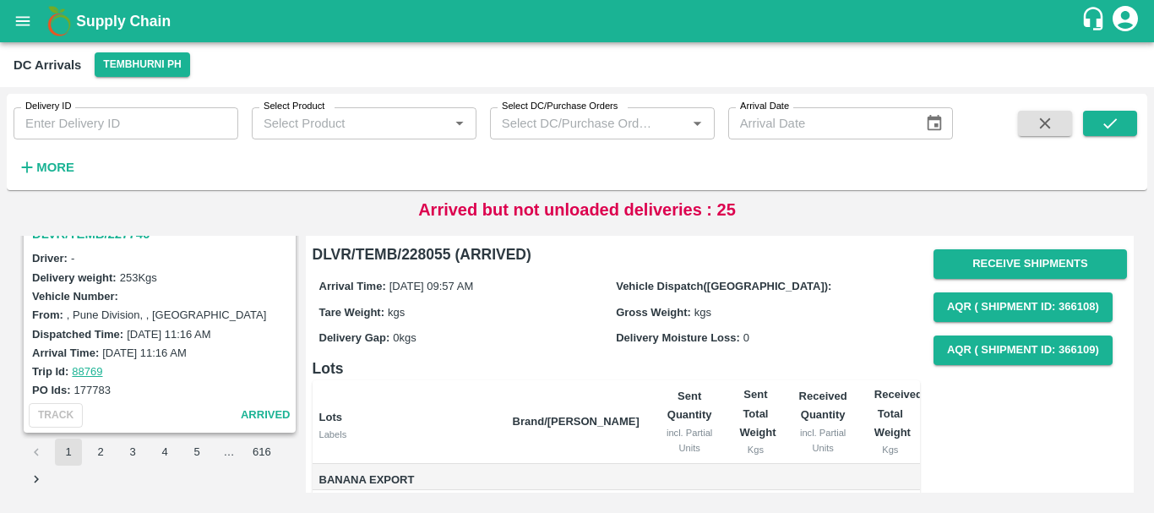
scroll to position [5233, 0]
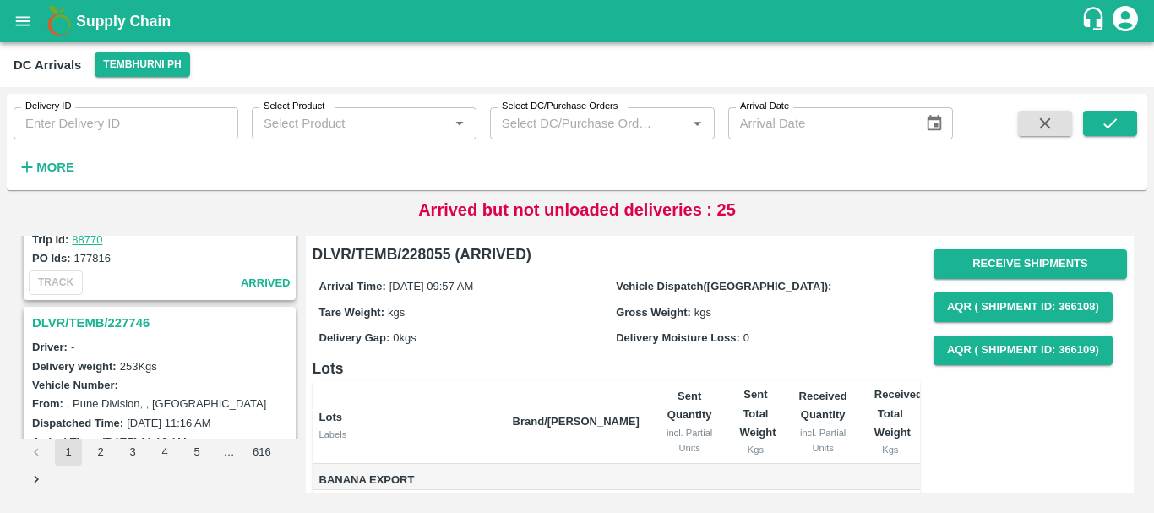
click at [131, 325] on h3 "DLVR/TEMB/227746" at bounding box center [162, 323] width 260 height 22
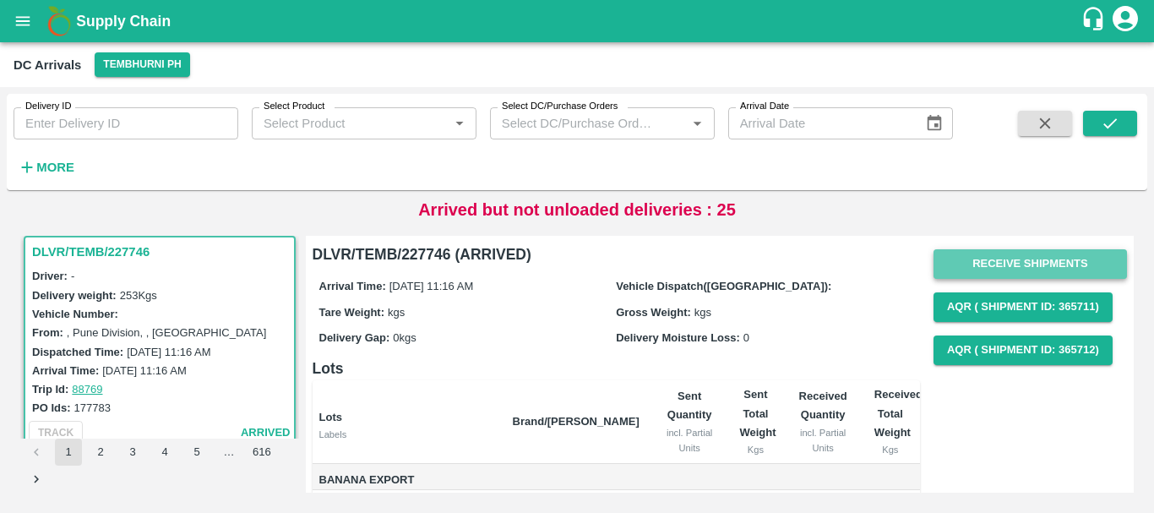
click at [1002, 255] on button "Receive Shipments" at bounding box center [1029, 264] width 193 height 30
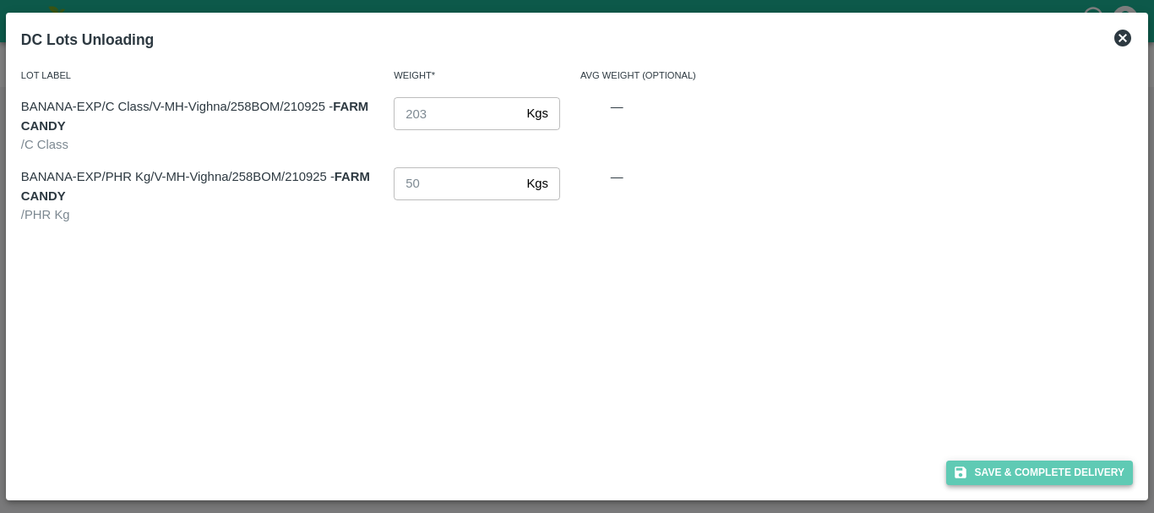
click at [986, 468] on button "Save & Complete Delivery" at bounding box center [1039, 472] width 187 height 24
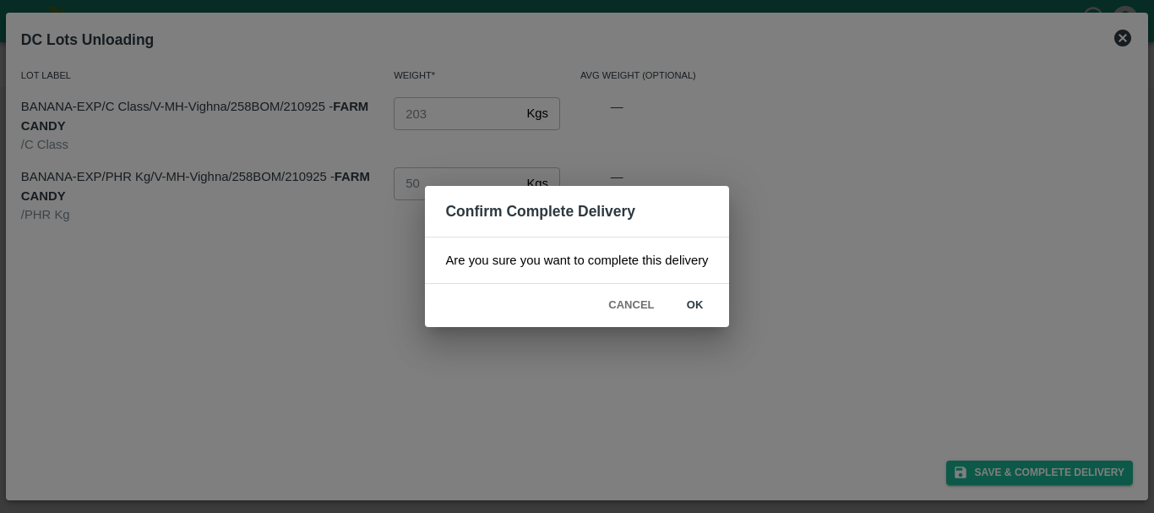
click at [694, 304] on button "ok" at bounding box center [695, 306] width 54 height 30
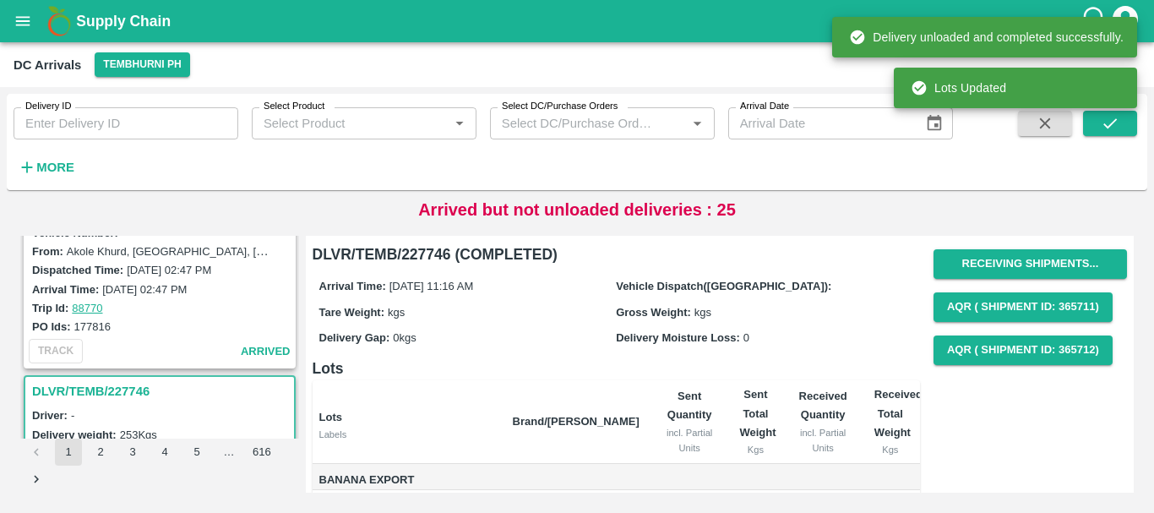
scroll to position [5085, 0]
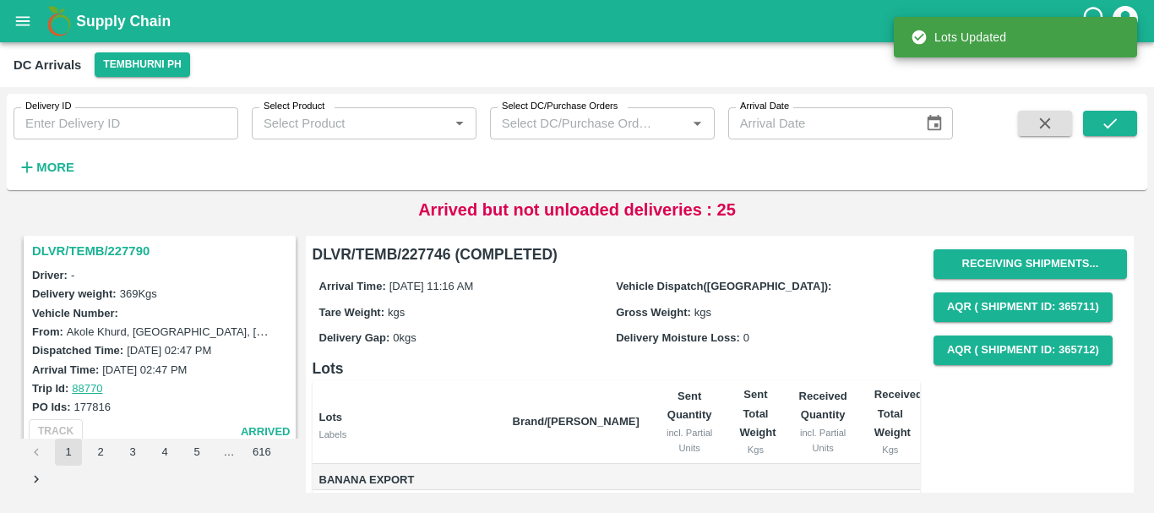
click at [135, 253] on h3 "DLVR/TEMB/227790" at bounding box center [162, 251] width 260 height 22
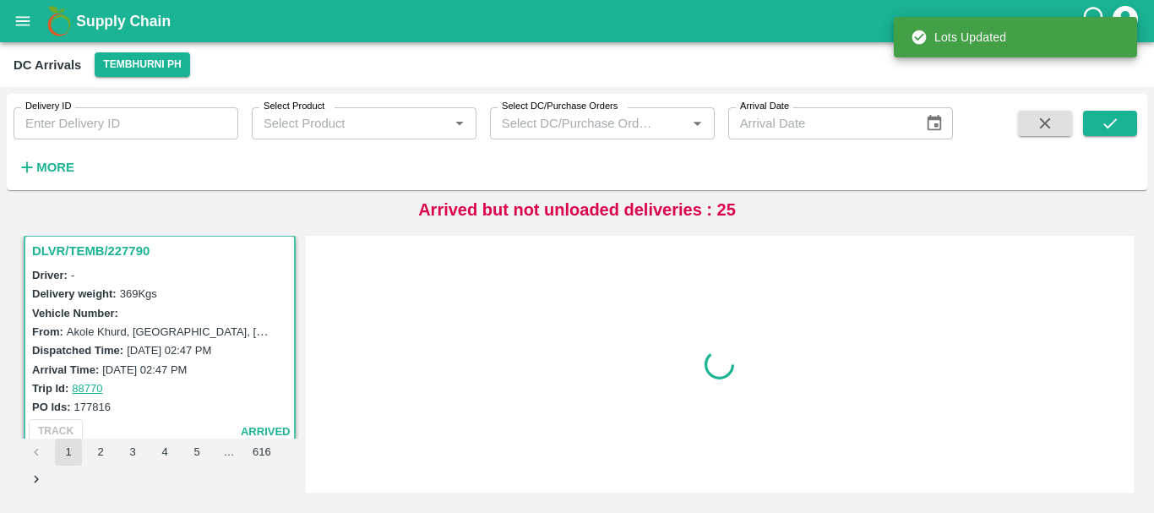
scroll to position [5084, 0]
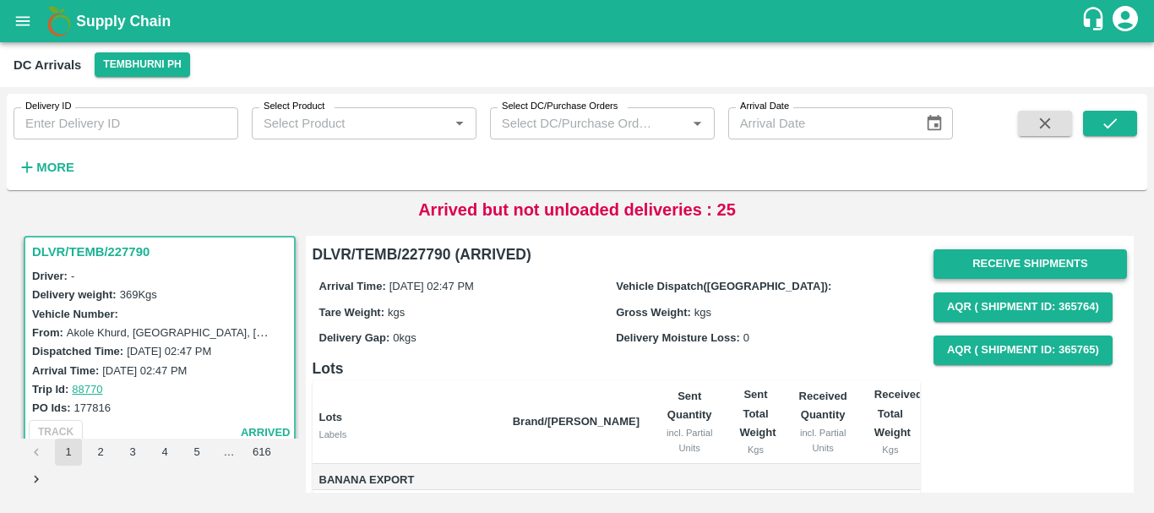
click at [1008, 269] on button "Receive Shipments" at bounding box center [1029, 264] width 193 height 30
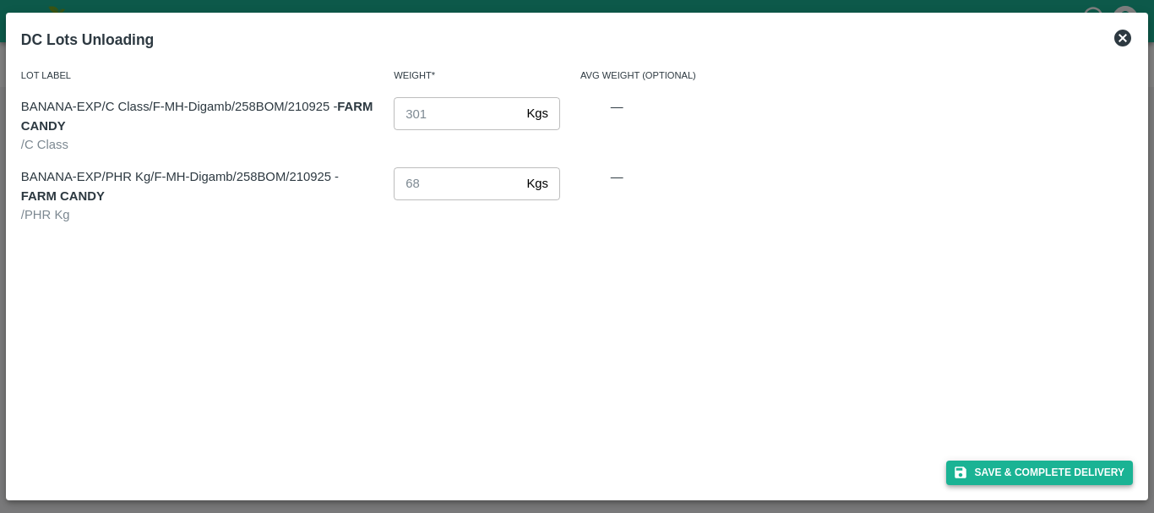
click at [1002, 471] on button "Save & Complete Delivery" at bounding box center [1039, 472] width 187 height 24
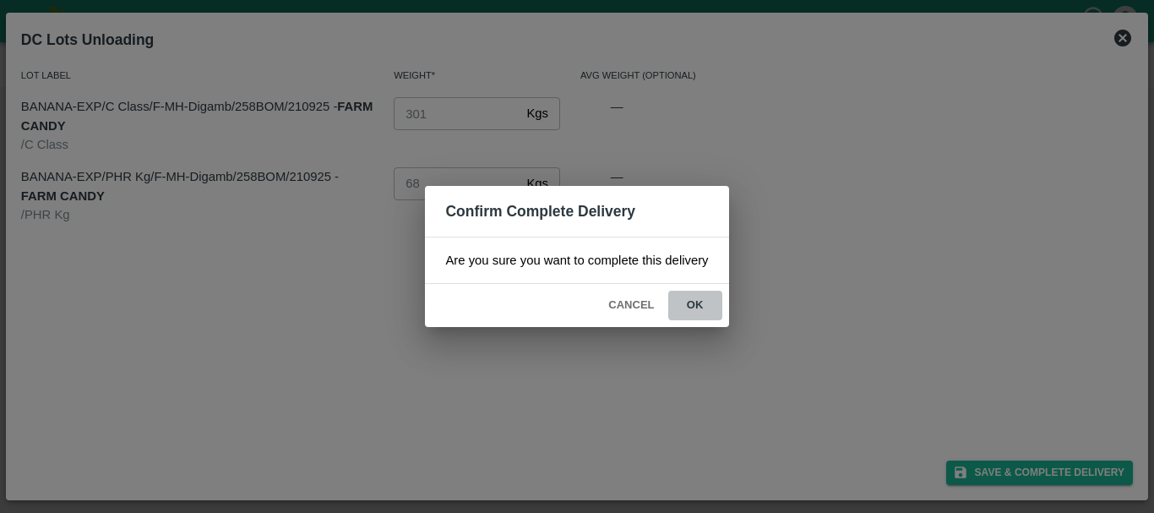
click at [700, 303] on button "ok" at bounding box center [695, 306] width 54 height 30
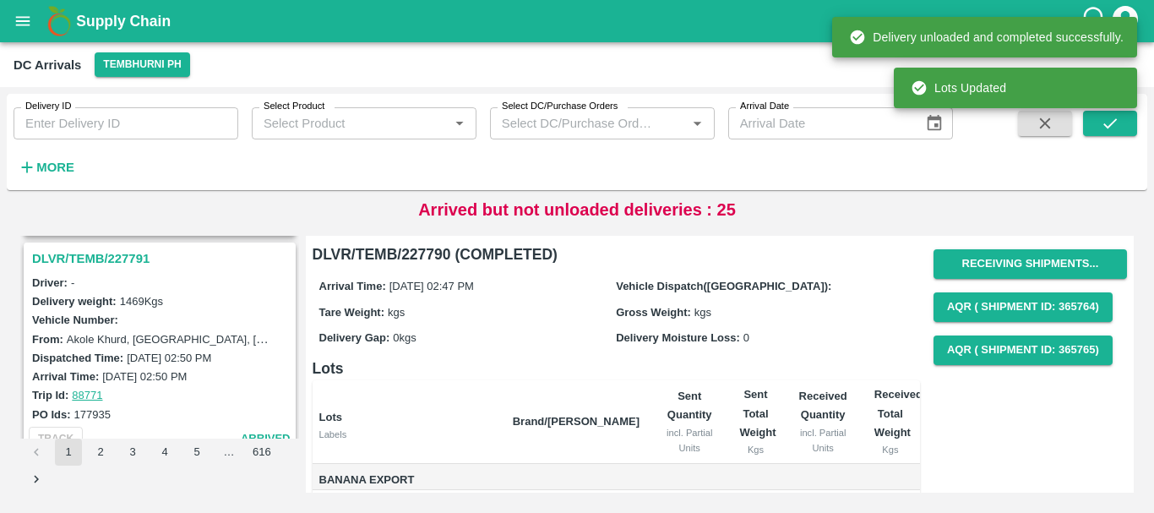
scroll to position [4789, 0]
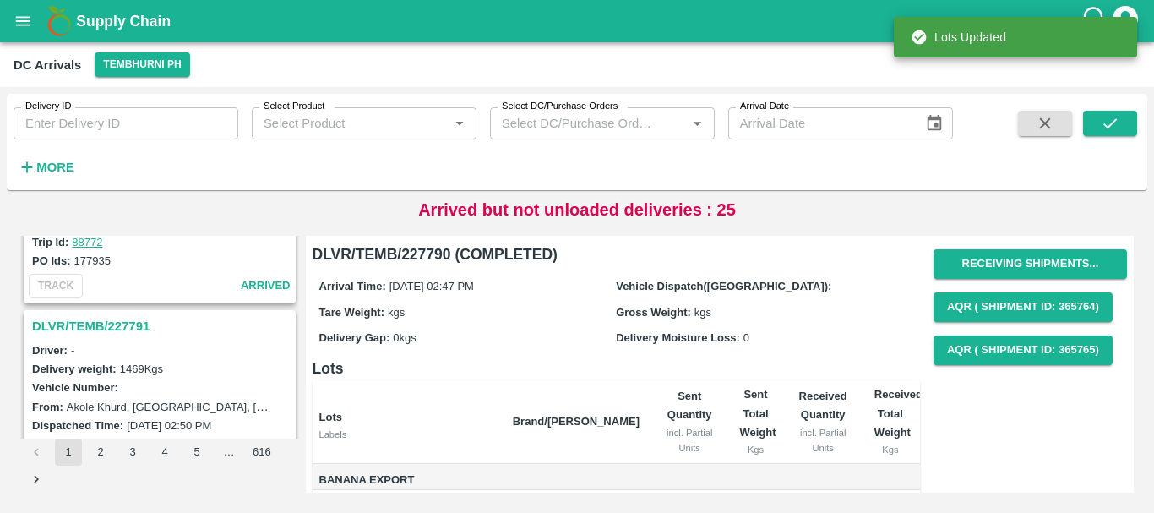
click at [128, 321] on h3 "DLVR/TEMB/227791" at bounding box center [162, 326] width 260 height 22
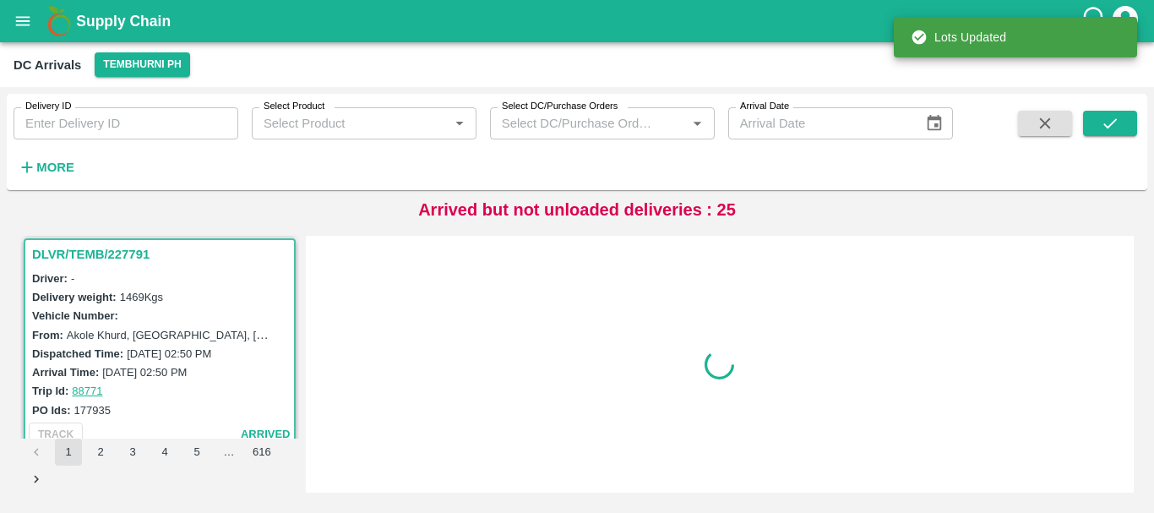
scroll to position [4863, 0]
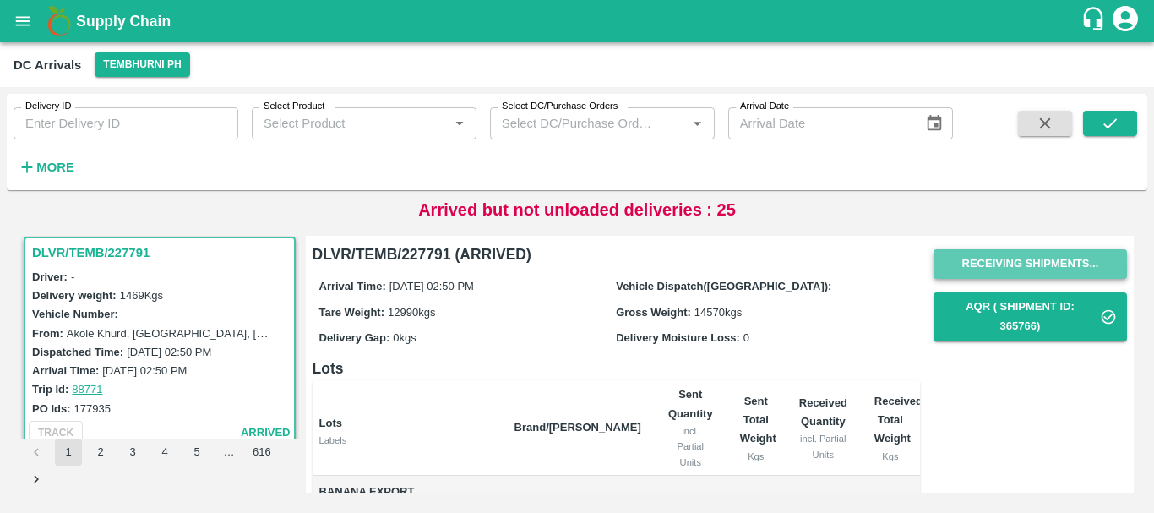
click at [993, 269] on button "Receiving Shipments..." at bounding box center [1029, 264] width 193 height 30
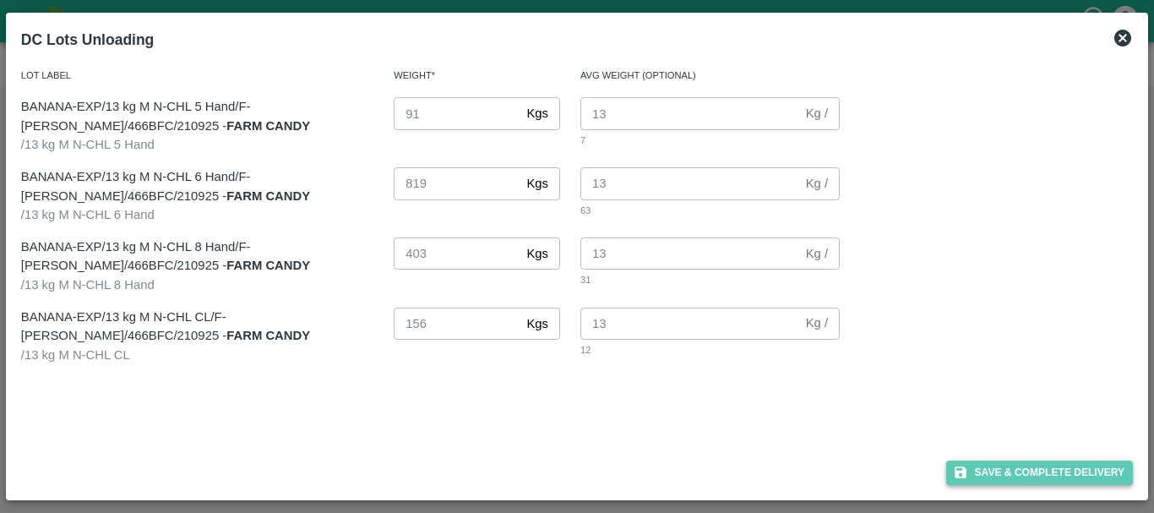
click at [1012, 461] on button "Save & Complete Delivery" at bounding box center [1039, 472] width 187 height 24
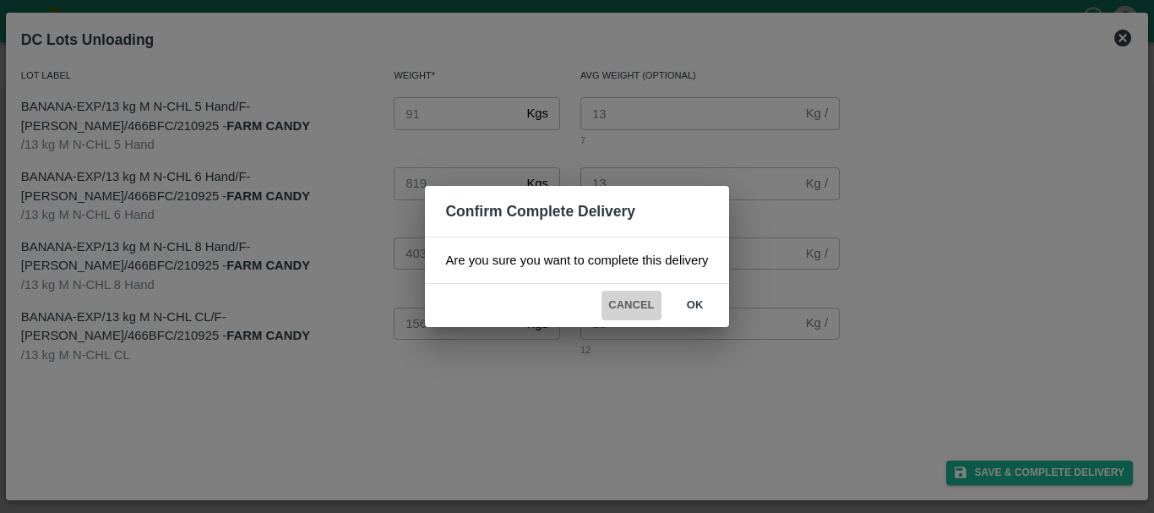
click at [644, 314] on button "Cancel" at bounding box center [630, 306] width 59 height 30
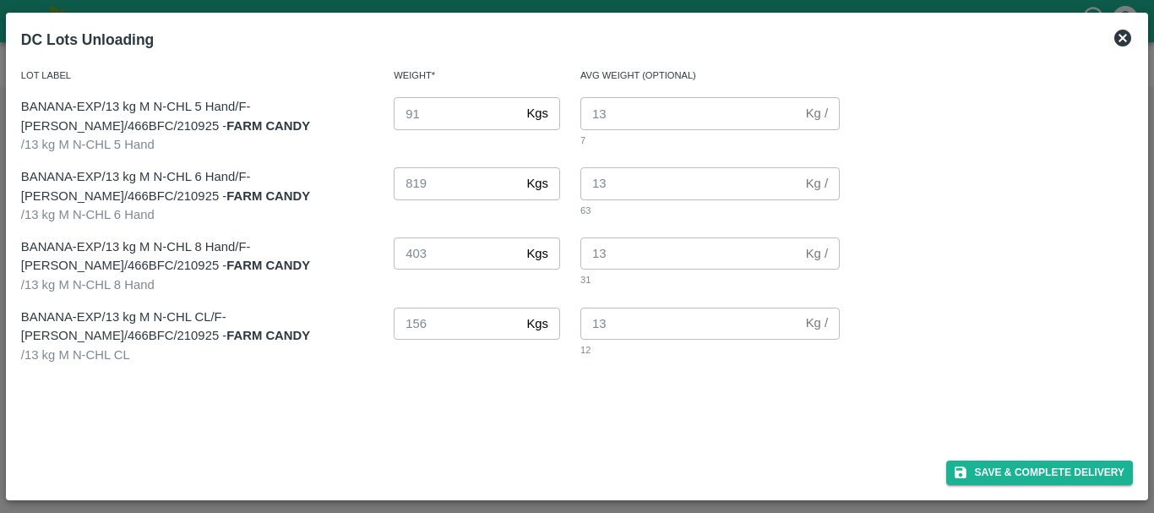
click at [1127, 46] on icon at bounding box center [1122, 38] width 20 height 20
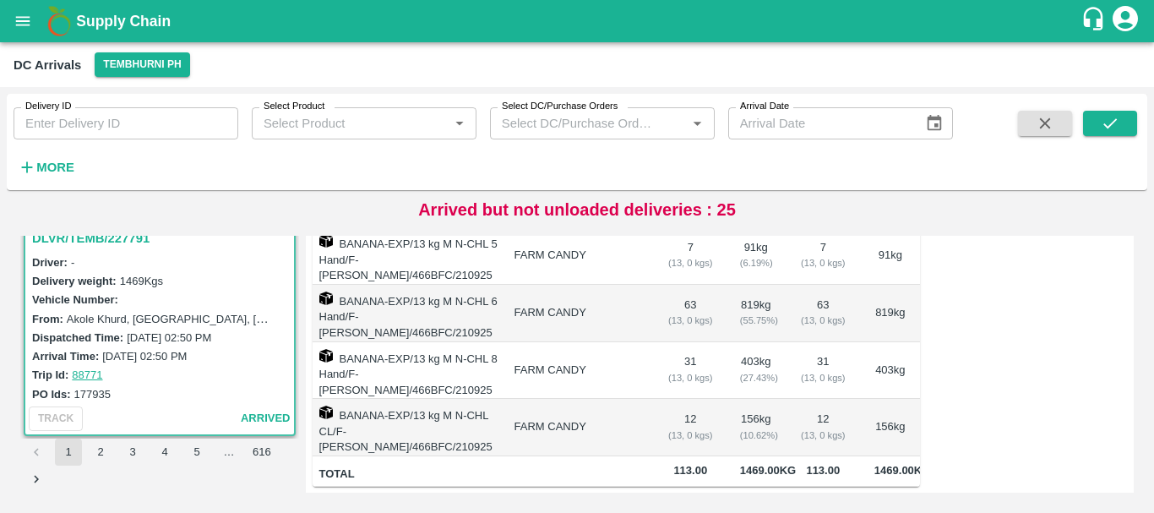
scroll to position [0, 0]
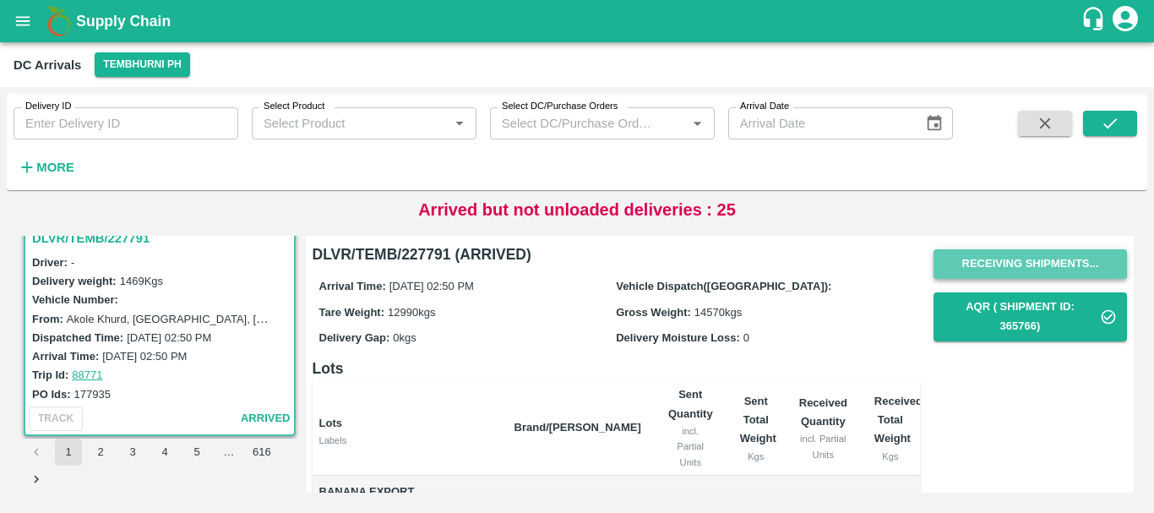
click at [987, 260] on button "Receiving Shipments..." at bounding box center [1029, 264] width 193 height 30
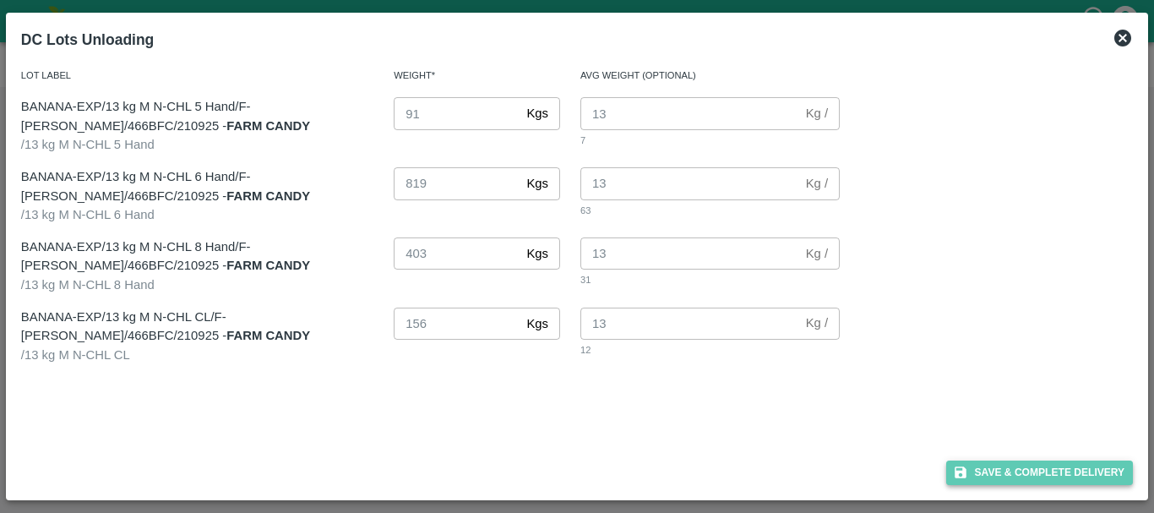
click at [960, 470] on icon "button" at bounding box center [960, 471] width 15 height 15
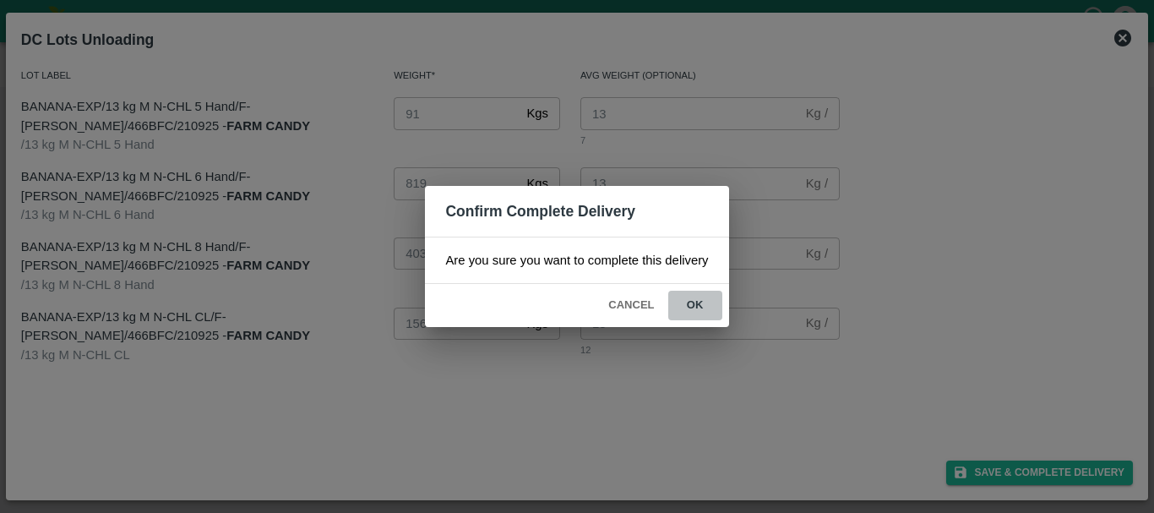
click at [701, 301] on button "ok" at bounding box center [695, 306] width 54 height 30
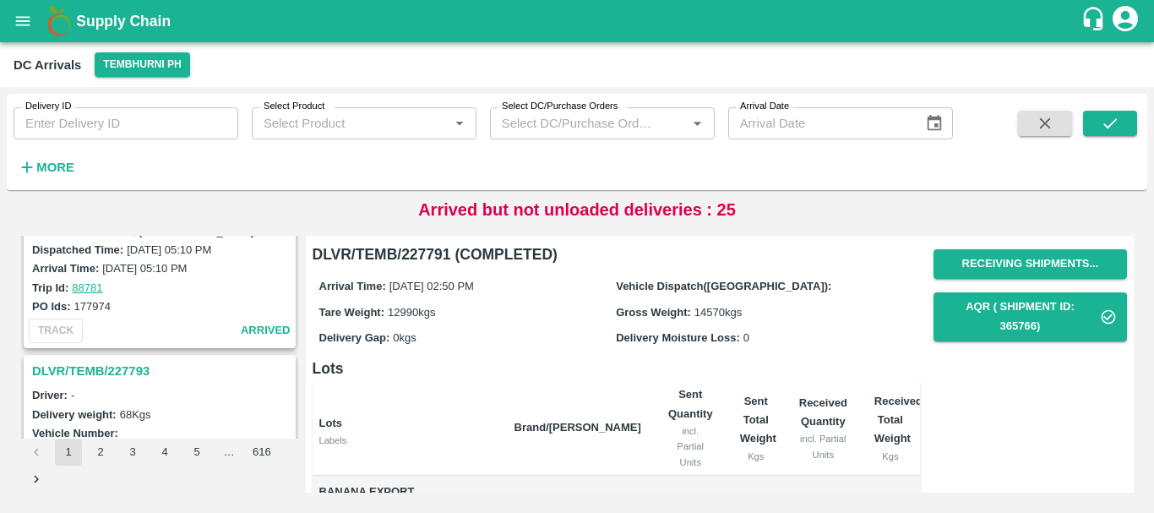
click at [135, 369] on h3 "DLVR/TEMB/227793" at bounding box center [162, 371] width 260 height 22
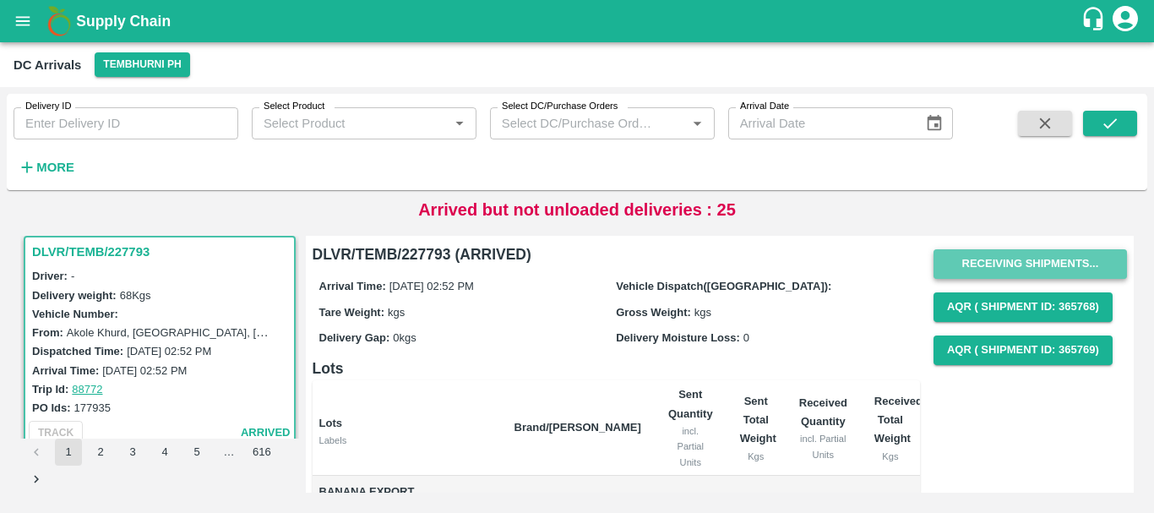
click at [950, 259] on button "Receiving Shipments..." at bounding box center [1029, 264] width 193 height 30
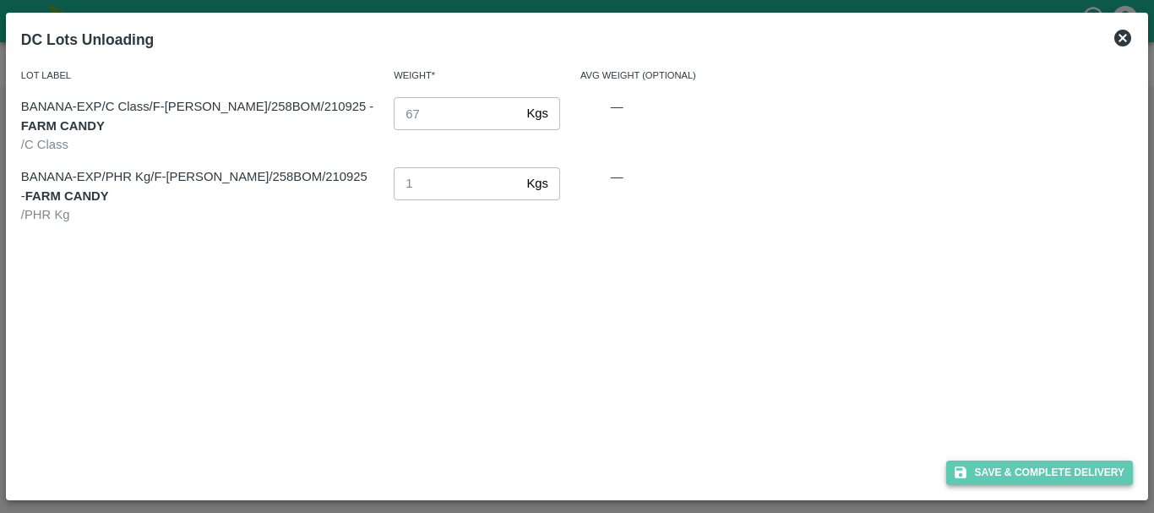
click at [958, 462] on button "Save & Complete Delivery" at bounding box center [1039, 472] width 187 height 24
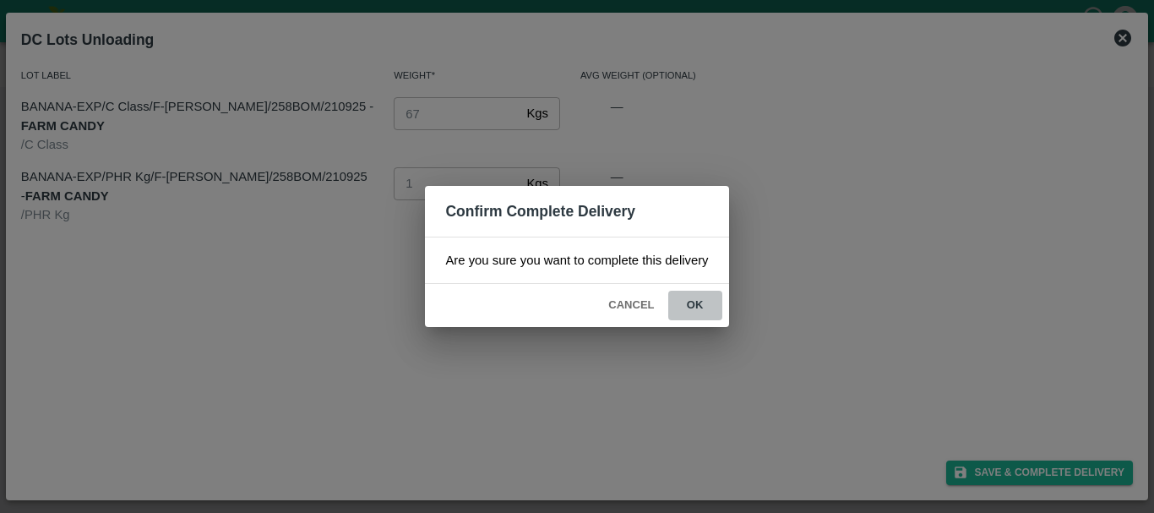
click at [692, 292] on button "ok" at bounding box center [695, 306] width 54 height 30
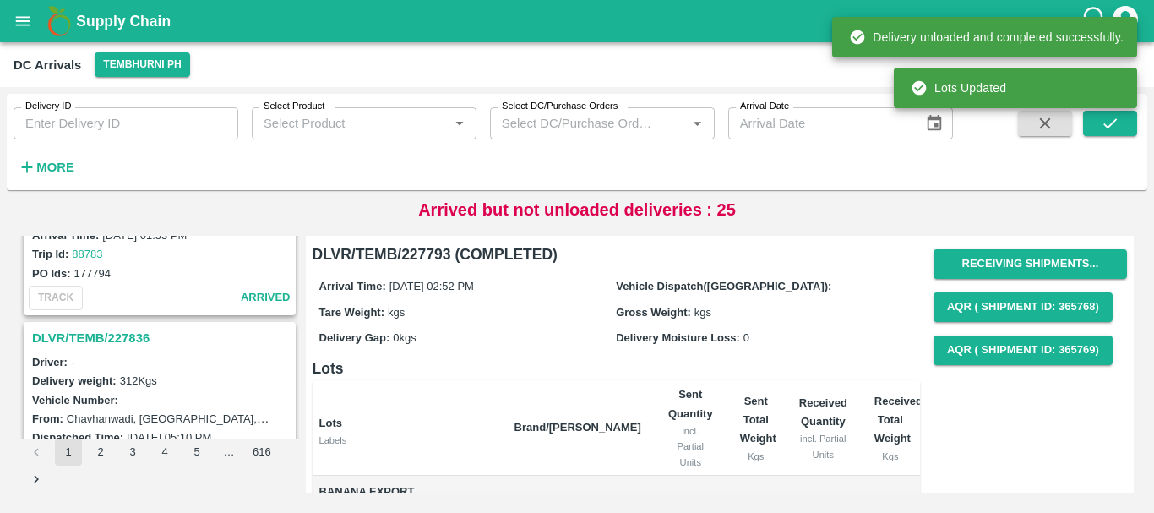
click at [128, 337] on h3 "DLVR/TEMB/227836" at bounding box center [162, 338] width 260 height 22
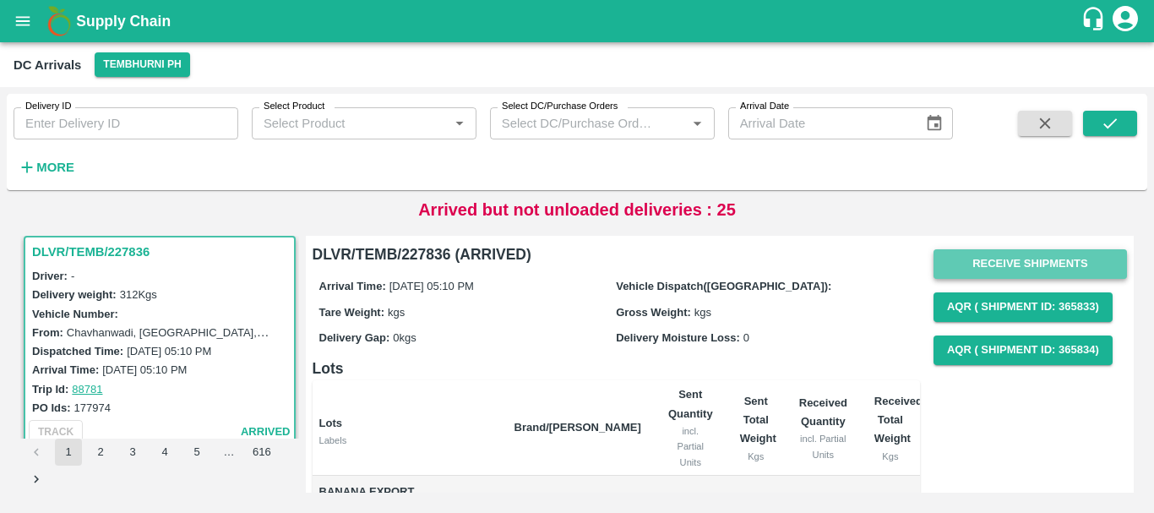
click at [984, 251] on button "Receive Shipments" at bounding box center [1029, 264] width 193 height 30
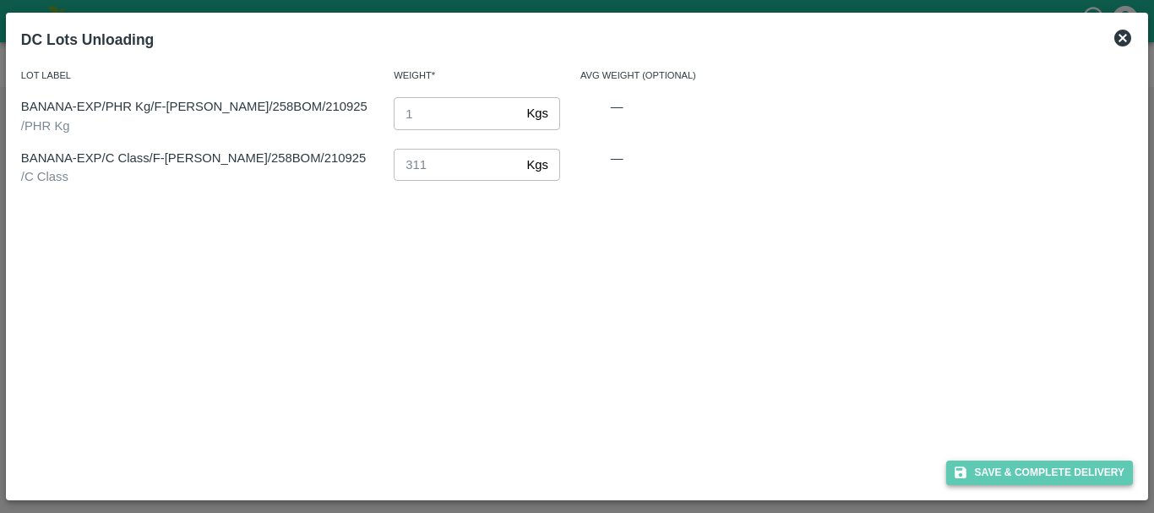
click at [978, 481] on button "Save & Complete Delivery" at bounding box center [1039, 472] width 187 height 24
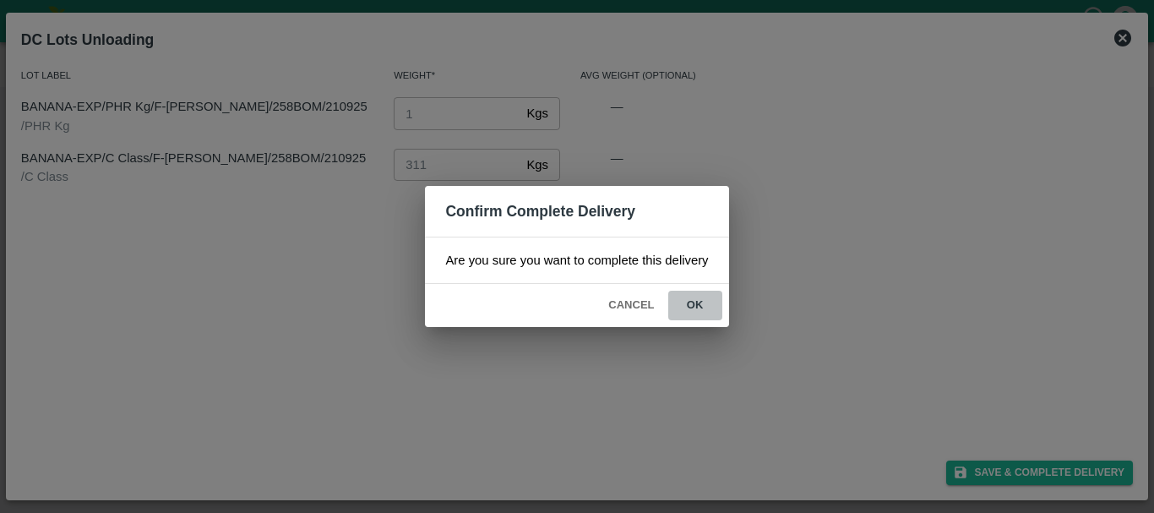
click at [676, 301] on button "ok" at bounding box center [695, 306] width 54 height 30
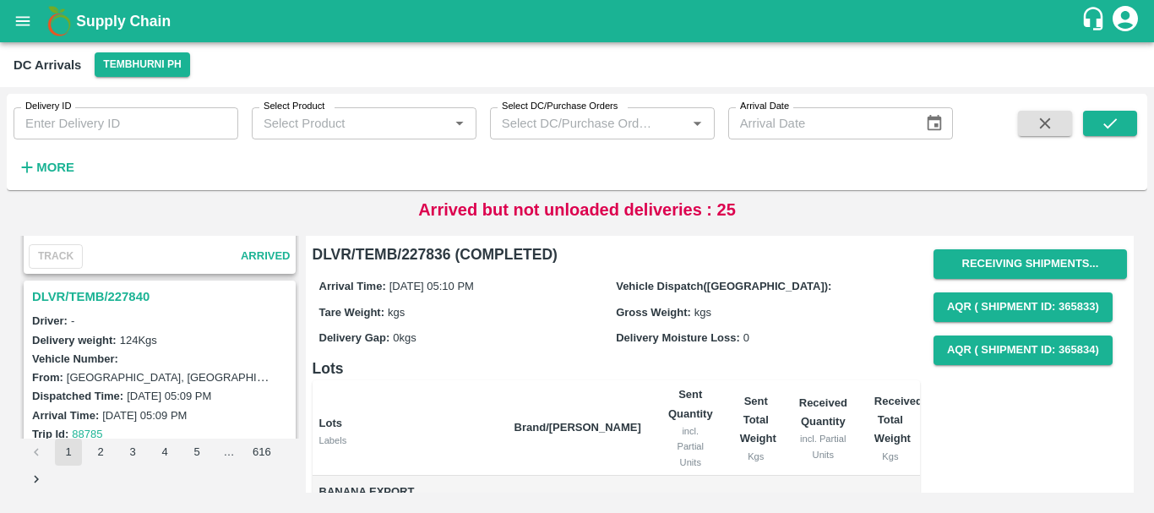
click at [119, 295] on h3 "DLVR/TEMB/227840" at bounding box center [162, 296] width 260 height 22
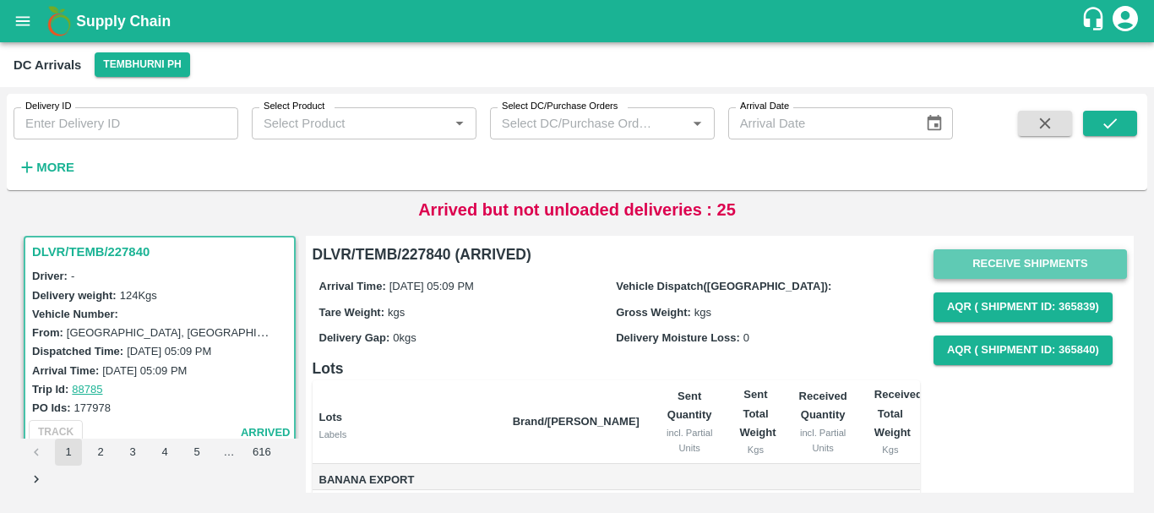
click at [949, 269] on button "Receive Shipments" at bounding box center [1029, 264] width 193 height 30
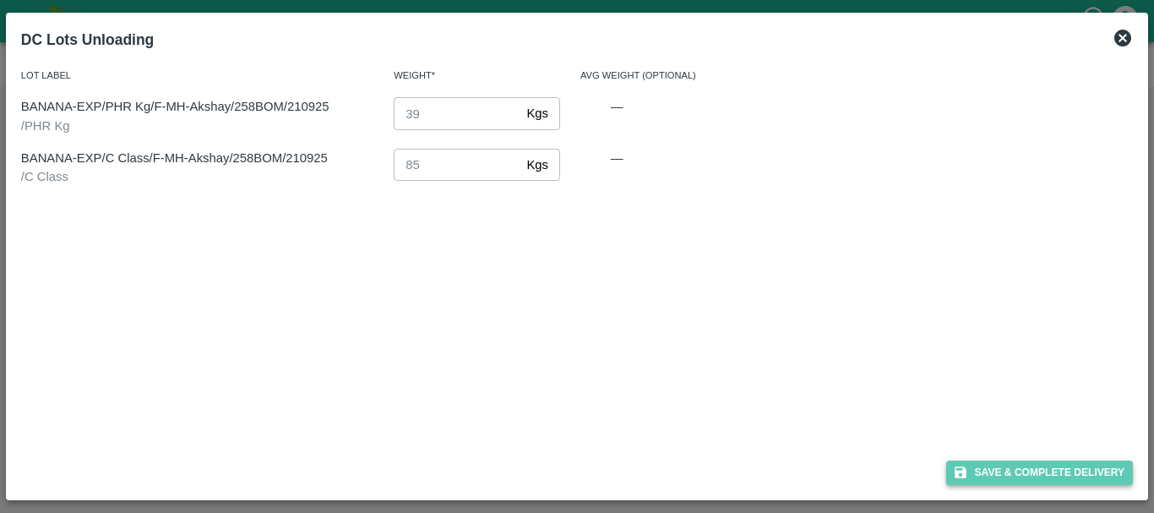
click at [979, 468] on button "Save & Complete Delivery" at bounding box center [1039, 472] width 187 height 24
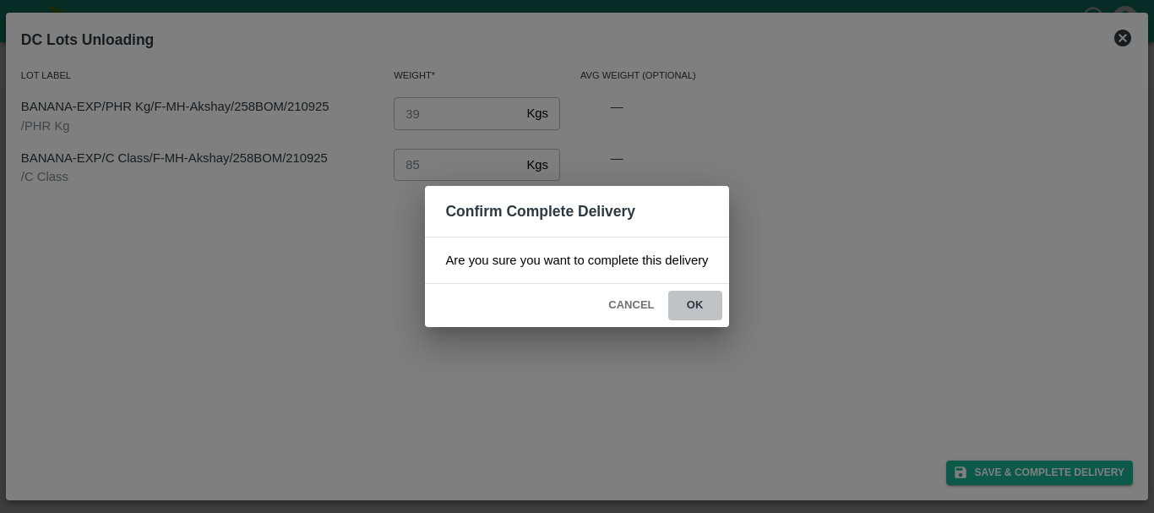
click at [710, 314] on button "ok" at bounding box center [695, 306] width 54 height 30
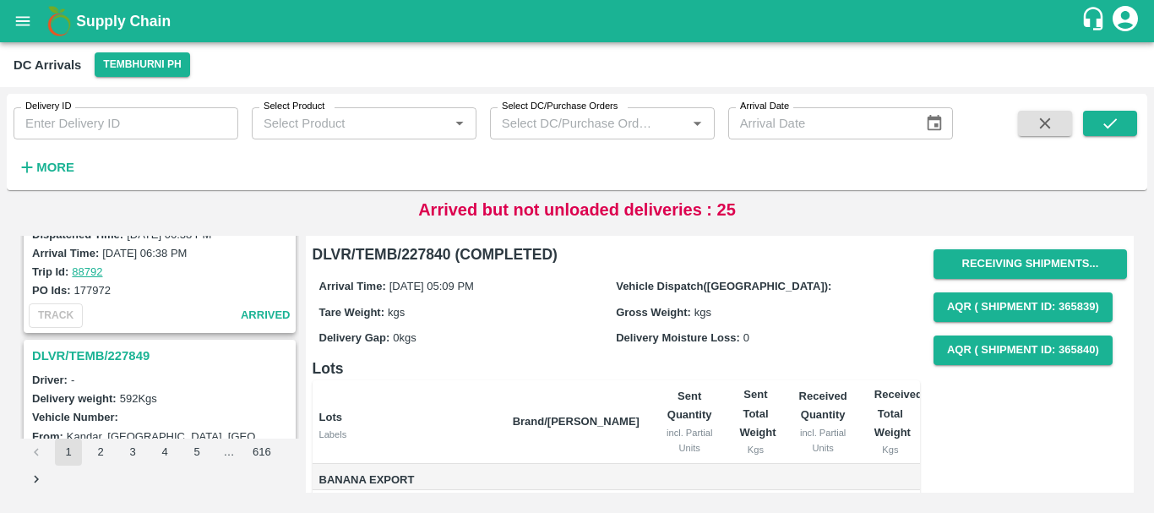
click at [150, 350] on h3 "DLVR/TEMB/227849" at bounding box center [162, 356] width 260 height 22
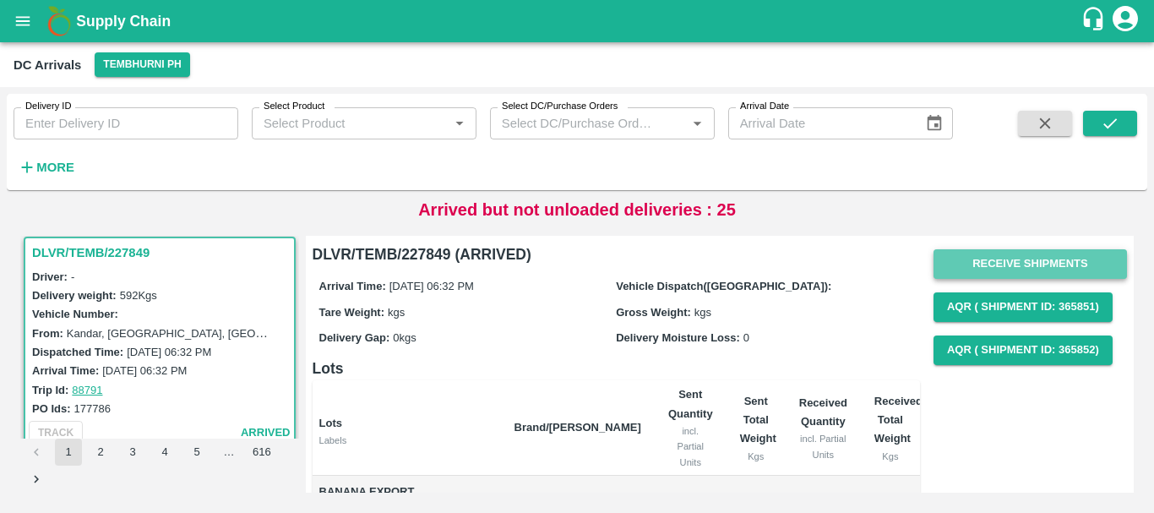
click at [987, 258] on button "Receive Shipments" at bounding box center [1029, 264] width 193 height 30
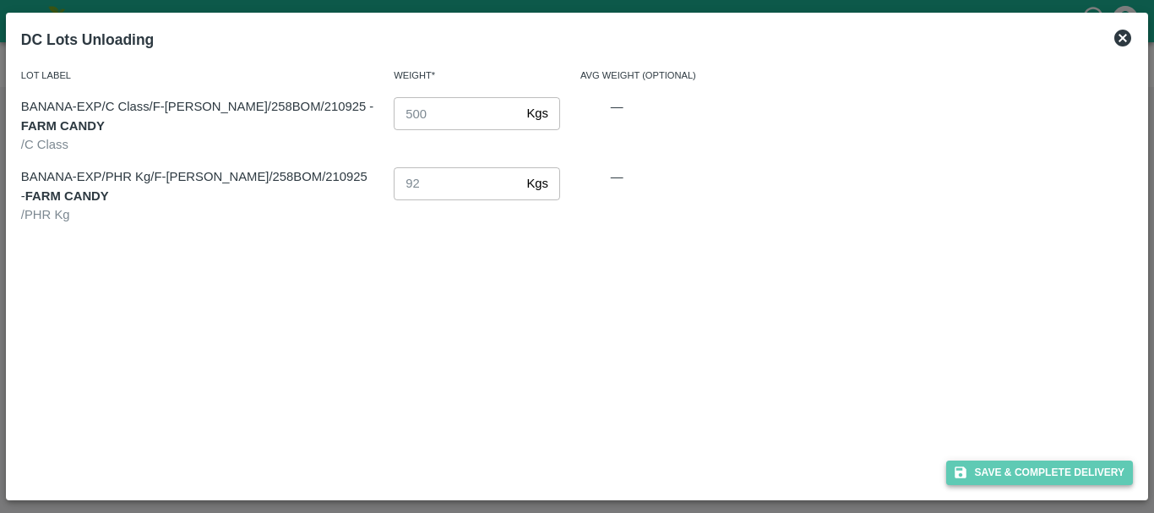
click at [992, 471] on button "Save & Complete Delivery" at bounding box center [1039, 472] width 187 height 24
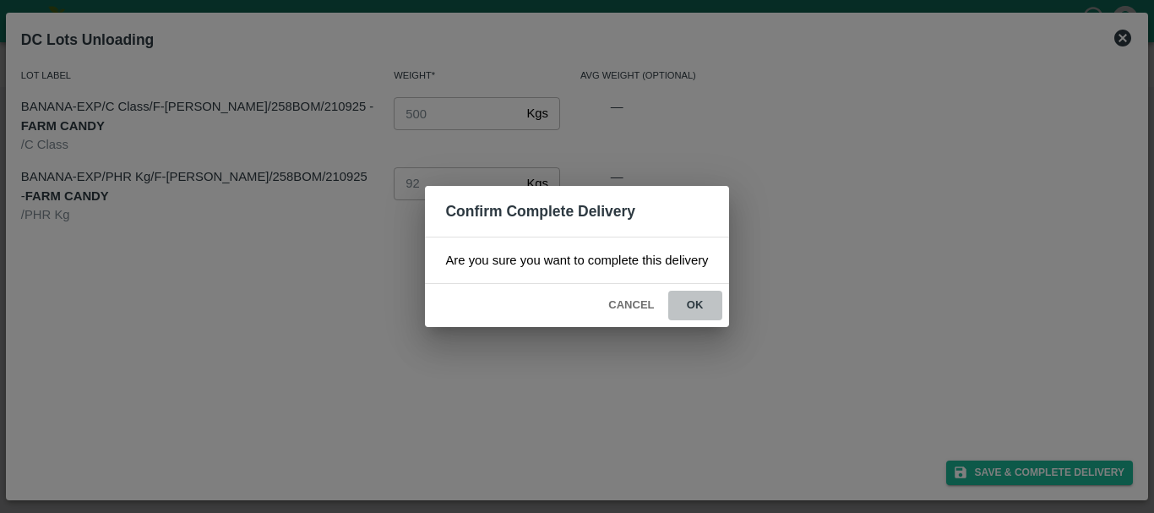
click at [710, 310] on button "ok" at bounding box center [695, 306] width 54 height 30
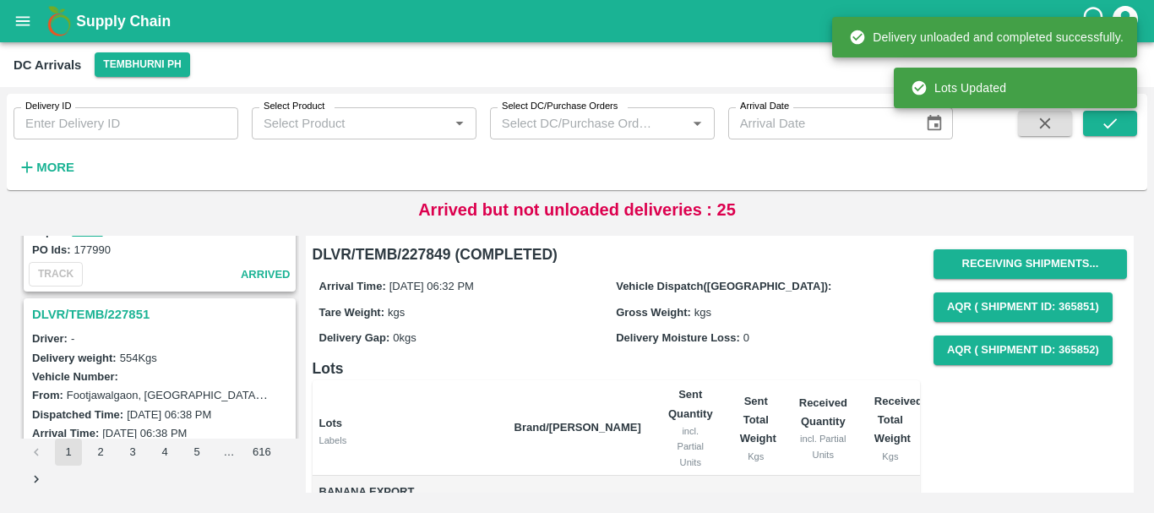
scroll to position [3467, 0]
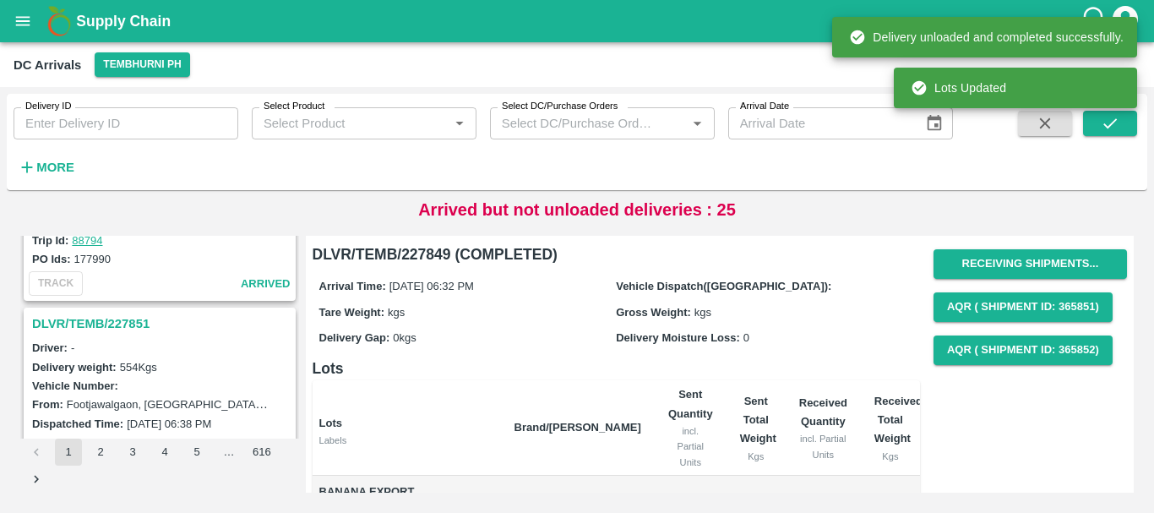
click at [122, 316] on h3 "DLVR/TEMB/227851" at bounding box center [162, 323] width 260 height 22
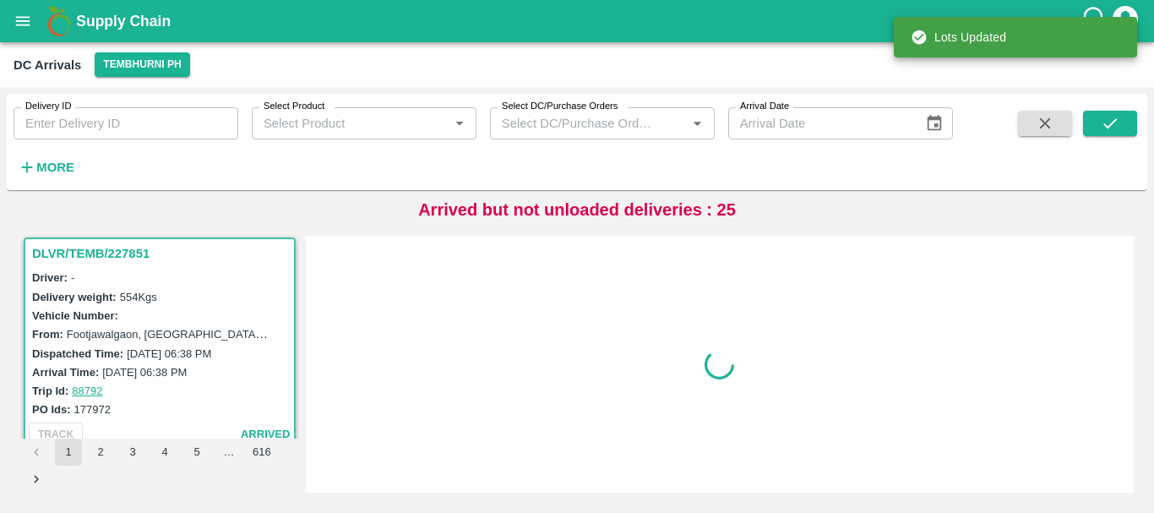
scroll to position [3539, 0]
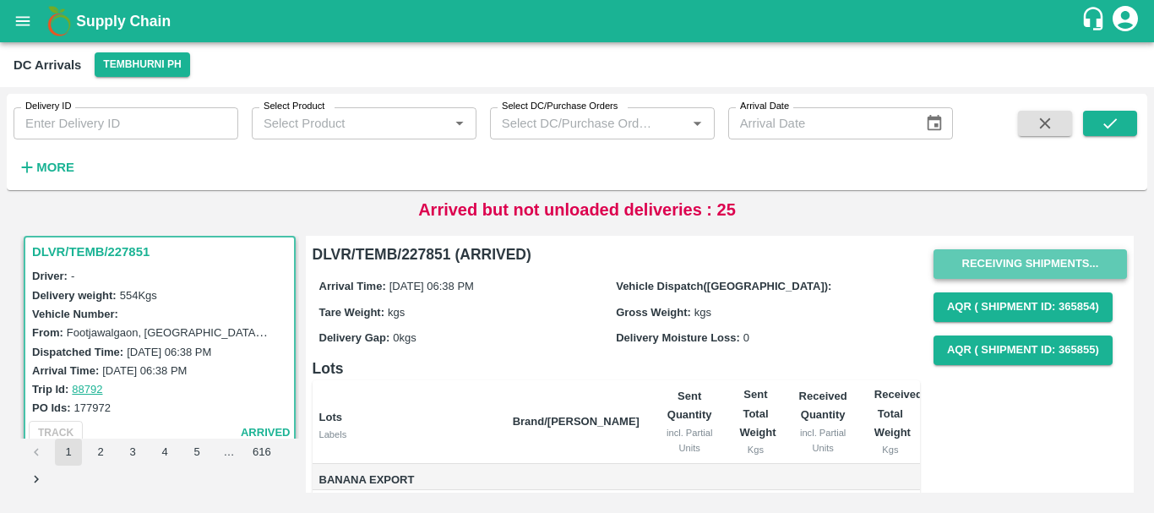
click at [948, 268] on button "Receiving Shipments..." at bounding box center [1029, 264] width 193 height 30
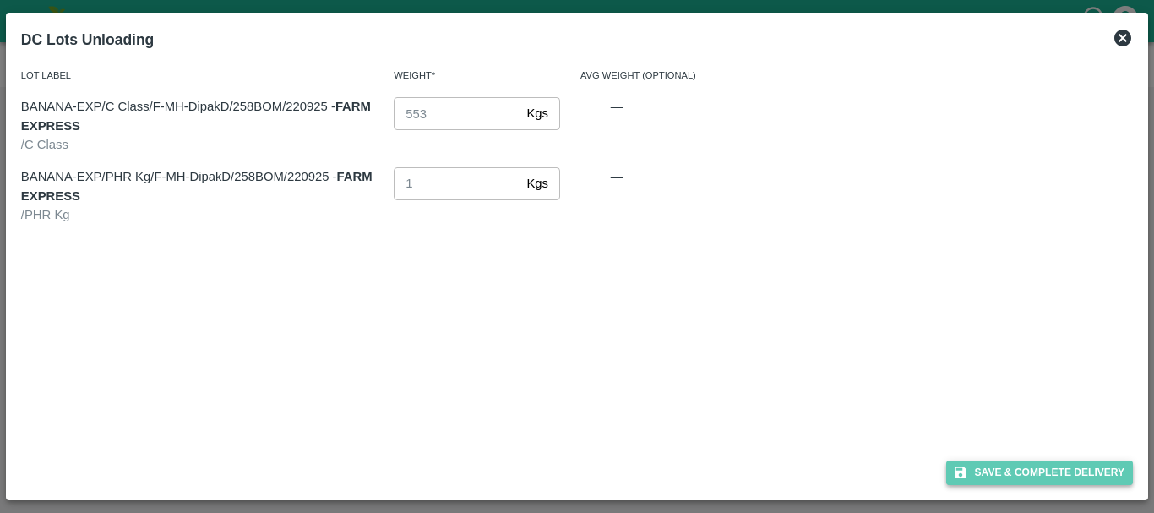
click at [989, 477] on button "Save & Complete Delivery" at bounding box center [1039, 472] width 187 height 24
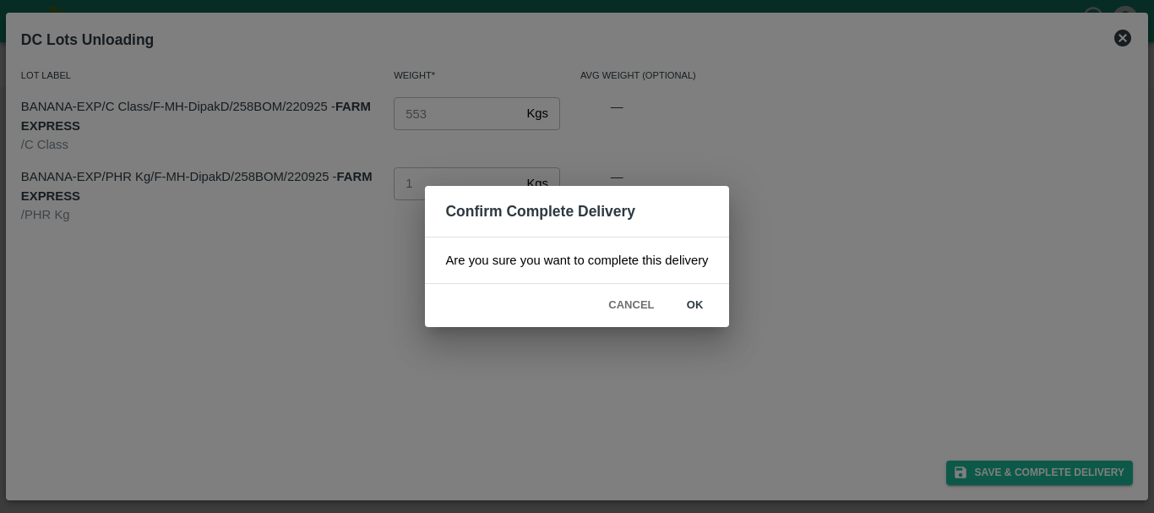
click at [682, 307] on button "ok" at bounding box center [695, 306] width 54 height 30
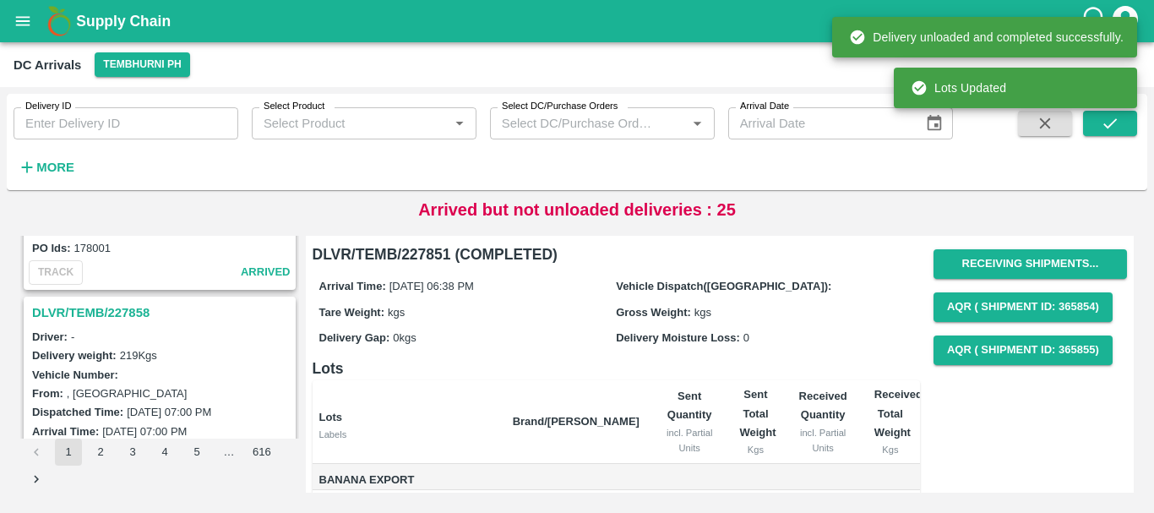
scroll to position [3253, 0]
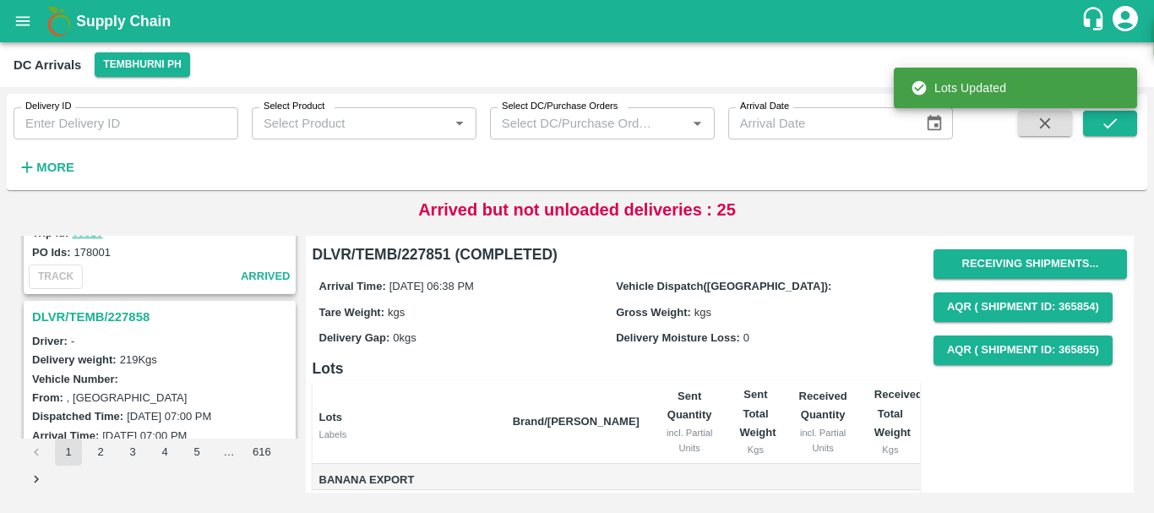
click at [121, 313] on h3 "DLVR/TEMB/227858" at bounding box center [162, 317] width 260 height 22
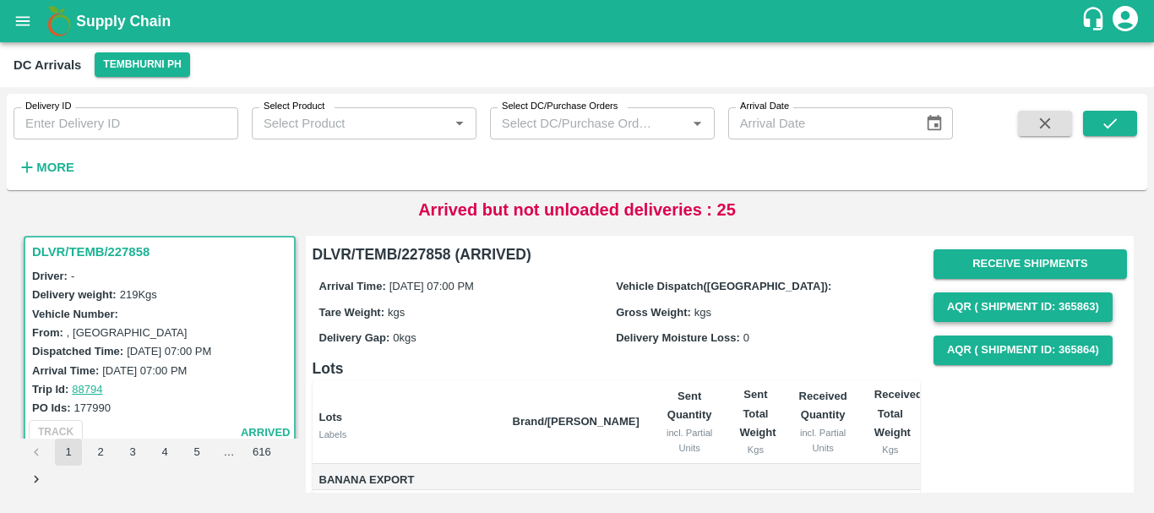
scroll to position [1, 0]
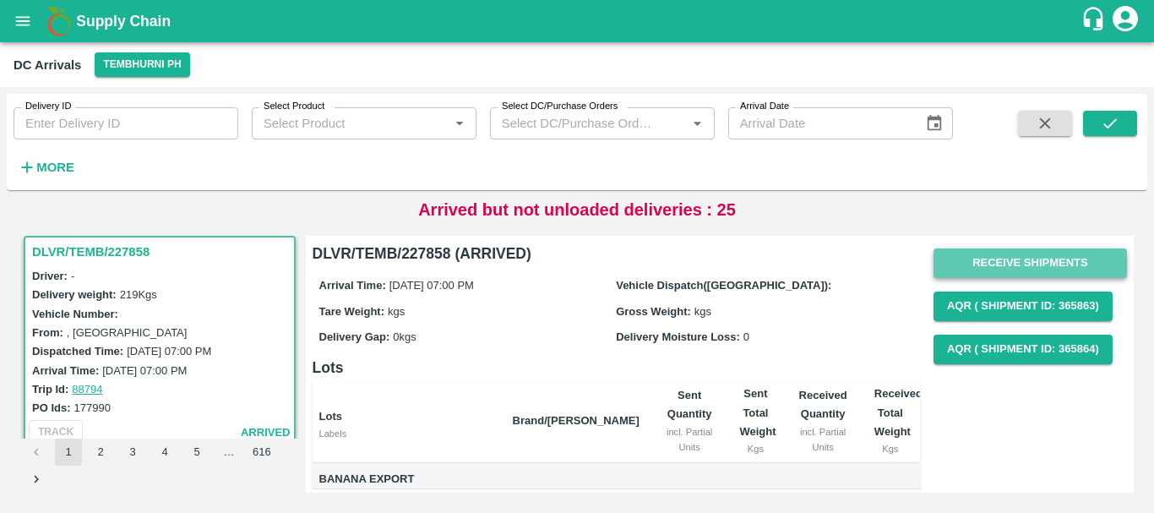
click at [972, 260] on button "Receive Shipments" at bounding box center [1029, 263] width 193 height 30
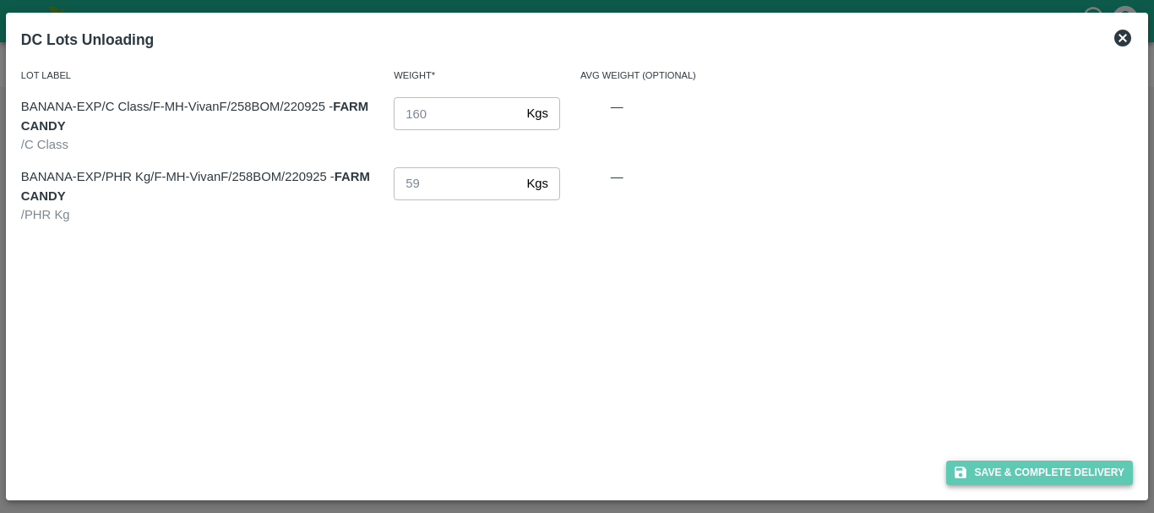
click at [955, 477] on icon "button" at bounding box center [960, 473] width 12 height 12
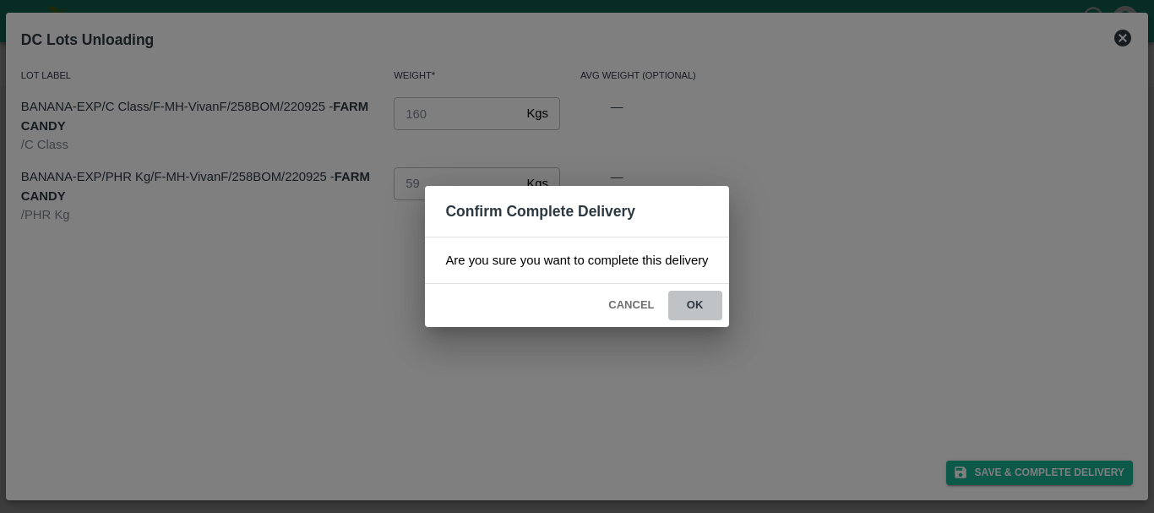
click at [709, 311] on button "ok" at bounding box center [695, 306] width 54 height 30
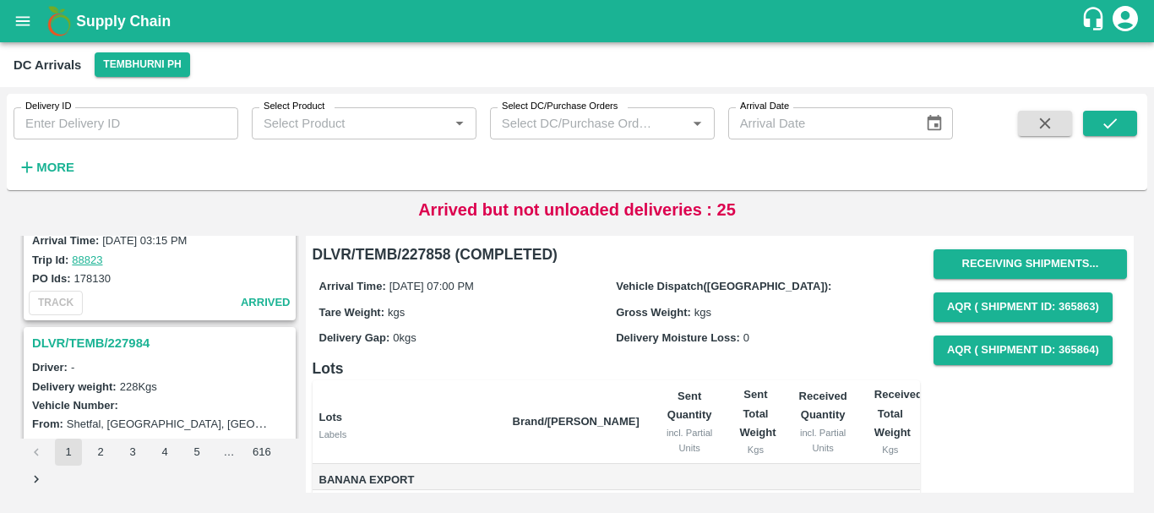
scroll to position [2102, 0]
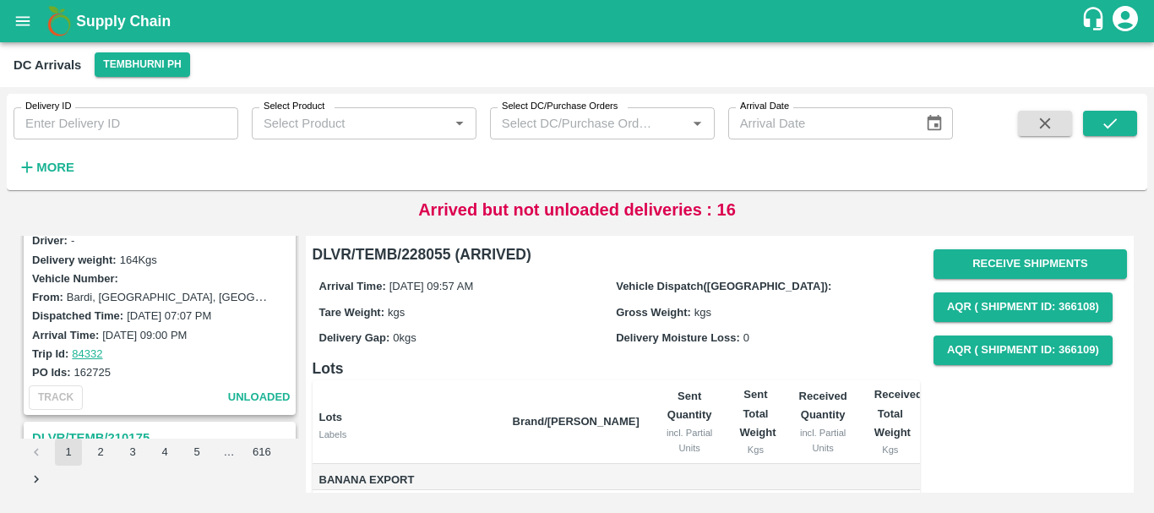
scroll to position [5322, 0]
